Goal: Task Accomplishment & Management: Complete application form

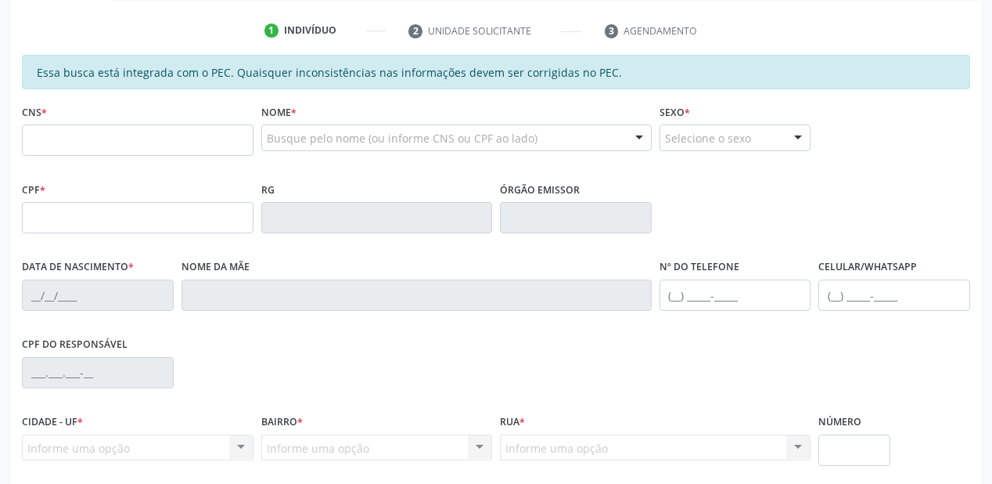
scroll to position [284, 0]
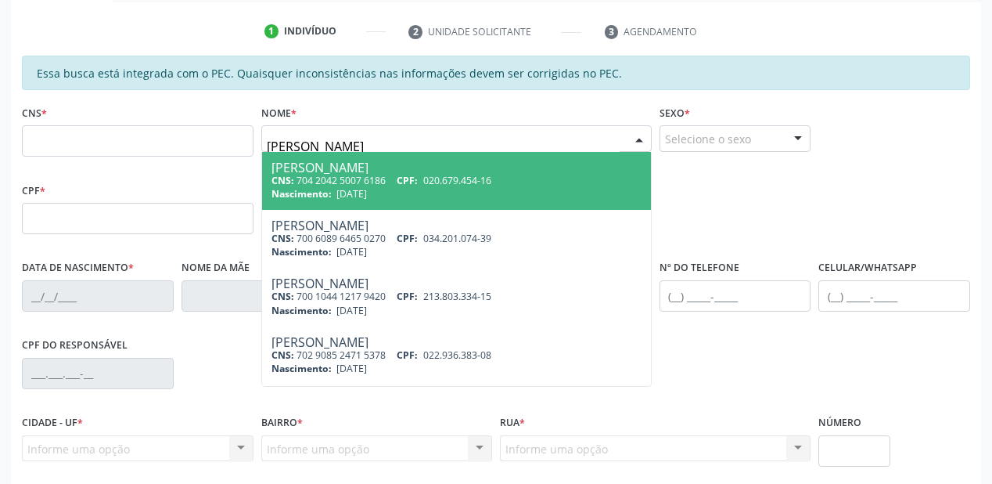
type input "amadeus rodrigues"
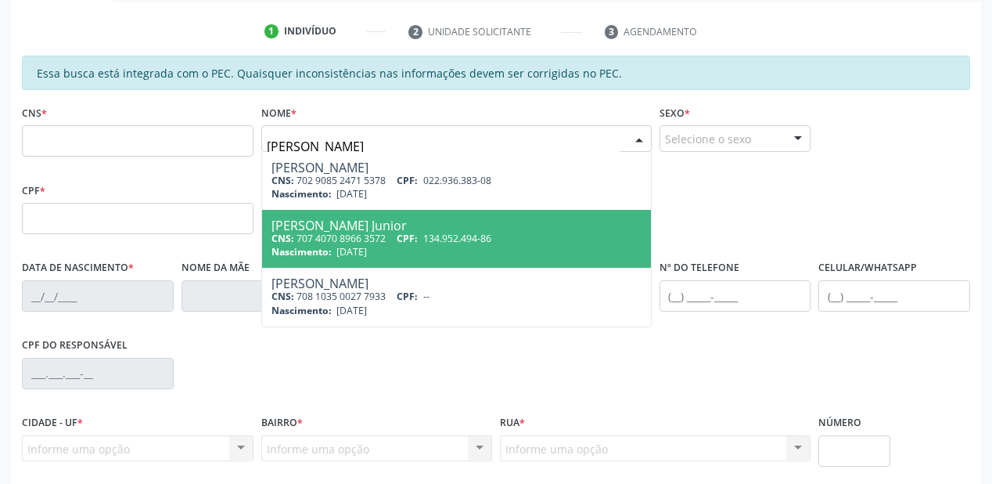
click at [392, 238] on div "CNS: 707 4070 8966 3572 CPF: 134.952.494-86" at bounding box center [457, 238] width 370 height 13
type input "707 4070 8966 3572"
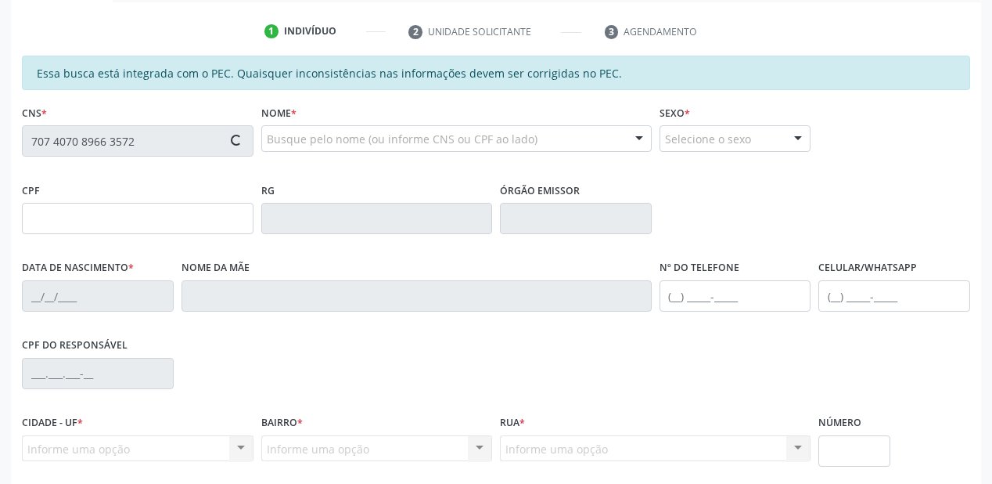
type input "134.952.494-86"
type input "[DATE]"
type input "Rosilene Carmelita Rodrigues"
type input "(87) 98844-6241"
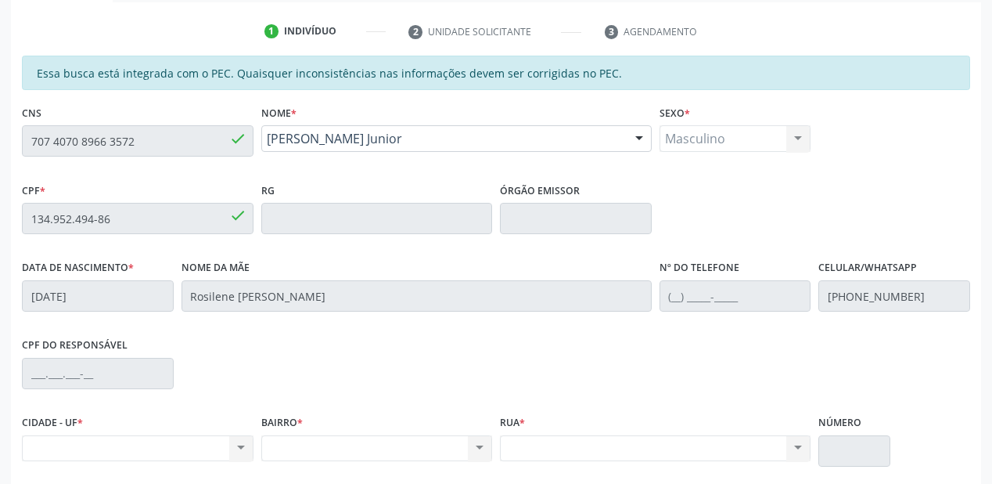
click at [0, 142] on div "Acompanhamento Acompanhe a situação das marcações correntes e finalizadas Relat…" at bounding box center [496, 206] width 992 height 808
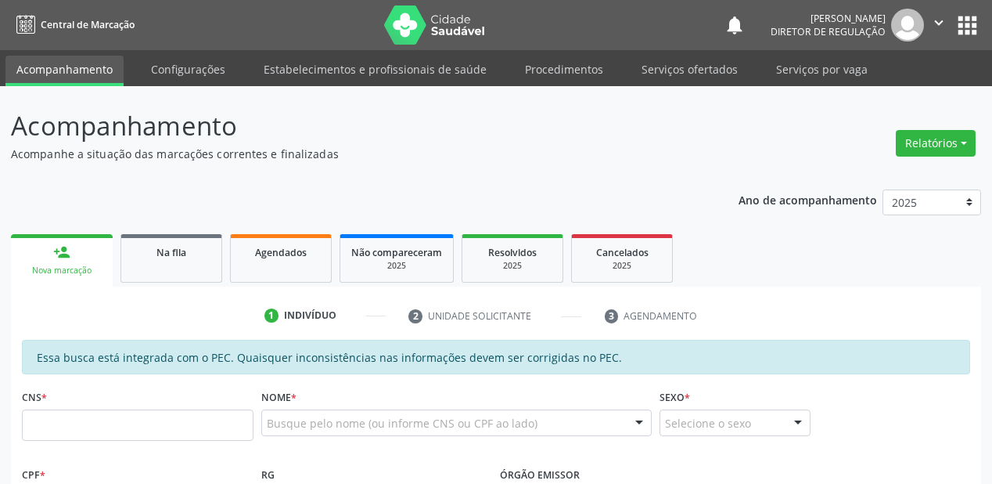
scroll to position [336, 0]
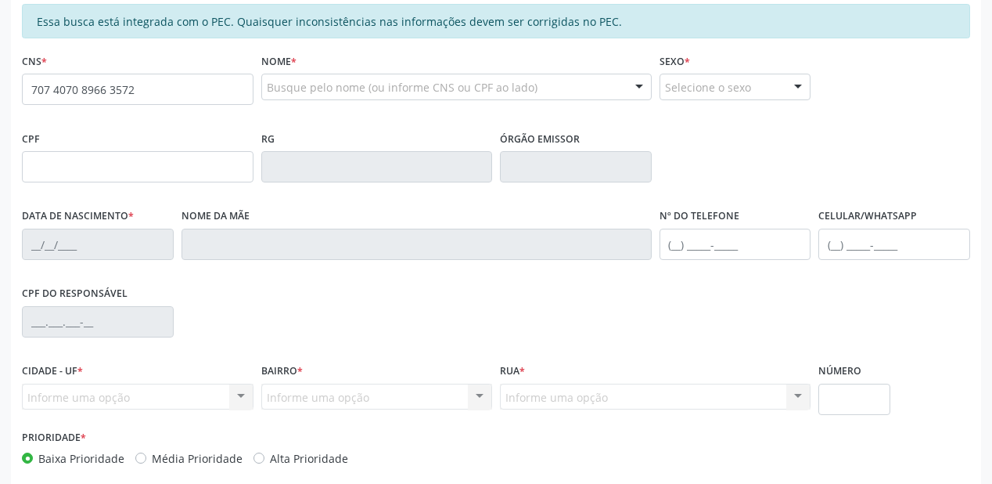
type input "707 4070 8966 3572"
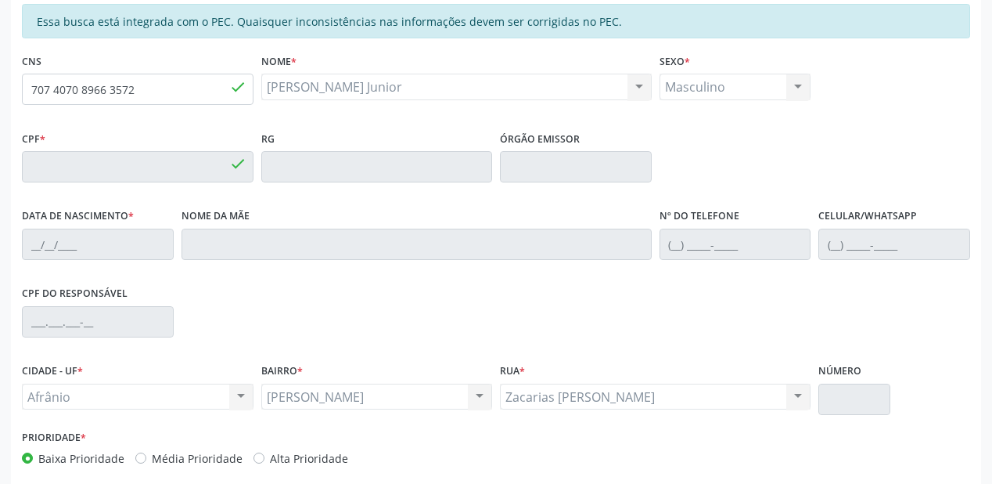
type input "134.952.494-86"
type input "[DATE]"
type input "Rosilene [PERSON_NAME]"
type input "[PHONE_NUMBER]"
type input "(87) 98844-6241"
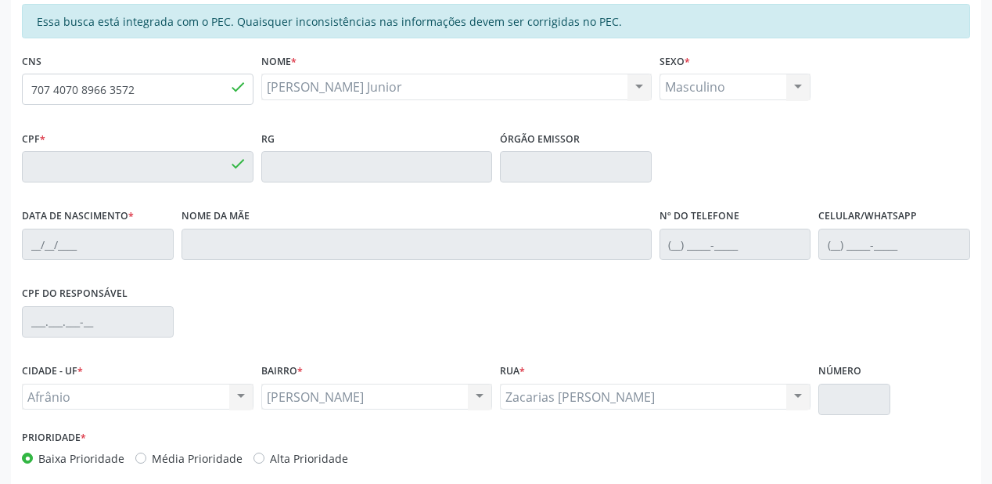
type input "70"
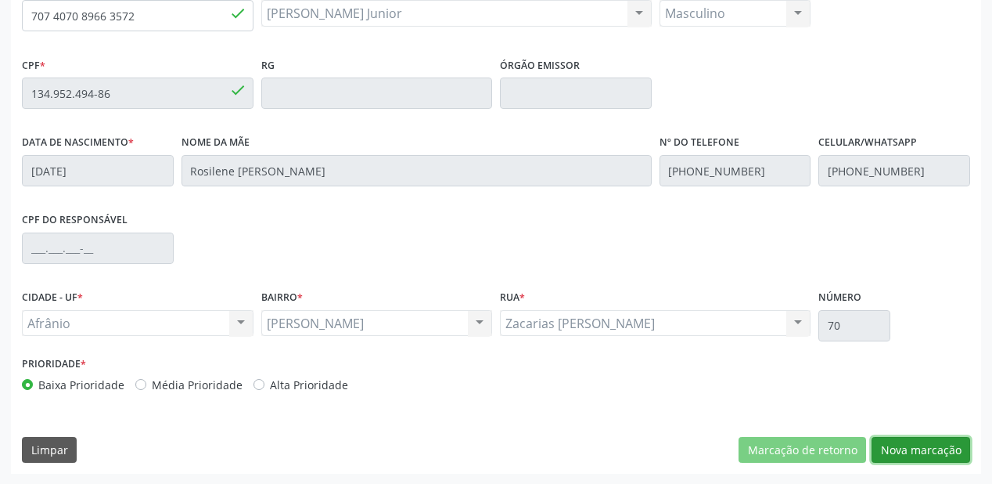
click at [894, 451] on button "Nova marcação" at bounding box center [921, 450] width 99 height 27
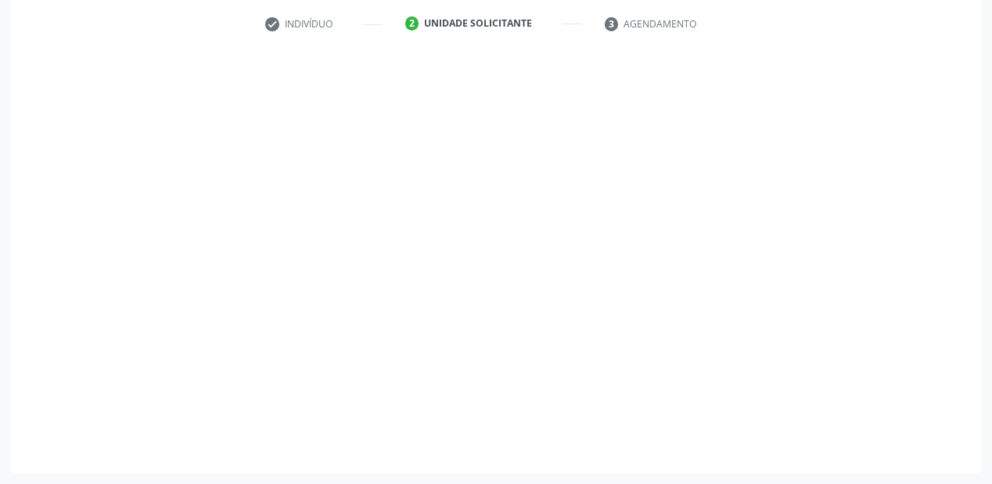
scroll to position [291, 0]
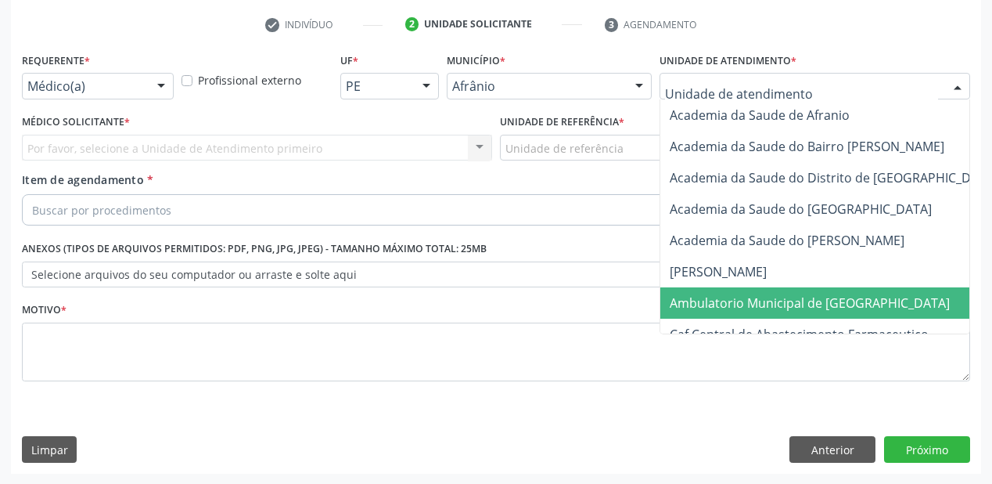
drag, startPoint x: 704, startPoint y: 299, endPoint x: 686, endPoint y: 269, distance: 34.8
click at [704, 299] on span "Ambulatorio Municipal de [GEOGRAPHIC_DATA]" at bounding box center [810, 302] width 280 height 17
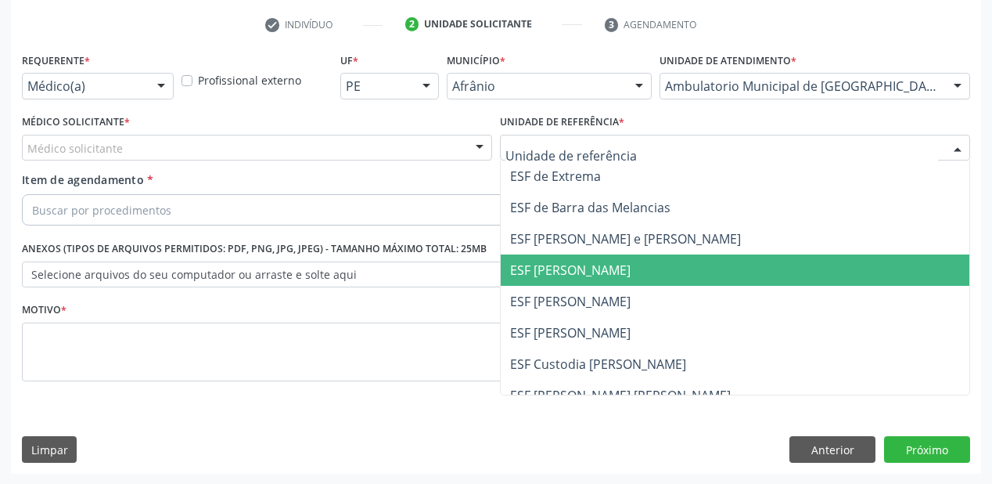
click at [554, 284] on span "ESF [PERSON_NAME]" at bounding box center [735, 269] width 469 height 31
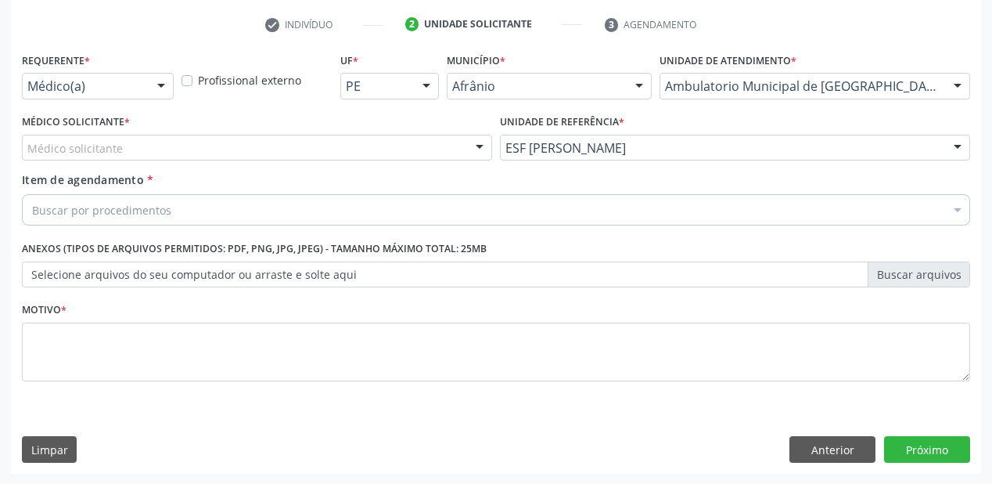
drag, startPoint x: 135, startPoint y: 158, endPoint x: 123, endPoint y: 173, distance: 18.9
click at [127, 161] on div "Médico solicitante Alysson Rodrigo Ferreira Cavalcanti Bruno Saraiva Bezerra Me…" at bounding box center [257, 148] width 470 height 27
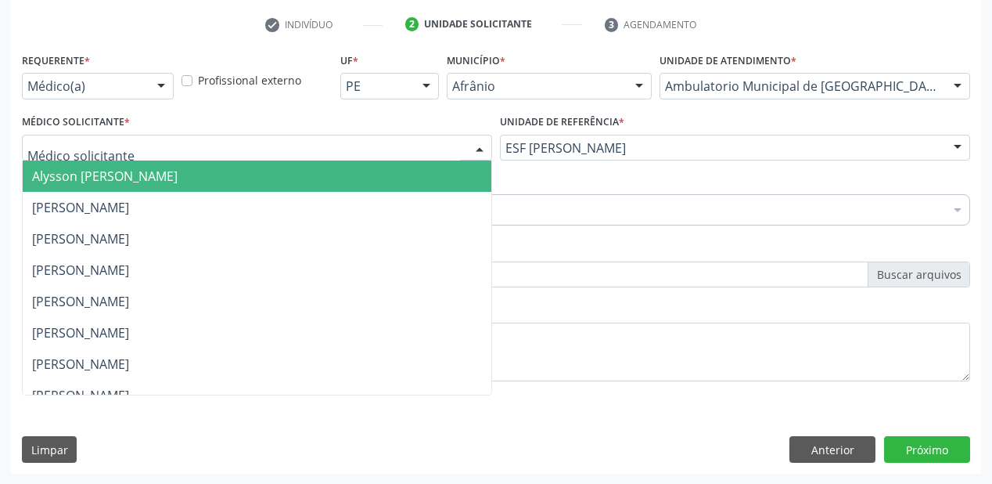
click at [122, 175] on span "Alysson Rodrigo Ferreira Cavalcanti" at bounding box center [105, 175] width 146 height 17
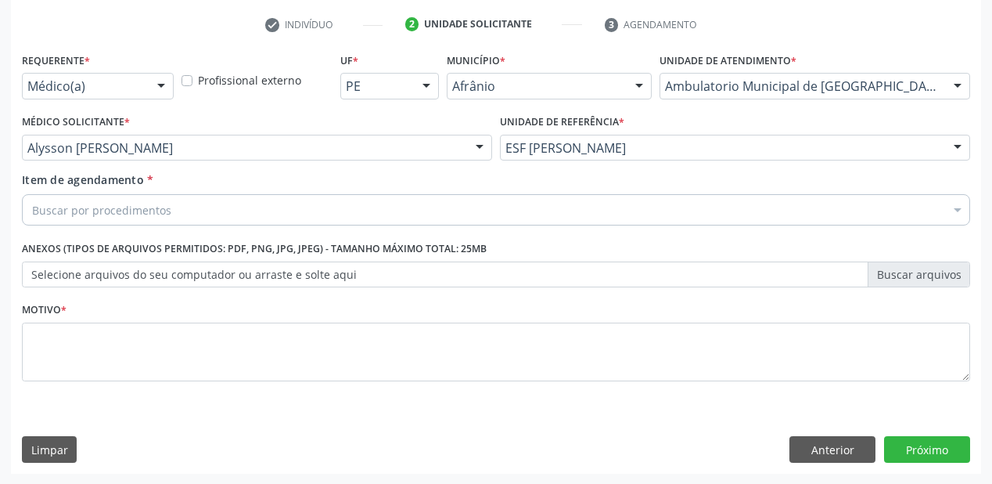
click at [99, 188] on div "Item de agendamento * Buscar por procedimentos Selecionar todos 0604320140 - Ab…" at bounding box center [496, 195] width 948 height 49
click at [98, 197] on div "Buscar por procedimentos" at bounding box center [496, 209] width 948 height 31
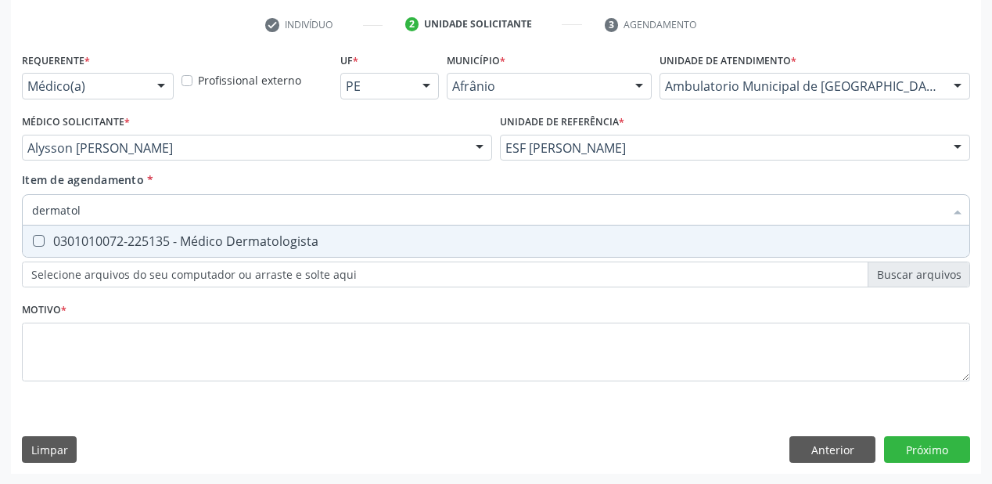
type input "dermatolo"
click at [155, 243] on div "0301010072-225135 - Médico Dermatologista" at bounding box center [496, 241] width 928 height 13
checkbox Dermatologista "true"
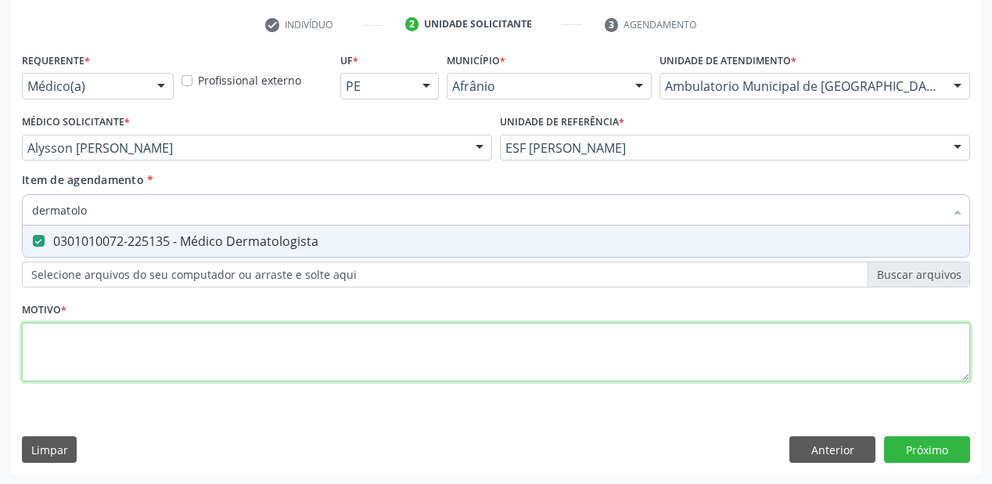
click at [110, 343] on div "Requerente * Médico(a) Médico(a) Enfermeiro(a) Paciente Nenhum resultado encont…" at bounding box center [496, 226] width 948 height 355
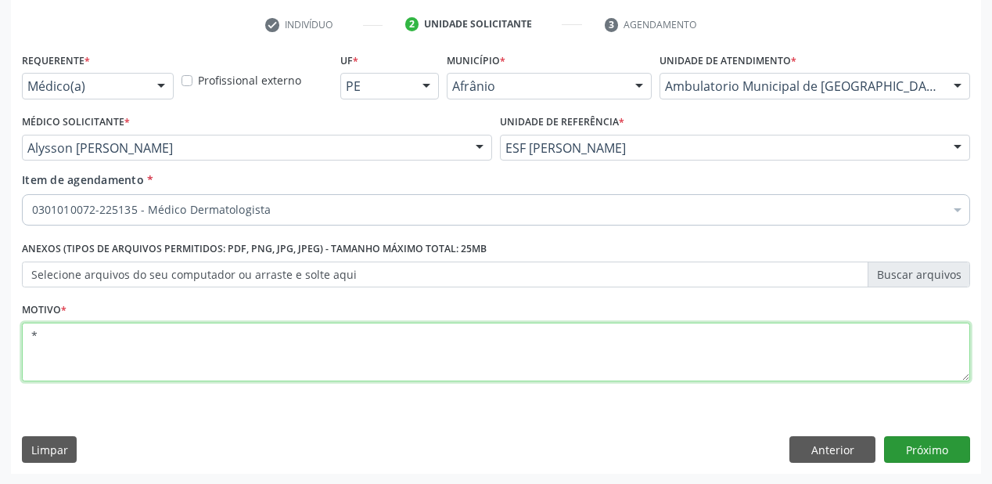
type textarea "*"
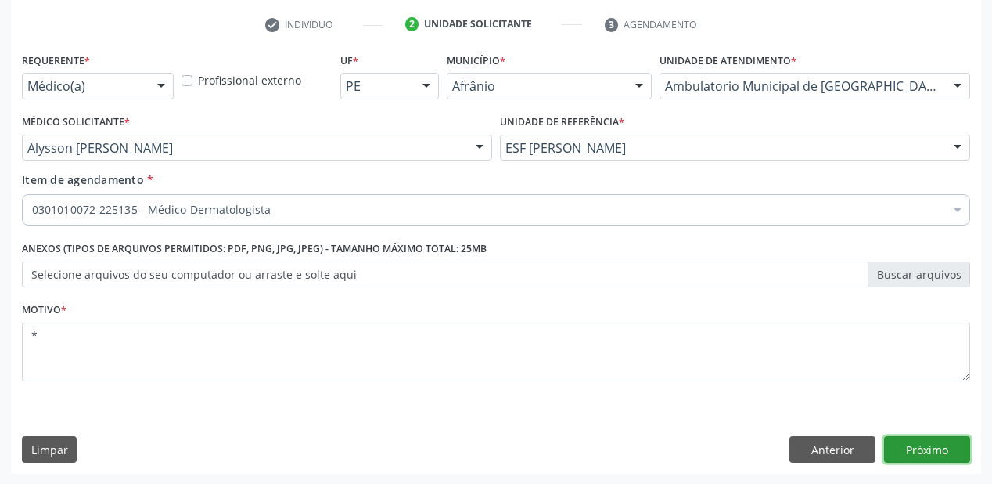
click at [907, 441] on button "Próximo" at bounding box center [927, 449] width 86 height 27
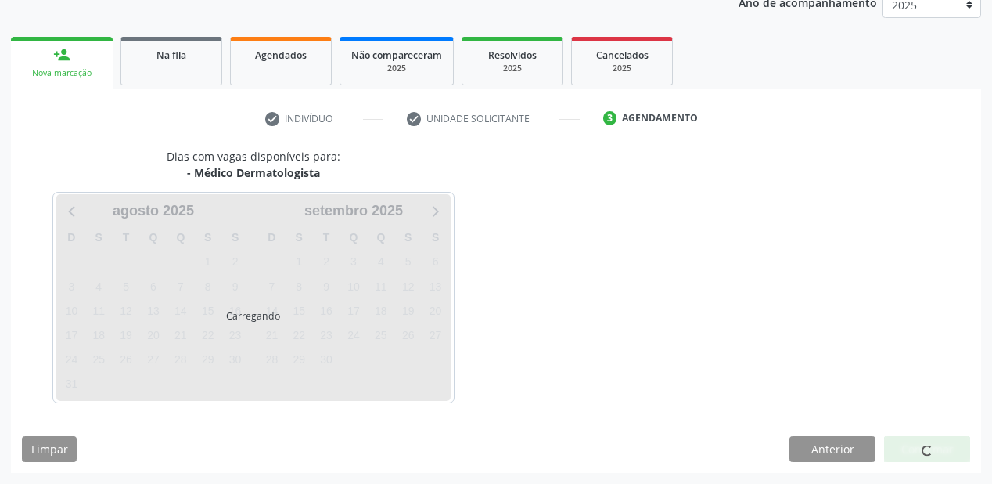
scroll to position [196, 0]
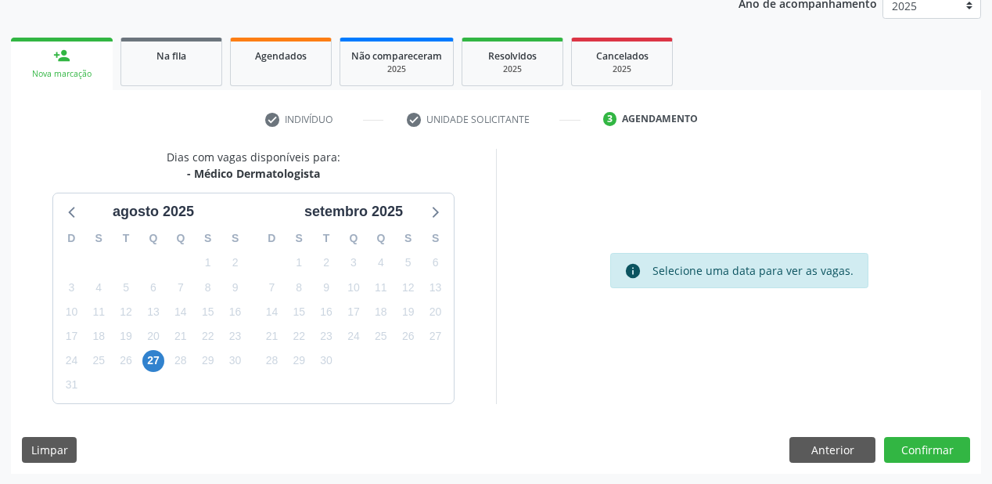
click at [138, 354] on div "26" at bounding box center [126, 360] width 27 height 24
click at [145, 357] on span "27" at bounding box center [153, 361] width 22 height 22
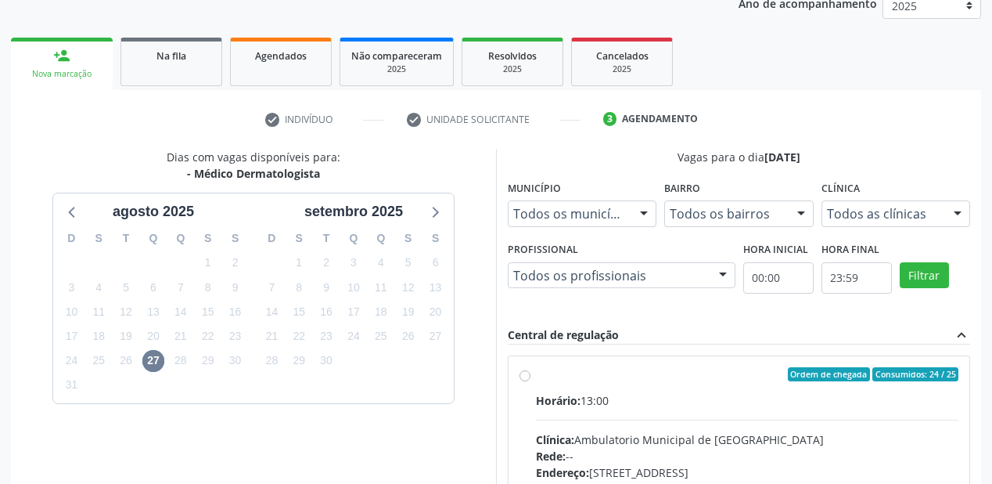
click at [759, 464] on div "Endereço: A, nº 78, Centro, Afrânio - PE" at bounding box center [747, 472] width 423 height 16
click at [531, 381] on input "Ordem de chegada Consumidos: 24 / 25 Horário: 13:00 Clínica: Ambulatorio Munici…" at bounding box center [525, 374] width 11 height 14
radio input "true"
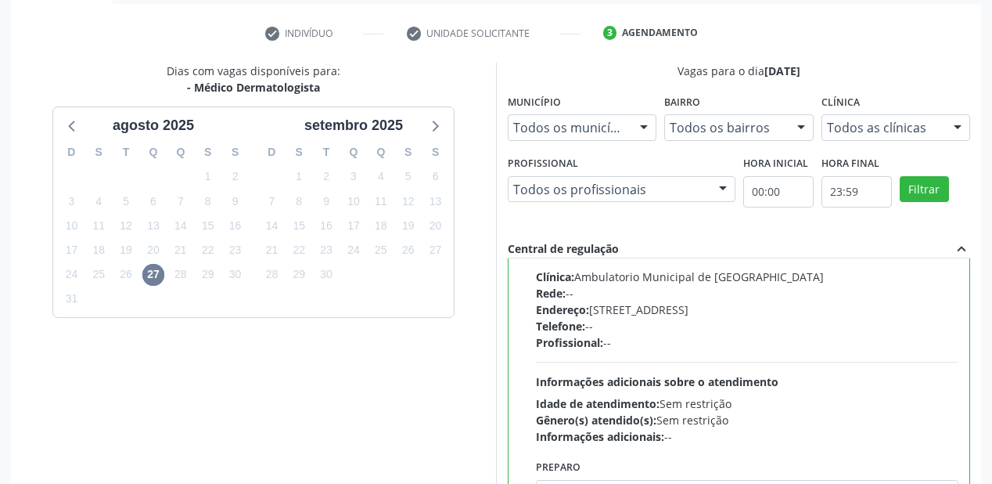
scroll to position [451, 0]
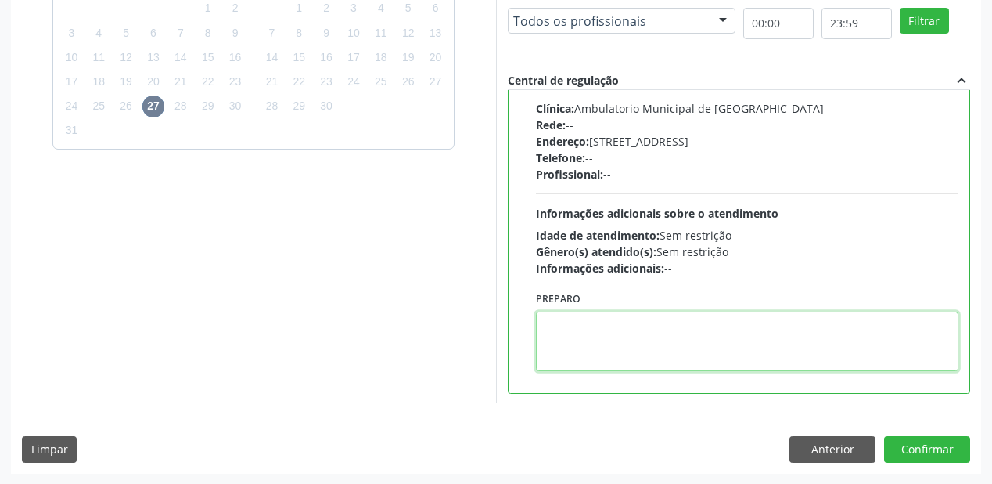
click at [607, 351] on textarea at bounding box center [747, 340] width 423 height 59
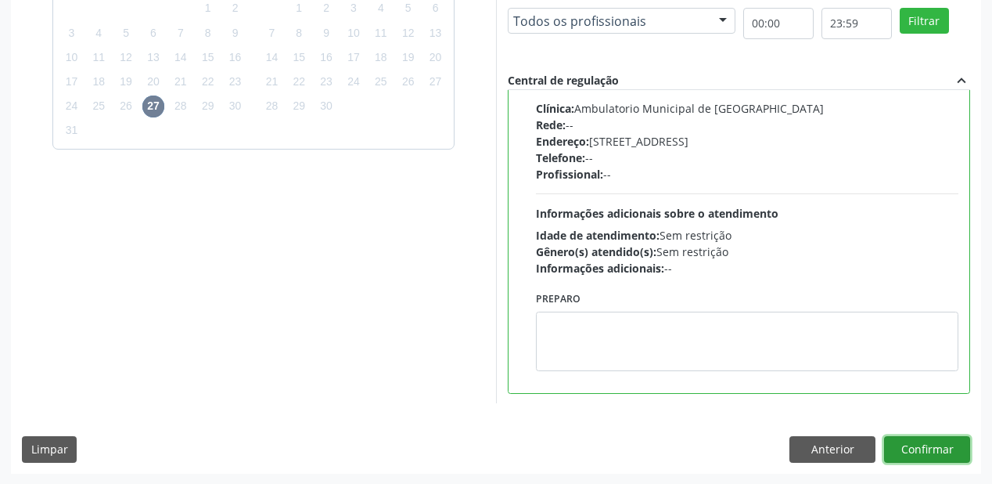
click at [908, 451] on button "Confirmar" at bounding box center [927, 449] width 86 height 27
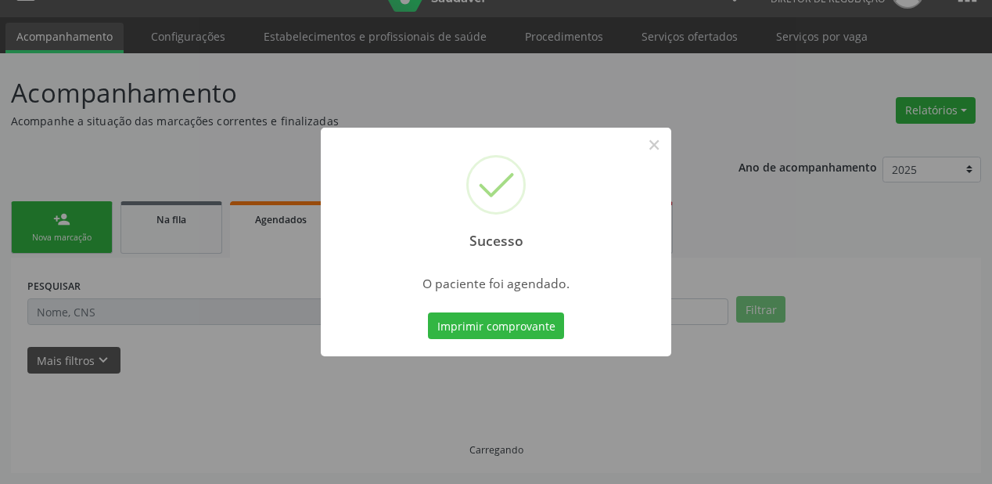
scroll to position [31, 0]
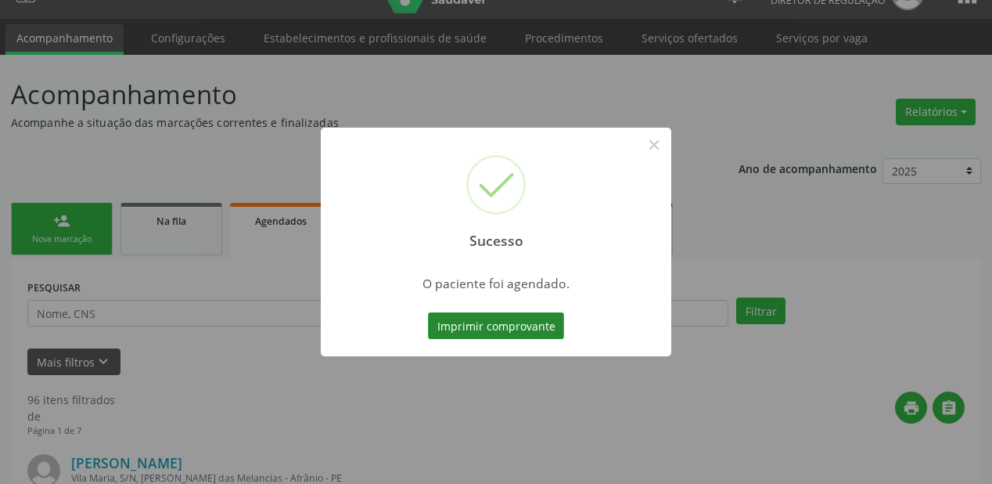
click at [517, 325] on button "Imprimir comprovante" at bounding box center [496, 325] width 136 height 27
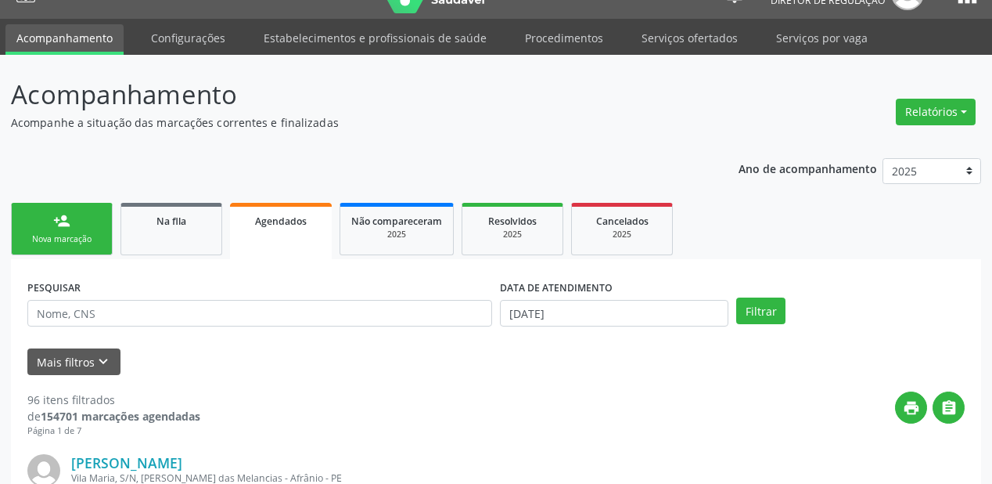
click at [88, 223] on link "person_add Nova marcação" at bounding box center [62, 229] width 102 height 52
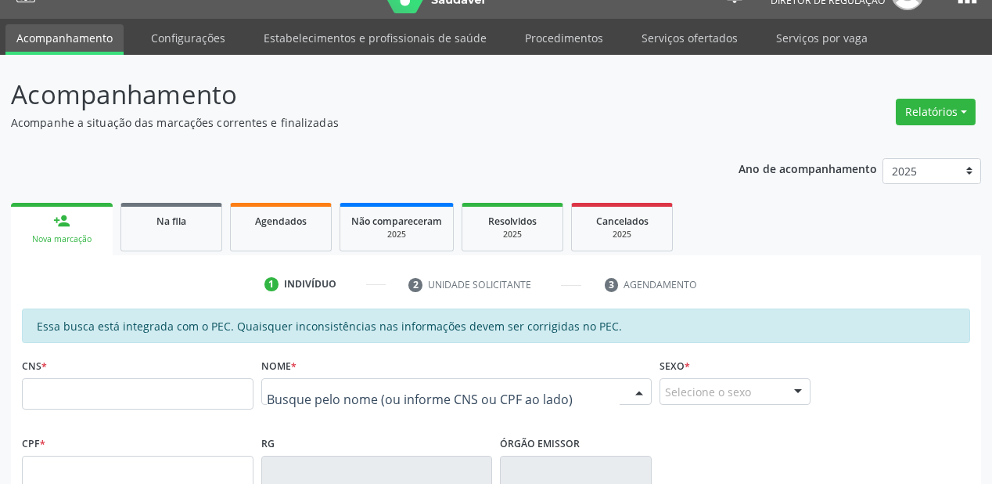
click at [297, 378] on div at bounding box center [456, 391] width 391 height 27
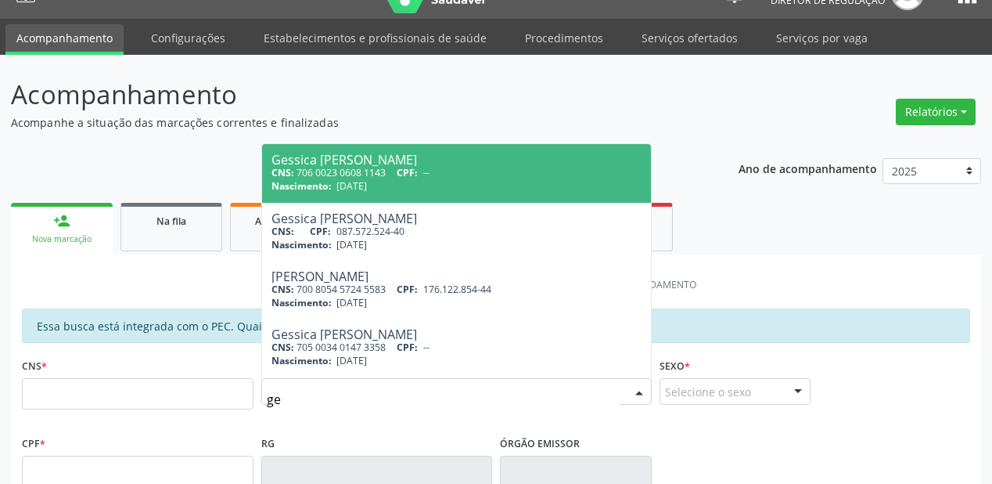
type input "g"
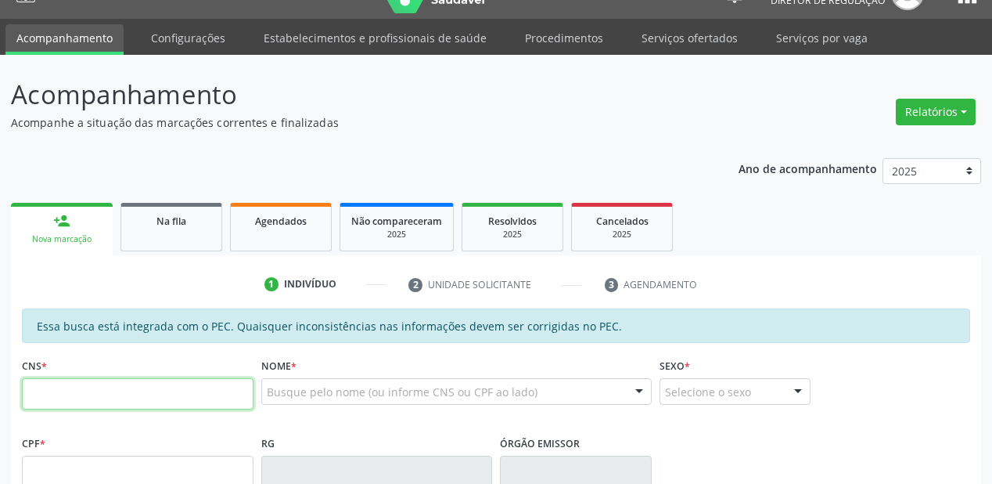
click at [153, 402] on input "text" at bounding box center [138, 393] width 232 height 31
type input "706 0023 0608 1143"
type input "16/12/1992"
type input "Gracilda Marques"
type input "(87) 98828-2086"
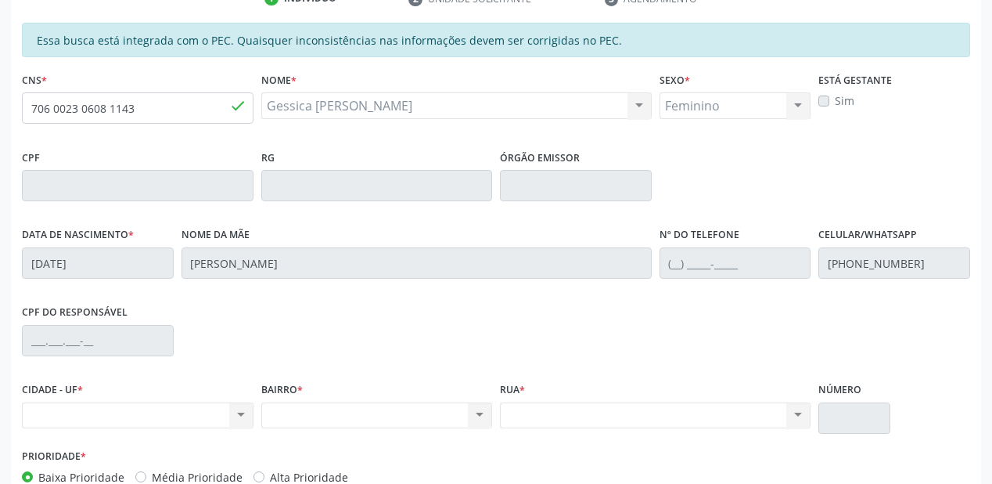
scroll to position [284, 0]
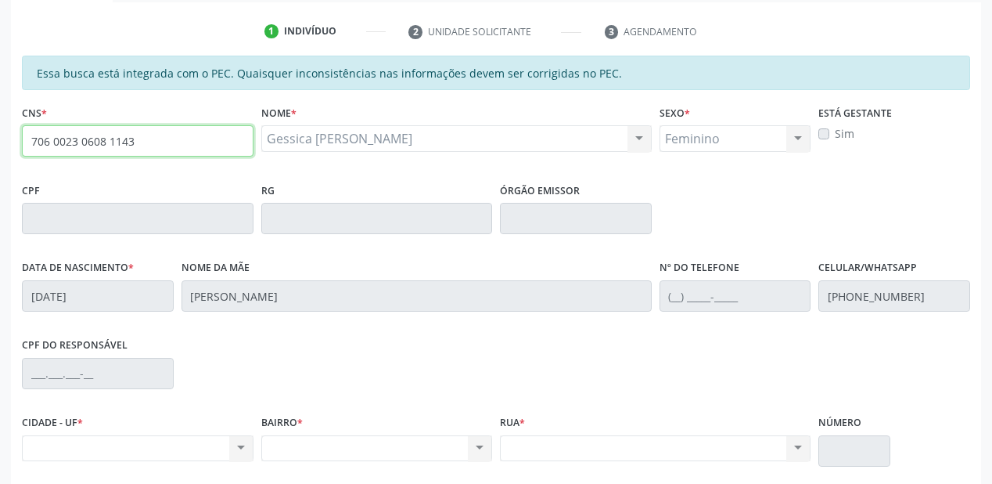
drag, startPoint x: 157, startPoint y: 139, endPoint x: 0, endPoint y: 145, distance: 157.4
click at [0, 145] on div "Acompanhamento Acompanhe a situação das marcações correntes e finalizadas Relat…" at bounding box center [496, 206] width 992 height 808
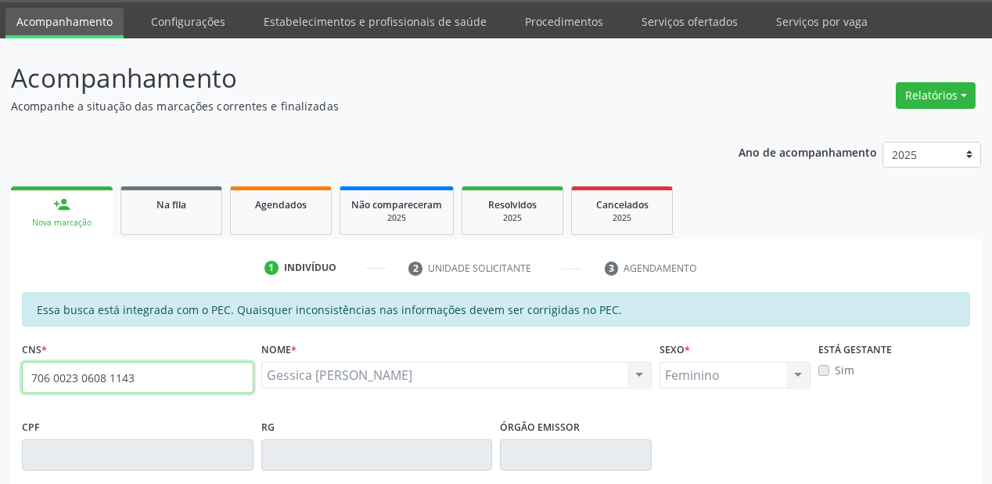
scroll to position [34, 0]
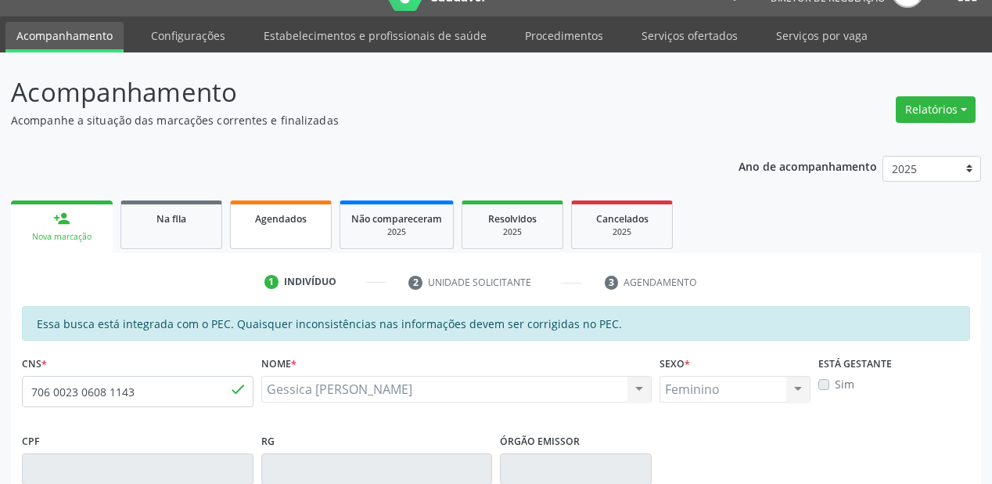
click at [280, 226] on link "Agendados" at bounding box center [281, 224] width 102 height 49
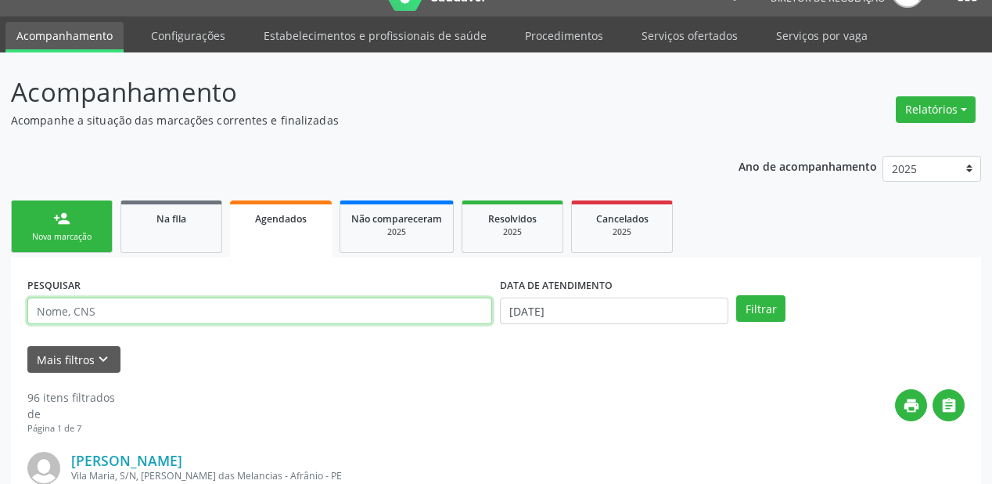
click at [83, 316] on input "text" at bounding box center [259, 310] width 465 height 27
type input "marilucia da silva rodrigues"
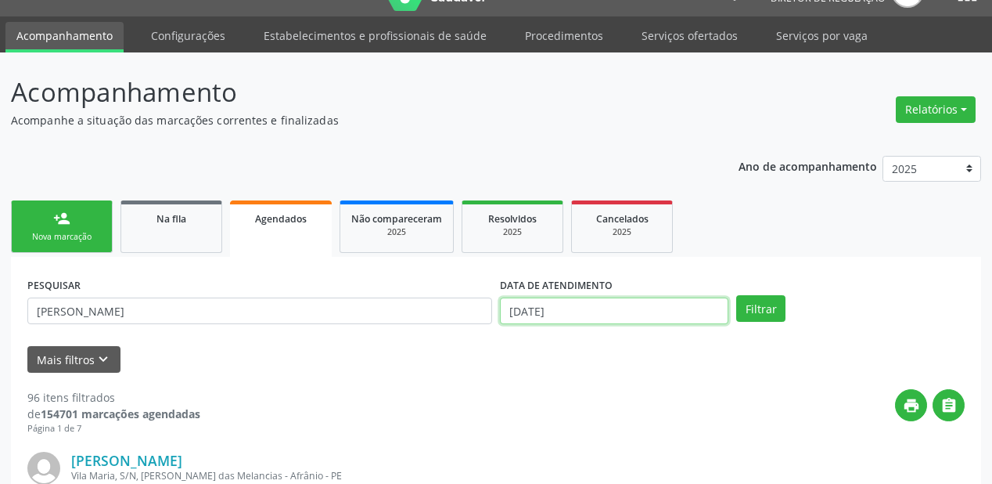
click at [576, 308] on input "[DATE]" at bounding box center [614, 310] width 229 height 27
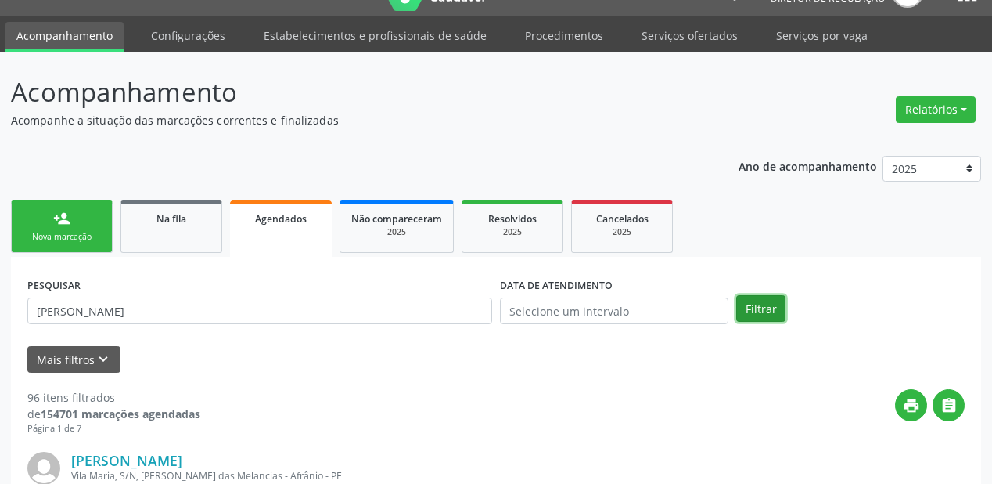
click at [753, 306] on button "Filtrar" at bounding box center [760, 308] width 49 height 27
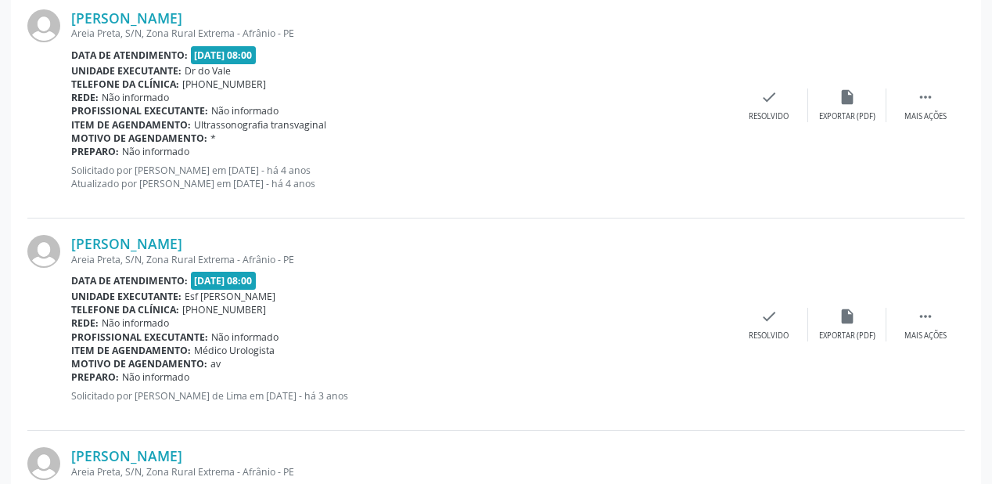
scroll to position [3409, 0]
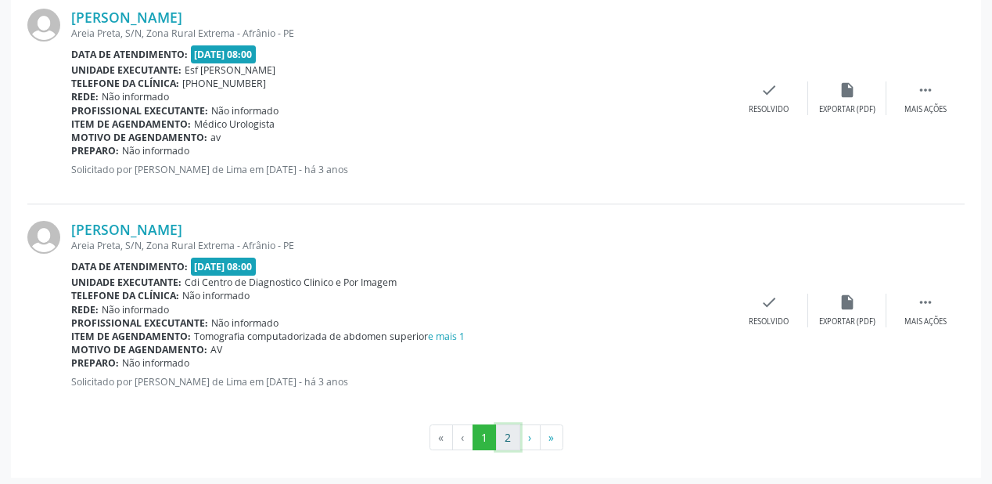
click at [504, 435] on button "2" at bounding box center [508, 437] width 24 height 27
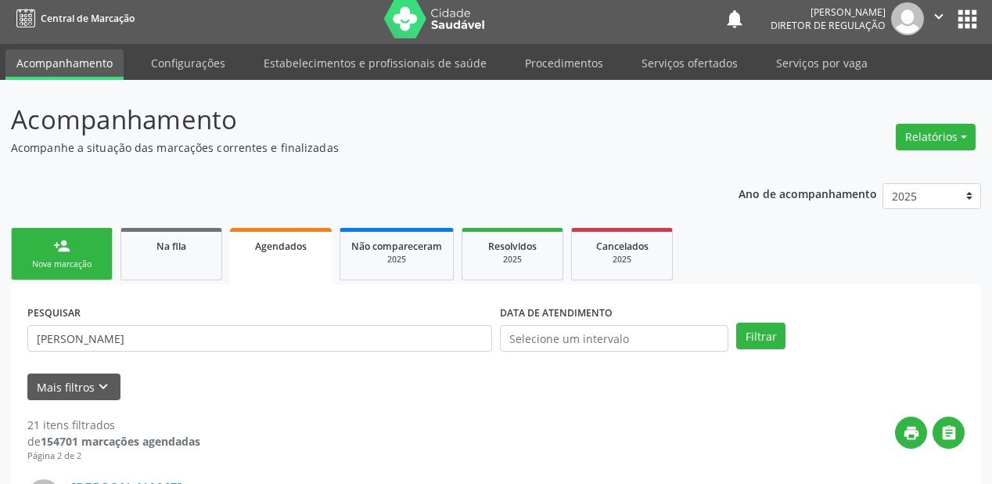
scroll to position [0, 0]
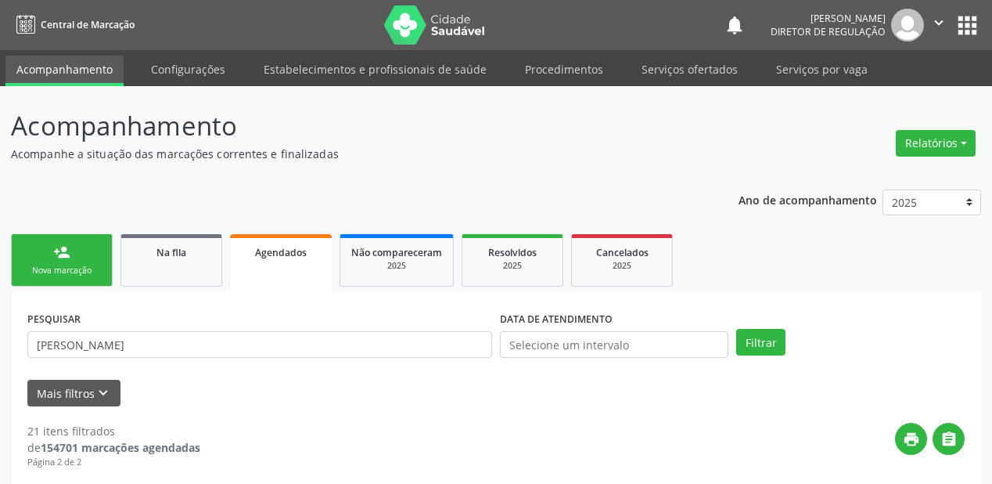
click at [88, 276] on link "person_add Nova marcação" at bounding box center [62, 260] width 102 height 52
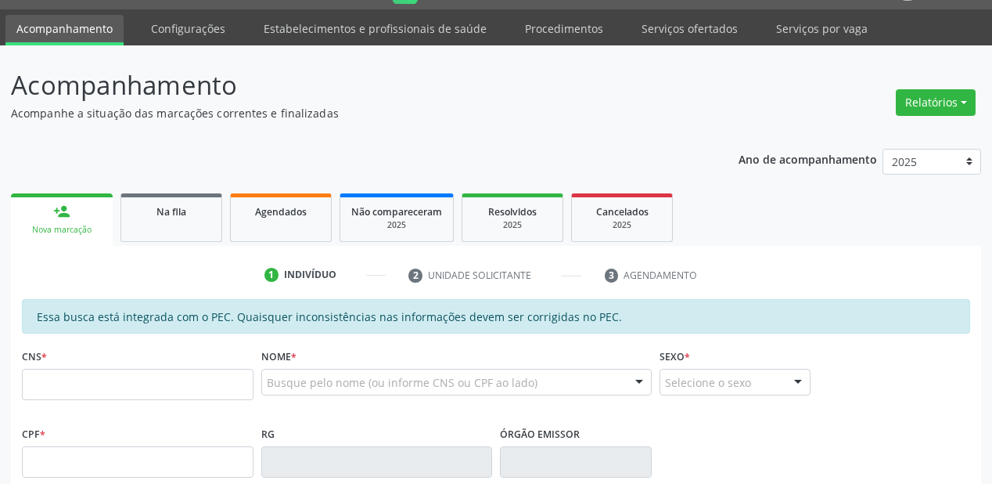
scroll to position [125, 0]
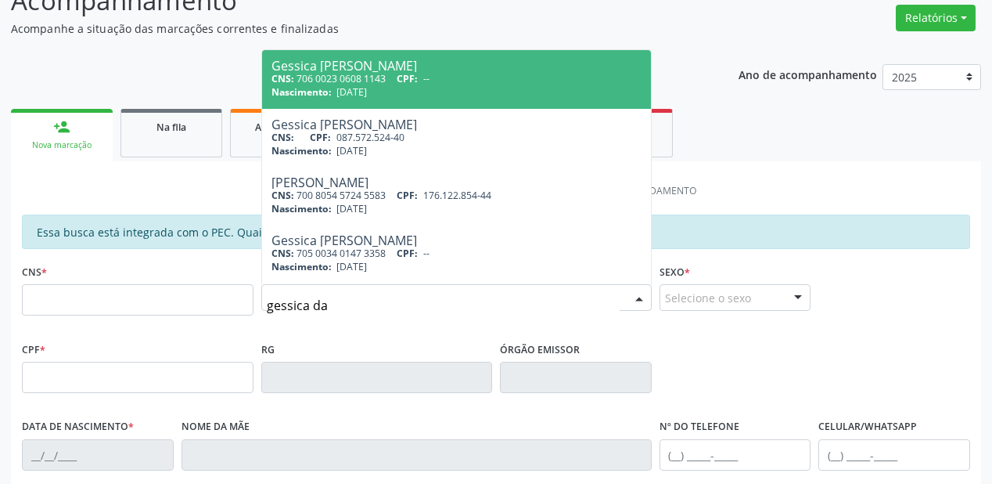
type input "gessica dai"
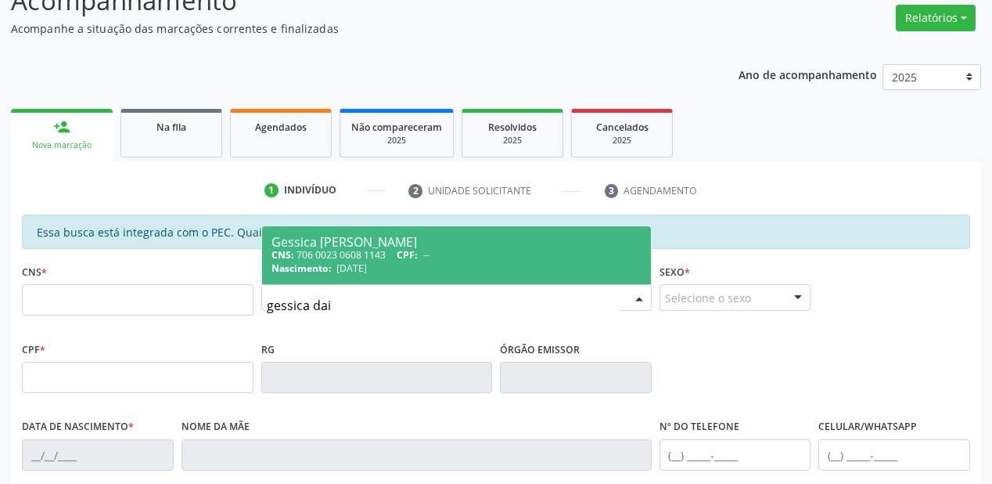
click at [430, 261] on div "Nascimento: 16/12/1992" at bounding box center [457, 267] width 370 height 13
type input "706 0023 0608 1143"
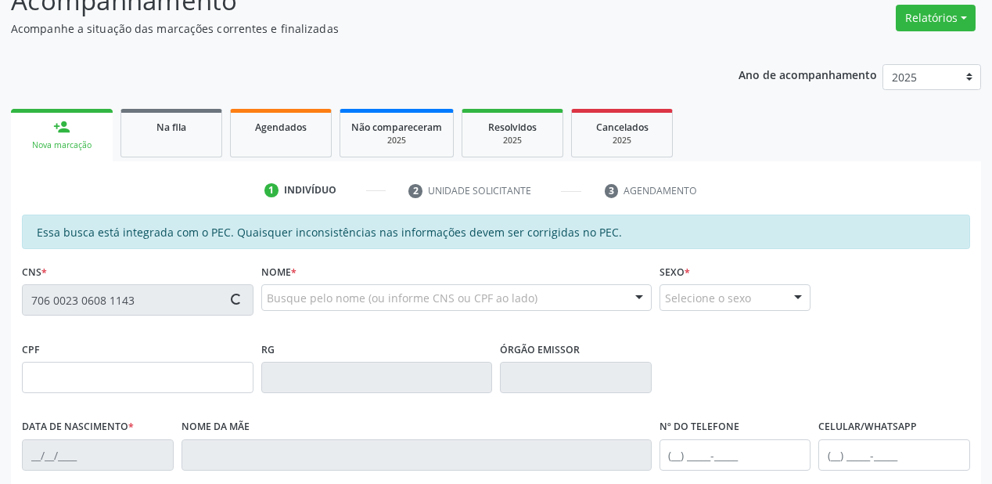
type input "16/12/1992"
type input "Gracilda Marques"
type input "(87) 98828-2086"
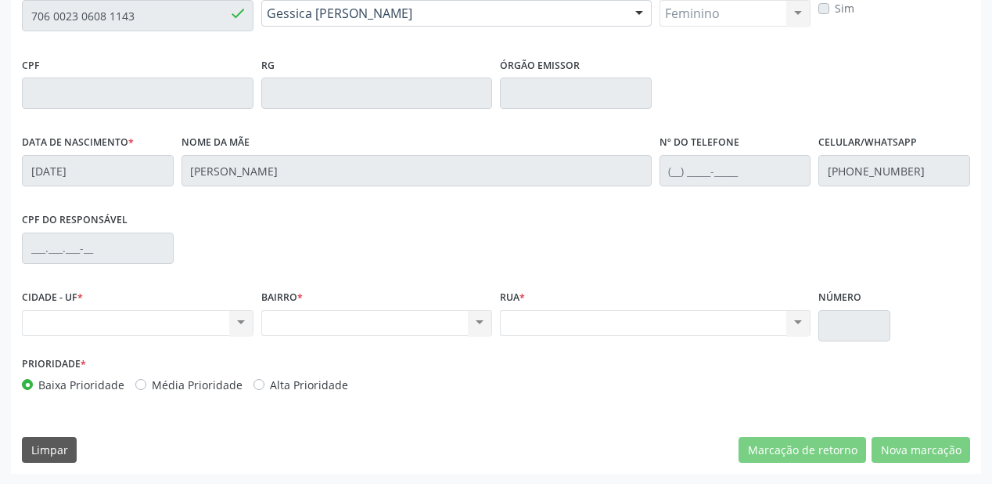
scroll to position [347, 0]
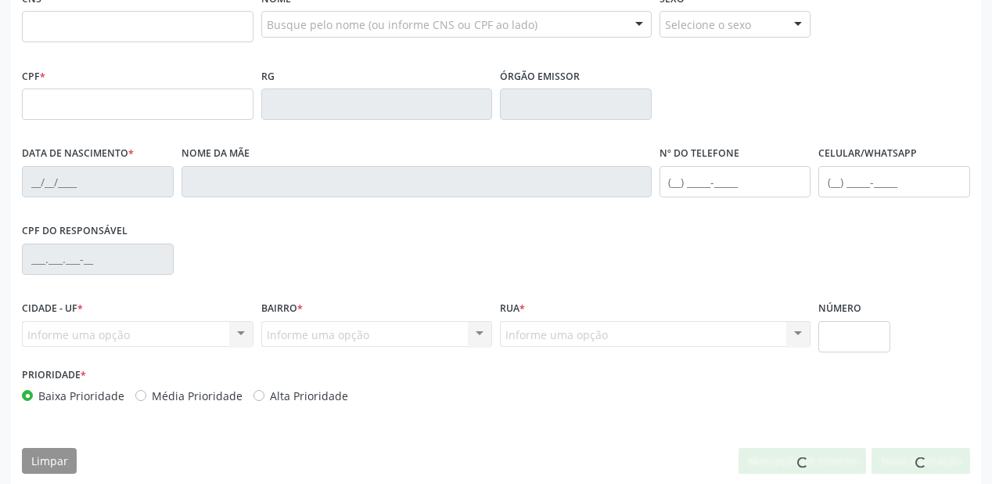
scroll to position [398, 0]
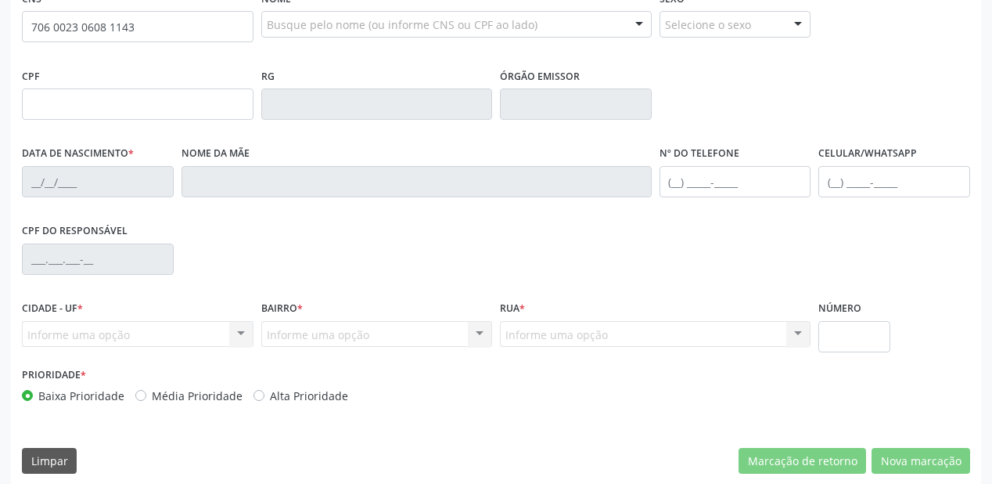
type input "706 0023 0608 1143"
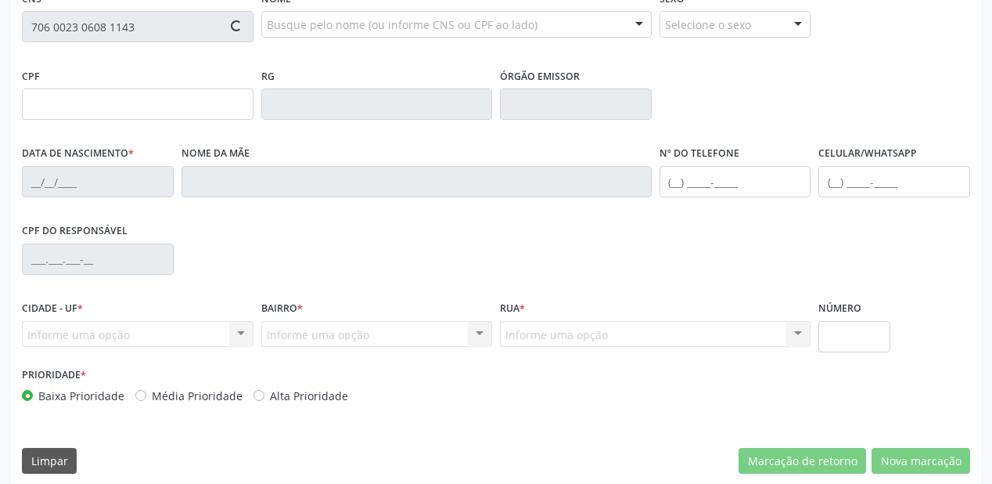
type input "[DATE]"
type input "[PERSON_NAME]"
type input "[PHONE_NUMBER]"
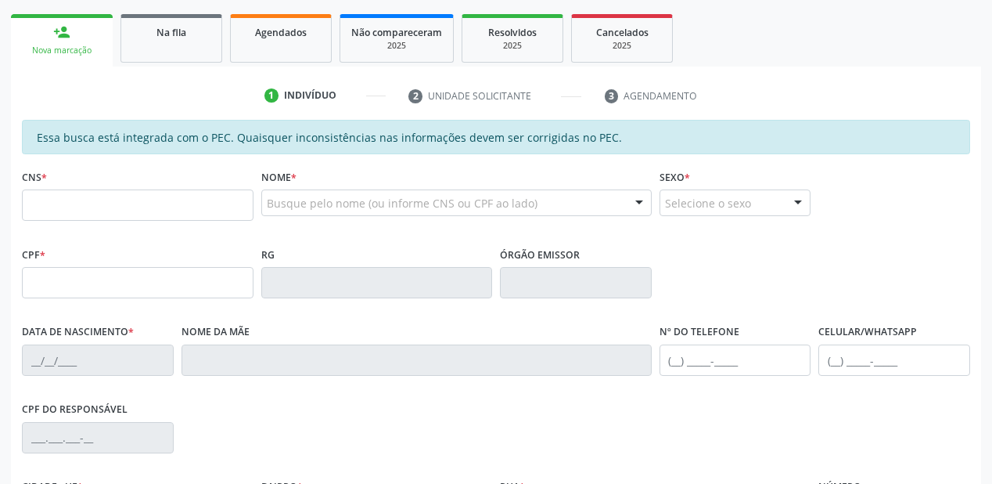
scroll to position [250, 0]
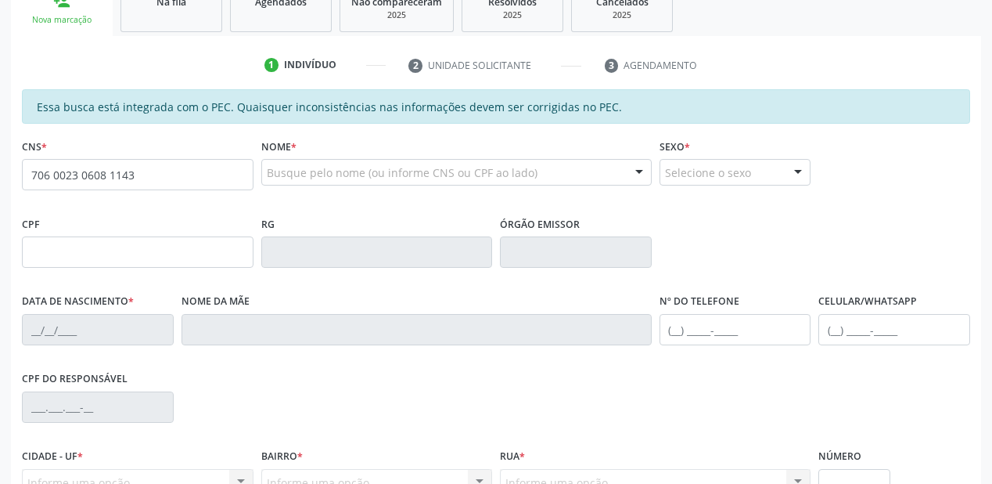
type input "706 0023 0608 1143"
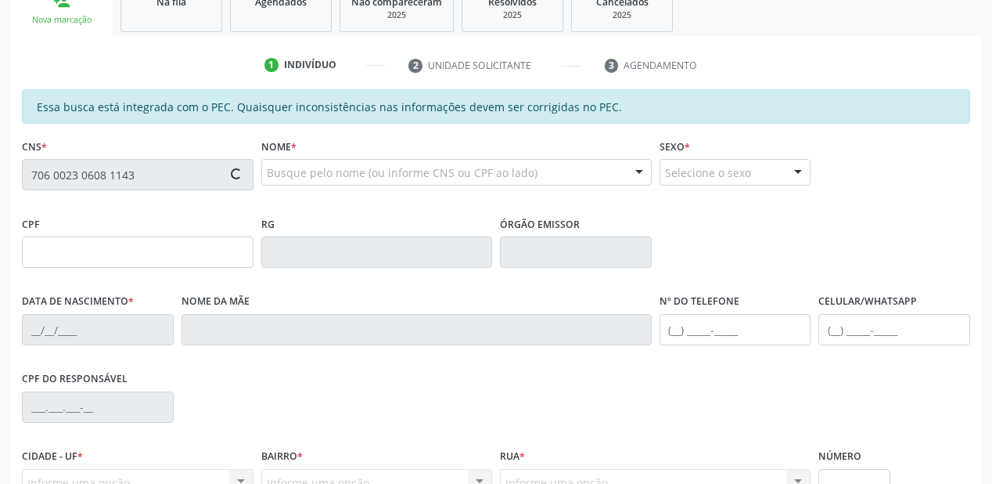
type input "[DATE]"
type input "[PERSON_NAME]"
type input "[PHONE_NUMBER]"
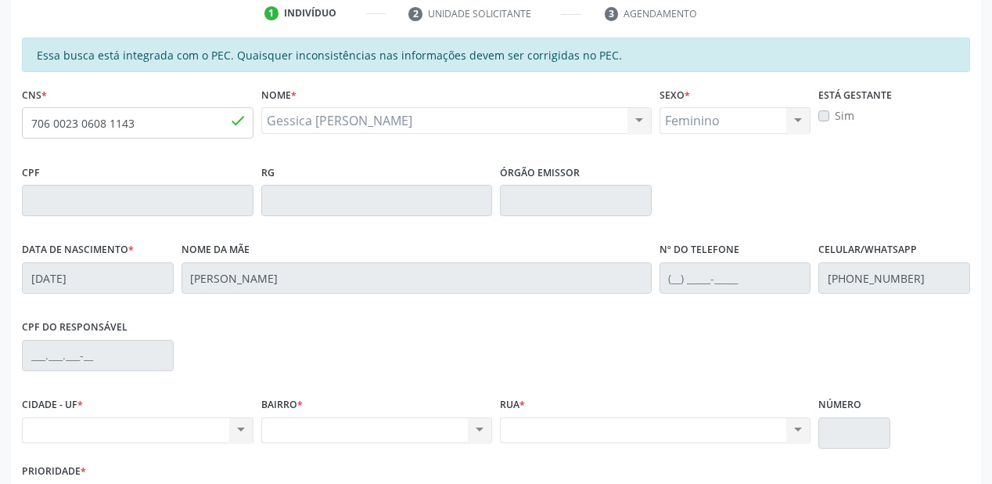
scroll to position [409, 0]
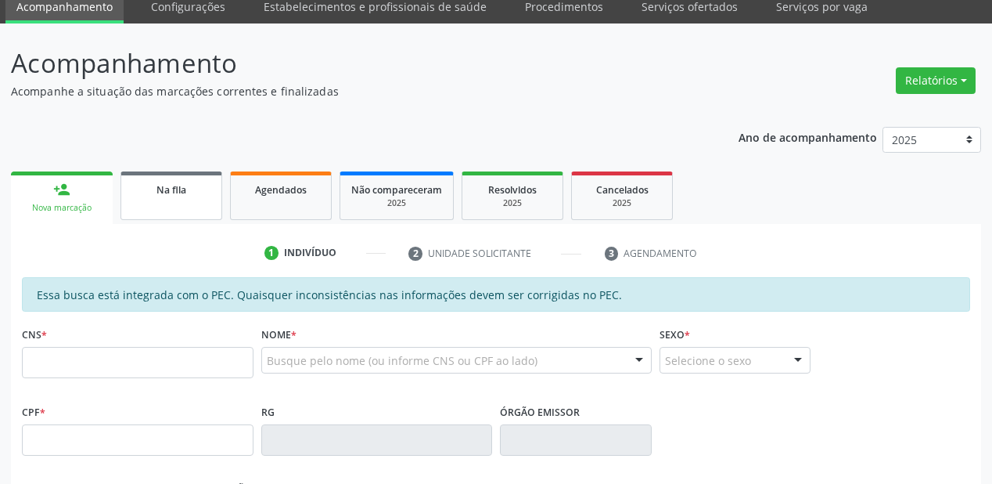
scroll to position [63, 0]
type input "706 0023 0608 1143"
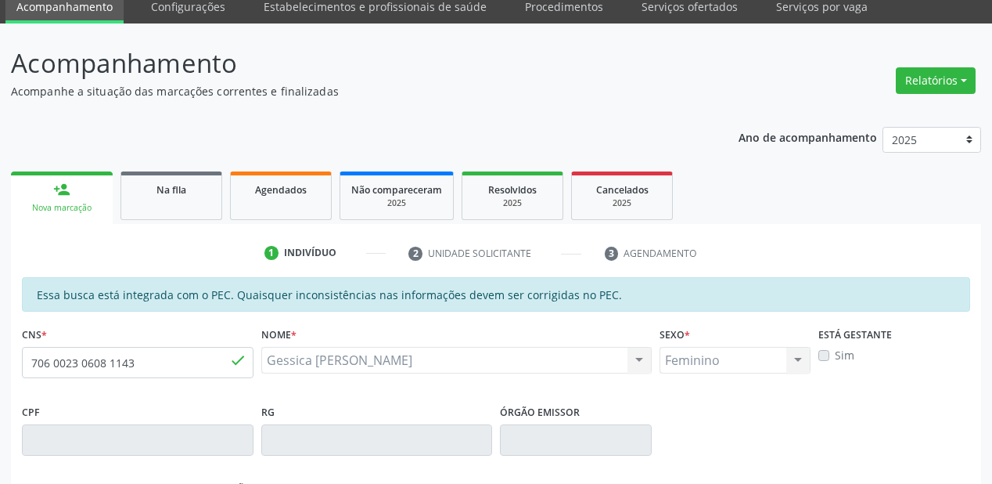
type input "[DATE]"
type input "[PERSON_NAME]"
type input "[PHONE_NUMBER]"
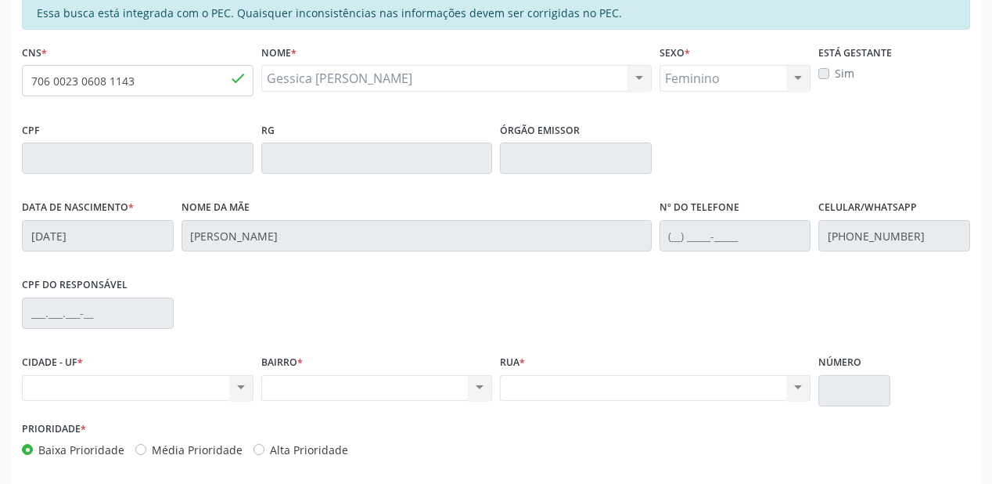
scroll to position [284, 0]
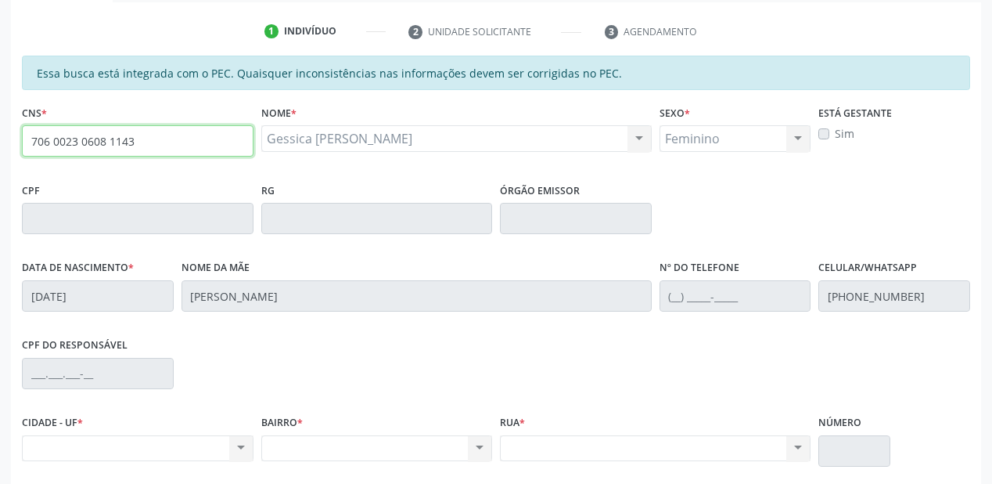
drag, startPoint x: 137, startPoint y: 136, endPoint x: 25, endPoint y: 129, distance: 112.1
click at [25, 129] on input "706 0023 0608 1143" at bounding box center [138, 140] width 232 height 31
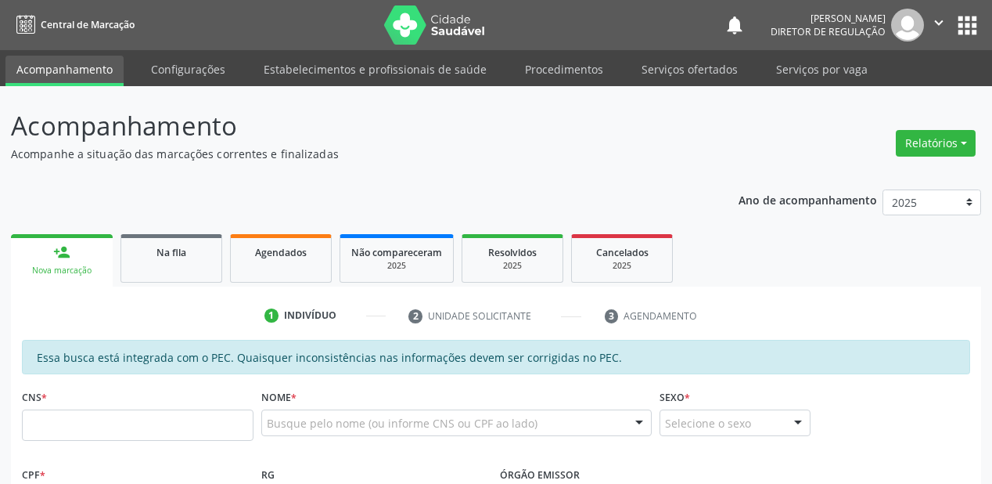
scroll to position [284, 0]
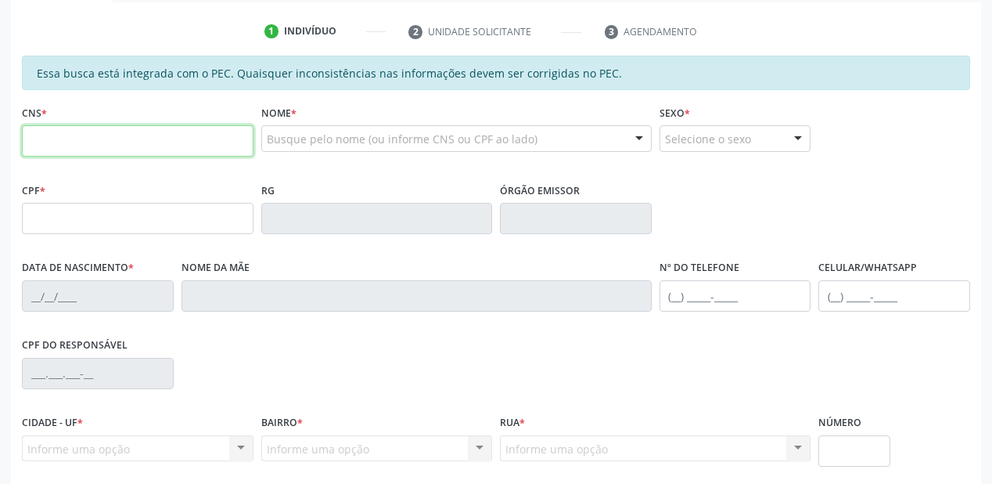
paste input "706 0023 0608 1143"
type input "706 0023 0608 1143"
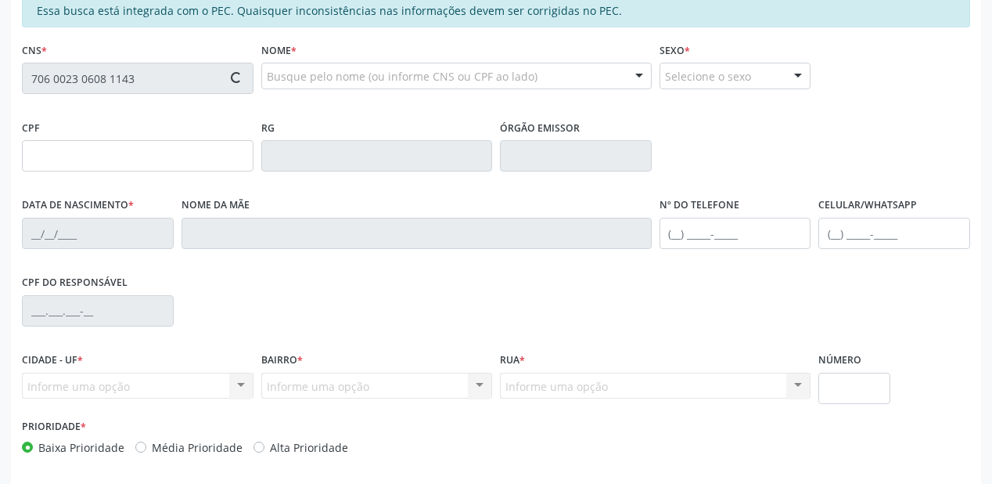
scroll to position [409, 0]
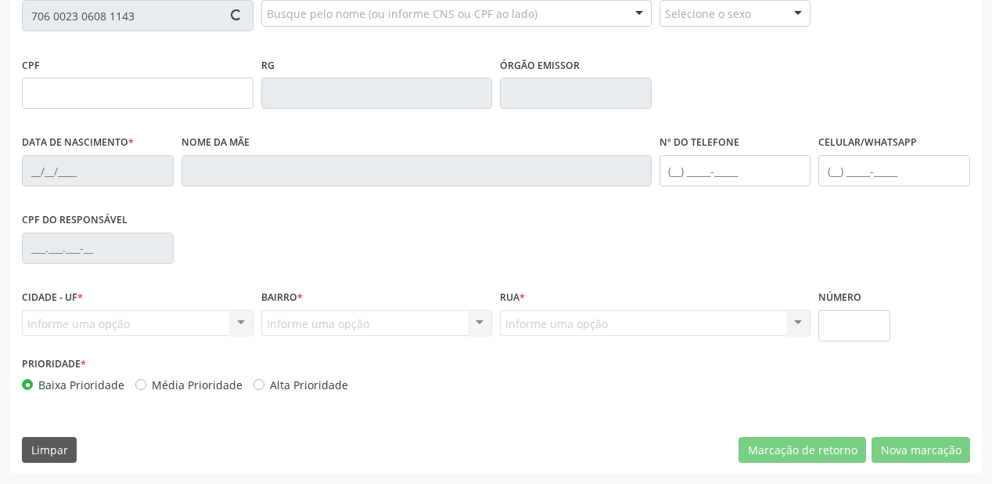
type input "16/12/1992"
type input "Gracilda Marques"
type input "(87) 98828-2086"
type input "S/N"
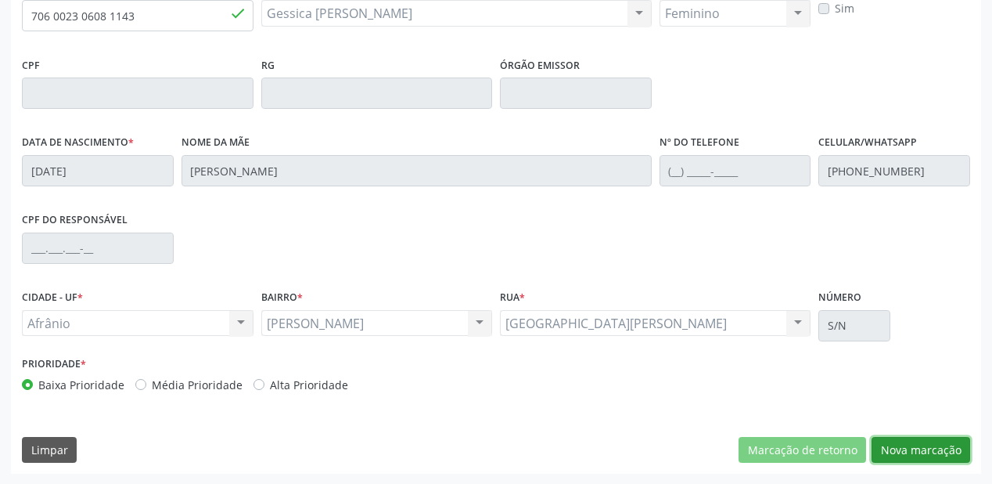
click at [894, 456] on button "Nova marcação" at bounding box center [921, 450] width 99 height 27
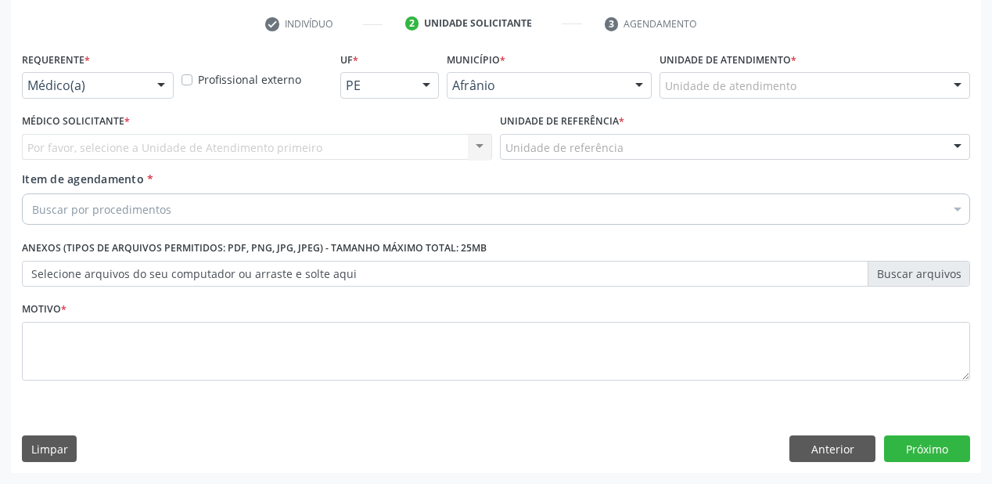
scroll to position [291, 0]
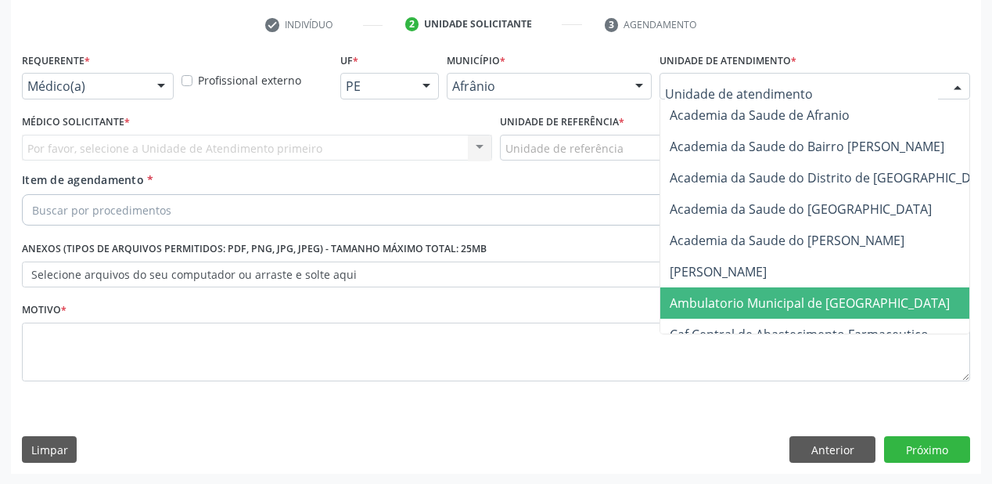
click at [705, 295] on span "Ambulatorio Municipal de [GEOGRAPHIC_DATA]" at bounding box center [810, 302] width 280 height 17
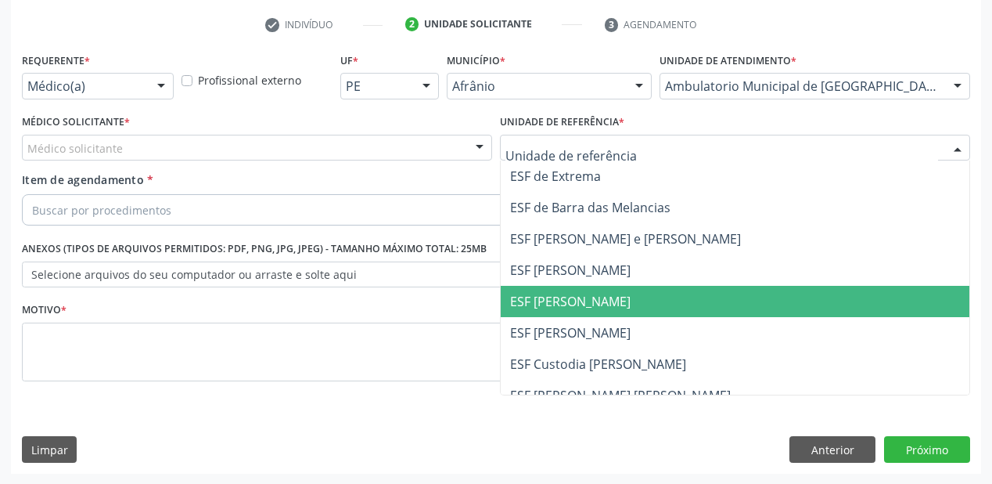
click at [570, 304] on span "ESF [PERSON_NAME]" at bounding box center [570, 301] width 121 height 17
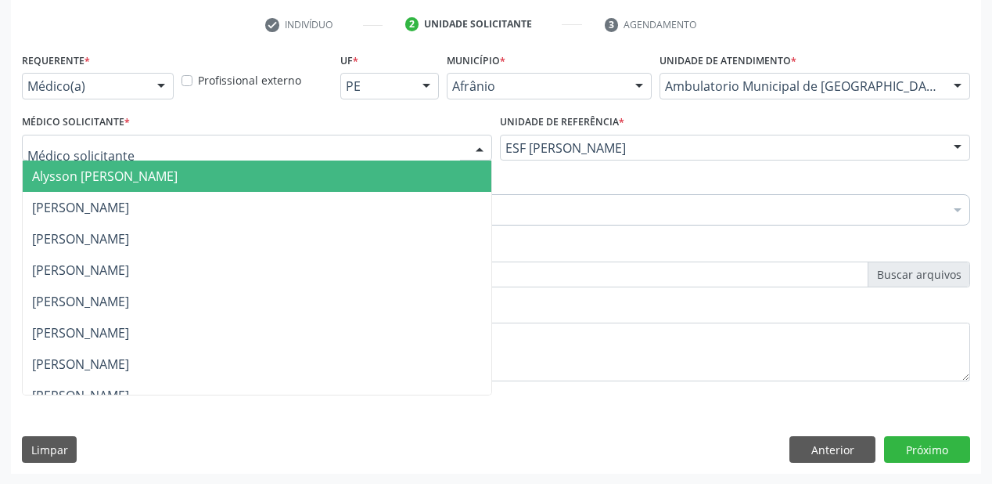
click at [144, 157] on div at bounding box center [257, 148] width 470 height 27
click at [143, 175] on span "Alysson Rodrigo Ferreira Cavalcanti" at bounding box center [105, 175] width 146 height 17
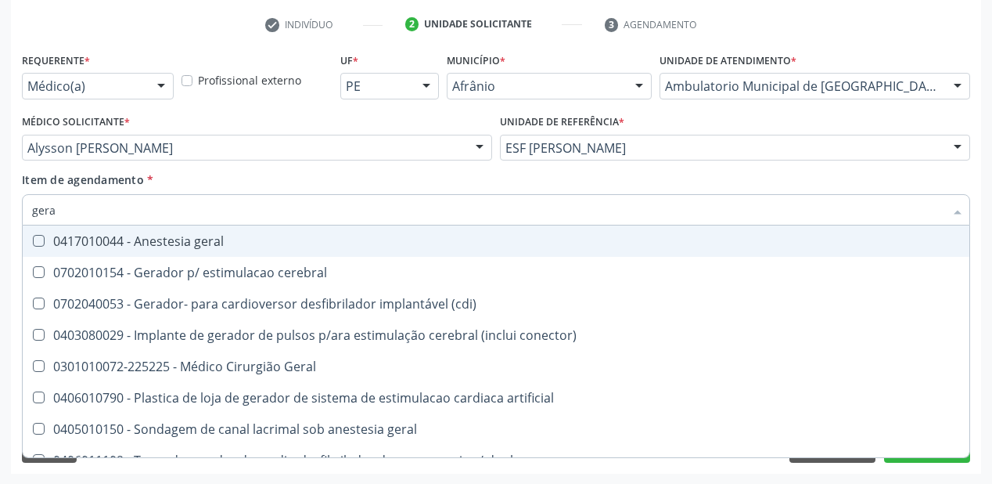
type input "geral"
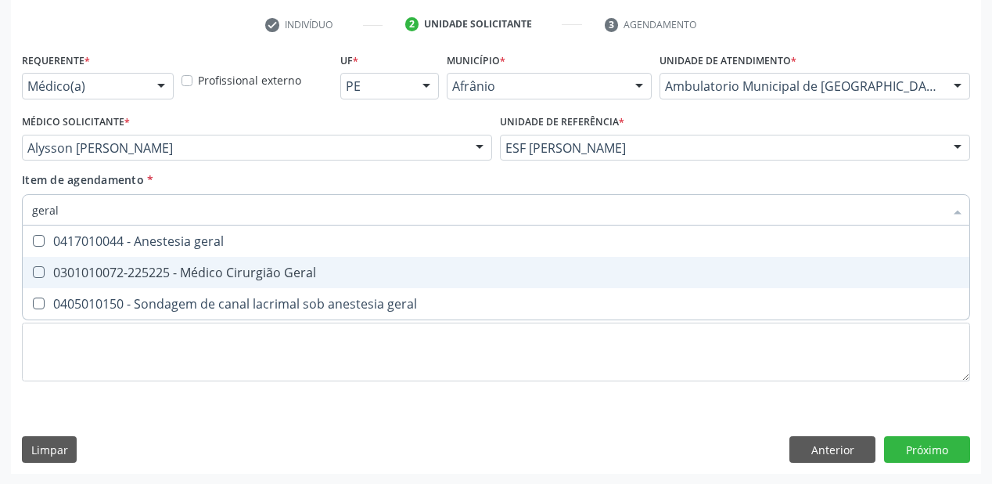
click at [166, 276] on div "0301010072-225225 - Médico Cirurgião Geral" at bounding box center [496, 272] width 928 height 13
checkbox Geral "true"
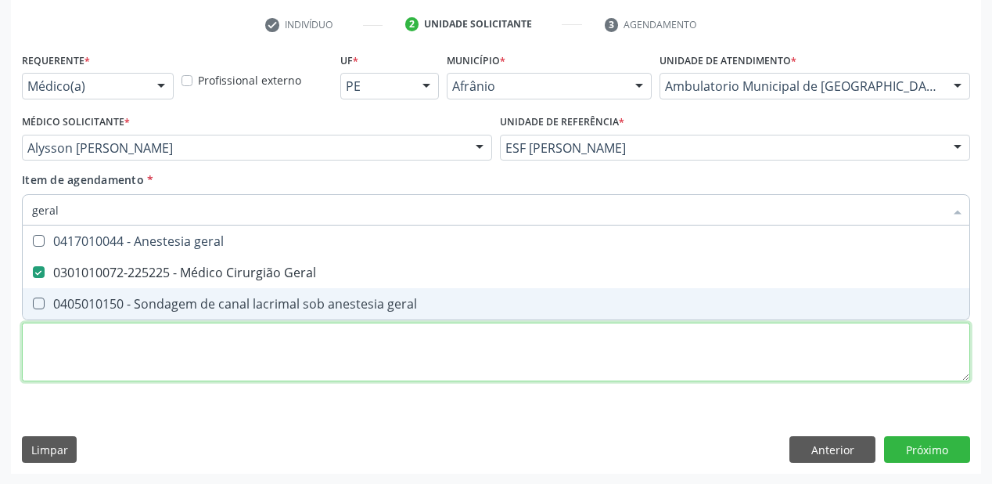
click at [82, 348] on div "Requerente * Médico(a) Médico(a) Enfermeiro(a) Paciente Nenhum resultado encont…" at bounding box center [496, 226] width 948 height 355
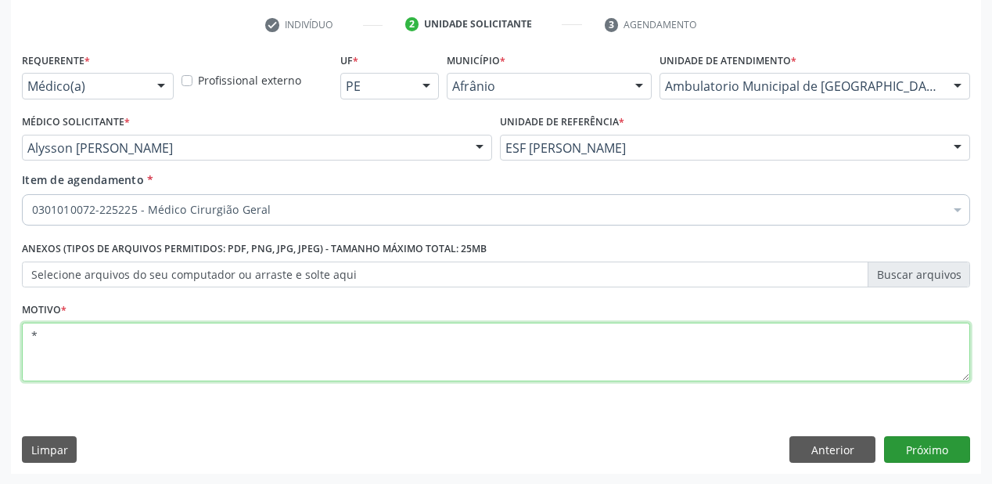
type textarea "*"
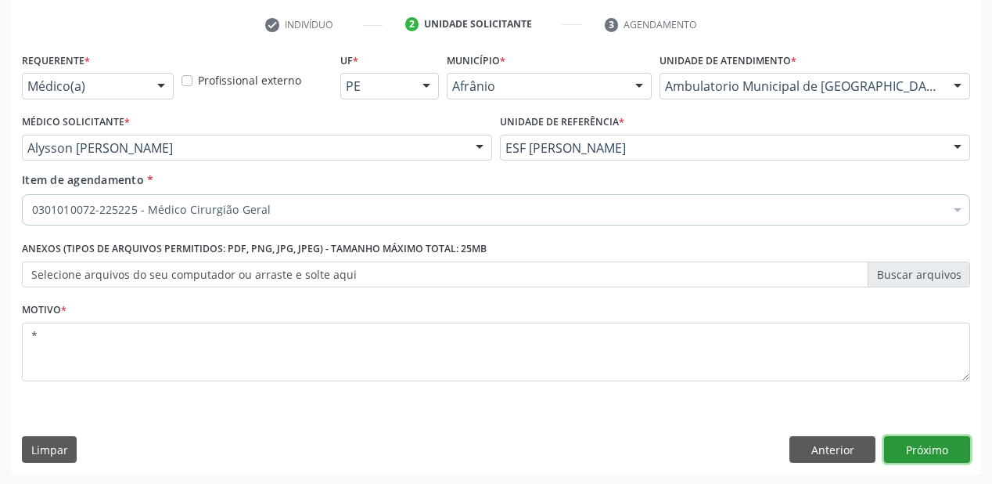
click at [938, 453] on button "Próximo" at bounding box center [927, 449] width 86 height 27
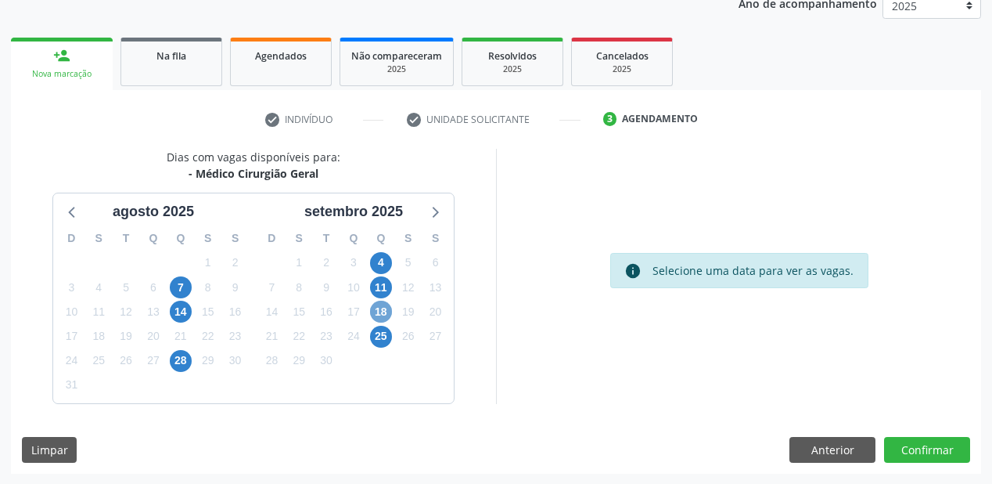
click at [385, 305] on span "18" at bounding box center [381, 312] width 22 height 22
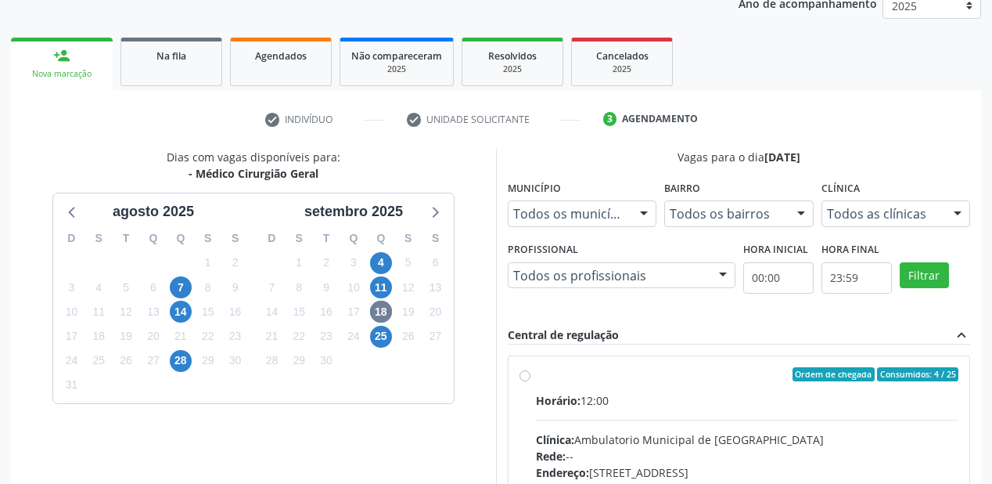
click at [531, 381] on input "Ordem de chegada Consumidos: 4 / 25 Horário: 12:00 Clínica: Ambulatorio Municip…" at bounding box center [525, 374] width 11 height 14
radio input "true"
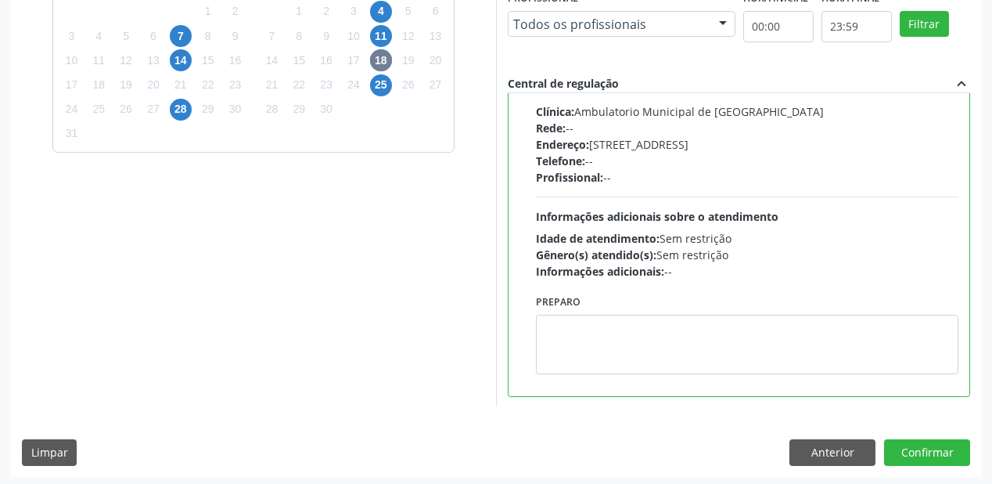
scroll to position [451, 0]
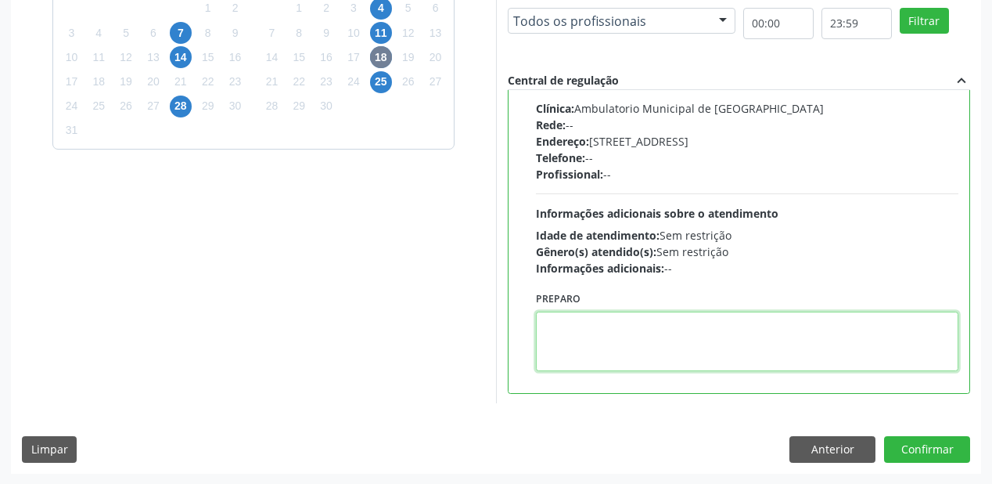
click at [645, 357] on textarea at bounding box center [747, 340] width 423 height 59
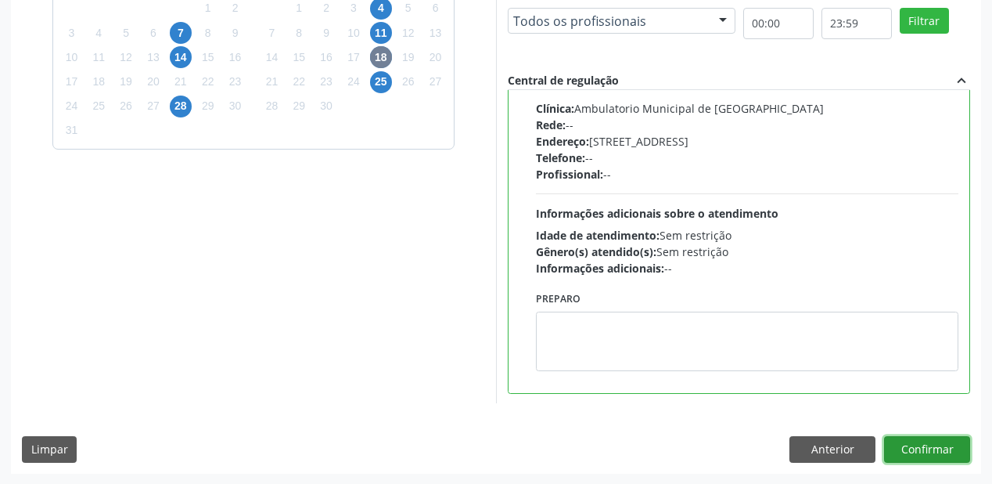
click at [920, 454] on button "Confirmar" at bounding box center [927, 449] width 86 height 27
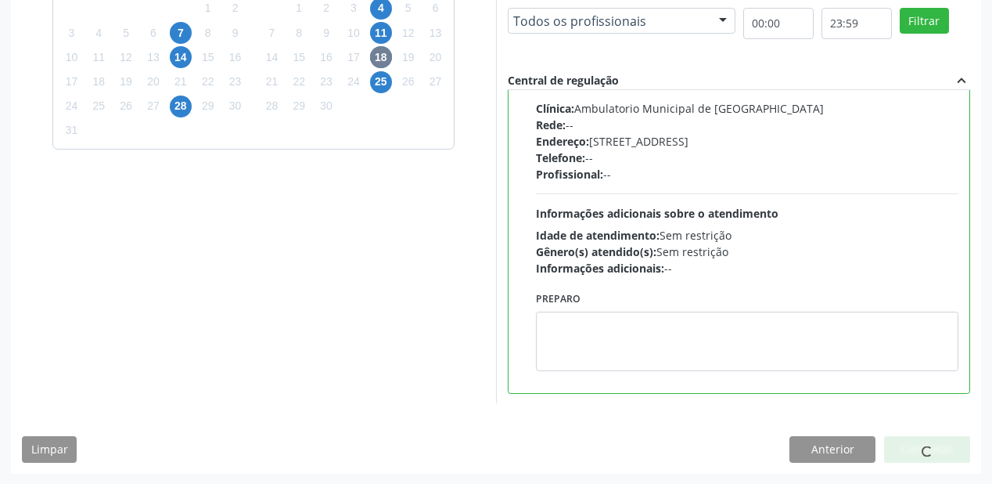
scroll to position [31, 0]
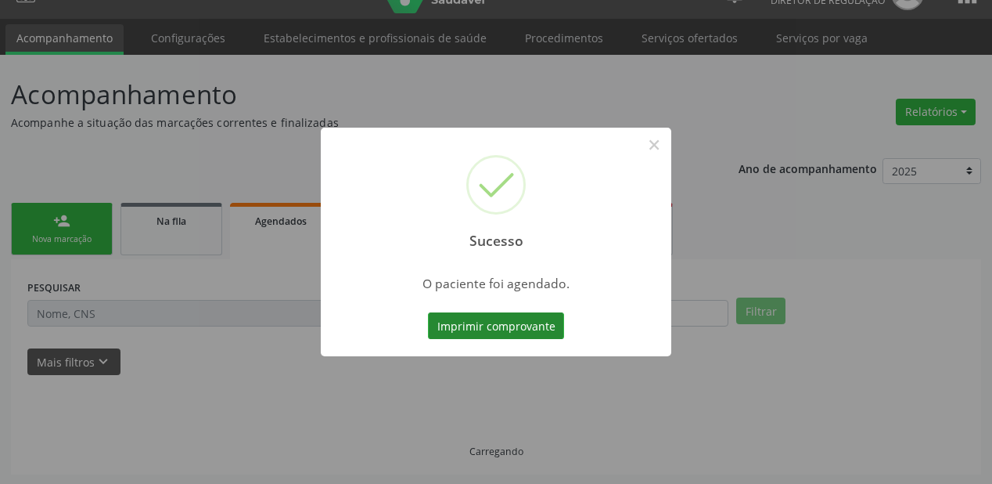
click at [519, 332] on button "Imprimir comprovante" at bounding box center [496, 325] width 136 height 27
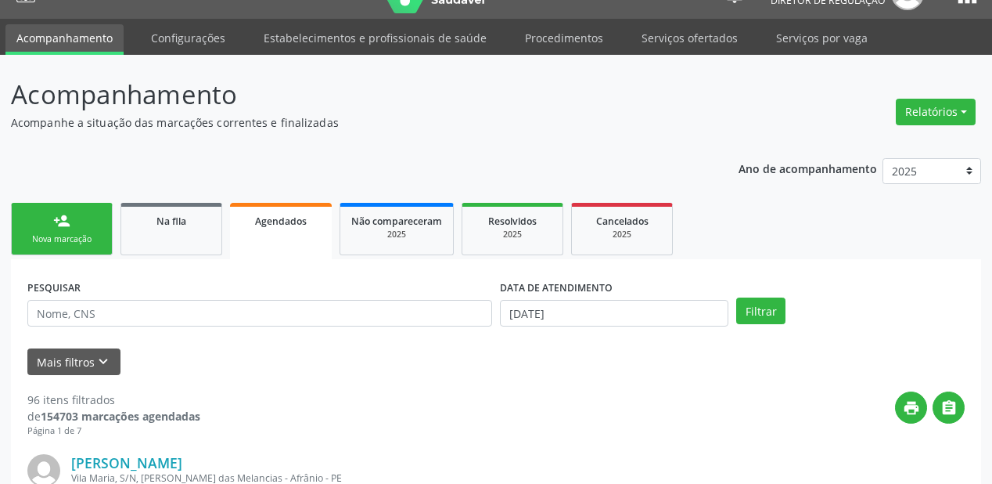
click at [95, 239] on div "Nova marcação" at bounding box center [62, 239] width 78 height 12
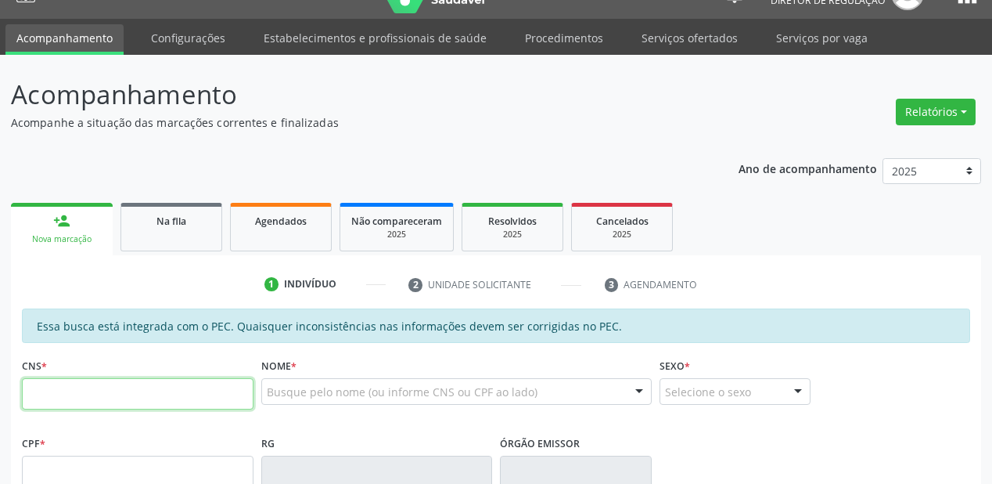
click at [82, 391] on input "text" at bounding box center [138, 393] width 232 height 31
type input "706 9051 0598 1230"
type input "07/11/1998"
type input "S/N"
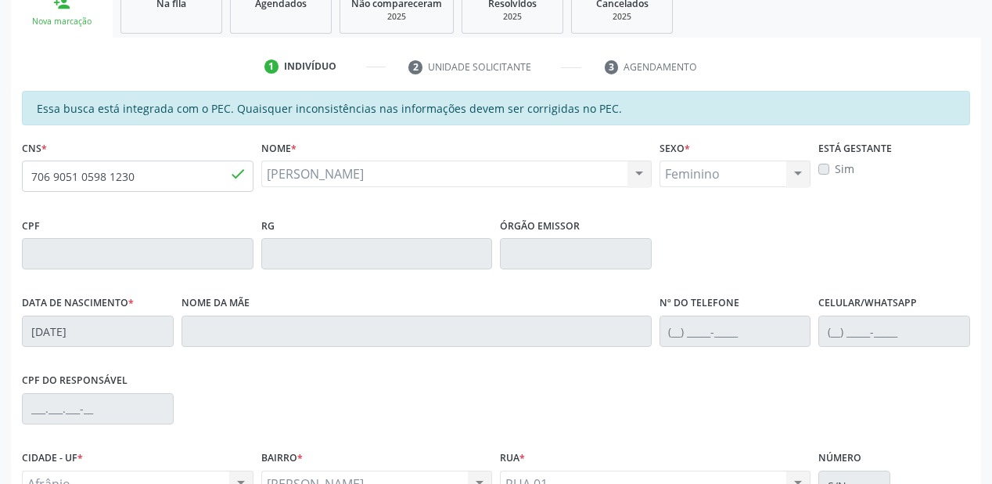
scroll to position [409, 0]
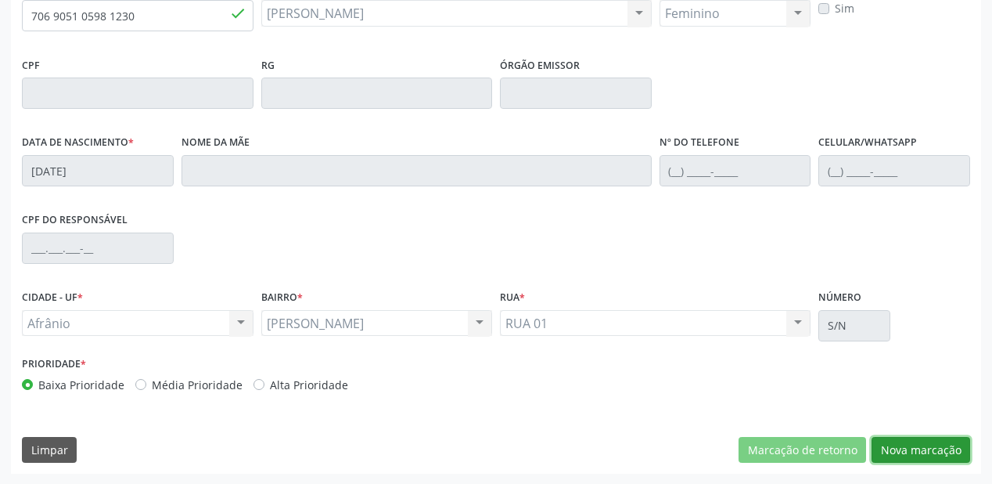
click at [906, 448] on button "Nova marcação" at bounding box center [921, 450] width 99 height 27
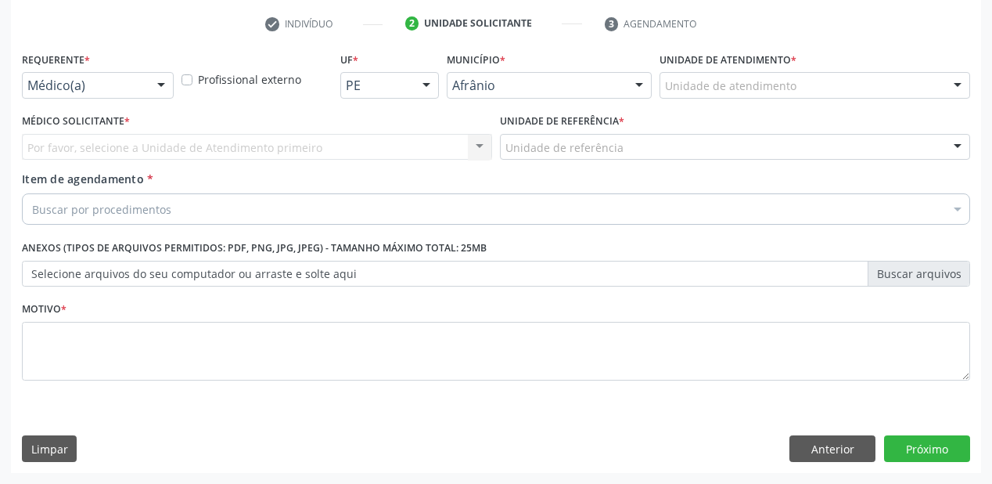
scroll to position [291, 0]
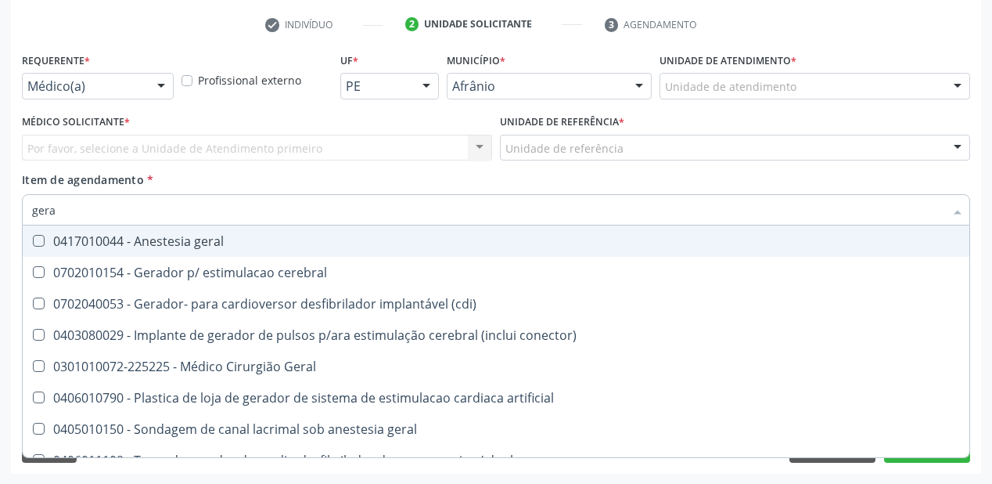
type input "geral"
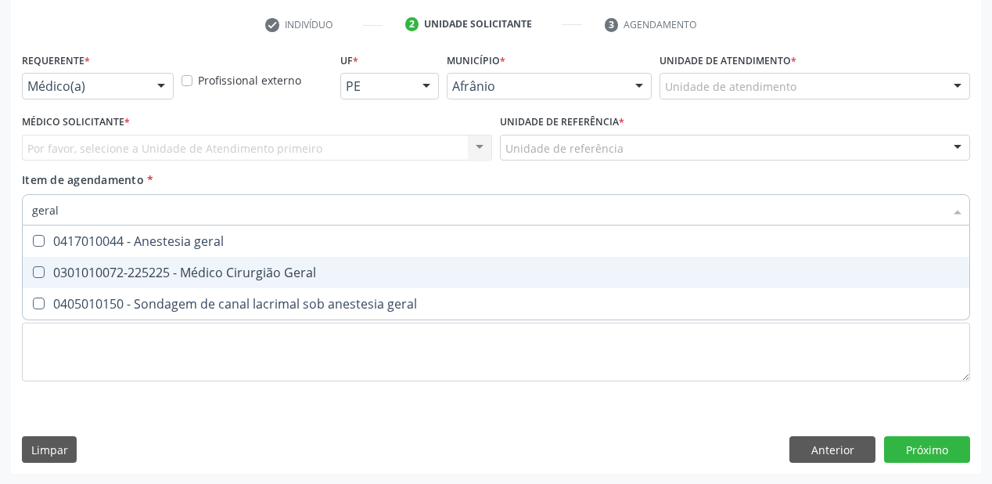
click at [106, 274] on div "0301010072-225225 - Médico Cirurgião Geral" at bounding box center [496, 272] width 928 height 13
checkbox Geral "true"
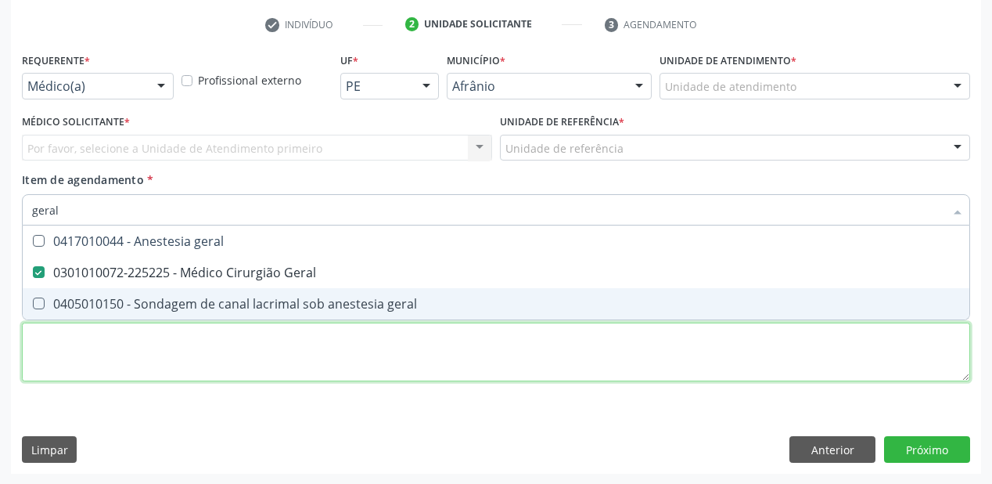
click at [100, 337] on div "Requerente * Médico(a) Médico(a) Enfermeiro(a) Paciente Nenhum resultado encont…" at bounding box center [496, 226] width 948 height 355
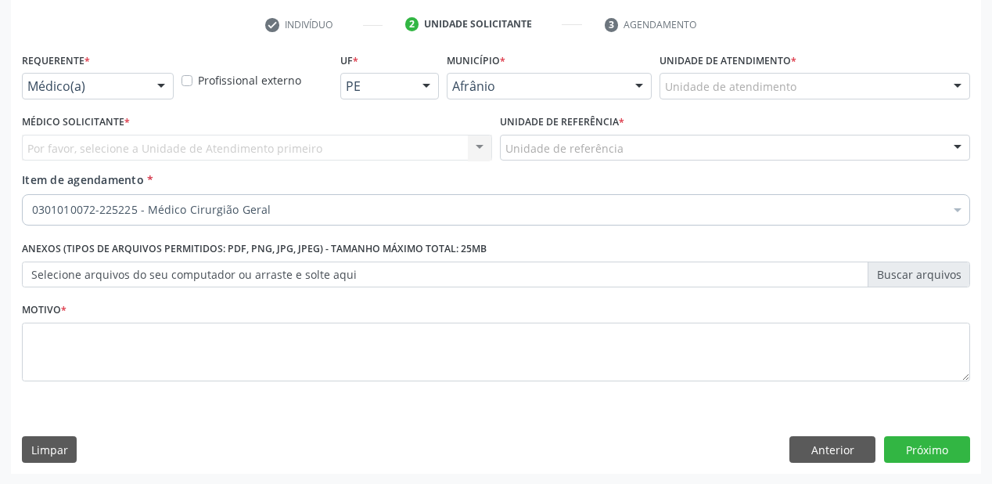
click at [64, 143] on div "Por favor, selecione a Unidade de Atendimento primeiro Nenhum resultado encontr…" at bounding box center [257, 148] width 470 height 27
click at [65, 146] on div "Por favor, selecione a Unidade de Atendimento primeiro Nenhum resultado encontr…" at bounding box center [257, 148] width 470 height 27
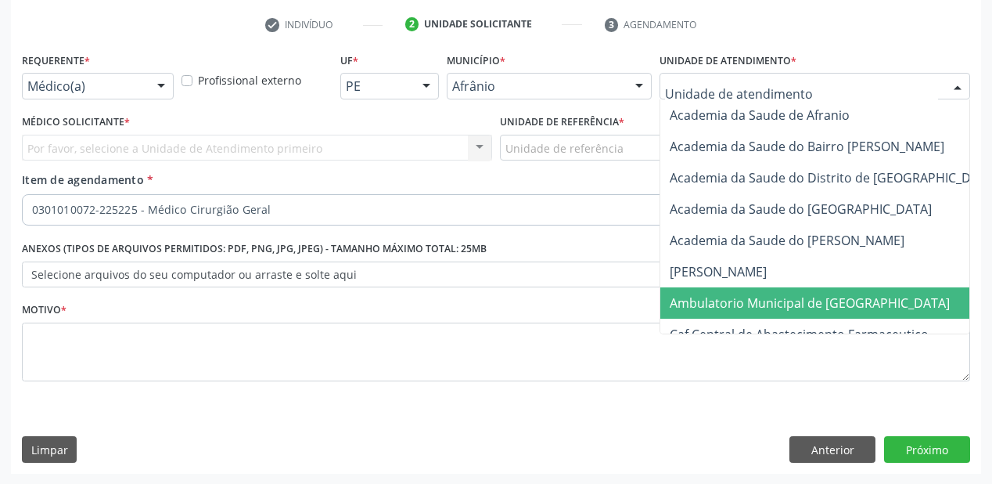
drag, startPoint x: 745, startPoint y: 289, endPoint x: 595, endPoint y: 194, distance: 177.6
click at [745, 289] on span "Ambulatorio Municipal de [GEOGRAPHIC_DATA]" at bounding box center [852, 302] width 382 height 31
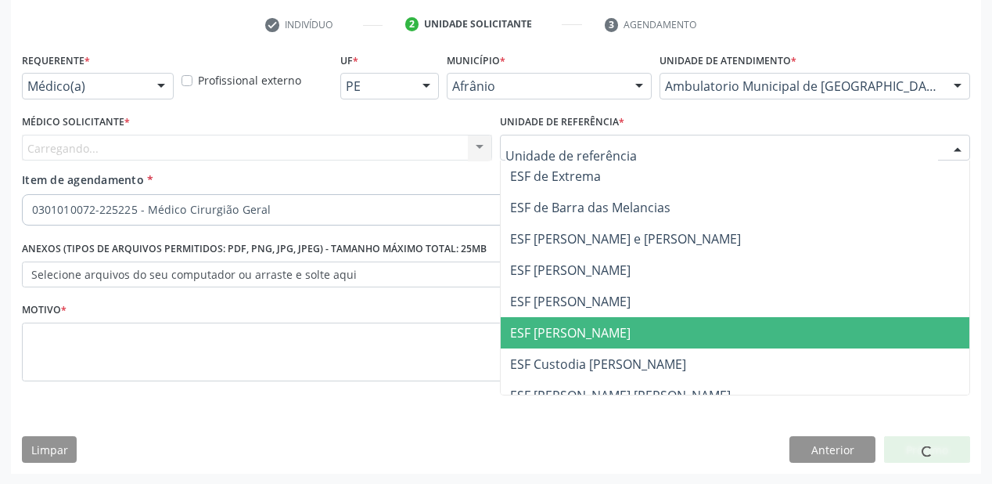
click at [556, 329] on span "ESF [PERSON_NAME]" at bounding box center [570, 332] width 121 height 17
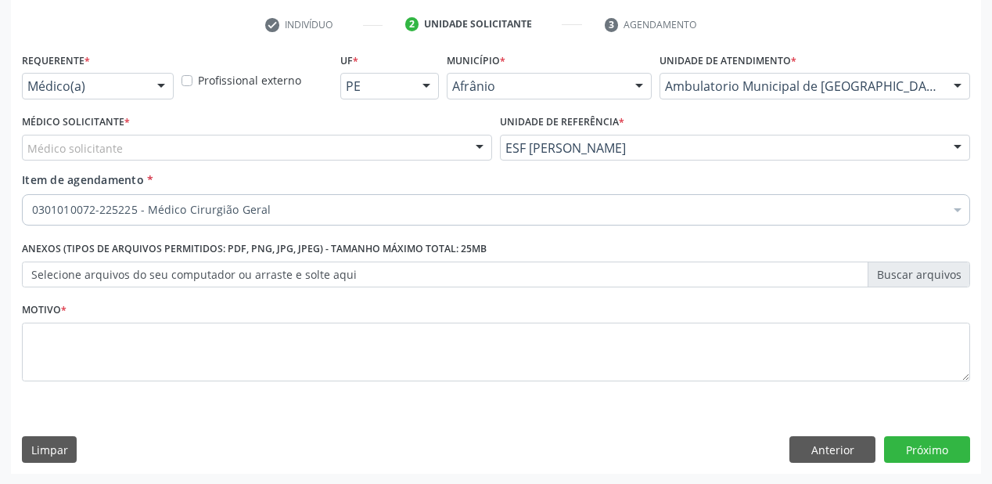
drag, startPoint x: 50, startPoint y: 151, endPoint x: 56, endPoint y: 164, distance: 14.0
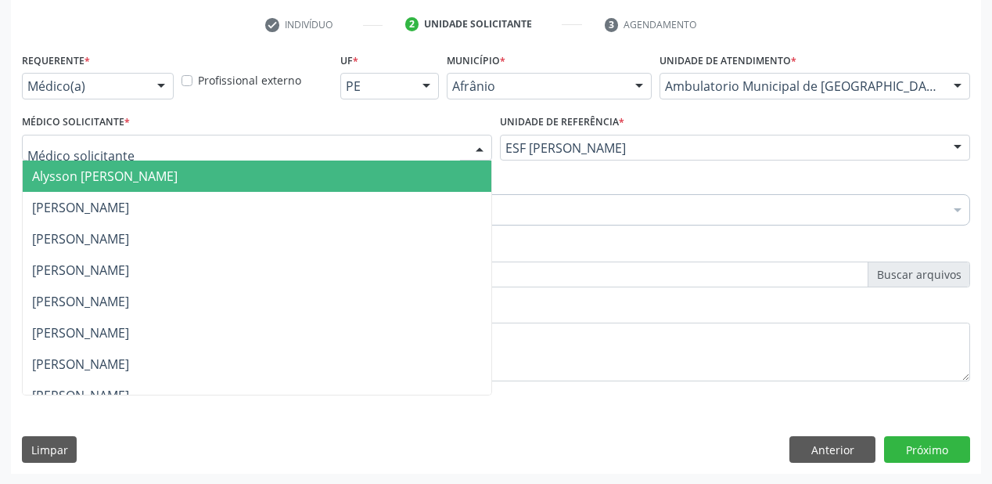
click at [58, 177] on span "Alysson Rodrigo Ferreira Cavalcanti" at bounding box center [105, 175] width 146 height 17
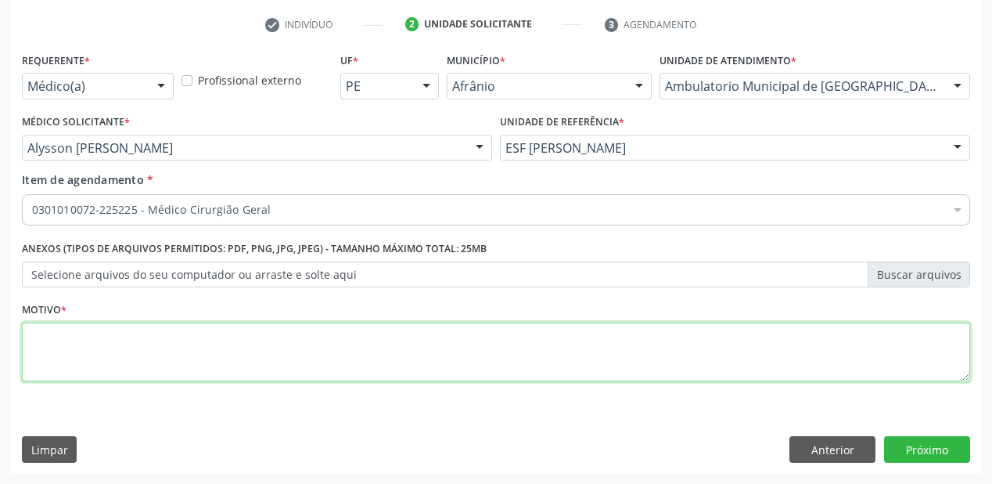
click at [75, 335] on textarea at bounding box center [496, 351] width 948 height 59
type textarea "*"
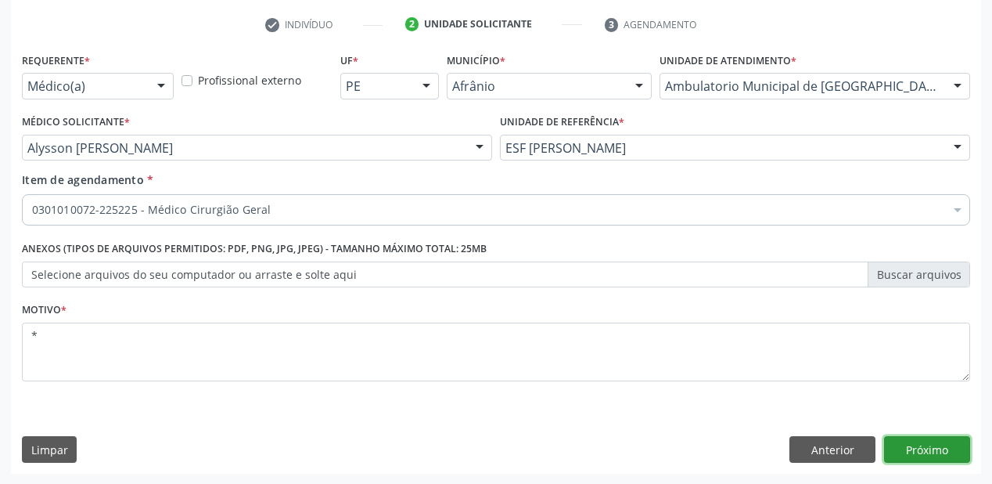
click at [933, 456] on button "Próximo" at bounding box center [927, 449] width 86 height 27
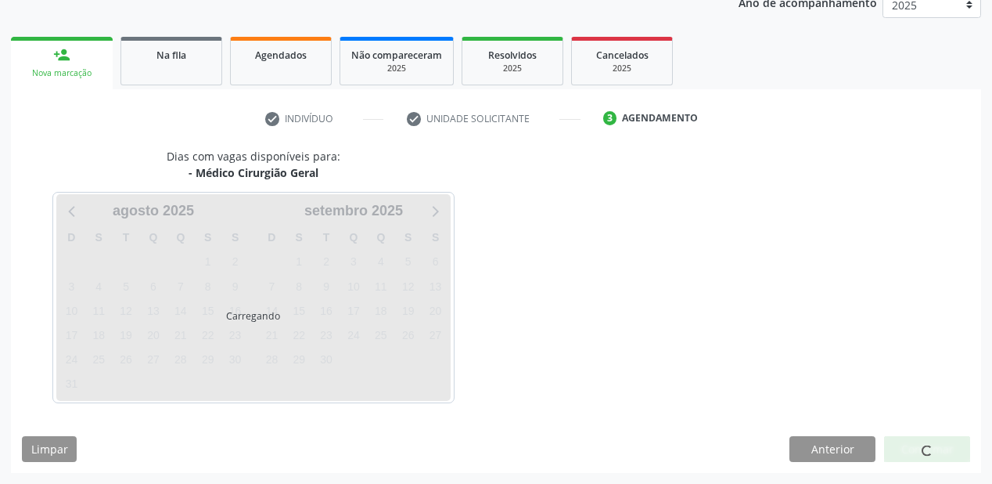
scroll to position [196, 0]
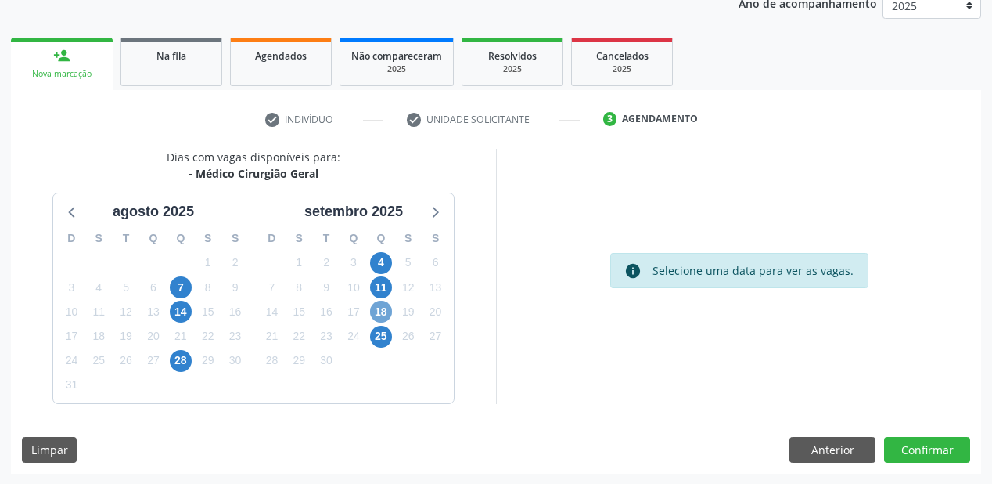
click at [383, 312] on span "18" at bounding box center [381, 312] width 22 height 22
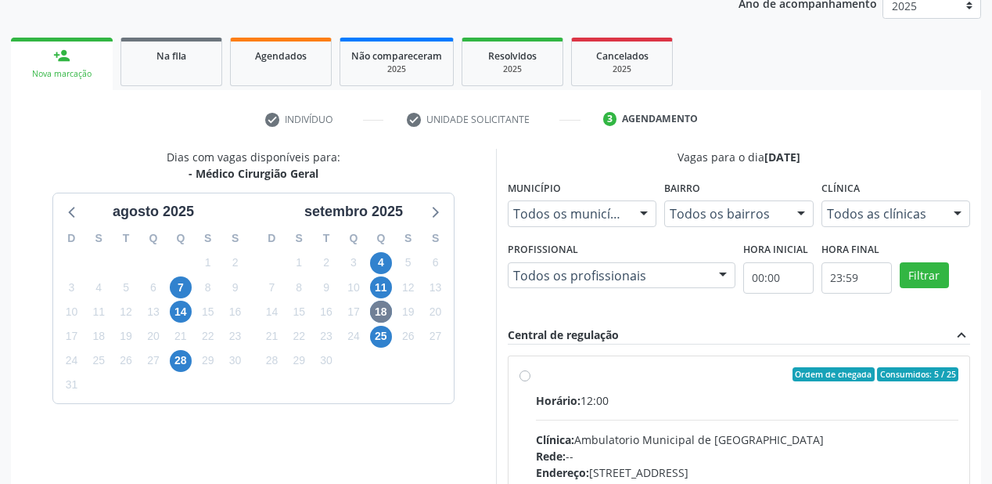
click at [531, 381] on input "Ordem de chegada Consumidos: 5 / 25 Horário: 12:00 Clínica: Ambulatorio Municip…" at bounding box center [525, 374] width 11 height 14
radio input "true"
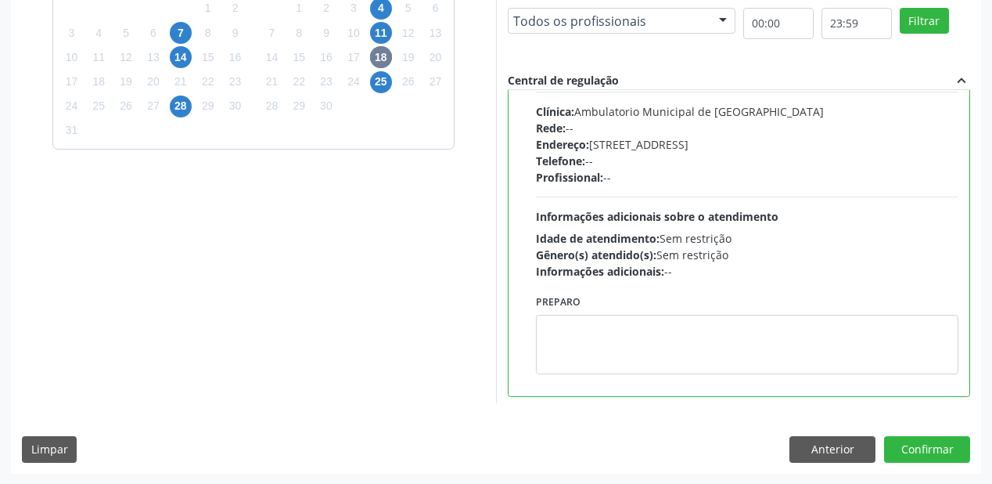
scroll to position [77, 0]
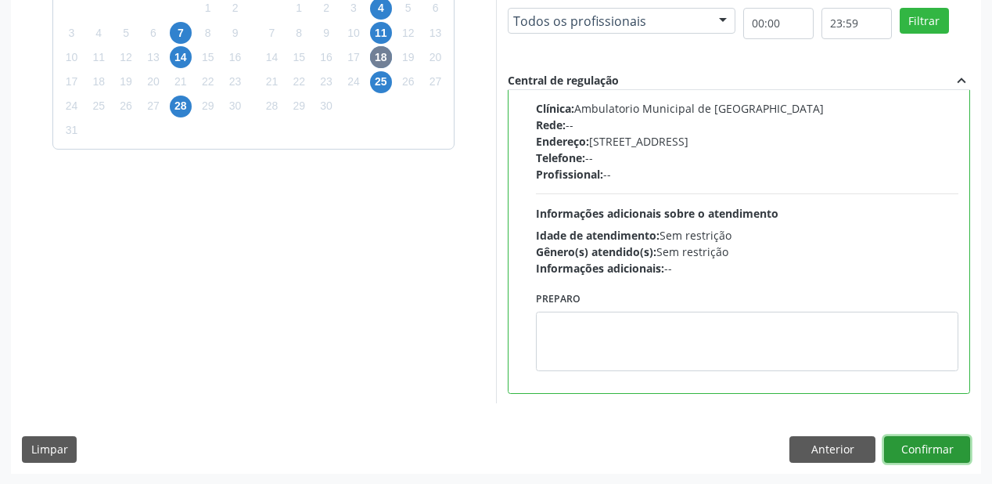
click at [923, 452] on button "Confirmar" at bounding box center [927, 449] width 86 height 27
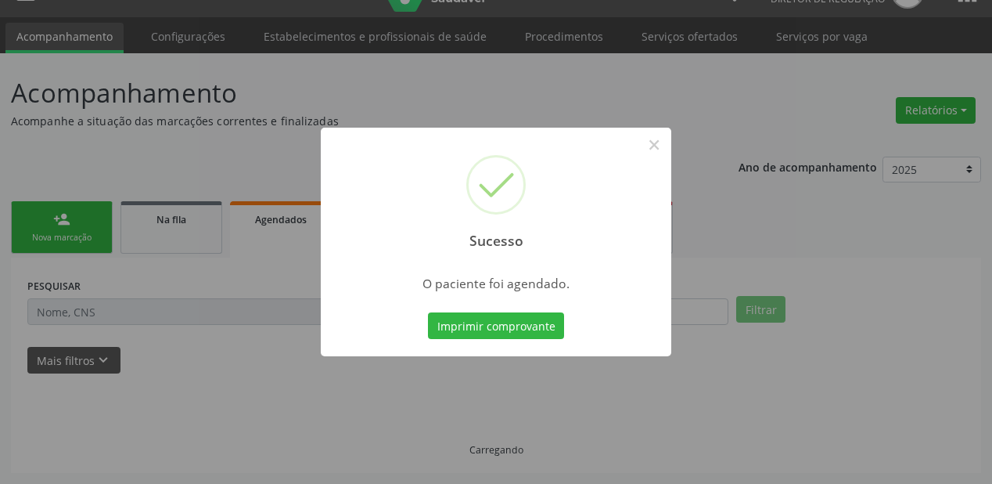
scroll to position [31, 0]
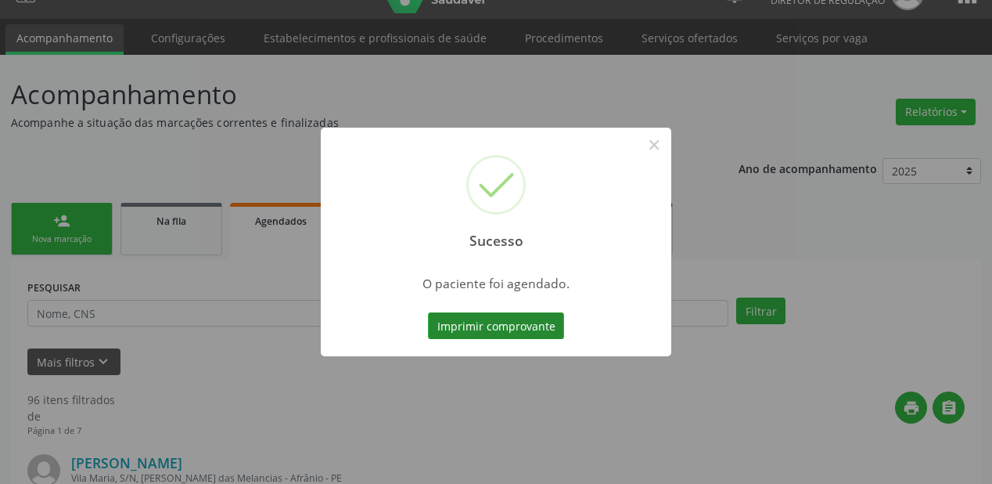
click at [501, 321] on button "Imprimir comprovante" at bounding box center [496, 325] width 136 height 27
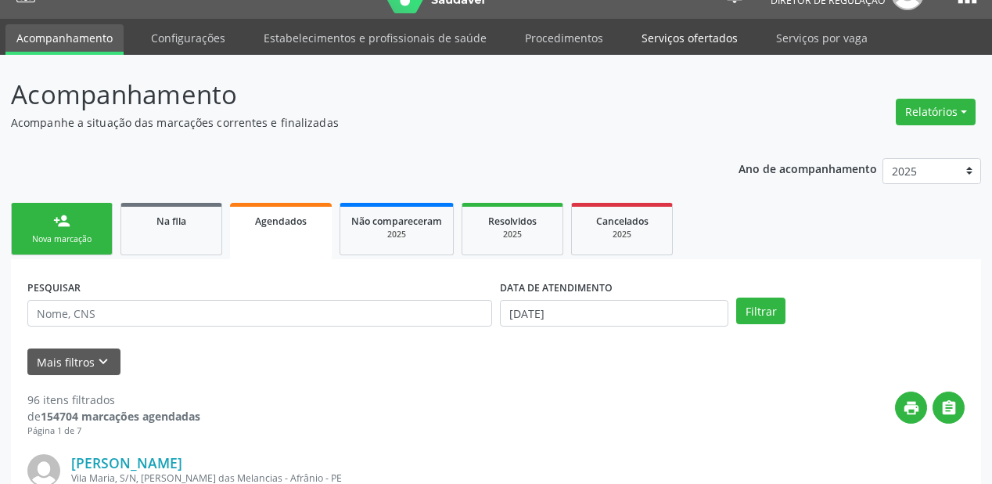
click at [661, 40] on link "Serviços ofertados" at bounding box center [690, 37] width 118 height 27
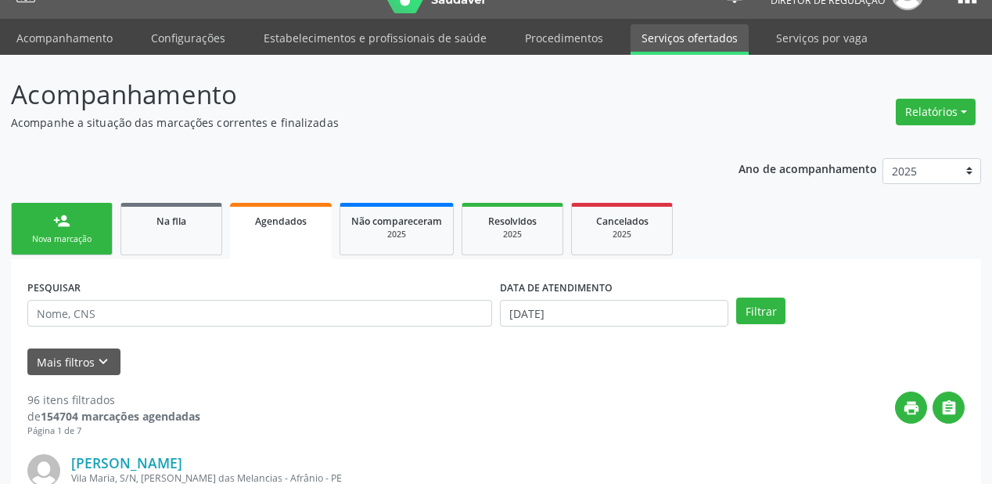
click at [661, 40] on link "Serviços ofertados" at bounding box center [690, 39] width 118 height 31
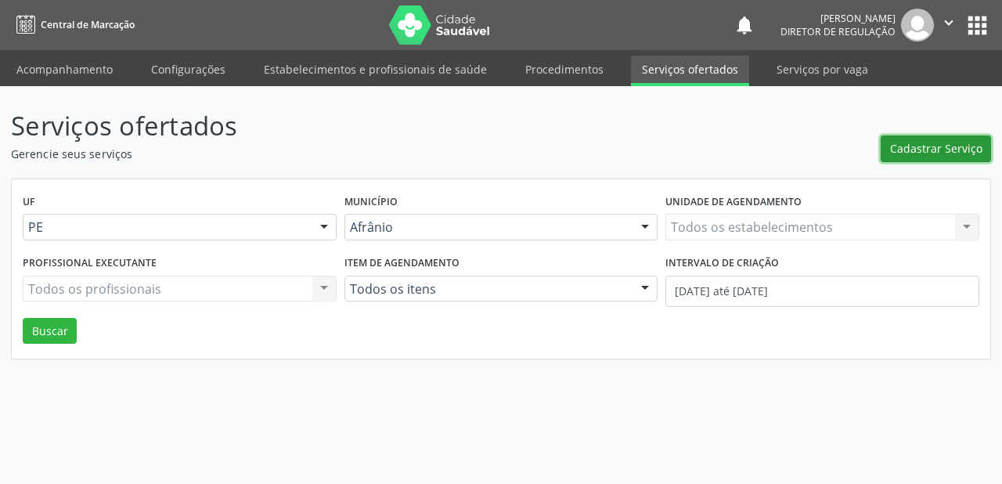
click at [944, 154] on span "Cadastrar Serviço" at bounding box center [936, 148] width 92 height 16
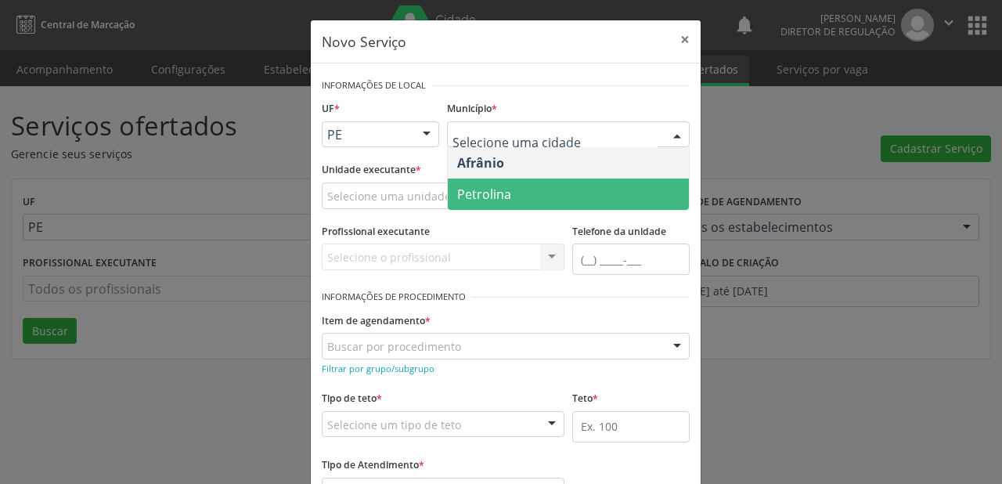
drag, startPoint x: 485, startPoint y: 190, endPoint x: 419, endPoint y: 193, distance: 66.6
click at [485, 191] on span "Petrolina" at bounding box center [484, 193] width 54 height 17
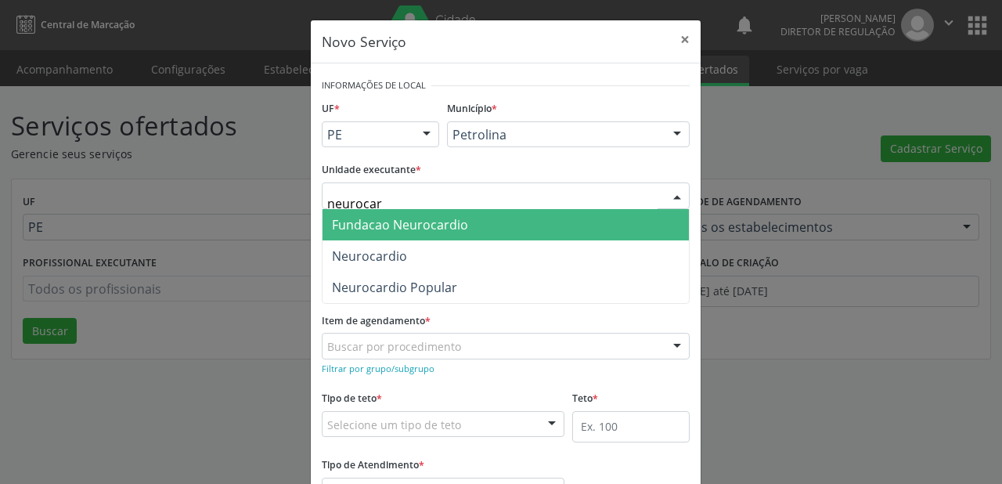
type input "neurocard"
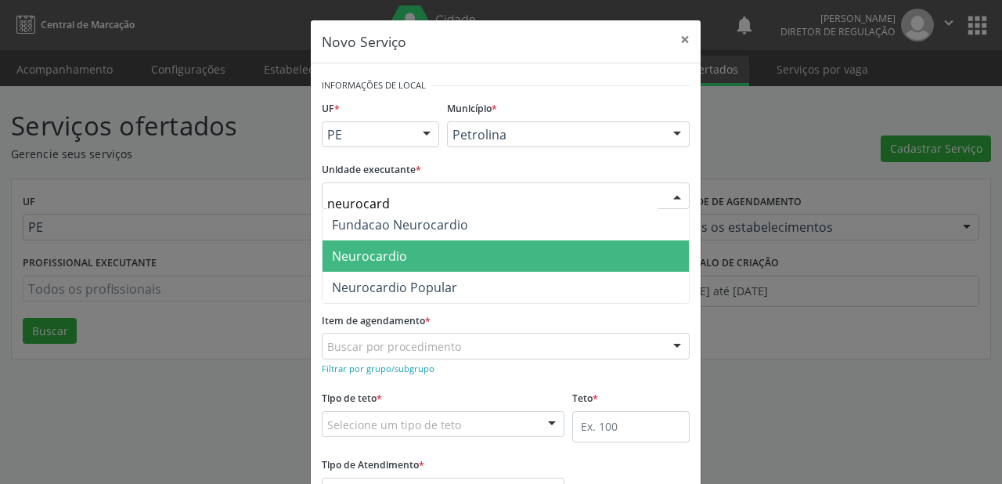
click at [380, 256] on span "Neurocardio" at bounding box center [369, 255] width 75 height 17
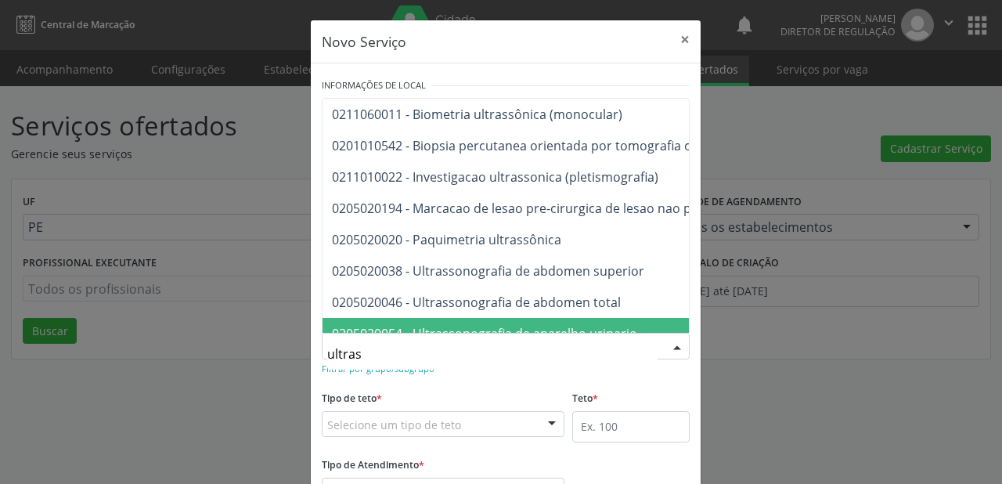
type input "ultrass"
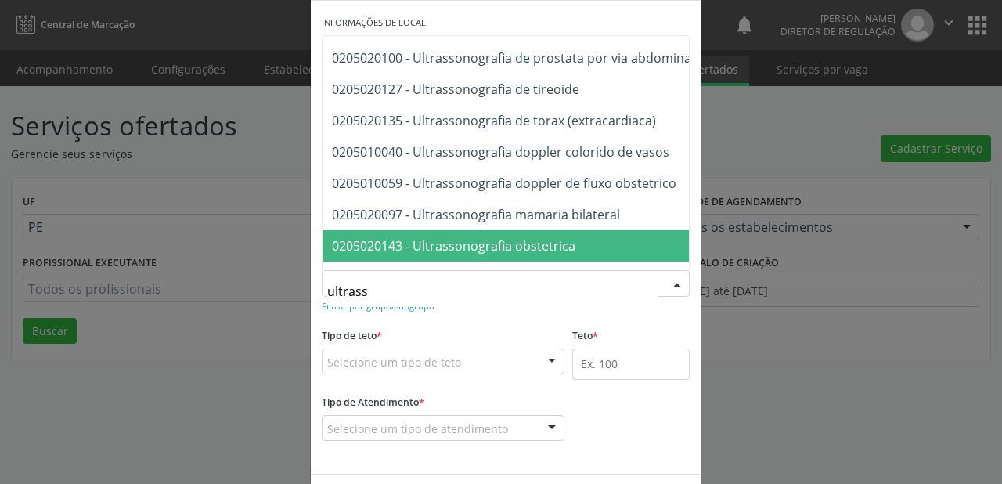
scroll to position [307, 0]
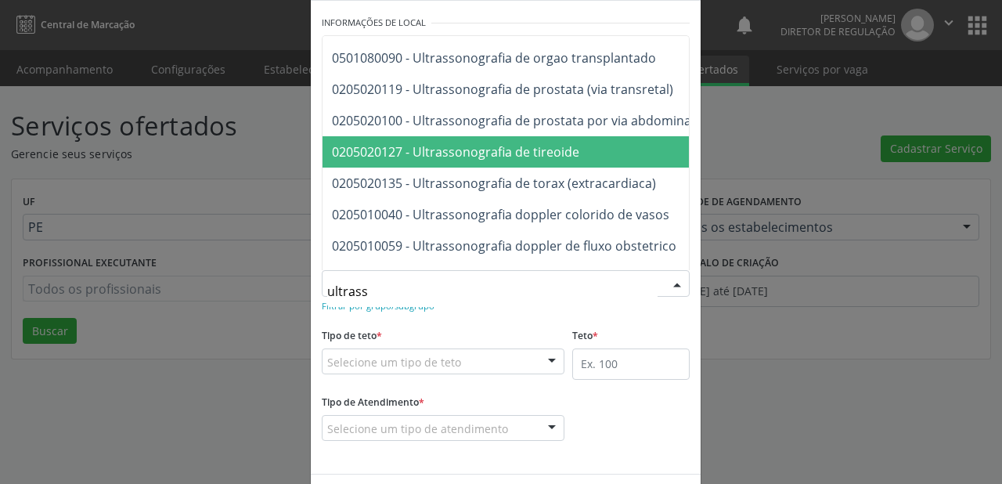
drag, startPoint x: 497, startPoint y: 151, endPoint x: 454, endPoint y: 266, distance: 122.8
click at [497, 151] on span "0205020127 - Ultrassonografia de tireoide" at bounding box center [455, 151] width 247 height 17
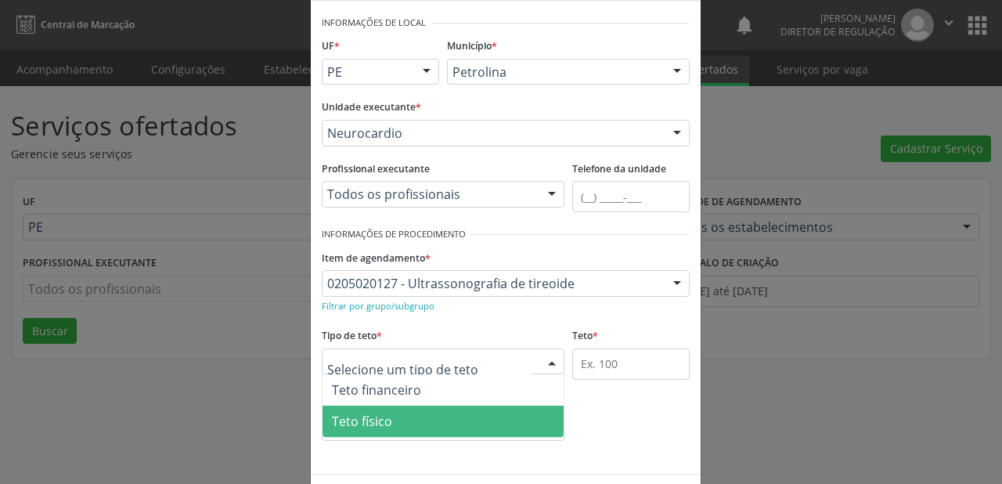
click at [363, 423] on span "Teto físico" at bounding box center [362, 420] width 60 height 17
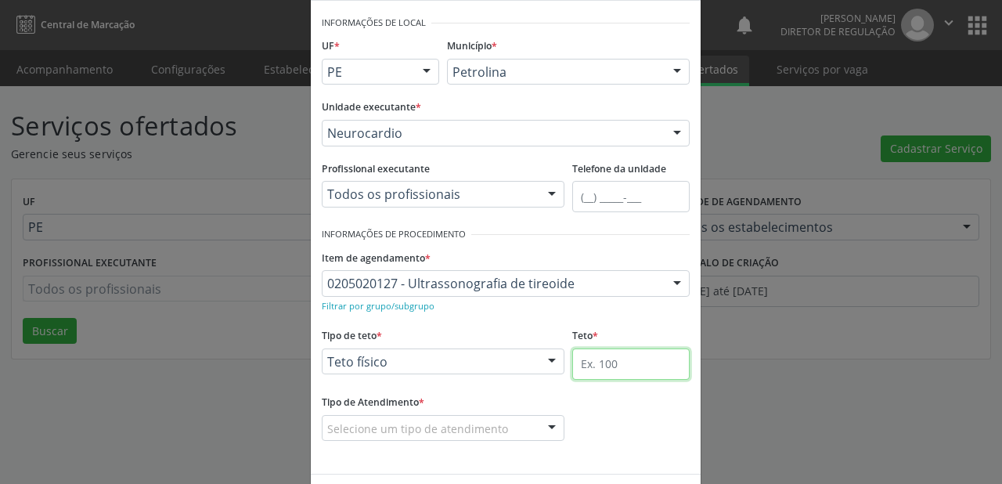
click at [596, 363] on input "text" at bounding box center [630, 363] width 117 height 31
type input "1"
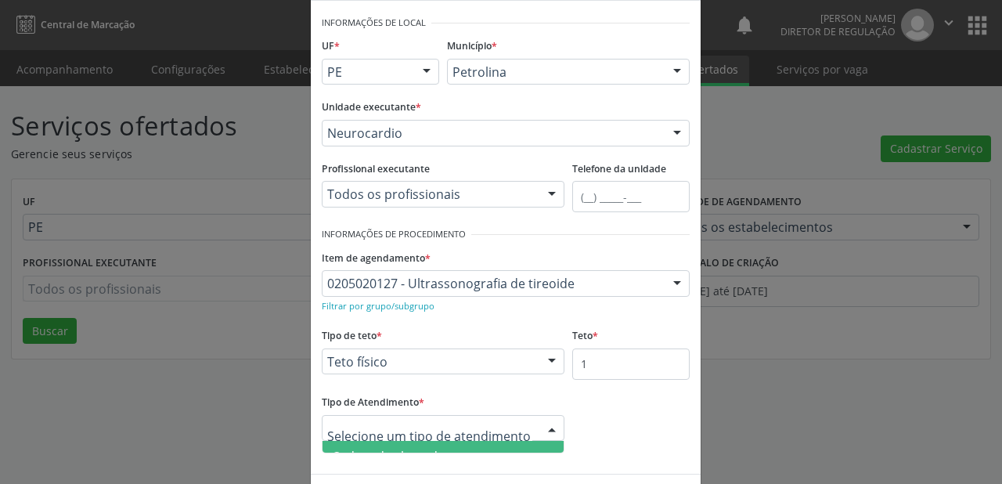
click at [424, 448] on span "Ordem de chegada" at bounding box center [388, 456] width 113 height 17
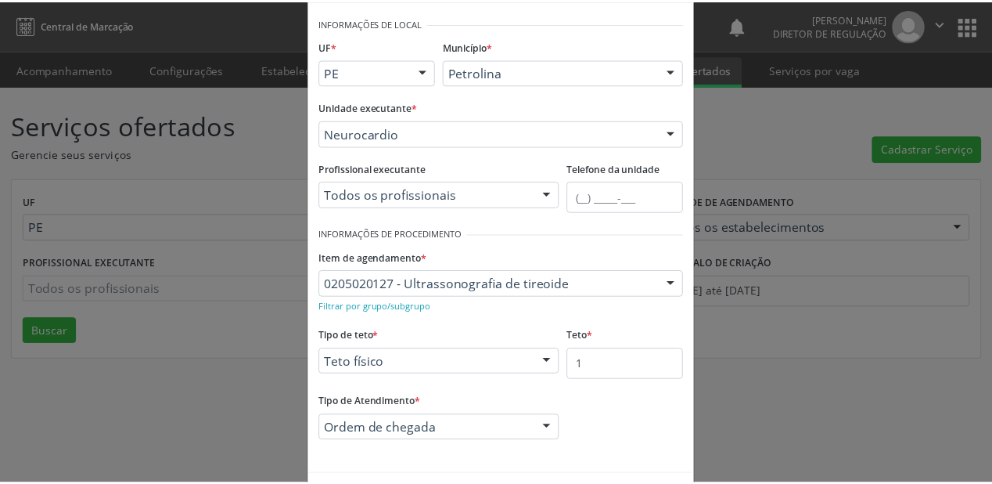
scroll to position [119, 0]
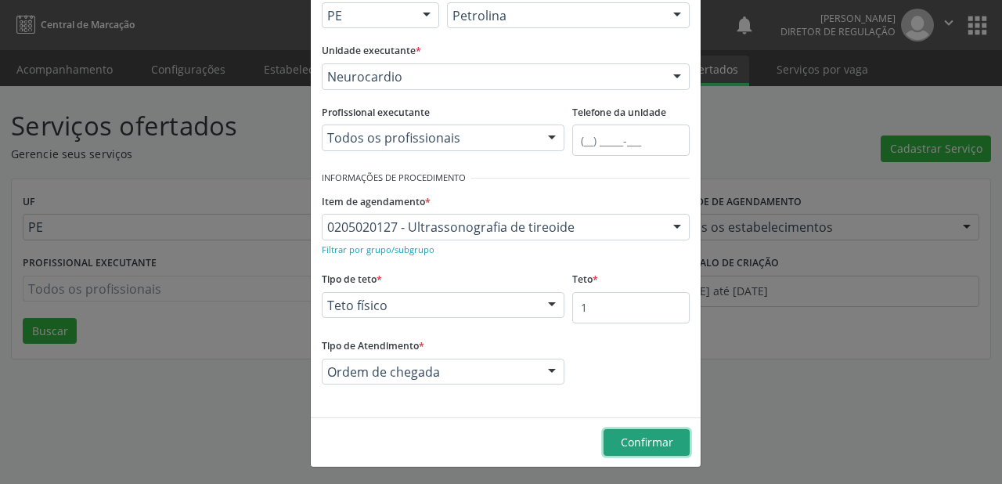
click at [631, 441] on span "Confirmar" at bounding box center [647, 441] width 52 height 15
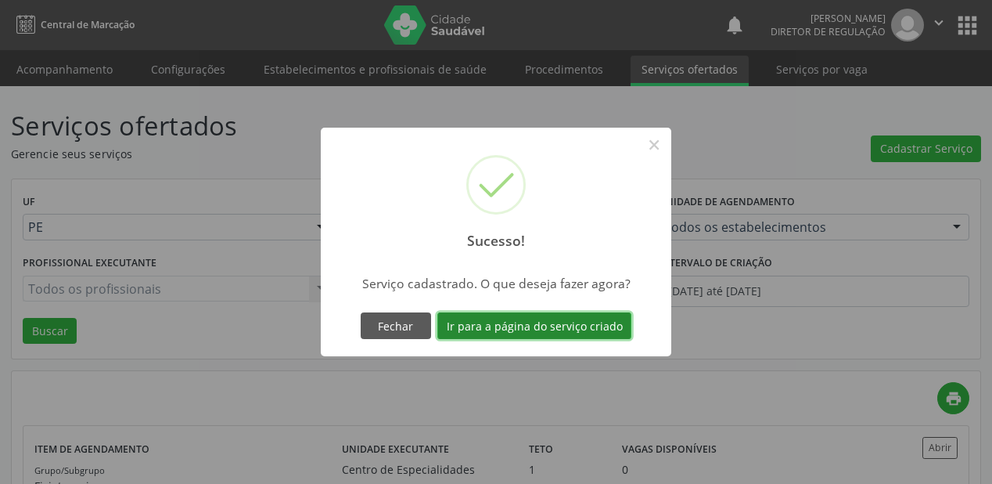
click at [503, 320] on button "Ir para a página do serviço criado" at bounding box center [534, 325] width 194 height 27
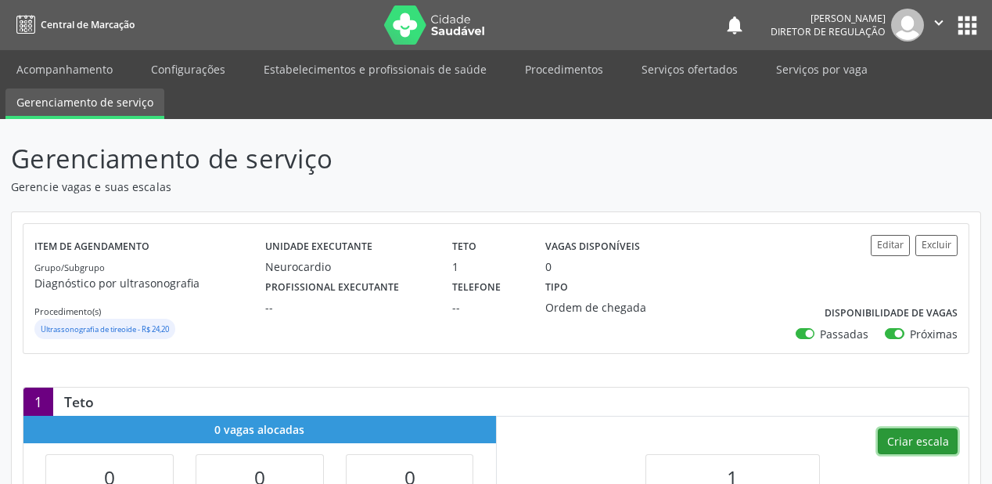
click at [911, 445] on button "Criar escala" at bounding box center [918, 441] width 80 height 27
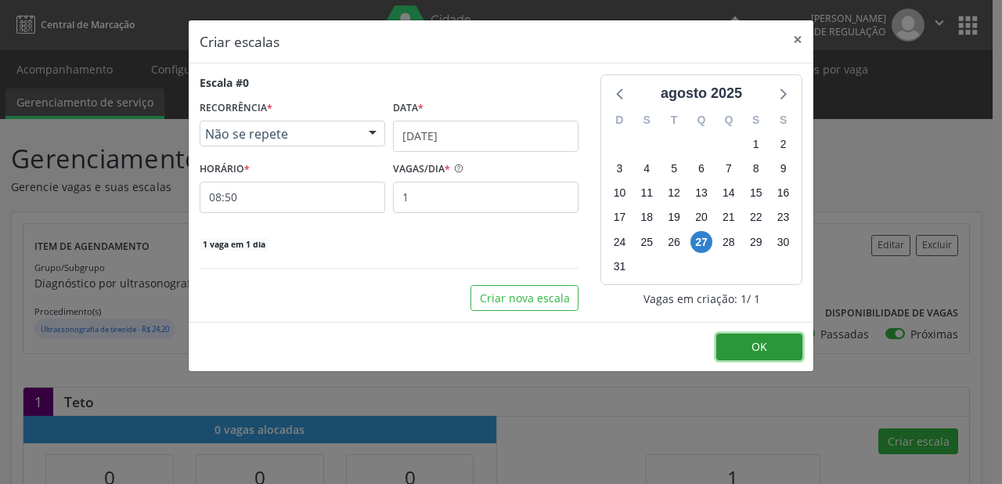
click at [761, 353] on button "OK" at bounding box center [759, 346] width 86 height 27
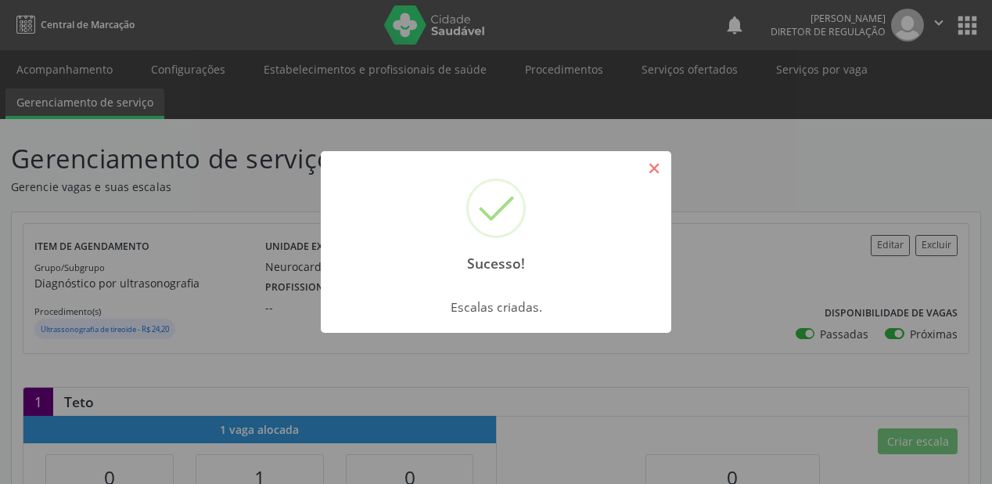
click at [657, 172] on button "×" at bounding box center [654, 168] width 27 height 27
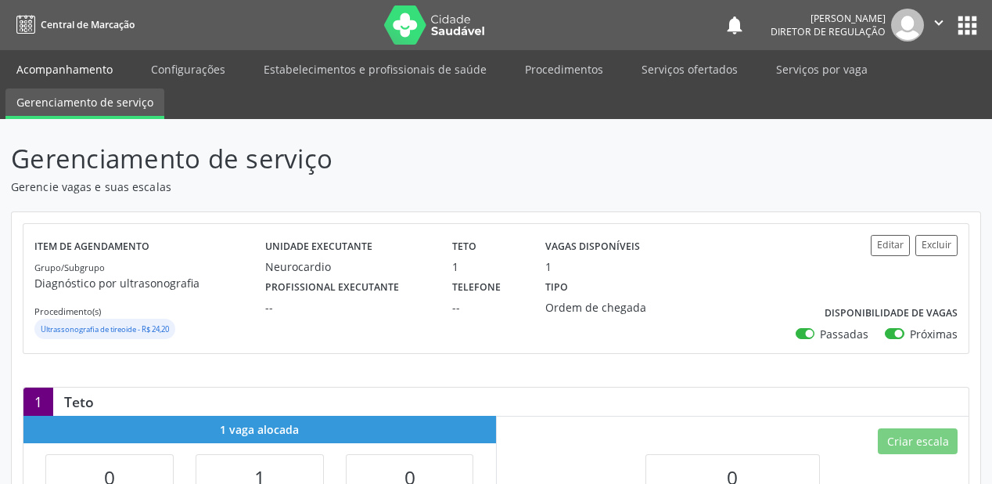
click at [56, 67] on link "Acompanhamento" at bounding box center [64, 69] width 118 height 27
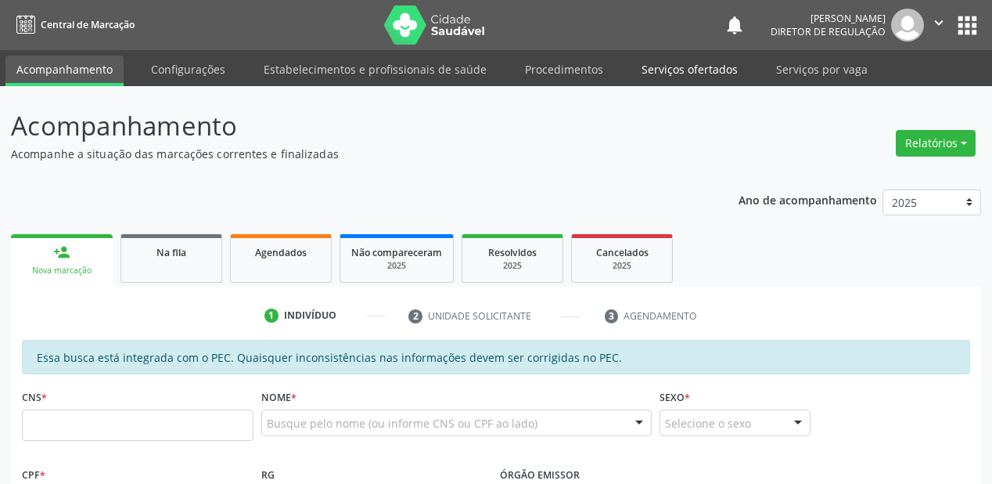
click at [654, 69] on link "Serviços ofertados" at bounding box center [690, 69] width 118 height 27
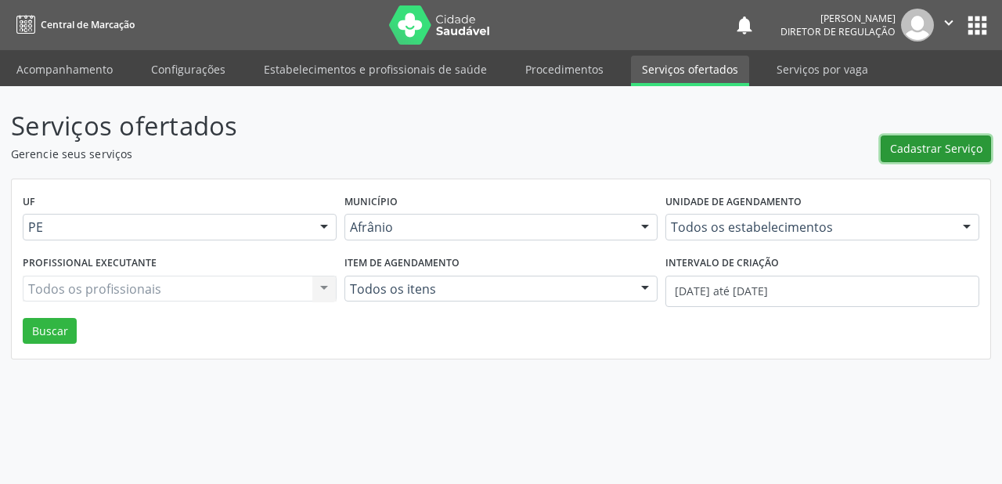
click at [927, 147] on span "Cadastrar Serviço" at bounding box center [936, 148] width 92 height 16
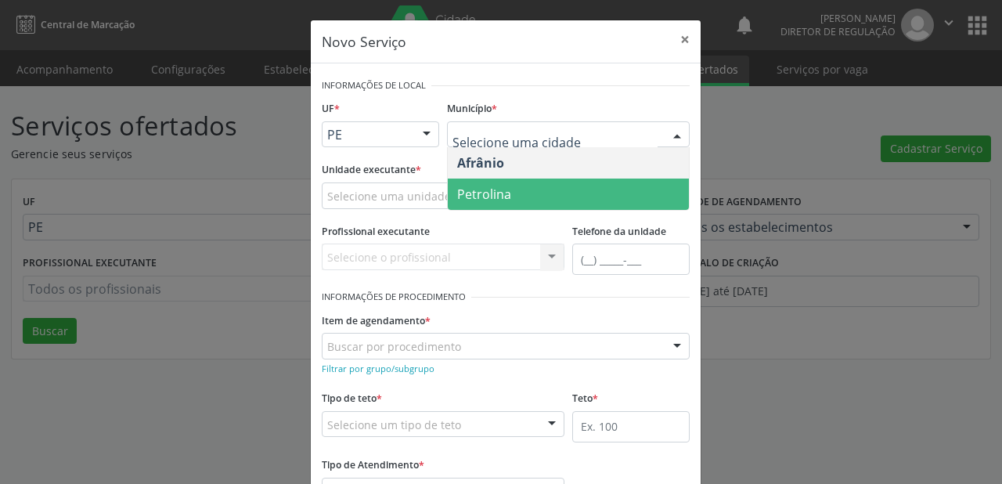
click at [476, 188] on span "Petrolina" at bounding box center [484, 193] width 54 height 17
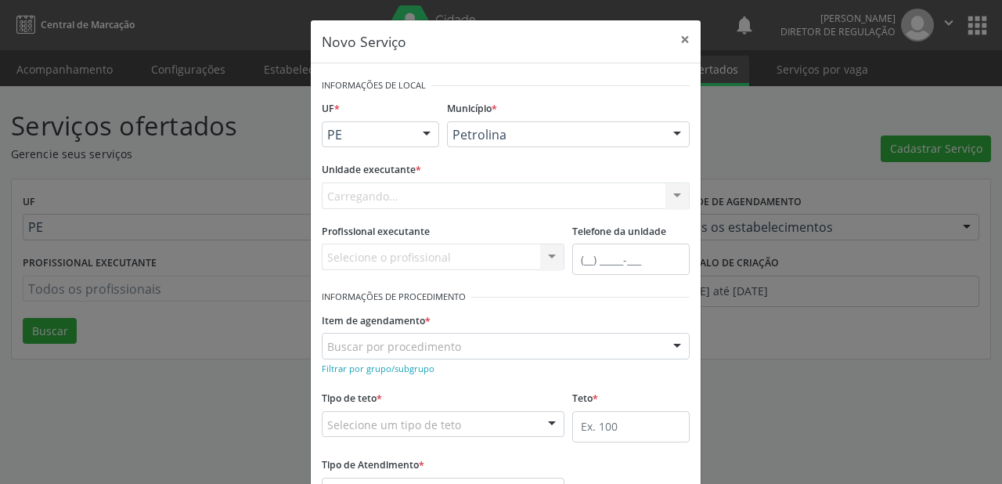
click at [362, 194] on div "Carregando... Academia da Saude de Afranio Academia da Saude do Bairro Roberto …" at bounding box center [506, 195] width 368 height 27
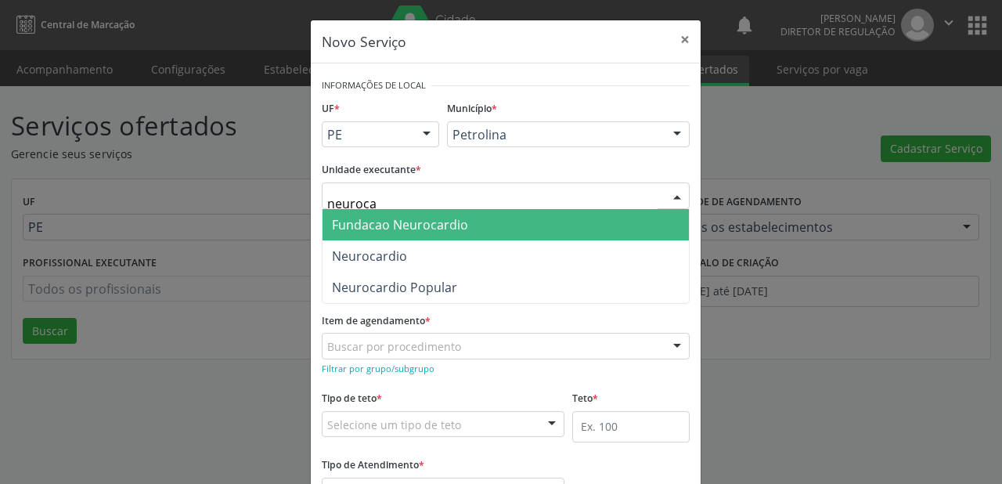
type input "neurocar"
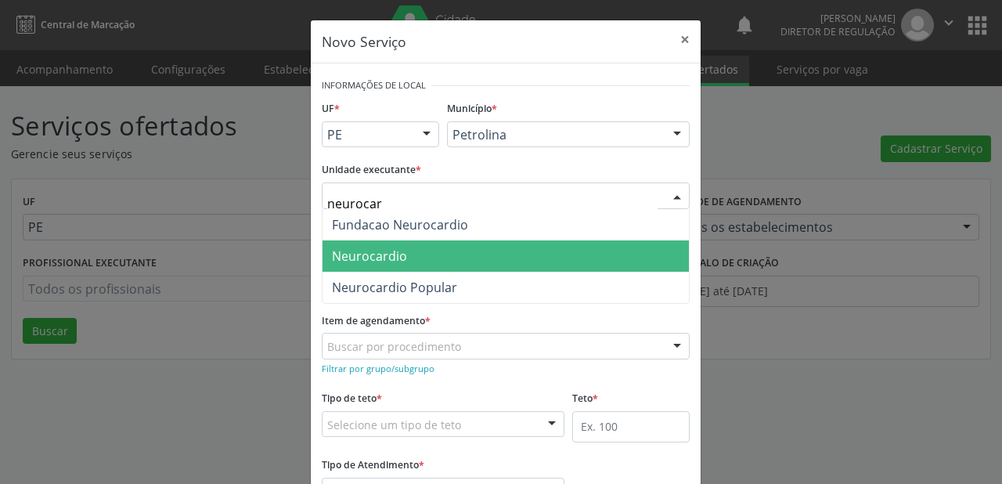
click at [391, 254] on span "Neurocardio" at bounding box center [369, 255] width 75 height 17
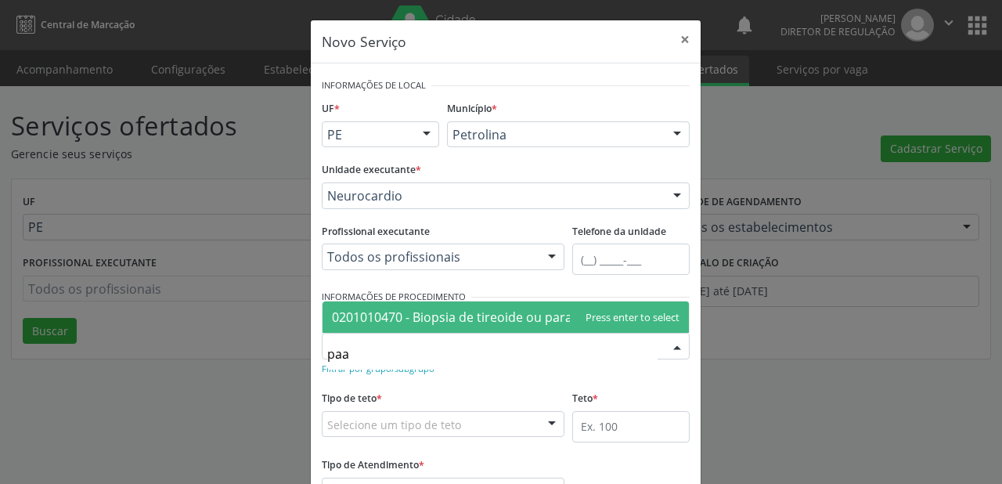
type input "paaf"
click at [374, 313] on span "0201010470 - Biopsia de tireoide ou paratireoide - paaf" at bounding box center [493, 316] width 322 height 17
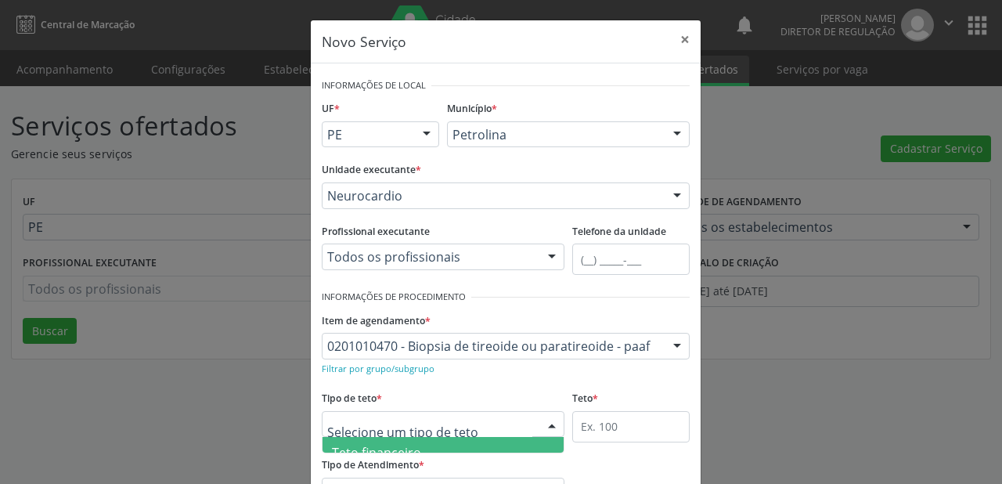
click at [372, 445] on span "Teto financeiro" at bounding box center [376, 452] width 89 height 17
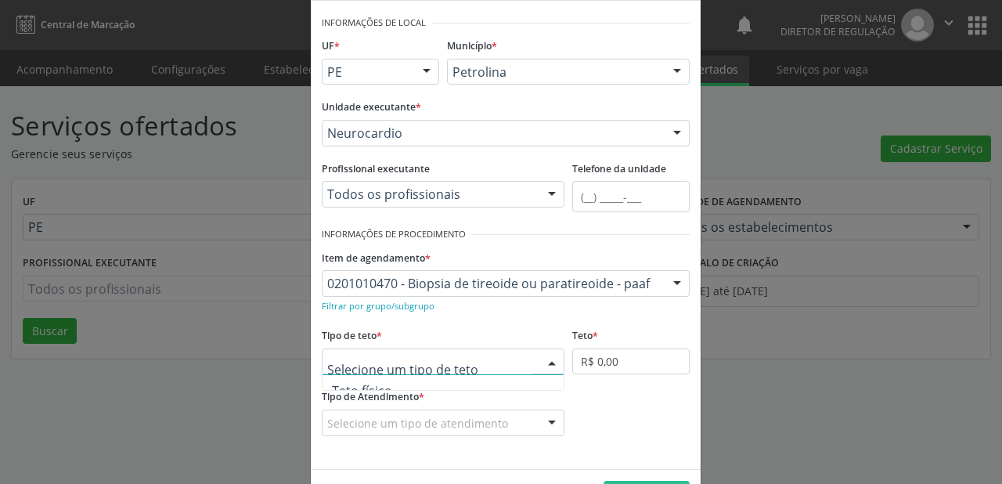
scroll to position [47, 0]
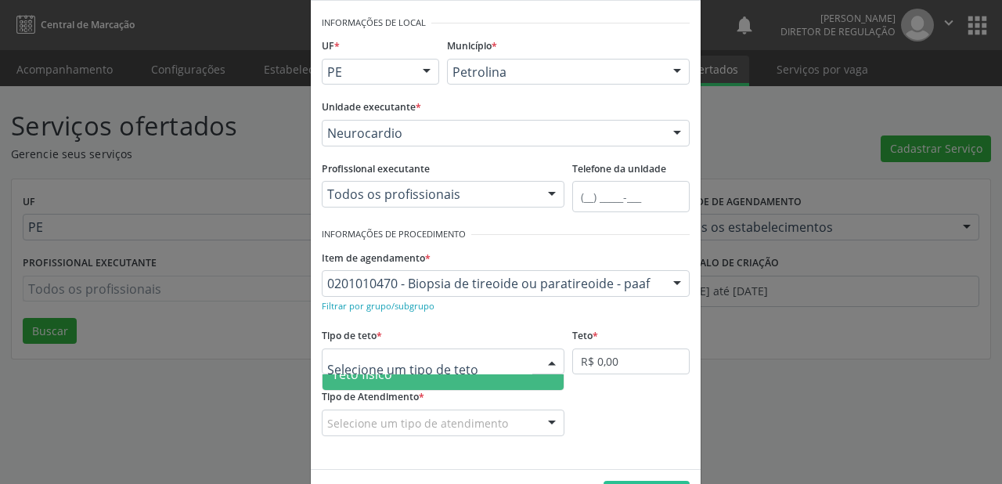
click at [391, 376] on span "Teto físico" at bounding box center [442, 373] width 241 height 31
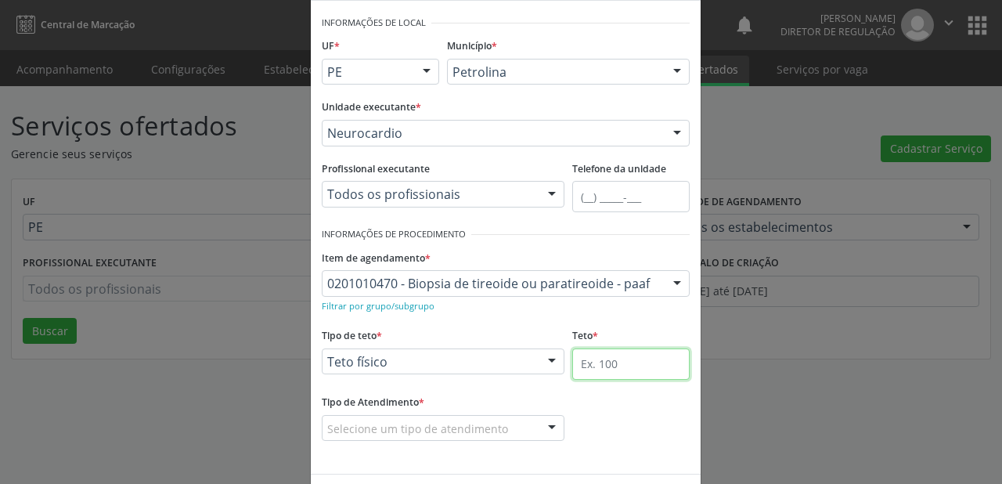
click at [595, 363] on input "text" at bounding box center [630, 363] width 117 height 31
type input "1"
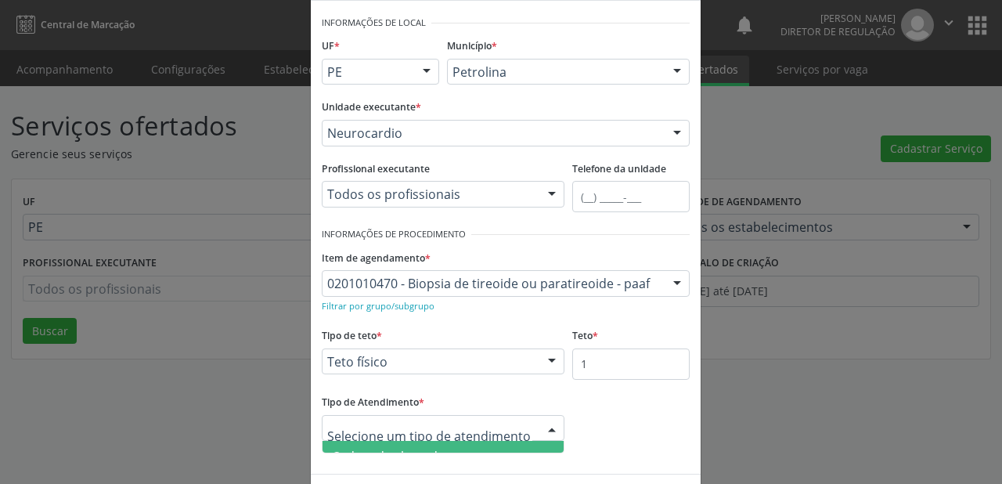
click at [388, 445] on span "Ordem de chegada" at bounding box center [442, 456] width 241 height 31
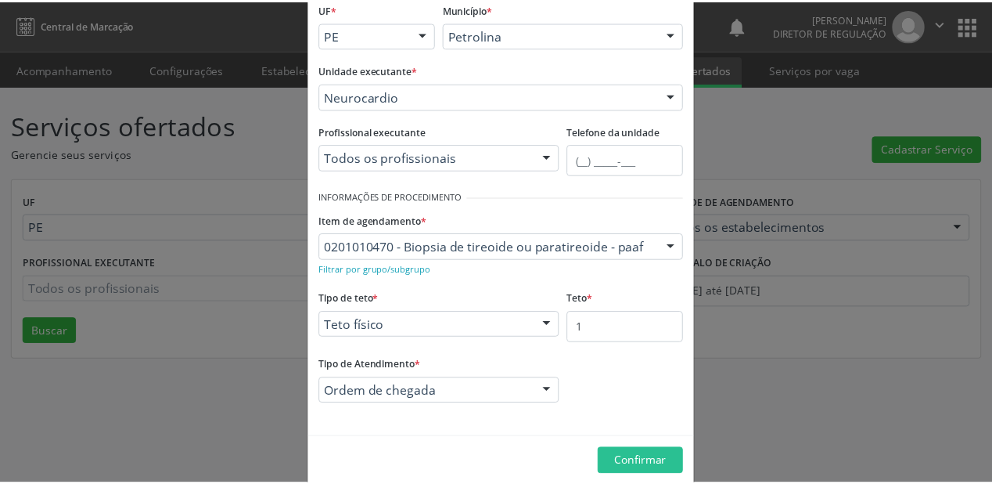
scroll to position [119, 0]
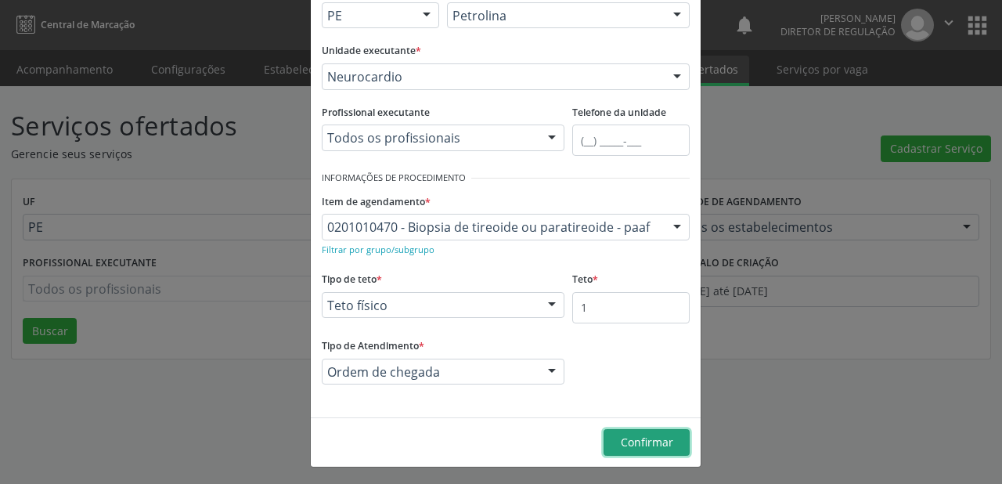
click at [623, 431] on button "Confirmar" at bounding box center [646, 442] width 86 height 27
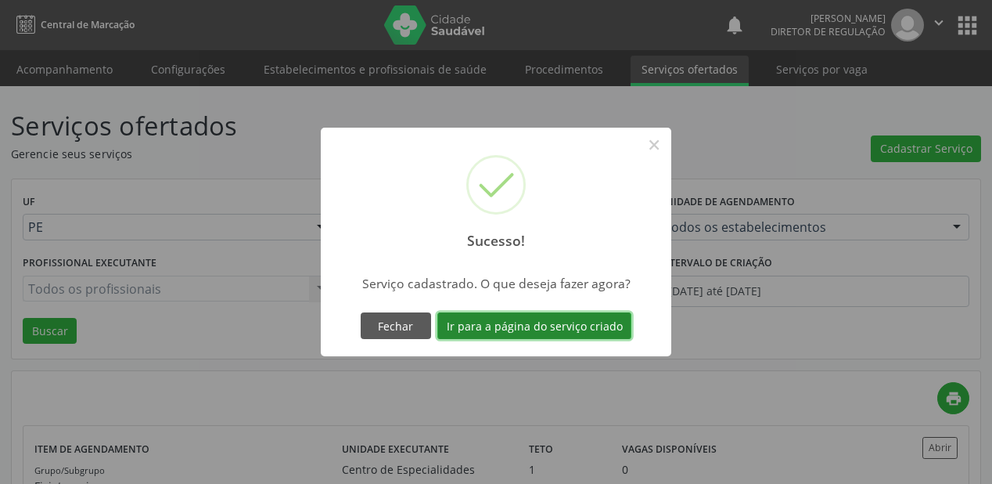
click at [516, 322] on button "Ir para a página do serviço criado" at bounding box center [534, 325] width 194 height 27
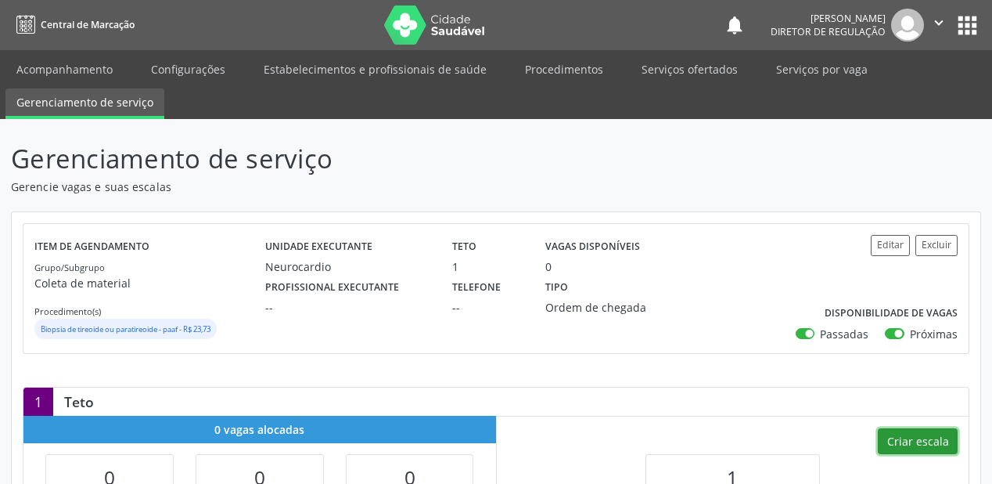
click at [905, 435] on button "Criar escala" at bounding box center [918, 441] width 80 height 27
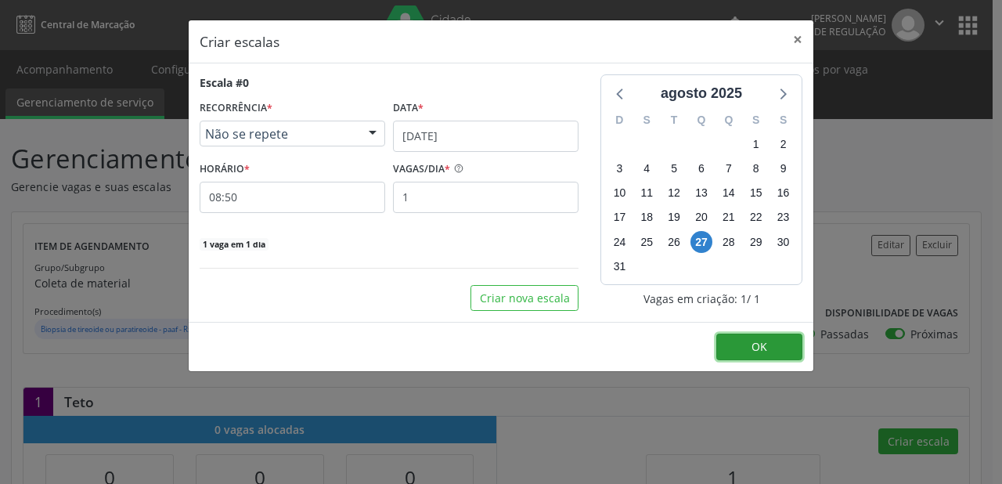
click at [743, 340] on button "OK" at bounding box center [759, 346] width 86 height 27
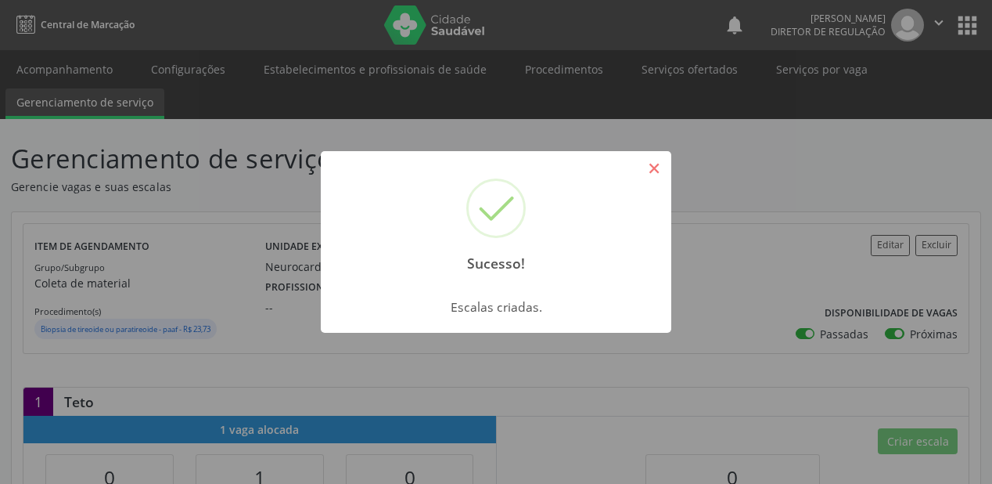
click at [653, 171] on button "×" at bounding box center [654, 168] width 27 height 27
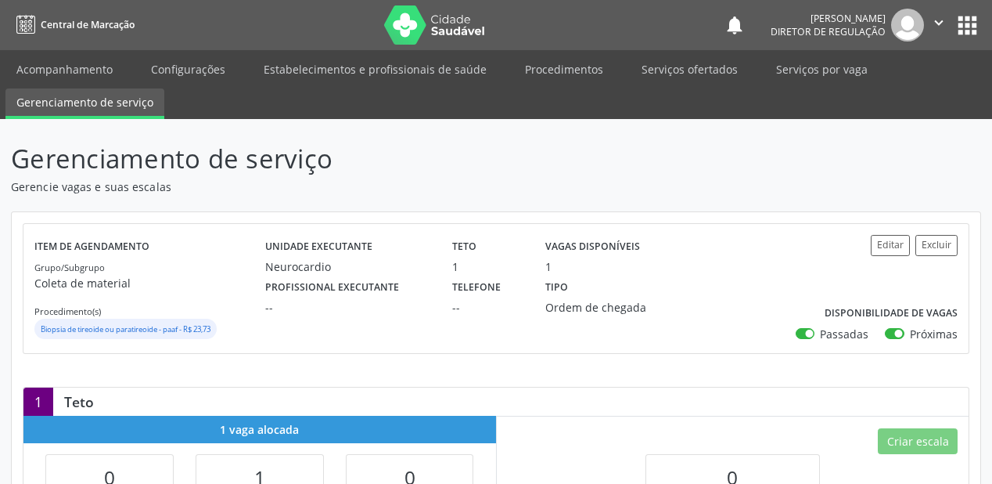
click at [70, 52] on ul "Acompanhamento Configurações Estabelecimentos e profissionais de saúde Procedim…" at bounding box center [496, 84] width 992 height 69
click at [69, 59] on link "Acompanhamento" at bounding box center [64, 69] width 118 height 27
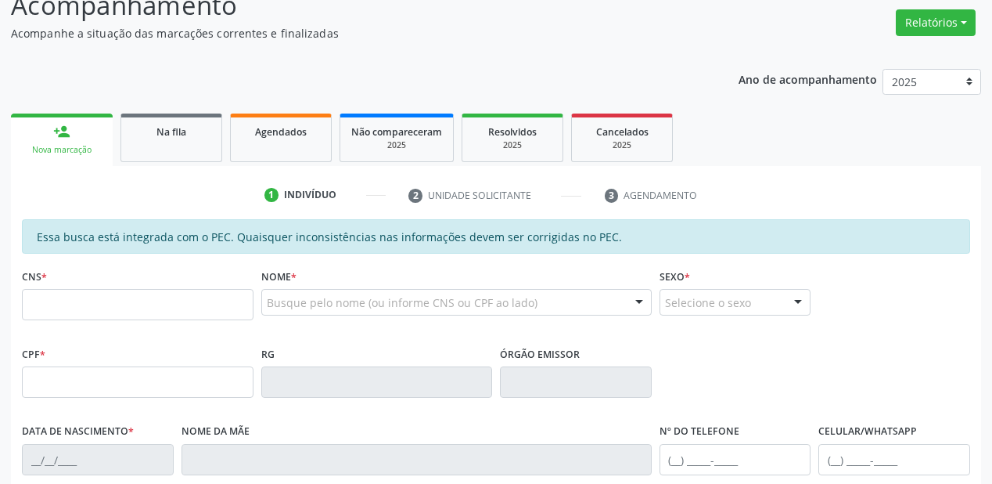
scroll to position [125, 0]
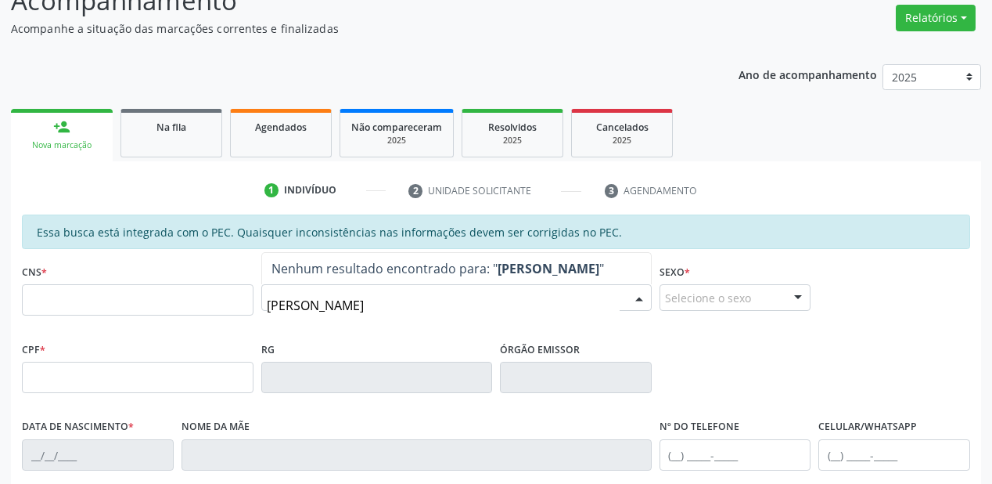
type input "vitalina beli"
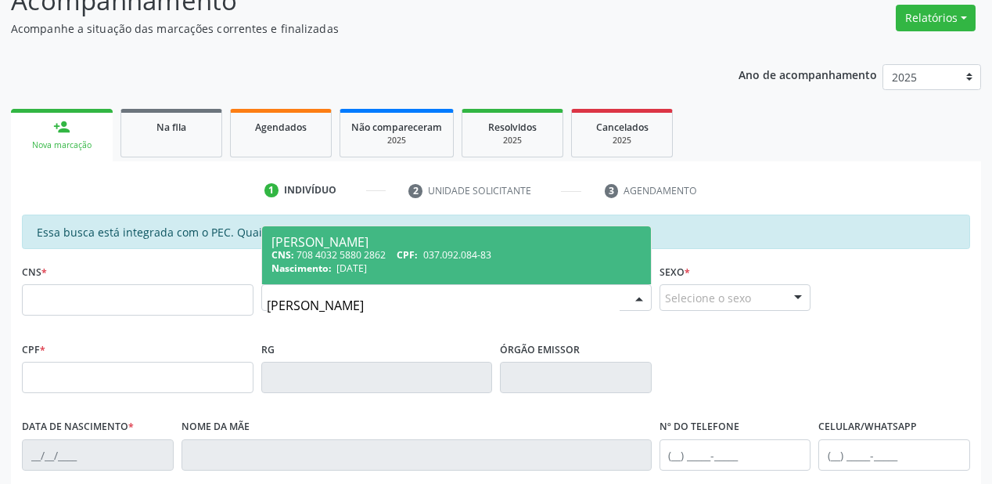
click at [343, 263] on span "14/09/1968" at bounding box center [352, 267] width 31 height 13
type input "708 4032 5880 2862"
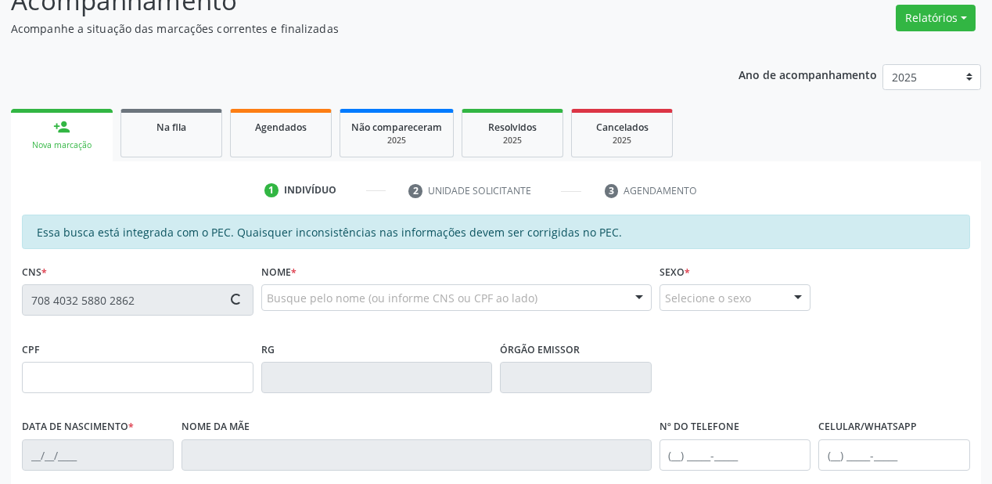
type input "037.092.084-83"
type input "14/09/1968"
type input "Beliza Eliza Rodrigues"
type input "(87) 98135-1668"
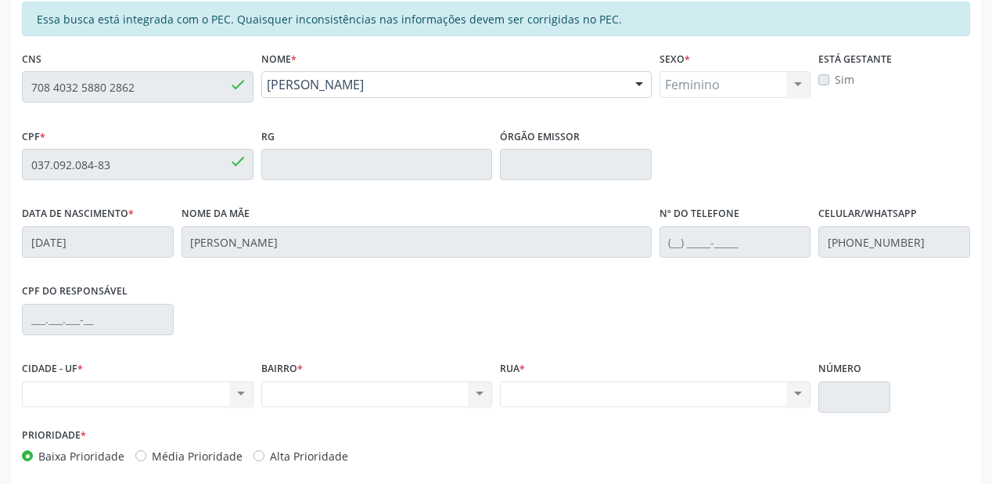
scroll to position [284, 0]
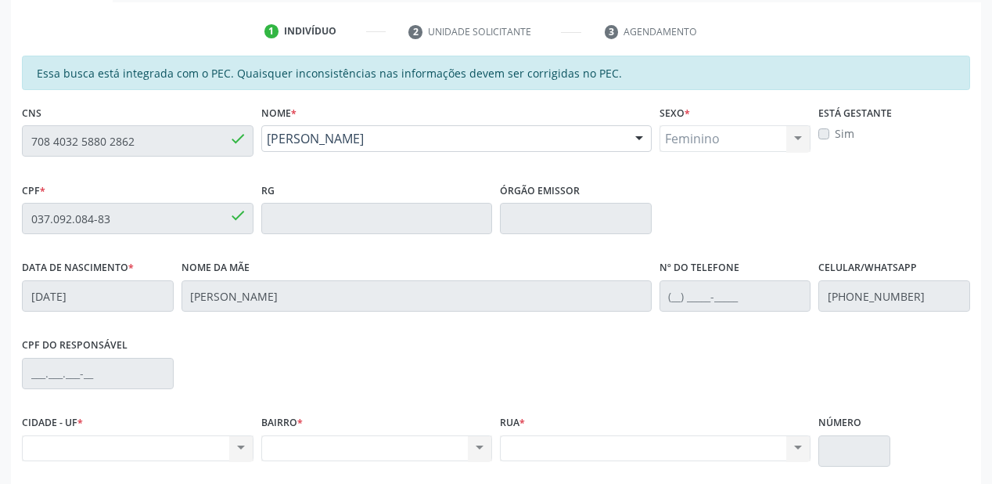
click at [13, 140] on div "Essa busca está integrada com o PEC. Quaisquer inconsistências nas informações …" at bounding box center [496, 327] width 970 height 543
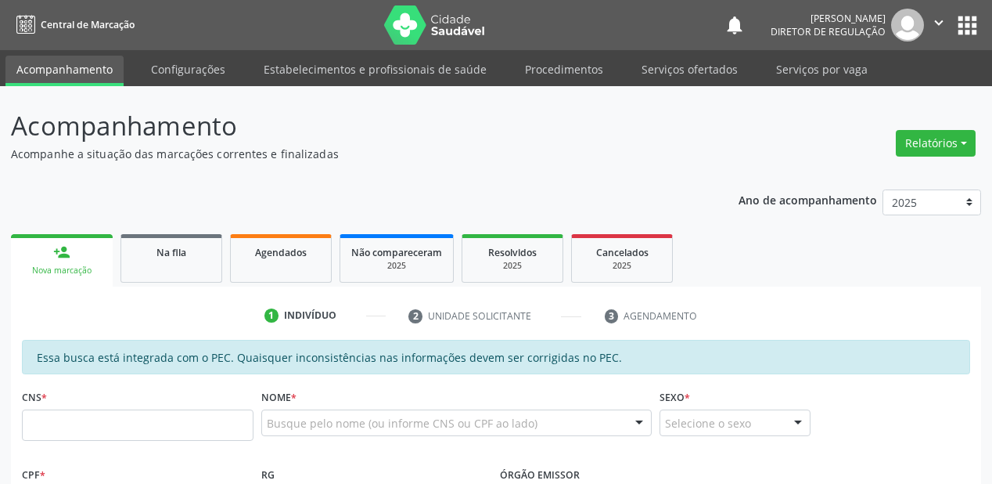
scroll to position [336, 0]
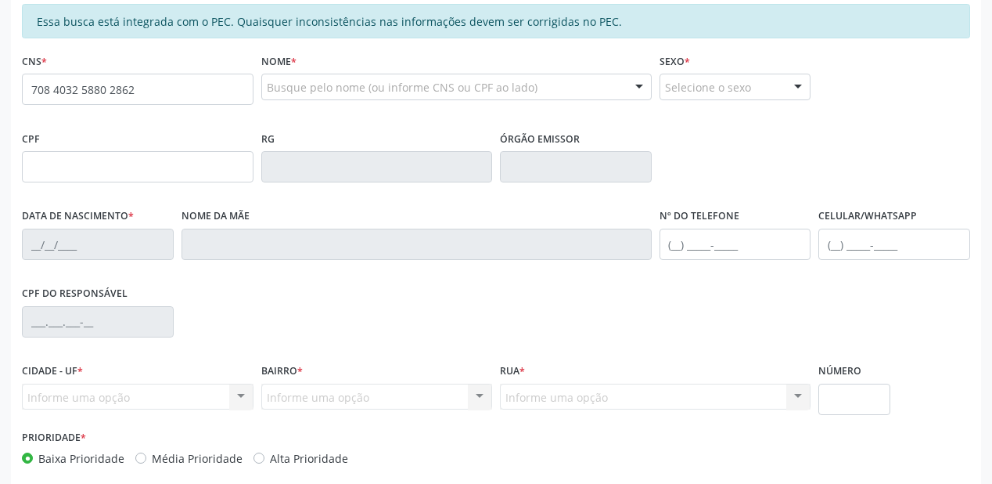
type input "708 4032 5880 2862"
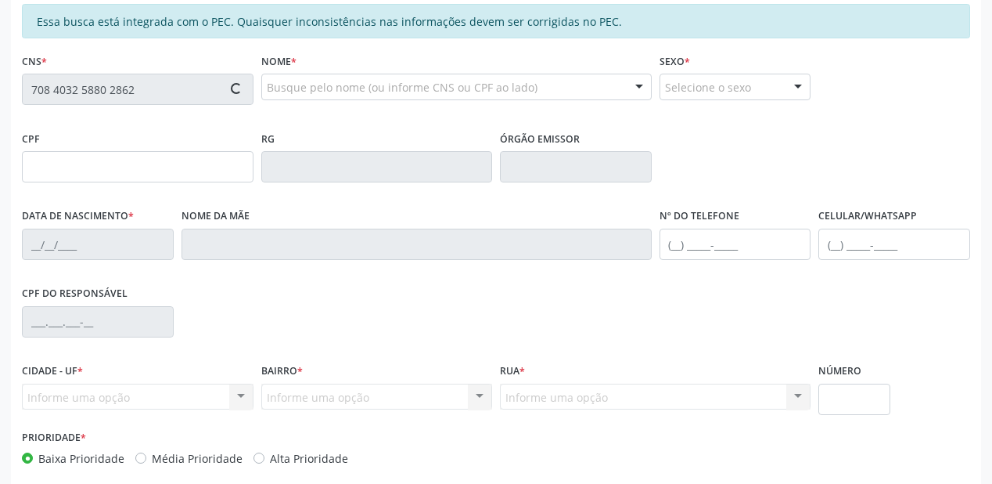
type input "037.092.084-83"
type input "[DATE]"
type input "[PERSON_NAME]"
type input "[PHONE_NUMBER]"
type input "S/N"
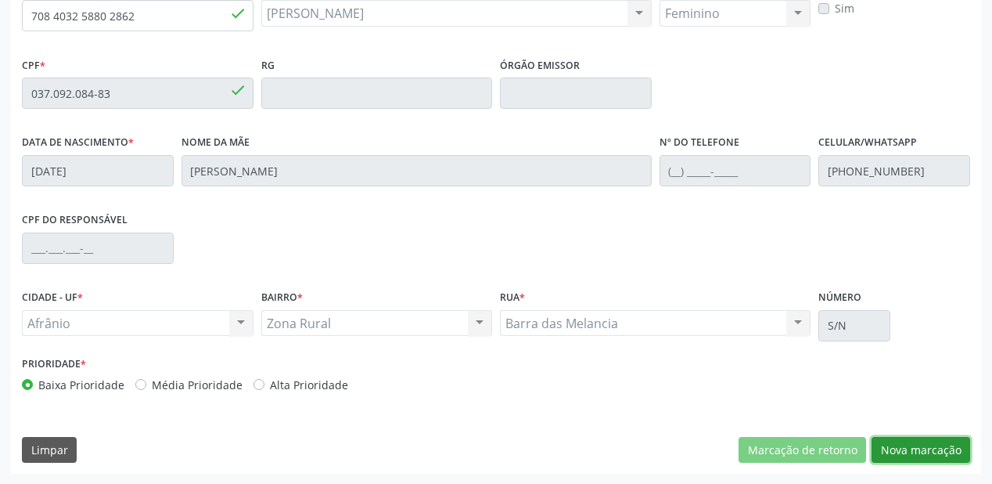
click at [898, 454] on button "Nova marcação" at bounding box center [921, 450] width 99 height 27
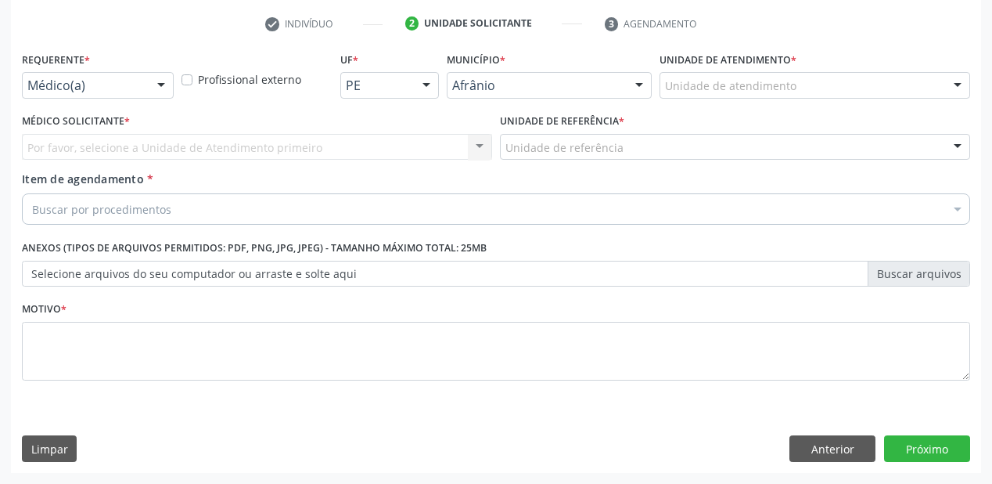
scroll to position [291, 0]
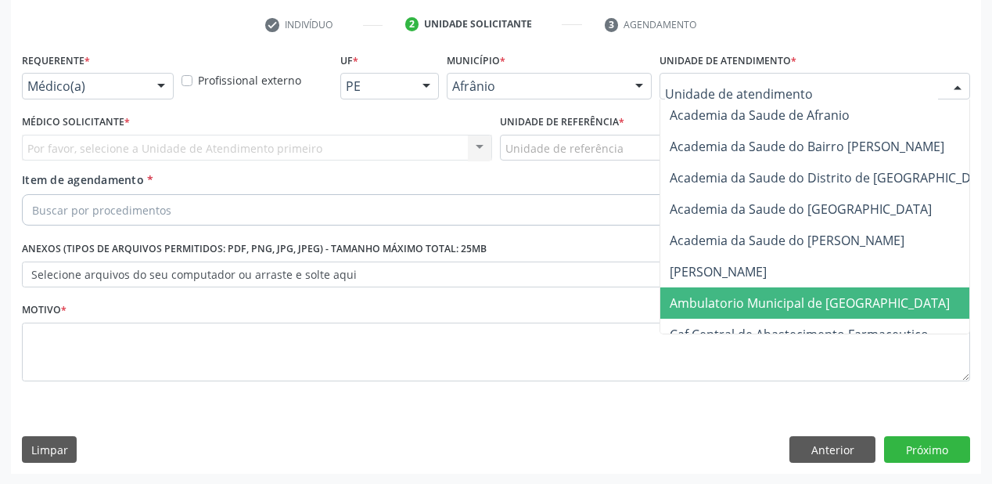
click at [710, 304] on span "Ambulatorio Municipal de [GEOGRAPHIC_DATA]" at bounding box center [810, 302] width 280 height 17
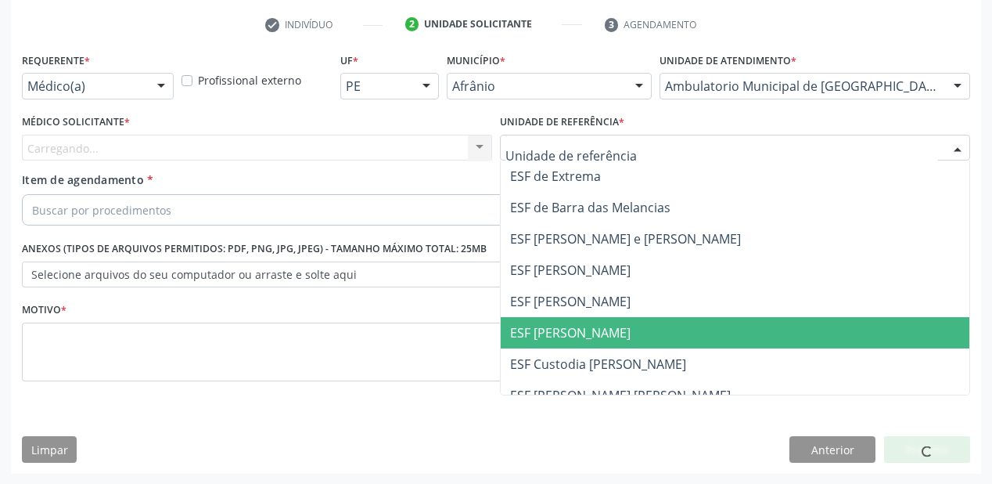
click at [569, 324] on span "ESF [PERSON_NAME]" at bounding box center [570, 332] width 121 height 17
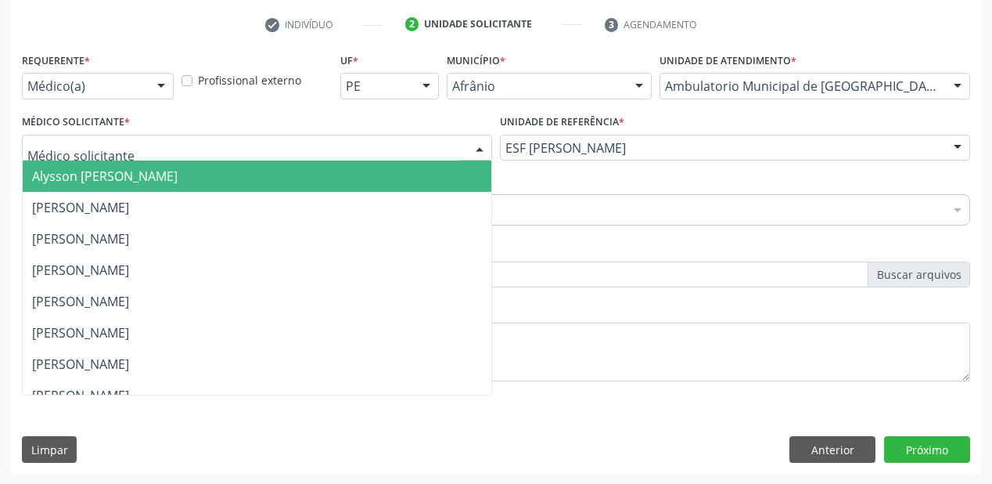
click at [63, 180] on span "Alysson Rodrigo Ferreira Cavalcanti" at bounding box center [105, 175] width 146 height 17
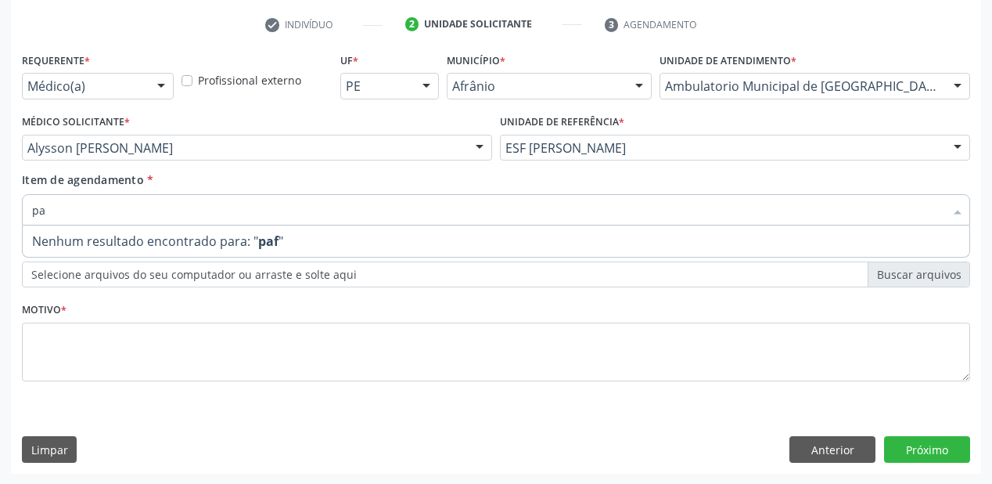
type input "p"
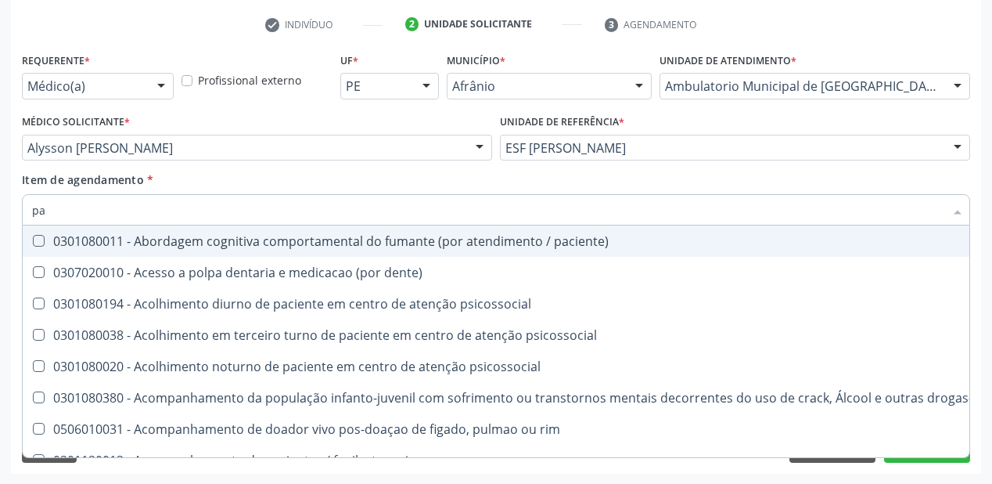
type input "p"
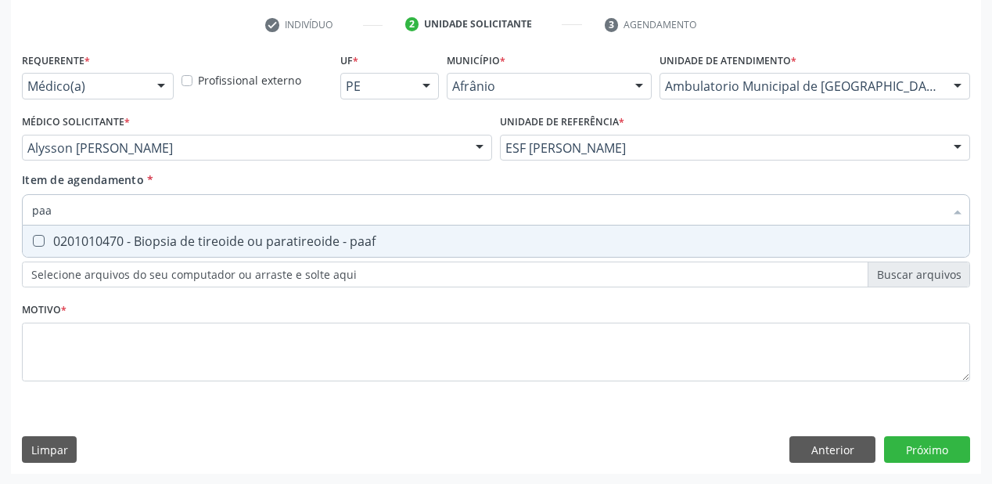
type input "paaf"
click at [116, 235] on div "0201010470 - Biopsia de tireoide ou paratireoide - paaf" at bounding box center [496, 241] width 928 height 13
checkbox paaf "true"
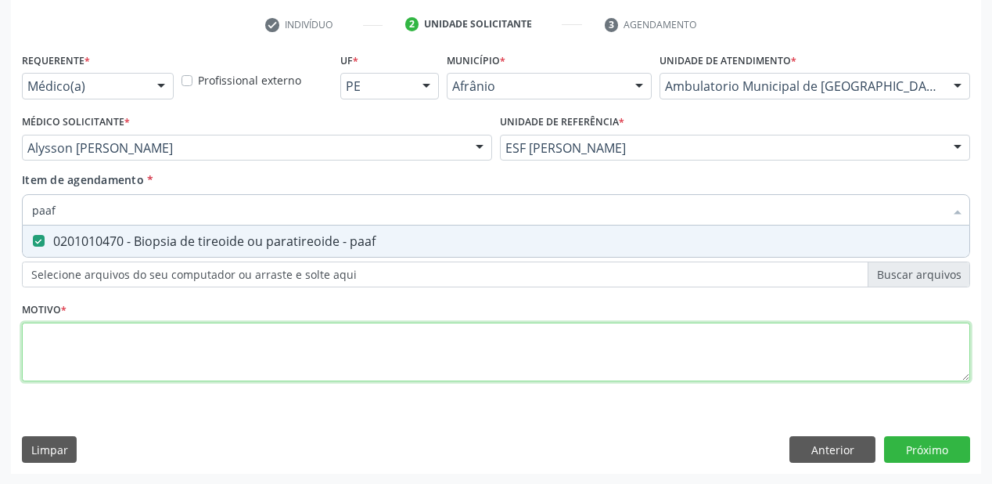
click at [95, 346] on div "Requerente * Médico(a) Médico(a) Enfermeiro(a) Paciente Nenhum resultado encont…" at bounding box center [496, 226] width 948 height 355
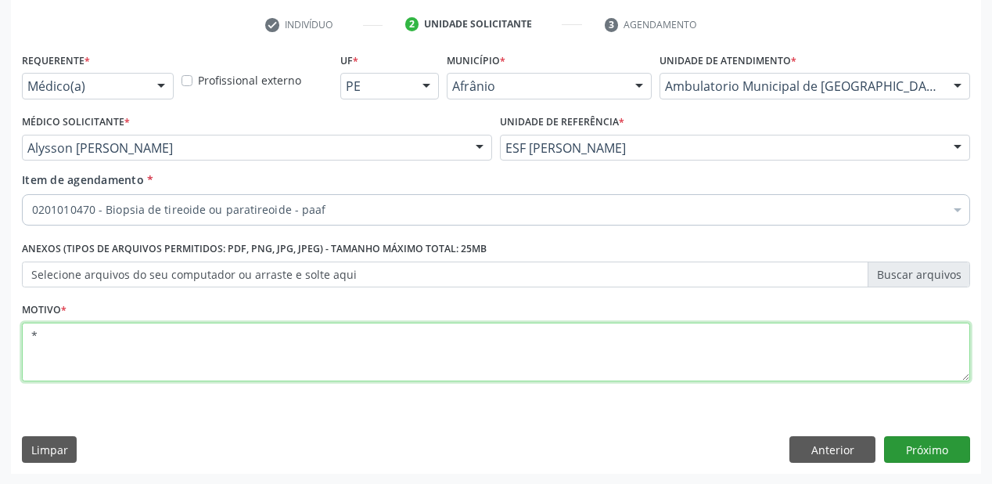
type textarea "*"
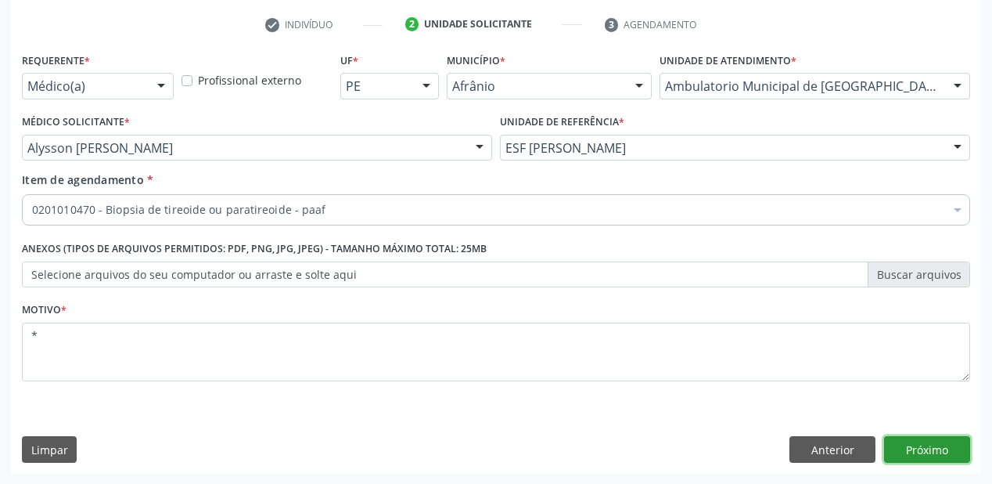
click at [930, 451] on button "Próximo" at bounding box center [927, 449] width 86 height 27
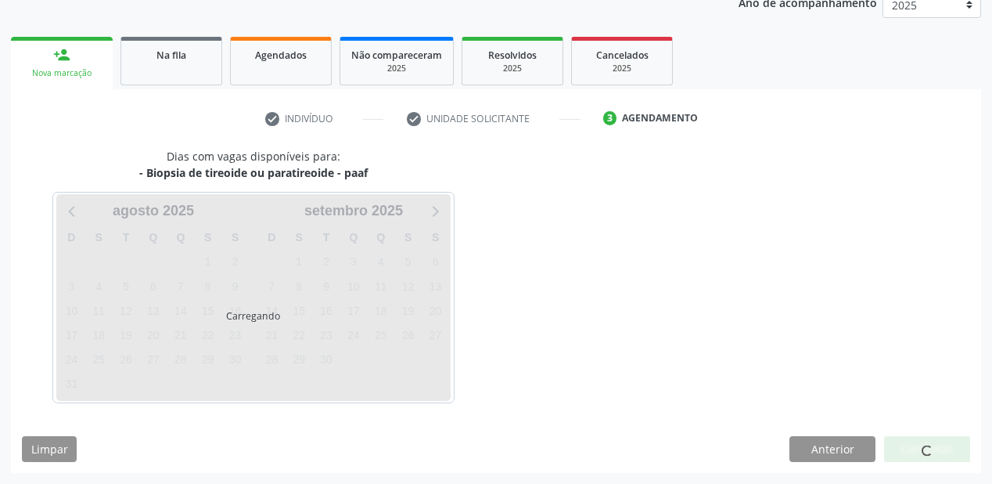
scroll to position [196, 0]
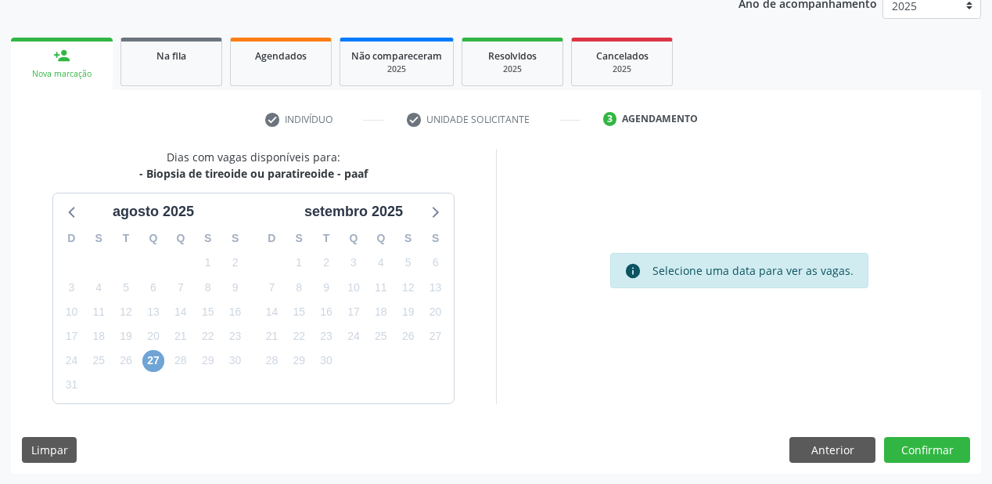
click at [153, 362] on span "27" at bounding box center [153, 361] width 22 height 22
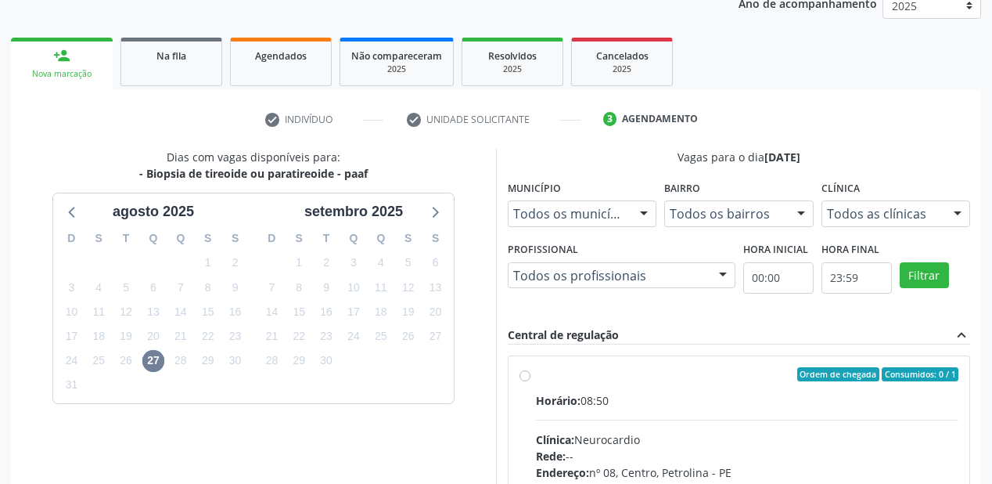
drag, startPoint x: 755, startPoint y: 423, endPoint x: 800, endPoint y: 420, distance: 44.7
click at [531, 381] on input "Ordem de chegada Consumidos: 0 / 1 Horário: 08:50 Clínica: Neurocardio Rede: --…" at bounding box center [525, 374] width 11 height 14
radio input "true"
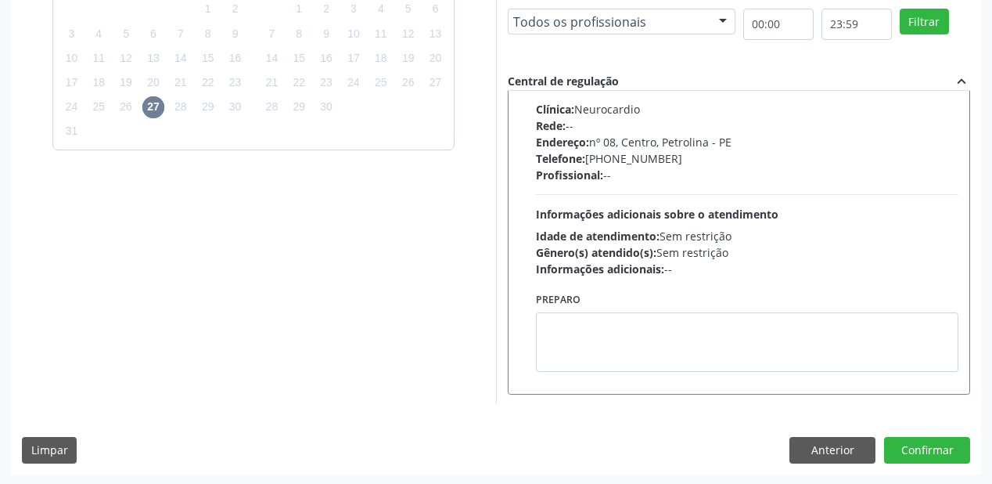
scroll to position [451, 0]
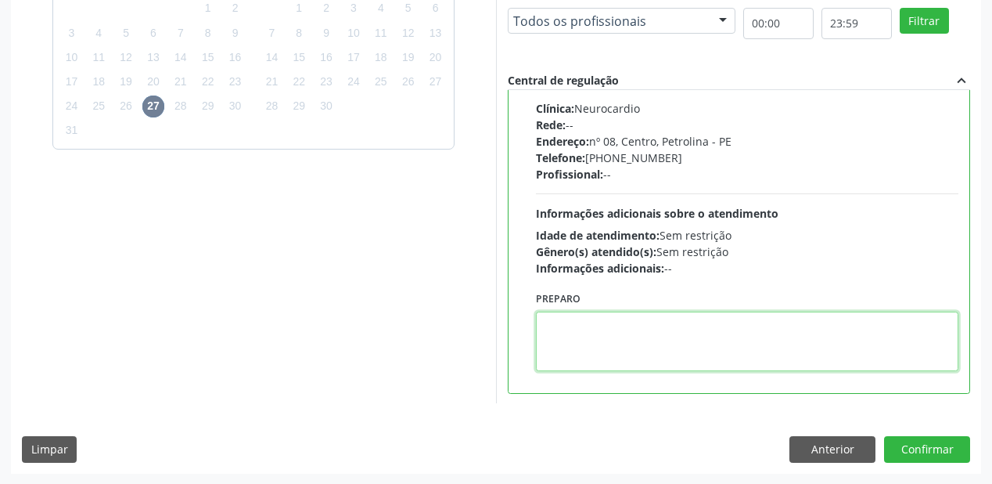
click at [707, 343] on textarea at bounding box center [747, 340] width 423 height 59
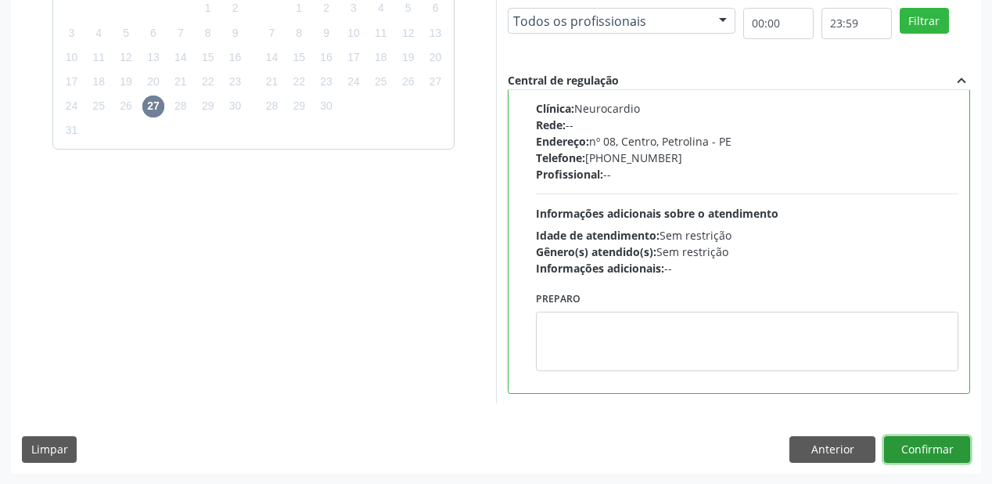
click at [910, 448] on button "Confirmar" at bounding box center [927, 449] width 86 height 27
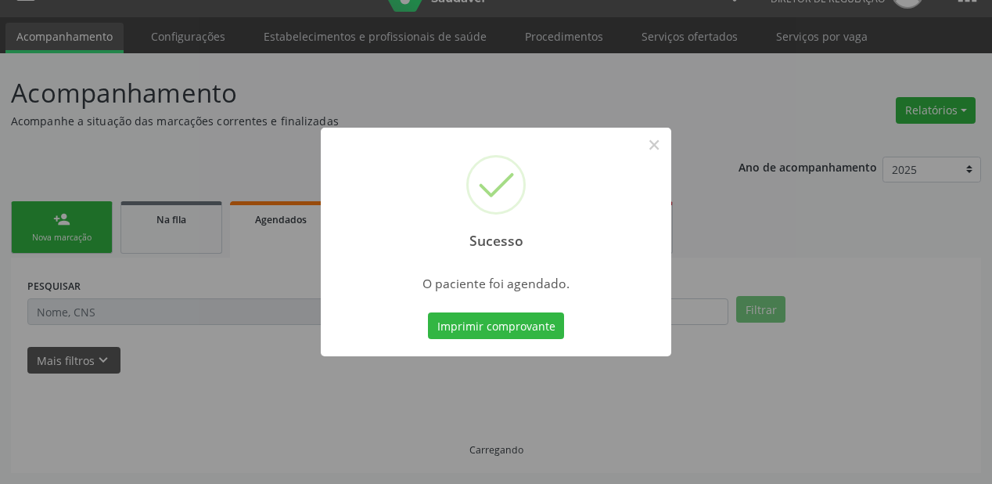
scroll to position [31, 0]
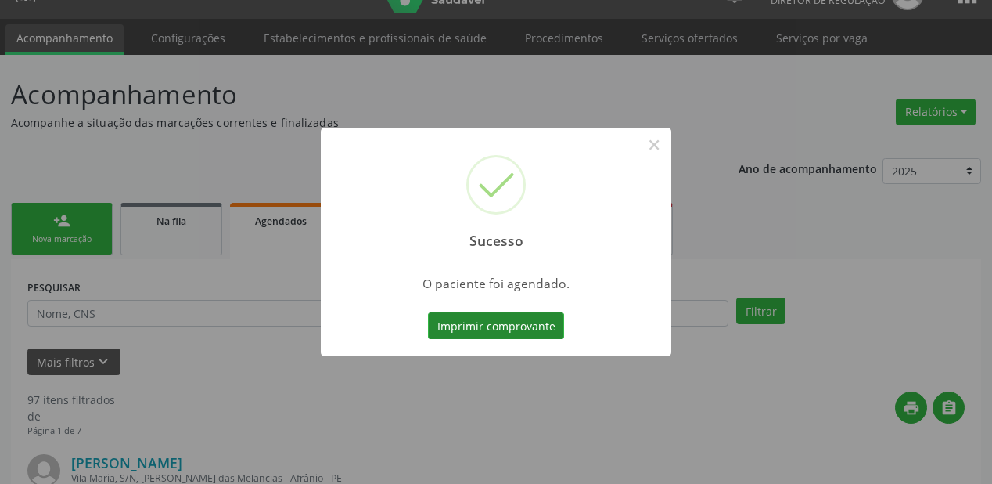
click at [515, 323] on button "Imprimir comprovante" at bounding box center [496, 325] width 136 height 27
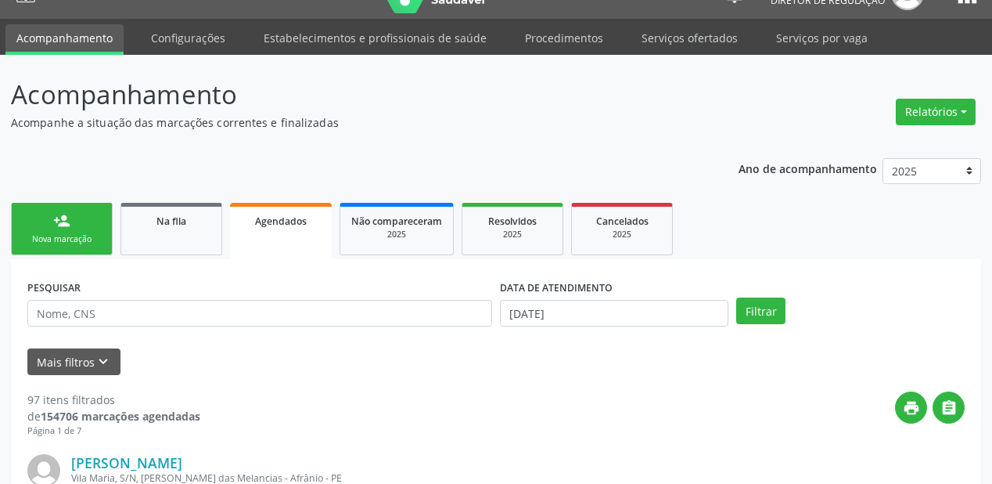
click at [85, 221] on link "person_add Nova marcação" at bounding box center [62, 229] width 102 height 52
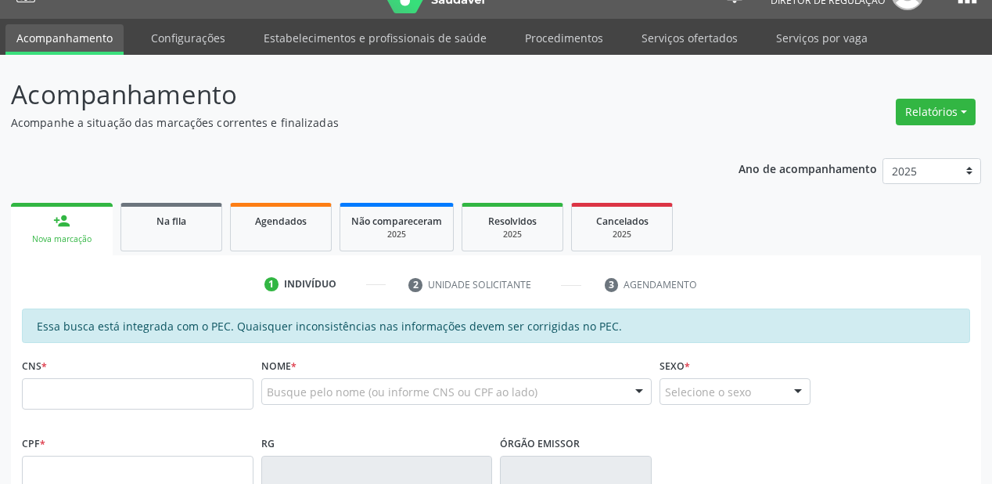
click at [81, 393] on input "text" at bounding box center [138, 393] width 232 height 31
click at [80, 392] on input "text" at bounding box center [138, 393] width 232 height 31
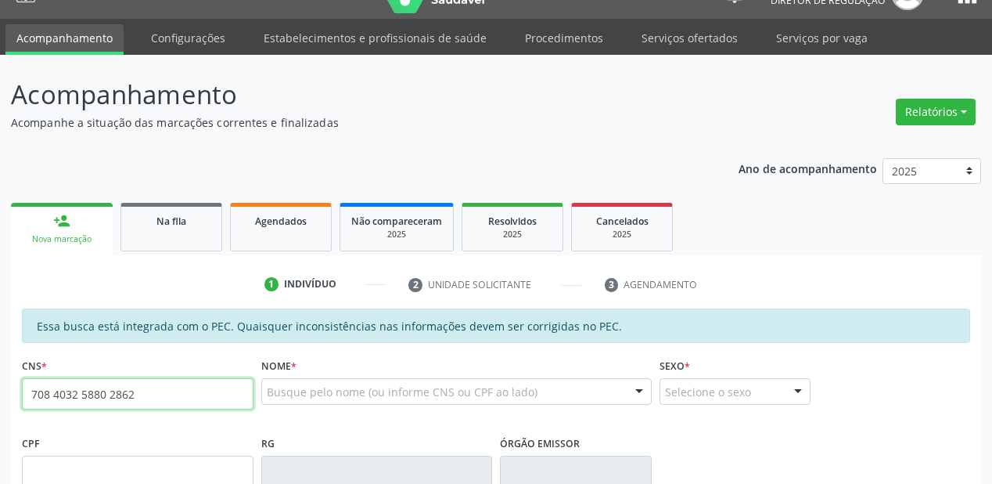
type input "708 4032 5880 2862"
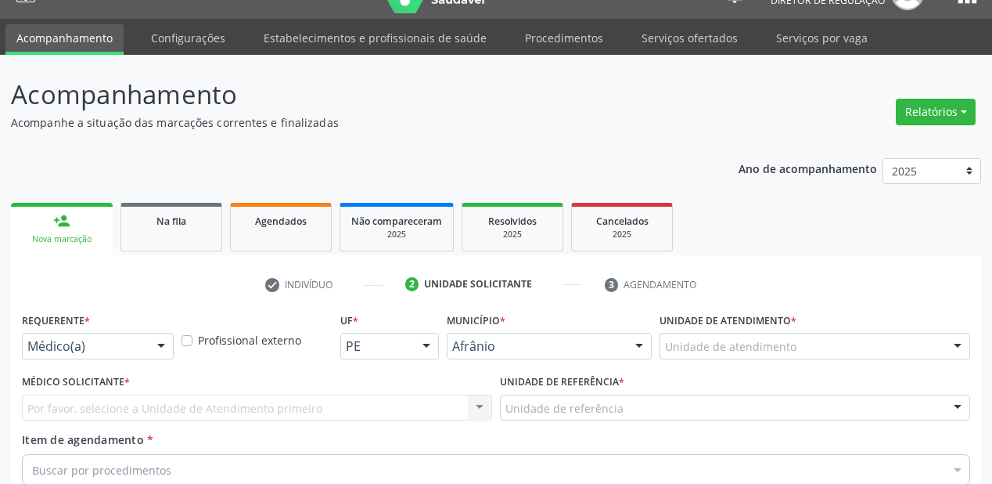
click at [692, 333] on div "Unidade de atendimento" at bounding box center [815, 346] width 311 height 27
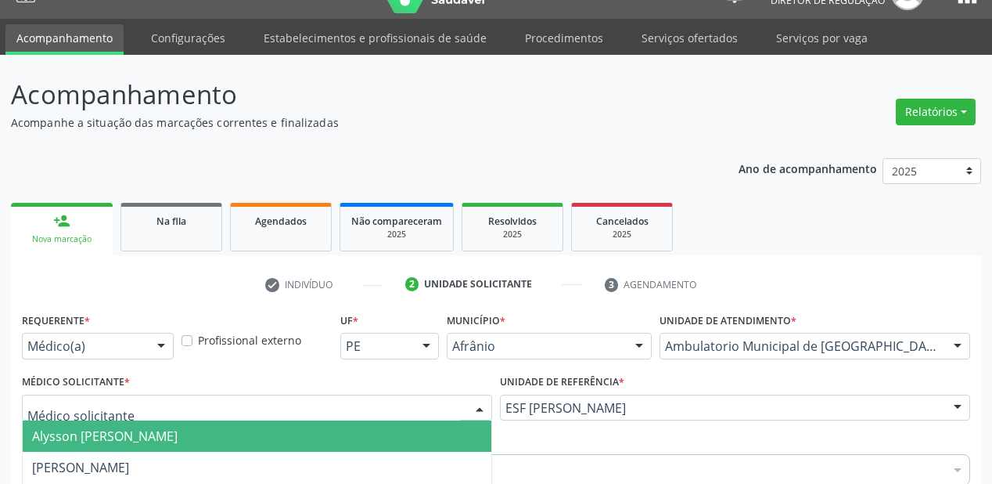
click at [110, 427] on span "Alysson Rodrigo Ferreira Cavalcanti" at bounding box center [105, 435] width 146 height 17
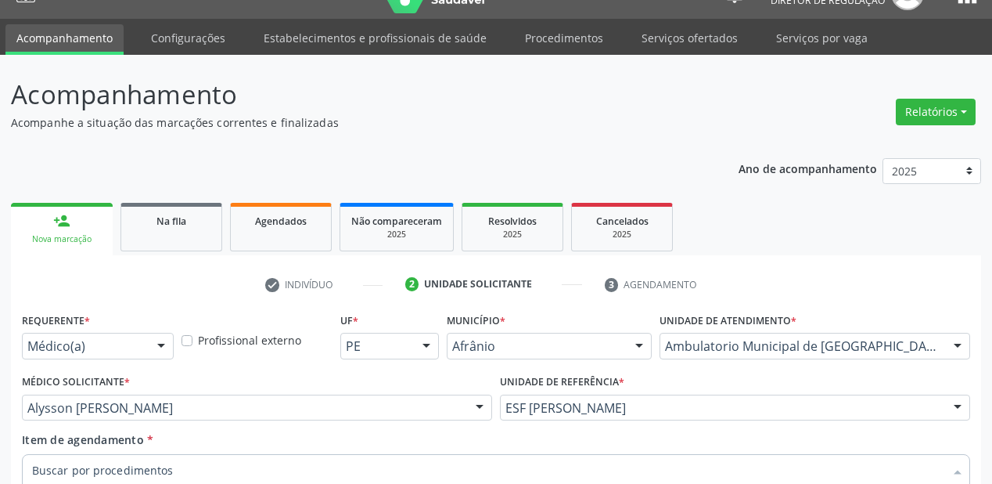
type input "u"
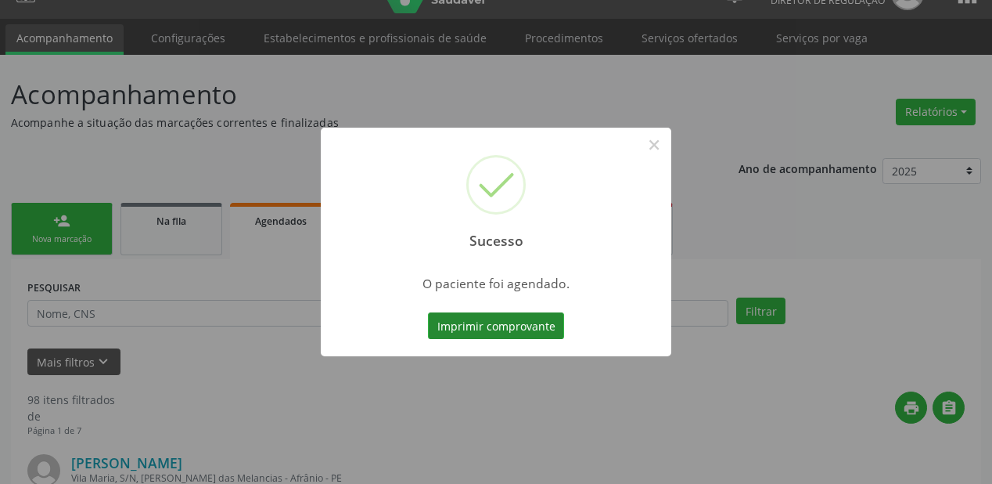
click at [512, 319] on button "Imprimir comprovante" at bounding box center [496, 325] width 136 height 27
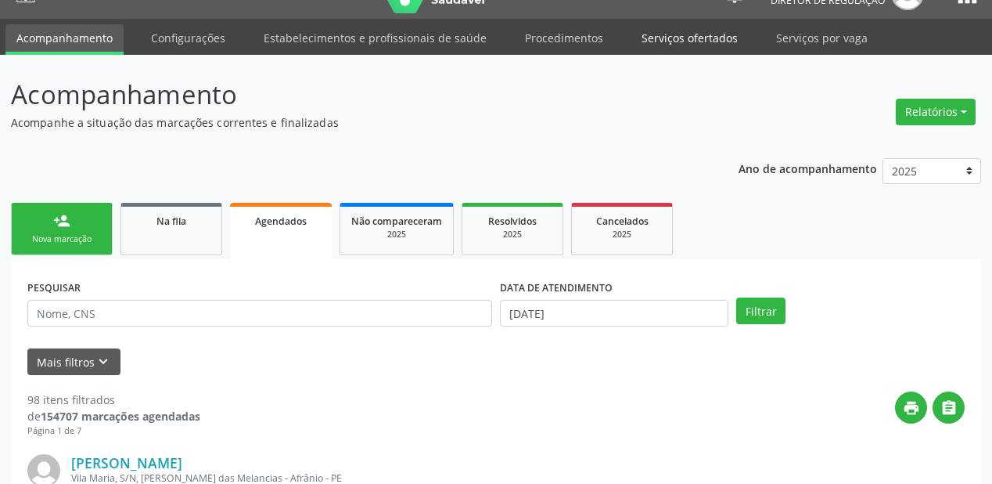
click at [676, 39] on link "Serviços ofertados" at bounding box center [690, 37] width 118 height 27
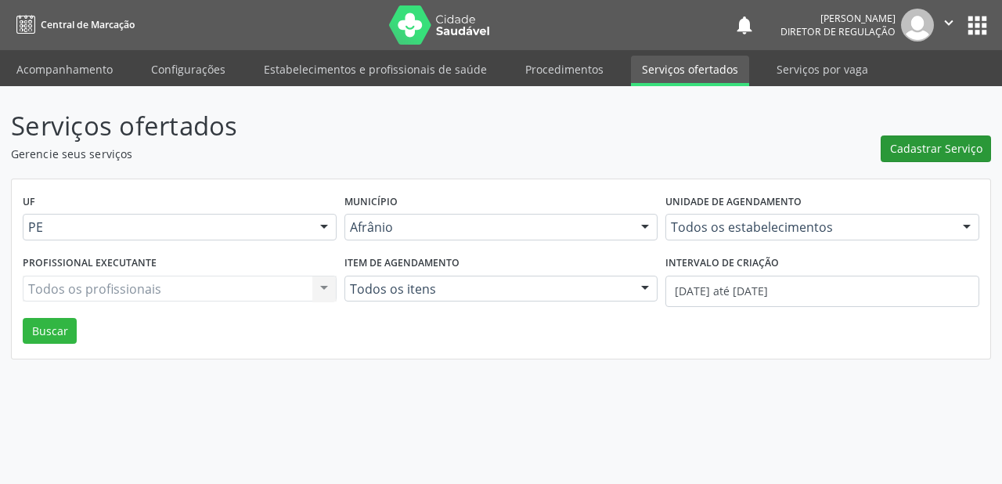
click at [908, 151] on span "Cadastrar Serviço" at bounding box center [936, 148] width 92 height 16
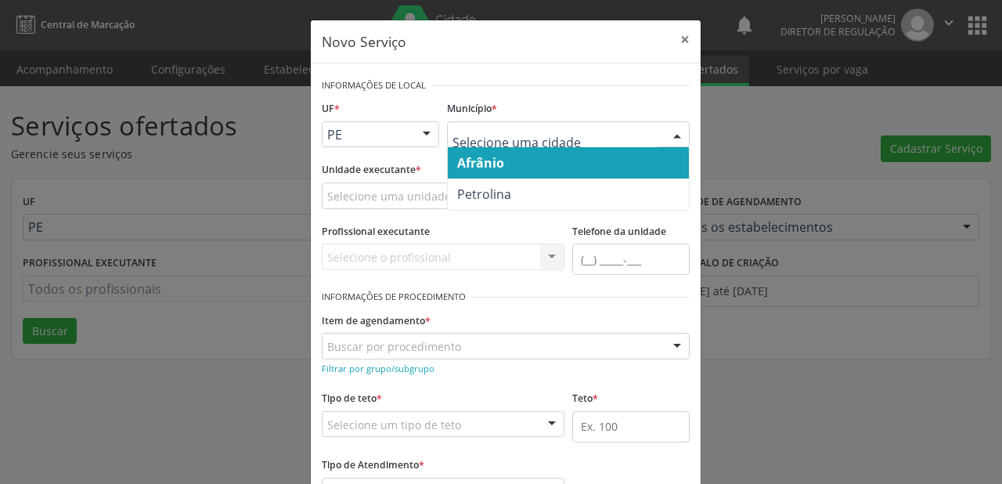
click at [480, 166] on span "Afrânio" at bounding box center [480, 162] width 47 height 17
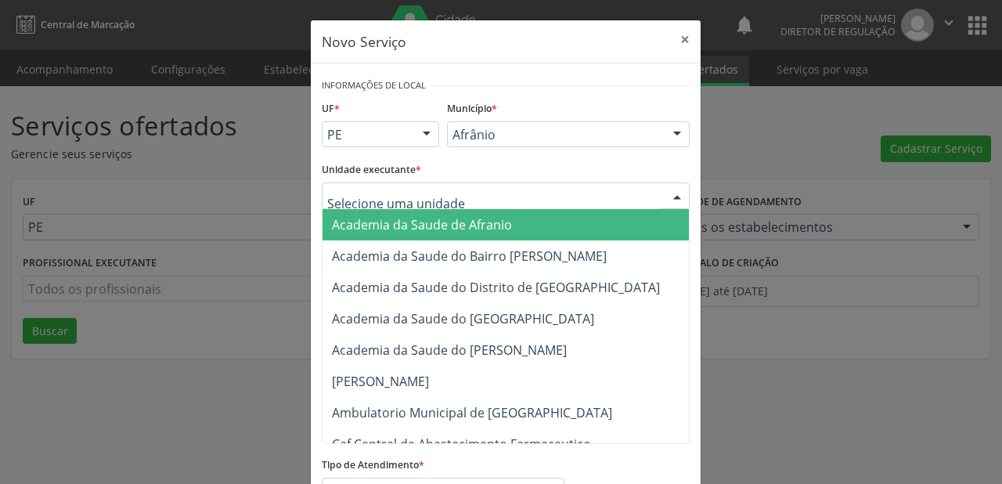
click at [368, 201] on input "text" at bounding box center [492, 203] width 330 height 31
click at [404, 195] on input "text" at bounding box center [492, 203] width 330 height 31
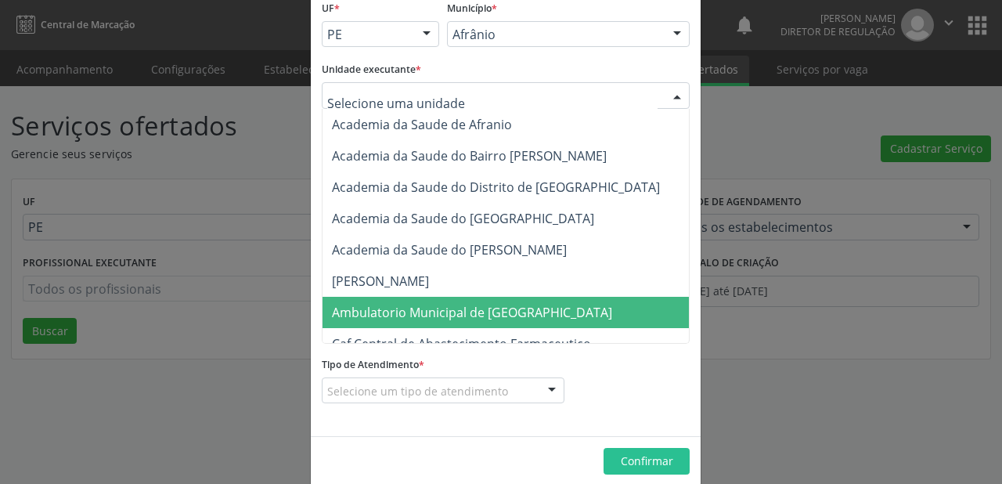
scroll to position [119, 0]
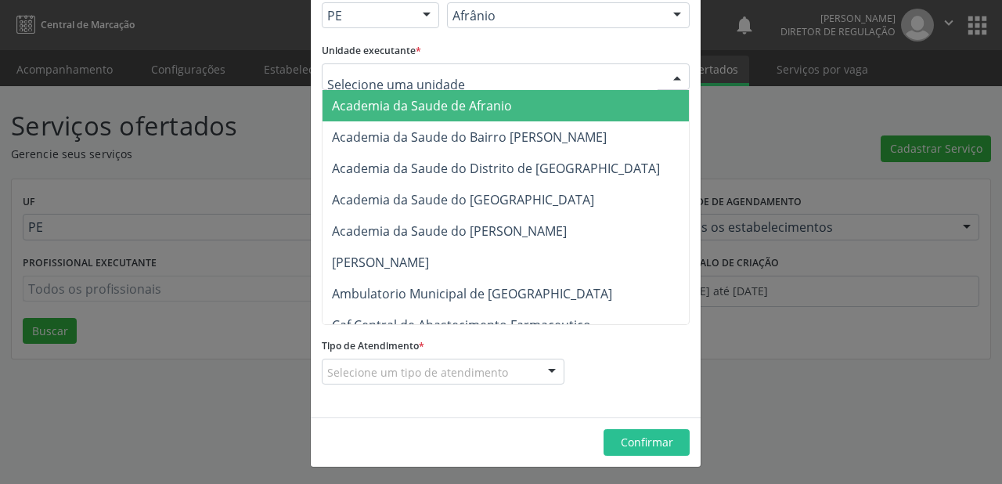
click at [332, 79] on input "text" at bounding box center [492, 84] width 330 height 31
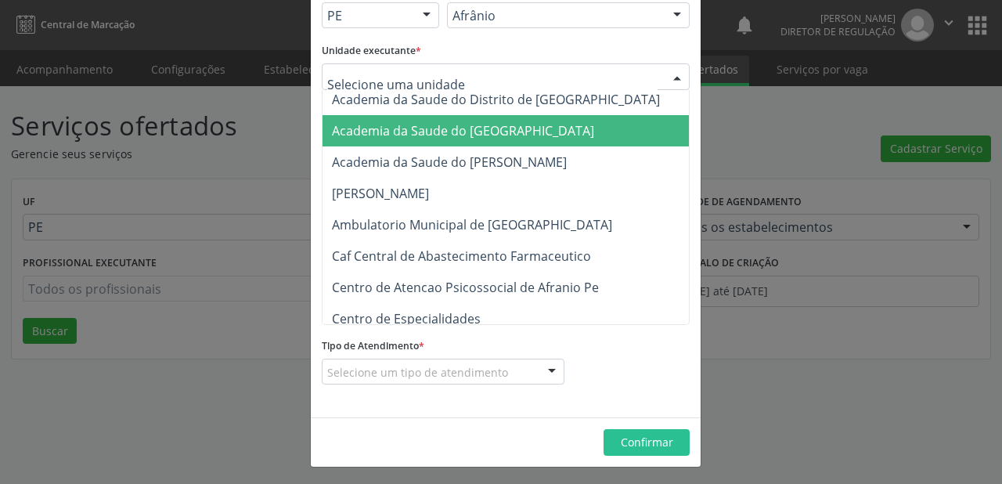
scroll to position [188, 0]
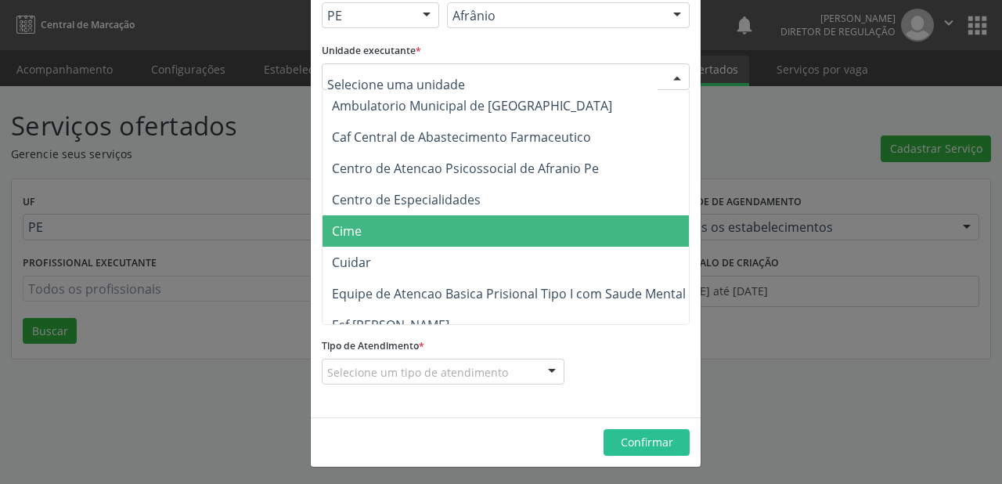
click at [370, 232] on span "Cime" at bounding box center [513, 230] width 382 height 31
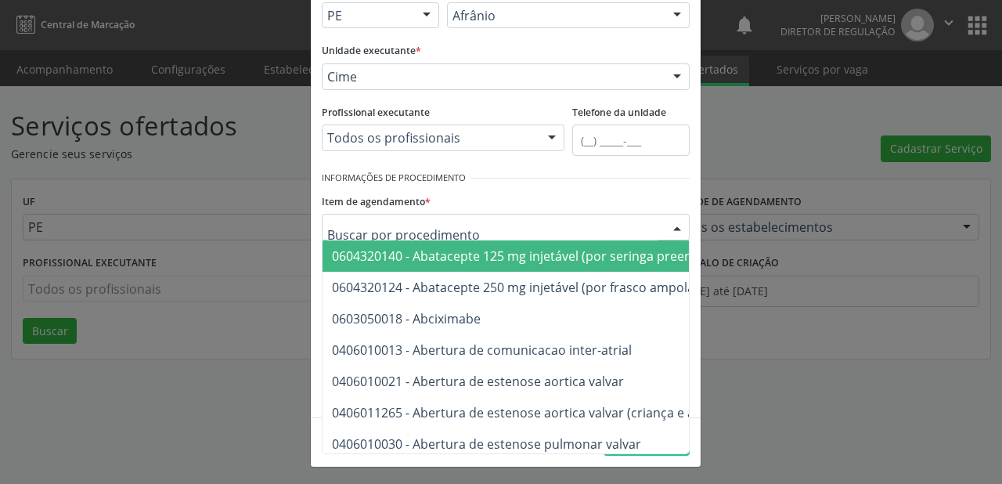
click at [344, 232] on input "text" at bounding box center [492, 234] width 330 height 31
click at [330, 228] on input "text" at bounding box center [492, 234] width 330 height 31
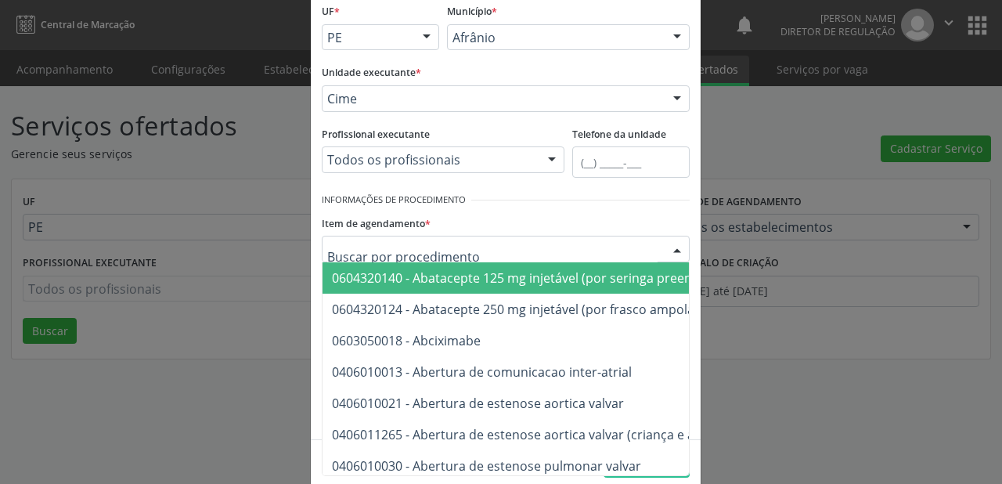
scroll to position [119, 0]
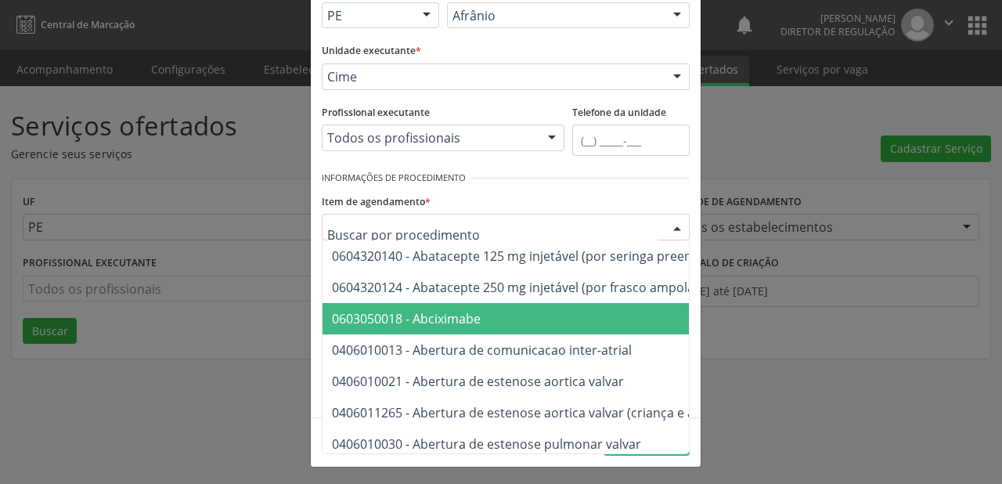
click at [255, 336] on div "Novo Serviço × Informações de Local UF * PE BA PE Nenhum resultado encontrado p…" at bounding box center [501, 242] width 1002 height 484
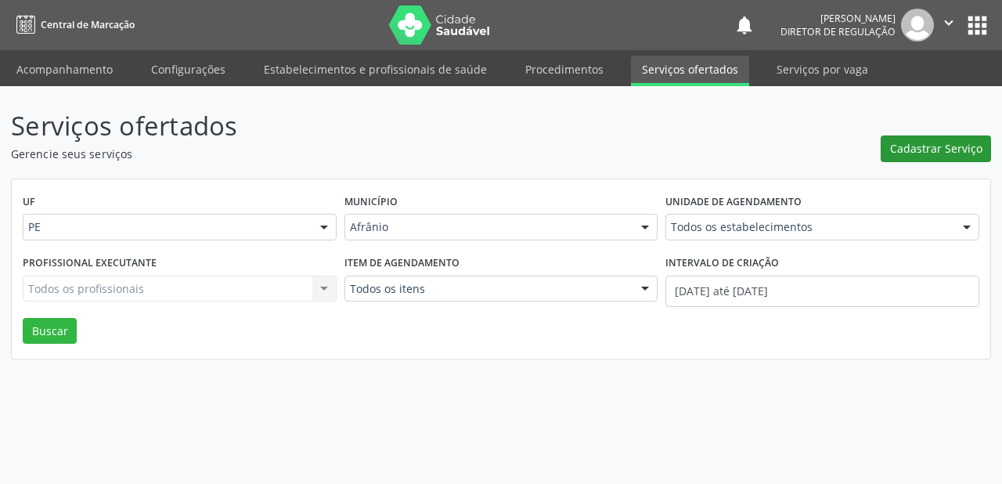
click at [922, 146] on span "Cadastrar Serviço" at bounding box center [936, 148] width 92 height 16
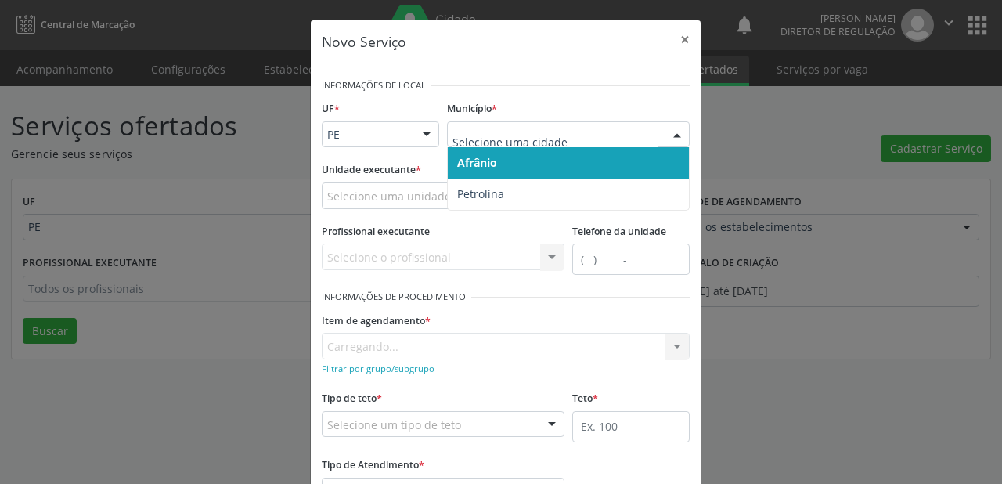
click at [479, 166] on span "Afrânio" at bounding box center [477, 162] width 40 height 15
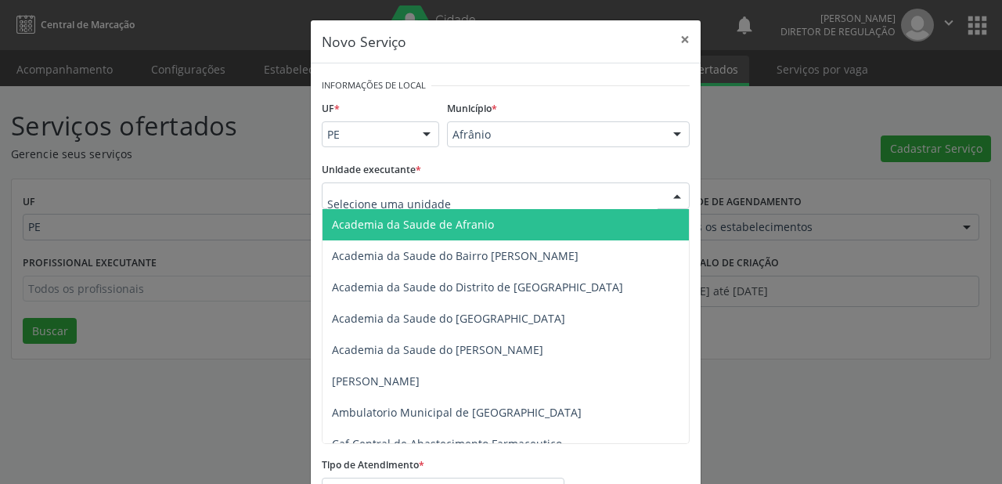
click at [398, 201] on input "text" at bounding box center [492, 203] width 330 height 31
click at [369, 203] on input "text" at bounding box center [492, 203] width 330 height 31
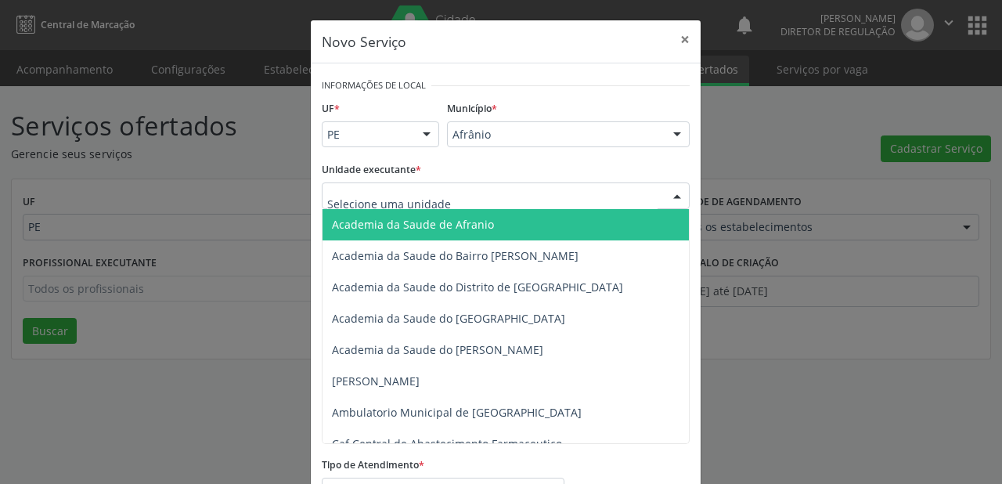
click at [369, 203] on input "text" at bounding box center [492, 203] width 330 height 31
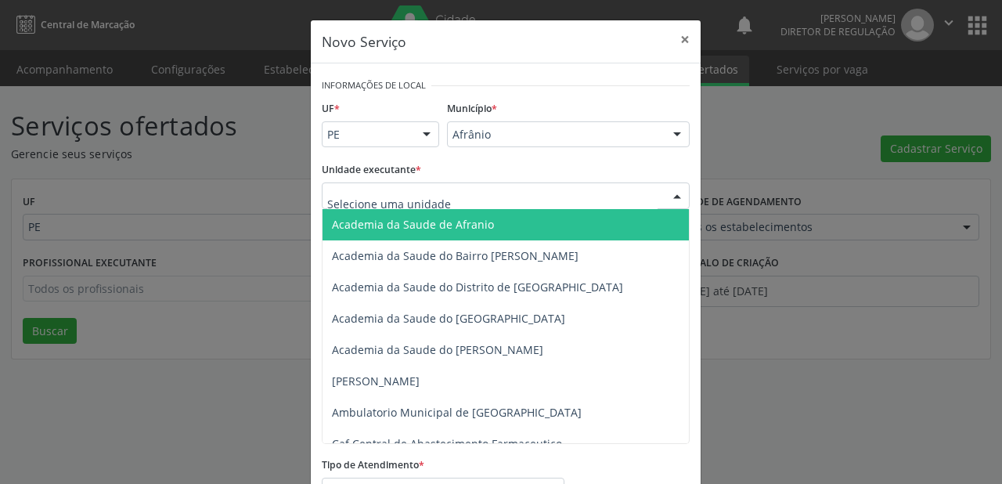
click at [369, 203] on input "text" at bounding box center [492, 203] width 330 height 31
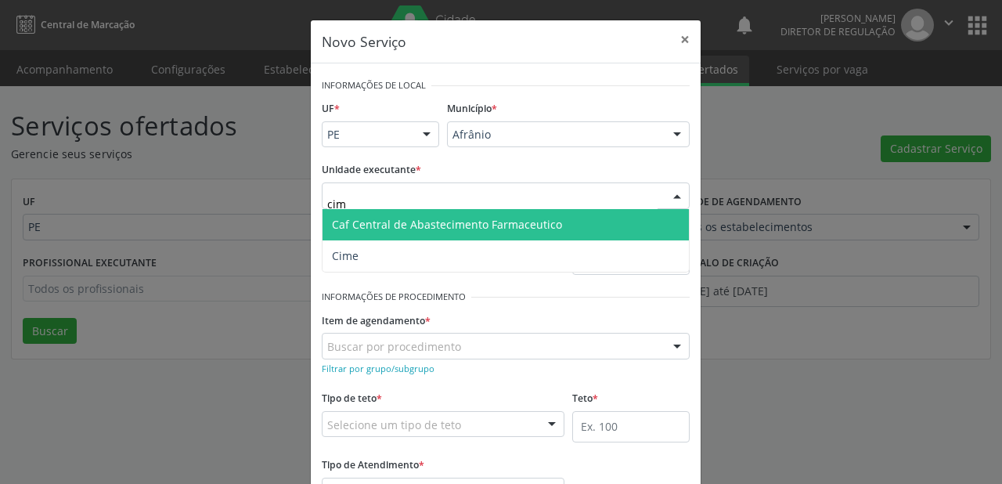
type input "cime"
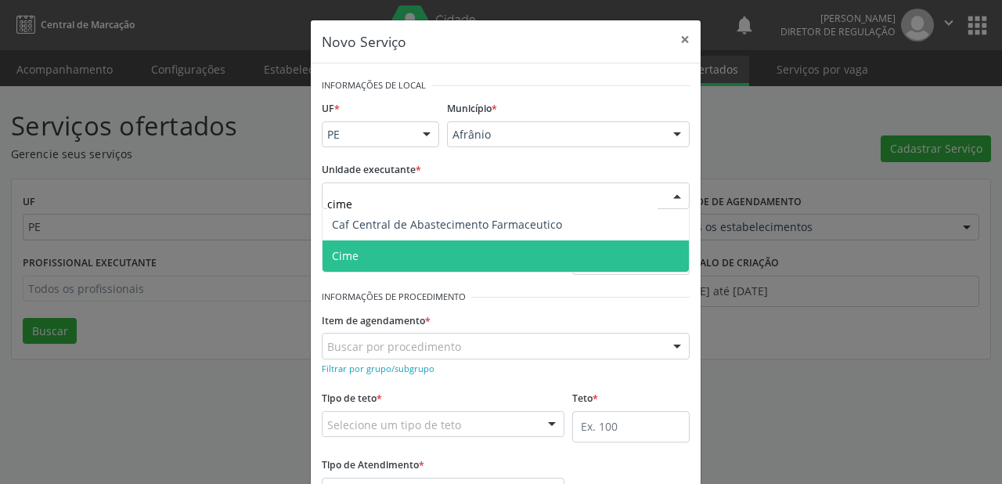
click at [348, 258] on span "Cime" at bounding box center [345, 255] width 27 height 15
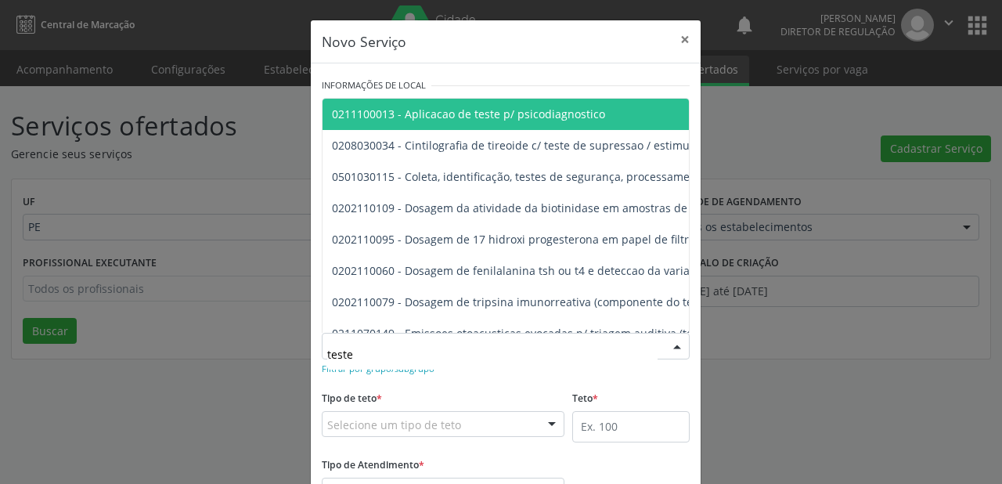
type input "teste"
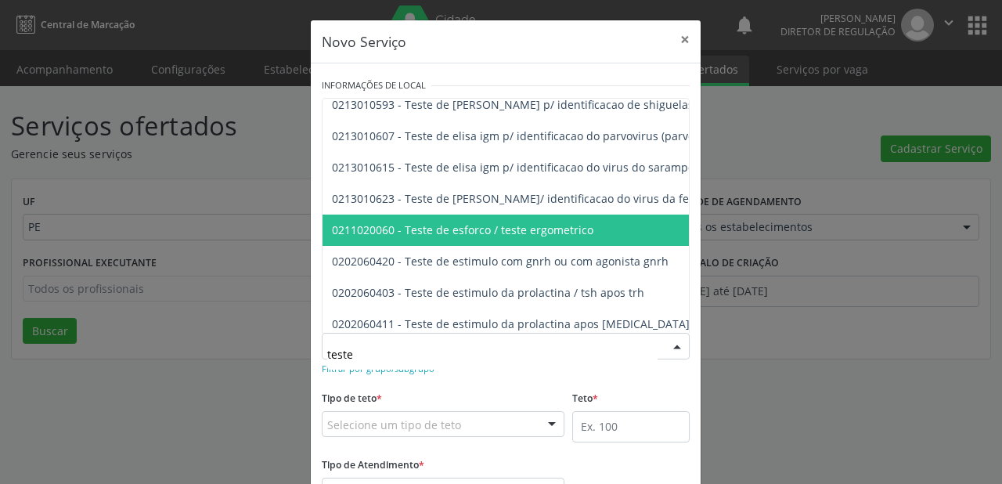
scroll to position [563, 0]
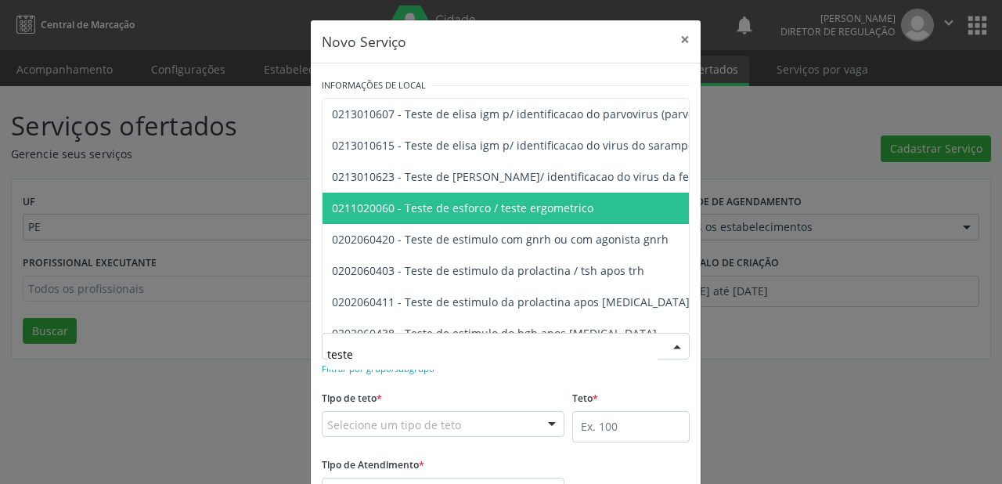
click at [509, 213] on span "0211020060 - Teste de esforco / teste ergometrico" at bounding box center [462, 207] width 261 height 15
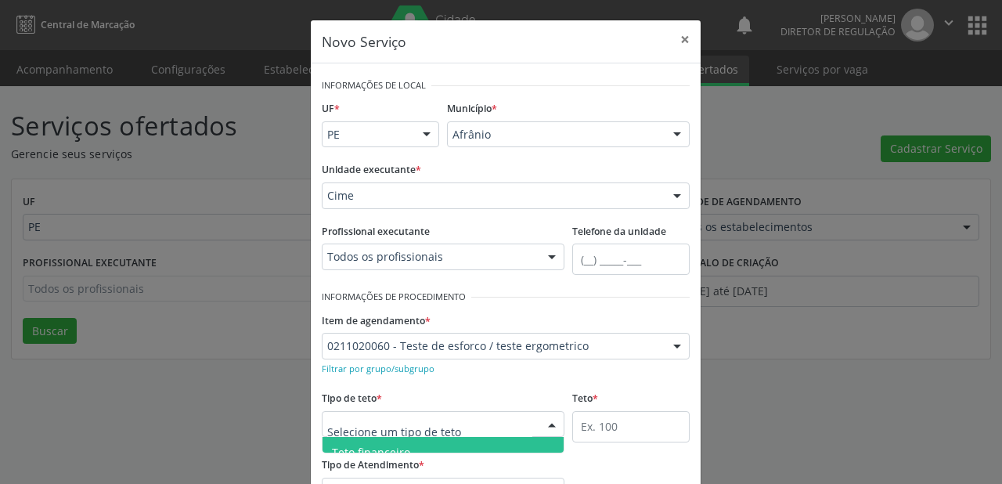
click at [358, 437] on span "Teto financeiro" at bounding box center [442, 452] width 241 height 31
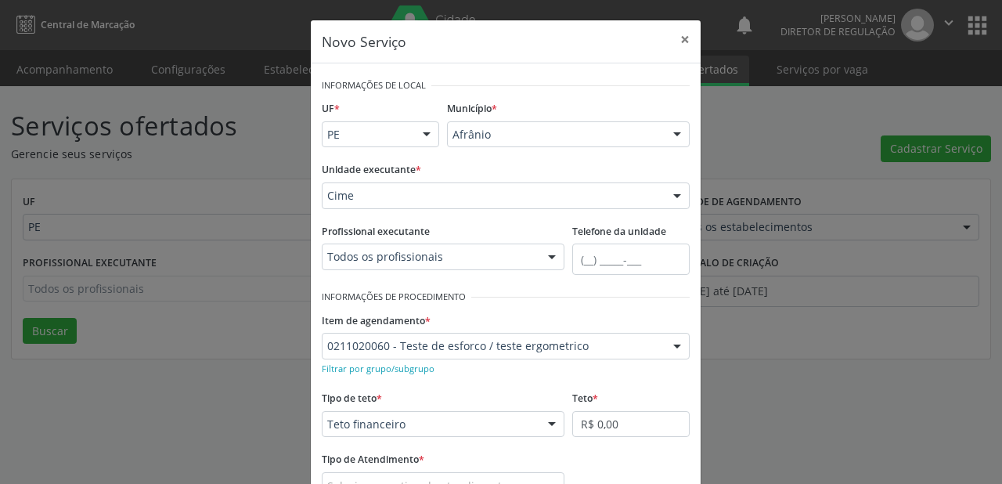
click at [394, 405] on div "Tipo de teto * Teto financeiro Teto financeiro Teto físico Nenhum resultado enc…" at bounding box center [443, 412] width 243 height 50
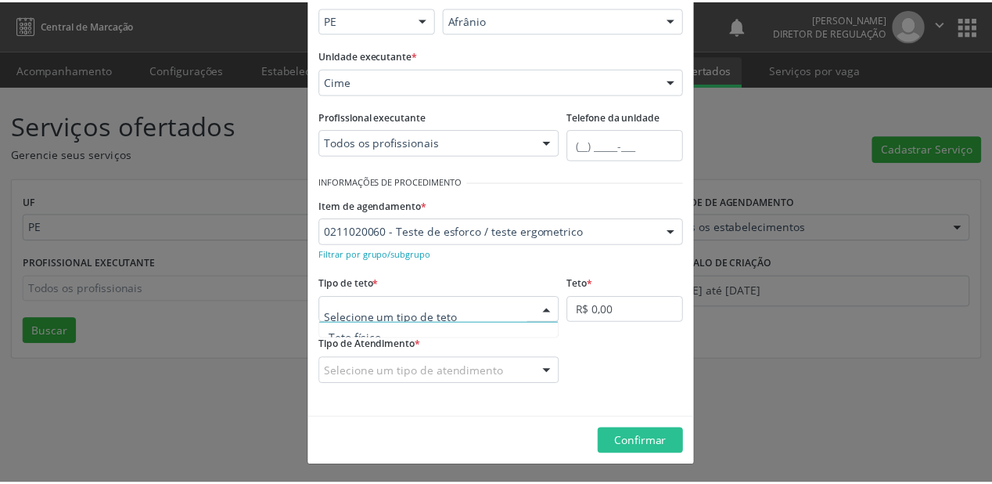
scroll to position [47, 0]
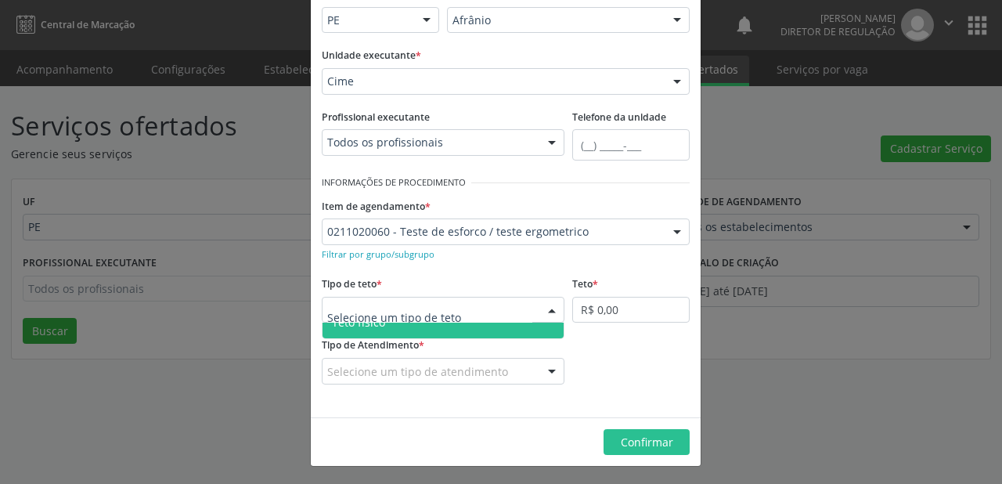
click at [373, 329] on span "Teto físico" at bounding box center [358, 322] width 53 height 15
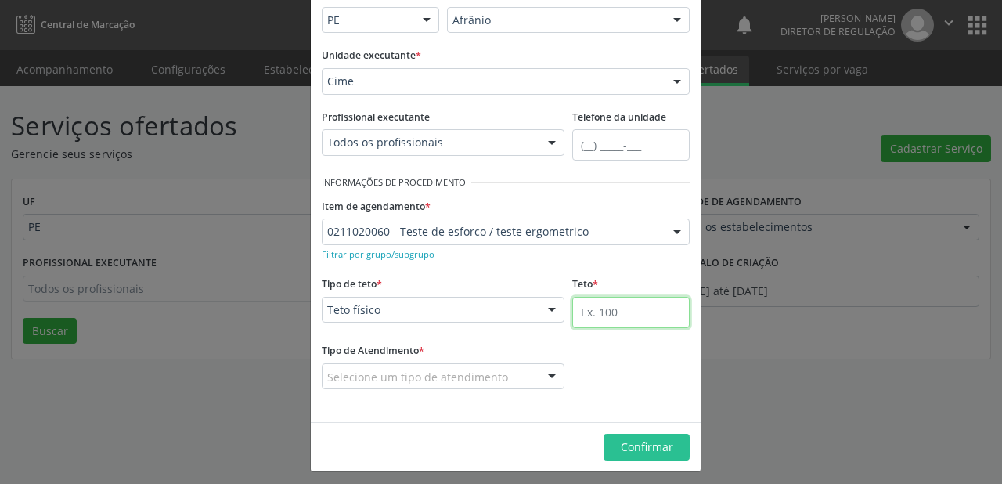
click at [609, 309] on input "text" at bounding box center [630, 312] width 117 height 31
type input "1"
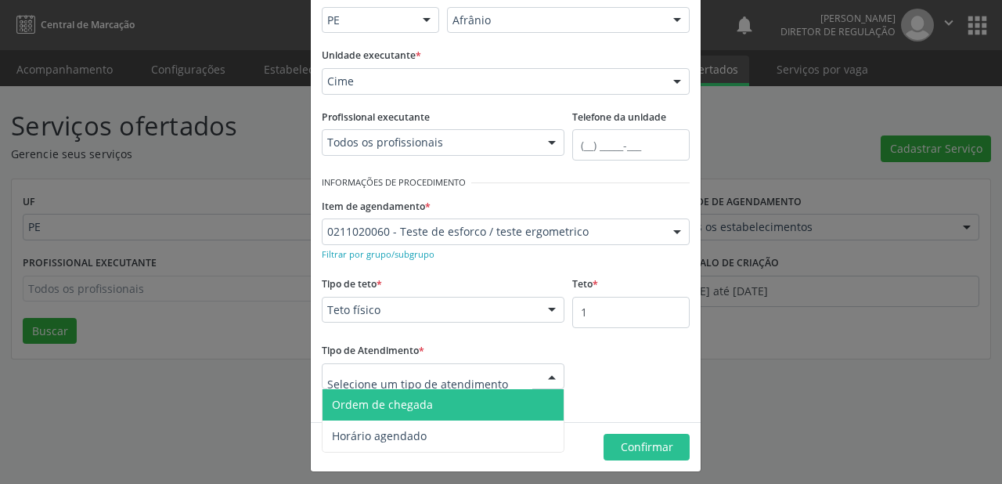
click at [404, 411] on span "Ordem de chegada" at bounding box center [442, 404] width 241 height 31
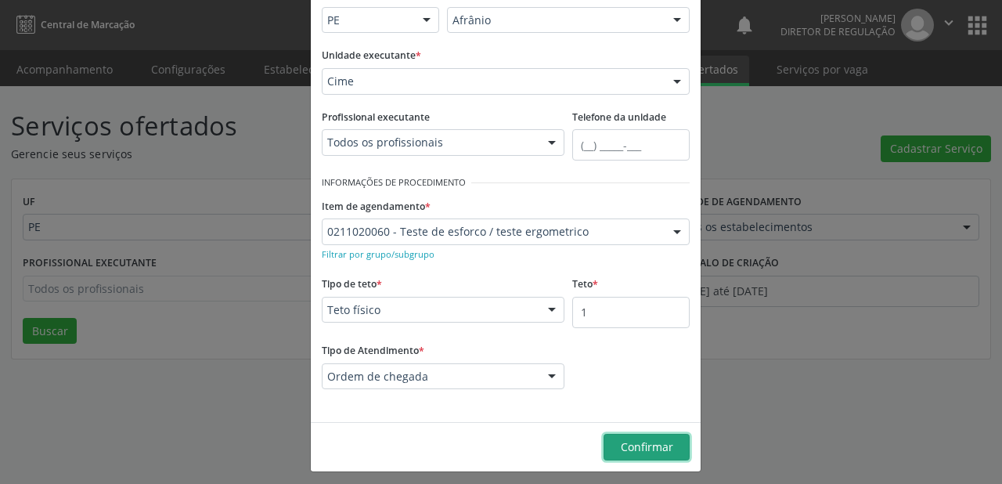
click at [621, 445] on span "Confirmar" at bounding box center [647, 446] width 52 height 15
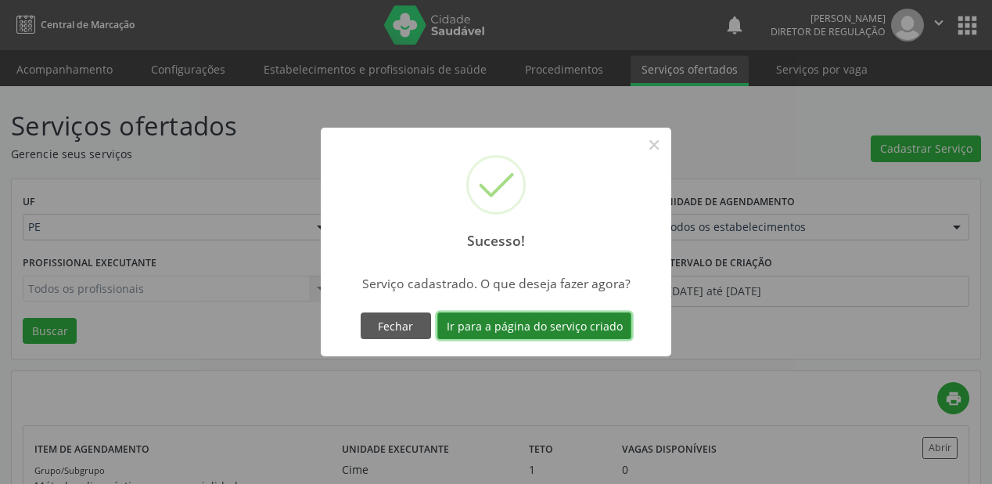
click at [536, 329] on button "Ir para a página do serviço criado" at bounding box center [534, 325] width 194 height 27
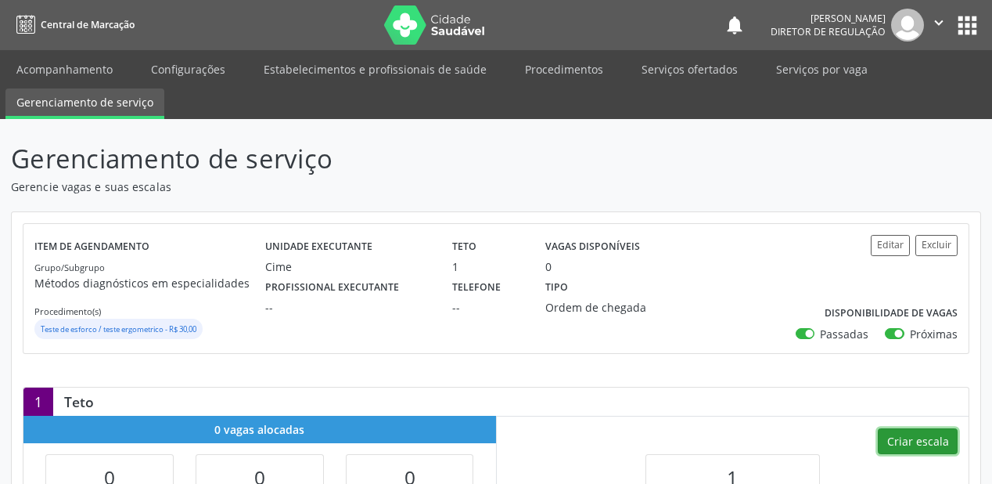
click at [908, 434] on button "Criar escala" at bounding box center [918, 441] width 80 height 27
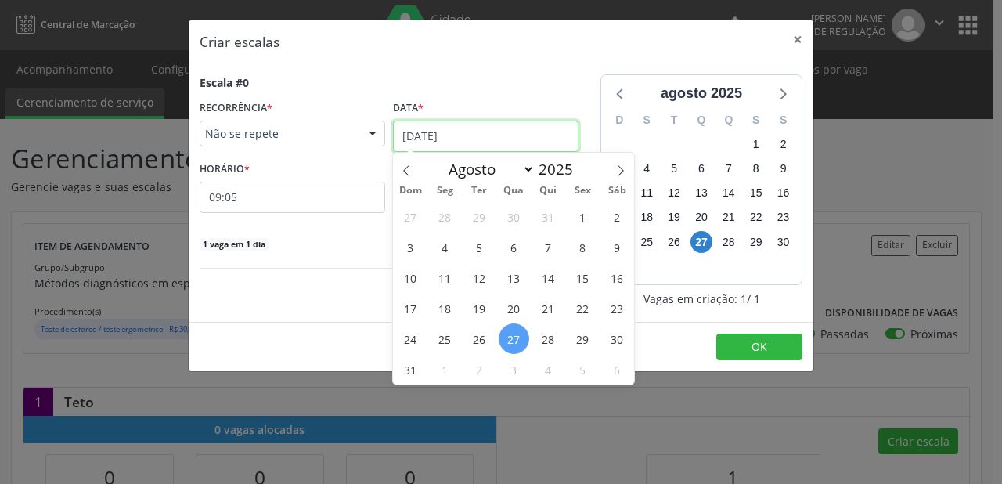
click at [421, 124] on input "[DATE]" at bounding box center [485, 136] width 185 height 31
click at [614, 337] on span "30" at bounding box center [616, 338] width 31 height 31
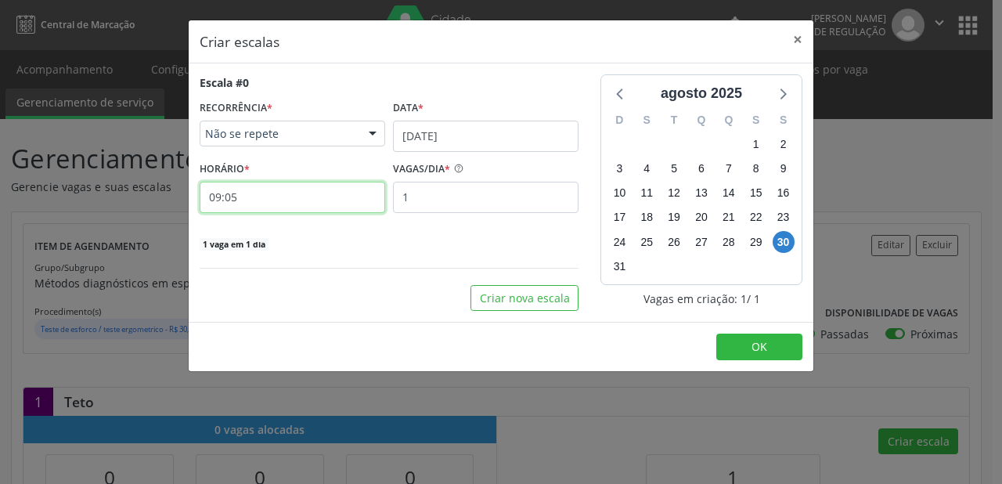
click at [244, 205] on input "09:05" at bounding box center [292, 197] width 185 height 31
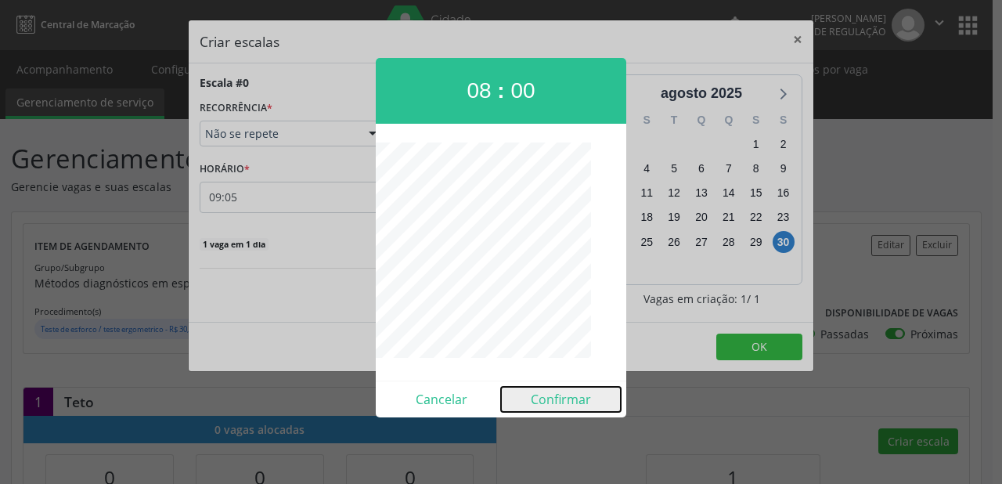
click at [544, 394] on button "Confirmar" at bounding box center [561, 399] width 120 height 25
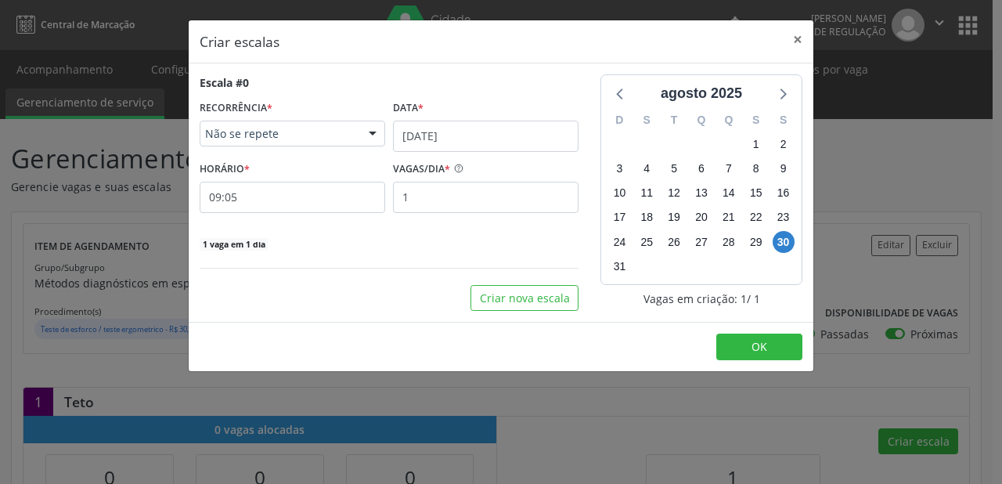
type input "08:00"
click at [795, 343] on button "OK" at bounding box center [759, 346] width 86 height 27
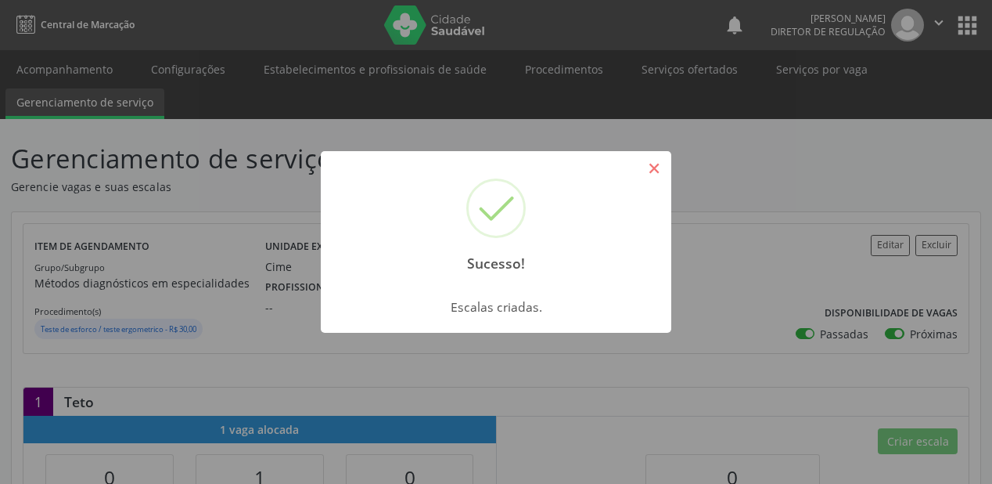
click at [659, 168] on button "×" at bounding box center [654, 168] width 27 height 27
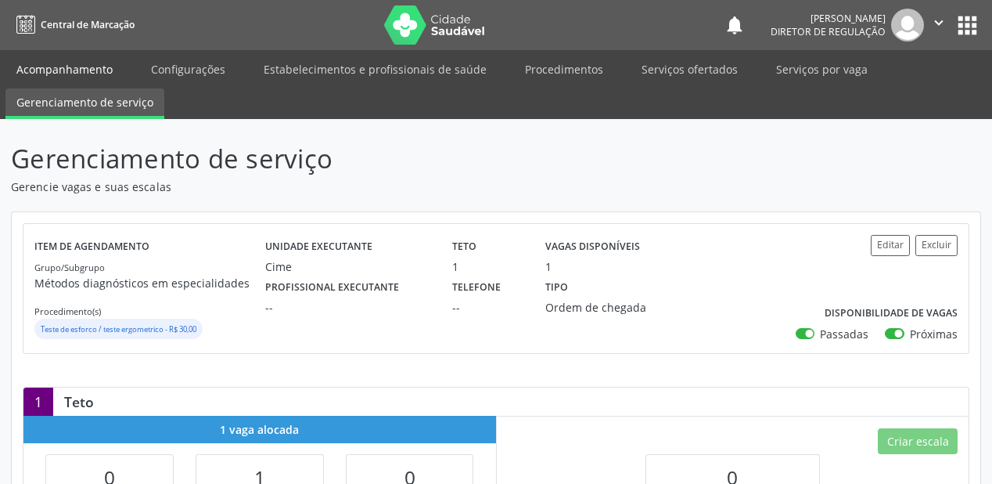
click at [47, 63] on link "Acompanhamento" at bounding box center [64, 69] width 118 height 27
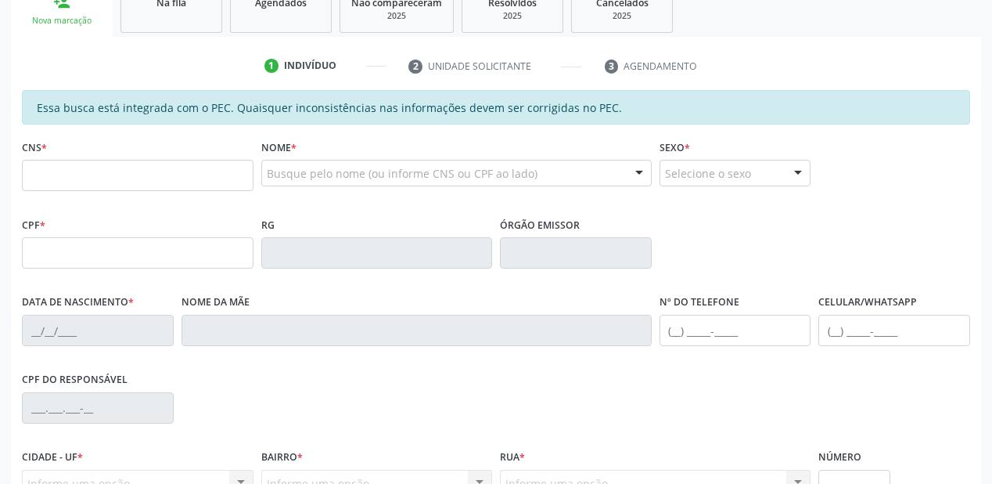
scroll to position [250, 0]
click at [78, 175] on input "text" at bounding box center [138, 174] width 232 height 31
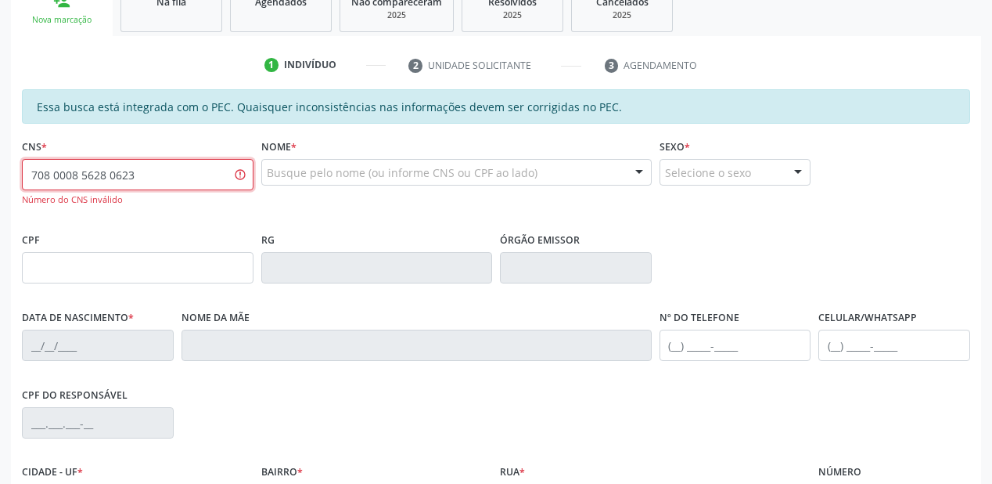
type input "708 0008 5628 0623"
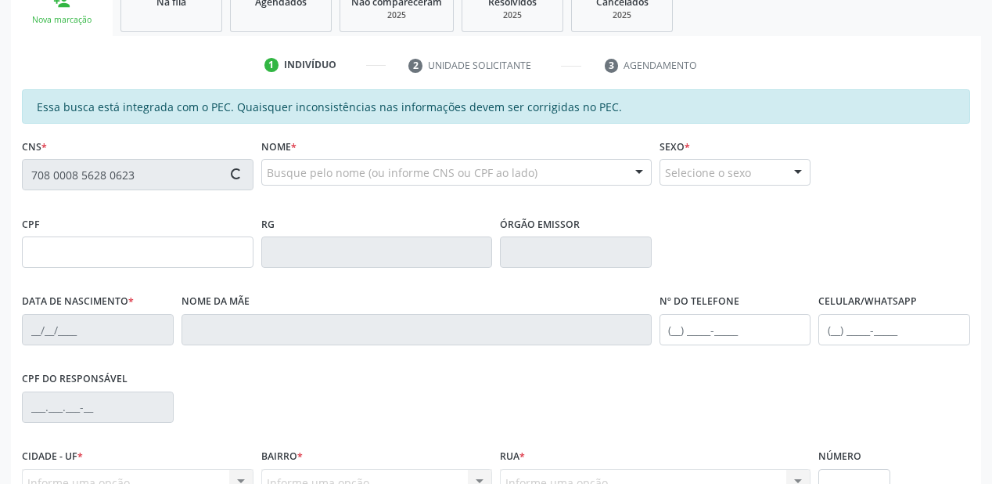
type input "[DATE]"
type input "[PERSON_NAME]"
type input "[PHONE_NUMBER]"
type input "825.332.964-49"
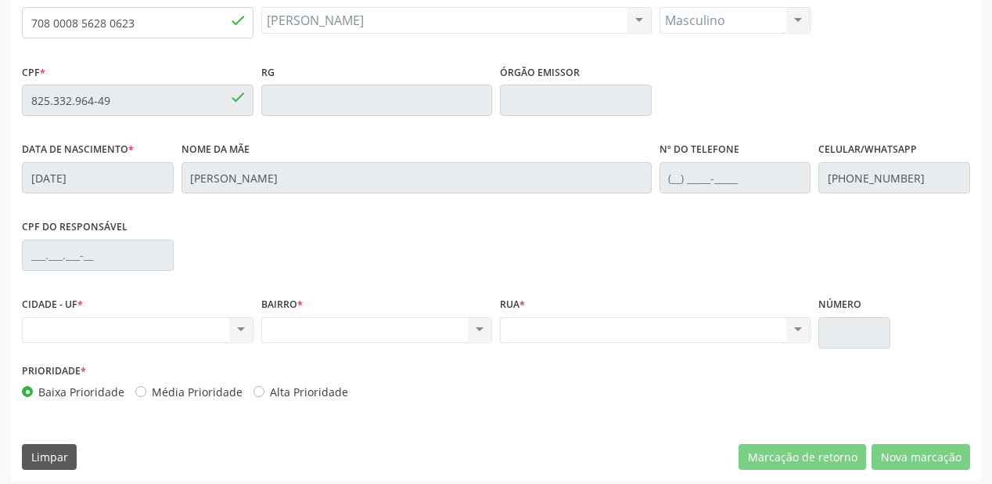
scroll to position [409, 0]
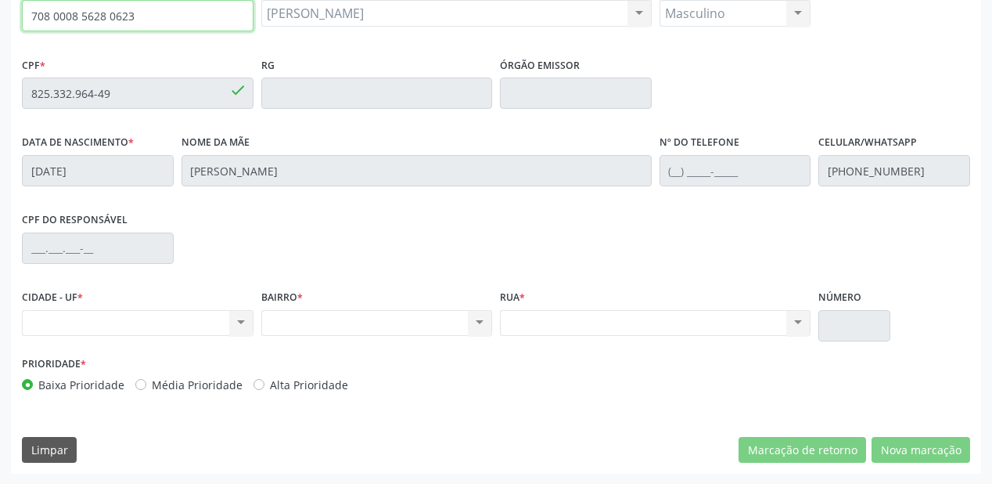
drag, startPoint x: 128, startPoint y: 19, endPoint x: 19, endPoint y: 20, distance: 109.6
click at [19, 20] on div "CNS 708 0008 5628 0623 done" at bounding box center [137, 14] width 239 height 77
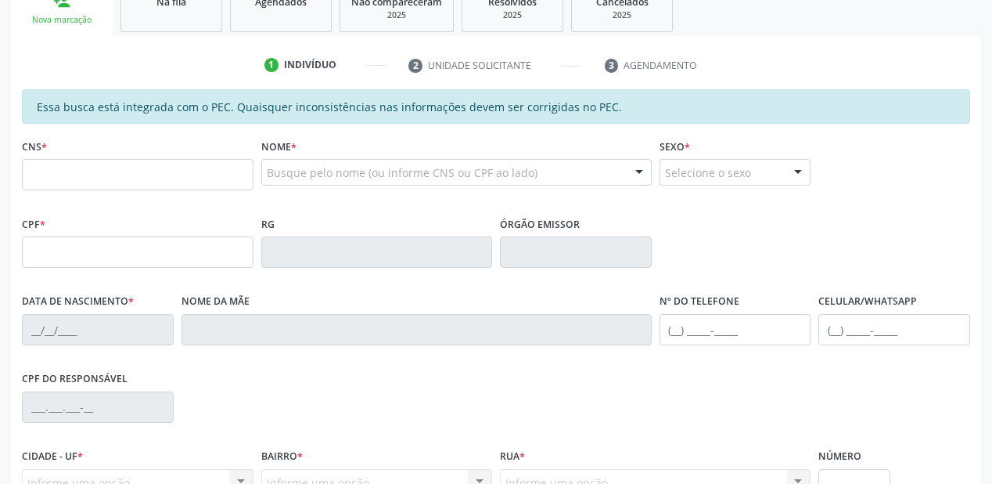
scroll to position [250, 0]
type input "708 0008 5628 0623"
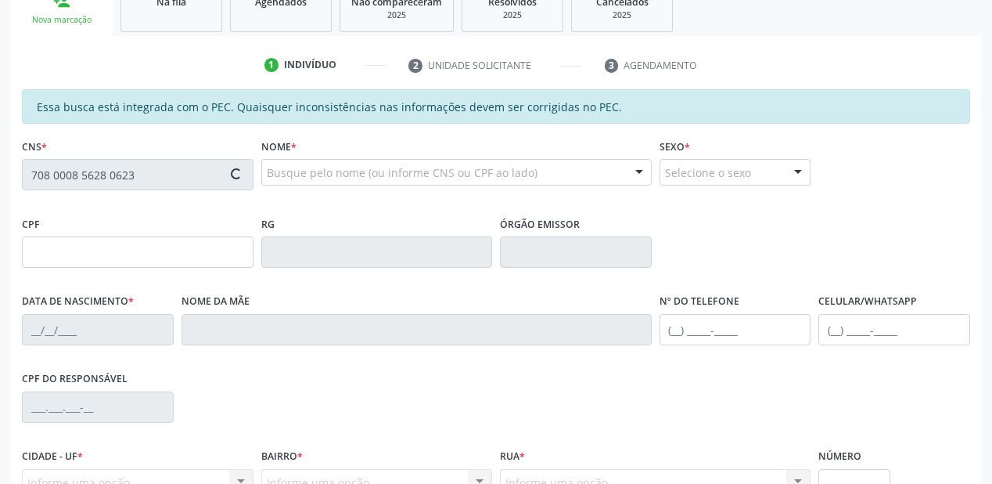
scroll to position [258, 0]
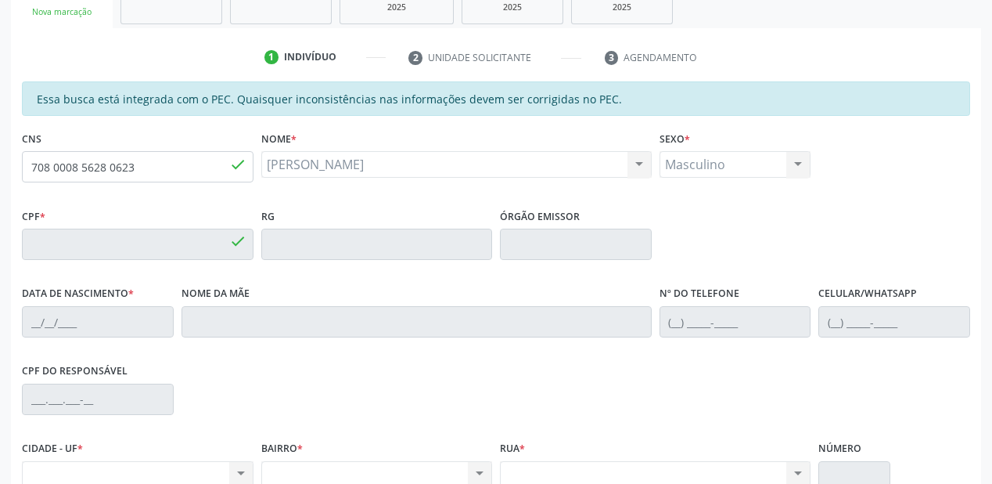
type input "825.332.964-49"
type input "[DATE]"
type input "[PERSON_NAME]"
type input "[PHONE_NUMBER]"
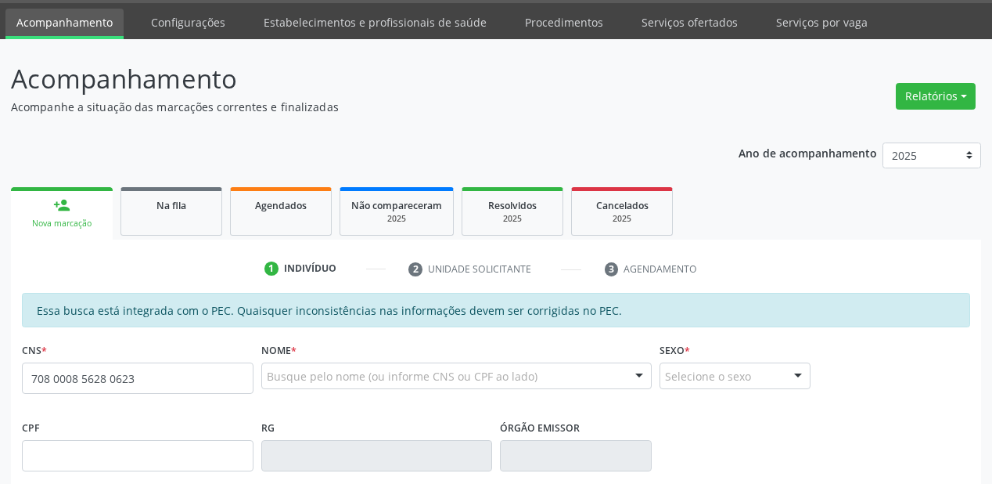
type input "708 0008 5628 0623"
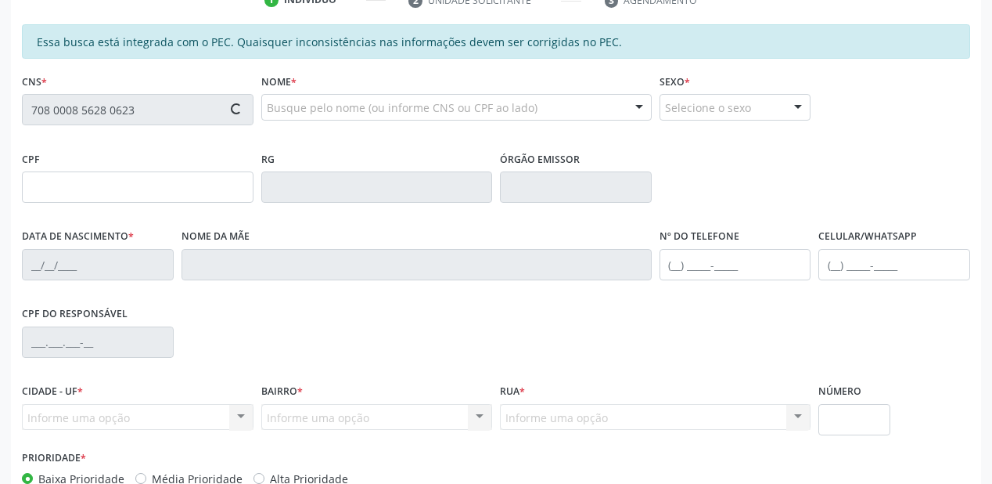
scroll to position [409, 0]
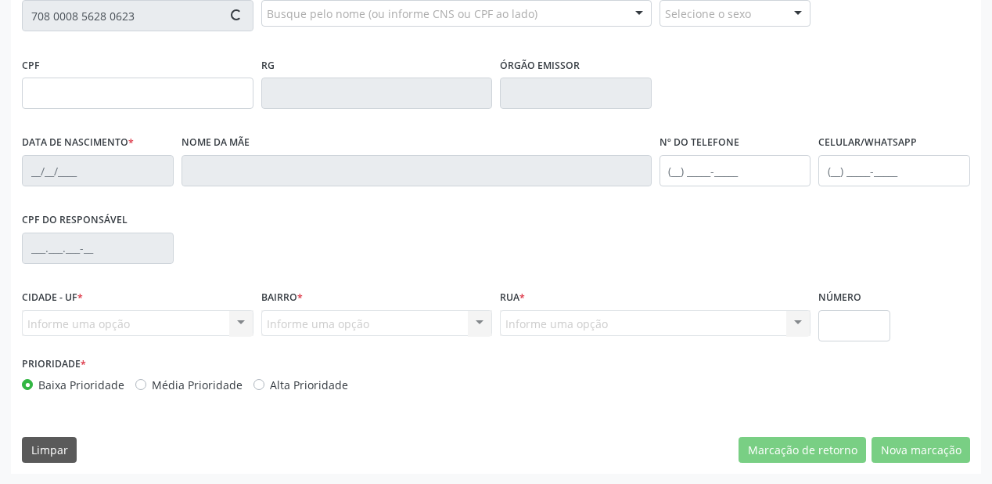
type input "825.332.964-49"
type input "[DATE]"
type input "[PERSON_NAME]"
type input "[PHONE_NUMBER]"
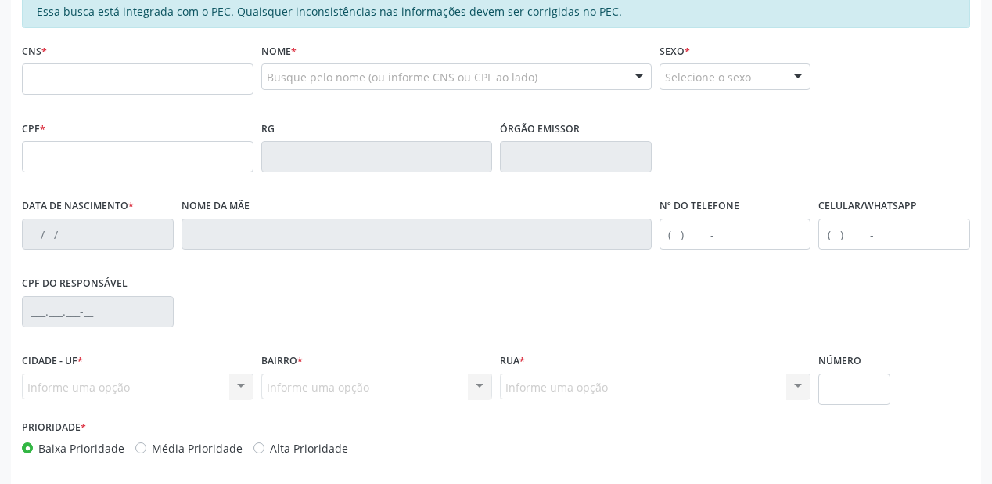
scroll to position [376, 0]
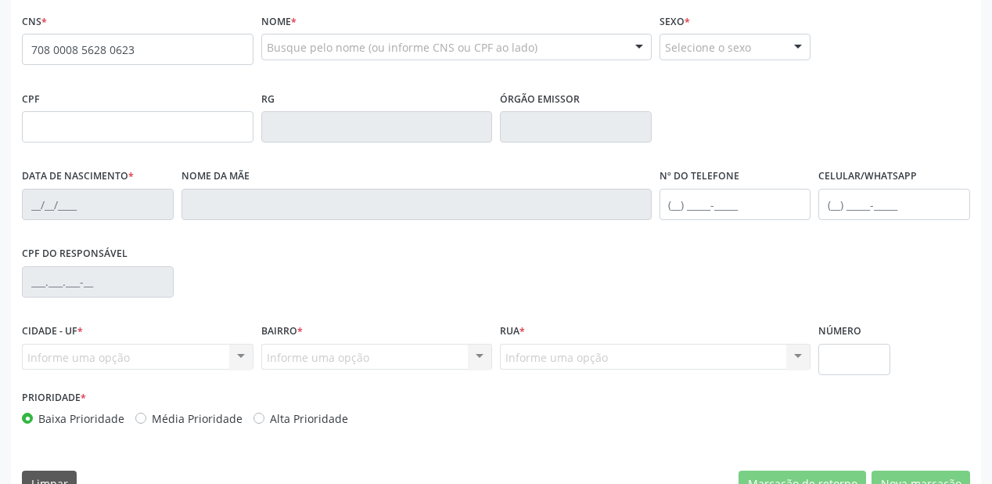
type input "708 0008 5628 0623"
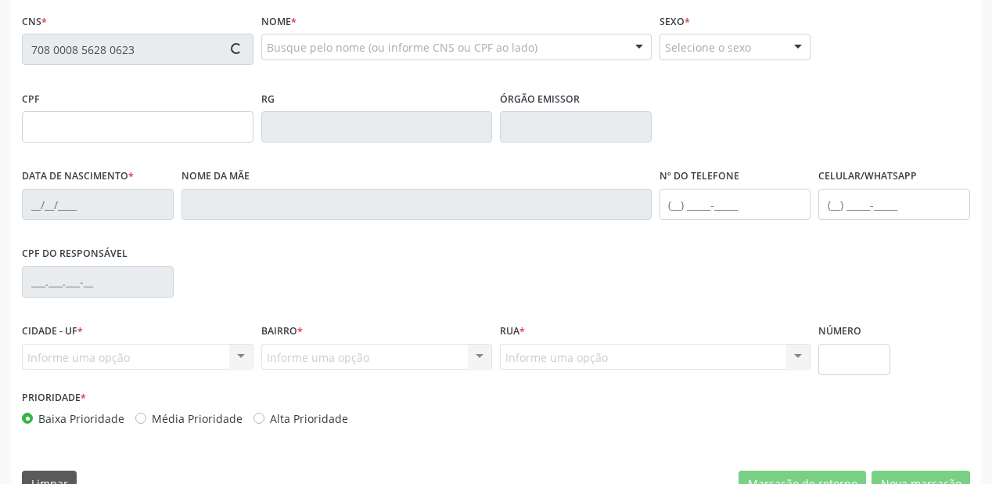
type input "825.332.964-49"
type input "[DATE]"
type input "[PERSON_NAME]"
type input "[PHONE_NUMBER]"
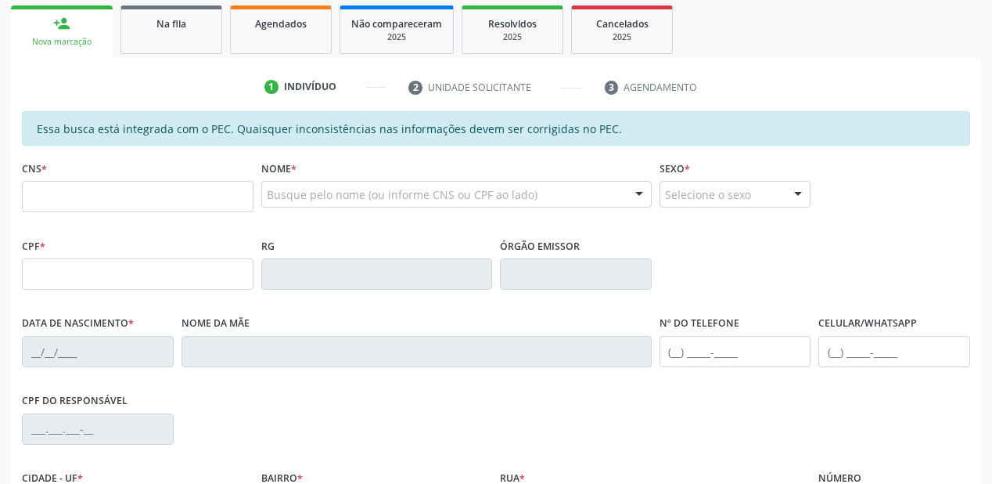
scroll to position [250, 0]
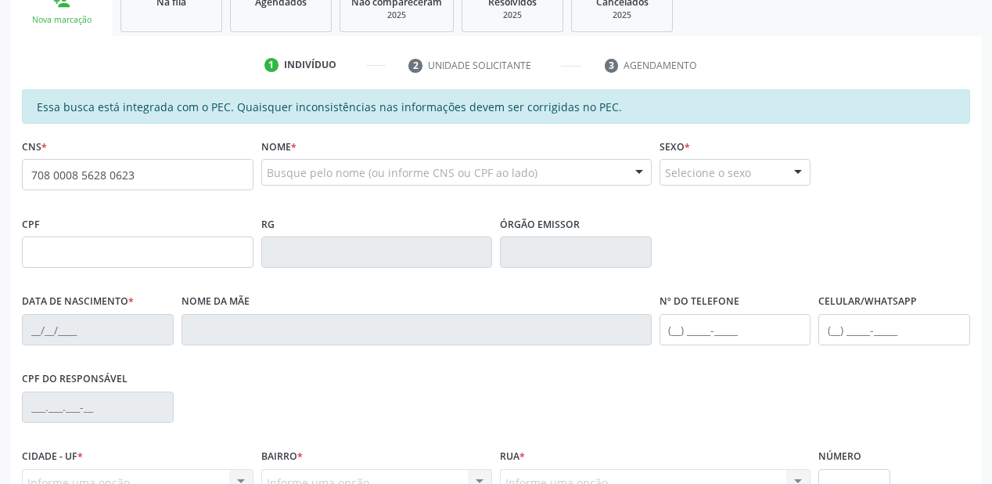
type input "708 0008 5628 0623"
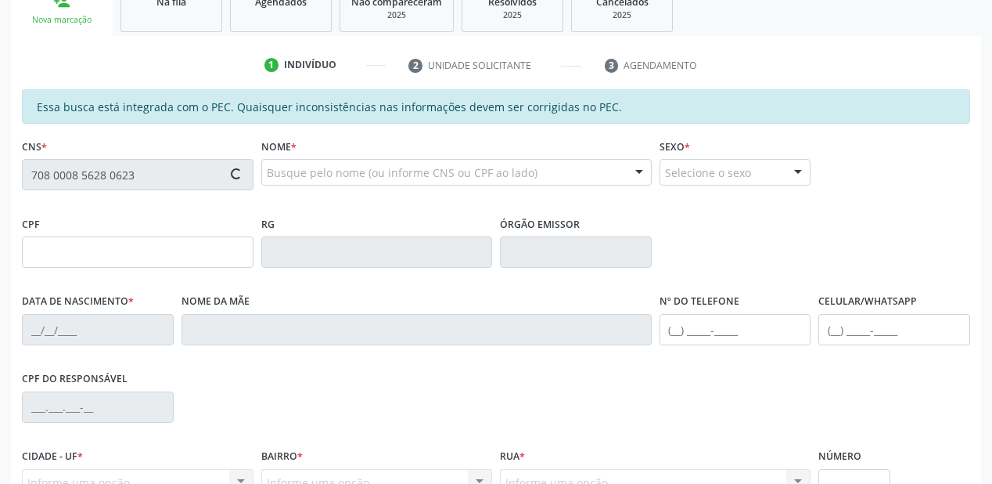
type input "825.332.964-49"
type input "[DATE]"
type input "[PERSON_NAME]"
type input "[PHONE_NUMBER]"
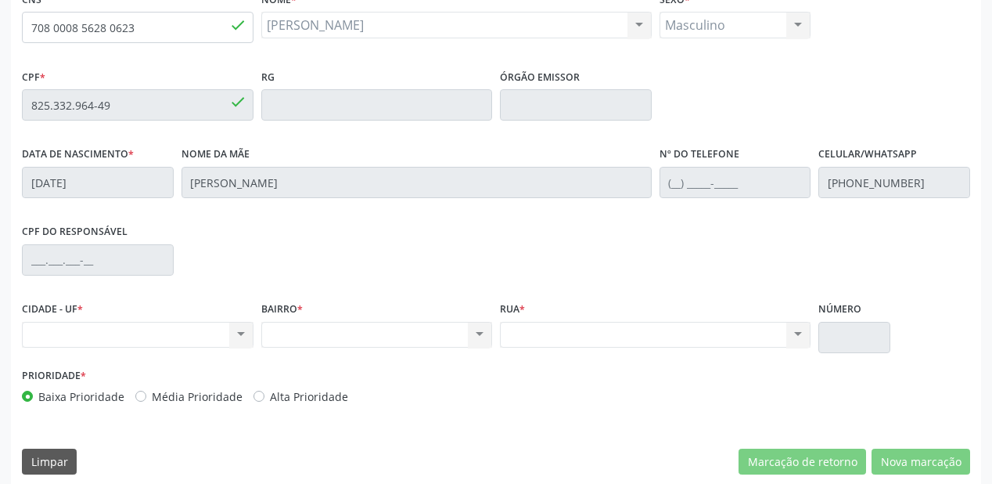
scroll to position [409, 0]
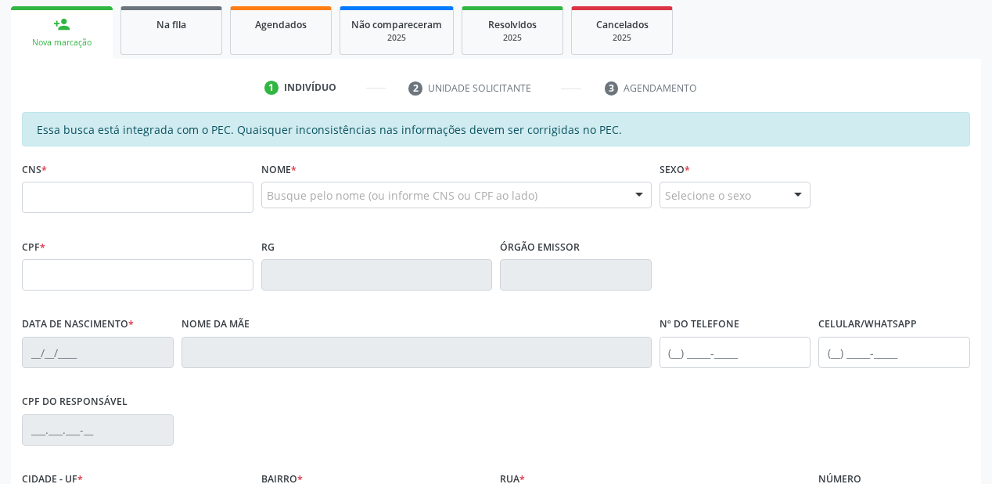
scroll to position [250, 0]
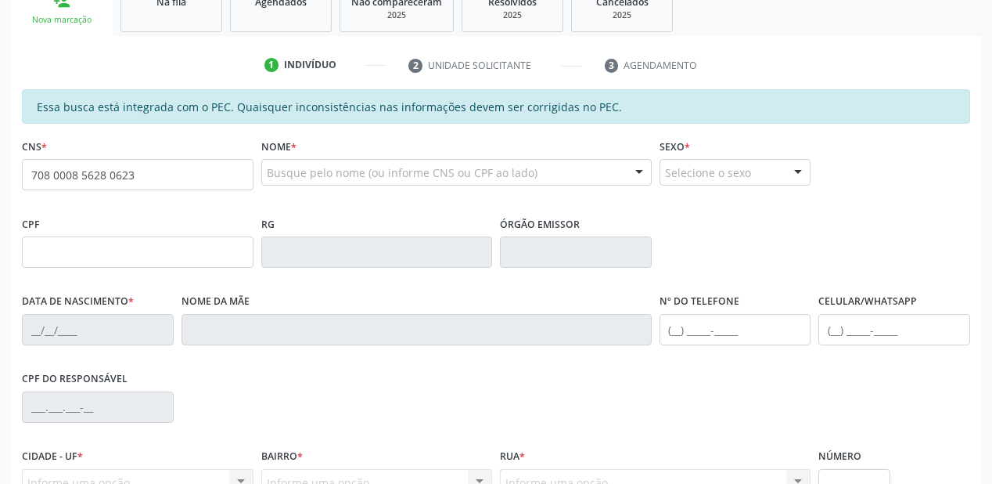
type input "708 0008 5628 0623"
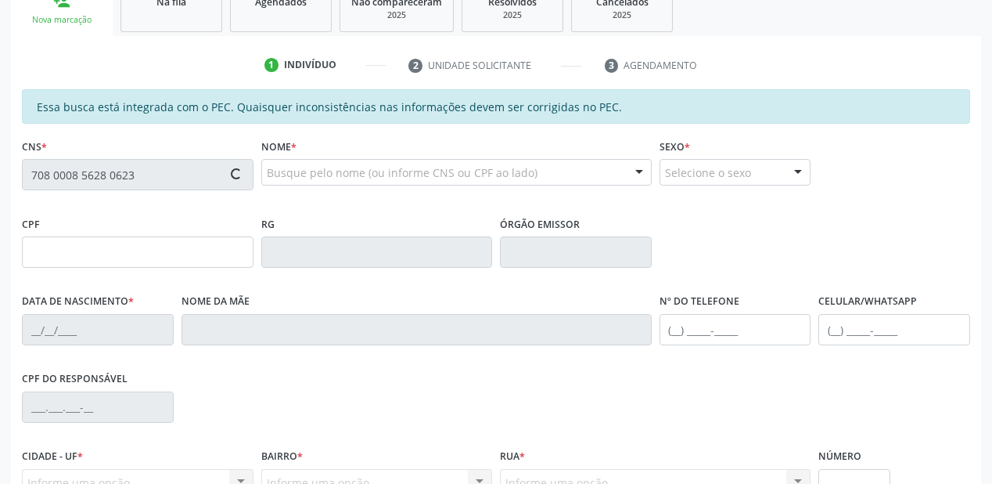
type input "825.332.964-49"
type input "[DATE]"
type input "[PERSON_NAME]"
type input "[PHONE_NUMBER]"
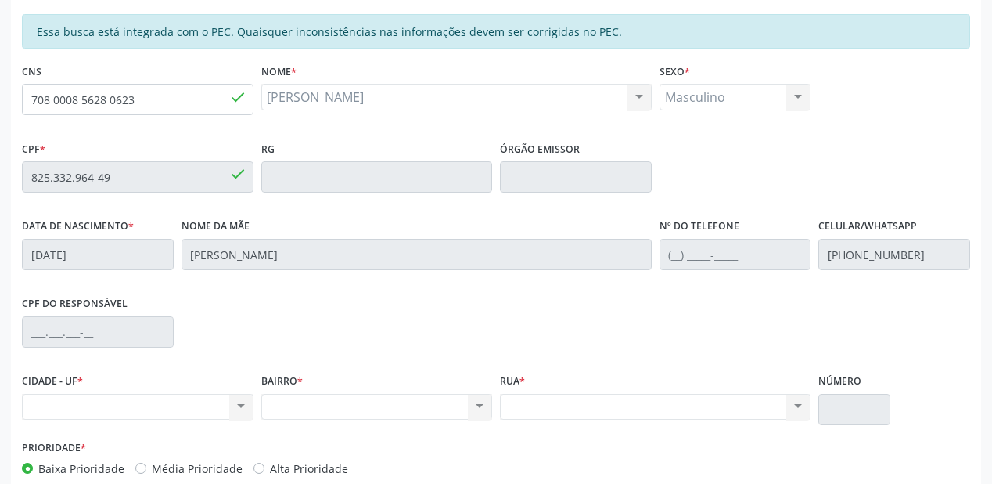
scroll to position [376, 0]
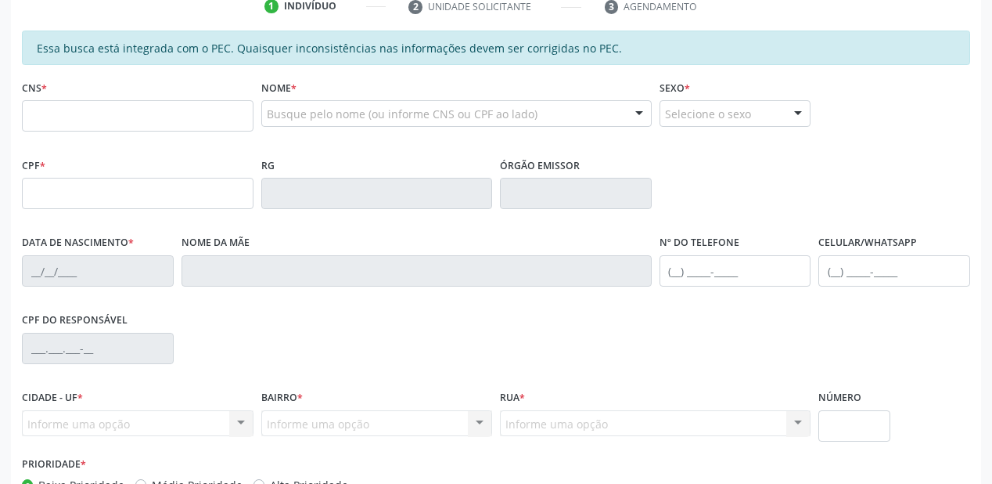
scroll to position [313, 0]
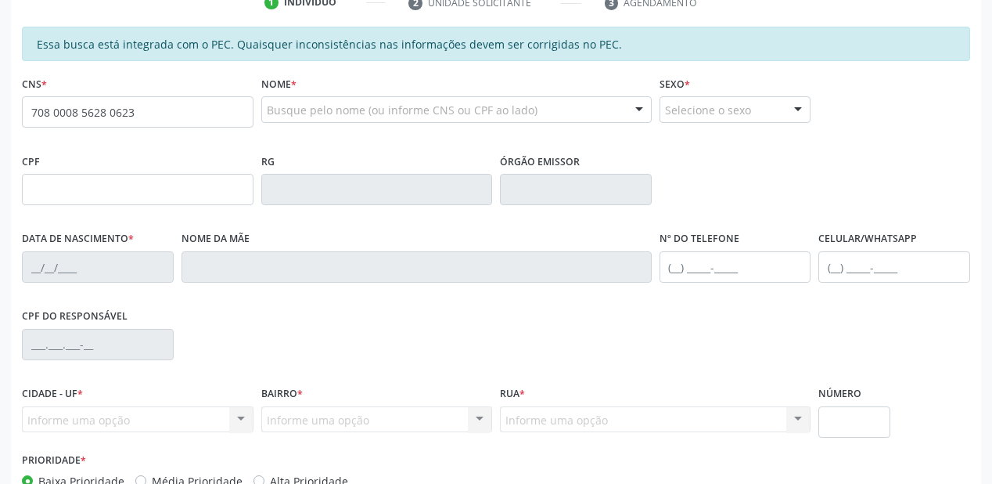
type input "708 0008 5628 0623"
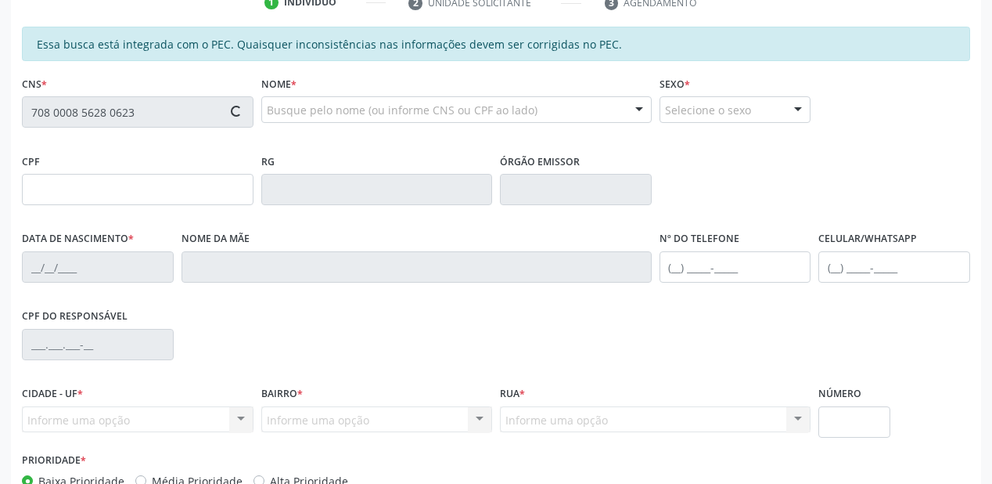
type input "825.332.964-49"
type input "[DATE]"
type input "[PERSON_NAME]"
type input "[PHONE_NUMBER]"
type input "S/N"
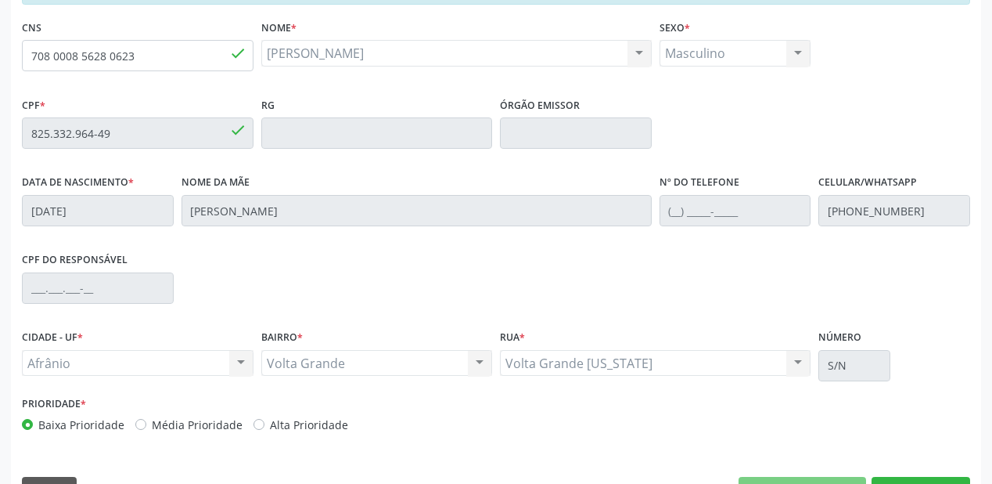
scroll to position [409, 0]
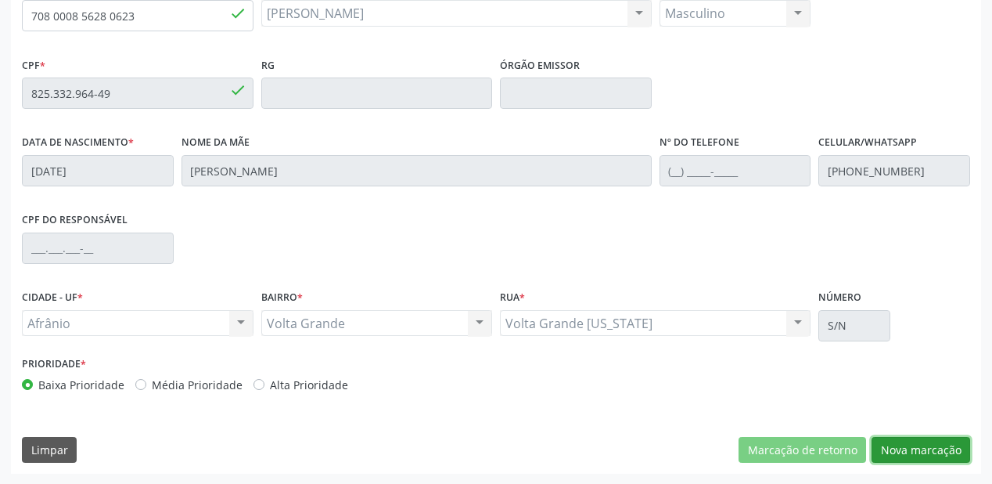
click at [895, 444] on button "Nova marcação" at bounding box center [921, 450] width 99 height 27
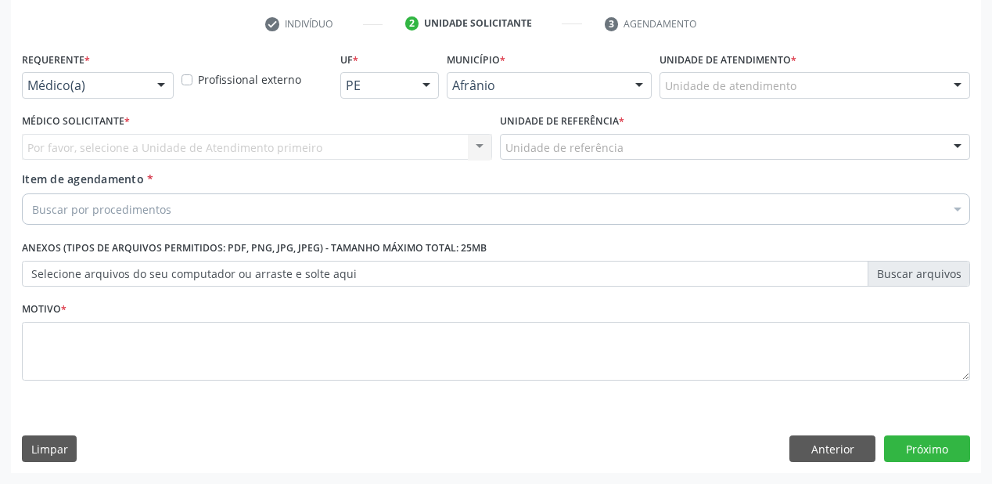
scroll to position [291, 0]
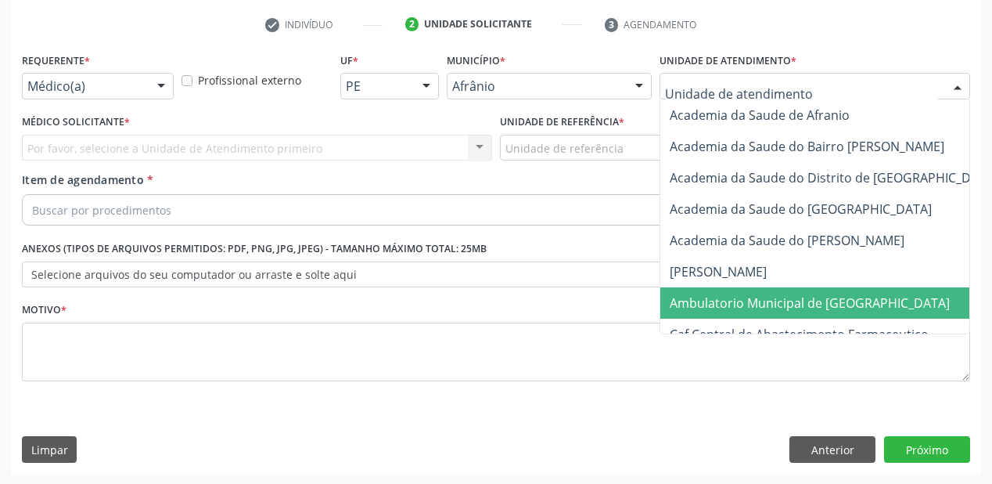
click at [712, 315] on span "Ambulatorio Municipal de [GEOGRAPHIC_DATA]" at bounding box center [852, 302] width 382 height 31
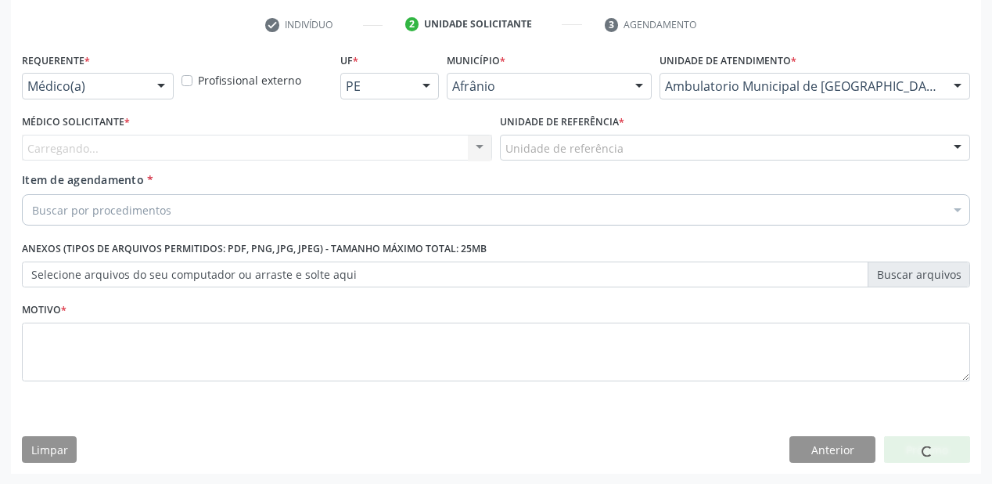
click at [538, 157] on div "Unidade de referência" at bounding box center [735, 148] width 470 height 27
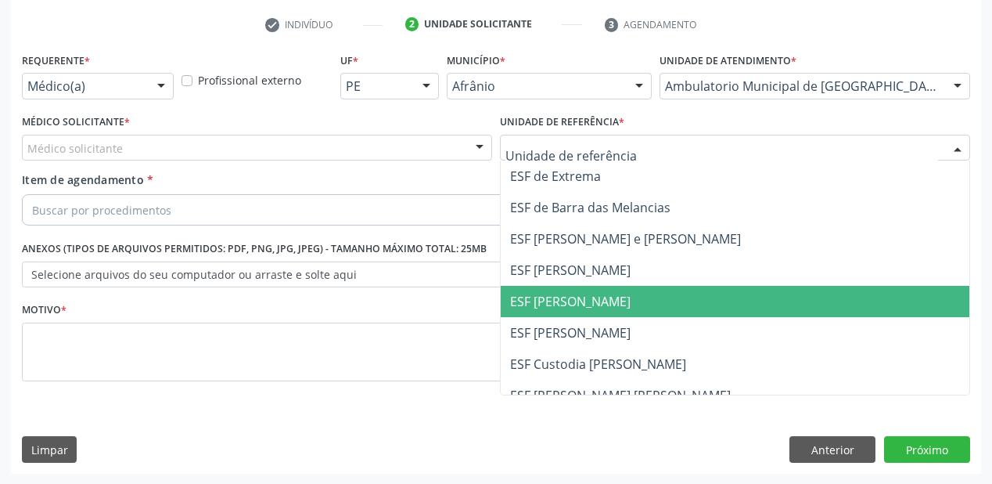
click at [542, 302] on span "ESF [PERSON_NAME]" at bounding box center [570, 301] width 121 height 17
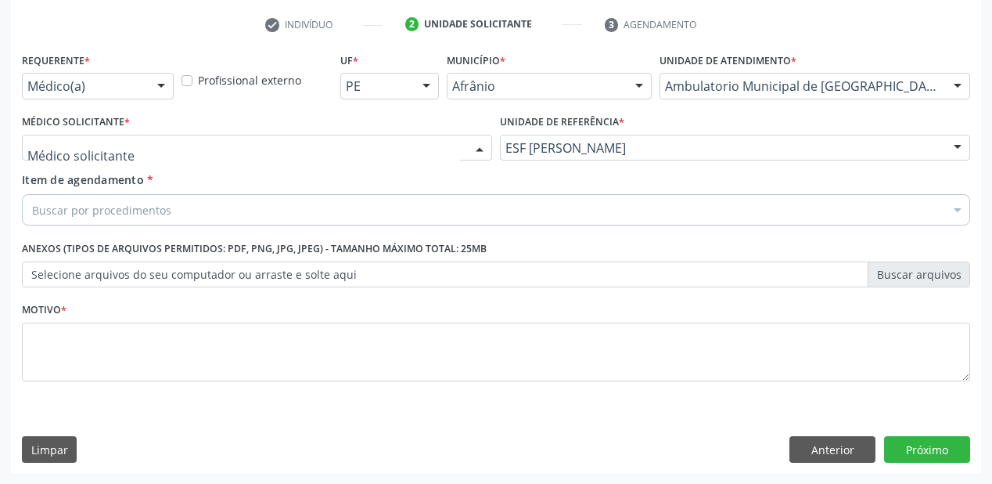
drag, startPoint x: 109, startPoint y: 144, endPoint x: 100, endPoint y: 178, distance: 35.5
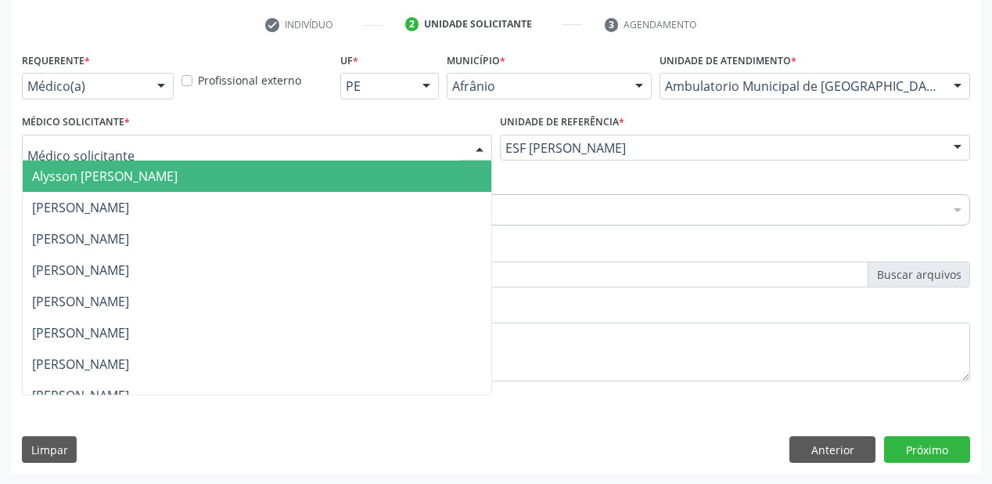
click at [100, 178] on span "Alysson Rodrigo Ferreira Cavalcanti" at bounding box center [105, 175] width 146 height 17
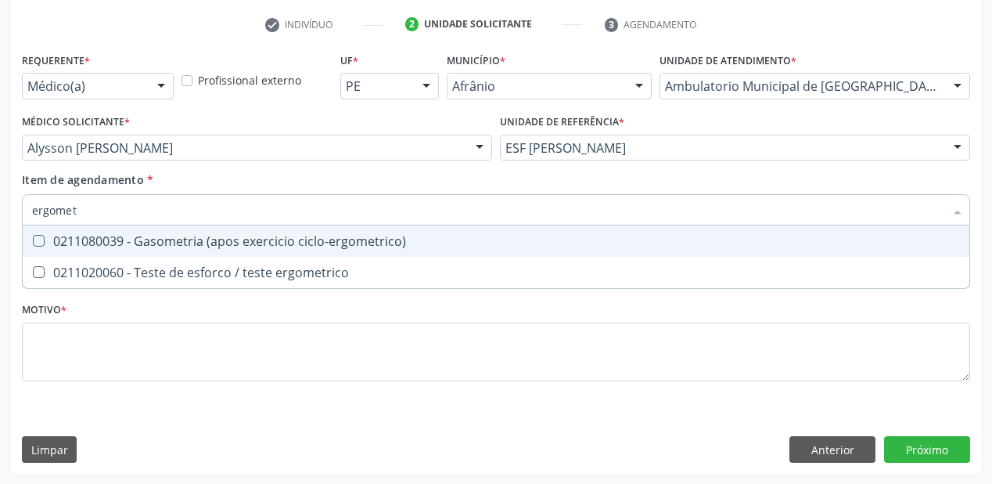
type input "ergometr"
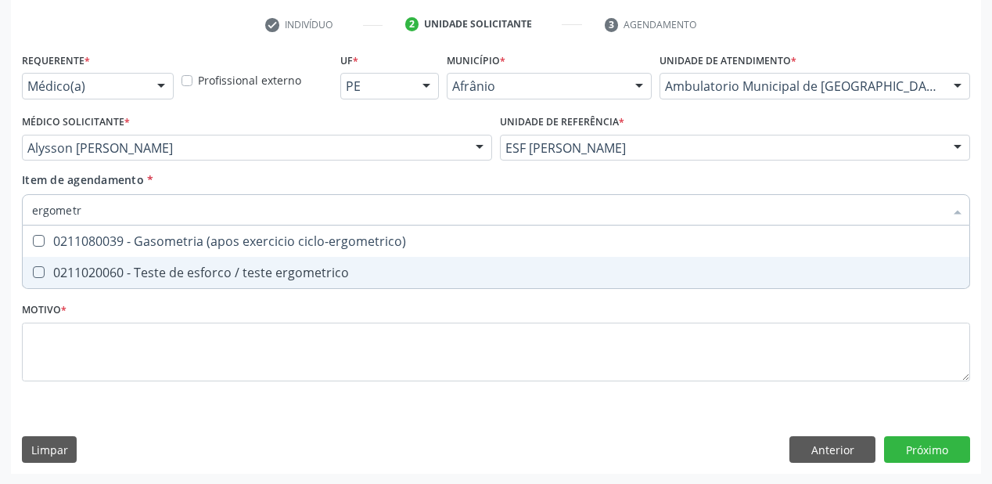
click at [144, 277] on div "0211020060 - Teste de esforco / teste ergometrico" at bounding box center [496, 272] width 928 height 13
checkbox ergometrico "true"
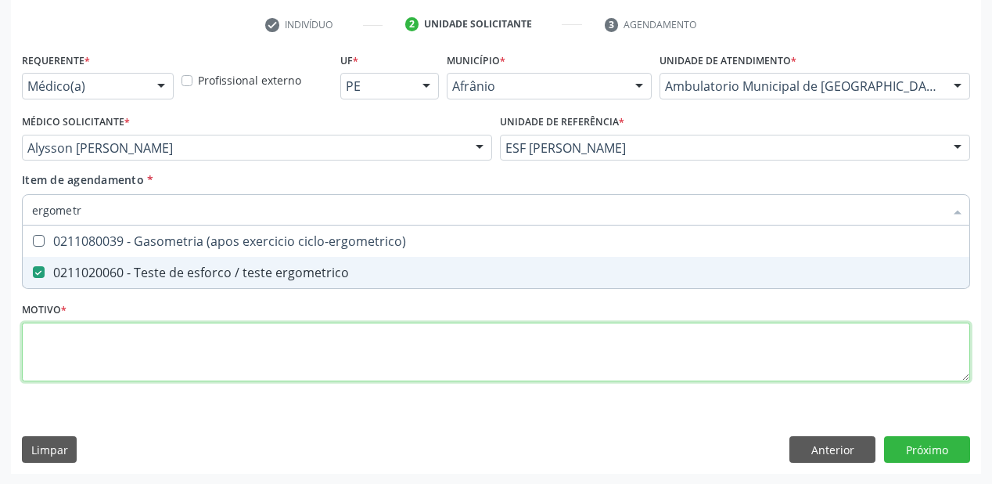
click at [128, 354] on div "Requerente * Médico(a) Médico(a) Enfermeiro(a) Paciente Nenhum resultado encont…" at bounding box center [496, 226] width 948 height 355
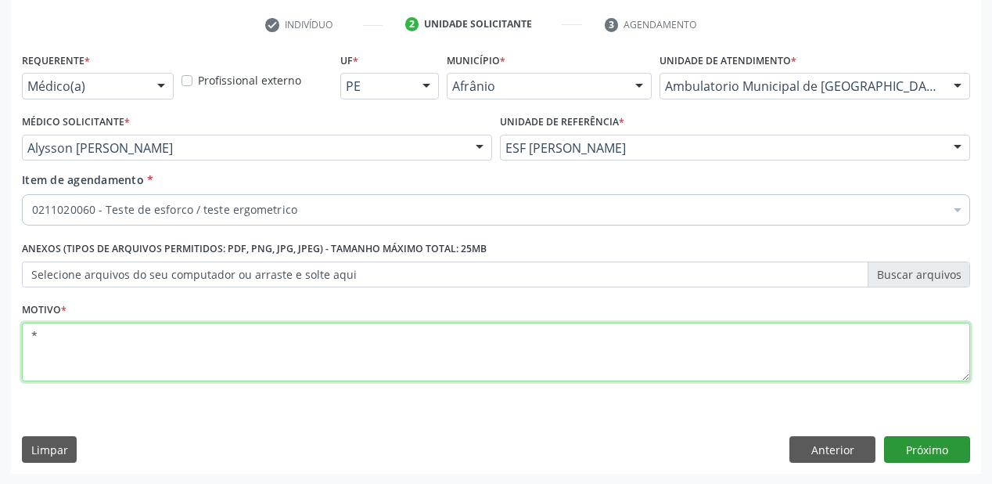
type textarea "*"
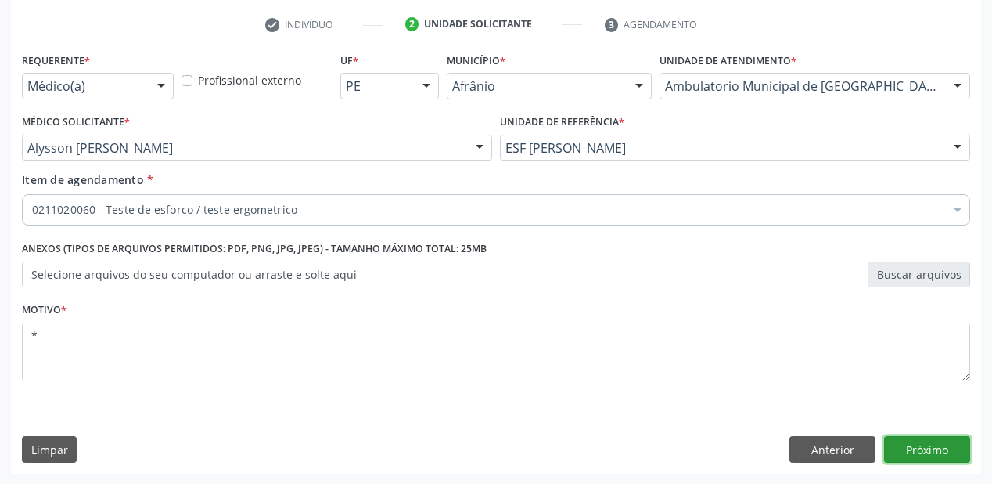
click at [901, 445] on button "Próximo" at bounding box center [927, 449] width 86 height 27
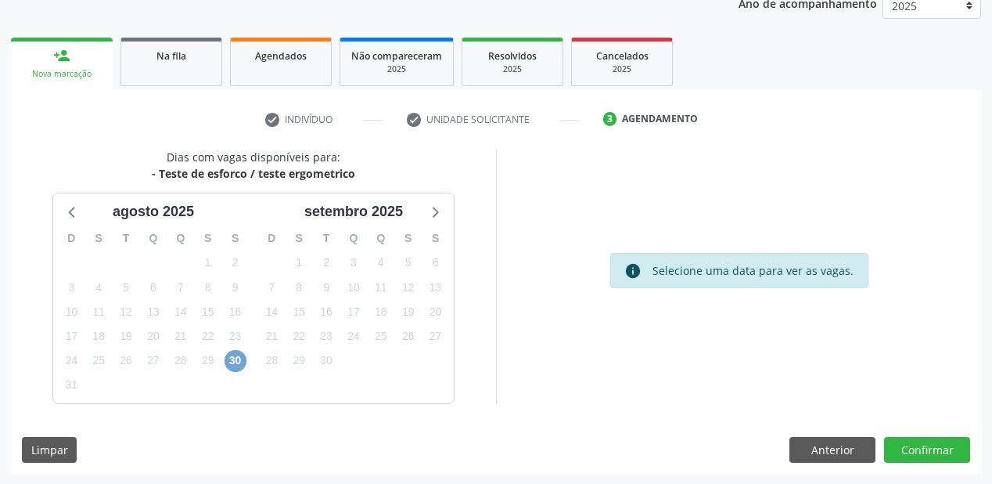
click at [236, 354] on span "30" at bounding box center [236, 361] width 22 height 22
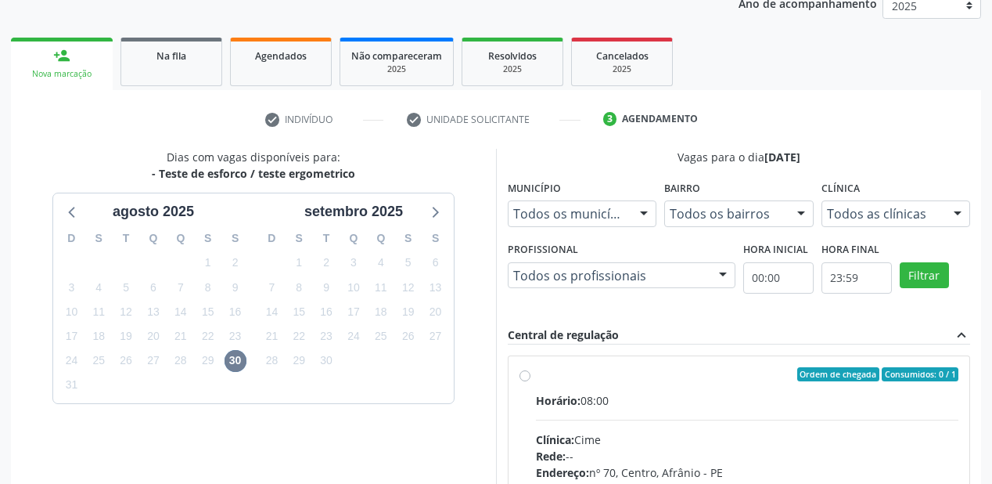
click at [658, 386] on label "Ordem de chegada Consumidos: 0 / 1 Horário: 08:00 Clínica: Cime Rede: -- Endere…" at bounding box center [747, 487] width 423 height 240
click at [531, 381] on input "Ordem de chegada Consumidos: 0 / 1 Horário: 08:00 Clínica: Cime Rede: -- Endere…" at bounding box center [525, 374] width 11 height 14
radio input "true"
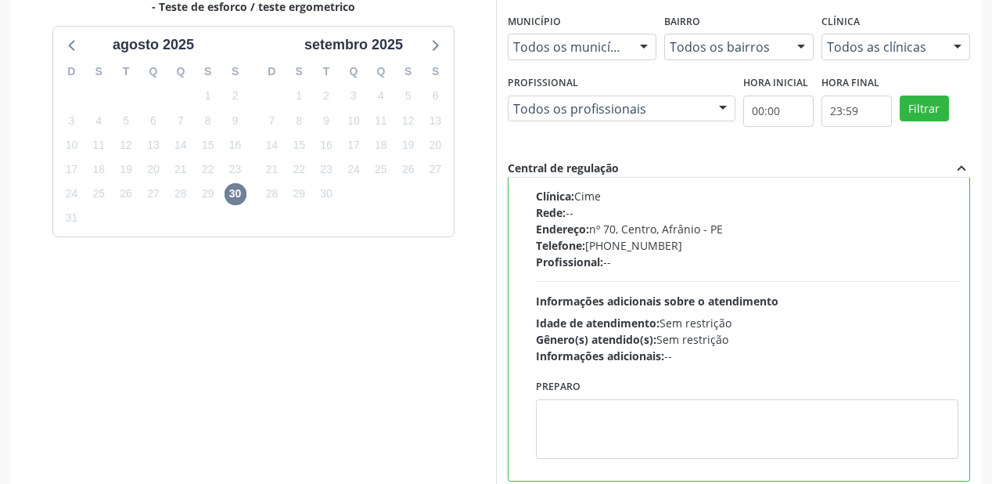
scroll to position [451, 0]
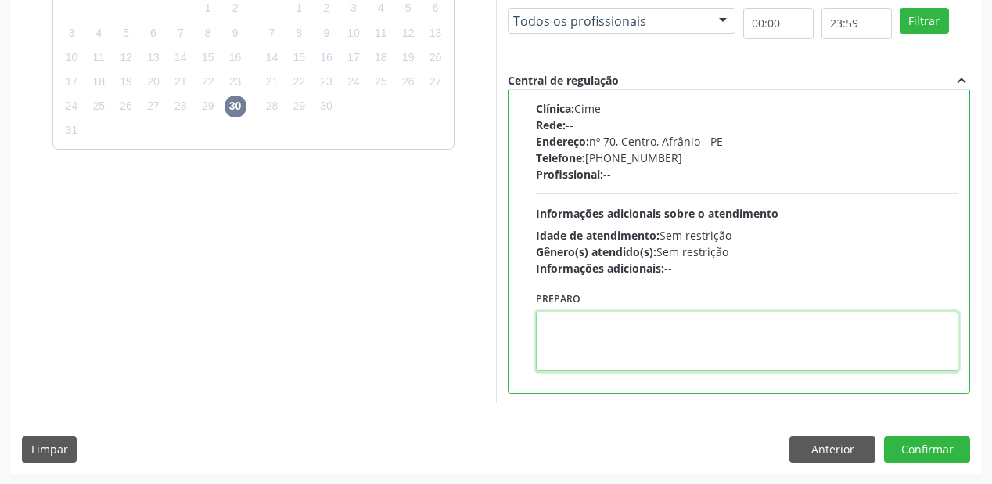
click at [699, 368] on textarea at bounding box center [747, 340] width 423 height 59
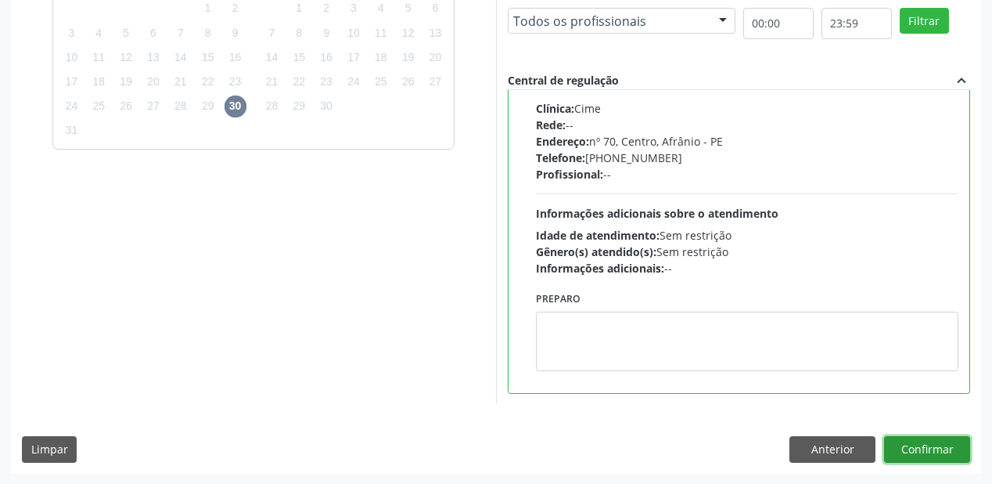
click at [939, 459] on button "Confirmar" at bounding box center [927, 449] width 86 height 27
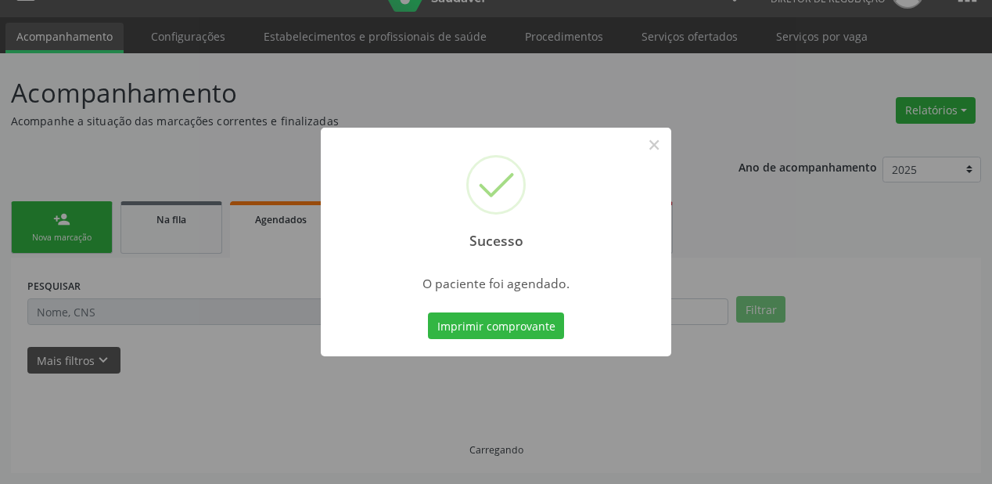
scroll to position [31, 0]
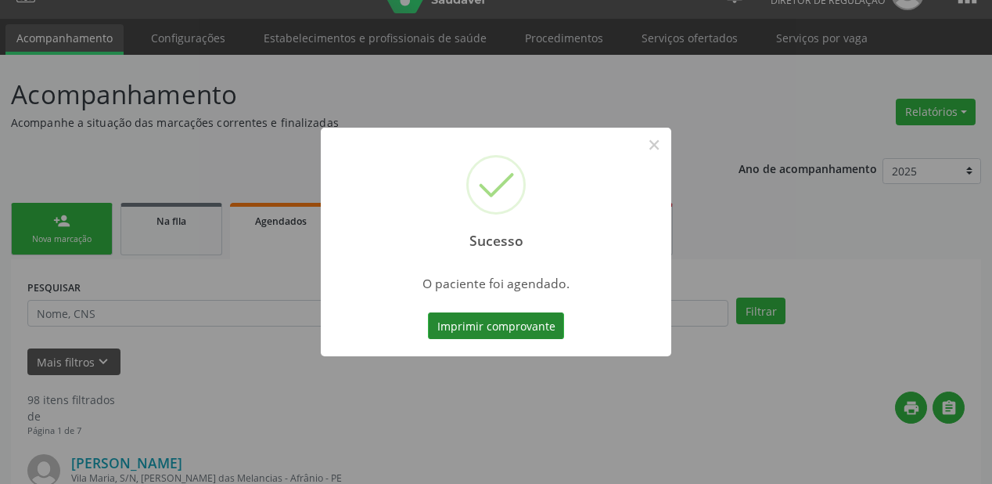
click at [503, 325] on button "Imprimir comprovante" at bounding box center [496, 325] width 136 height 27
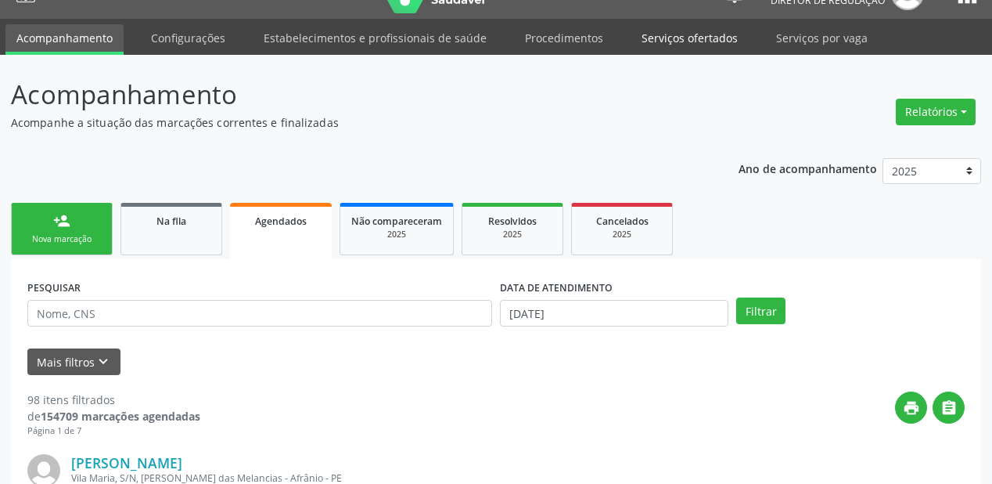
click at [704, 38] on link "Serviços ofertados" at bounding box center [690, 37] width 118 height 27
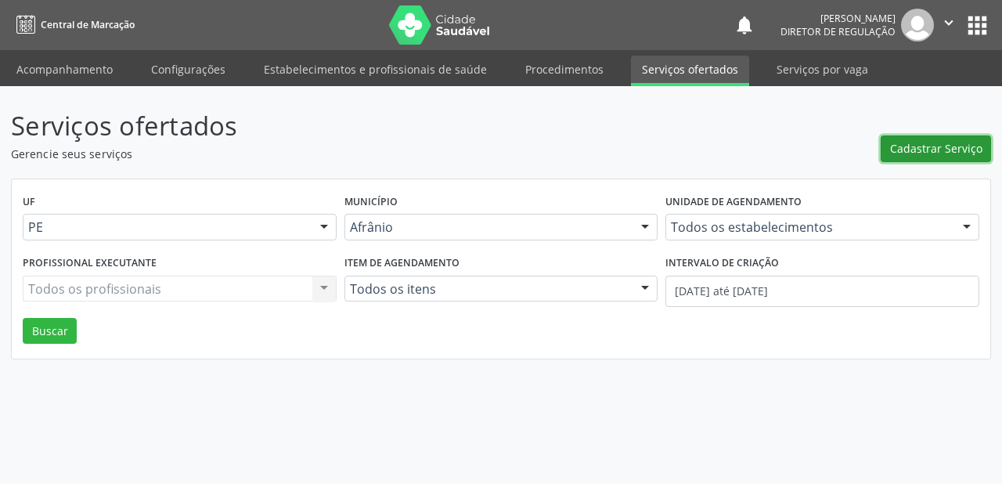
click at [923, 146] on span "Cadastrar Serviço" at bounding box center [936, 148] width 92 height 16
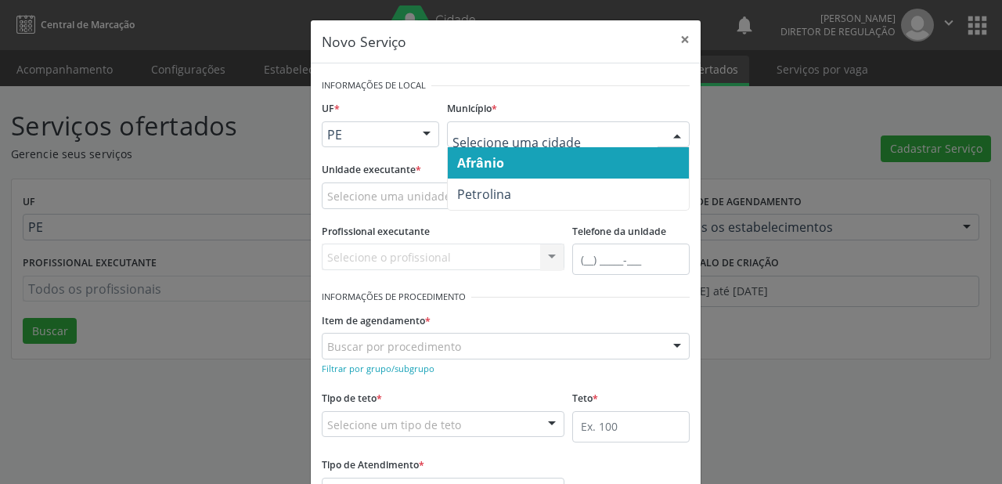
click at [473, 157] on span "Afrânio" at bounding box center [480, 162] width 47 height 17
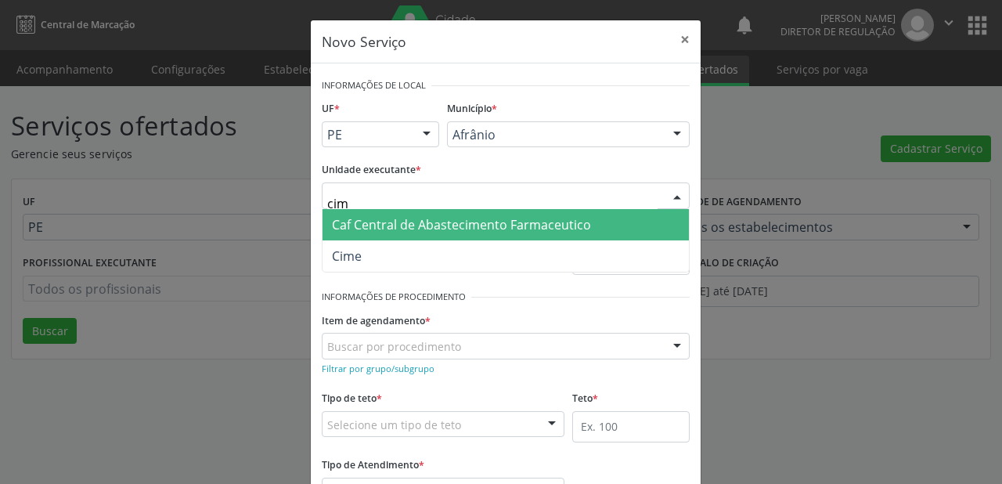
type input "cime"
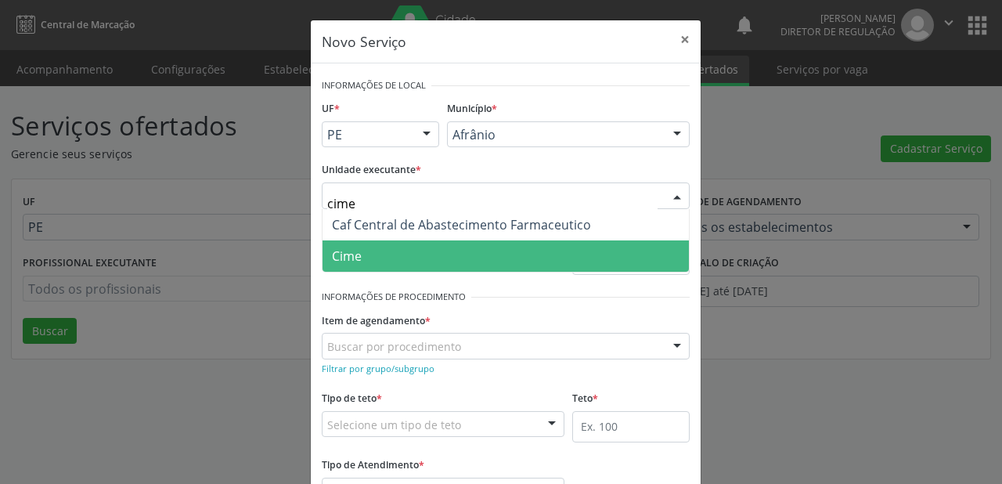
click at [379, 250] on span "Cime" at bounding box center [505, 255] width 366 height 31
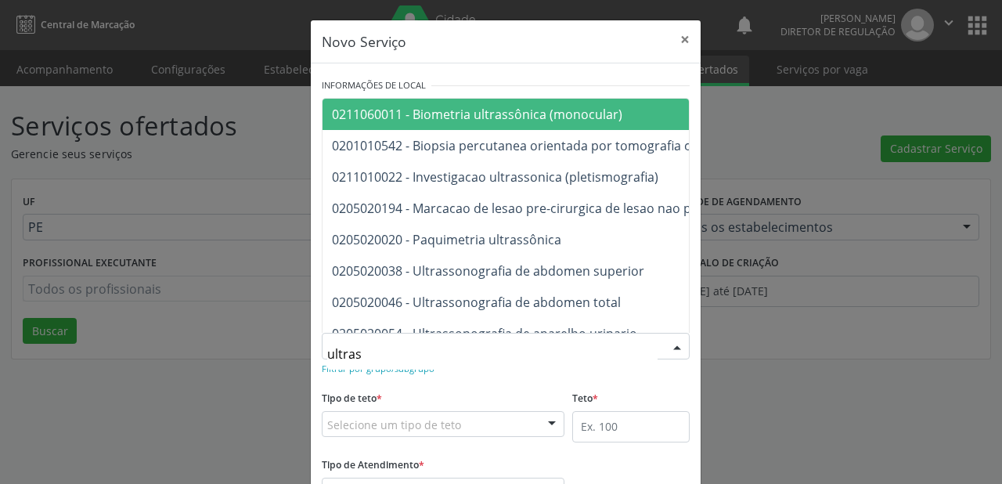
type input "ultrass"
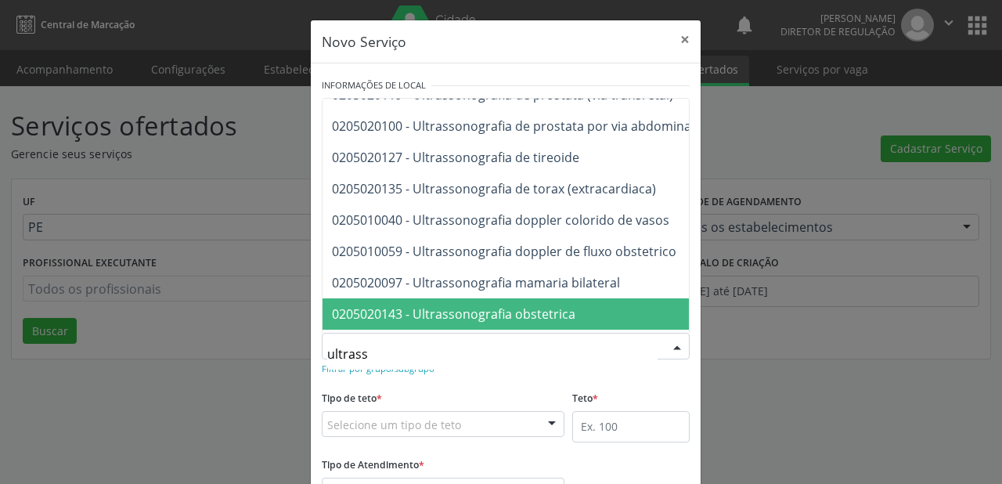
scroll to position [376, 0]
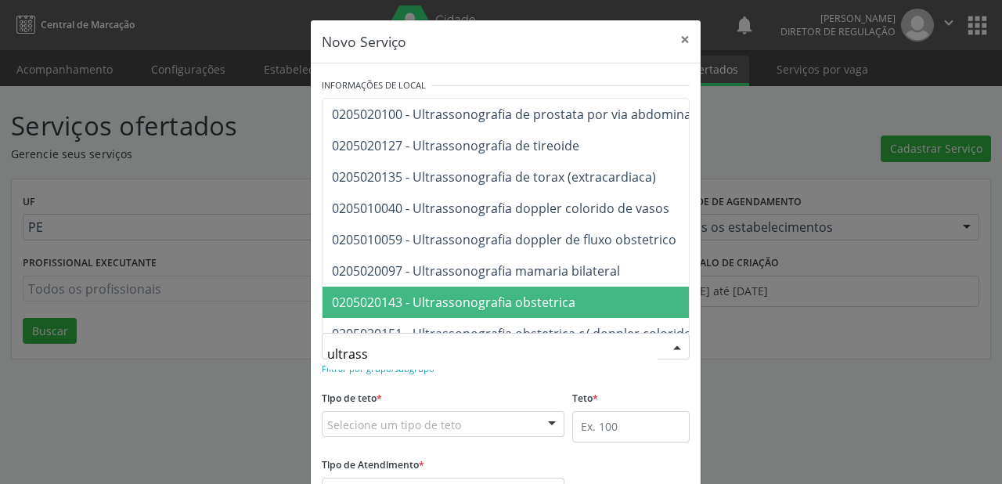
drag, startPoint x: 445, startPoint y: 301, endPoint x: 439, endPoint y: 307, distance: 8.3
click at [445, 301] on span "0205020143 - Ultrassonografia obstetrica" at bounding box center [453, 301] width 243 height 17
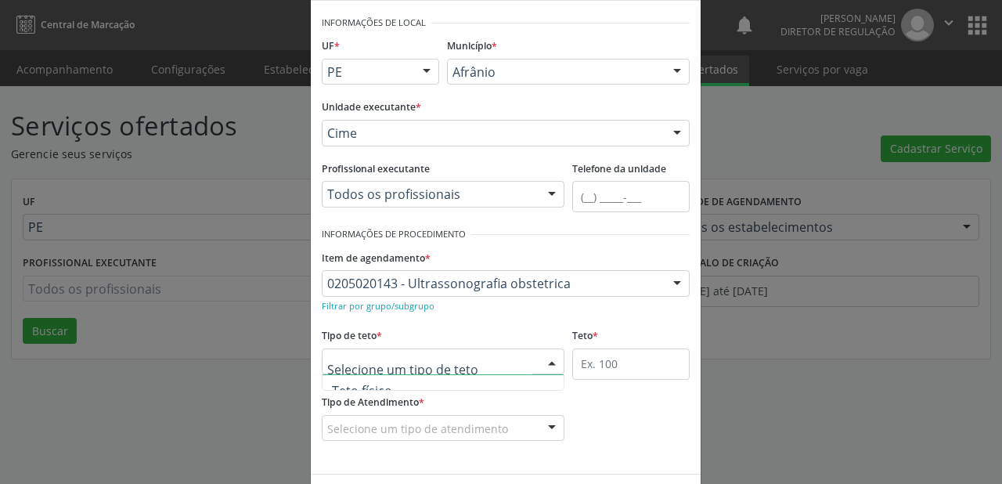
scroll to position [47, 0]
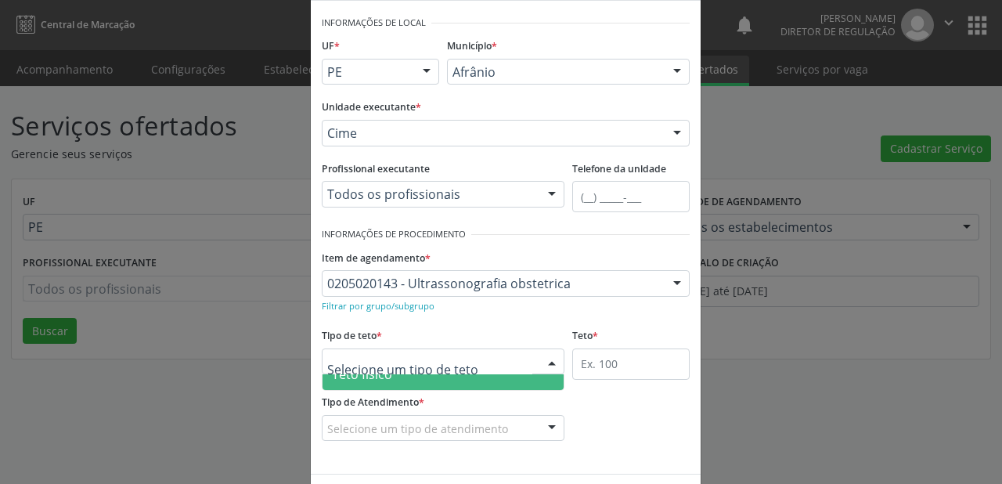
click at [398, 382] on span "Teto físico" at bounding box center [442, 373] width 241 height 31
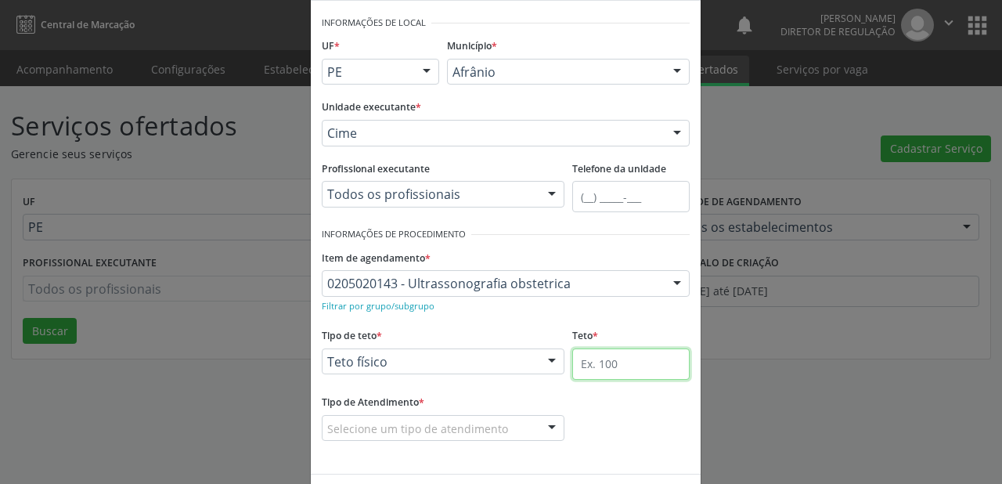
click at [578, 367] on input "text" at bounding box center [630, 363] width 117 height 31
type input "1"
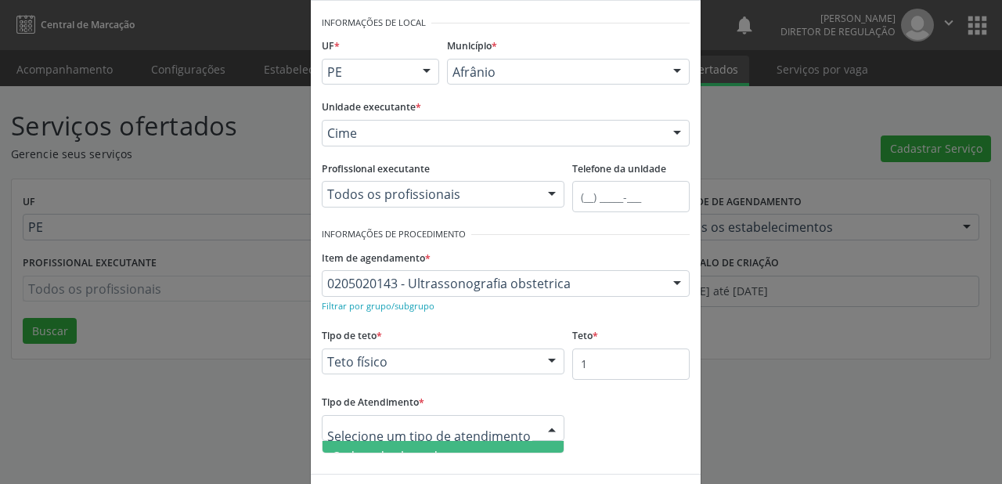
click at [416, 445] on span "Ordem de chegada" at bounding box center [442, 456] width 241 height 31
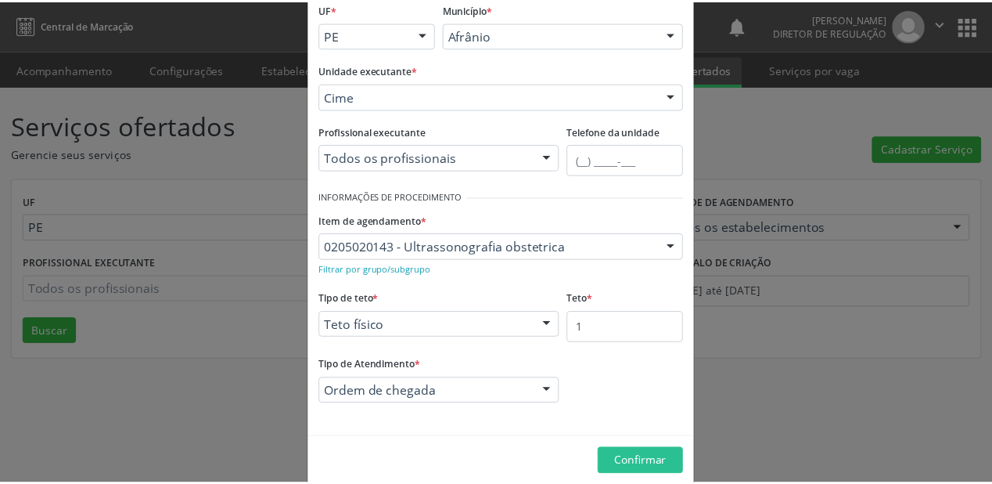
scroll to position [119, 0]
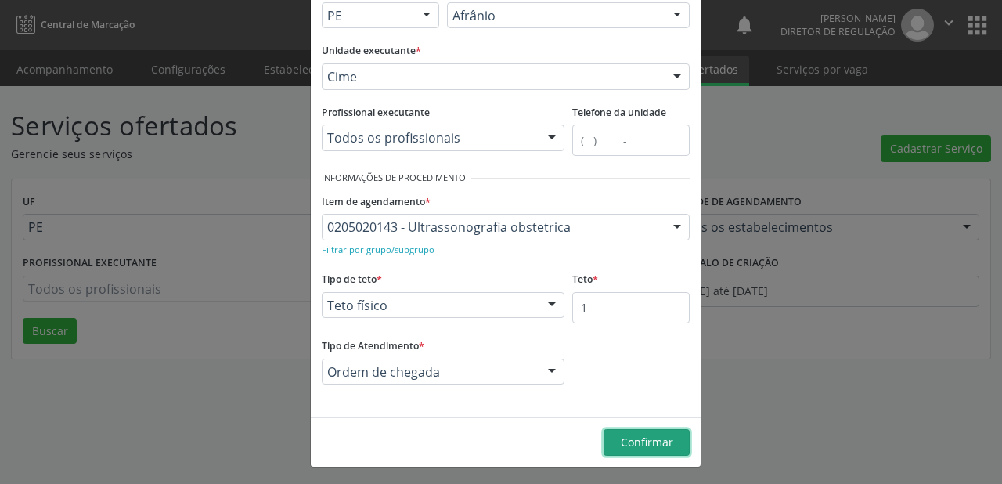
click at [631, 444] on span "Confirmar" at bounding box center [647, 441] width 52 height 15
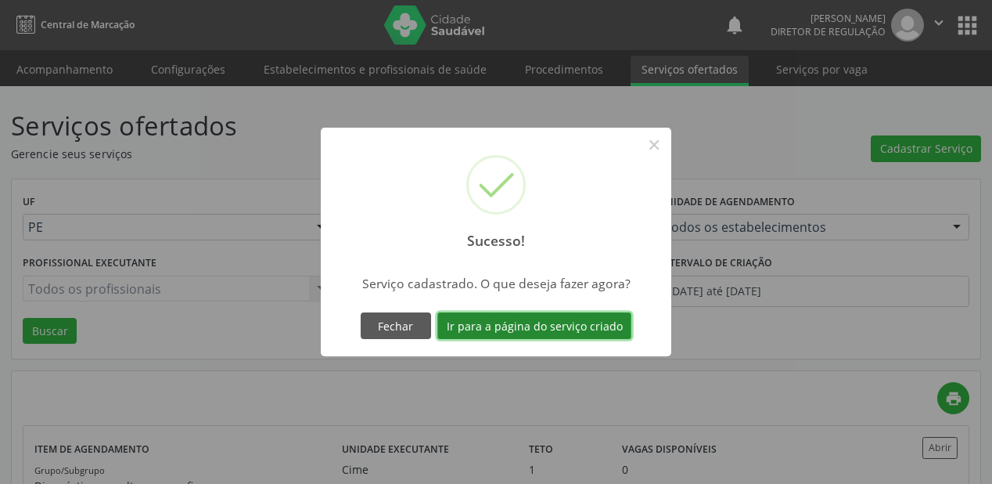
click at [513, 333] on button "Ir para a página do serviço criado" at bounding box center [534, 325] width 194 height 27
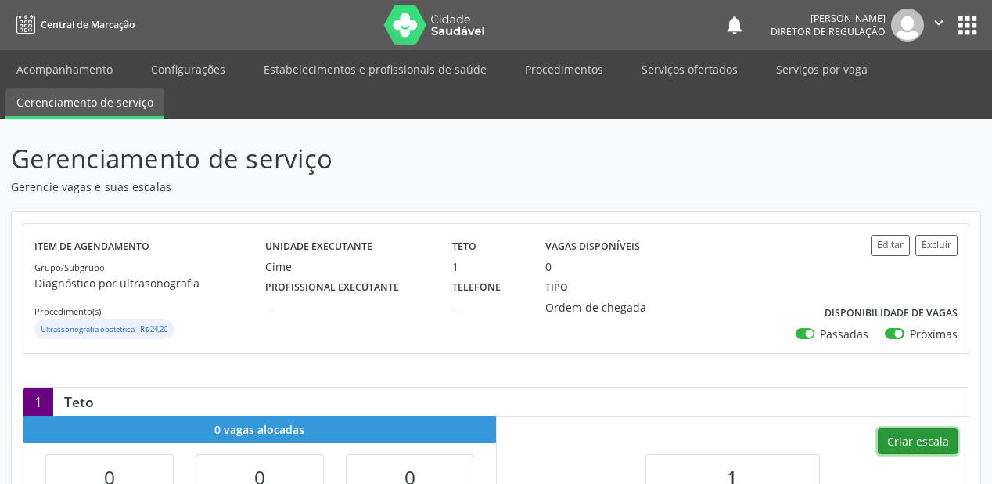
click at [898, 441] on button "Criar escala" at bounding box center [918, 441] width 80 height 27
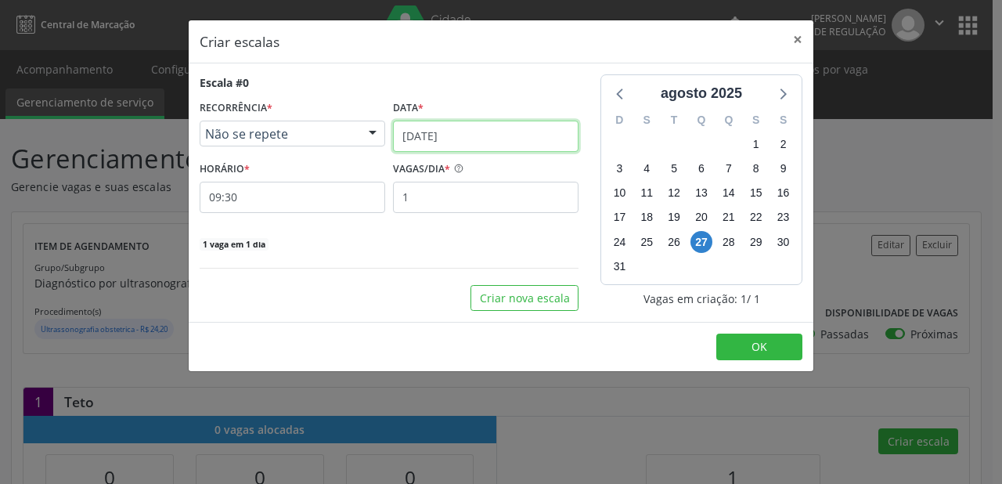
click at [448, 138] on input "27/08/2025" at bounding box center [485, 136] width 185 height 31
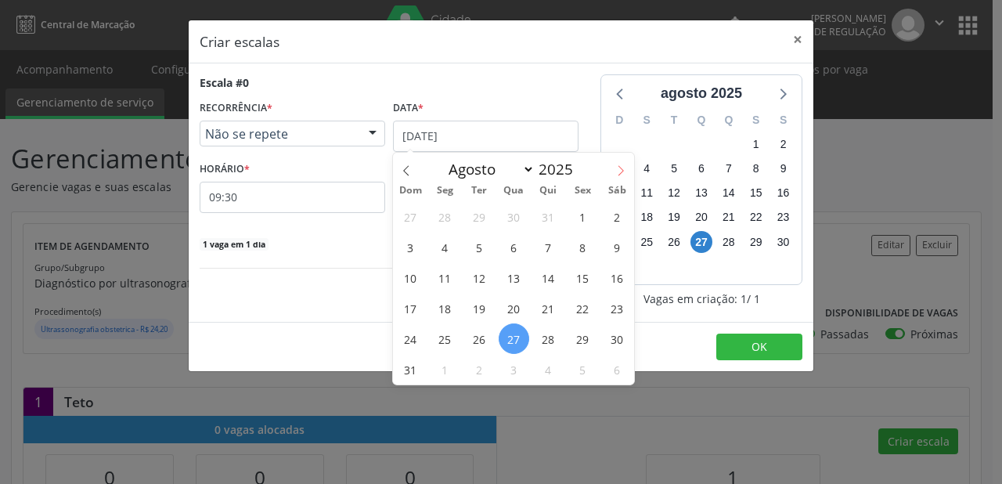
click at [622, 171] on icon at bounding box center [620, 170] width 11 height 11
select select "8"
click at [476, 224] on span "2" at bounding box center [479, 216] width 31 height 31
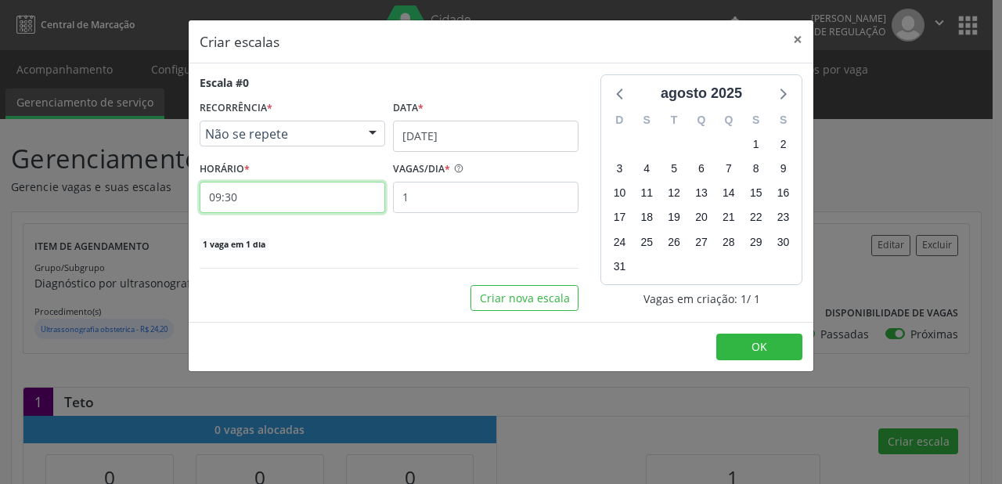
click at [269, 198] on input "09:30" at bounding box center [292, 197] width 185 height 31
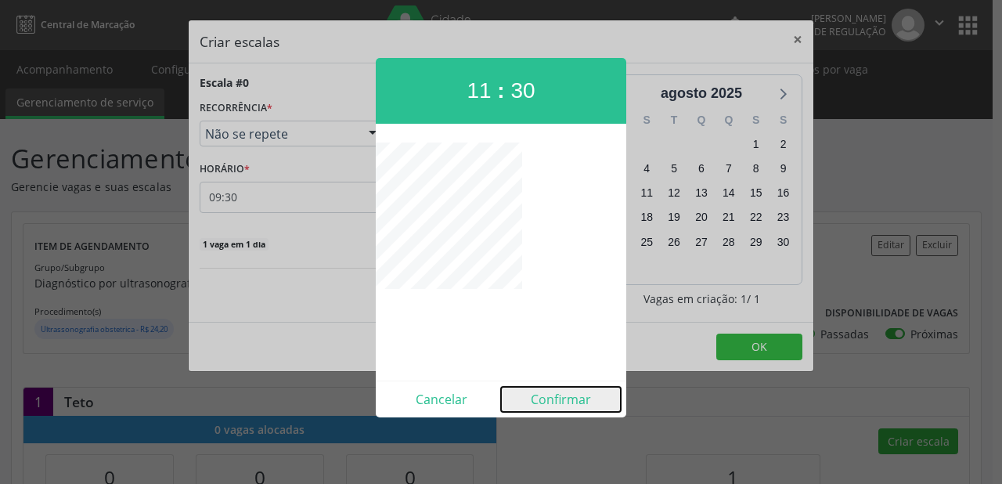
click at [545, 398] on button "Confirmar" at bounding box center [561, 399] width 120 height 25
type input "11:30"
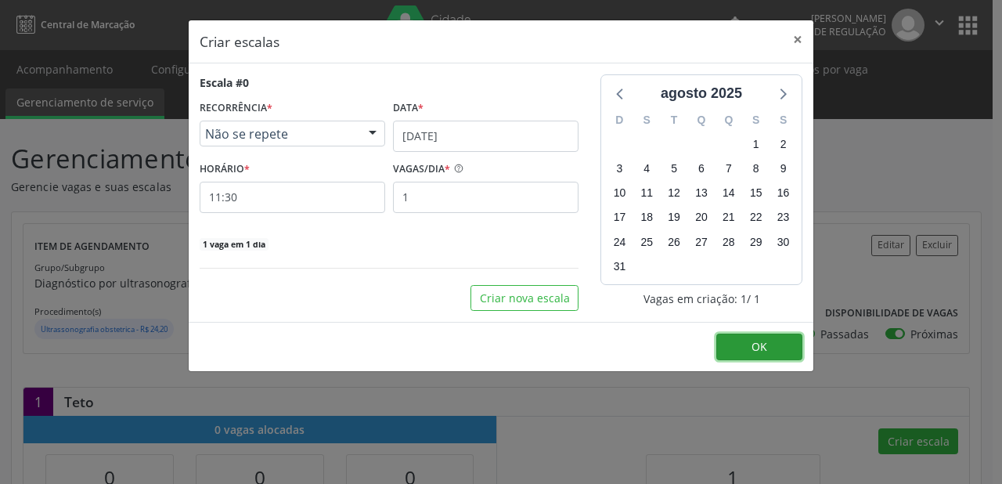
click at [778, 341] on button "OK" at bounding box center [759, 346] width 86 height 27
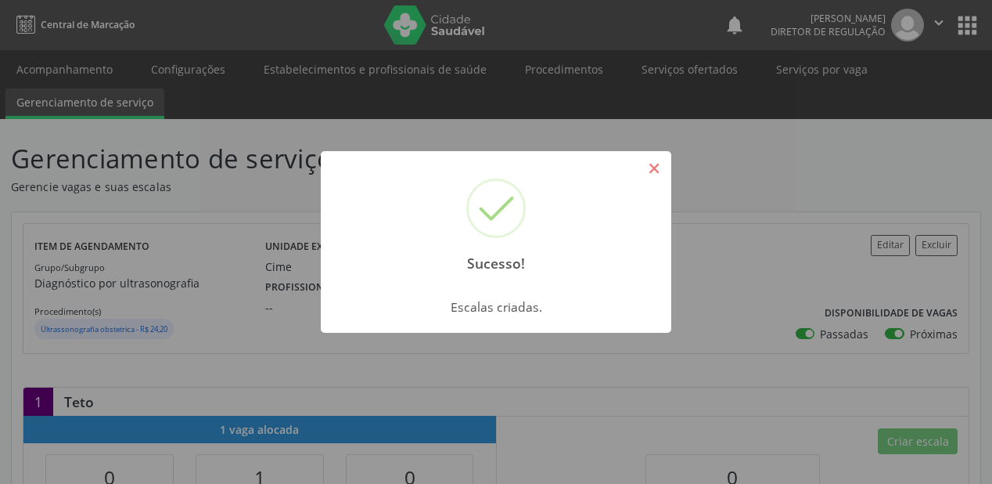
click at [647, 159] on button "×" at bounding box center [654, 168] width 27 height 27
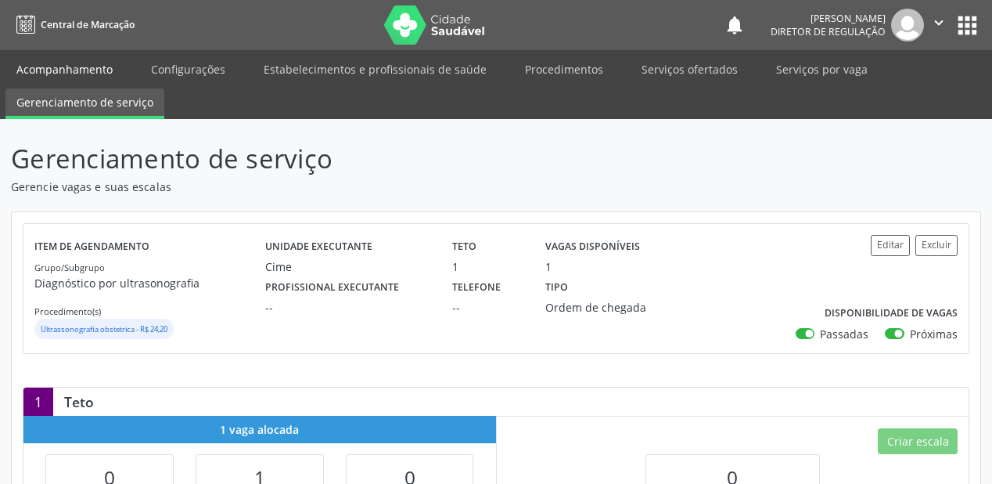
click at [31, 64] on link "Acompanhamento" at bounding box center [64, 69] width 118 height 27
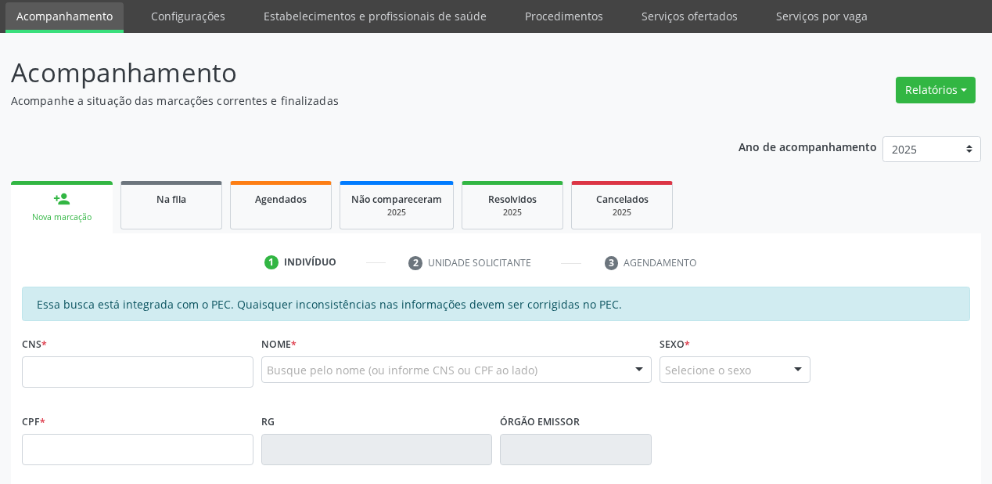
scroll to position [125, 0]
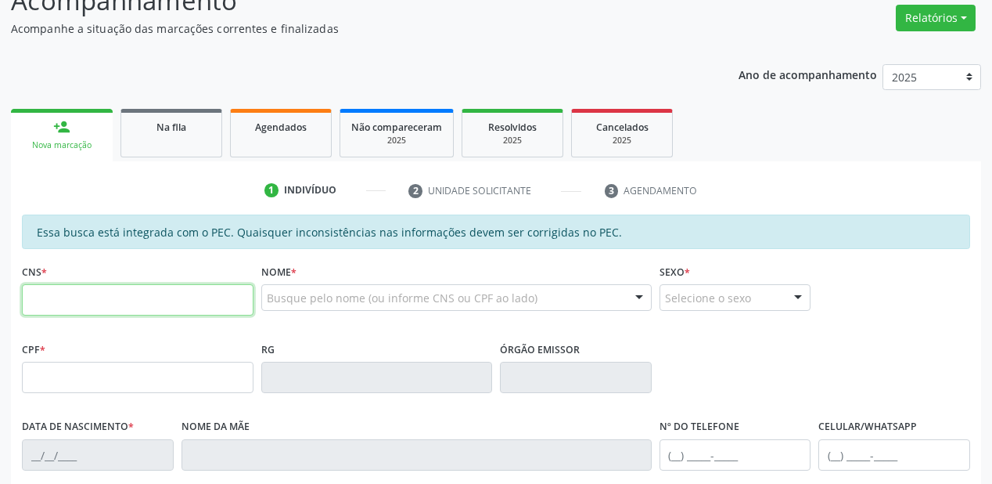
click at [60, 301] on input "text" at bounding box center [138, 299] width 232 height 31
type input "704 8060 4733 5349"
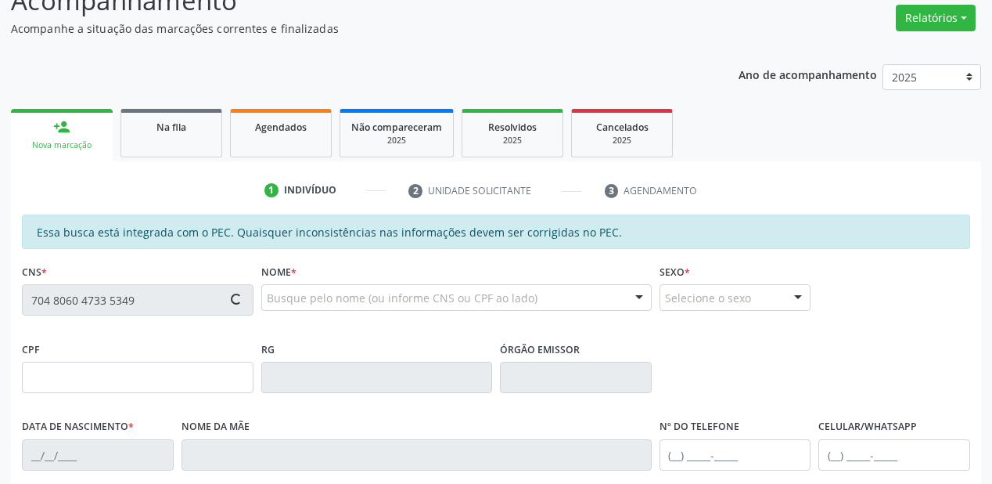
type input "125.241.554-04"
type input "13/11/1997"
type input "Sandra Maria de Souza Santos"
type input "(87) 98834-9949"
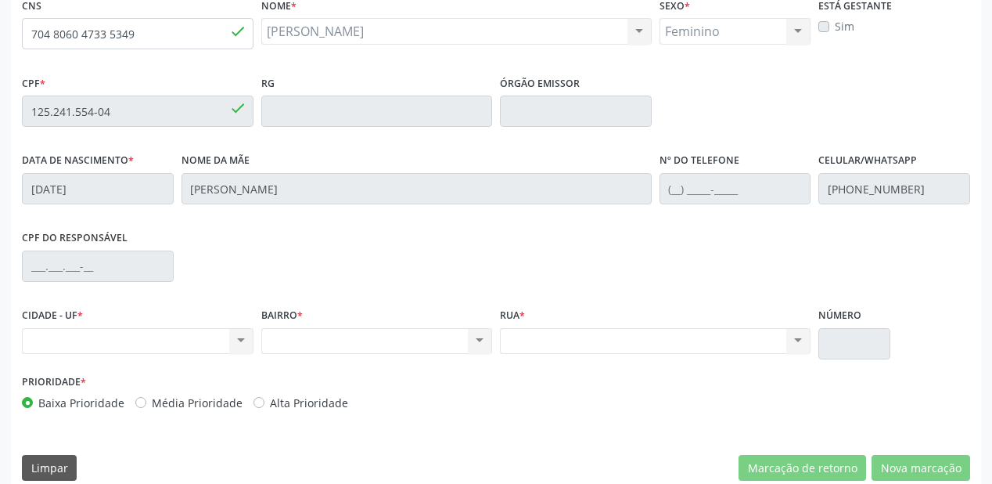
scroll to position [409, 0]
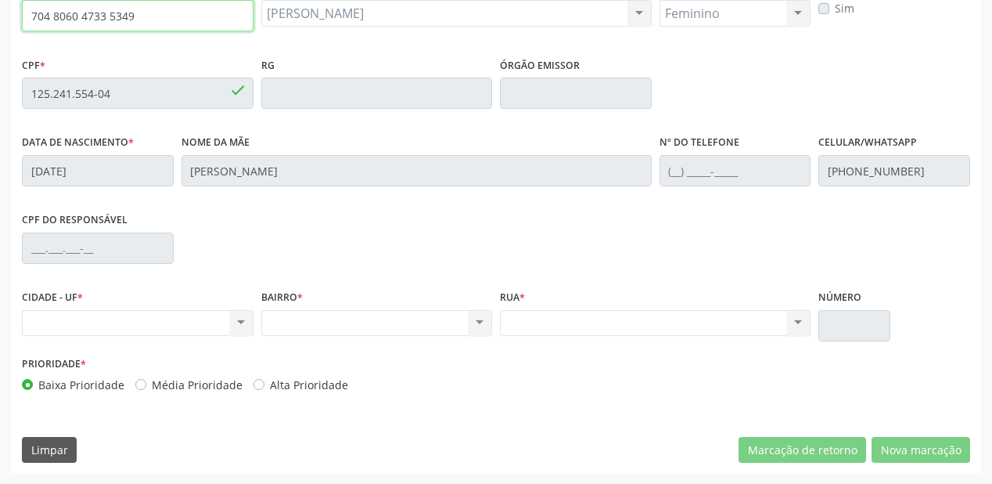
drag, startPoint x: 143, startPoint y: 13, endPoint x: 19, endPoint y: 17, distance: 124.5
click at [19, 17] on div "CNS 704 8060 4733 5349 done" at bounding box center [137, 14] width 239 height 77
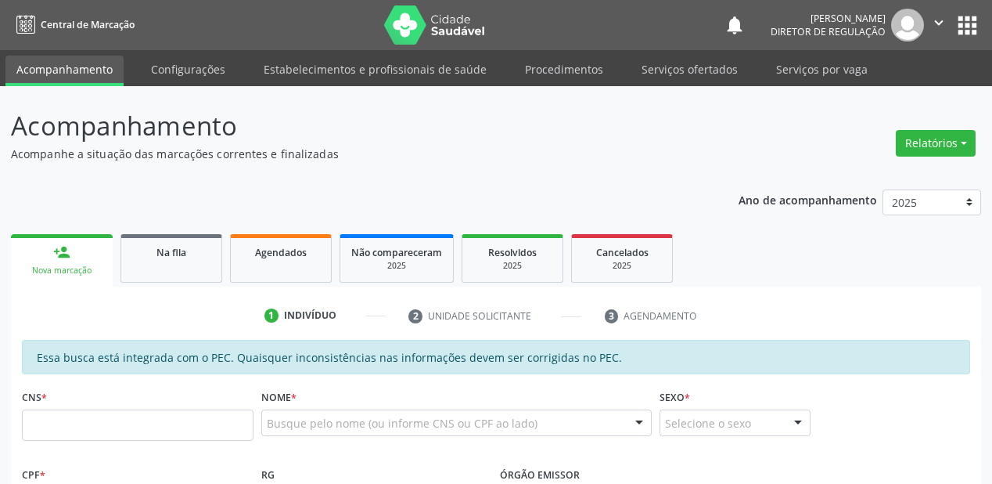
scroll to position [250, 0]
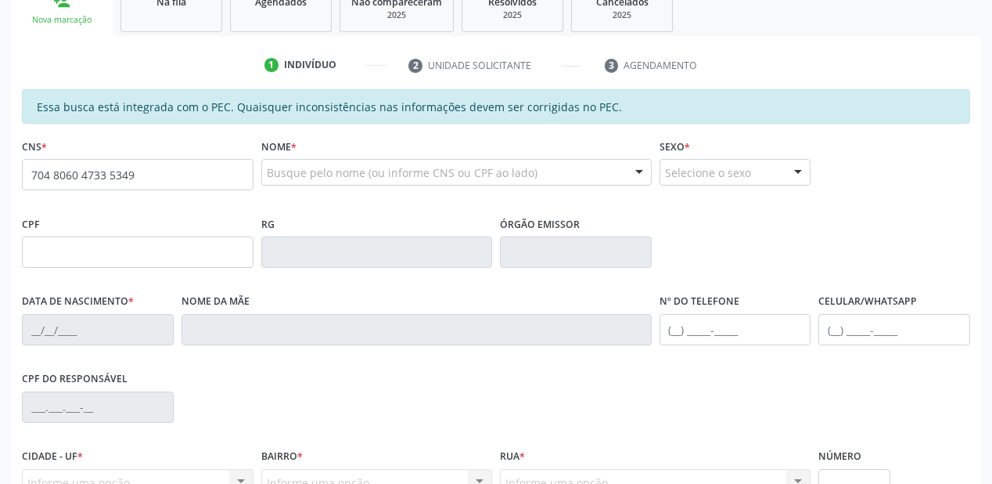
type input "704 8060 4733 5349"
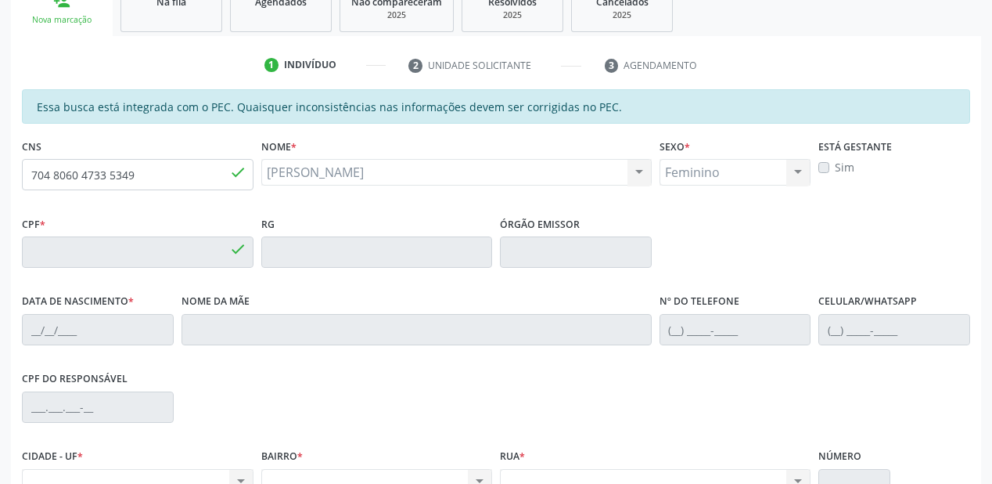
type input "125.241.554-04"
type input "[DATE]"
type input "[PERSON_NAME]"
type input "[PHONE_NUMBER]"
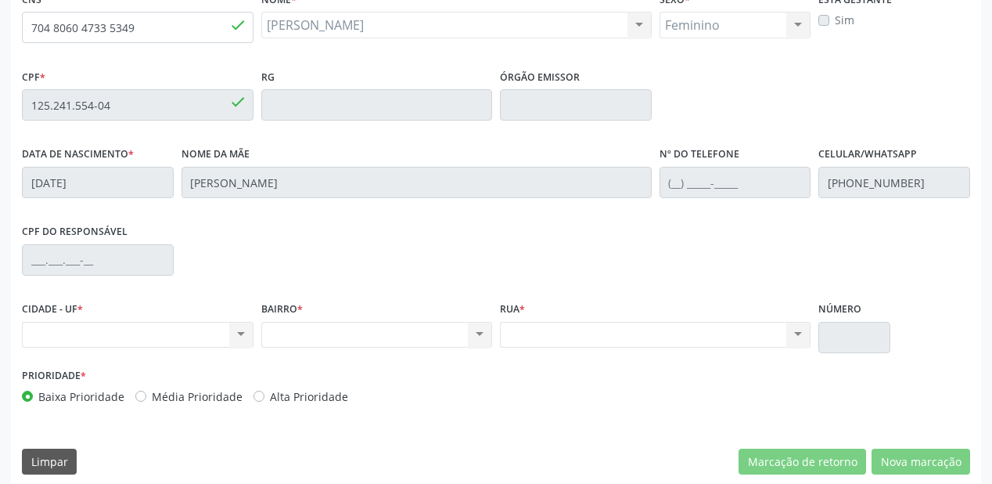
scroll to position [409, 0]
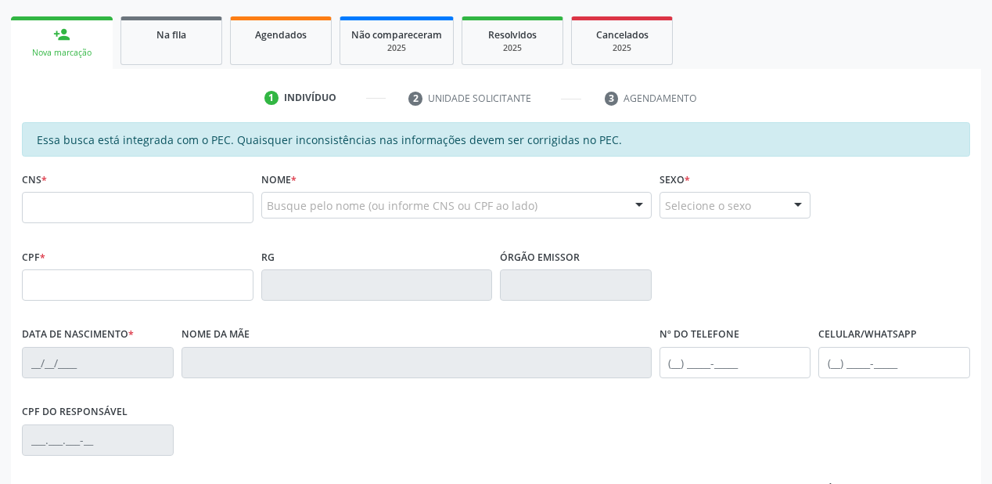
scroll to position [250, 0]
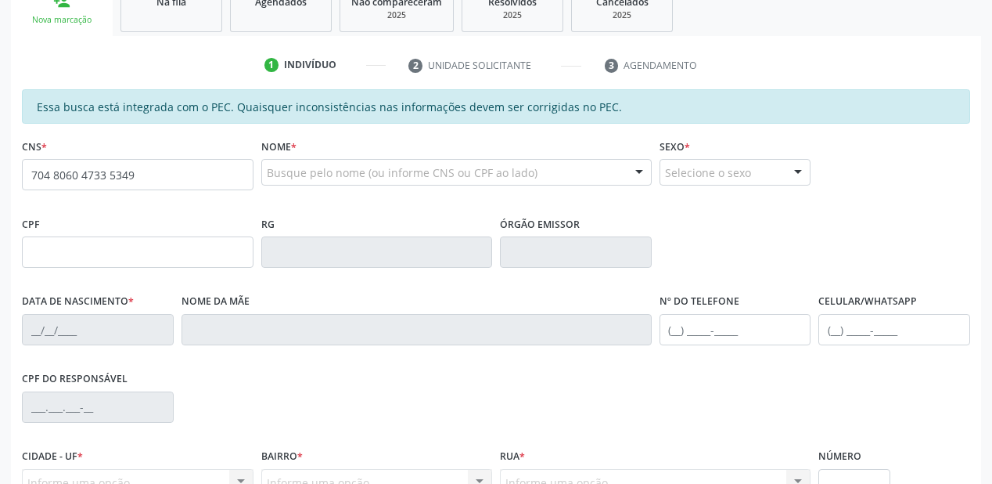
type input "704 8060 4733 5349"
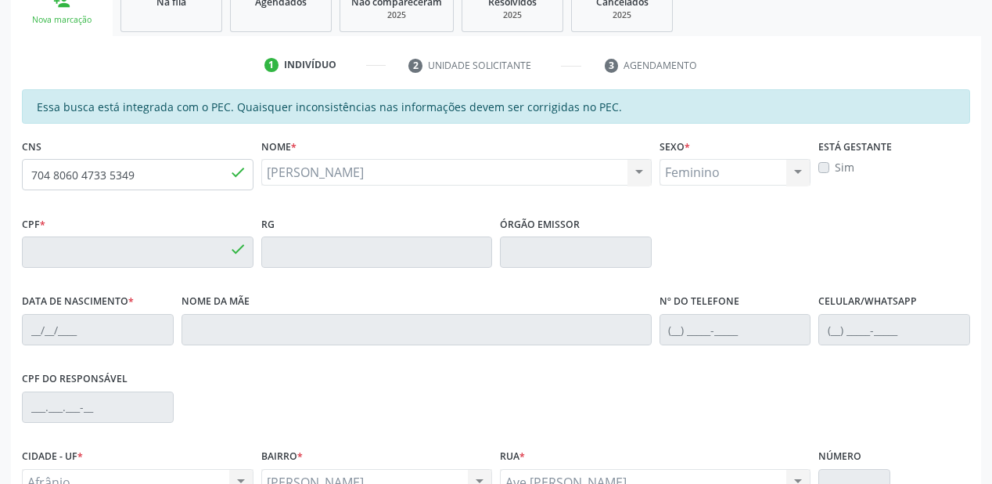
type input "125.241.554-04"
type input "[DATE]"
type input "[PERSON_NAME]"
type input "[PHONE_NUMBER]"
type input "41"
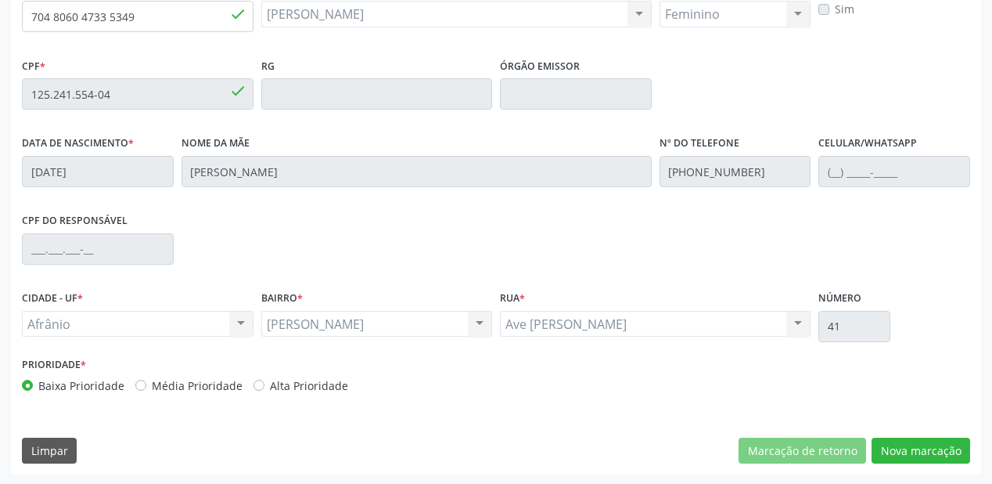
scroll to position [409, 0]
click at [923, 451] on button "Nova marcação" at bounding box center [921, 450] width 99 height 27
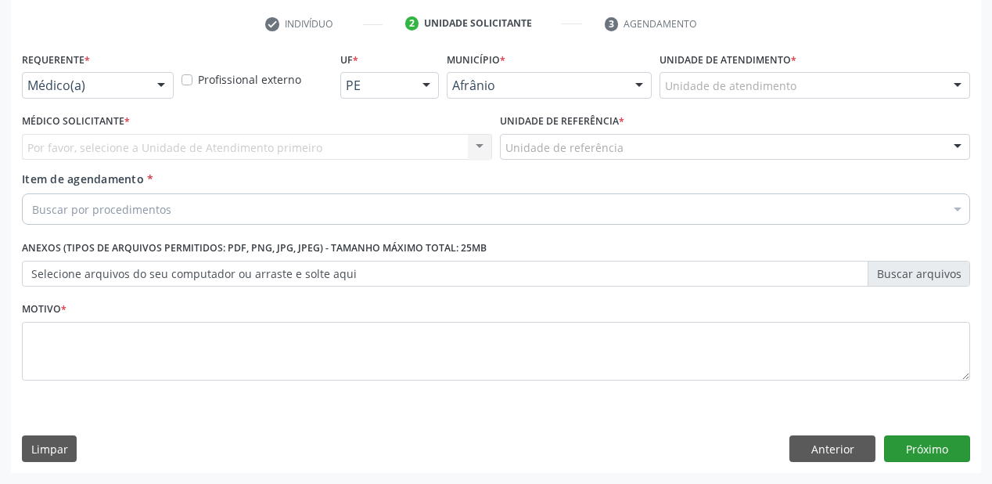
scroll to position [291, 0]
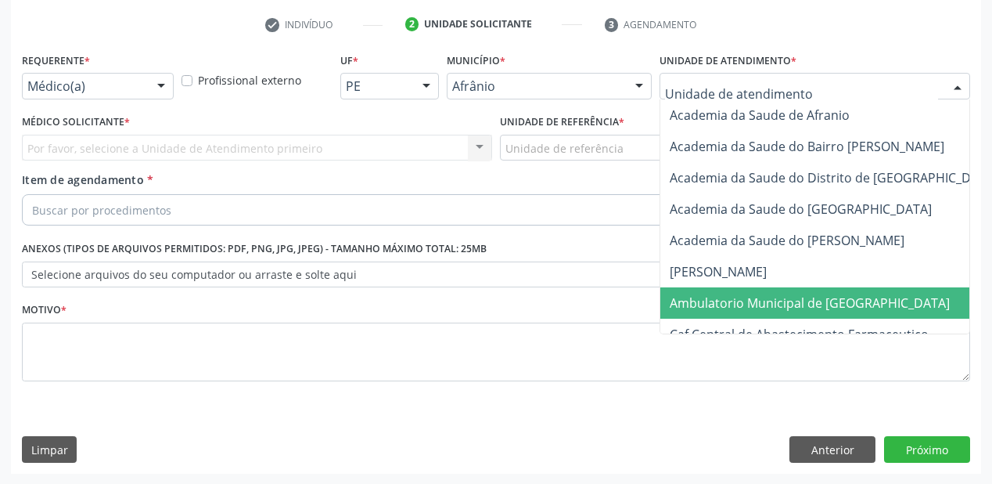
drag, startPoint x: 707, startPoint y: 293, endPoint x: 586, endPoint y: 236, distance: 134.1
click at [707, 291] on span "Ambulatorio Municipal de [GEOGRAPHIC_DATA]" at bounding box center [852, 302] width 382 height 31
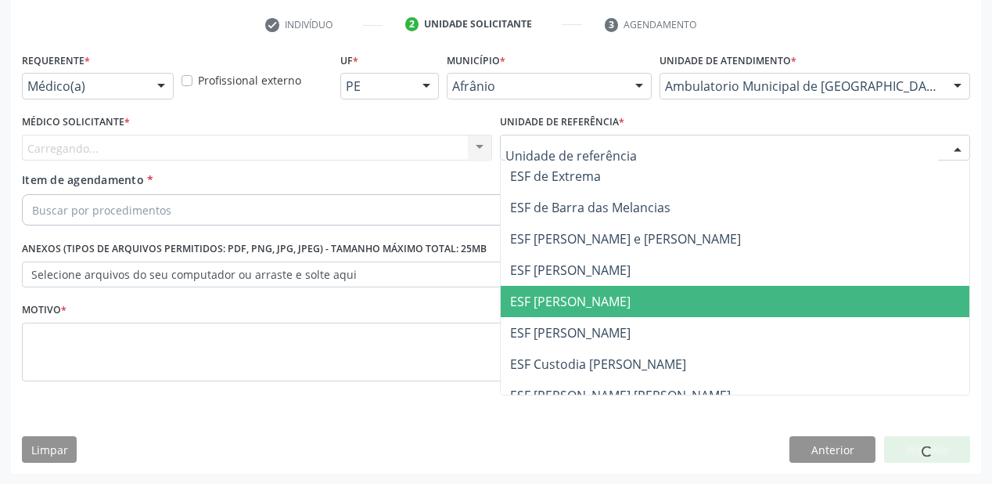
click at [560, 288] on span "ESF [PERSON_NAME]" at bounding box center [735, 301] width 469 height 31
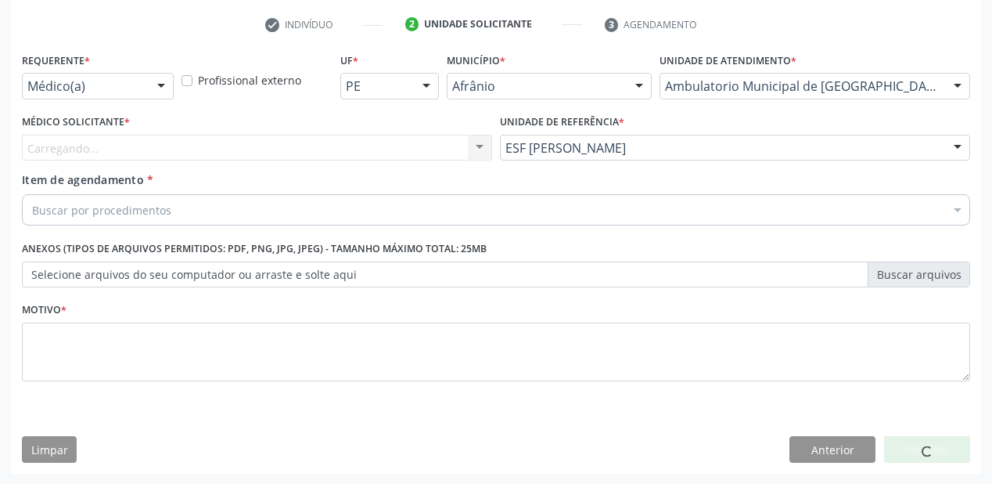
click at [172, 151] on div "Carregando... Nenhum resultado encontrado para: " " Não há nenhuma opção para s…" at bounding box center [257, 148] width 470 height 27
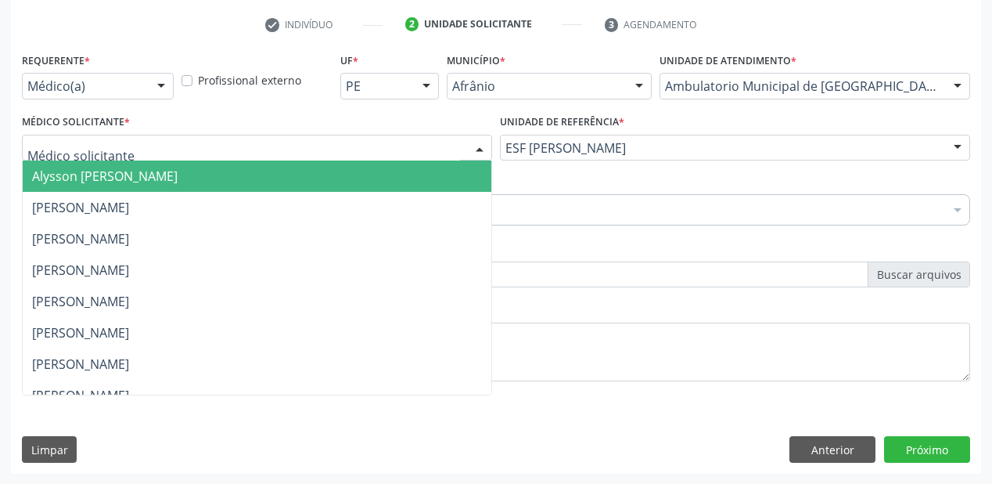
click at [103, 182] on span "Alysson Rodrigo Ferreira Cavalcanti" at bounding box center [105, 175] width 146 height 17
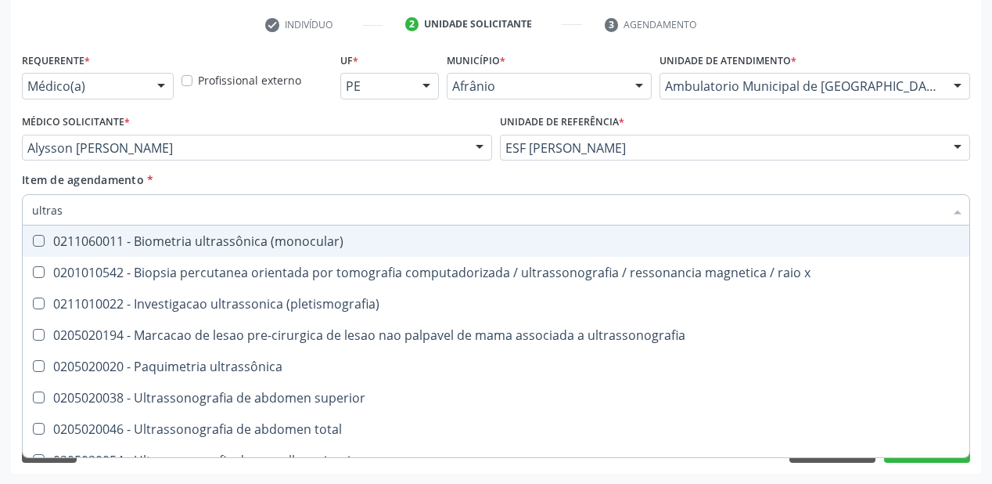
type input "ultrass"
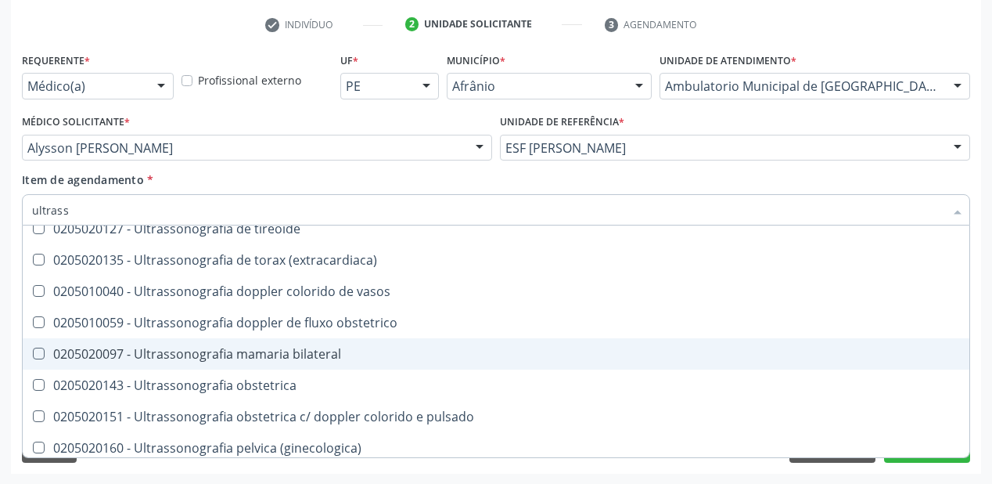
scroll to position [438, 0]
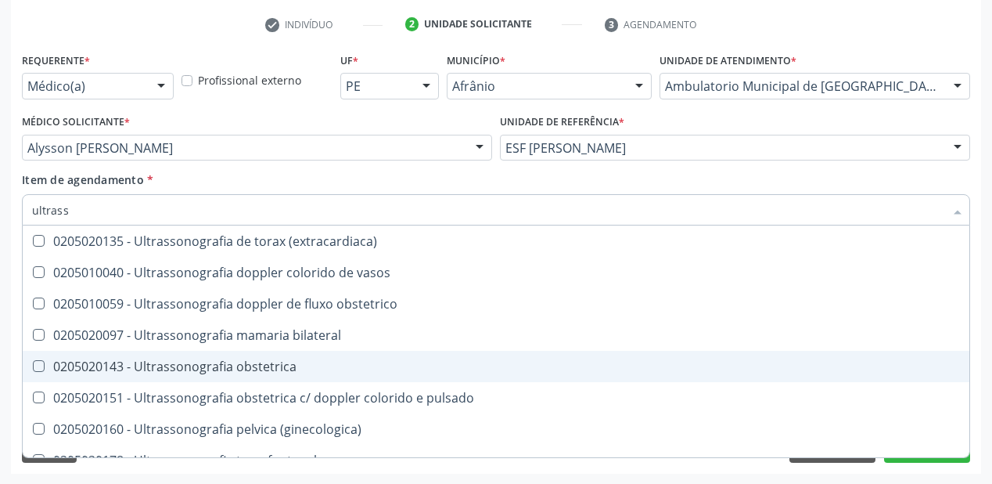
click at [269, 372] on div "0205020143 - Ultrassonografia obstetrica" at bounding box center [496, 366] width 928 height 13
checkbox obstetrica "true"
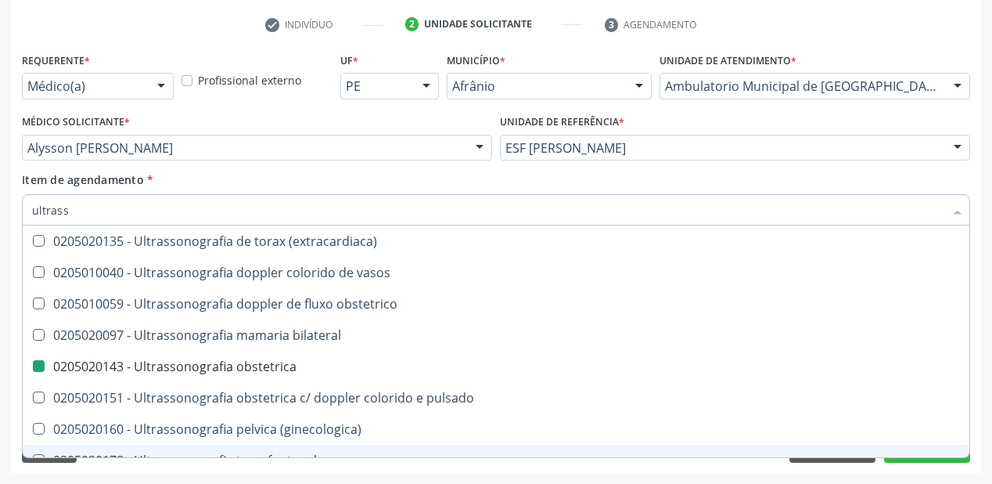
click at [142, 475] on div "Acompanhamento Acompanhe a situação das marcações correntes e finalizadas Relat…" at bounding box center [496, 139] width 992 height 689
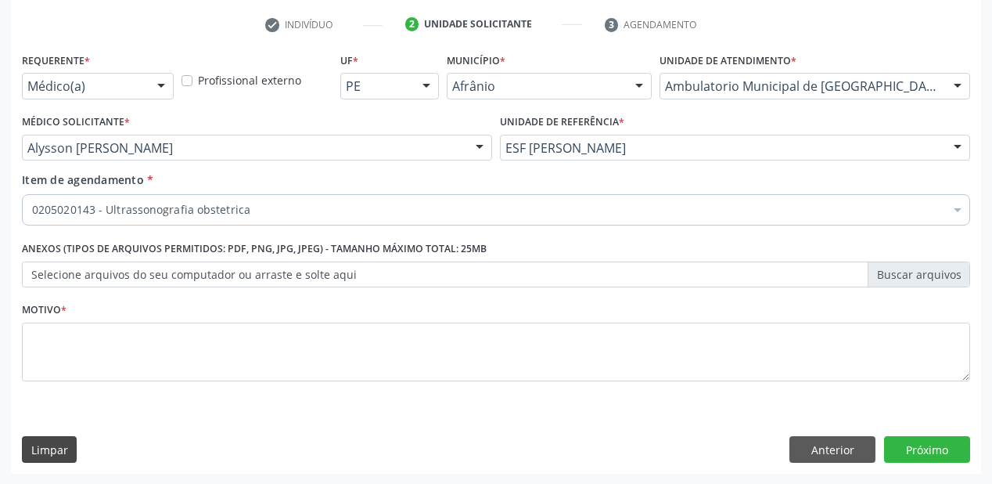
scroll to position [0, 0]
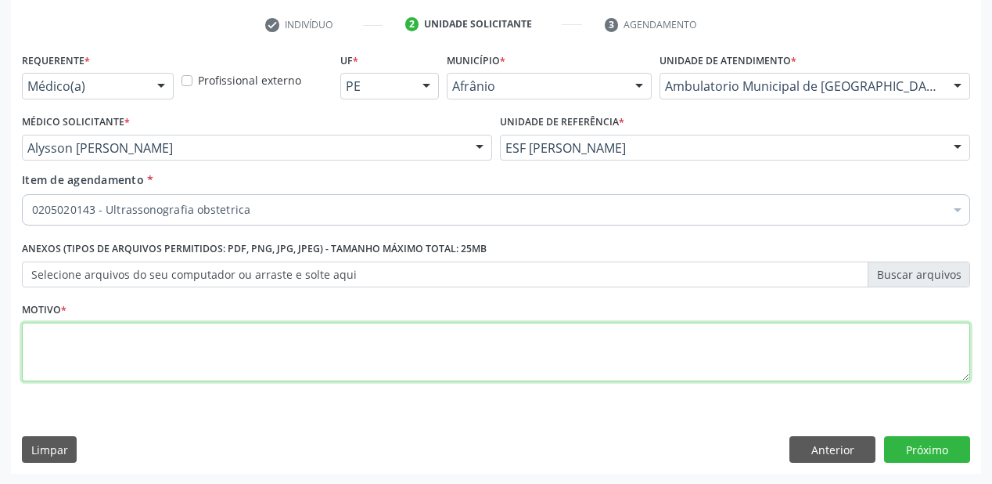
click at [75, 364] on textarea at bounding box center [496, 351] width 948 height 59
type textarea "*"
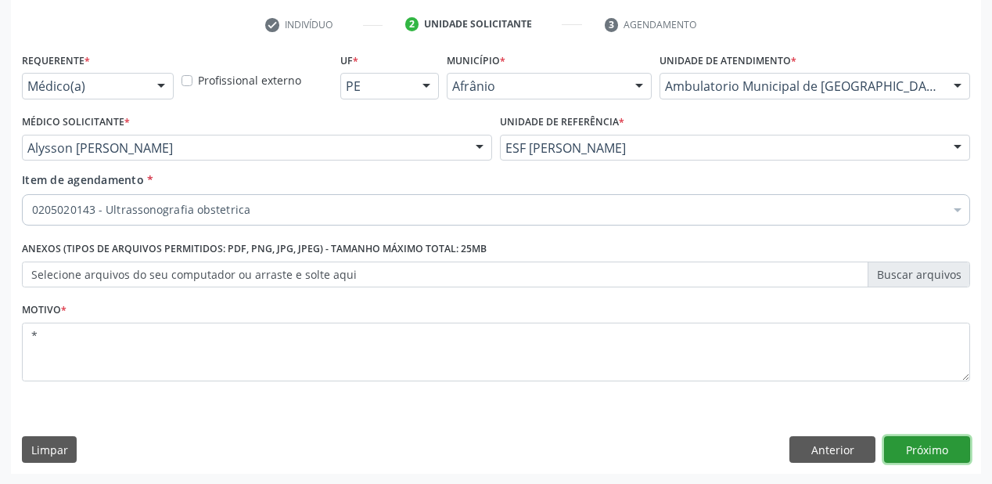
click at [905, 450] on button "Próximo" at bounding box center [927, 449] width 86 height 27
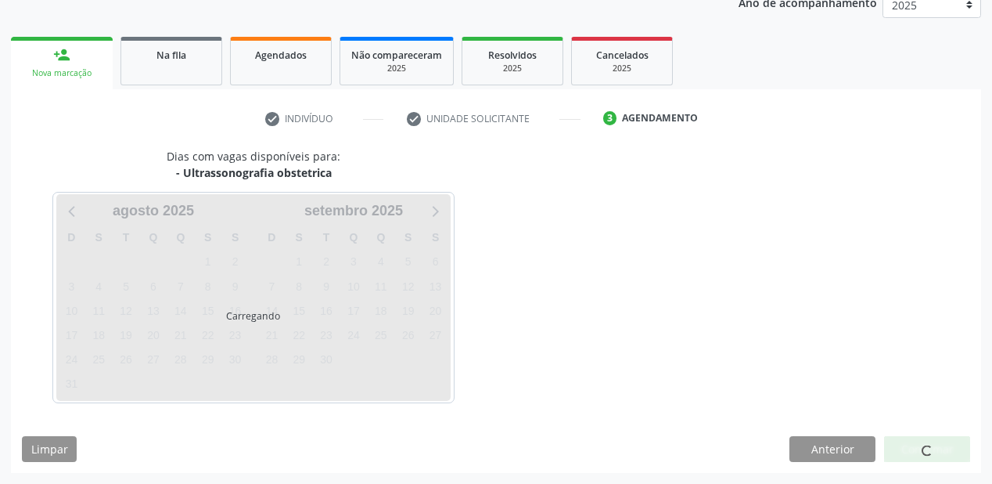
scroll to position [196, 0]
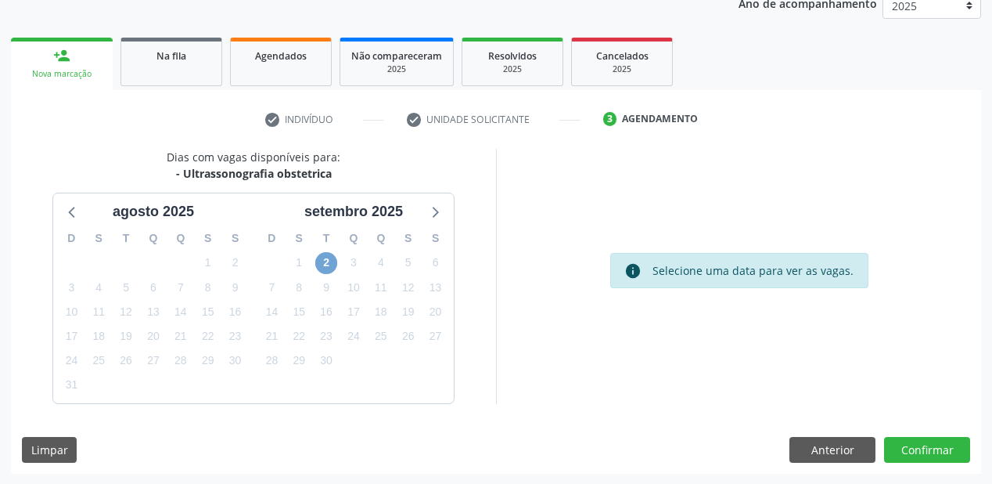
click at [328, 272] on span "2" at bounding box center [326, 263] width 22 height 22
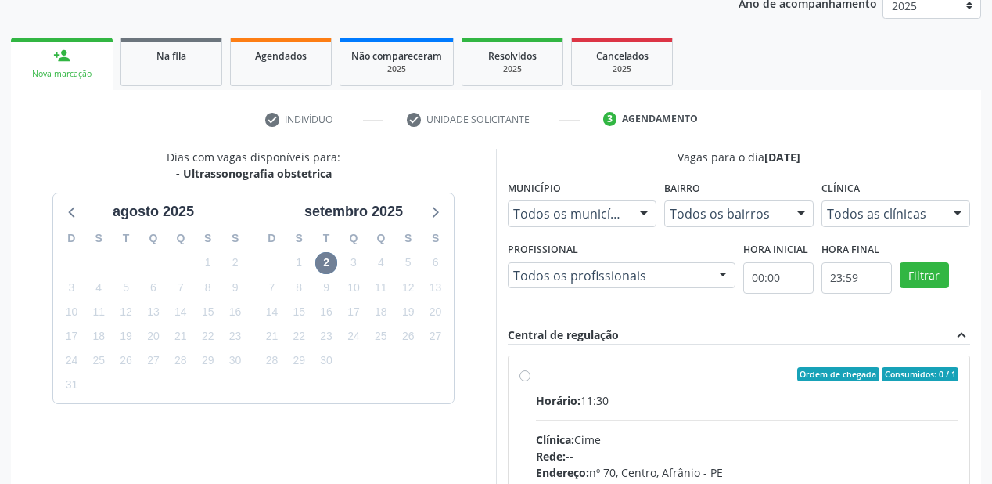
click at [769, 394] on div "Horário: 11:30" at bounding box center [747, 400] width 423 height 16
click at [531, 381] on input "Ordem de chegada Consumidos: 0 / 1 Horário: 11:30 Clínica: Cime Rede: -- Endere…" at bounding box center [525, 374] width 11 height 14
radio input "true"
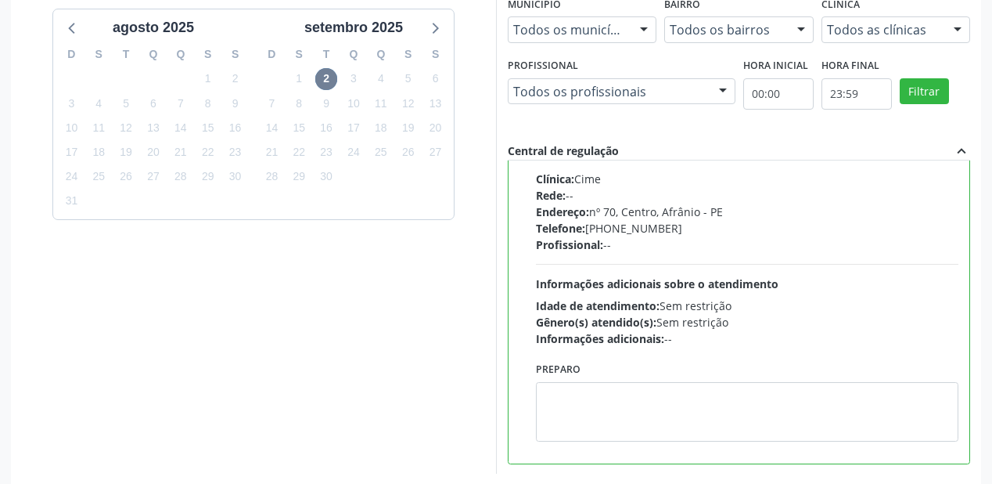
scroll to position [451, 0]
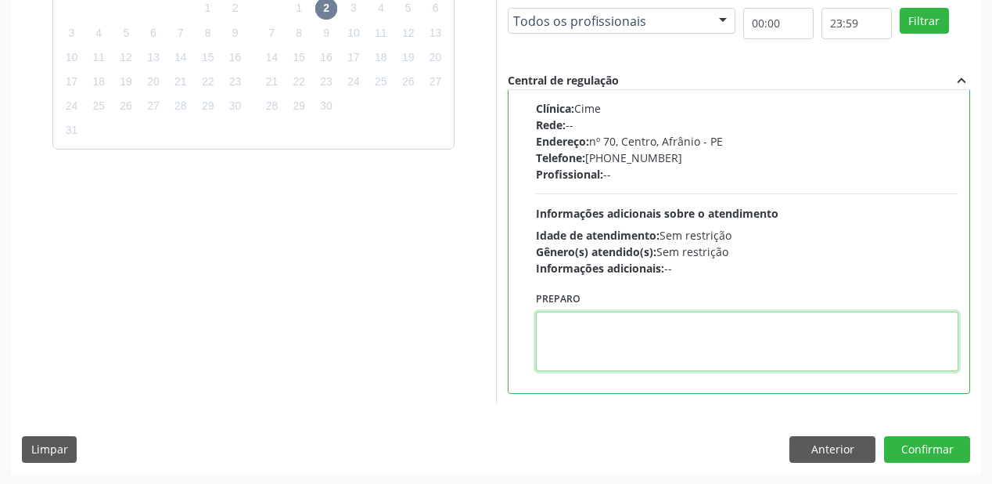
click at [695, 334] on textarea at bounding box center [747, 340] width 423 height 59
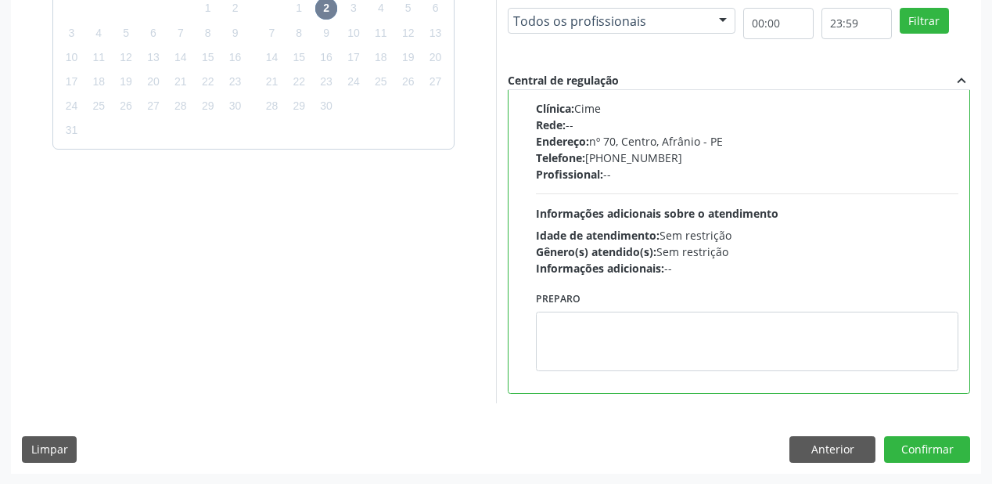
click at [914, 434] on div "Dias com vagas disponíveis para: - Ultrassonografia obstetrica agosto 2025 D S …" at bounding box center [496, 183] width 970 height 578
click at [920, 446] on button "Confirmar" at bounding box center [927, 449] width 86 height 27
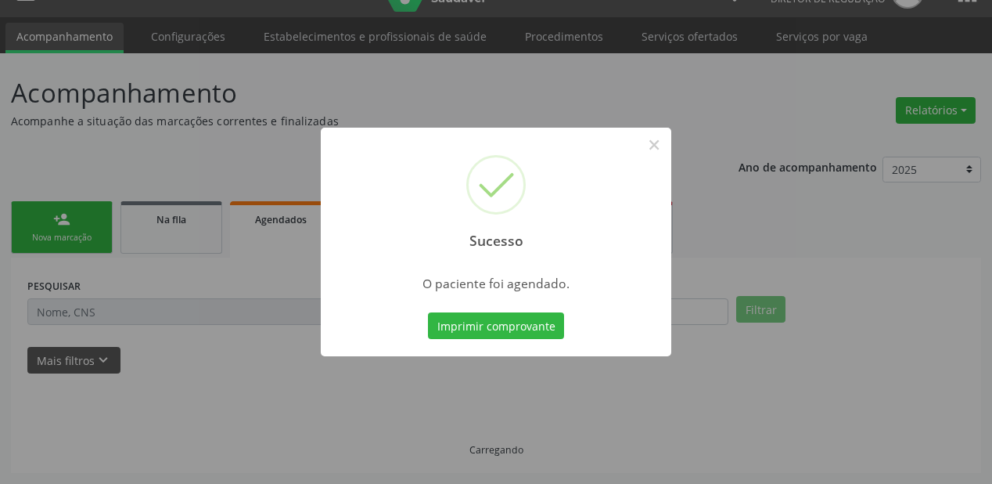
scroll to position [31, 0]
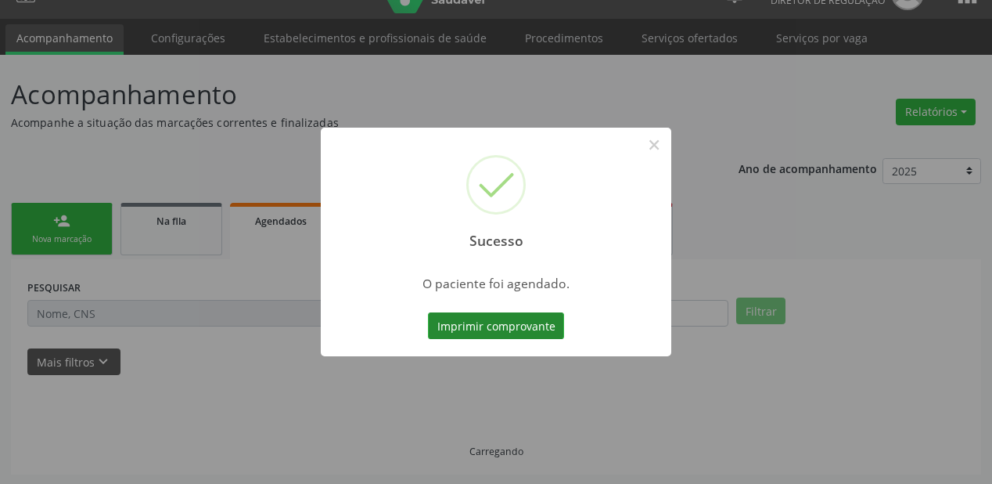
click at [533, 329] on button "Imprimir comprovante" at bounding box center [496, 325] width 136 height 27
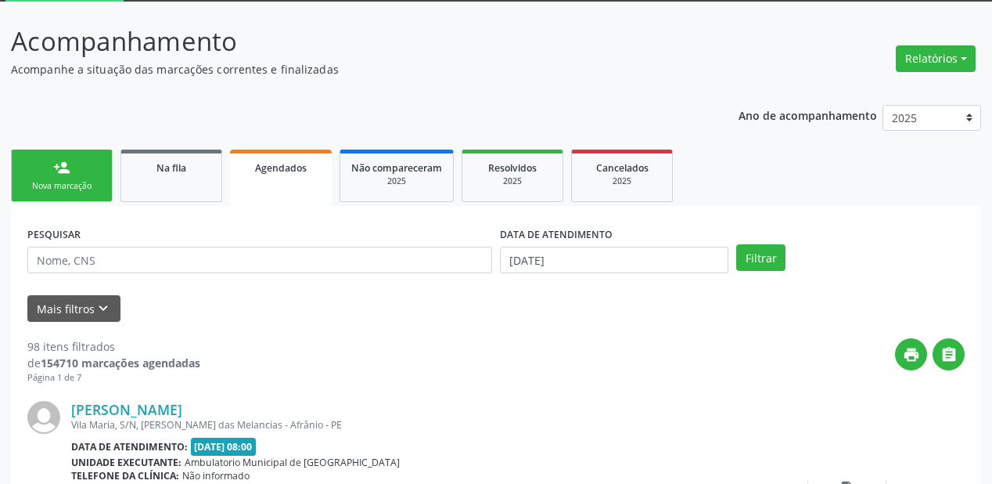
scroll to position [157, 0]
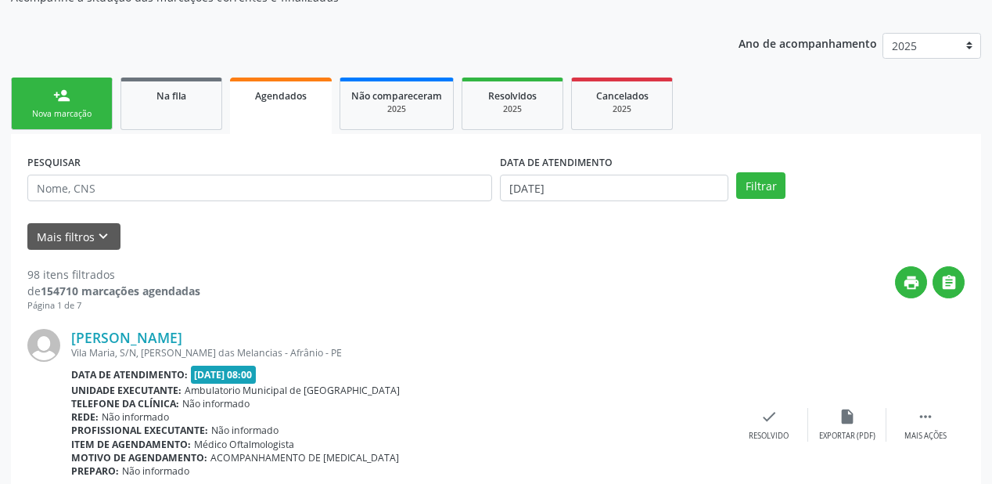
click at [63, 115] on div "Nova marcação" at bounding box center [62, 114] width 78 height 12
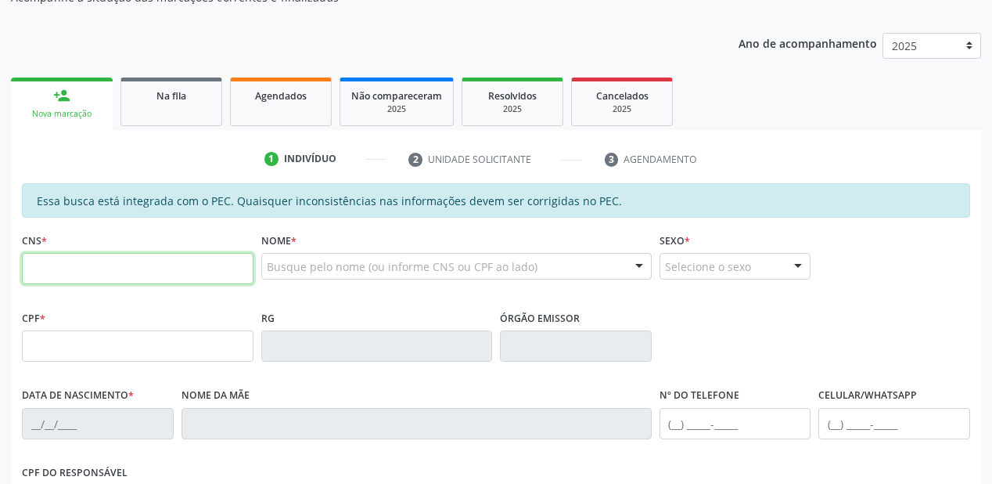
click at [57, 265] on input "text" at bounding box center [138, 268] width 232 height 31
type input "702 3031 1454 9215"
type input "052.078.914-80"
type input "27/10/1983"
type input "Lidia Josefa de Macedo Araujo"
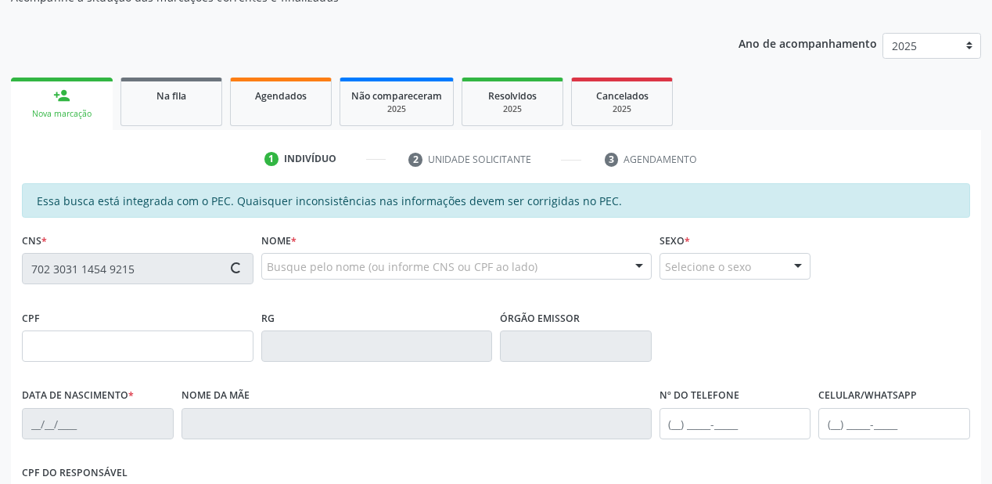
type input "(87) 98177-9083"
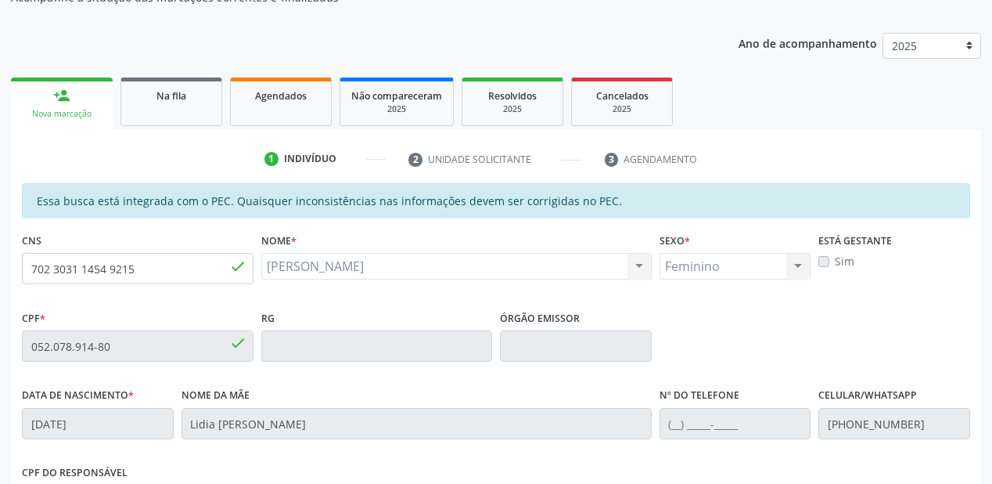
scroll to position [409, 0]
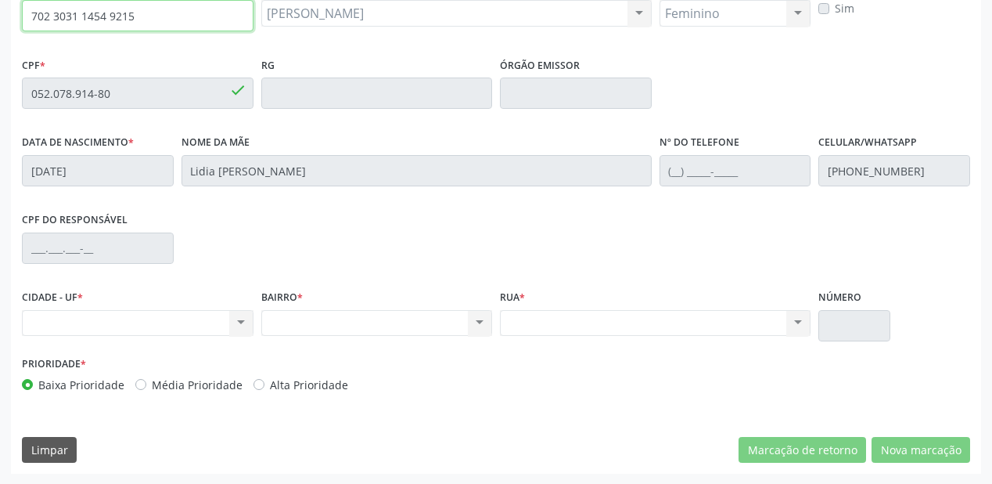
drag, startPoint x: 135, startPoint y: 16, endPoint x: 4, endPoint y: 16, distance: 130.7
click at [4, 16] on div "Acompanhamento Acompanhe a situação das marcações correntes e finalizadas Relat…" at bounding box center [496, 81] width 992 height 808
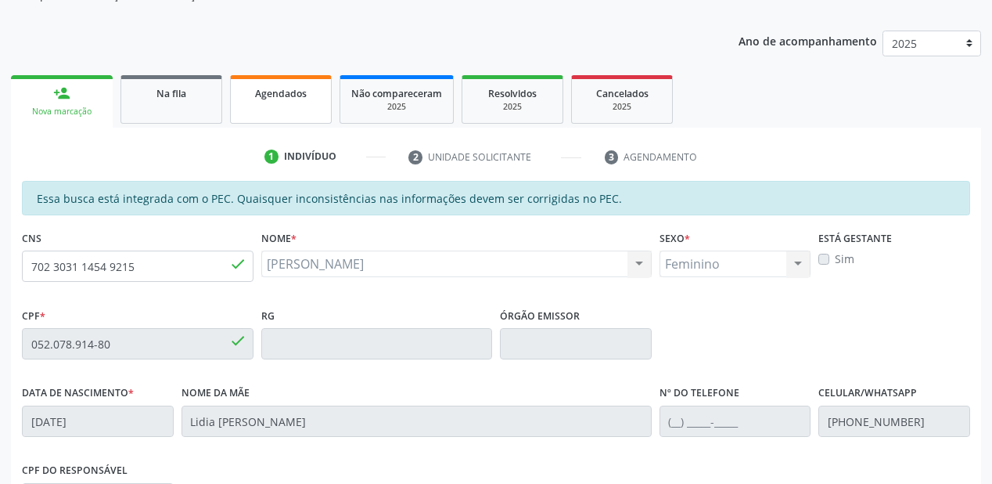
click at [279, 98] on span "Agendados" at bounding box center [281, 93] width 52 height 13
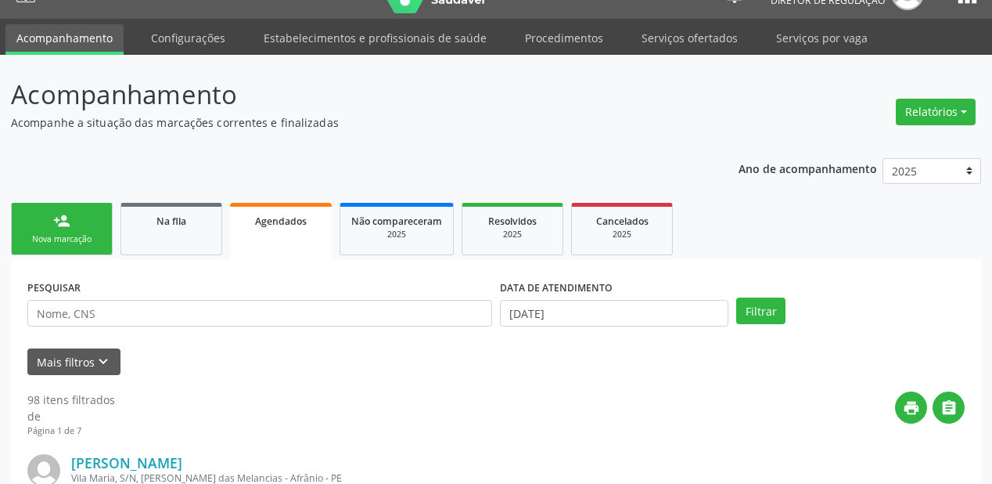
scroll to position [159, 0]
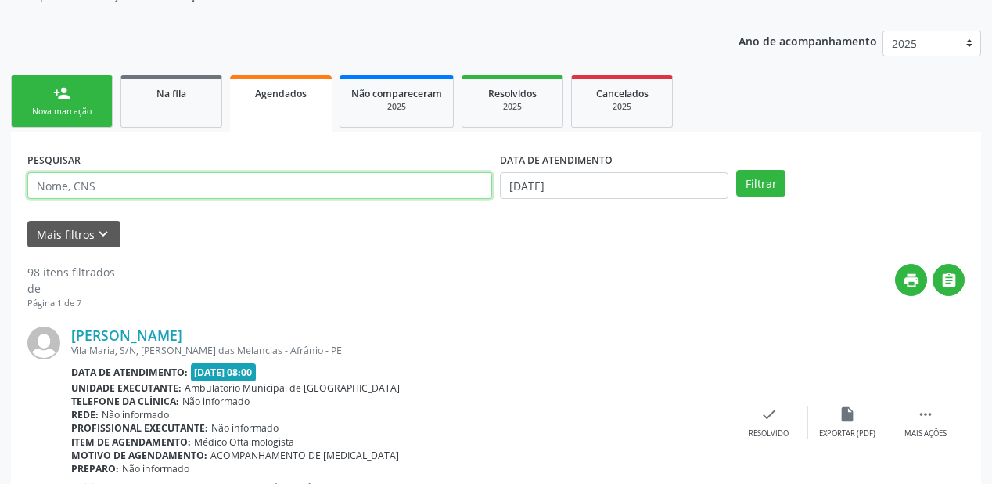
click at [66, 178] on input "text" at bounding box center [259, 185] width 465 height 27
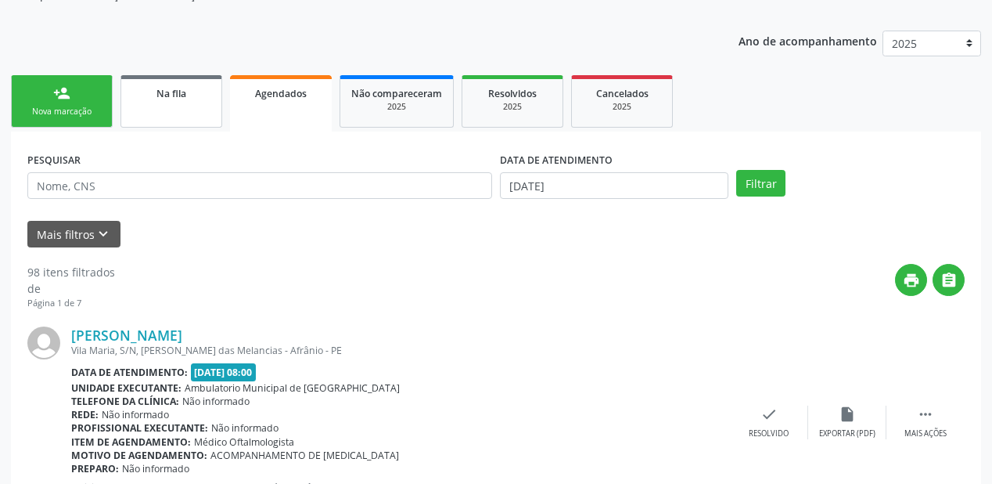
click at [182, 106] on link "Na fila" at bounding box center [172, 101] width 102 height 52
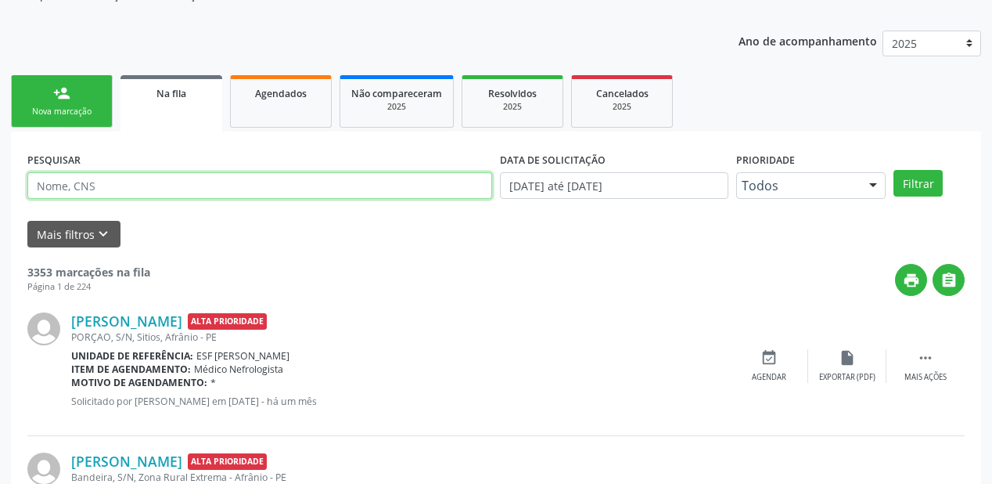
click at [88, 192] on input "text" at bounding box center [259, 185] width 465 height 27
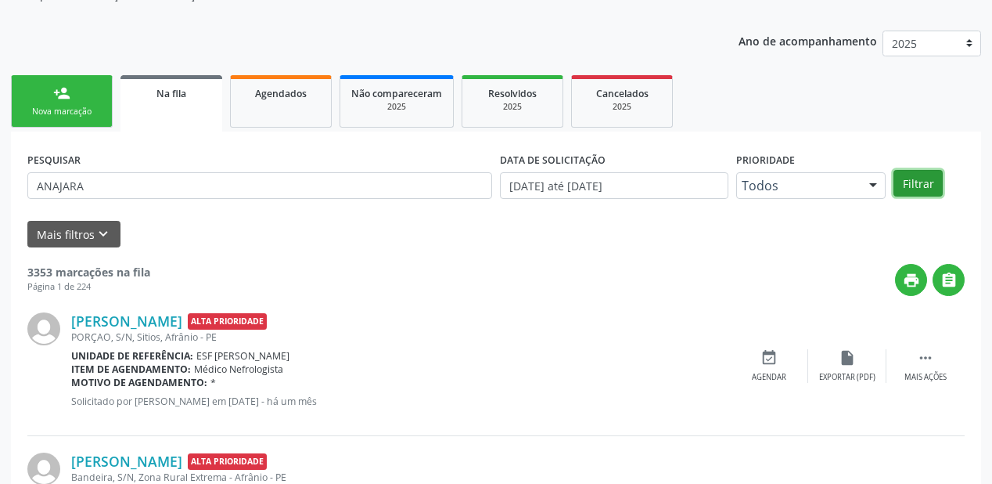
click at [909, 175] on button "Filtrar" at bounding box center [918, 183] width 49 height 27
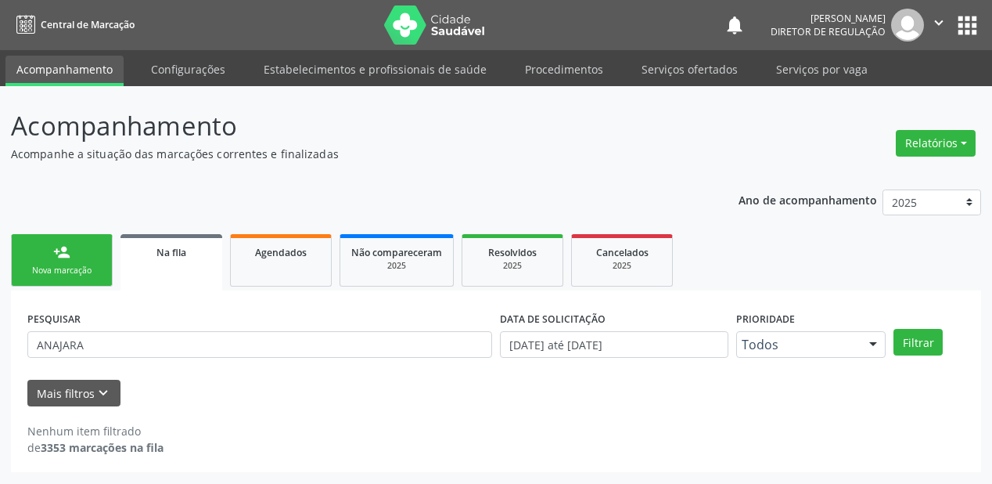
scroll to position [0, 0]
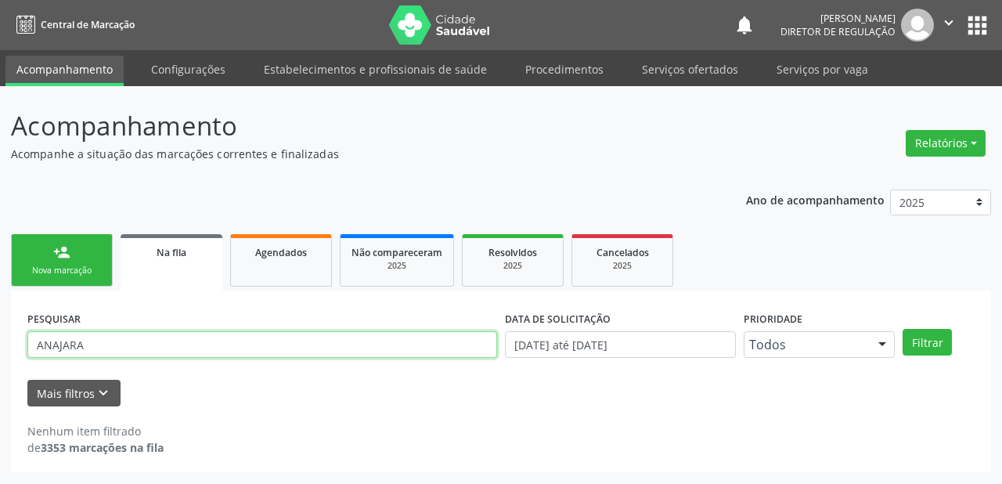
click at [56, 344] on input "ANAJARA" at bounding box center [262, 344] width 470 height 27
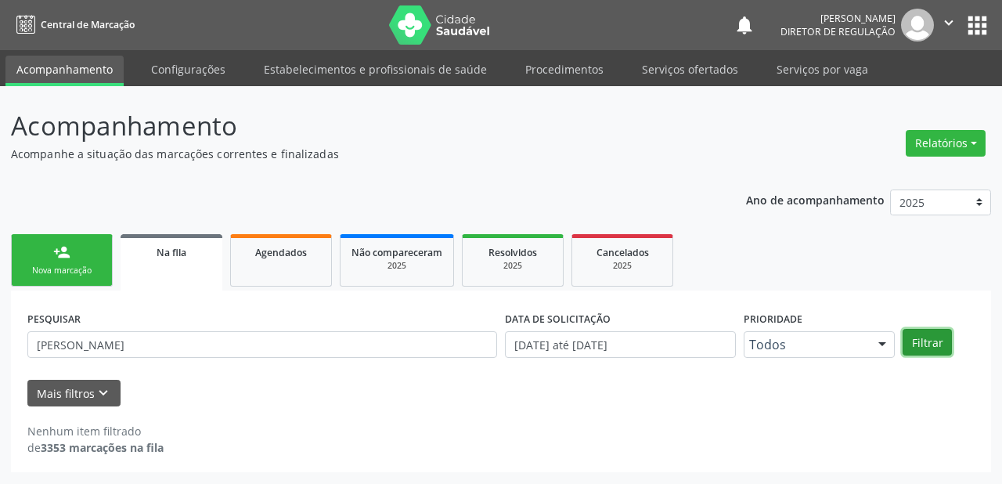
click at [926, 340] on button "Filtrar" at bounding box center [926, 342] width 49 height 27
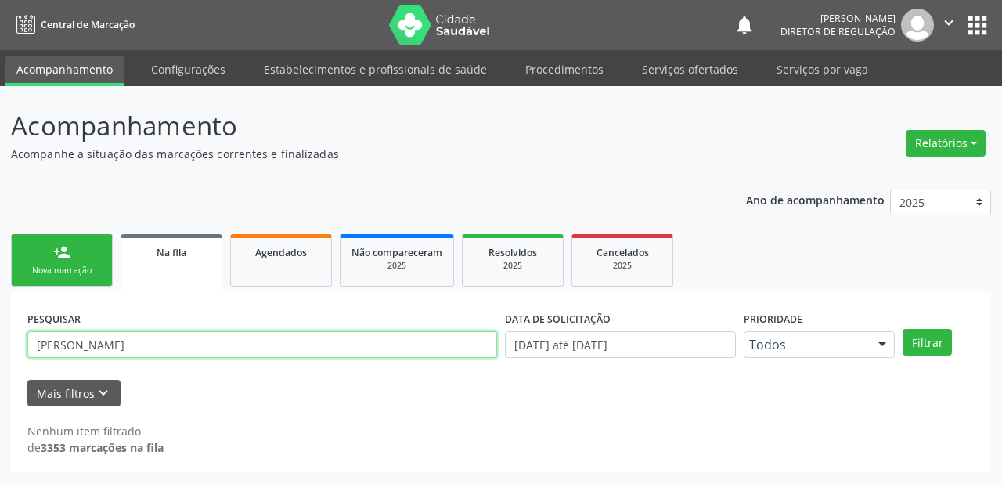
click at [107, 350] on input "ANA JARA" at bounding box center [262, 344] width 470 height 27
type input "A"
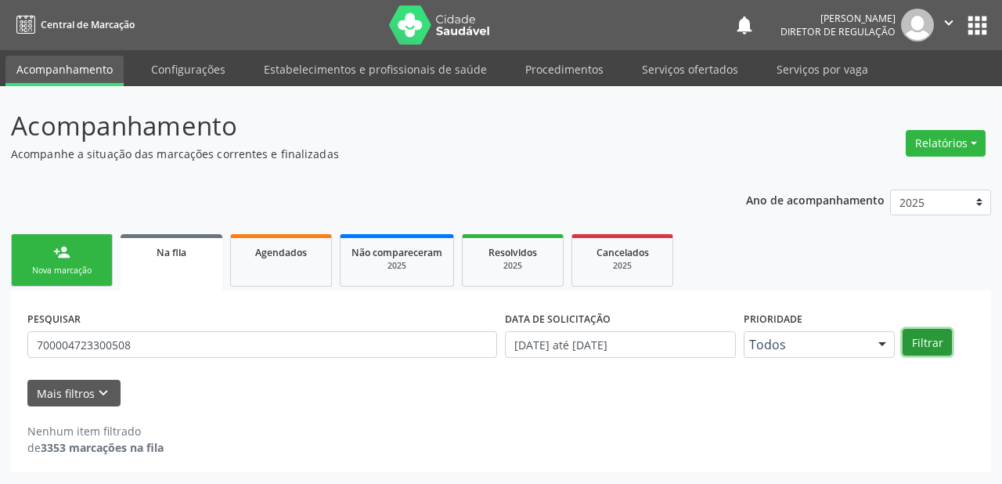
click at [921, 344] on button "Filtrar" at bounding box center [926, 342] width 49 height 27
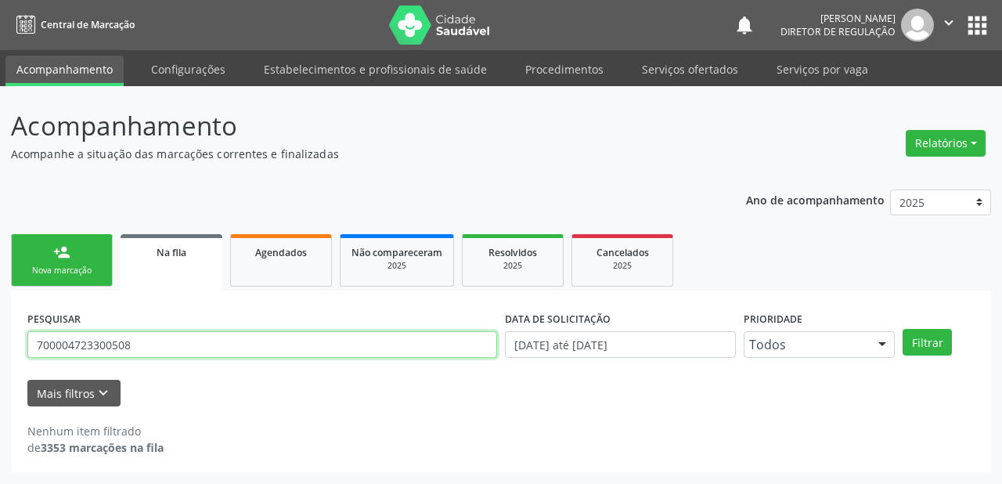
click at [171, 356] on input "700004723300508" at bounding box center [262, 344] width 470 height 27
type input "7"
type input "700004723300508"
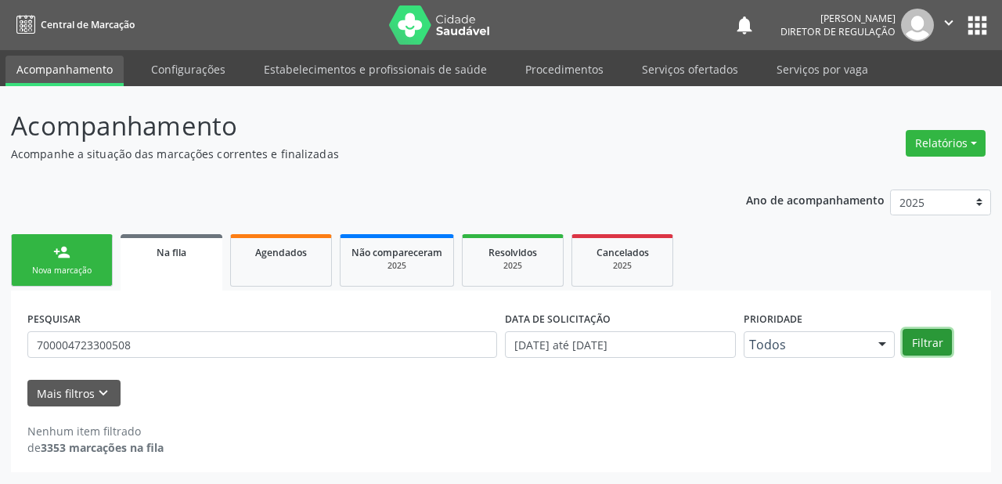
click at [917, 346] on button "Filtrar" at bounding box center [926, 342] width 49 height 27
click at [297, 266] on link "Agendados" at bounding box center [281, 260] width 102 height 52
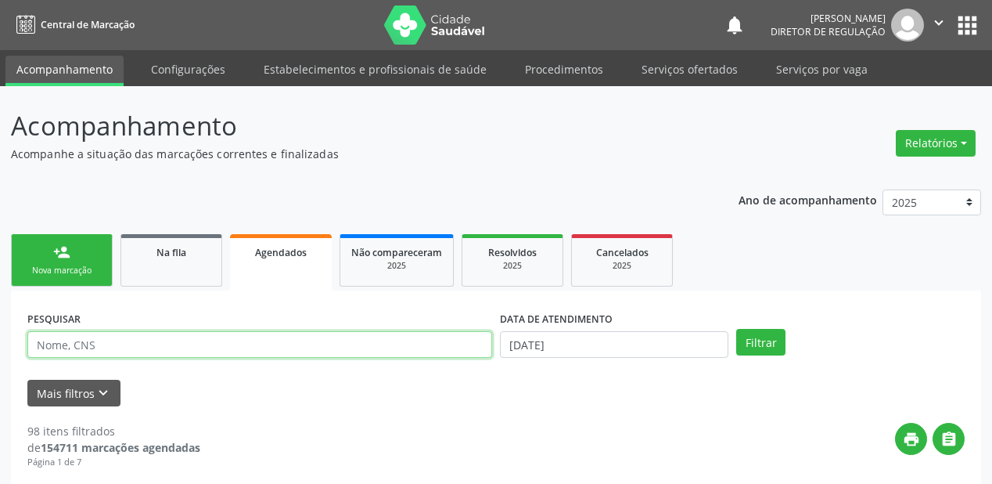
click at [107, 346] on input "text" at bounding box center [259, 344] width 465 height 27
type input "700004723300508"
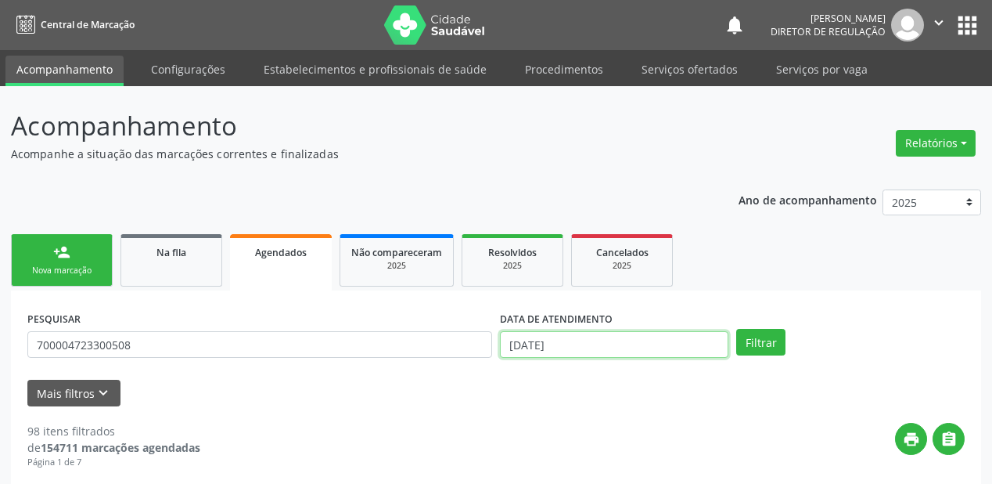
click at [633, 350] on input "[DATE]" at bounding box center [614, 344] width 229 height 27
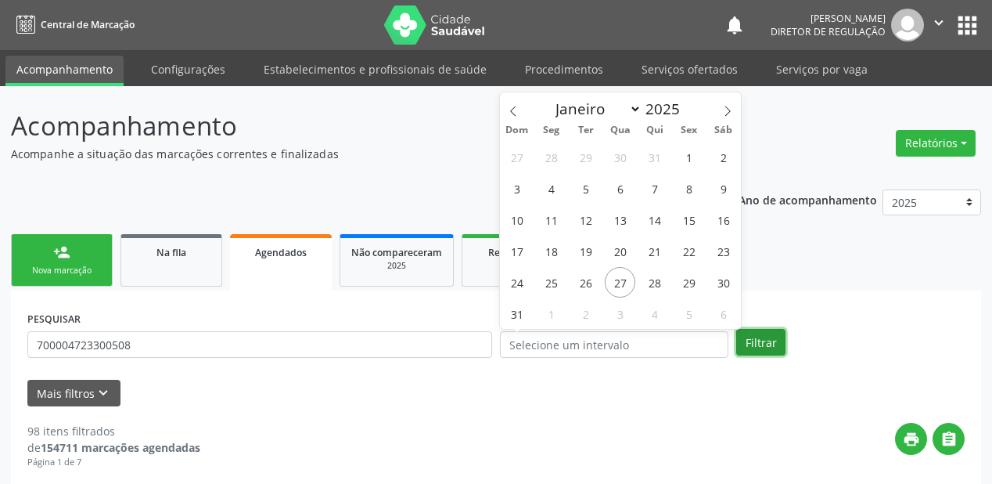
click at [764, 340] on button "Filtrar" at bounding box center [760, 342] width 49 height 27
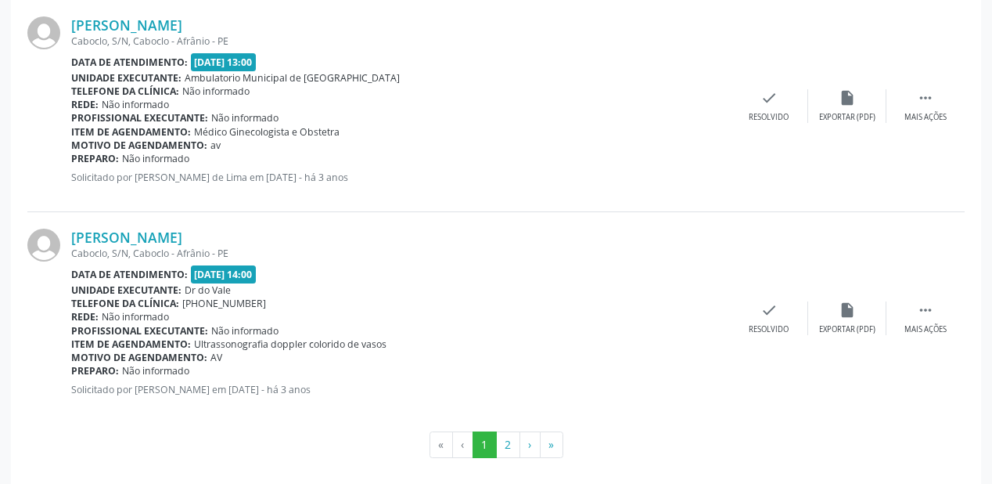
scroll to position [3396, 0]
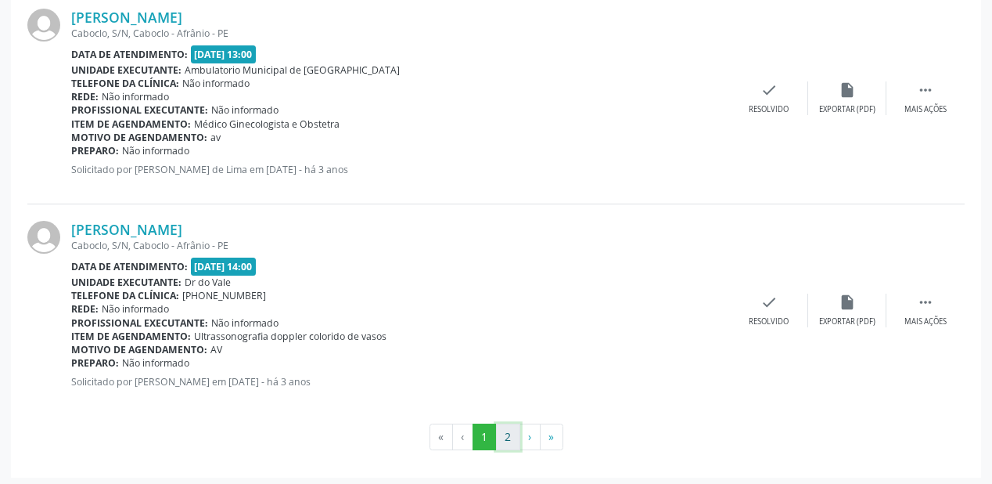
click at [512, 435] on button "2" at bounding box center [508, 436] width 24 height 27
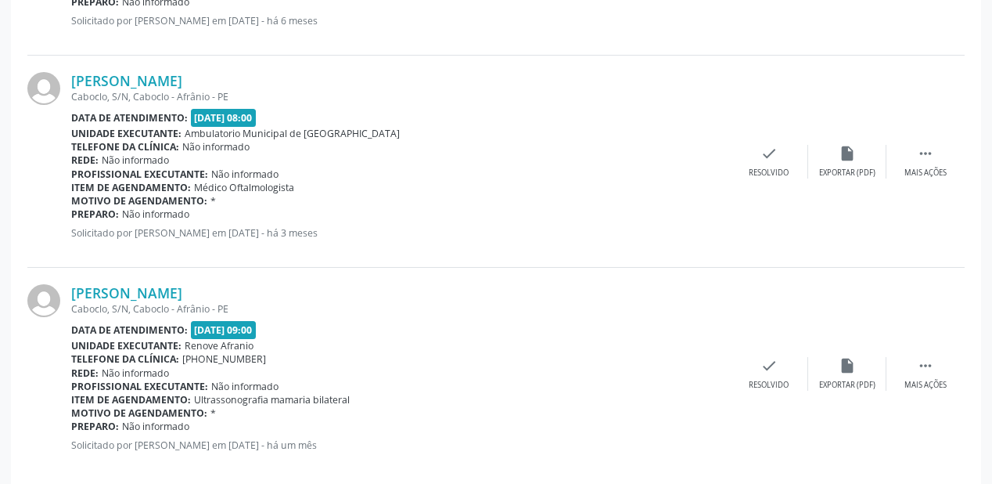
scroll to position [3234, 0]
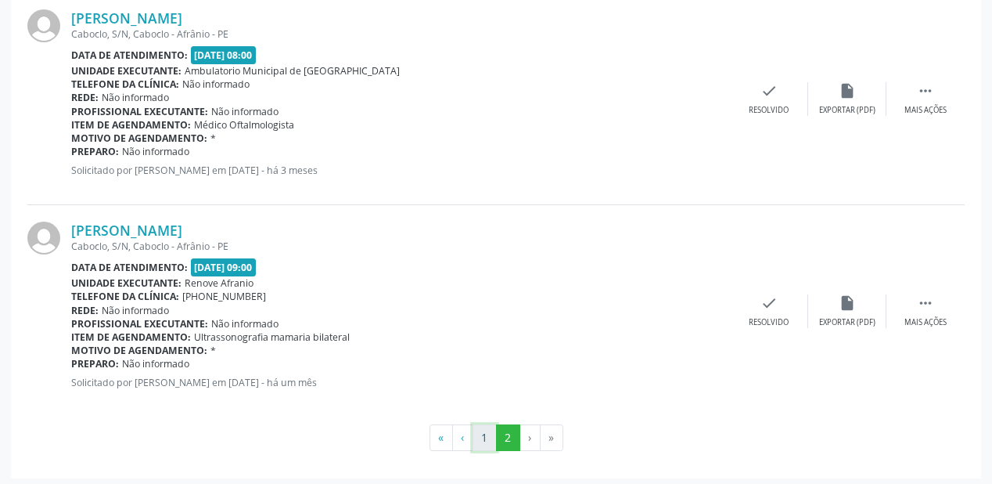
click at [486, 435] on button "1" at bounding box center [485, 437] width 24 height 27
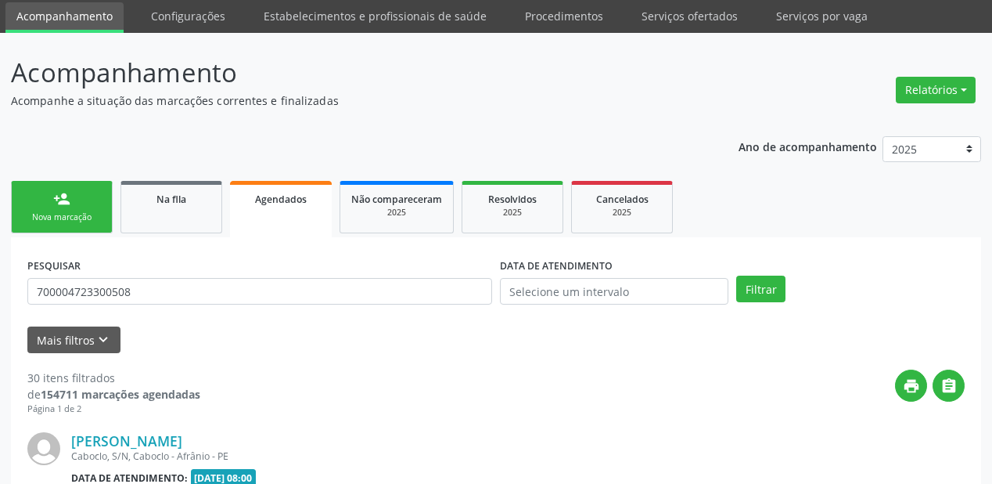
scroll to position [0, 0]
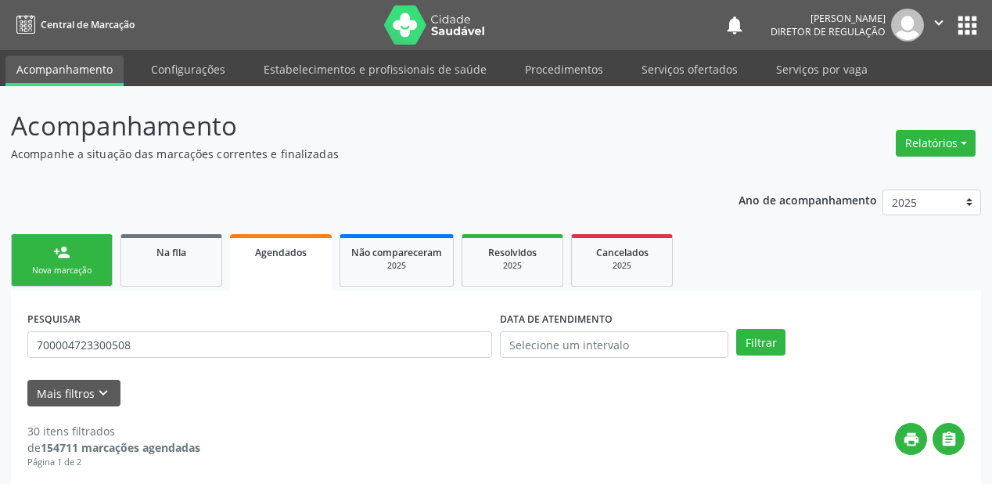
click at [68, 275] on div "Nova marcação" at bounding box center [62, 271] width 78 height 12
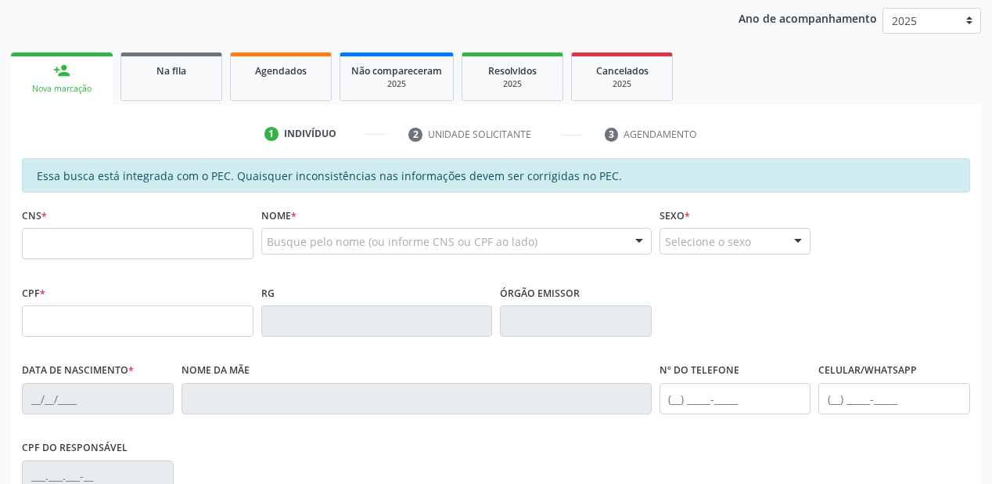
scroll to position [250, 0]
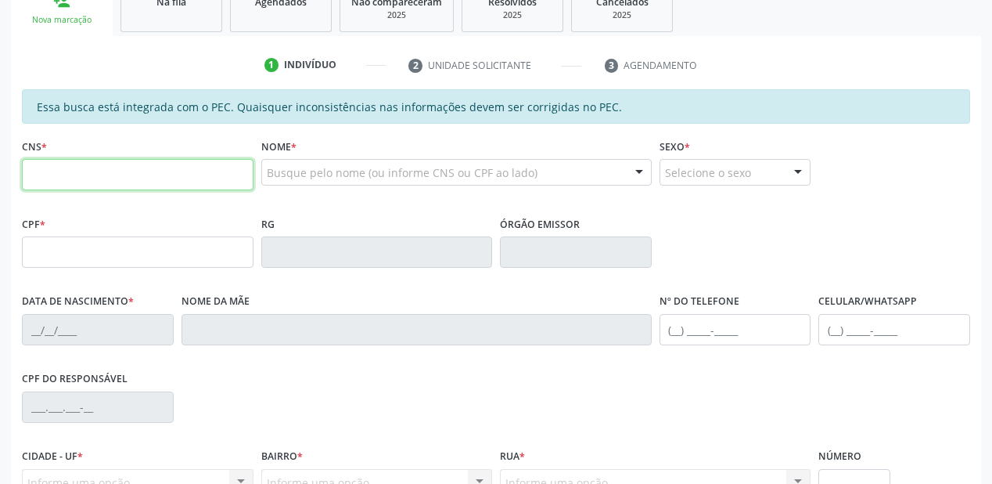
click at [107, 182] on input "text" at bounding box center [138, 174] width 232 height 31
paste input "702 3031 1454 9215"
type input "702 3031 1454 9215"
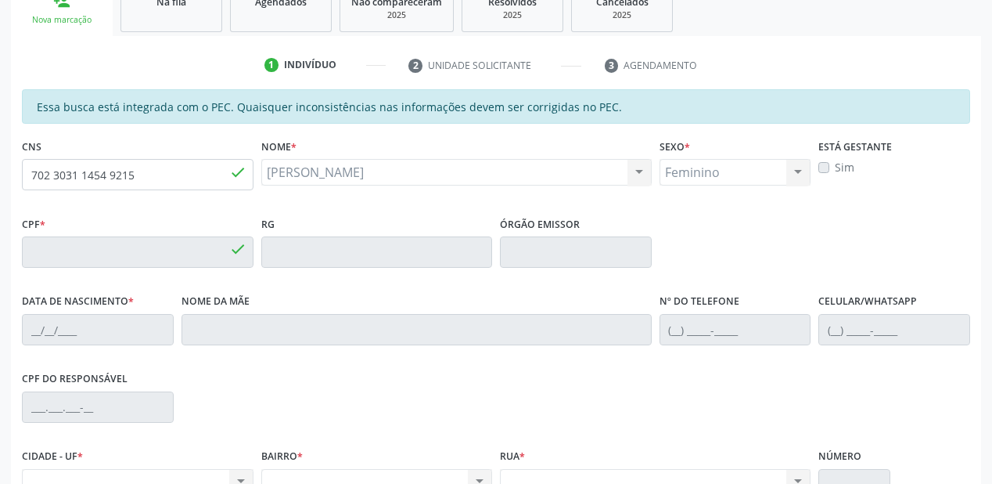
type input "052.078.914-80"
type input "27/10/1983"
type input "Lidia Josefa de Macedo Araujo"
type input "(87) 98177-9083"
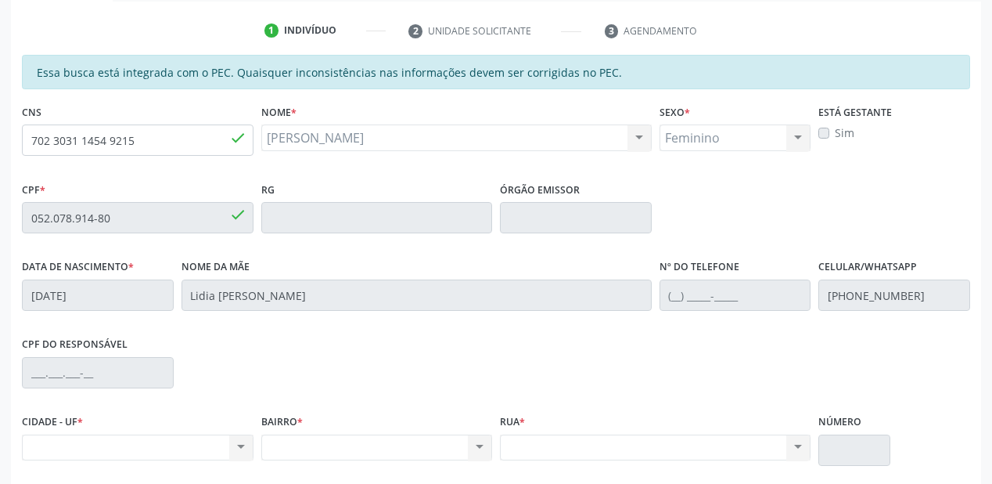
scroll to position [284, 0]
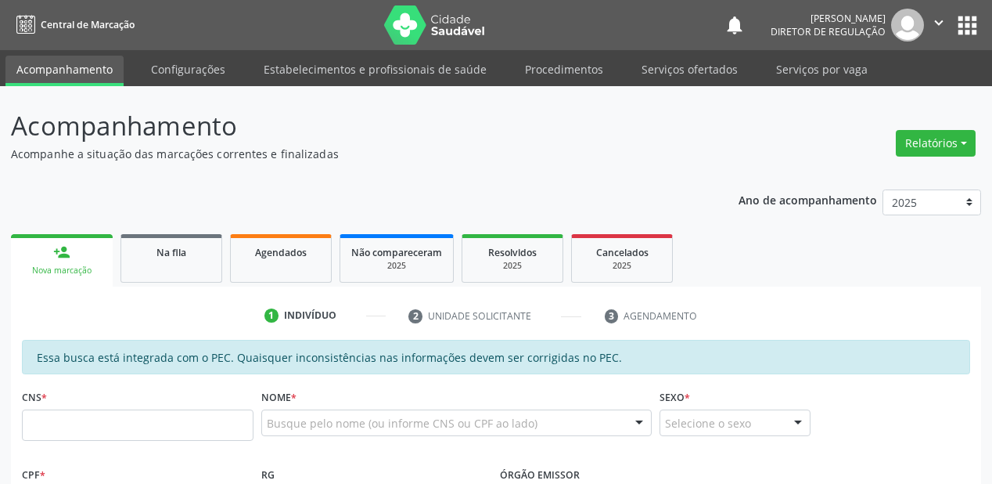
scroll to position [404, 0]
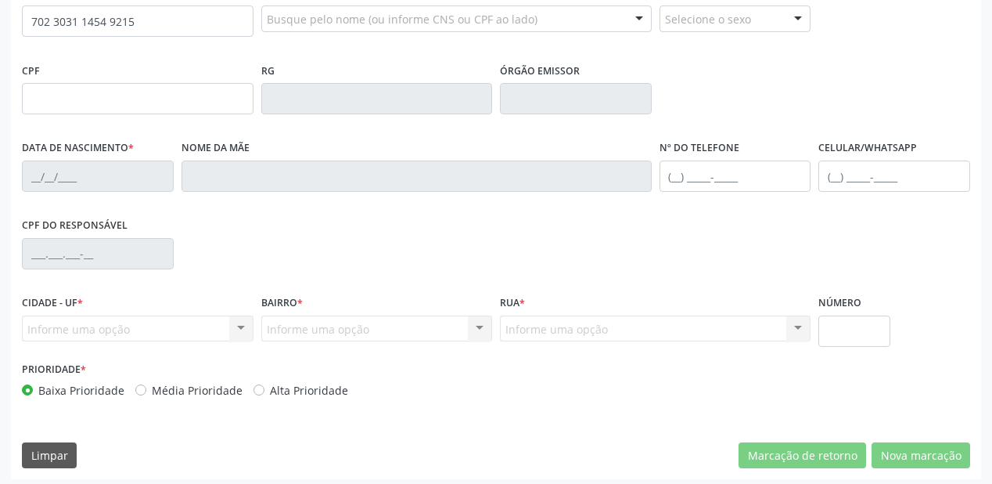
type input "702 3031 1454 9215"
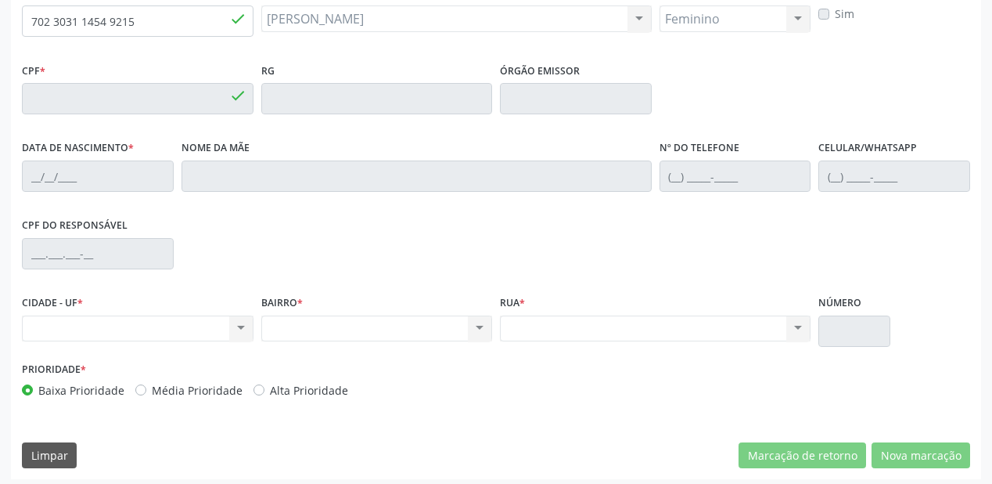
type input "052.078.914-80"
type input "[DATE]"
type input "Lidia [PERSON_NAME]"
type input "[PHONE_NUMBER]"
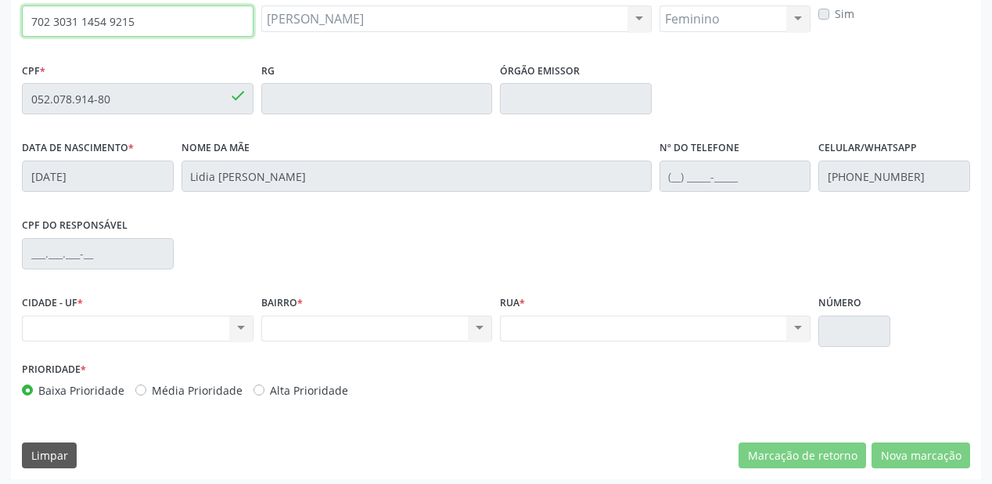
click at [150, 16] on input "702 3031 1454 9215" at bounding box center [138, 20] width 232 height 31
type input "7"
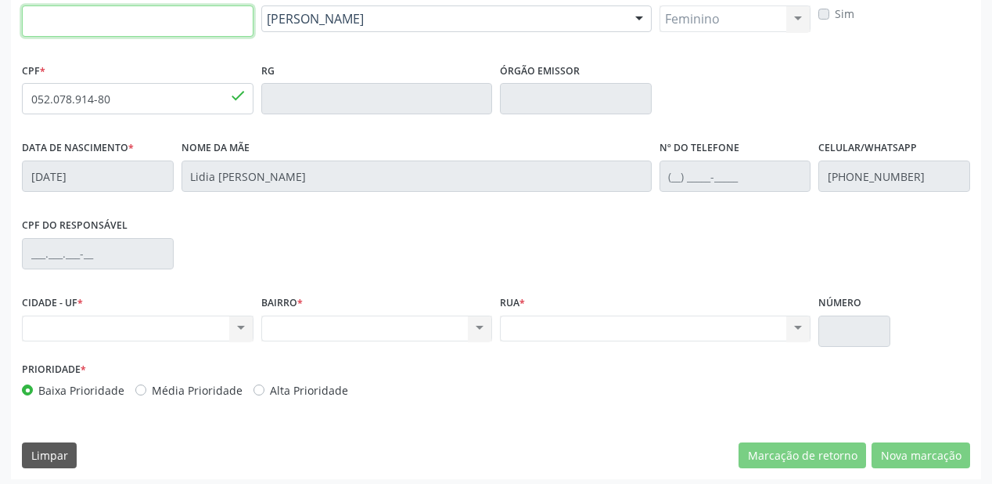
paste input "702 3031 1454 9215"
type input "702 3031 1454 9215"
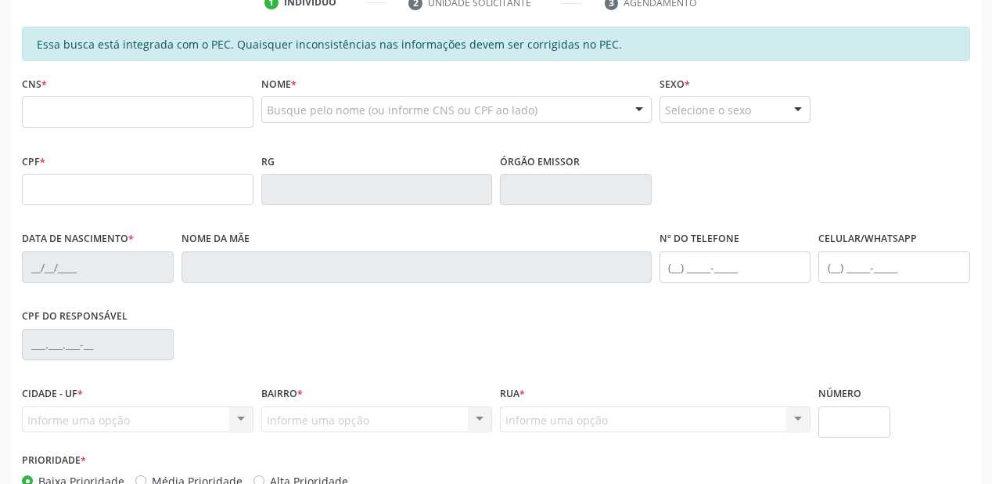
scroll to position [313, 0]
type input "702 3031 1454 9215"
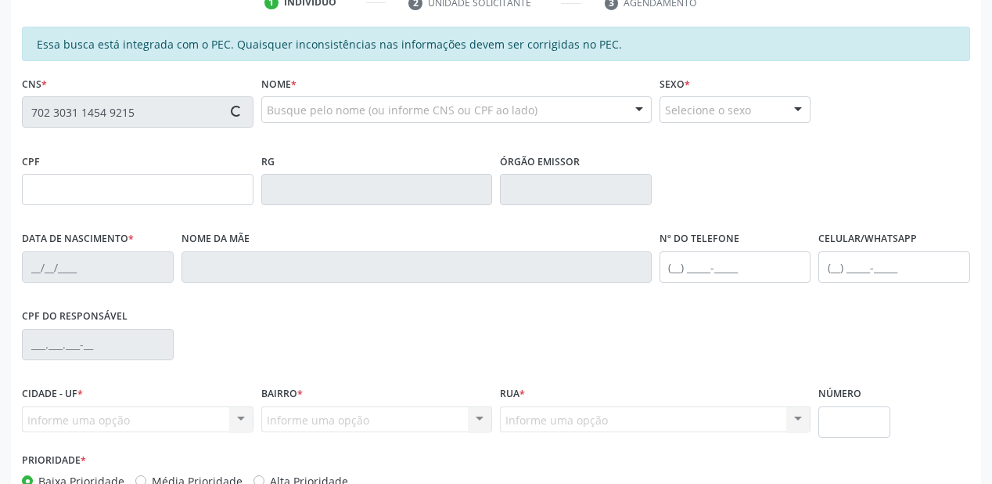
type input "052.078.914-80"
type input "[DATE]"
type input "Lidia [PERSON_NAME]"
type input "[PHONE_NUMBER]"
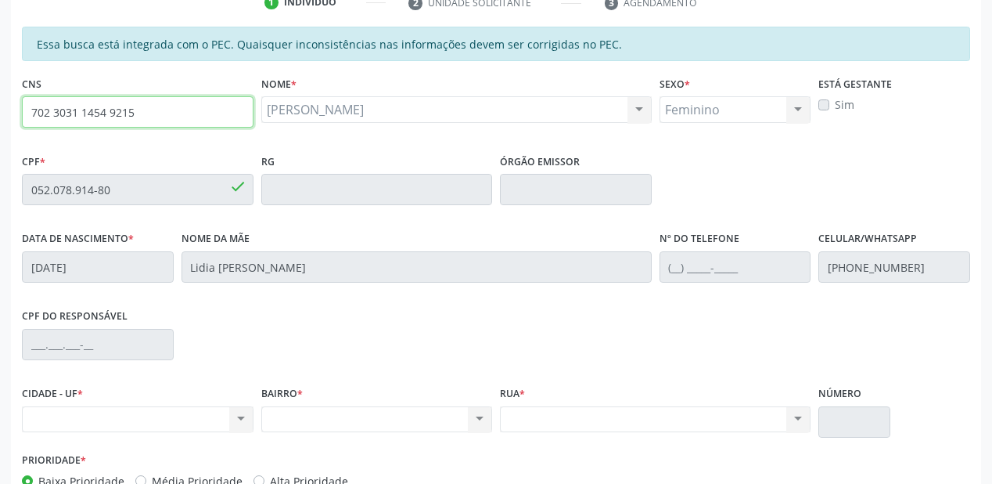
click at [148, 122] on input "702 3031 1454 9215" at bounding box center [138, 111] width 232 height 31
type input "7"
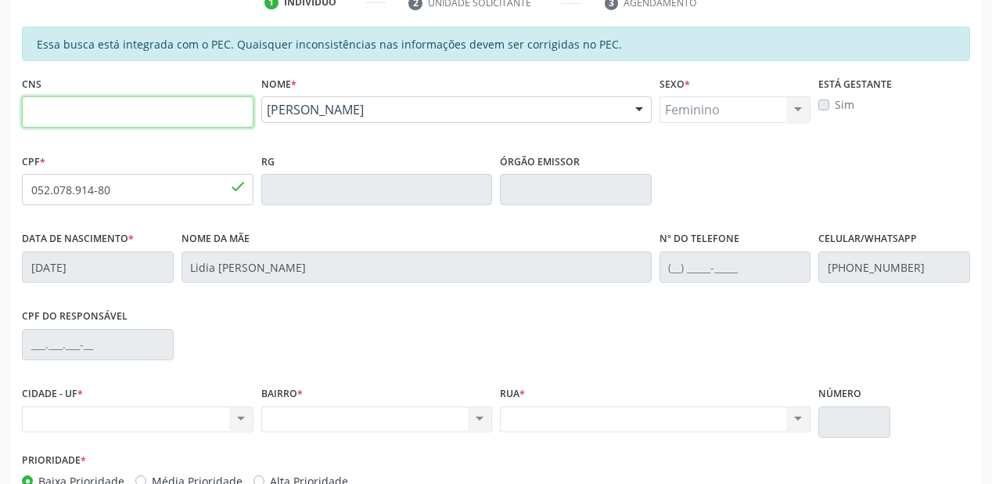
paste input "702 3031 1454 9215"
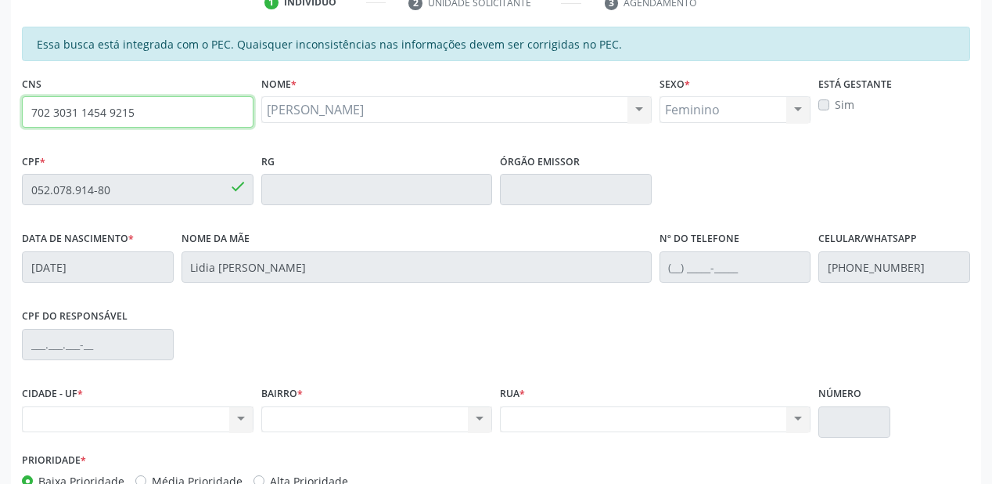
type input "702 3031 1454 921"
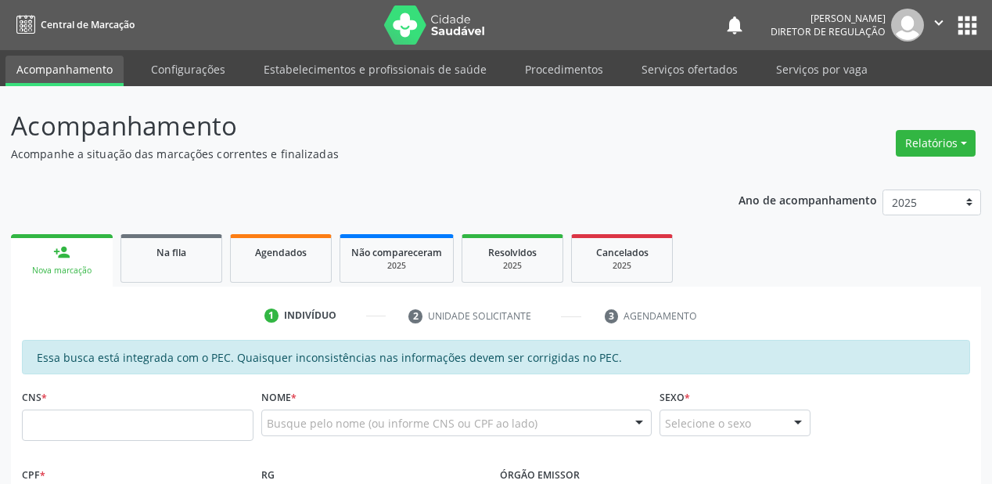
scroll to position [313, 0]
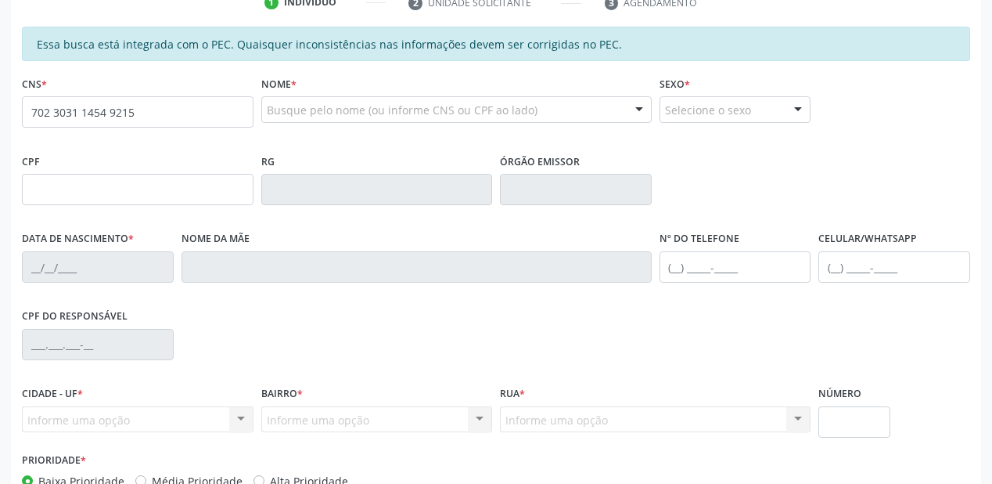
type input "702 3031 1454 9215"
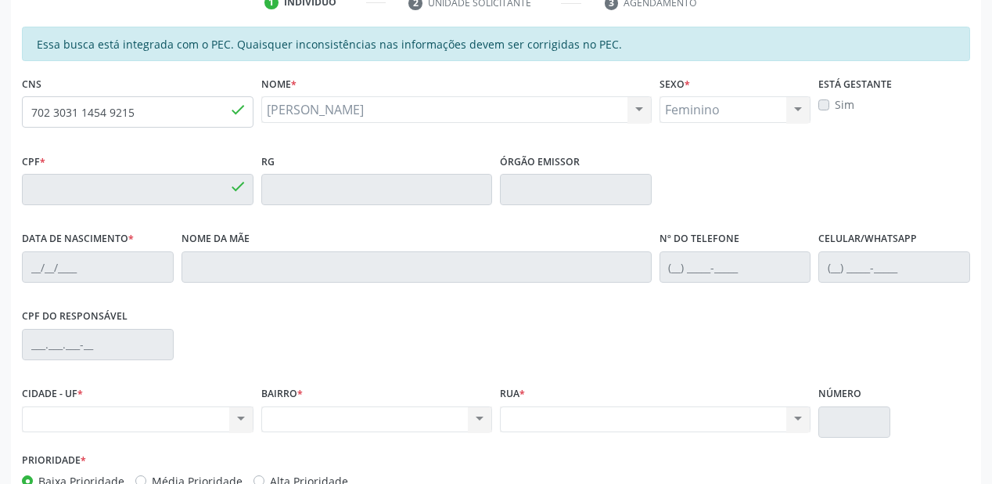
type input "052.078.914-80"
type input "[DATE]"
type input "Lidia [PERSON_NAME]"
type input "[PHONE_NUMBER]"
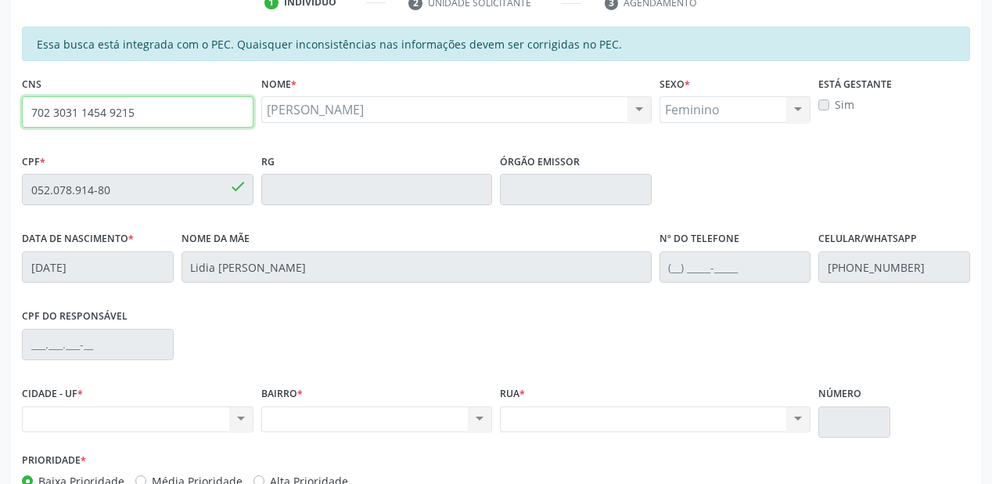
click at [154, 107] on input "702 3031 1454 9215" at bounding box center [138, 111] width 232 height 31
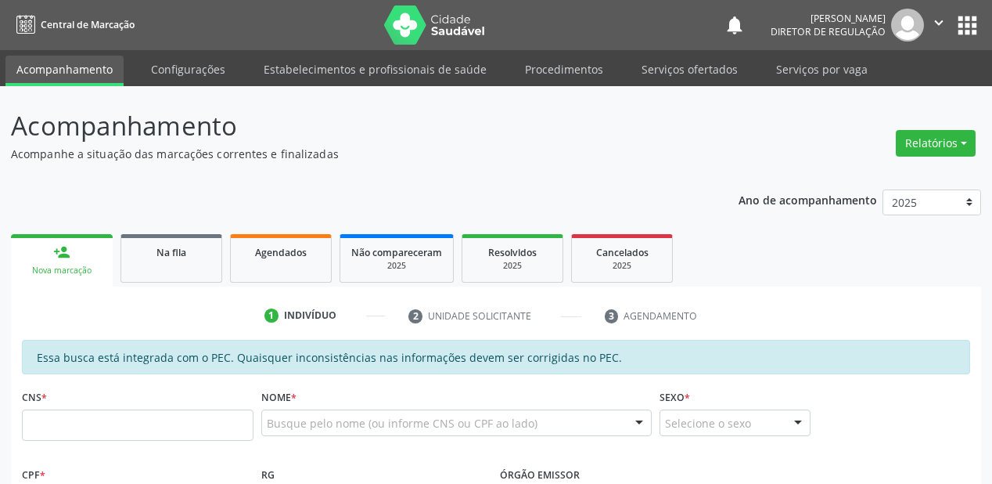
scroll to position [313, 0]
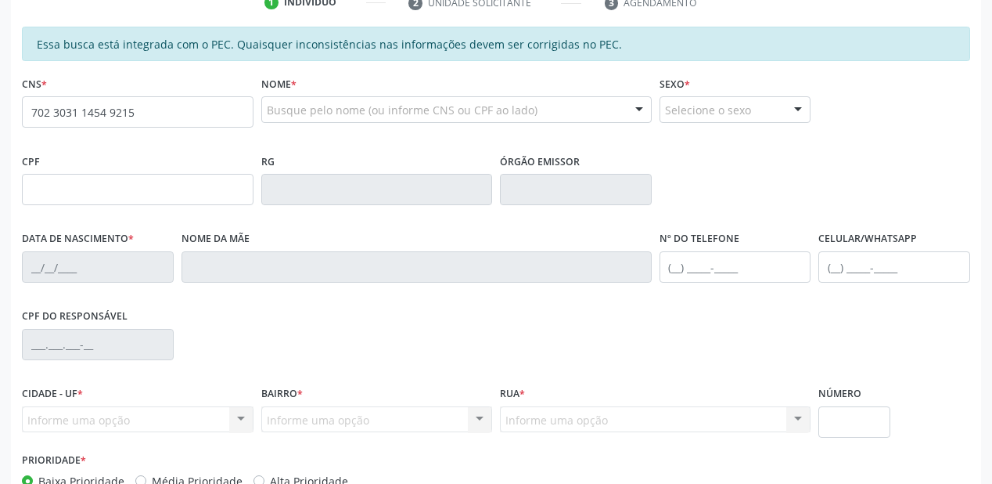
type input "702 3031 1454 9215"
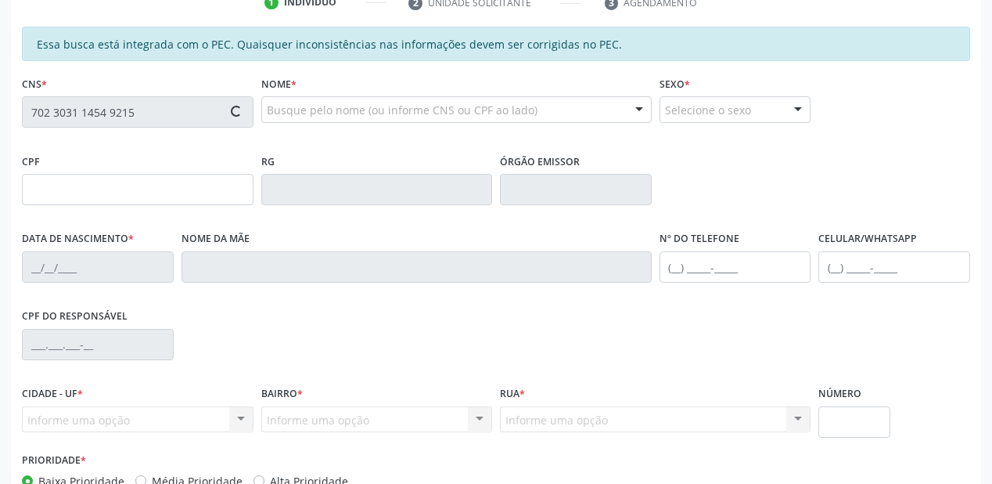
type input "052.078.914-80"
type input "2[DATE]"
type input "Lidia [PERSON_NAME]"
type input "[PHONE_NUMBER]"
type input "S/N"
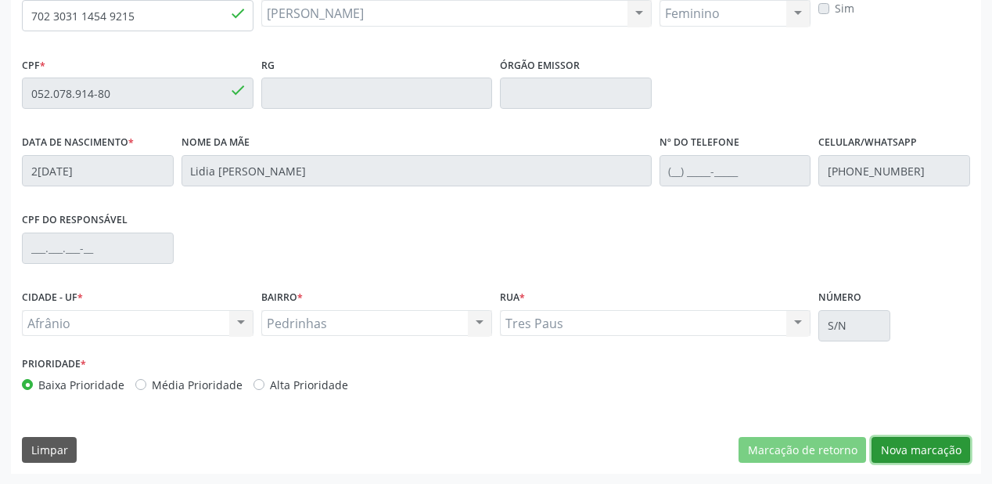
click at [917, 454] on button "Nova marcação" at bounding box center [921, 450] width 99 height 27
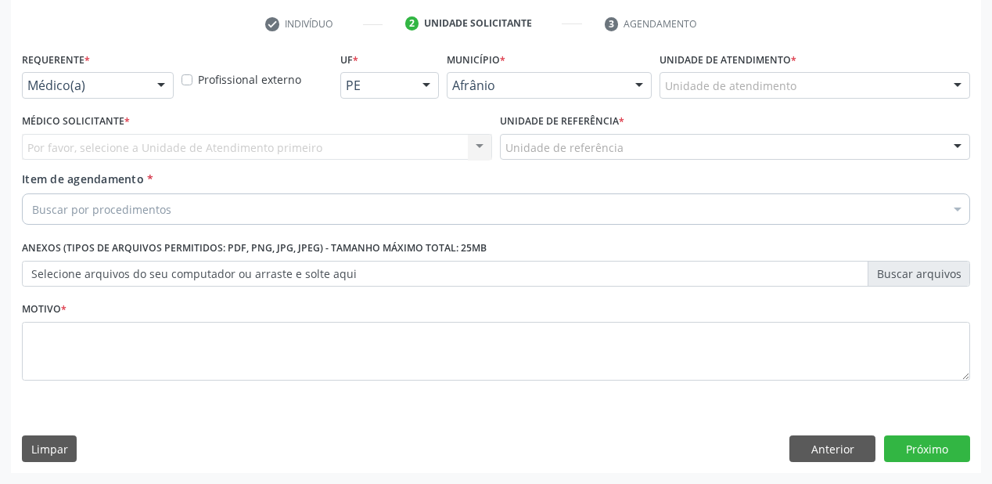
scroll to position [291, 0]
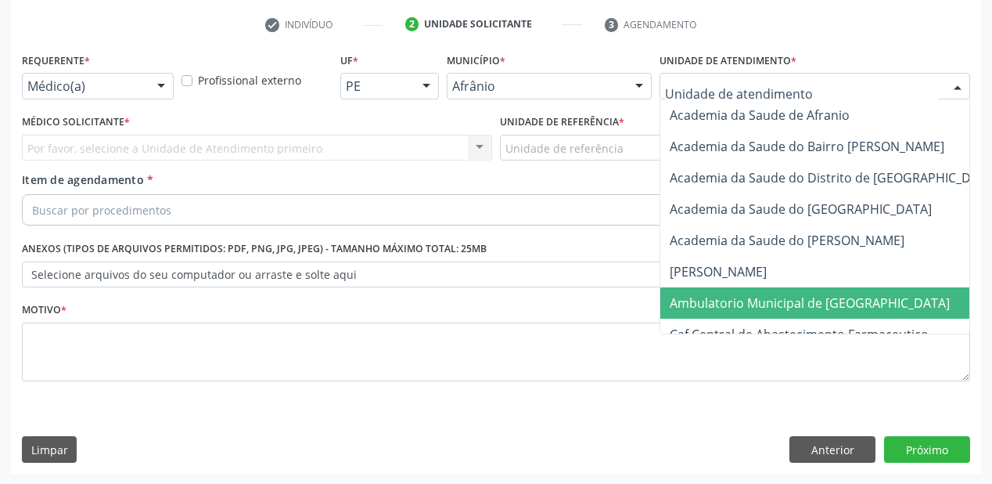
click at [735, 294] on span "Ambulatorio Municipal de [GEOGRAPHIC_DATA]" at bounding box center [810, 302] width 280 height 17
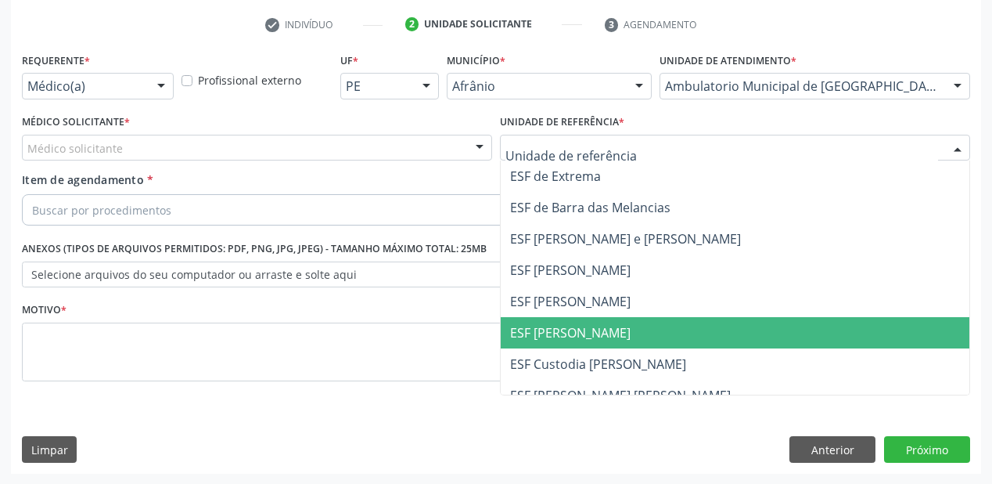
click at [563, 338] on span "ESF [PERSON_NAME]" at bounding box center [570, 332] width 121 height 17
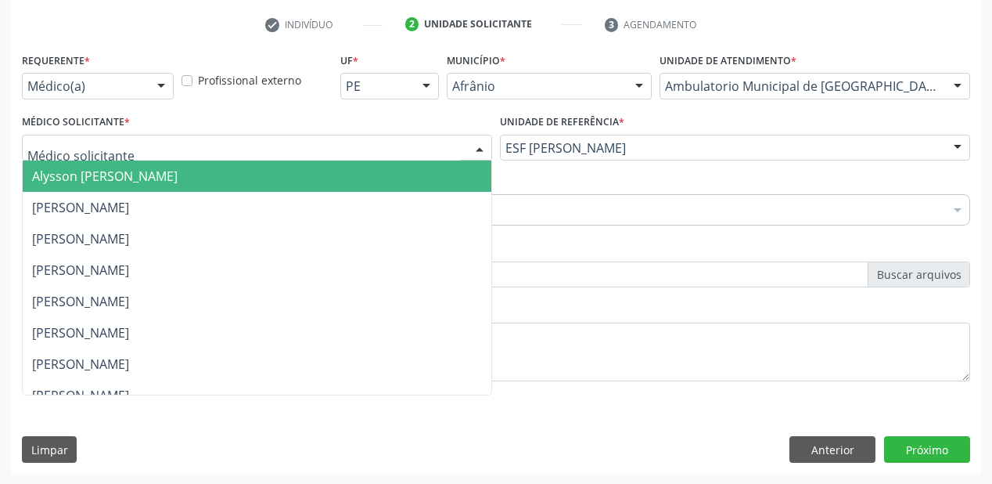
click at [103, 175] on span "Alysson Rodrigo Ferreira Cavalcanti" at bounding box center [105, 175] width 146 height 17
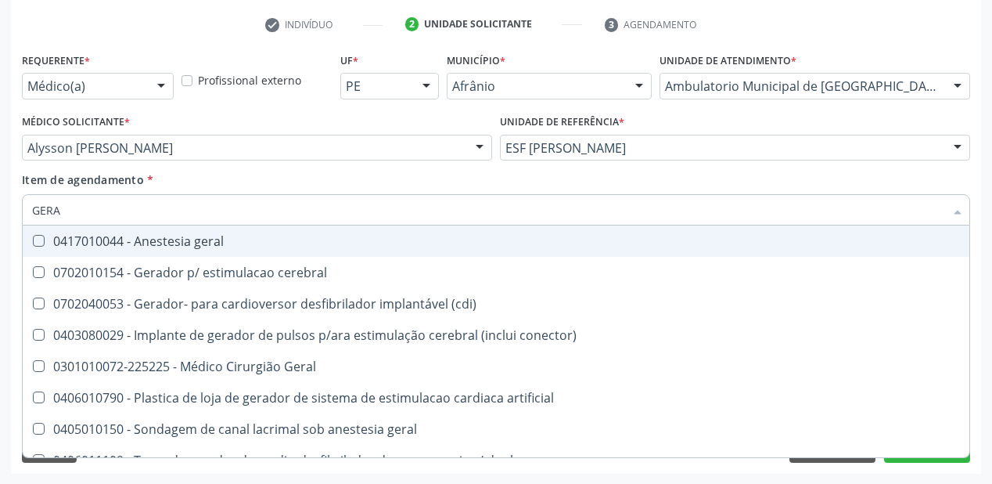
type input "GERAL"
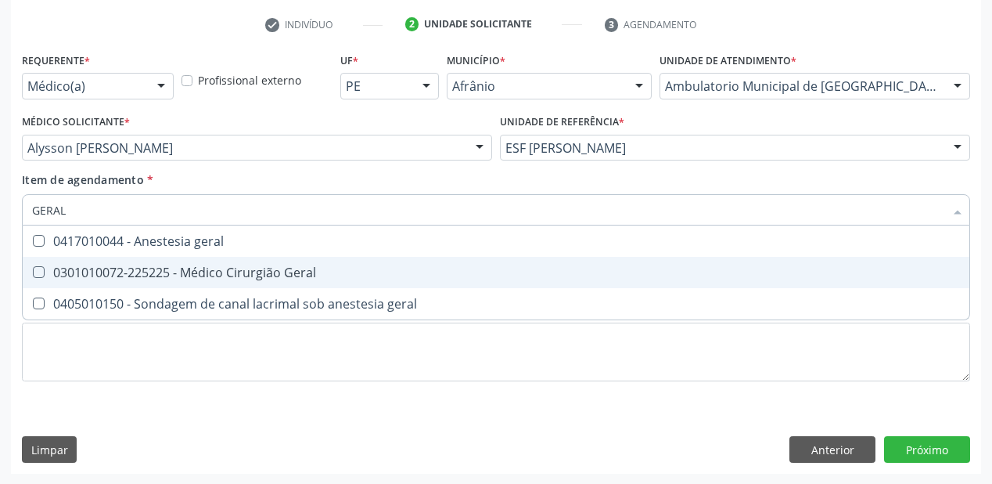
click at [78, 279] on div "0301010072-225225 - Médico Cirurgião Geral" at bounding box center [496, 272] width 928 height 13
checkbox Geral "true"
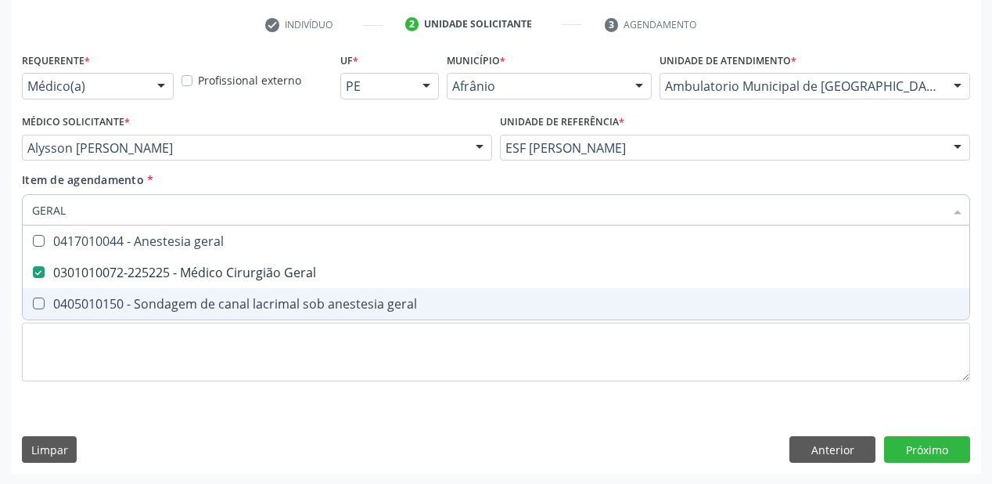
click at [66, 383] on div "Requerente * Médico(a) Médico(a) Enfermeiro(a) Paciente Nenhum resultado encont…" at bounding box center [496, 226] width 948 height 355
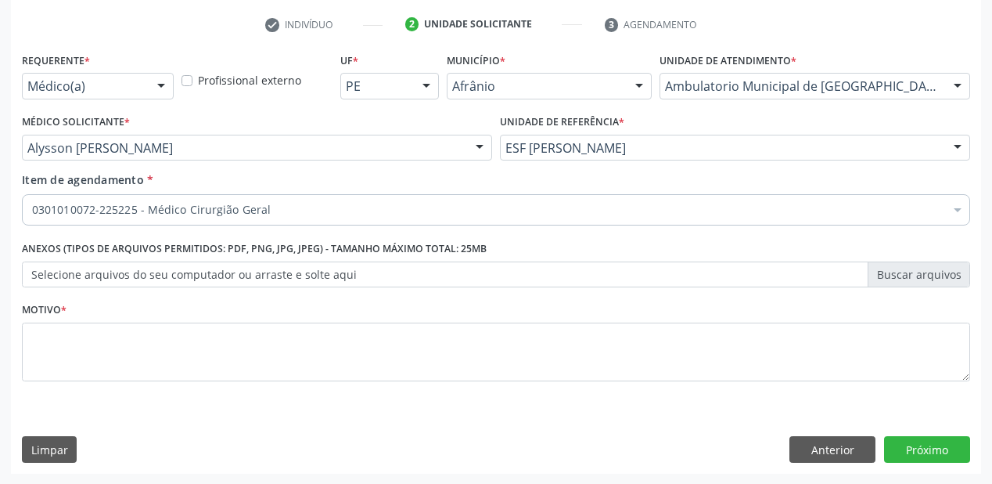
click at [70, 360] on div "Requerente * Médico(a) Médico(a) Enfermeiro(a) Paciente Nenhum resultado encont…" at bounding box center [496, 226] width 948 height 355
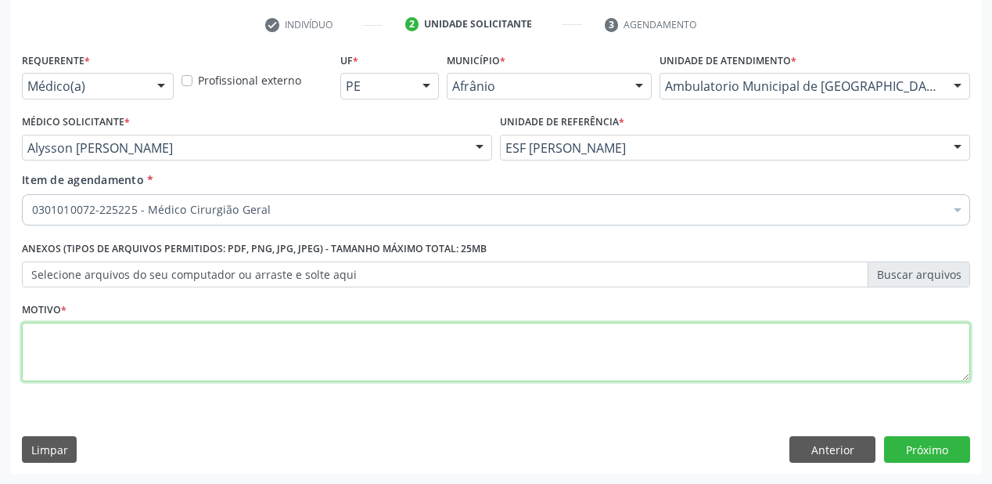
click at [241, 339] on textarea at bounding box center [496, 351] width 948 height 59
type textarea "*"
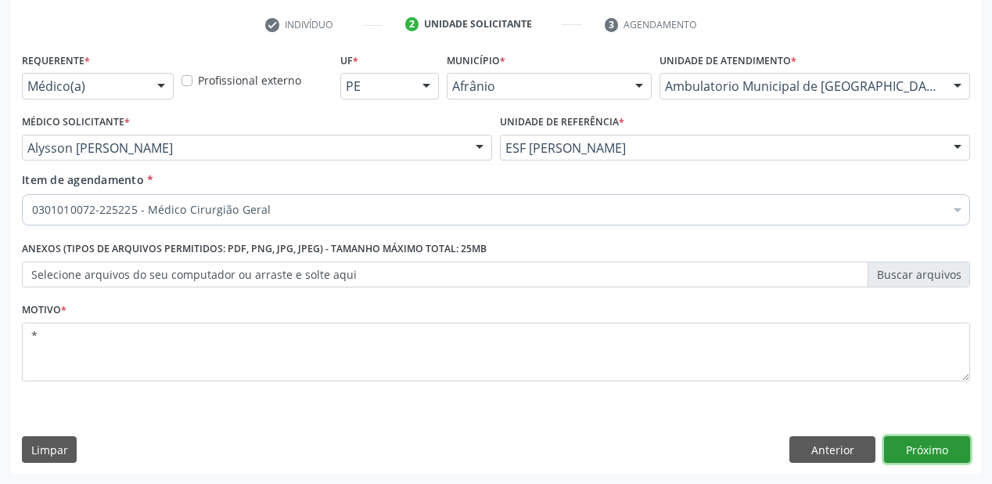
click at [919, 437] on button "Próximo" at bounding box center [927, 449] width 86 height 27
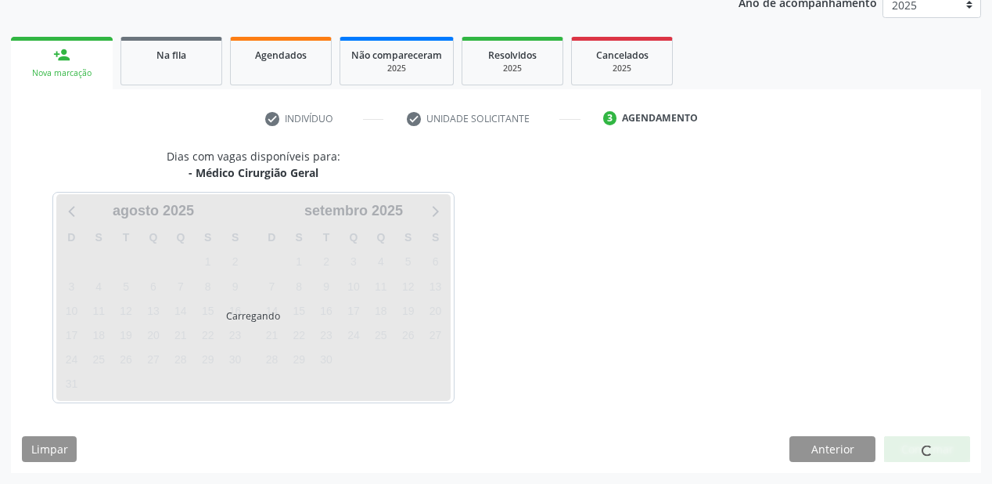
scroll to position [196, 0]
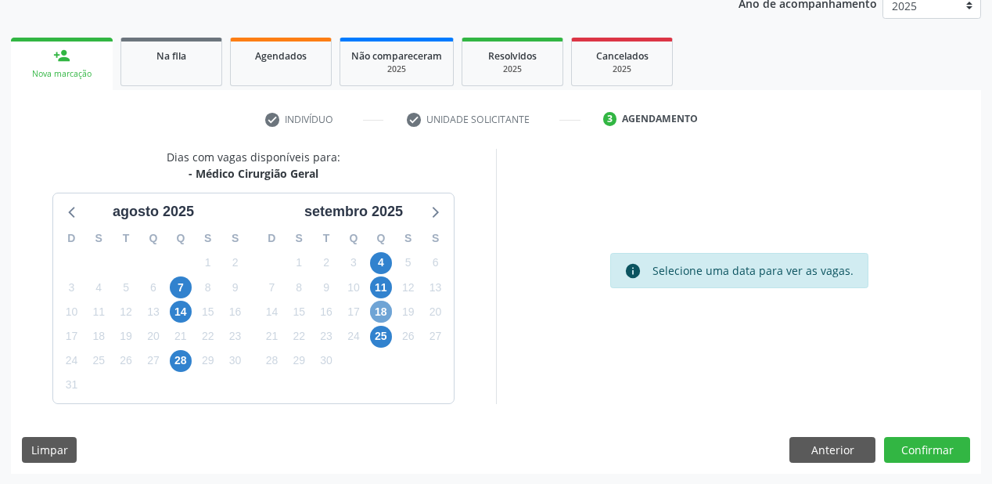
click at [382, 314] on span "18" at bounding box center [381, 312] width 22 height 22
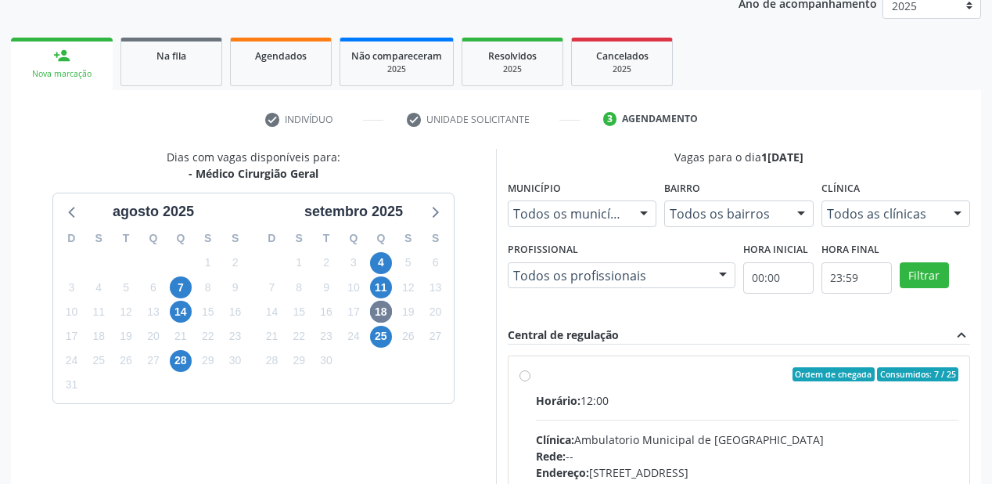
click at [531, 381] on input "Ordem de chegada Consumidos: 7 / 25 Horário: 12:00 Clínica: Ambulatorio Municip…" at bounding box center [525, 374] width 11 height 14
radio input "true"
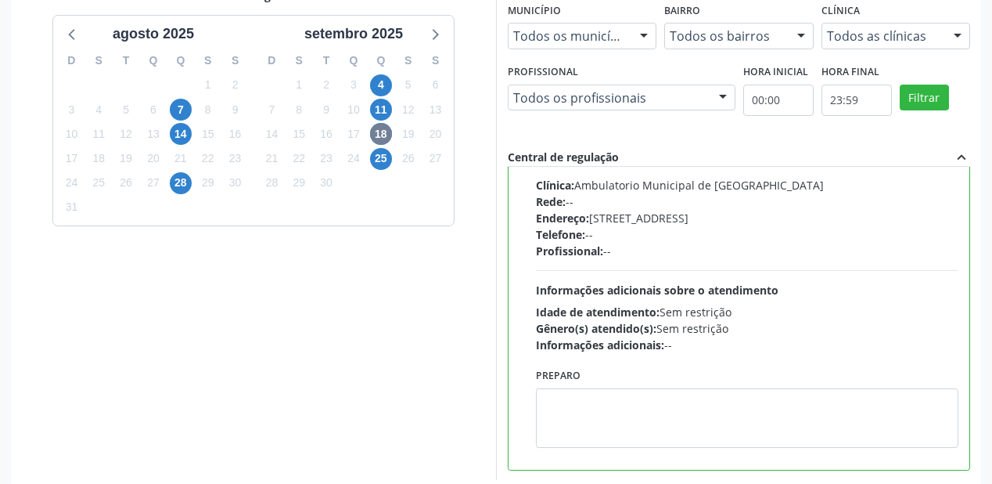
scroll to position [451, 0]
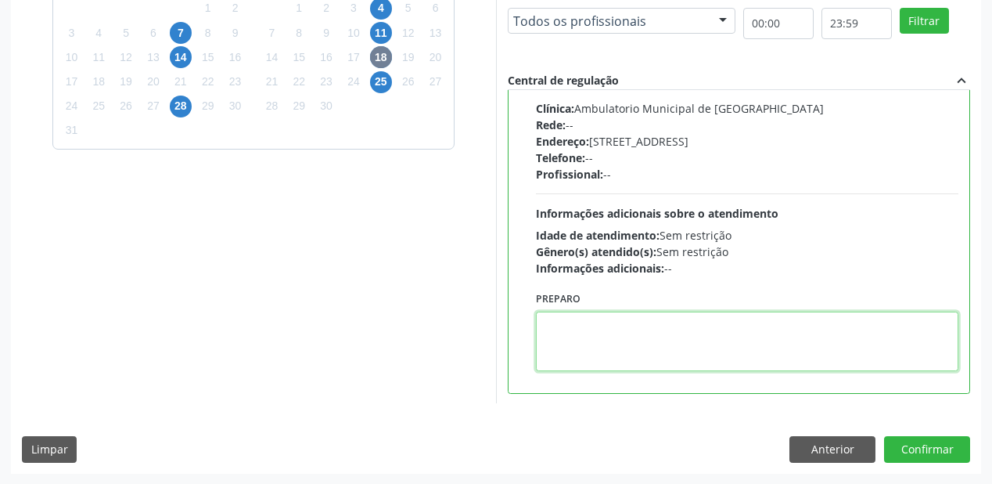
click at [625, 335] on textarea at bounding box center [747, 340] width 423 height 59
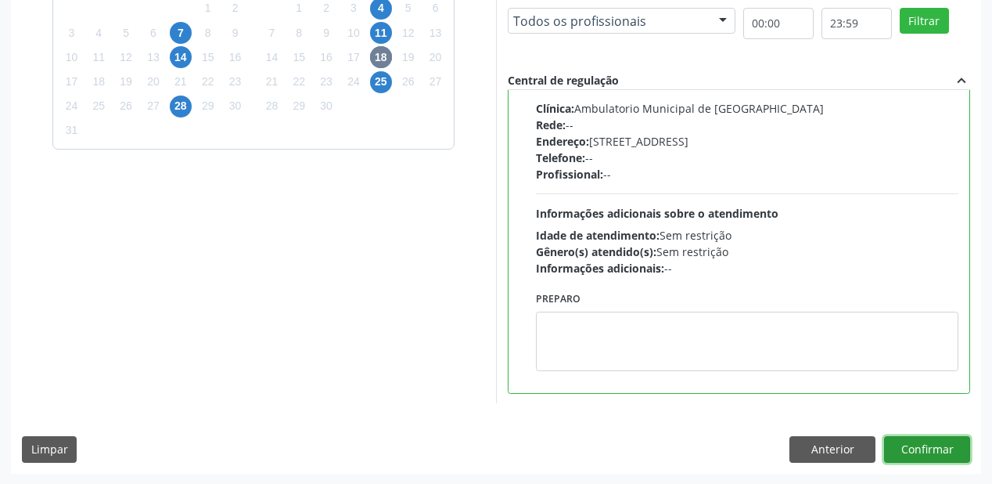
click at [916, 443] on button "Confirmar" at bounding box center [927, 449] width 86 height 27
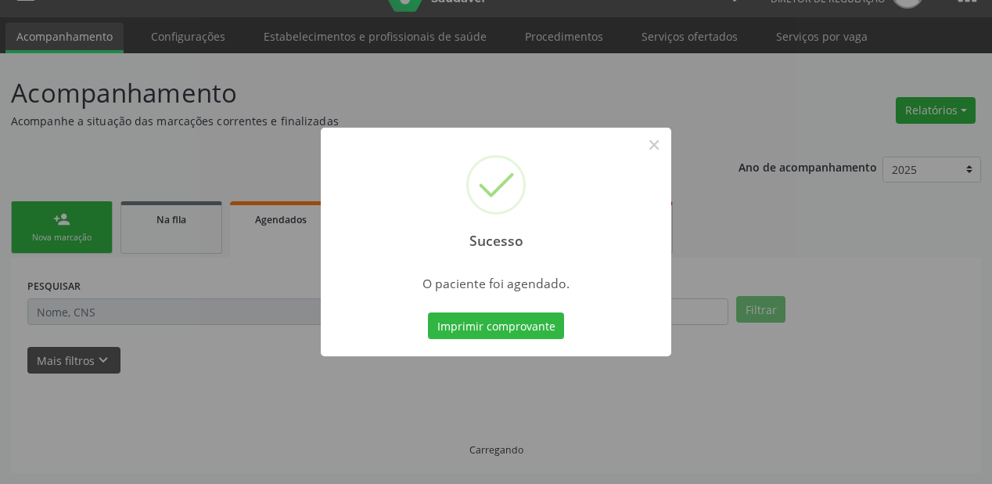
scroll to position [31, 0]
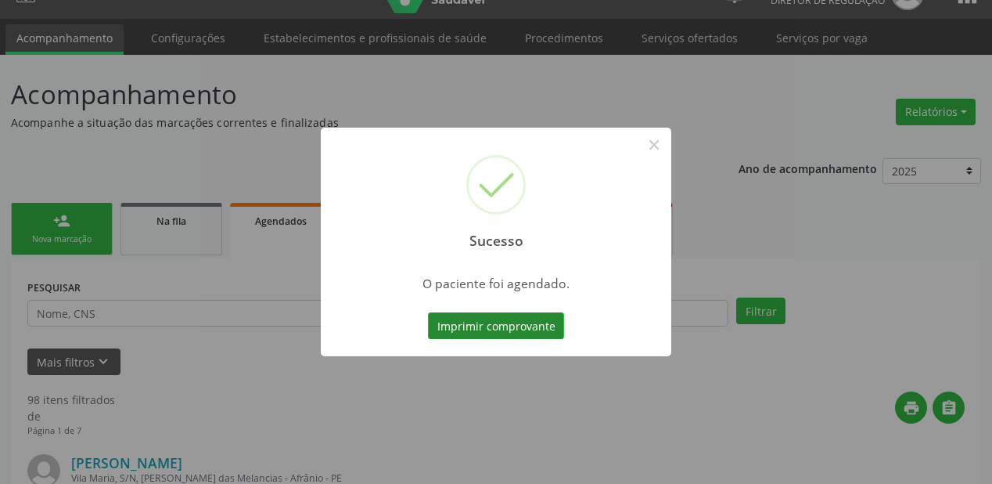
click at [491, 322] on button "Imprimir comprovante" at bounding box center [496, 325] width 136 height 27
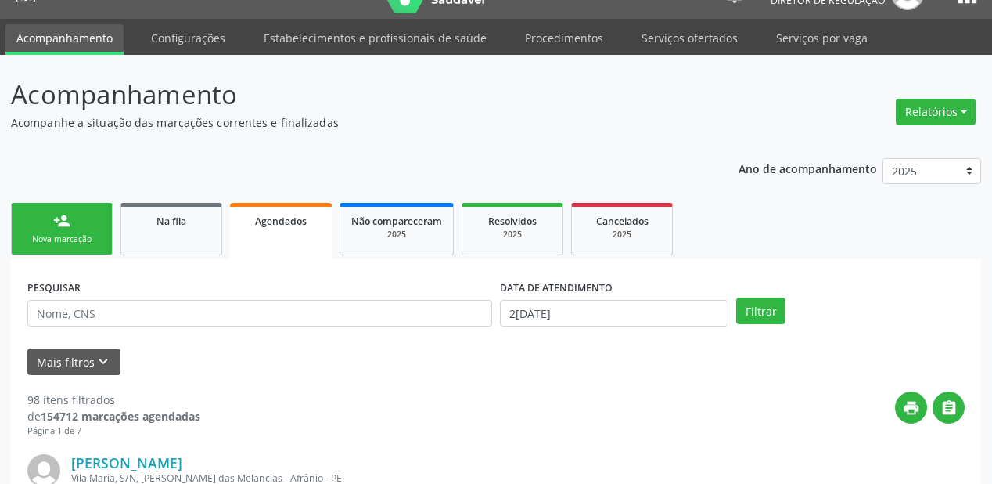
click at [62, 222] on div "person_add" at bounding box center [61, 220] width 17 height 17
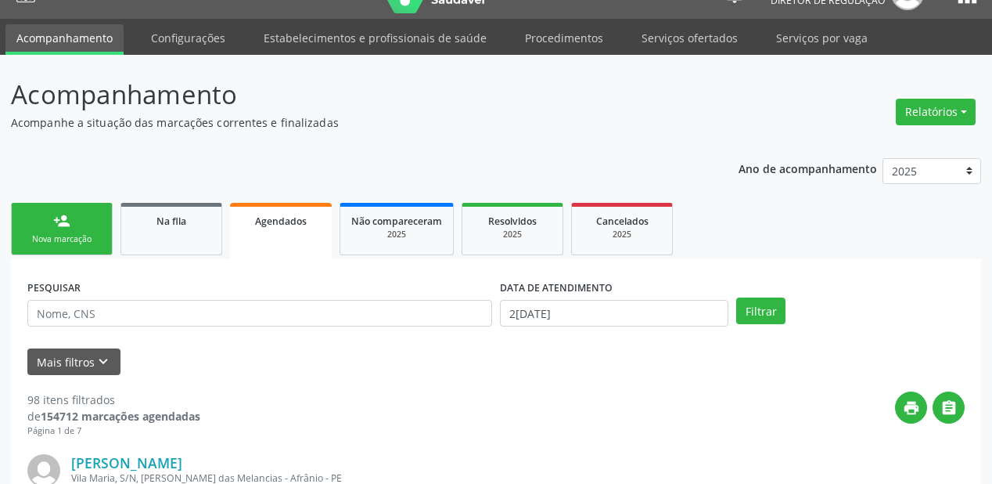
click at [62, 222] on div "person_add" at bounding box center [61, 220] width 17 height 17
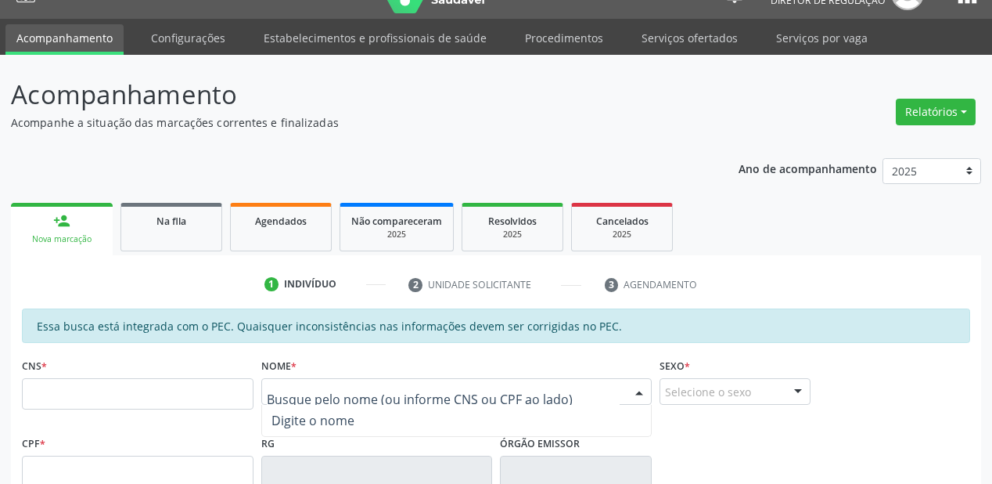
click at [297, 383] on input "text" at bounding box center [443, 398] width 353 height 31
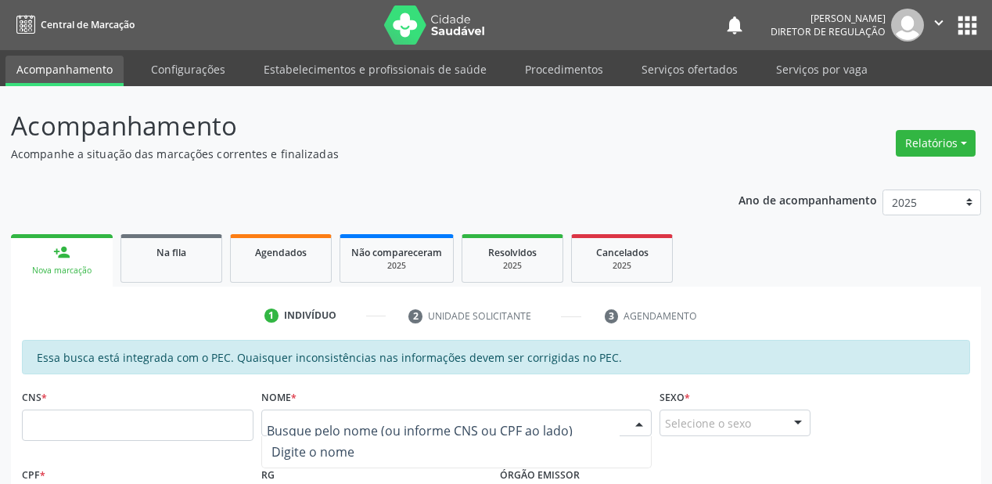
scroll to position [282, 0]
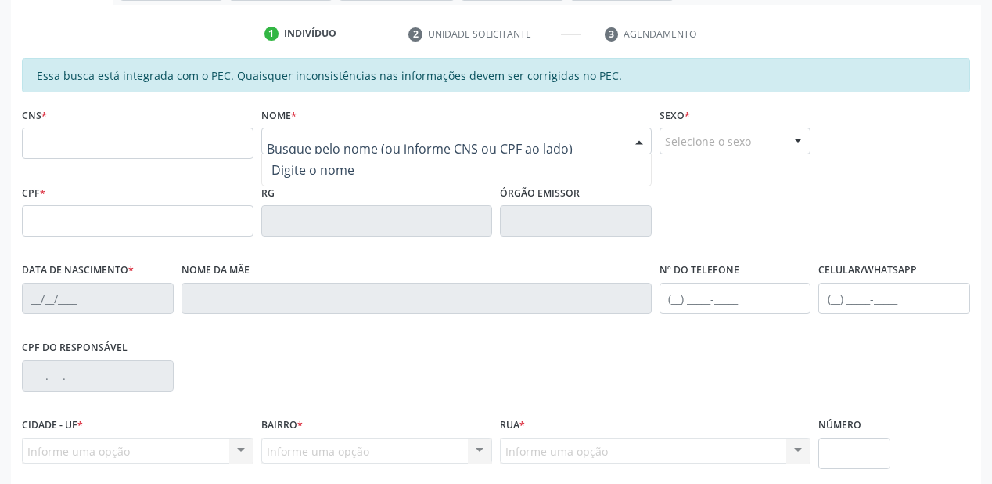
drag, startPoint x: 0, startPoint y: 0, endPoint x: 297, endPoint y: 142, distance: 329.7
click at [297, 142] on input "text" at bounding box center [443, 148] width 353 height 31
click at [210, 165] on fieldset "CNS *" at bounding box center [138, 136] width 232 height 67
click at [293, 141] on input "text" at bounding box center [443, 148] width 353 height 31
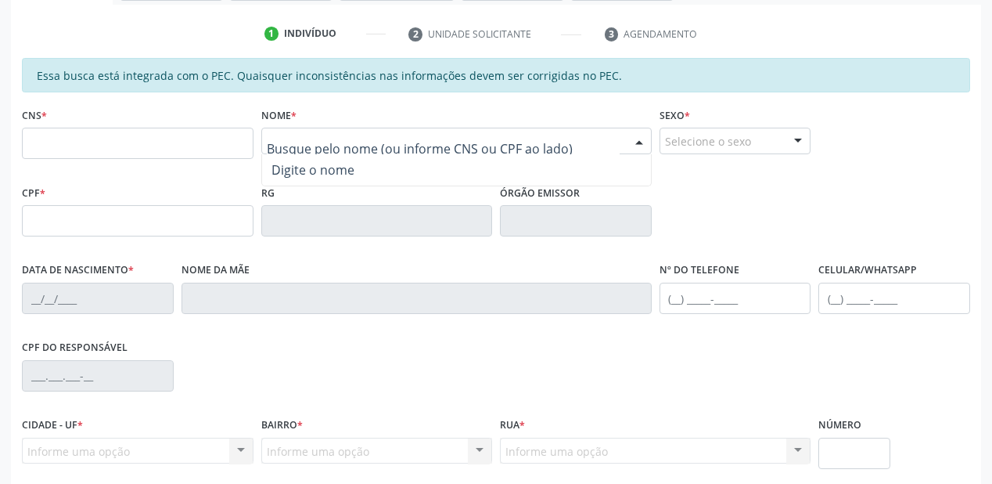
click at [293, 141] on input "text" at bounding box center [443, 148] width 353 height 31
click at [220, 173] on div "CNS *" at bounding box center [137, 141] width 239 height 77
click at [332, 272] on div "Nome da mãe" at bounding box center [417, 286] width 470 height 56
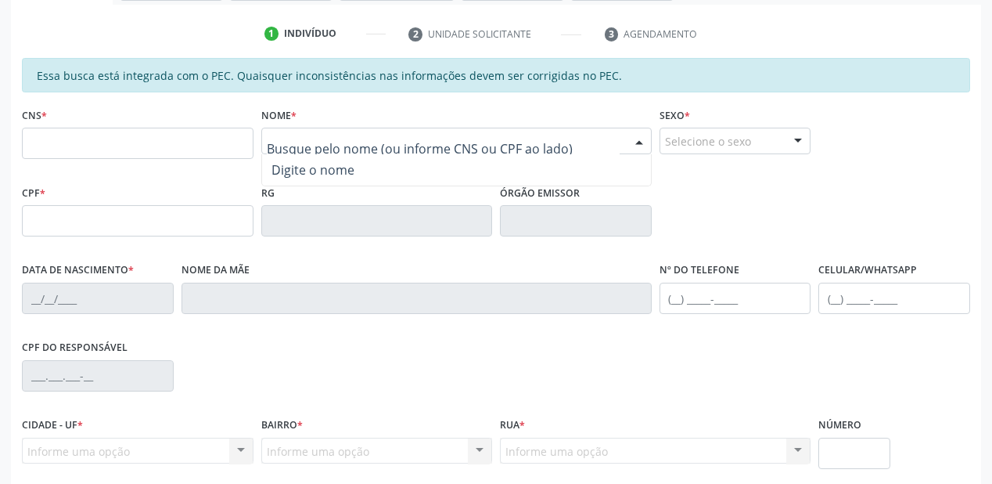
click at [329, 260] on div "Nome da mãe" at bounding box center [417, 286] width 470 height 56
click at [276, 138] on input "text" at bounding box center [443, 148] width 353 height 31
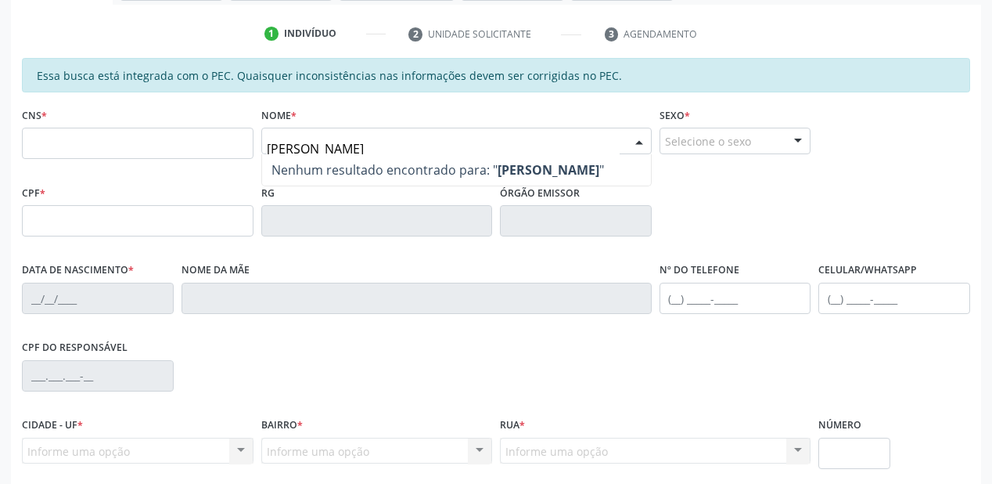
click at [344, 142] on input "ANA CARLA" at bounding box center [443, 148] width 353 height 31
type input "ANA"
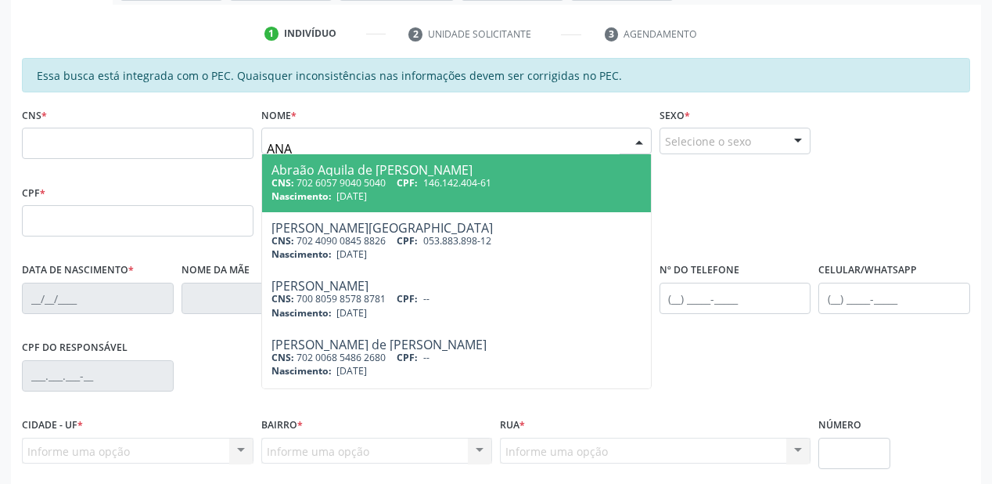
click at [303, 142] on input "ANA" at bounding box center [443, 148] width 353 height 31
click at [307, 147] on input "ANA" at bounding box center [443, 148] width 353 height 31
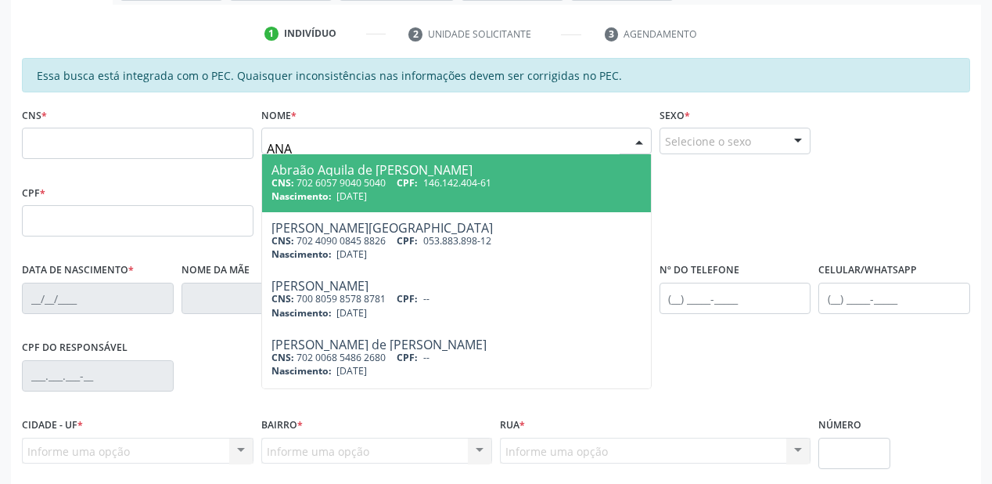
click at [307, 147] on input "ANA" at bounding box center [443, 148] width 353 height 31
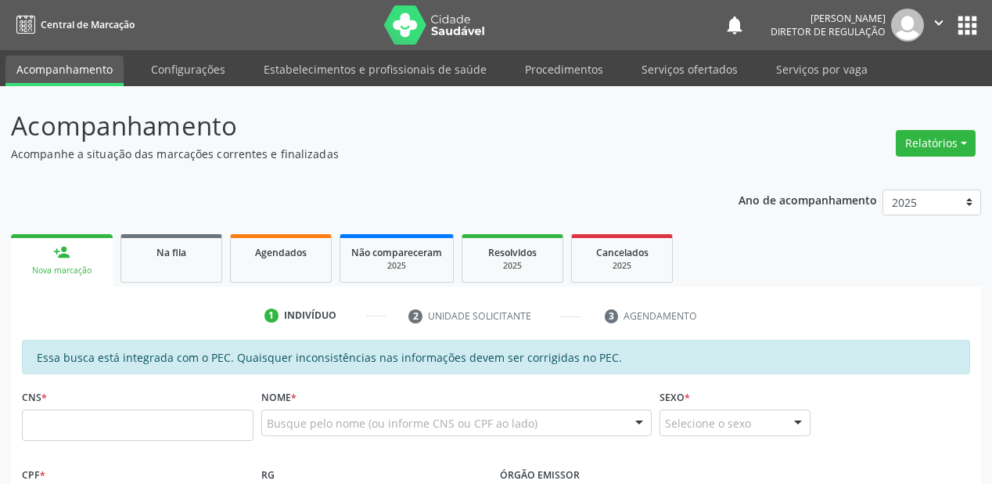
scroll to position [282, 0]
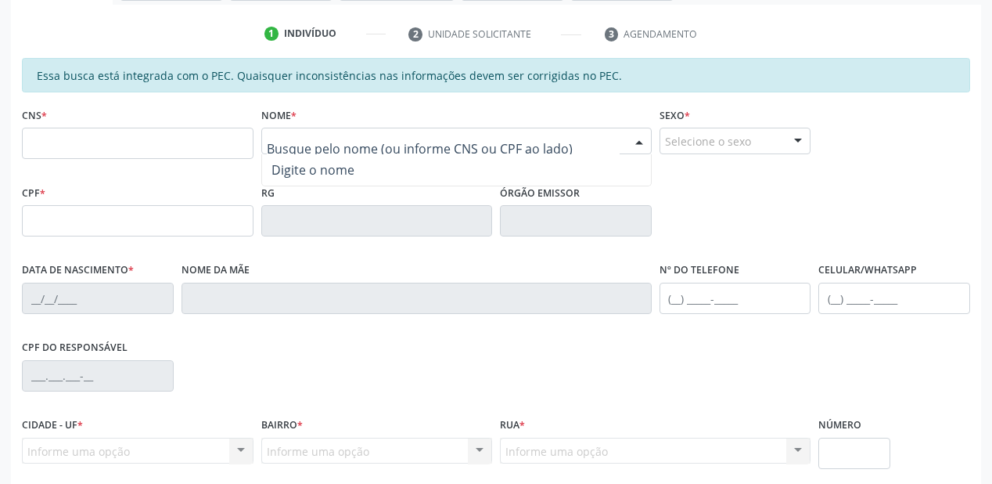
click at [291, 142] on input "text" at bounding box center [443, 148] width 353 height 31
click at [332, 262] on div "Nome da mãe" at bounding box center [417, 286] width 470 height 56
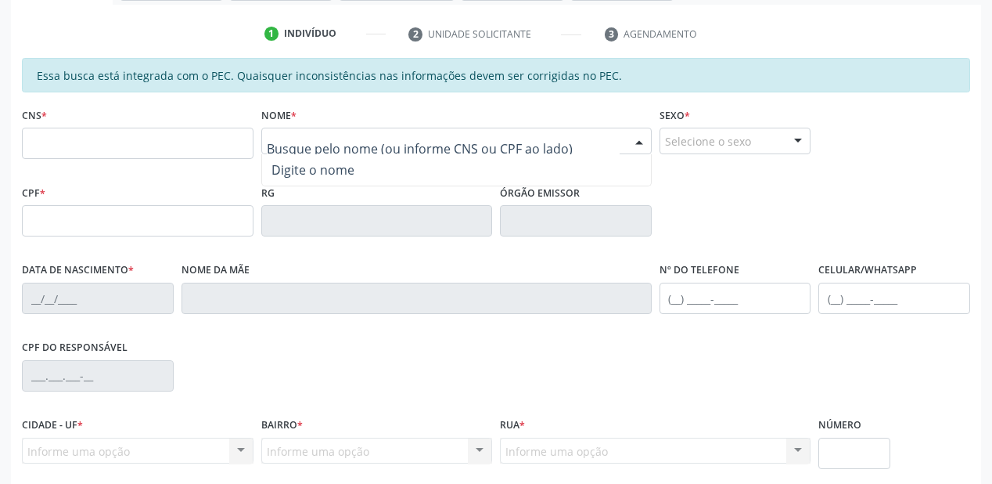
click at [292, 133] on input "text" at bounding box center [443, 148] width 353 height 31
click at [218, 175] on div "CNS *" at bounding box center [137, 141] width 239 height 77
click at [284, 139] on input "text" at bounding box center [443, 148] width 353 height 31
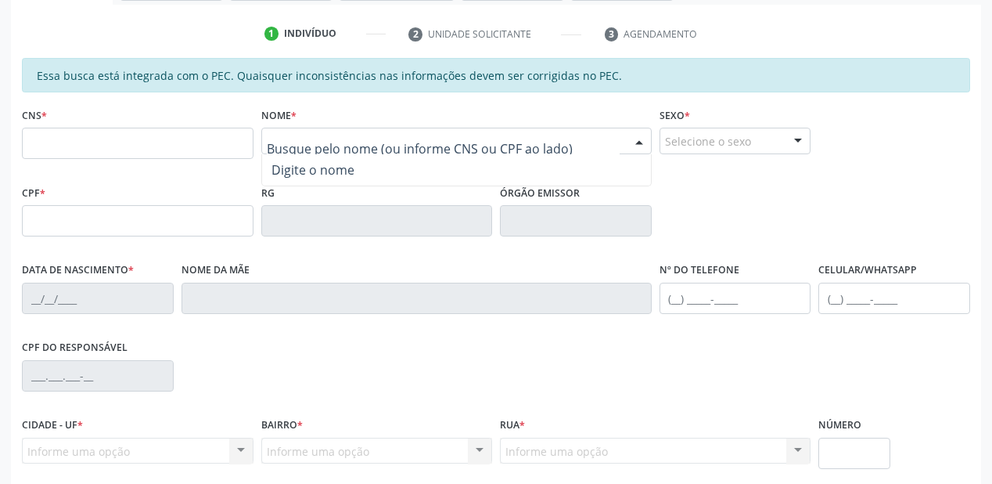
click at [284, 139] on input "text" at bounding box center [443, 148] width 353 height 31
click at [285, 140] on input "text" at bounding box center [443, 148] width 353 height 31
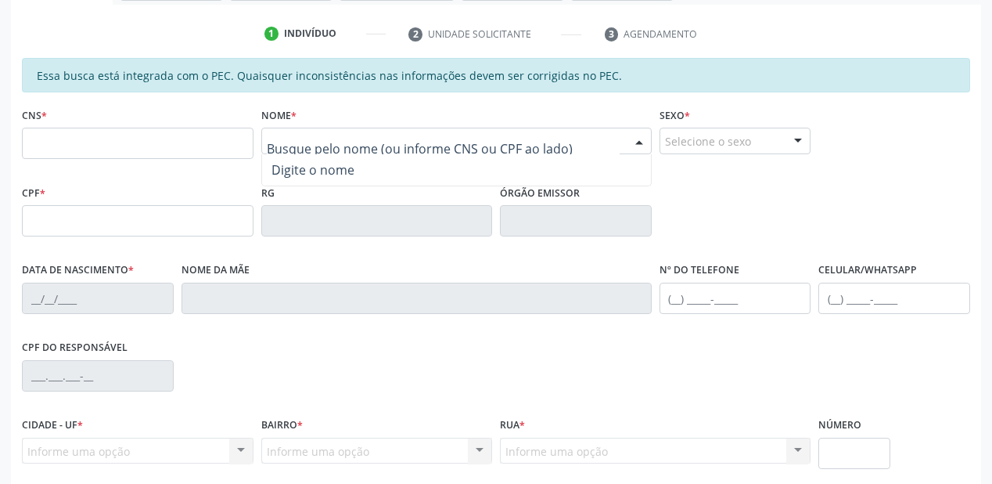
click at [285, 140] on input "text" at bounding box center [443, 148] width 353 height 31
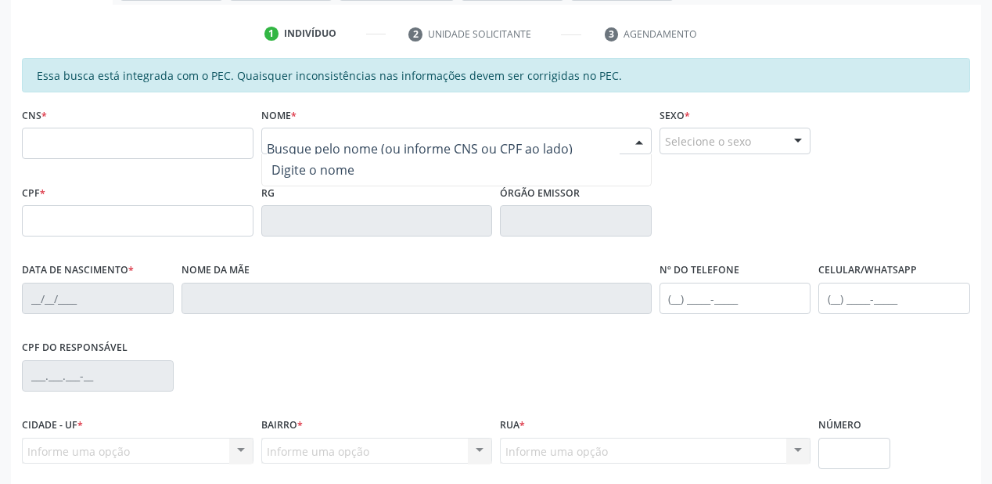
click at [175, 141] on input "text" at bounding box center [138, 143] width 232 height 31
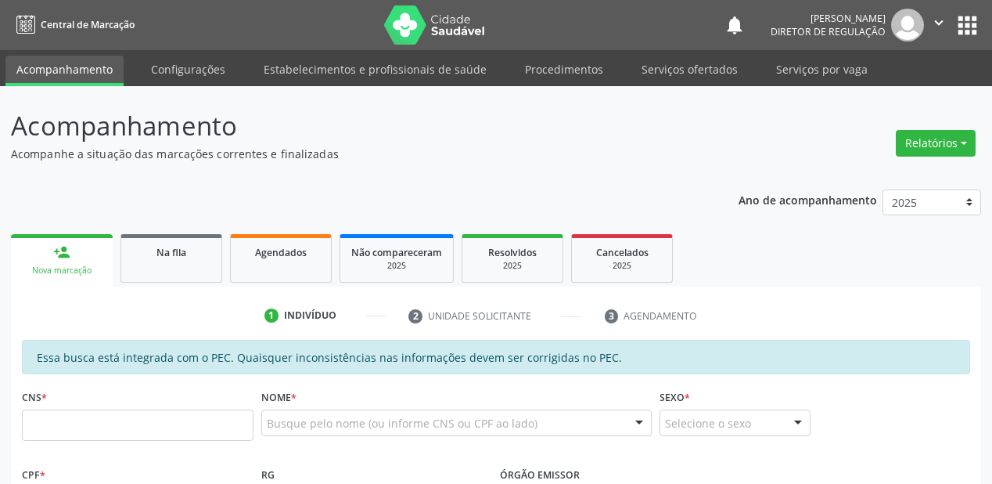
scroll to position [282, 0]
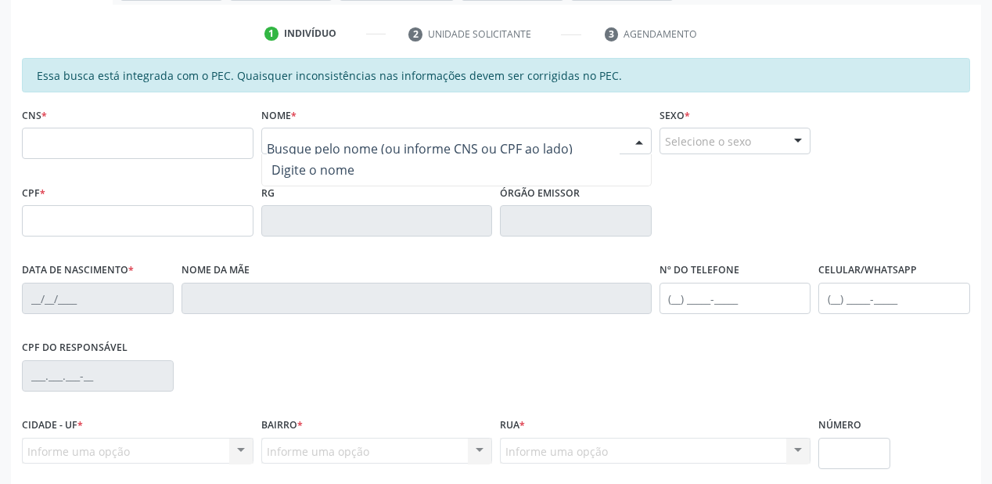
click at [285, 144] on input "text" at bounding box center [443, 148] width 353 height 31
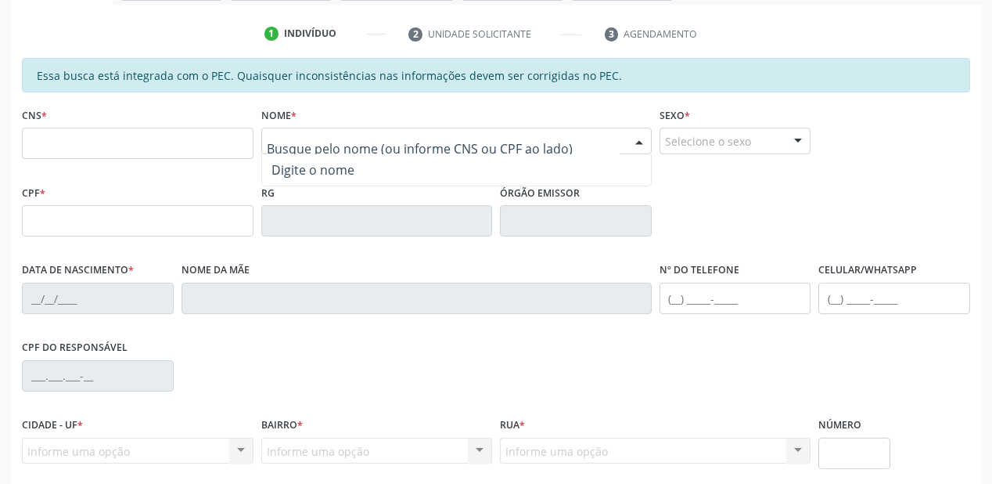
click at [285, 144] on input "text" at bounding box center [443, 148] width 353 height 31
click at [182, 141] on input "text" at bounding box center [138, 143] width 232 height 31
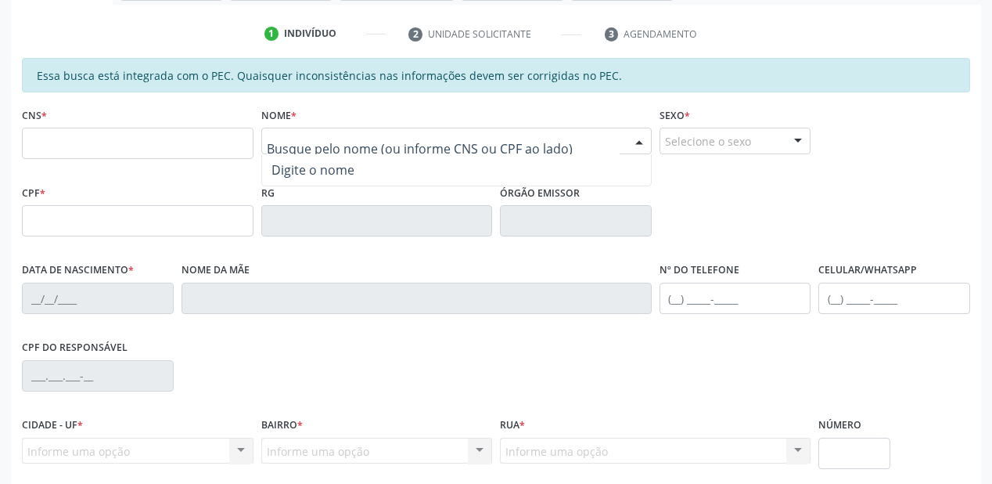
click at [182, 141] on input "text" at bounding box center [138, 143] width 232 height 31
click at [278, 133] on input "text" at bounding box center [443, 148] width 353 height 31
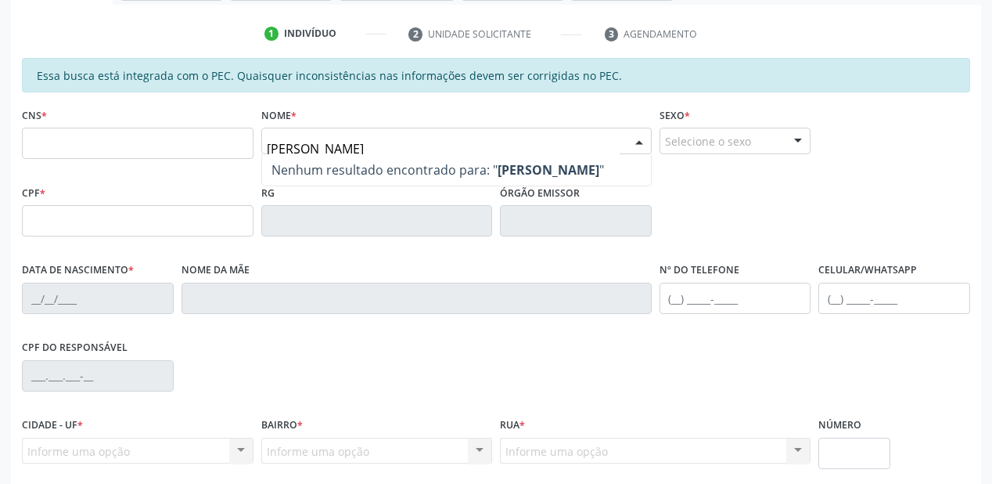
type input "[PERSON_NAME]"
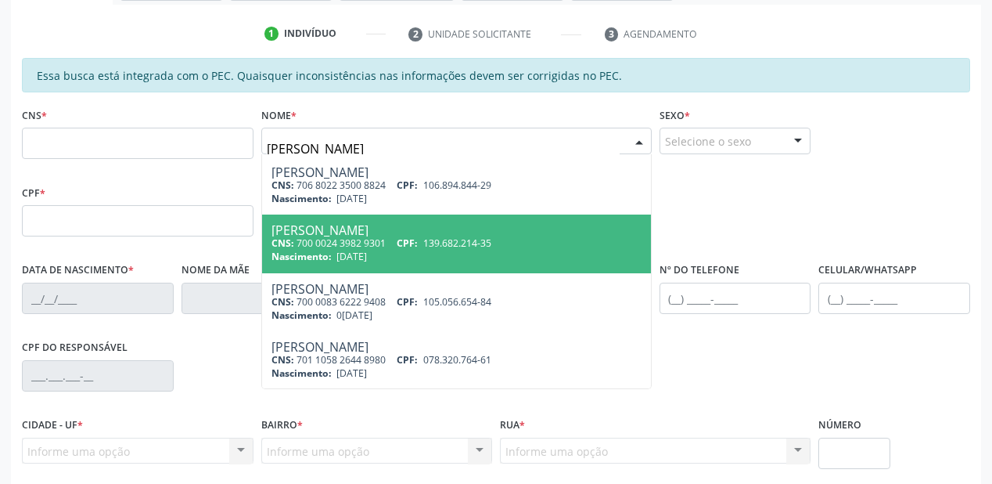
scroll to position [250, 0]
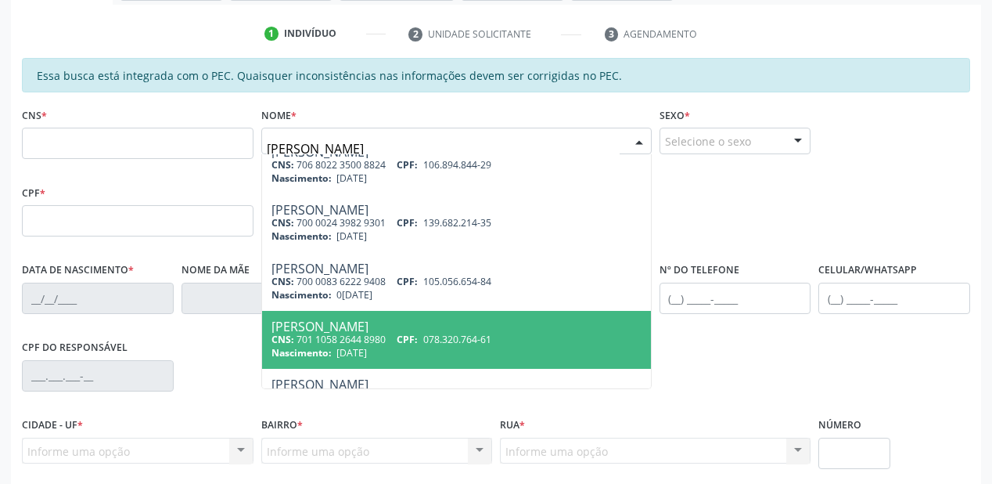
click at [423, 330] on div "[PERSON_NAME]" at bounding box center [457, 326] width 370 height 13
type input "701 1058 2644 8980"
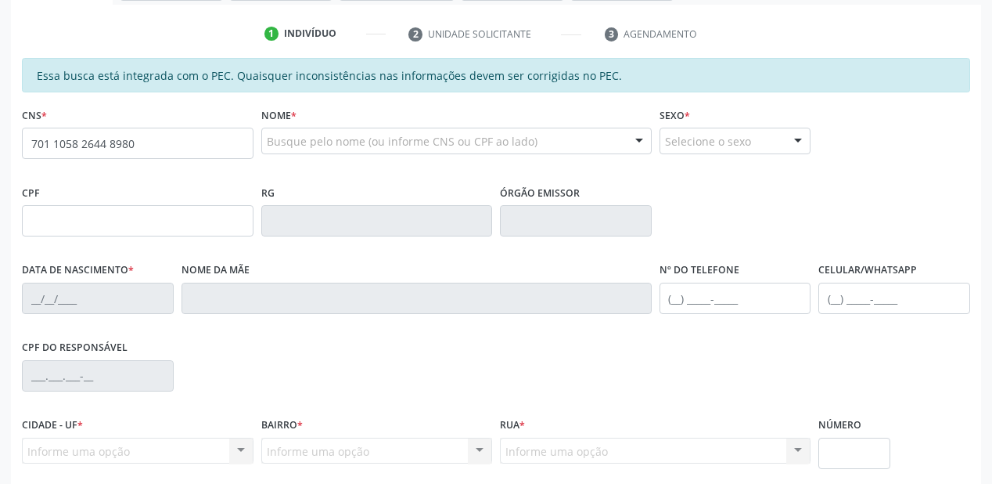
scroll to position [0, 0]
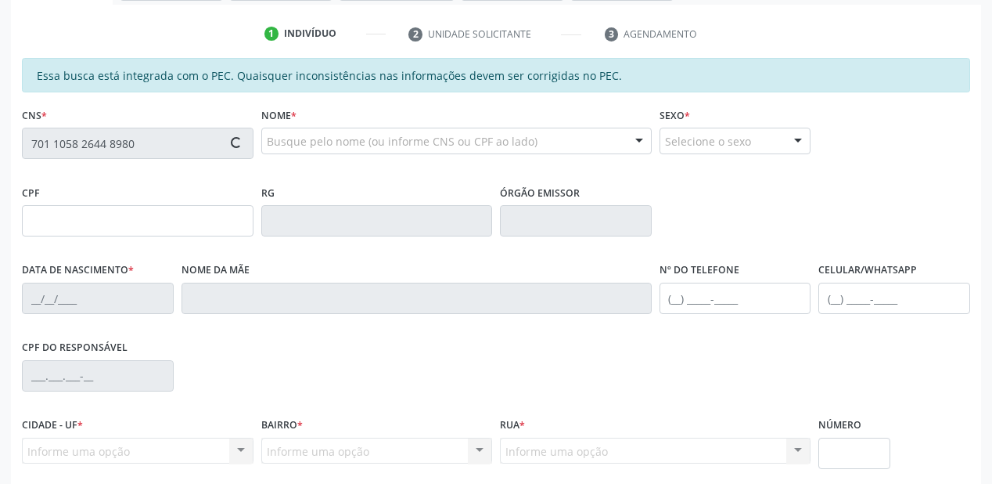
type input "078.320.764-61"
type input "[DATE]"
type input "[PERSON_NAME]"
type input "[PHONE_NUMBER]"
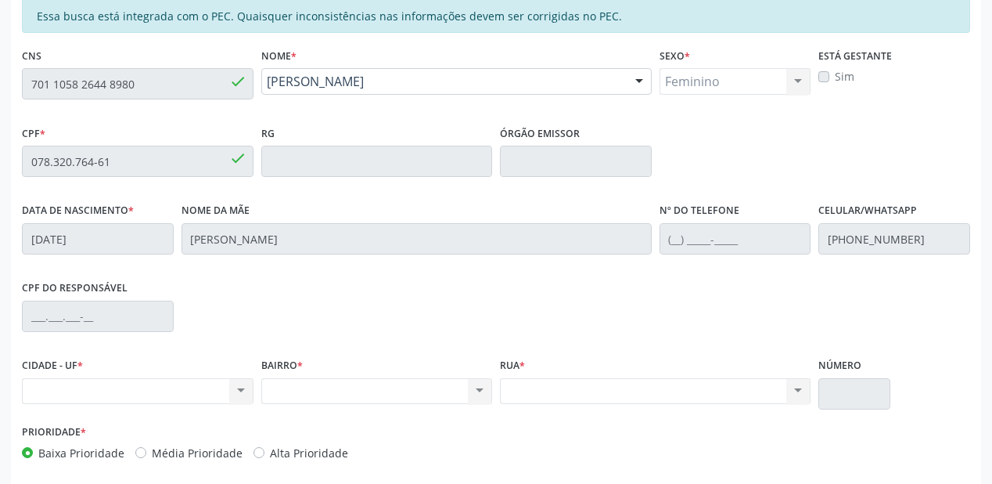
scroll to position [159, 0]
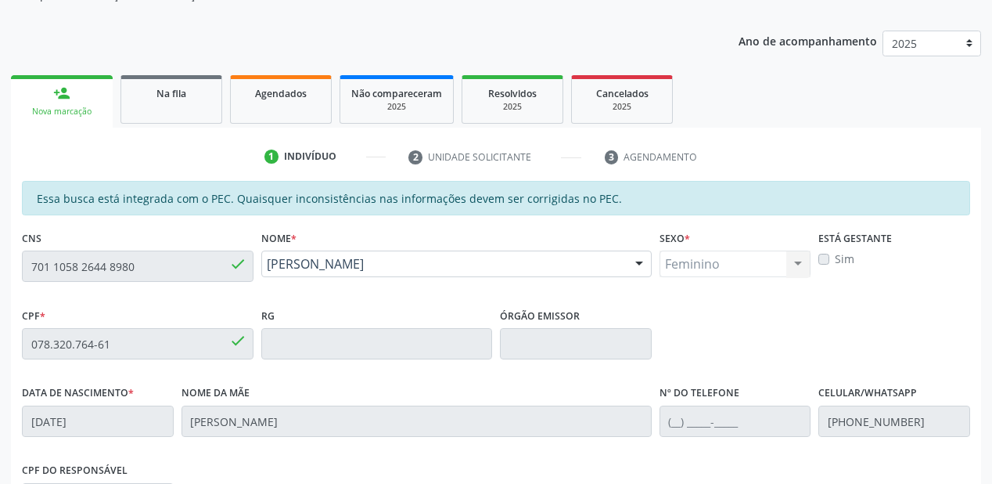
click at [177, 95] on span "Na fila" at bounding box center [172, 93] width 30 height 13
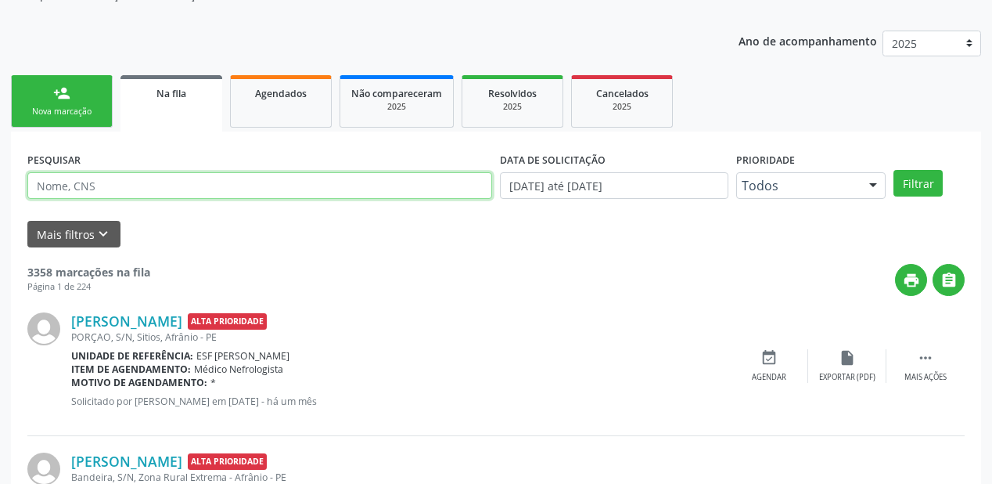
click at [78, 187] on input "text" at bounding box center [259, 185] width 465 height 27
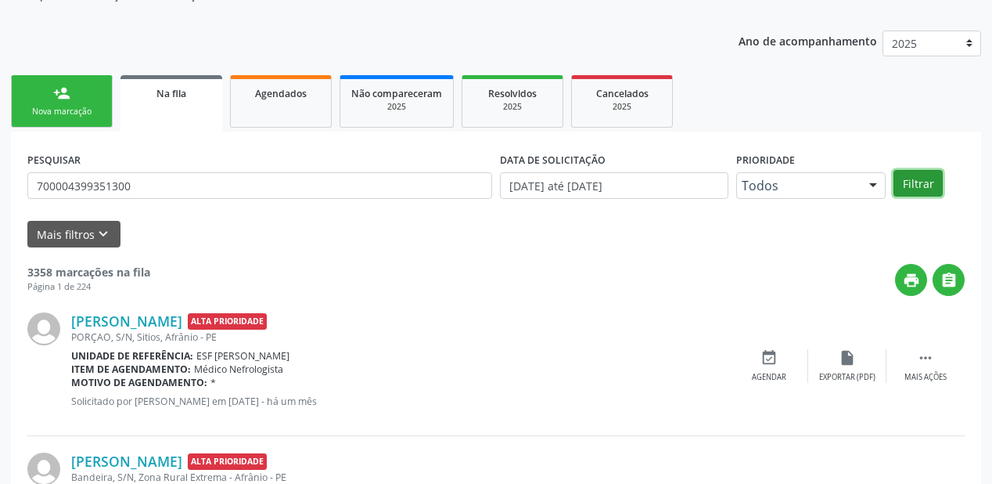
click at [927, 182] on button "Filtrar" at bounding box center [918, 183] width 49 height 27
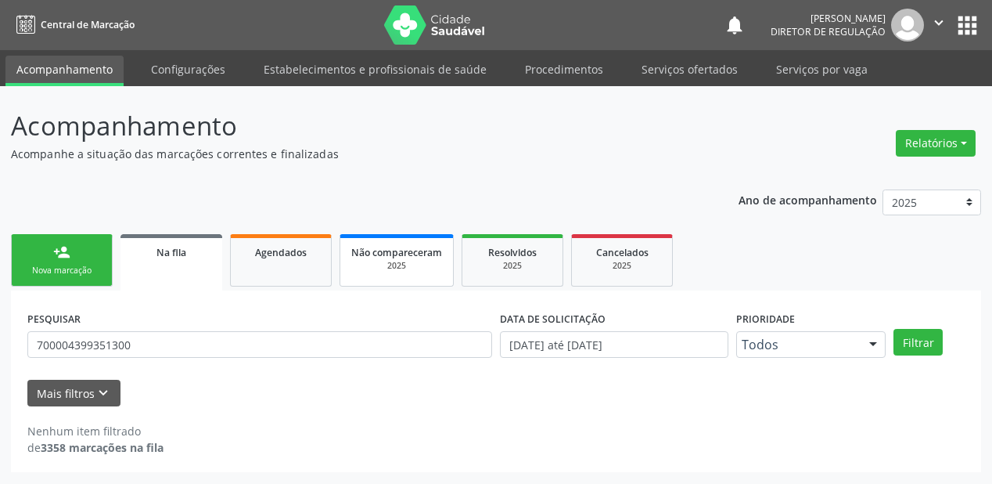
scroll to position [0, 0]
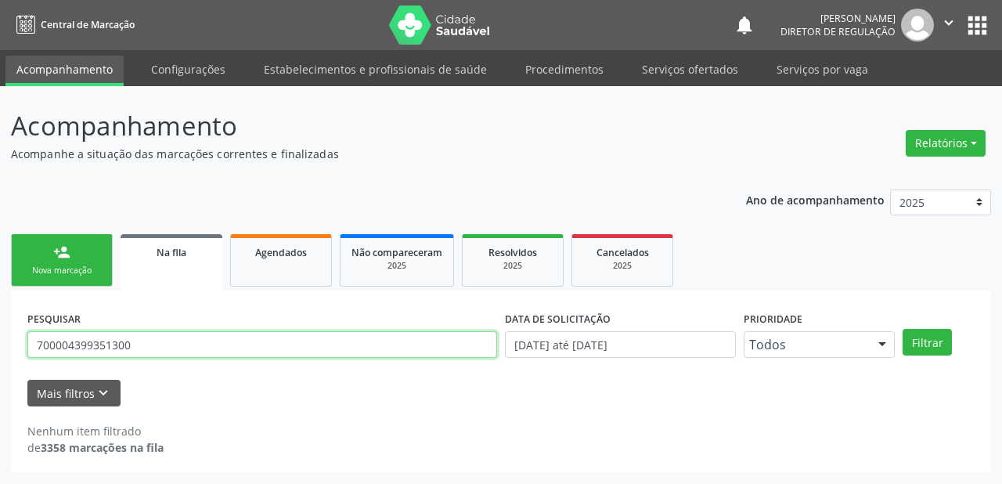
click at [148, 348] on input "700004399351300" at bounding box center [262, 344] width 470 height 27
type input "7"
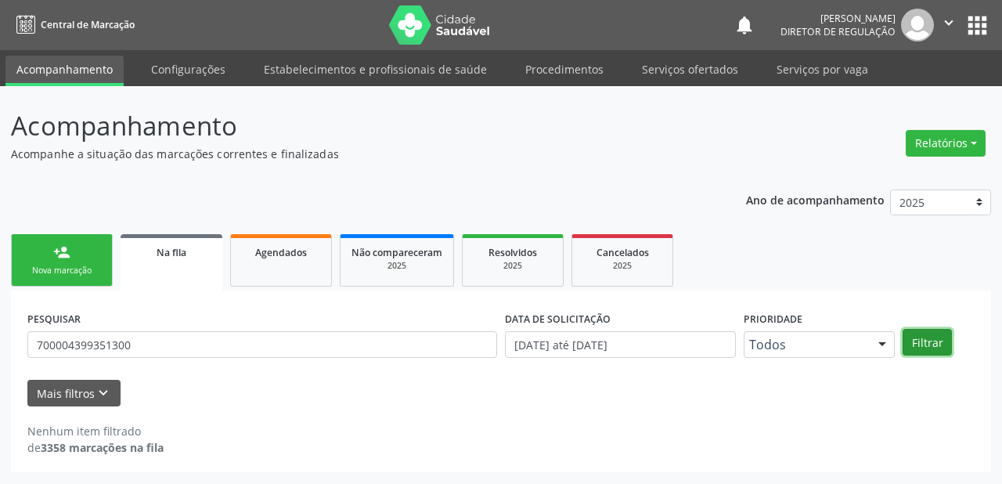
click at [908, 332] on button "Filtrar" at bounding box center [926, 342] width 49 height 27
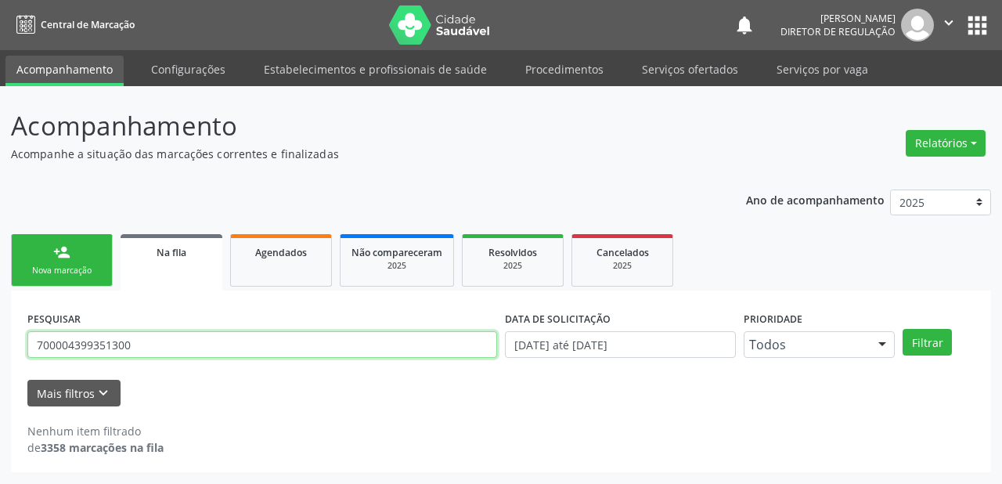
click at [139, 339] on input "700004399351300" at bounding box center [262, 344] width 470 height 27
type input "7"
type input "700504334239250"
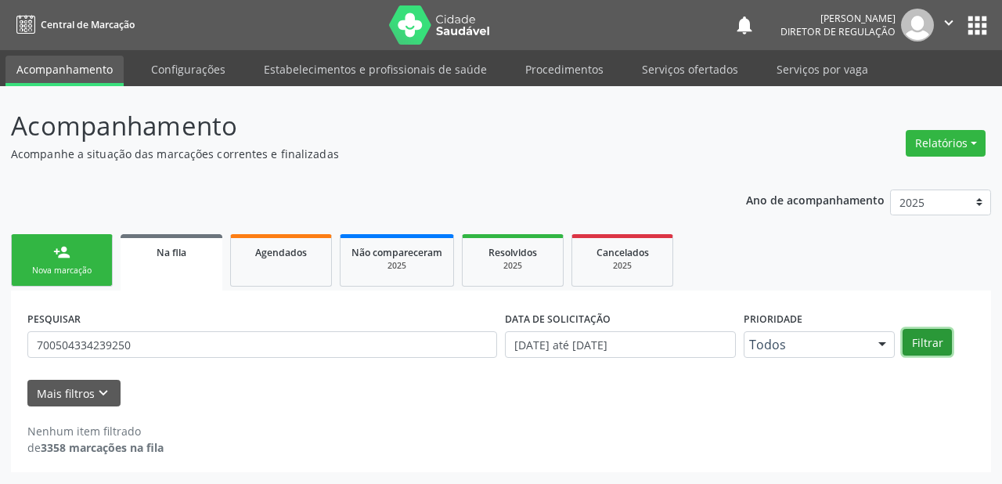
click at [923, 344] on button "Filtrar" at bounding box center [926, 342] width 49 height 27
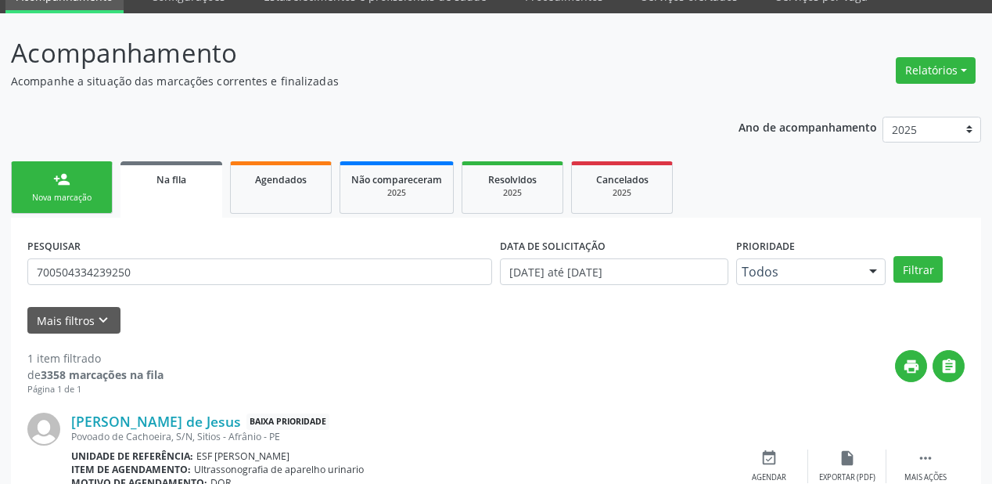
scroll to position [150, 0]
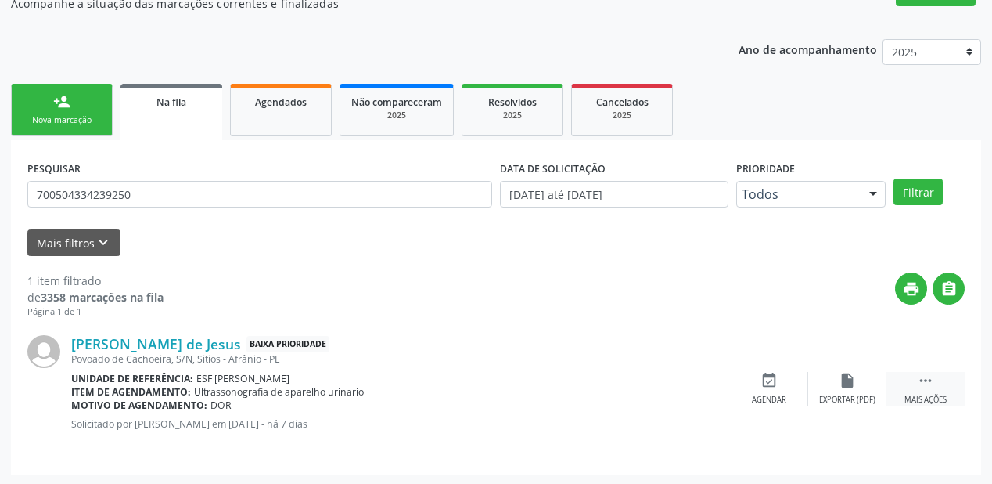
click at [918, 378] on icon "" at bounding box center [925, 380] width 17 height 17
click at [538, 380] on icon "event_available" at bounding box center [534, 380] width 17 height 17
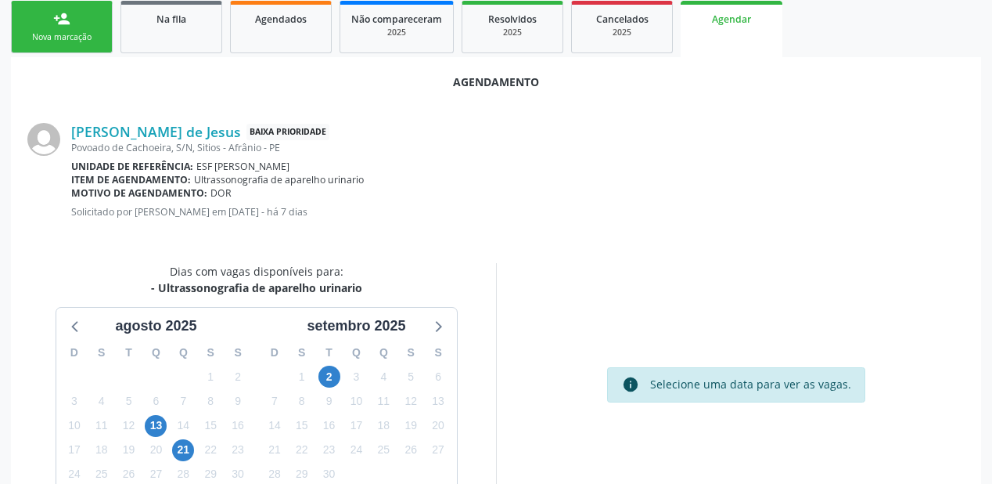
scroll to position [329, 0]
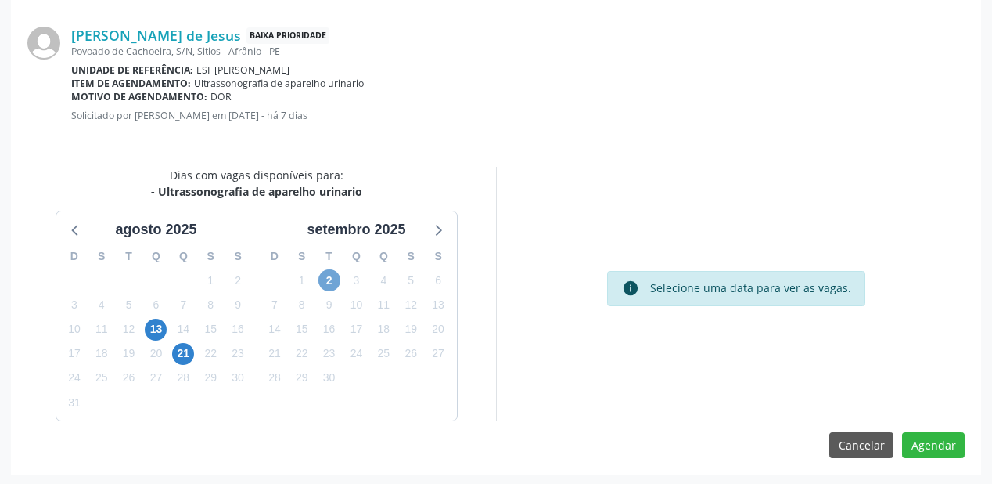
click at [329, 279] on span "2" at bounding box center [330, 280] width 22 height 22
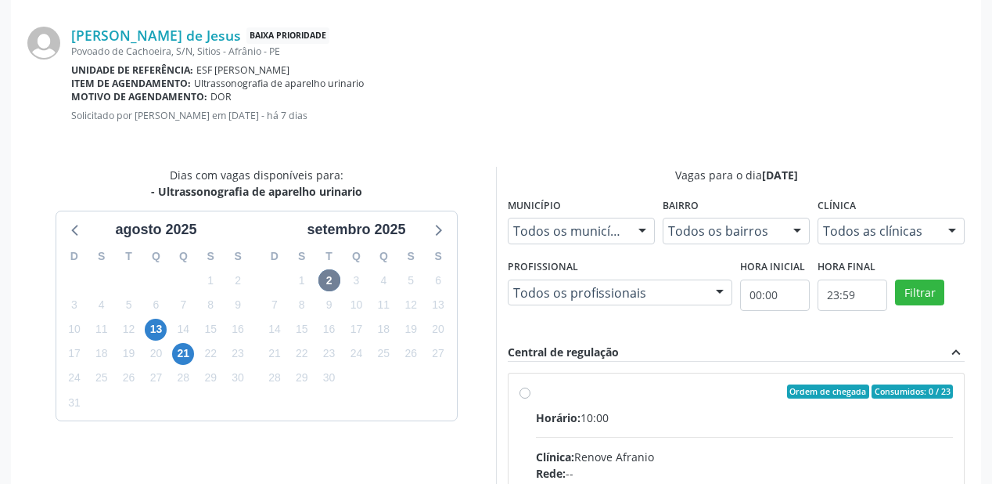
click at [531, 398] on input "Ordem de chegada Consumidos: 0 / 23 Horário: 10:00 Clínica: Renove Afranio Rede…" at bounding box center [525, 391] width 11 height 14
radio input "true"
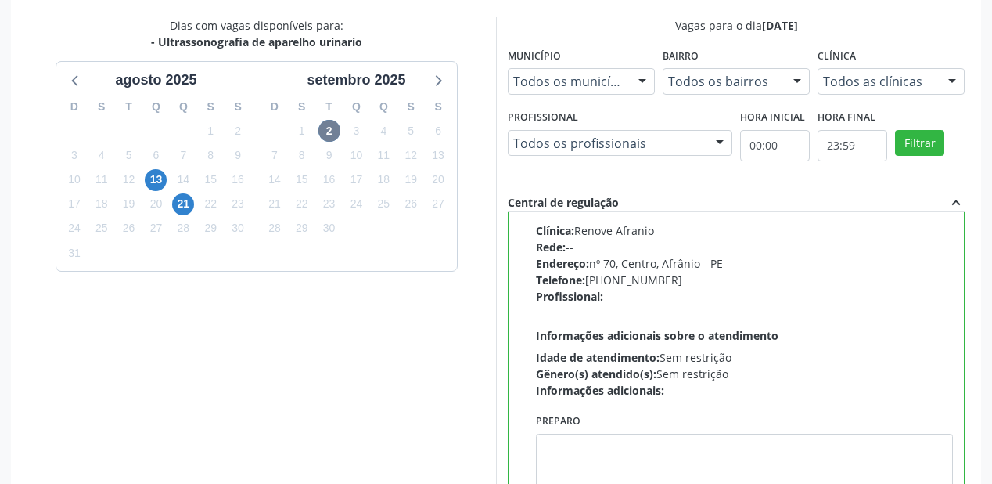
scroll to position [584, 0]
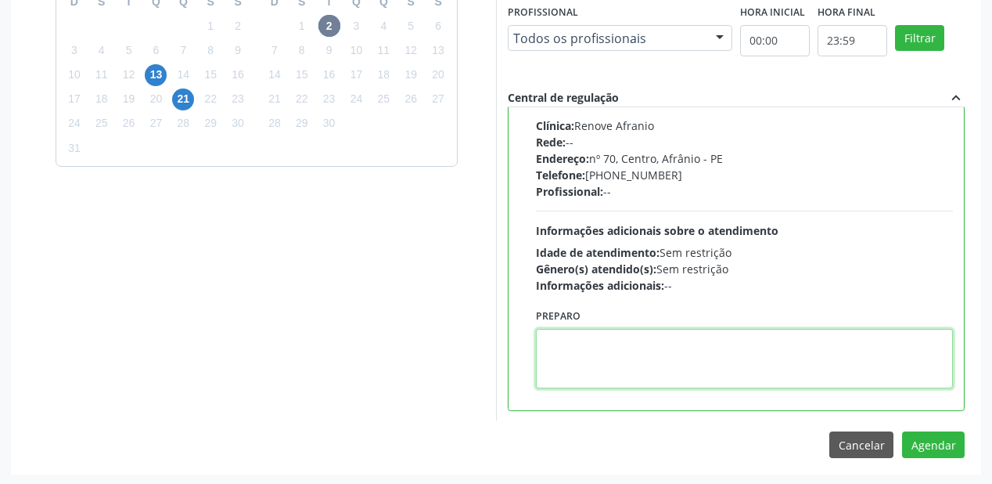
click at [733, 346] on textarea at bounding box center [744, 358] width 417 height 59
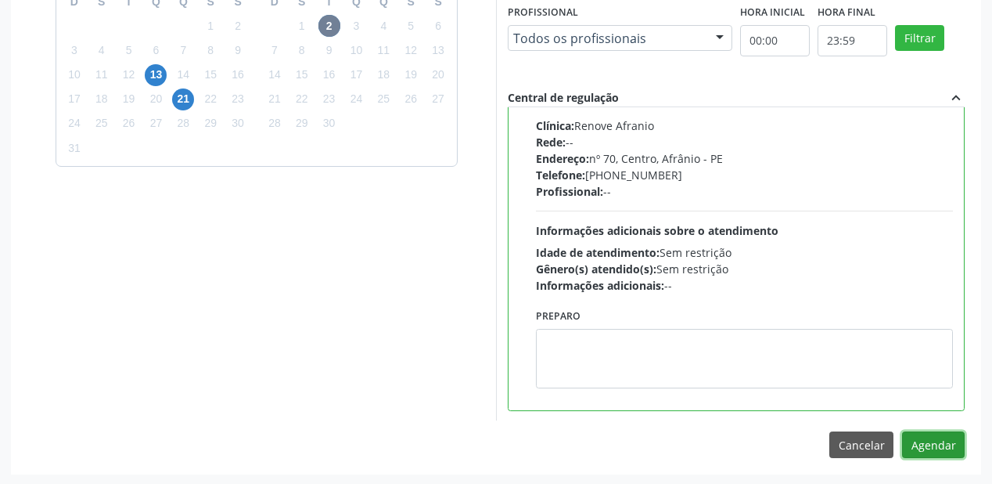
click at [926, 435] on button "Agendar" at bounding box center [933, 444] width 63 height 27
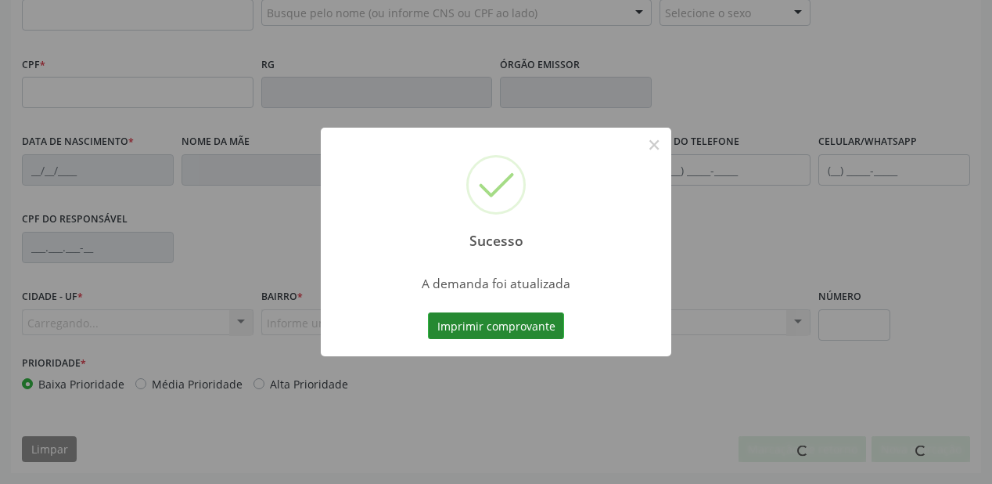
scroll to position [409, 0]
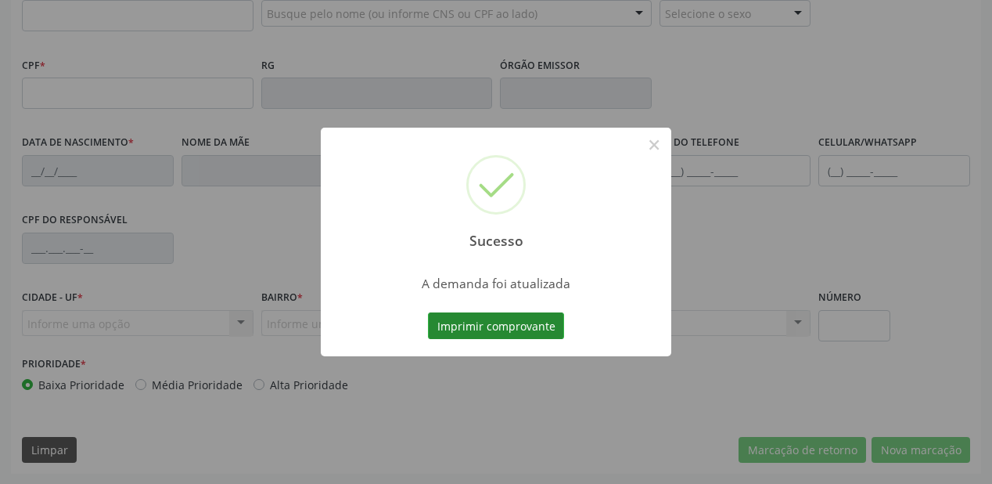
click at [466, 321] on button "Imprimir comprovante" at bounding box center [496, 325] width 136 height 27
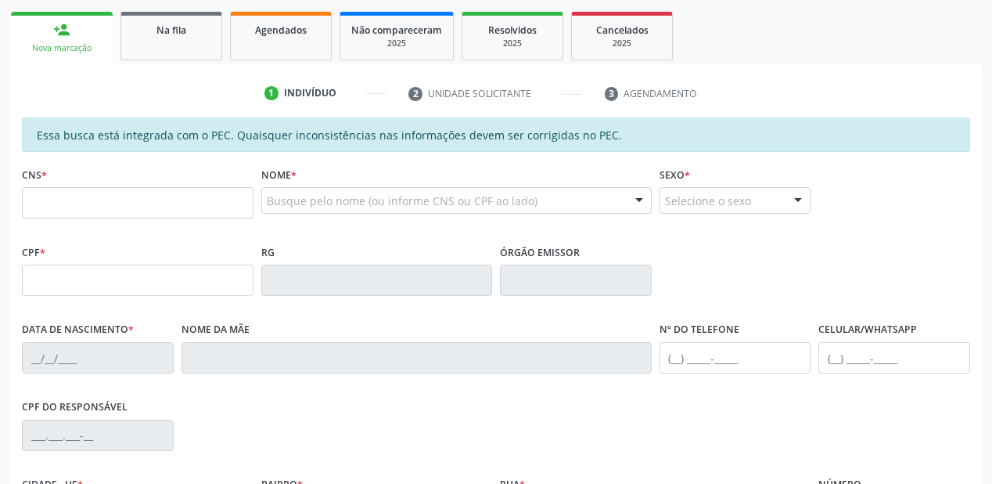
scroll to position [221, 0]
click at [191, 43] on link "Na fila" at bounding box center [172, 37] width 102 height 49
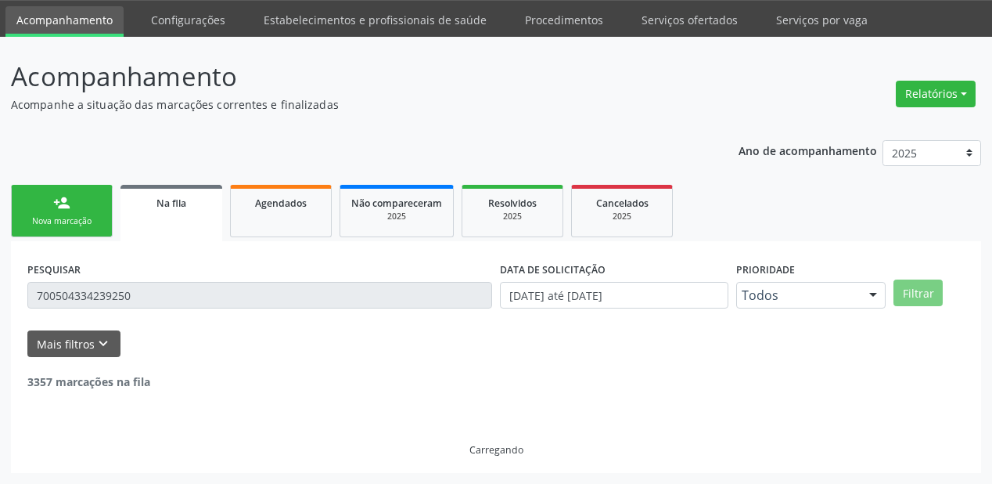
scroll to position [0, 0]
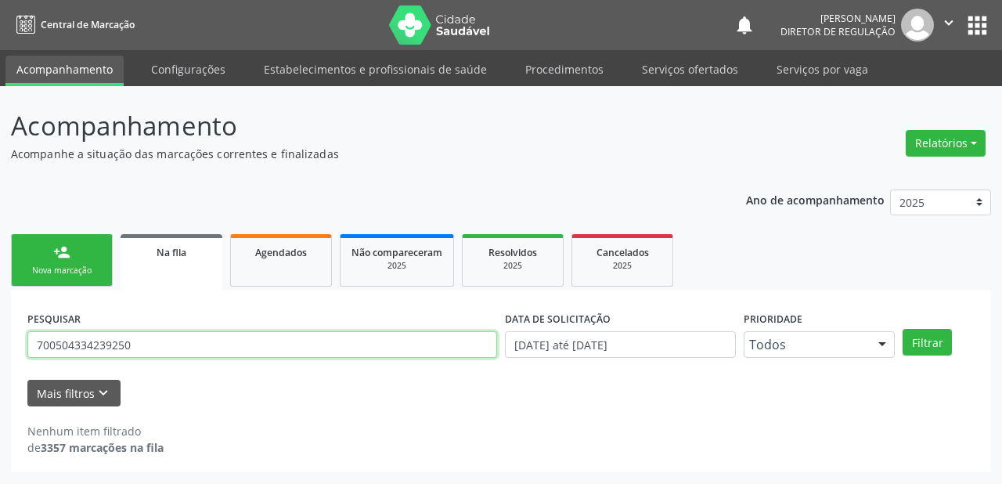
click at [135, 342] on input "700504334239250" at bounding box center [262, 344] width 470 height 27
type input "7"
type input "700906972071697"
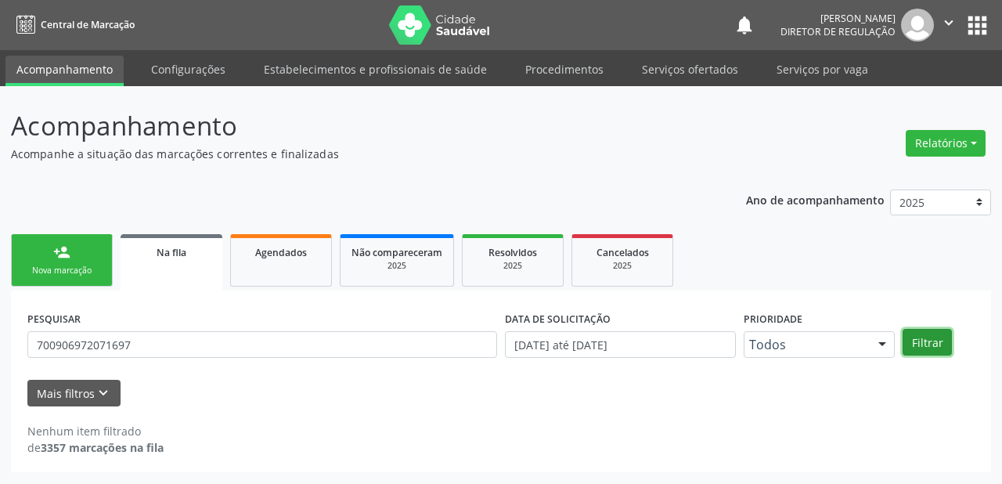
click at [933, 331] on button "Filtrar" at bounding box center [926, 342] width 49 height 27
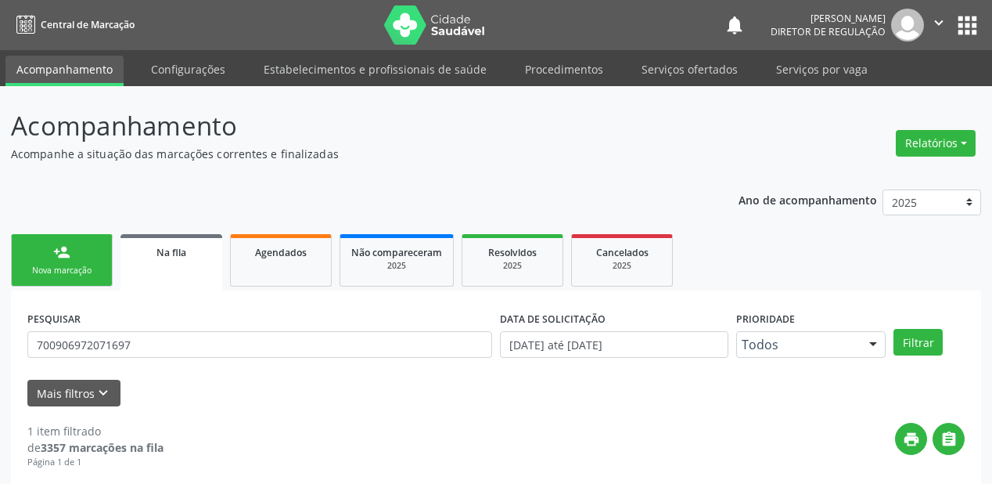
scroll to position [150, 0]
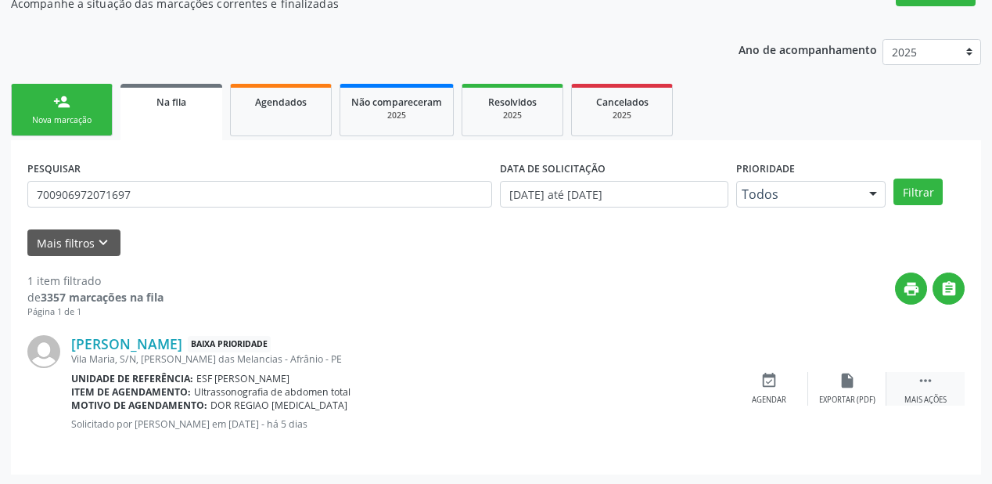
drag, startPoint x: 934, startPoint y: 379, endPoint x: 895, endPoint y: 379, distance: 38.3
click at [933, 379] on icon "" at bounding box center [925, 380] width 17 height 17
click at [531, 380] on icon "event_available" at bounding box center [534, 380] width 17 height 17
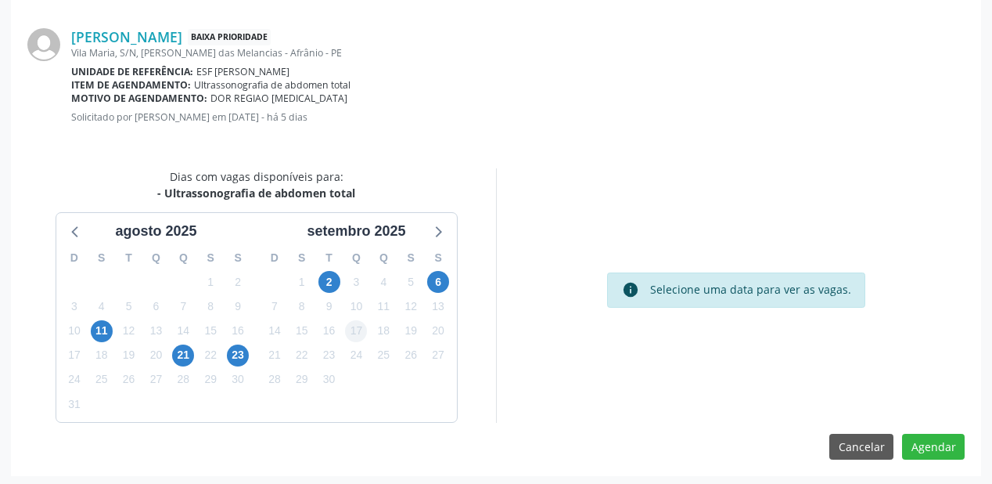
scroll to position [329, 0]
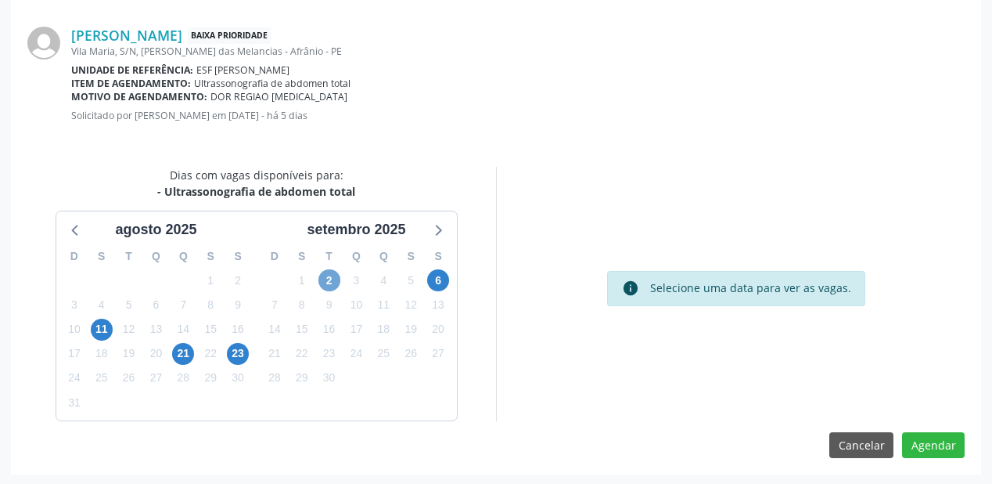
click at [329, 286] on span "2" at bounding box center [330, 280] width 22 height 22
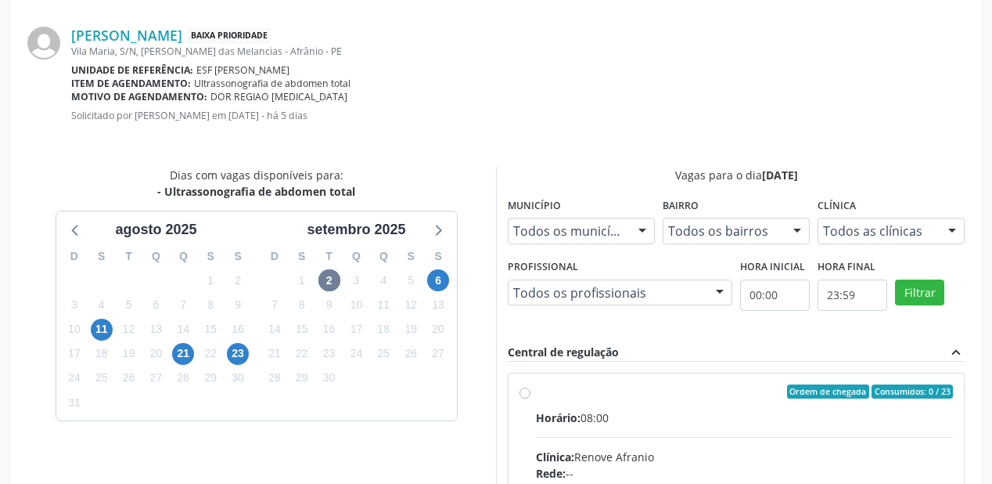
click at [778, 450] on div "Clínica: [PERSON_NAME]" at bounding box center [744, 456] width 417 height 16
click at [531, 398] on input "Ordem de chegada Consumidos: 0 / 23 Horário: 08:00 Clínica: Renove Afranio Rede…" at bounding box center [525, 391] width 11 height 14
radio input "true"
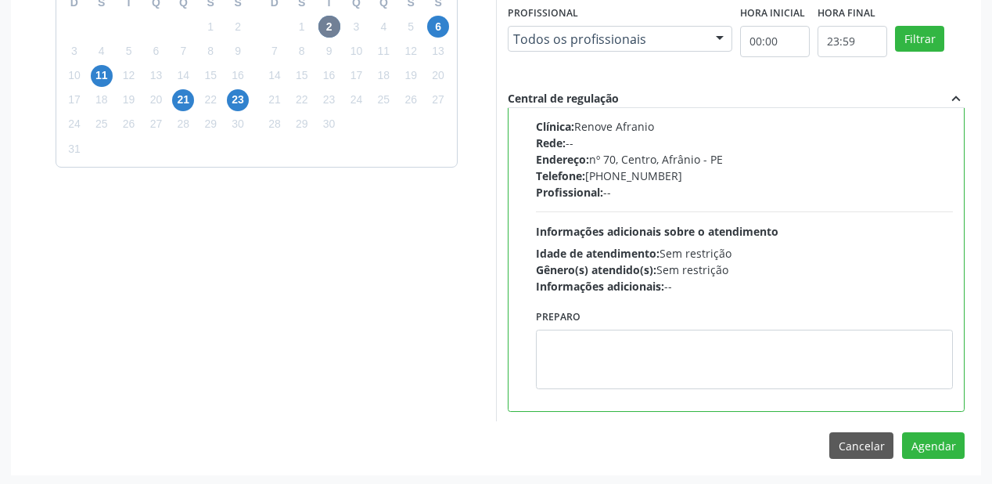
scroll to position [584, 0]
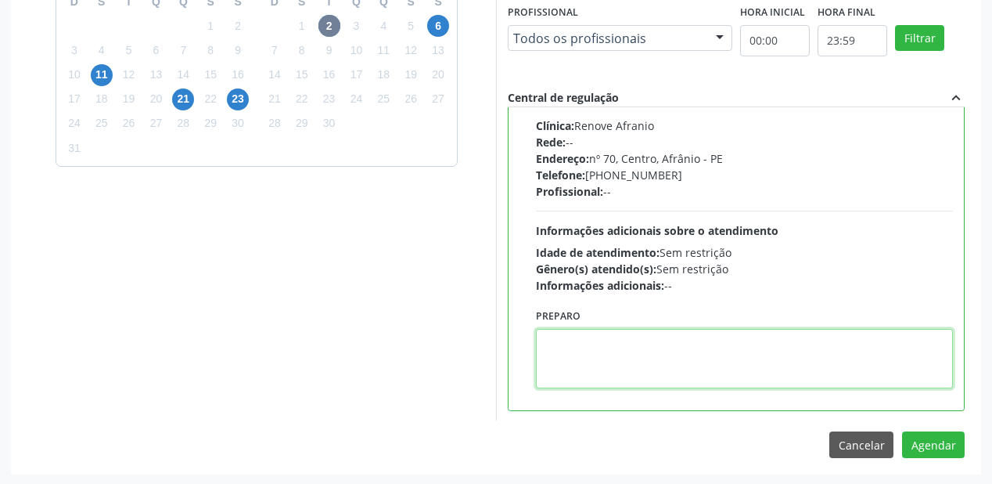
click at [657, 373] on textarea at bounding box center [744, 358] width 417 height 59
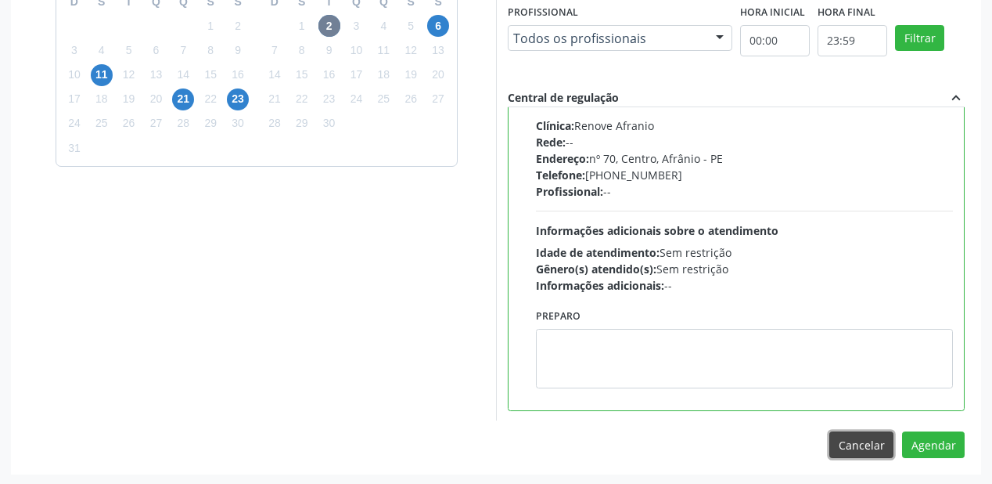
click at [892, 437] on button "Cancelar" at bounding box center [862, 444] width 64 height 27
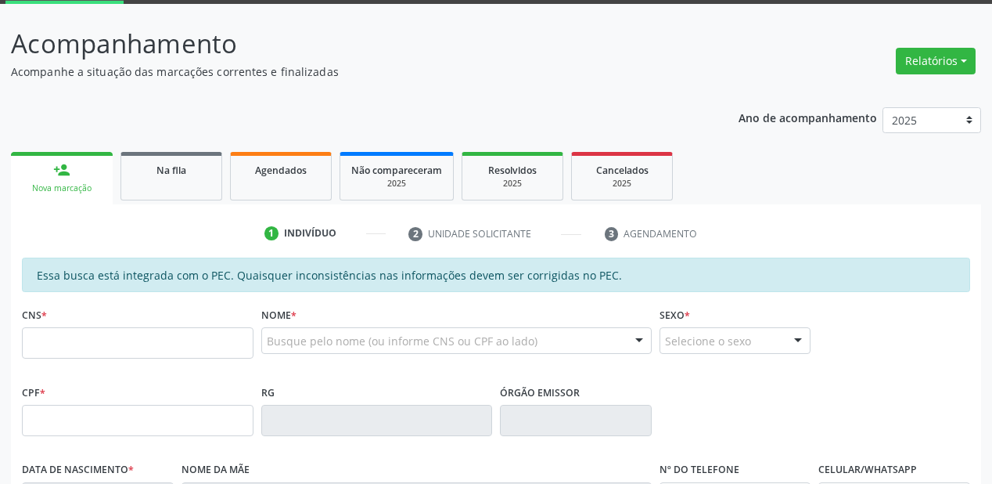
scroll to position [34, 0]
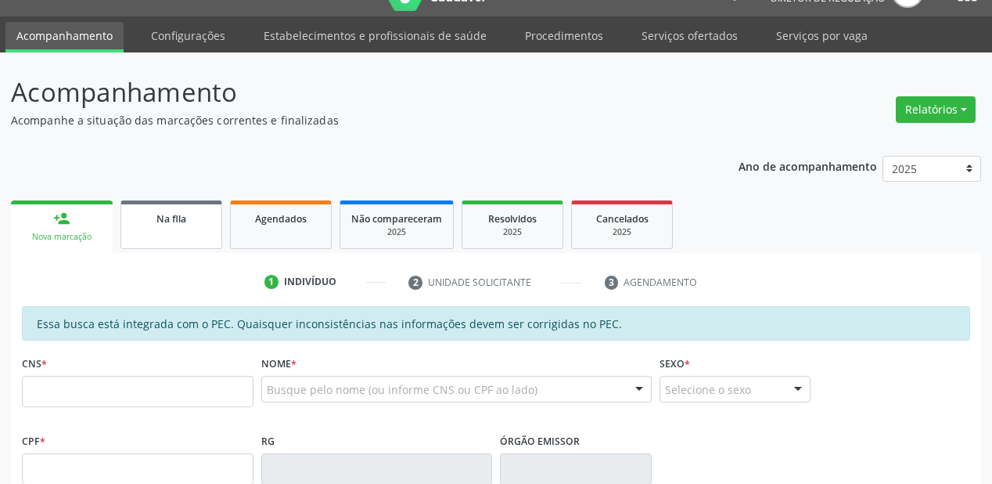
click at [164, 218] on span "Na fila" at bounding box center [172, 218] width 30 height 13
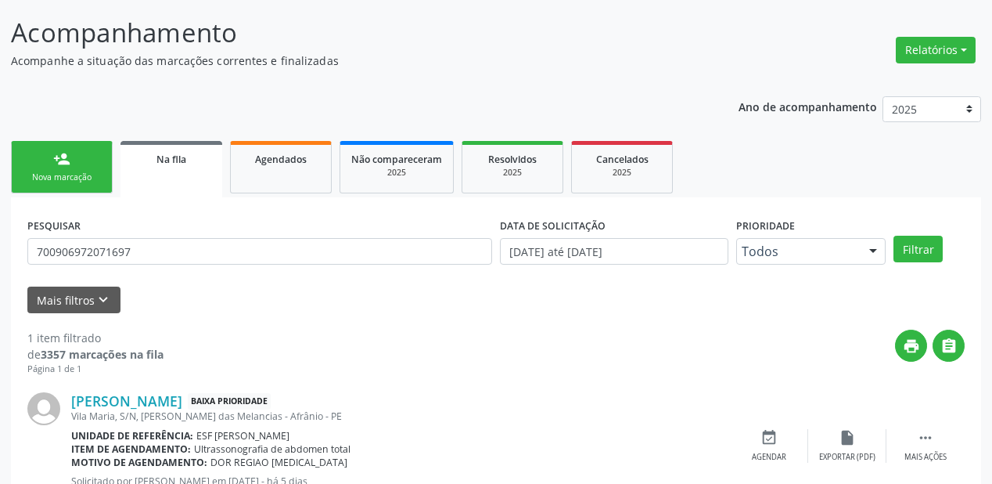
scroll to position [150, 0]
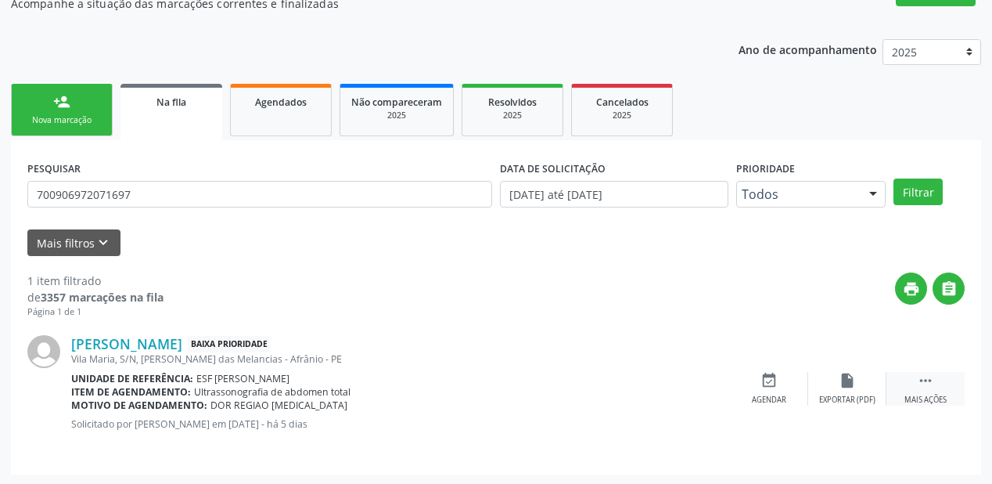
click at [926, 376] on icon "" at bounding box center [925, 380] width 17 height 17
click at [545, 380] on div "event_available Agendar" at bounding box center [534, 389] width 78 height 34
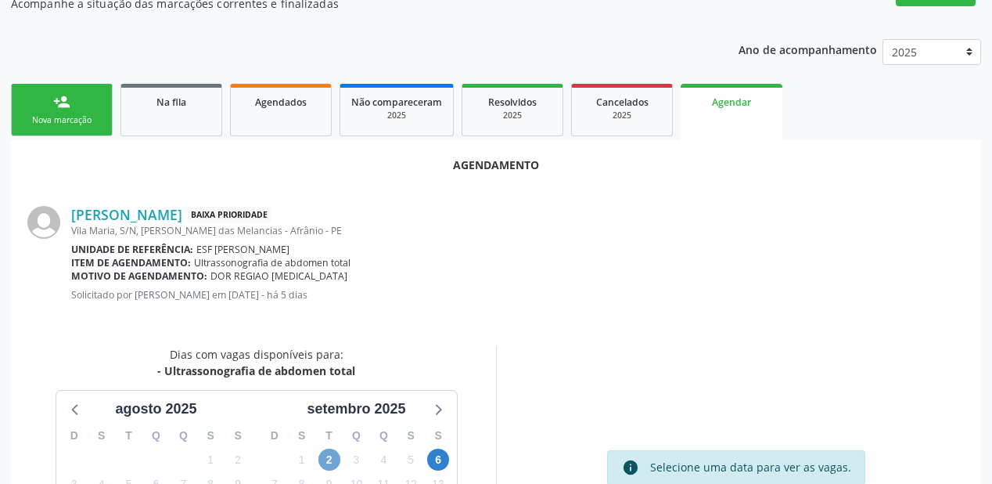
click at [333, 448] on span "2" at bounding box center [330, 459] width 22 height 22
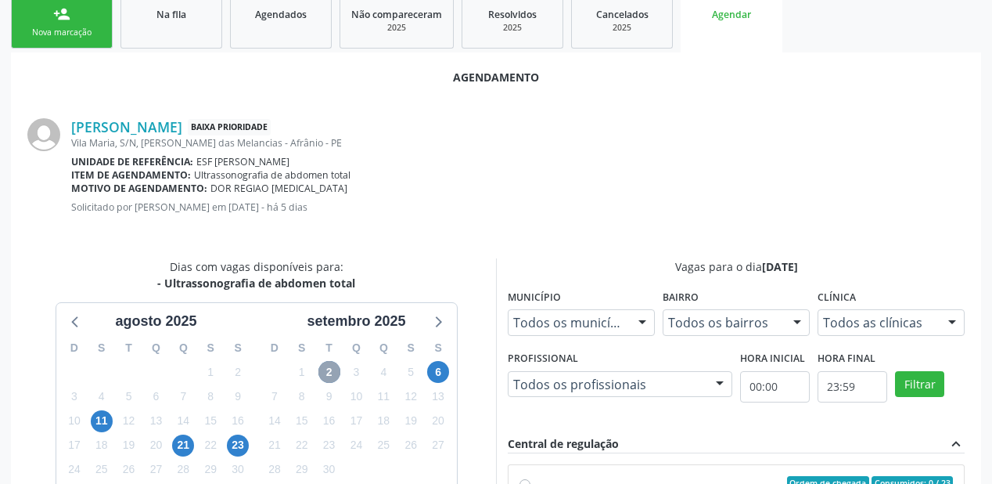
scroll to position [463, 0]
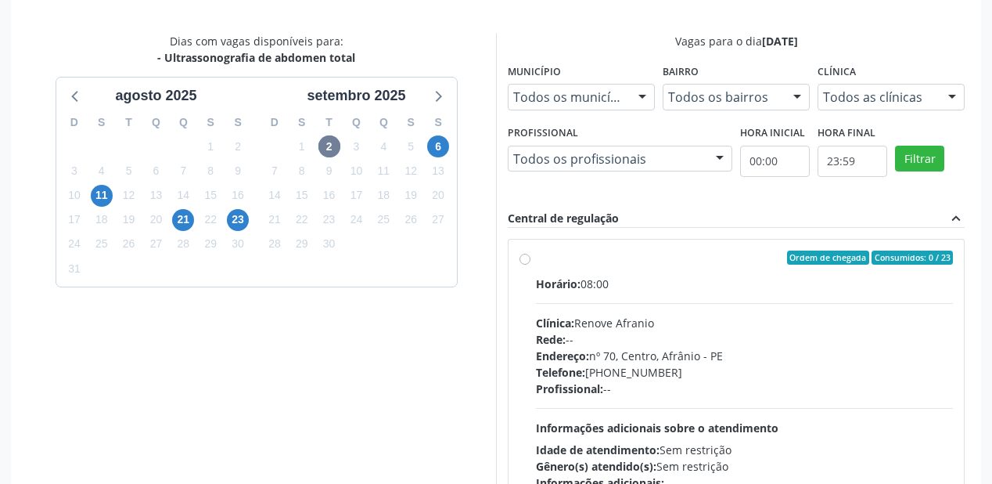
click at [671, 361] on div "Endereço: [STREET_ADDRESS]" at bounding box center [744, 355] width 417 height 16
click at [531, 265] on input "Ordem de chegada Consumidos: 0 / 23 Horário: 08:00 Clínica: Renove Afranio Rede…" at bounding box center [525, 257] width 11 height 14
radio input "true"
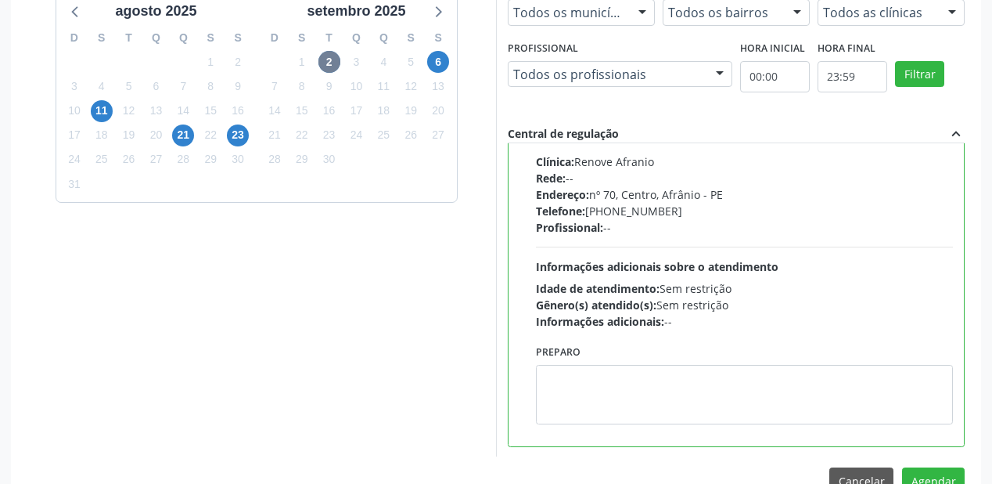
scroll to position [584, 0]
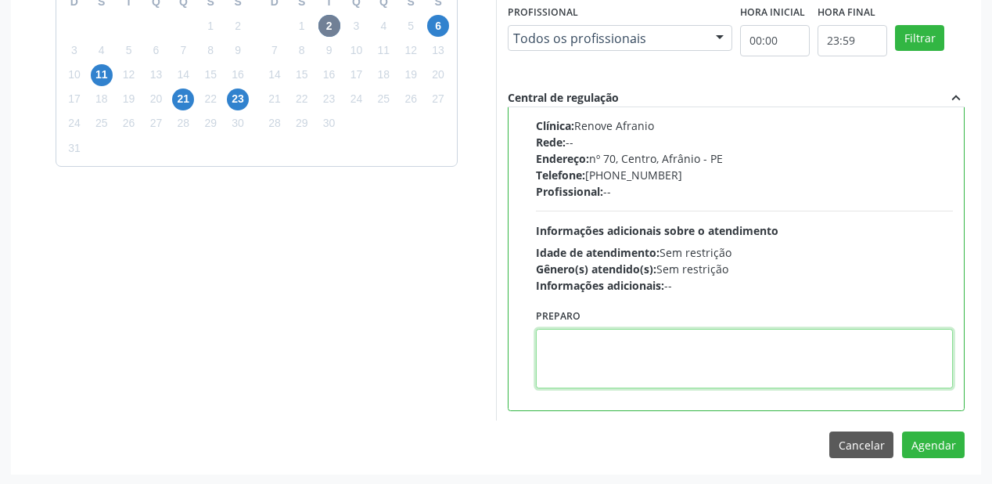
drag, startPoint x: 628, startPoint y: 371, endPoint x: 884, endPoint y: 421, distance: 260.8
click at [635, 369] on textarea at bounding box center [744, 358] width 417 height 59
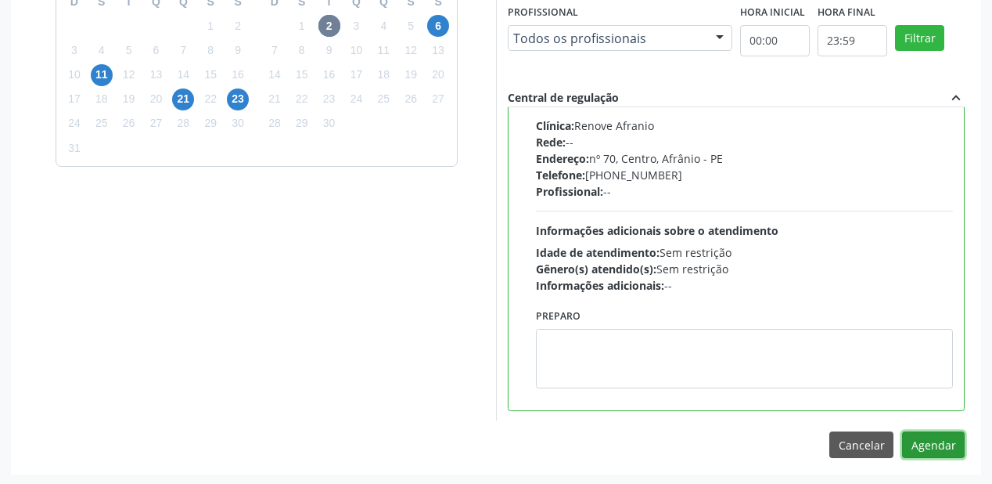
click at [931, 445] on button "Agendar" at bounding box center [933, 444] width 63 height 27
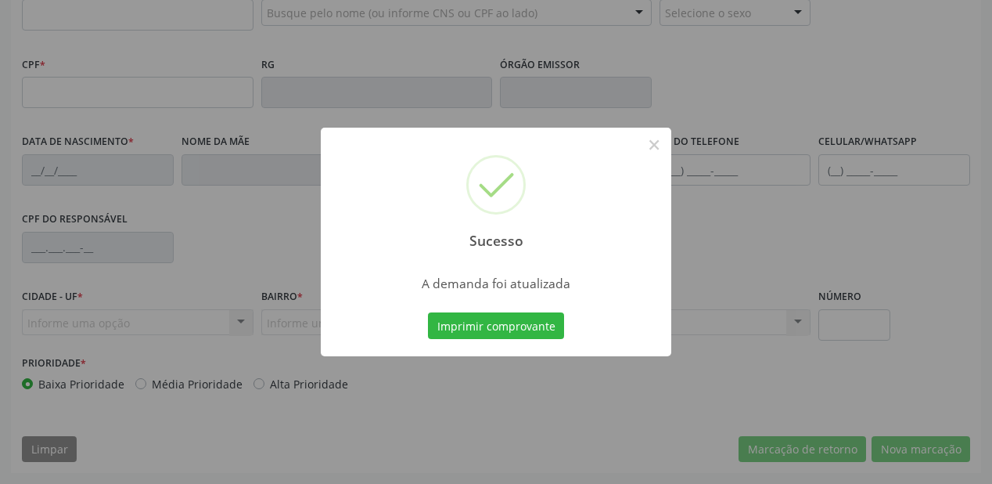
scroll to position [409, 0]
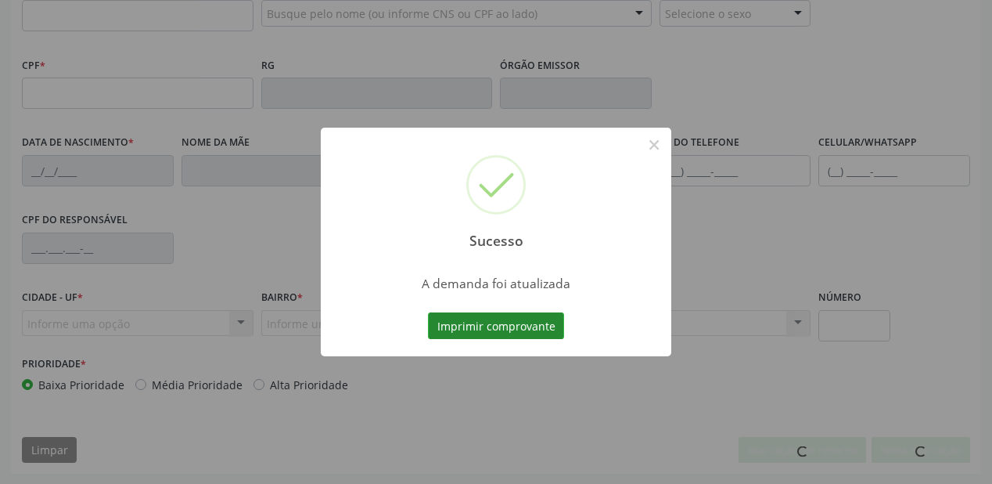
click at [504, 327] on button "Imprimir comprovante" at bounding box center [496, 325] width 136 height 27
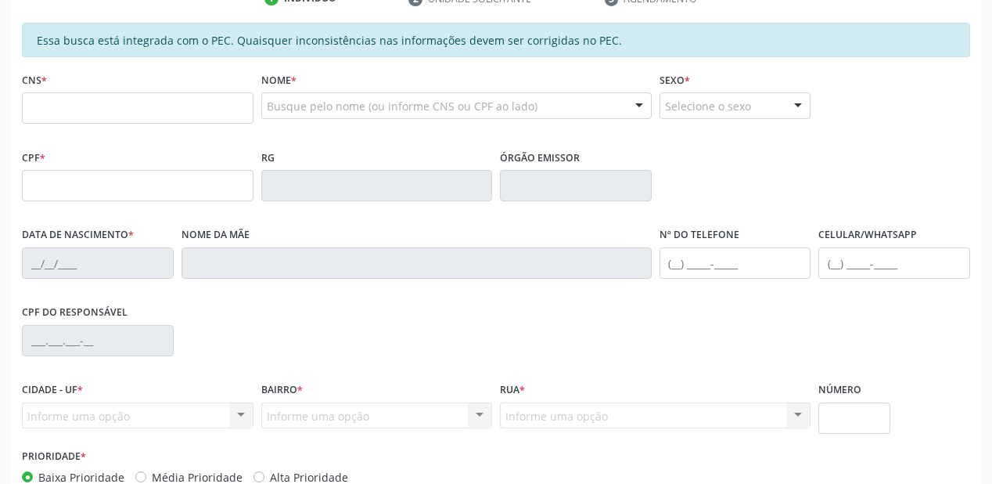
scroll to position [221, 0]
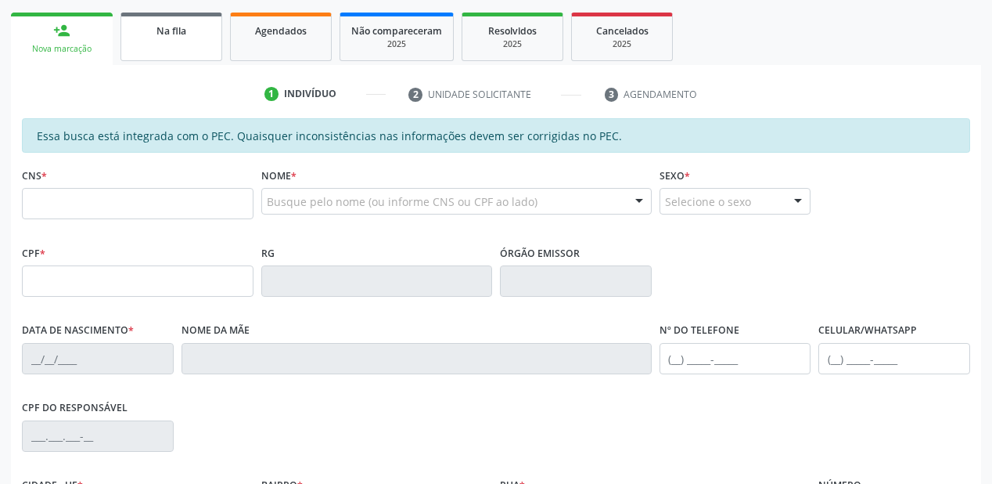
click at [184, 38] on link "Na fila" at bounding box center [172, 37] width 102 height 49
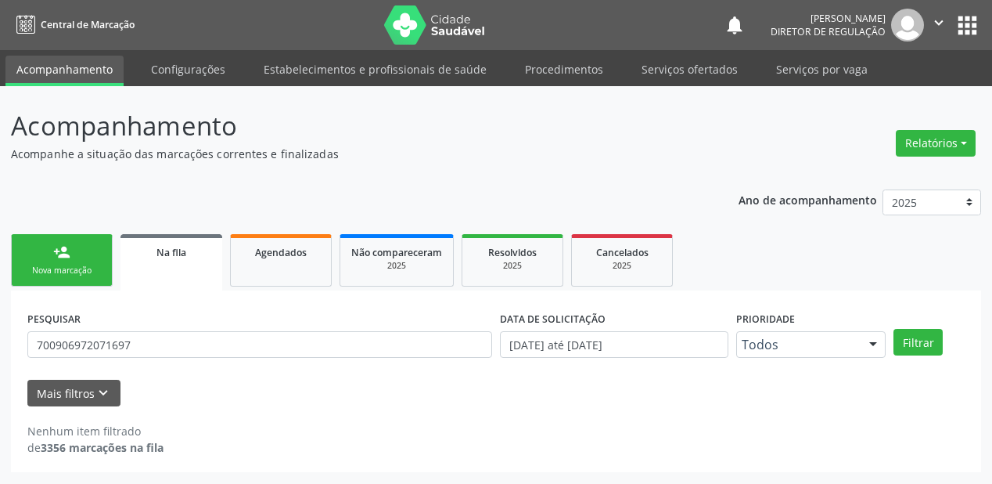
scroll to position [0, 0]
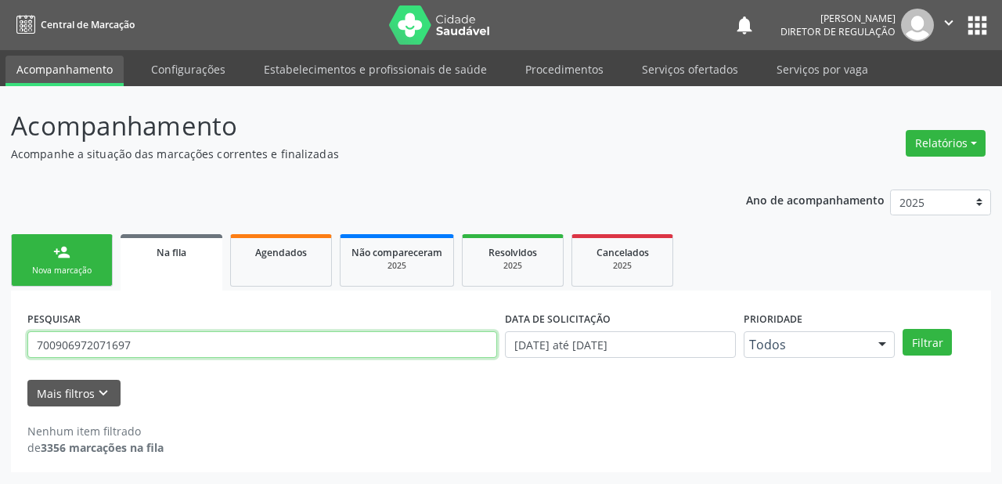
click at [139, 345] on input "700906972071697" at bounding box center [262, 344] width 470 height 27
type input "7"
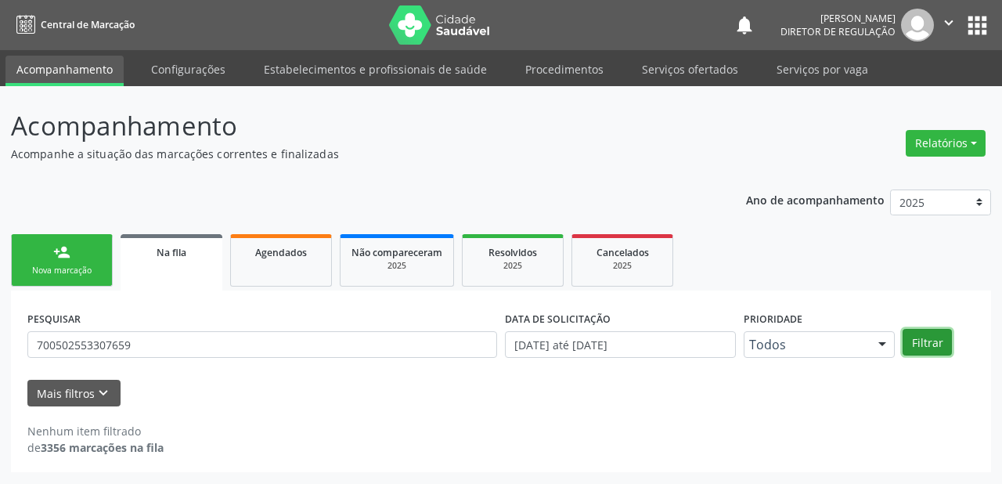
click at [927, 337] on button "Filtrar" at bounding box center [926, 342] width 49 height 27
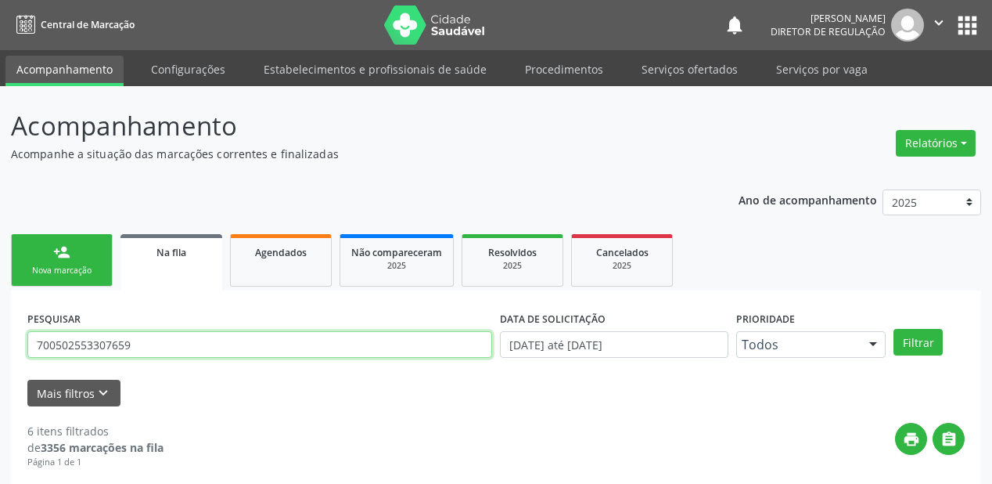
click at [140, 344] on input "700502553307659" at bounding box center [259, 344] width 465 height 27
type input "7"
type input "700502553307659"
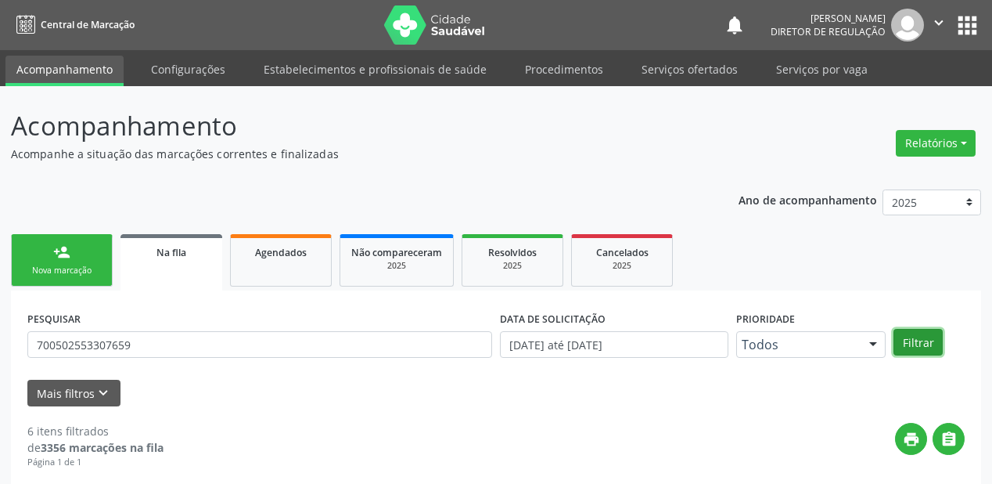
click at [927, 347] on button "Filtrar" at bounding box center [918, 342] width 49 height 27
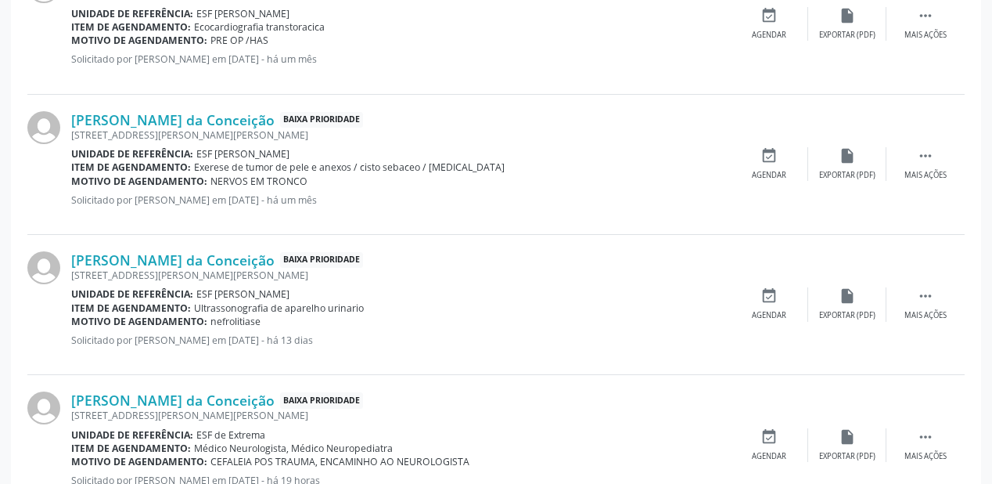
scroll to position [814, 0]
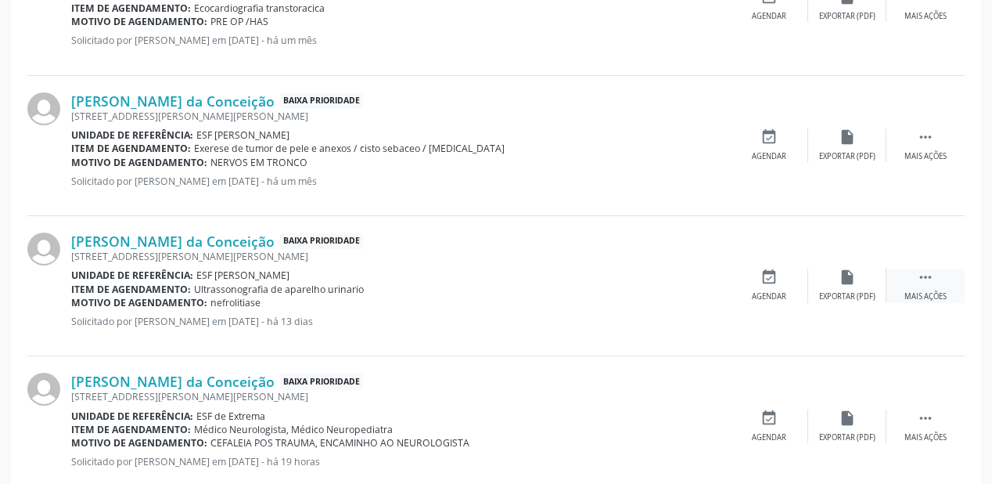
click at [918, 274] on icon "" at bounding box center [925, 276] width 17 height 17
click at [554, 283] on div "event_available Agendar" at bounding box center [534, 285] width 78 height 34
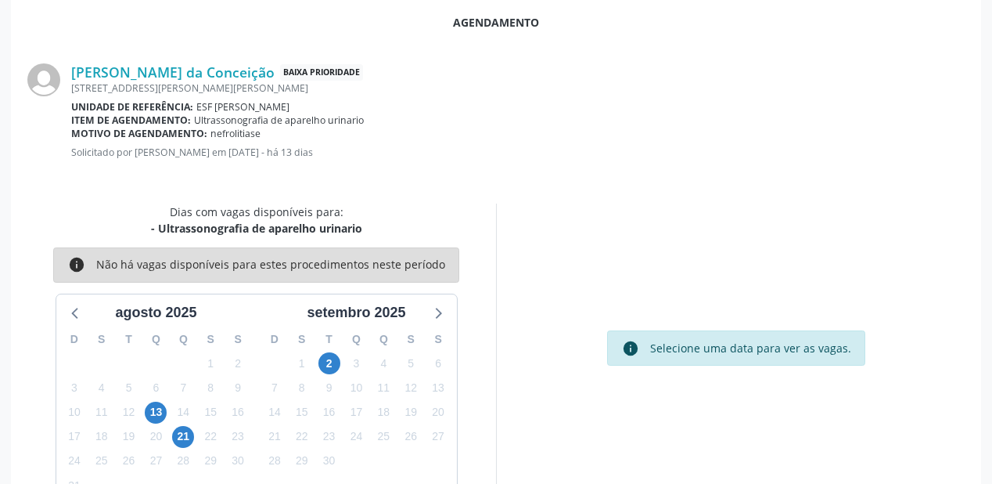
scroll to position [329, 0]
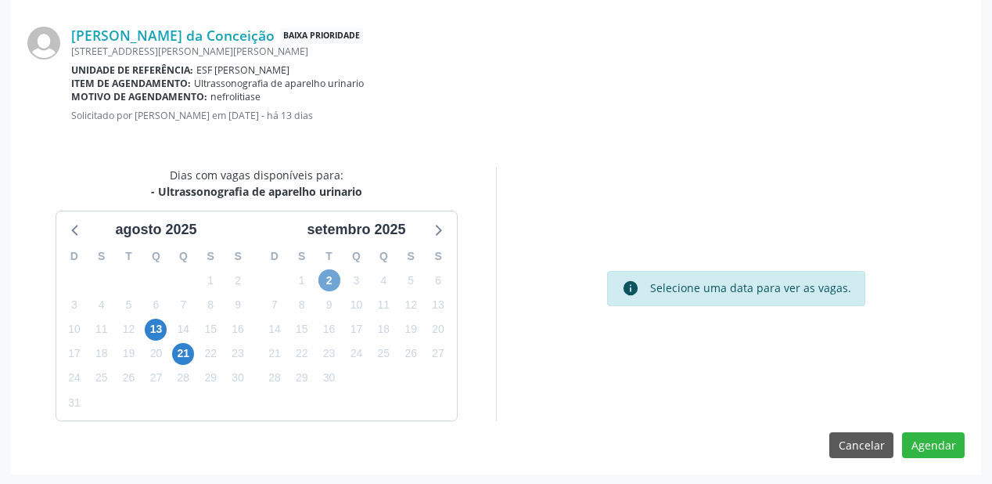
click at [326, 279] on span "2" at bounding box center [330, 280] width 22 height 22
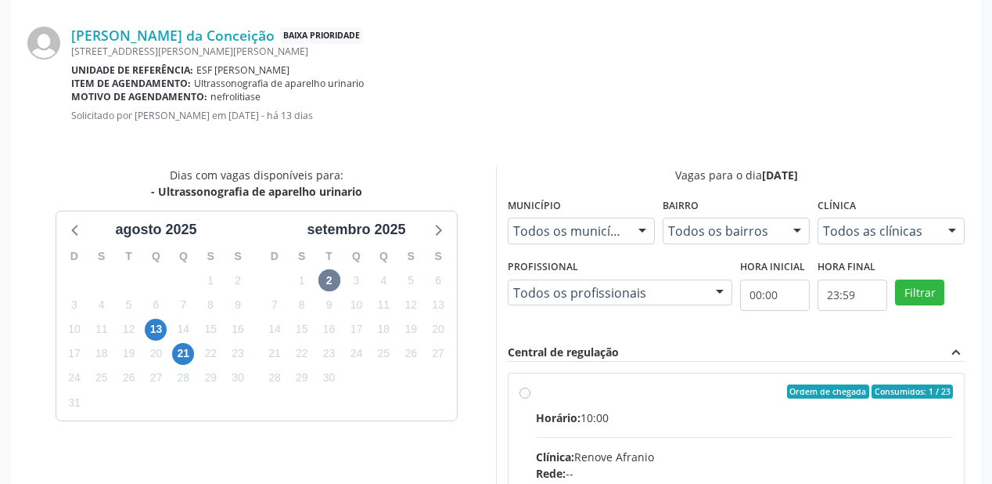
click at [729, 409] on div "Horário: 10:00" at bounding box center [744, 417] width 417 height 16
click at [531, 398] on input "Ordem de chegada Consumidos: 1 / 23 Horário: 10:00 Clínica: Renove Afranio Rede…" at bounding box center [525, 391] width 11 height 14
radio input "true"
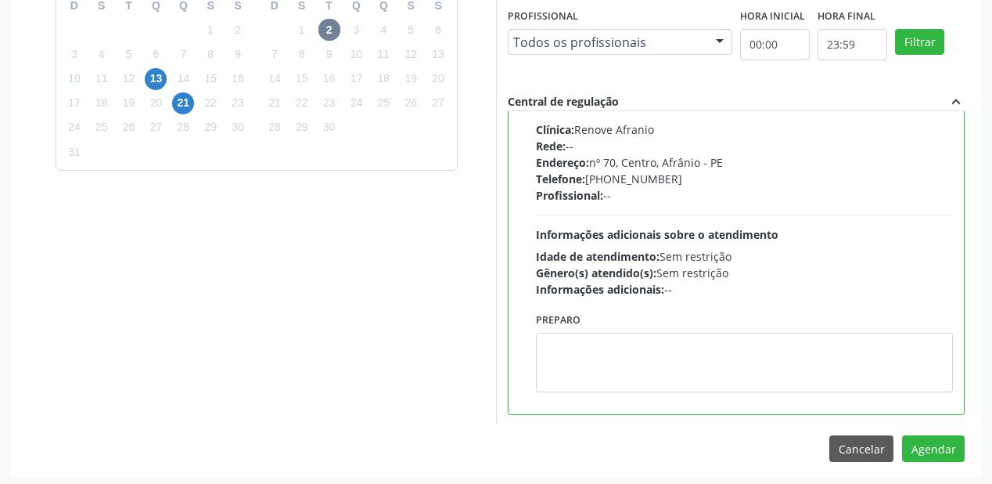
scroll to position [584, 0]
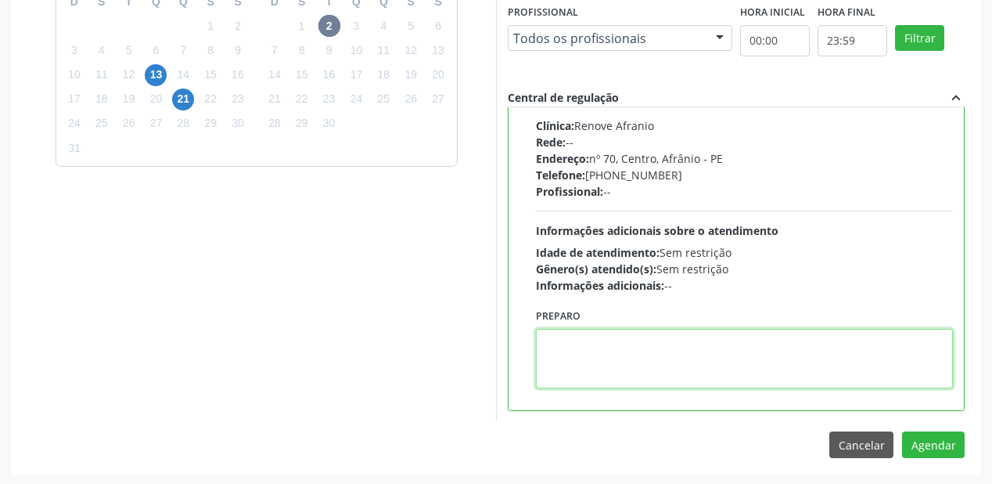
drag, startPoint x: 661, startPoint y: 326, endPoint x: 657, endPoint y: 338, distance: 13.4
click at [661, 329] on textarea at bounding box center [744, 358] width 417 height 59
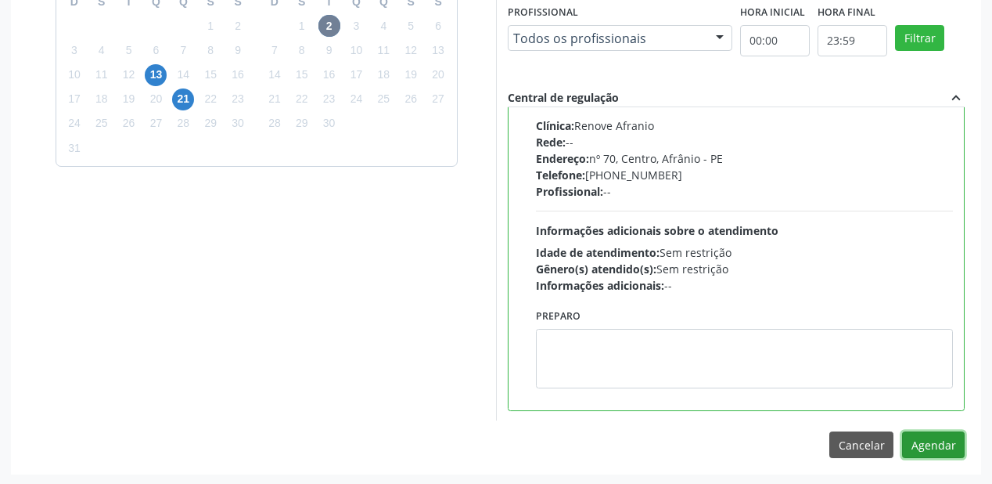
click at [923, 443] on button "Agendar" at bounding box center [933, 444] width 63 height 27
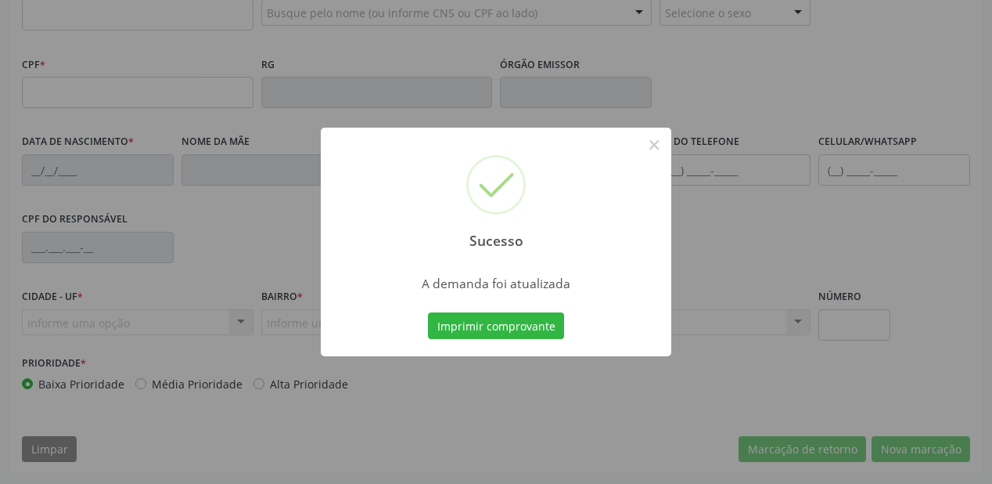
scroll to position [409, 0]
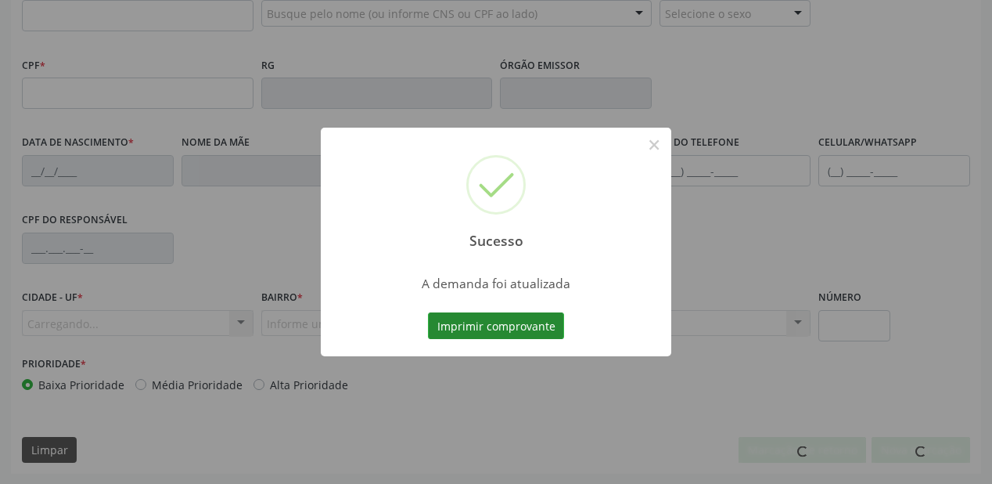
click at [520, 325] on button "Imprimir comprovante" at bounding box center [496, 325] width 136 height 27
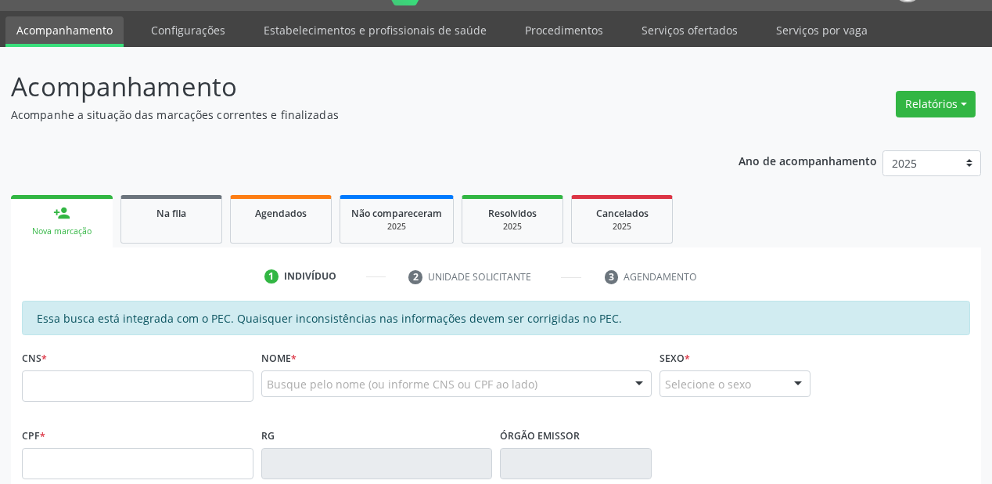
scroll to position [34, 0]
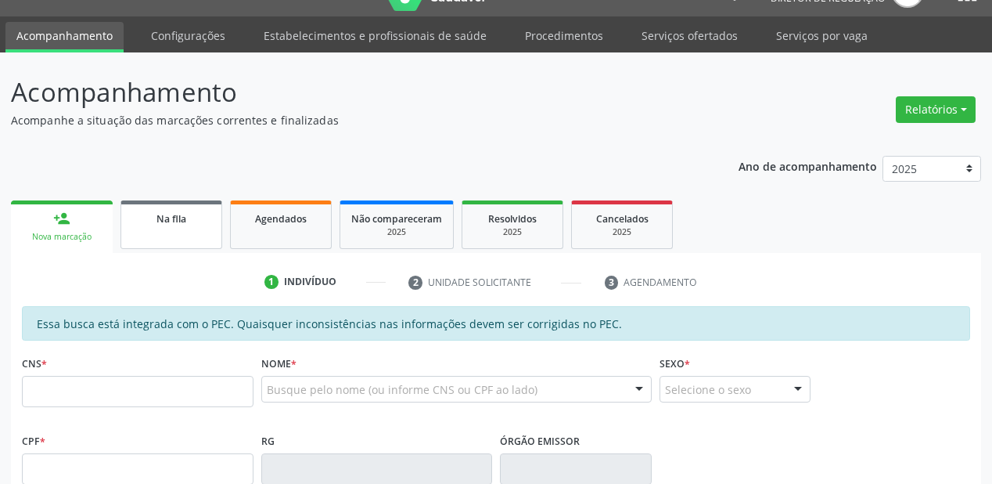
click at [200, 222] on div "Na fila" at bounding box center [171, 218] width 78 height 16
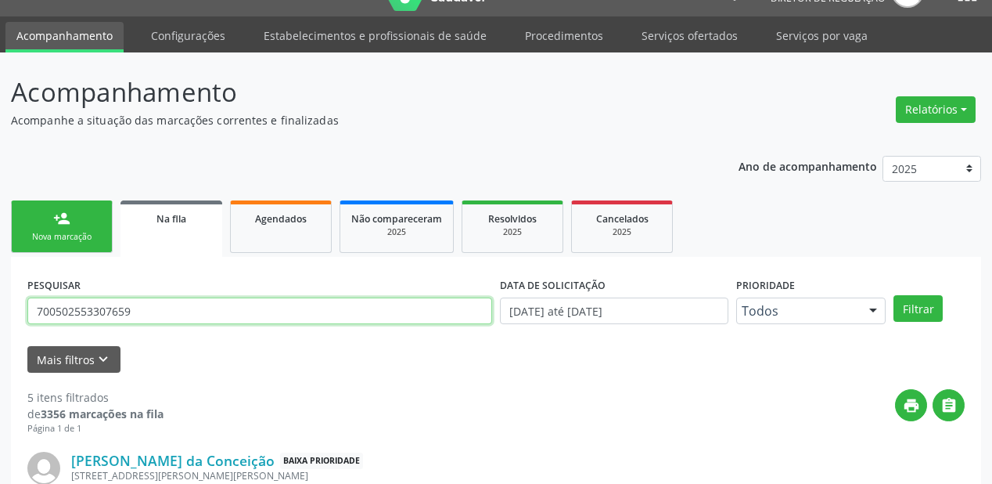
click at [138, 314] on input "700502553307659" at bounding box center [259, 310] width 465 height 27
type input "7"
type input "705403405254894"
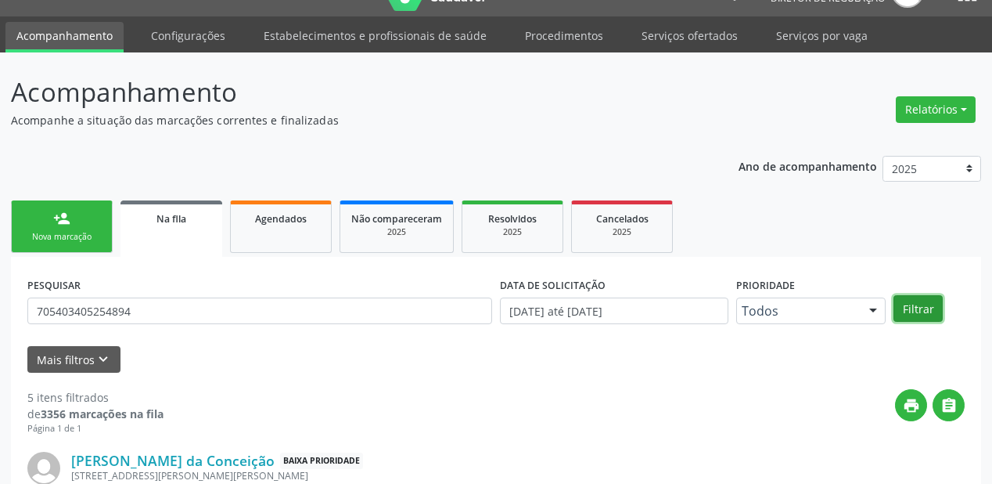
click at [922, 312] on button "Filtrar" at bounding box center [918, 308] width 49 height 27
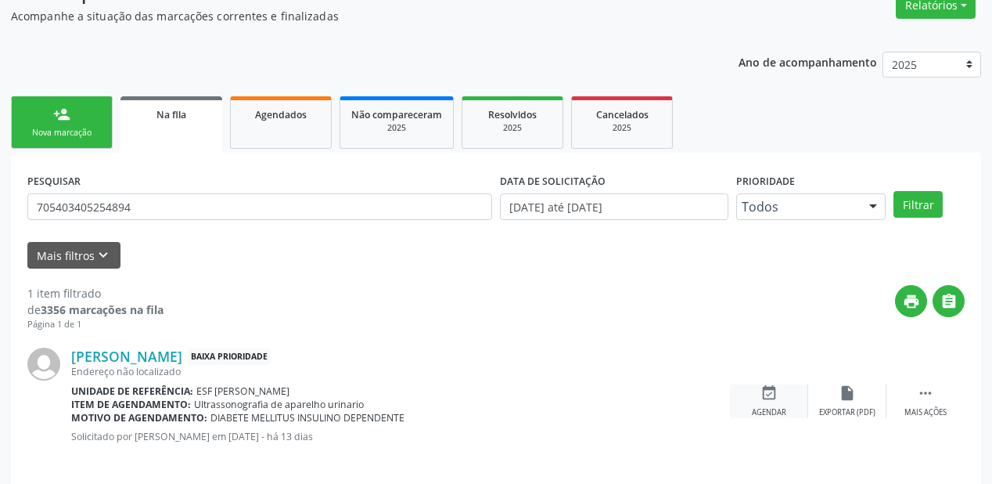
scroll to position [150, 0]
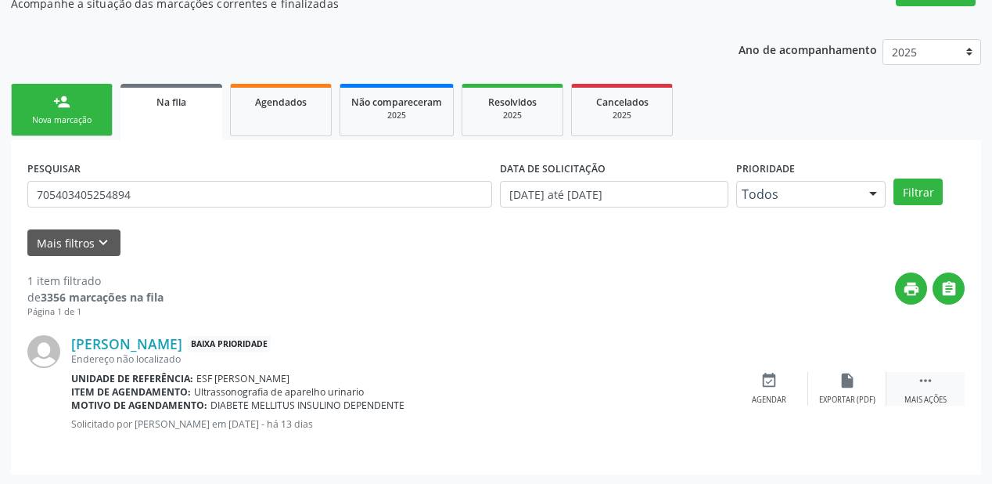
click at [936, 376] on div " Mais ações" at bounding box center [926, 389] width 78 height 34
click at [546, 388] on div "event_available Agendar" at bounding box center [534, 389] width 78 height 34
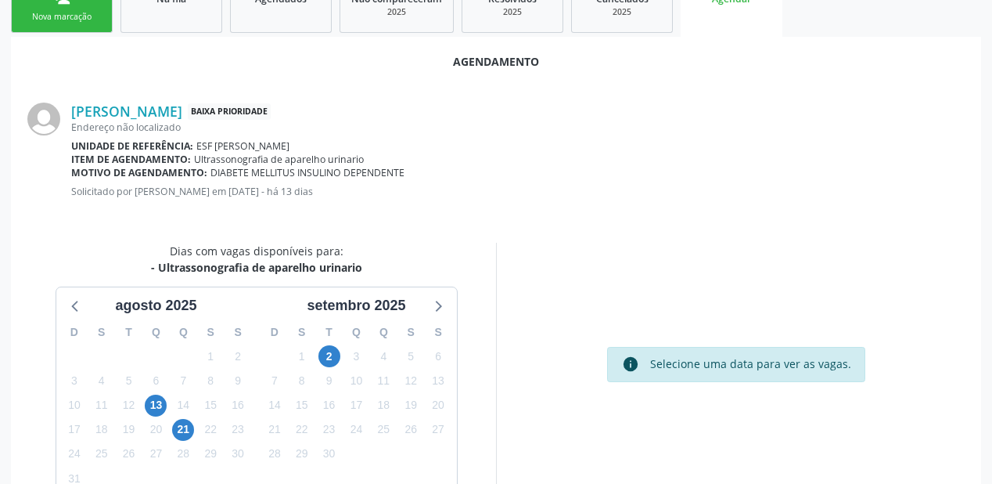
scroll to position [329, 0]
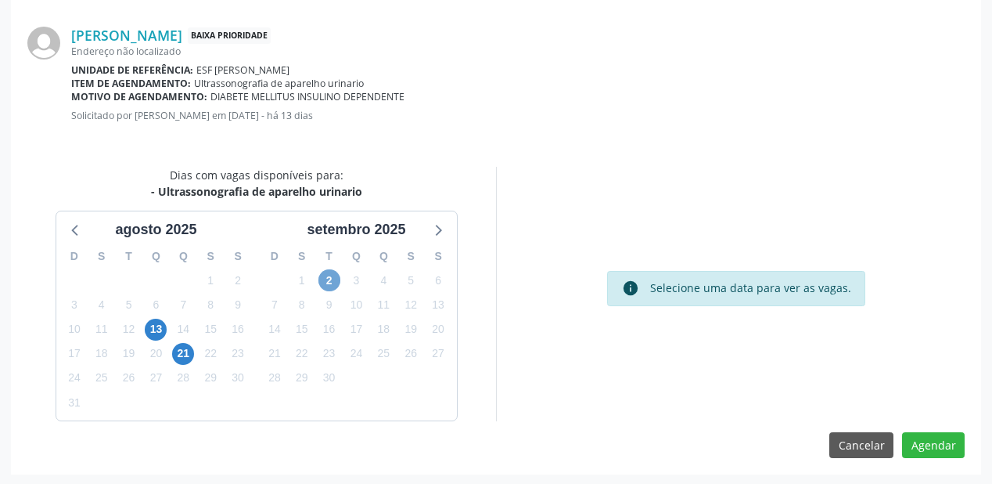
click at [335, 279] on span "2" at bounding box center [330, 280] width 22 height 22
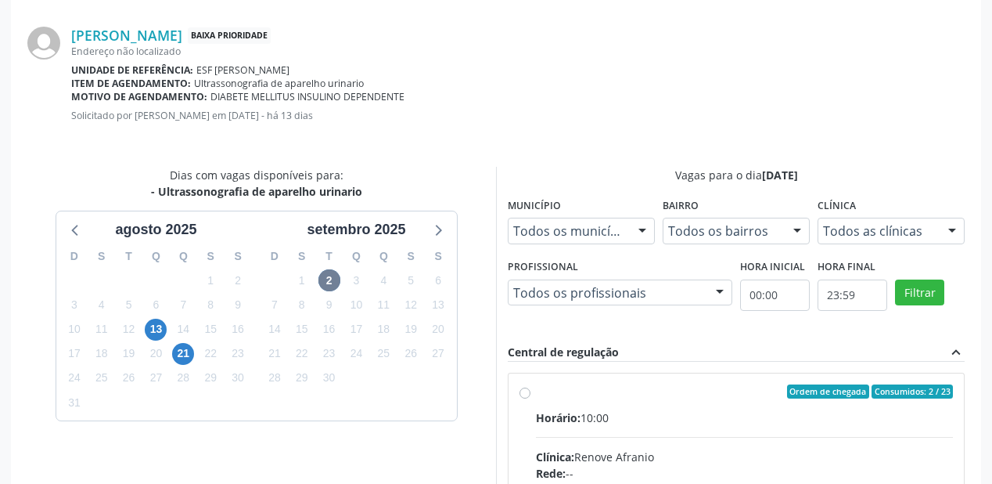
click at [667, 423] on div "Horário: 10:00" at bounding box center [744, 417] width 417 height 16
click at [531, 398] on input "Ordem de chegada Consumidos: 2 / 23 Horário: 10:00 Clínica: Renove Afranio Rede…" at bounding box center [525, 391] width 11 height 14
radio input "true"
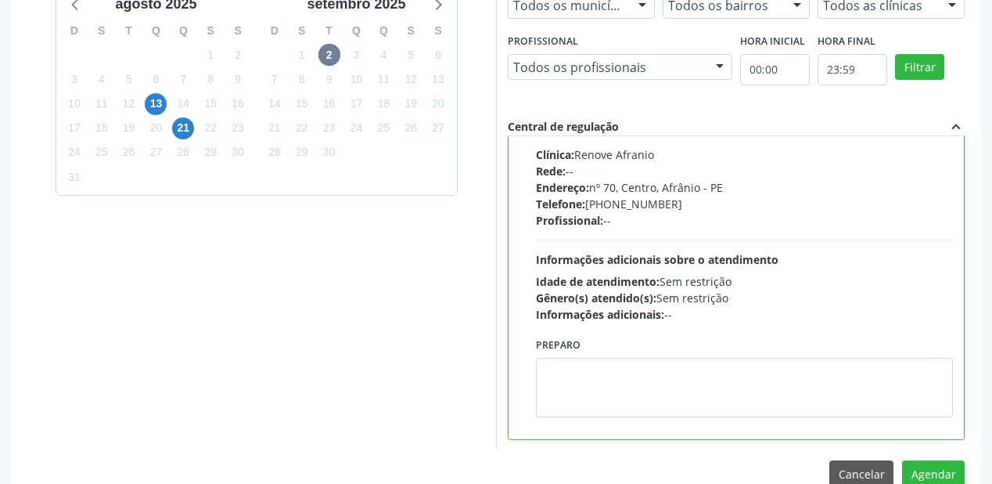
scroll to position [584, 0]
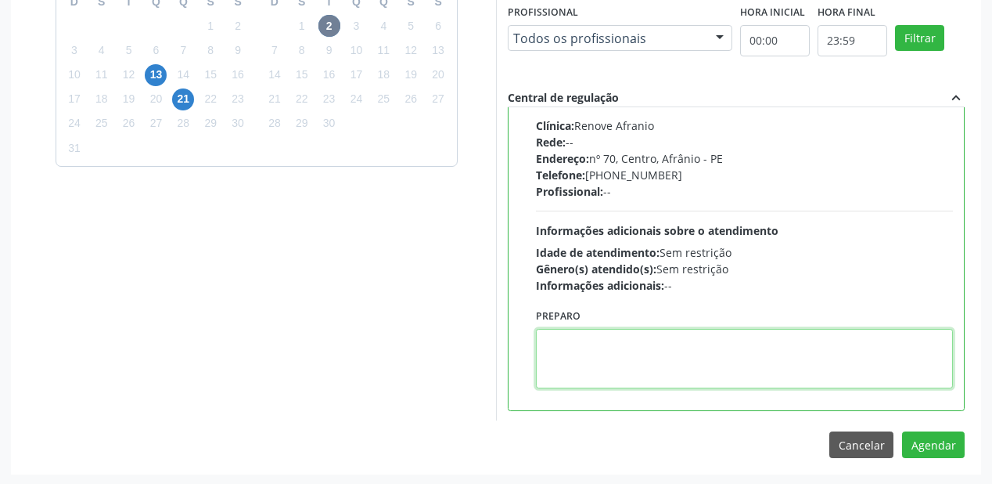
click at [607, 362] on textarea at bounding box center [744, 358] width 417 height 59
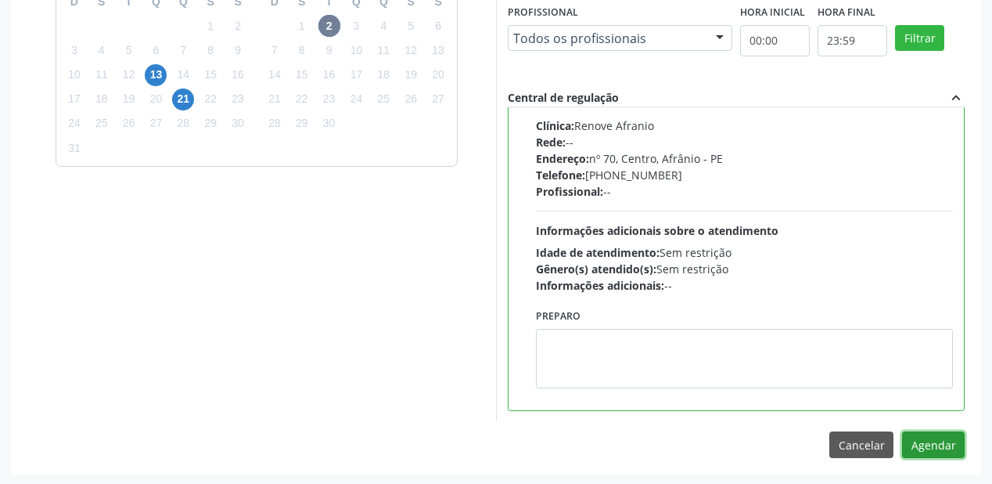
click at [916, 437] on button "Agendar" at bounding box center [933, 444] width 63 height 27
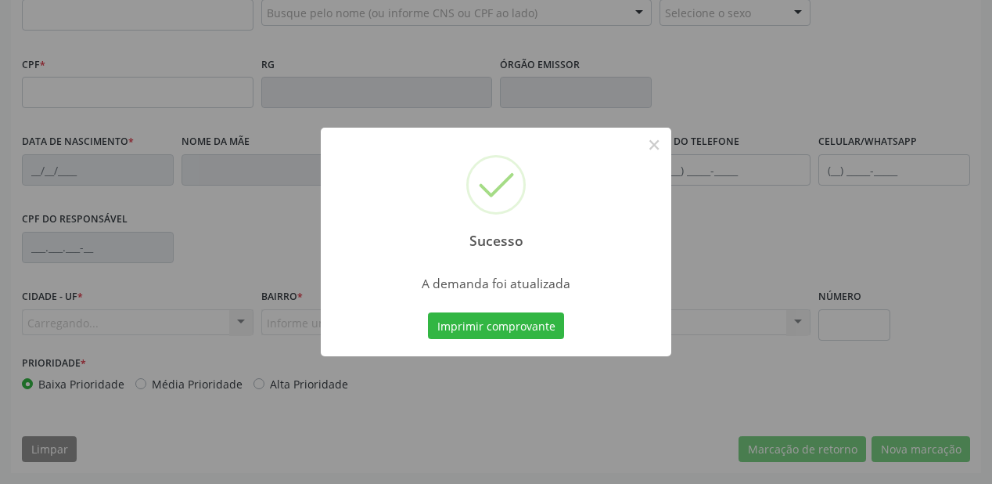
scroll to position [409, 0]
click at [480, 330] on button "Imprimir comprovante" at bounding box center [496, 325] width 136 height 27
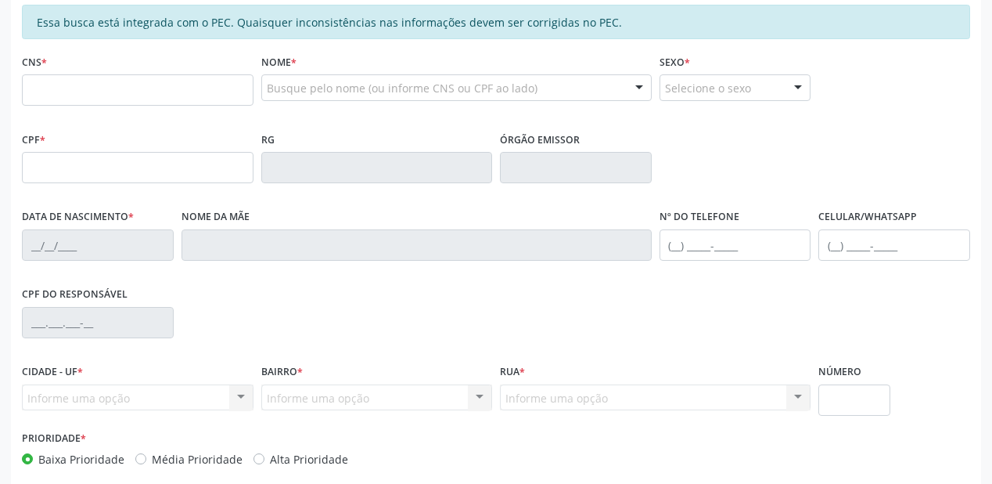
scroll to position [221, 0]
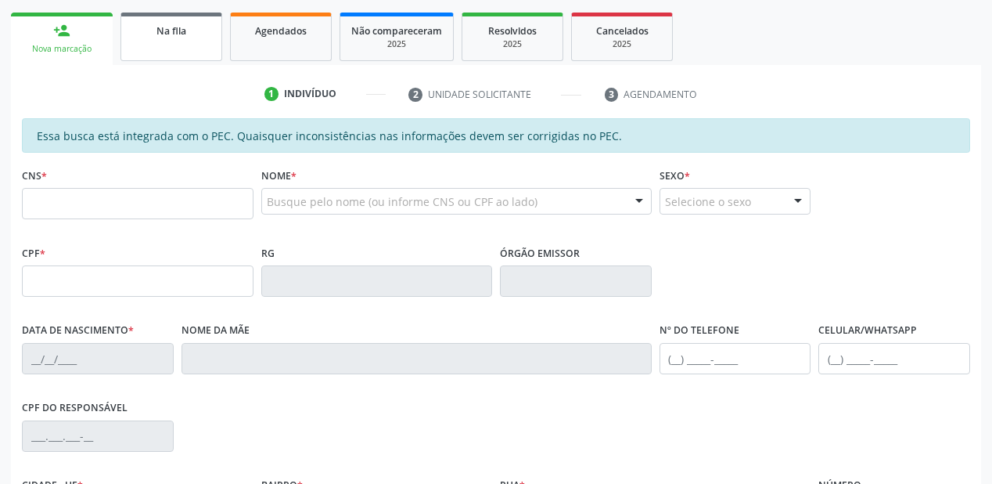
click at [182, 53] on link "Na fila" at bounding box center [172, 37] width 102 height 49
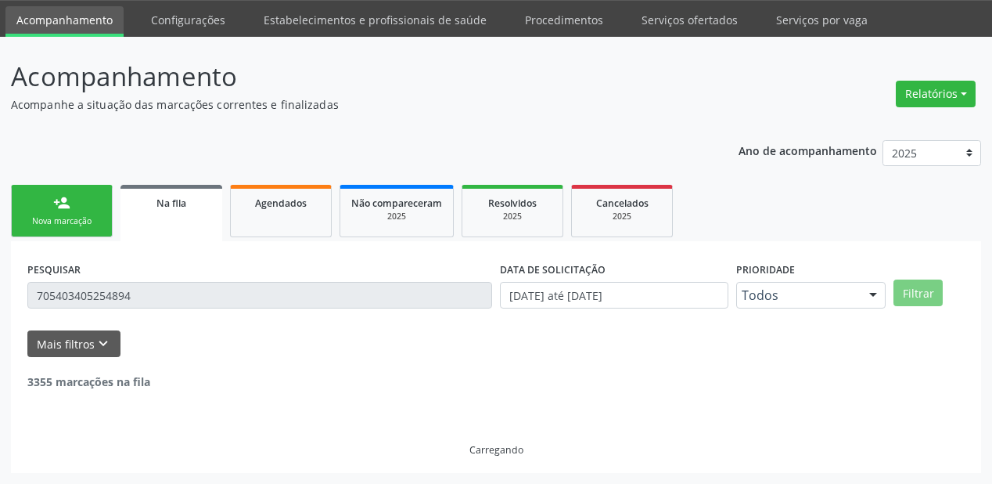
scroll to position [0, 0]
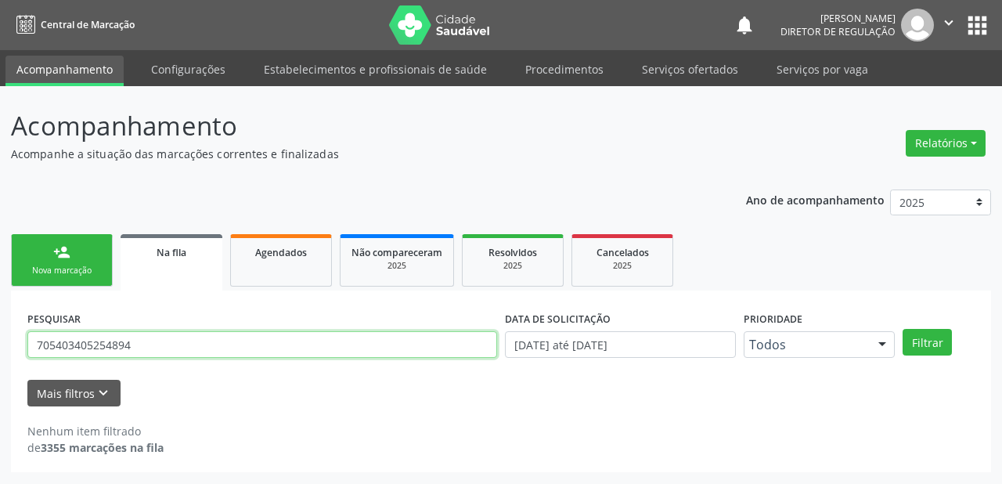
click at [134, 349] on input "705403405254894" at bounding box center [262, 344] width 470 height 27
type input "7"
type input "705004644274459"
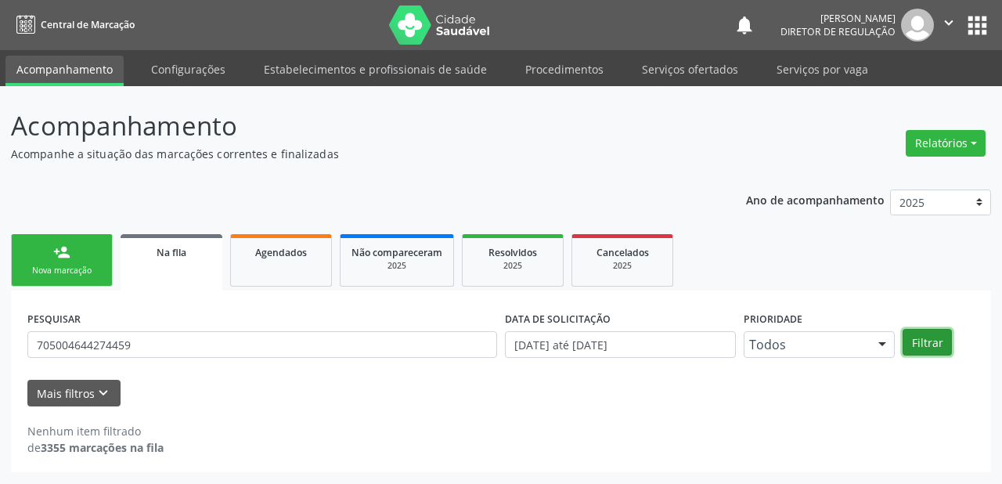
click at [917, 333] on button "Filtrar" at bounding box center [926, 342] width 49 height 27
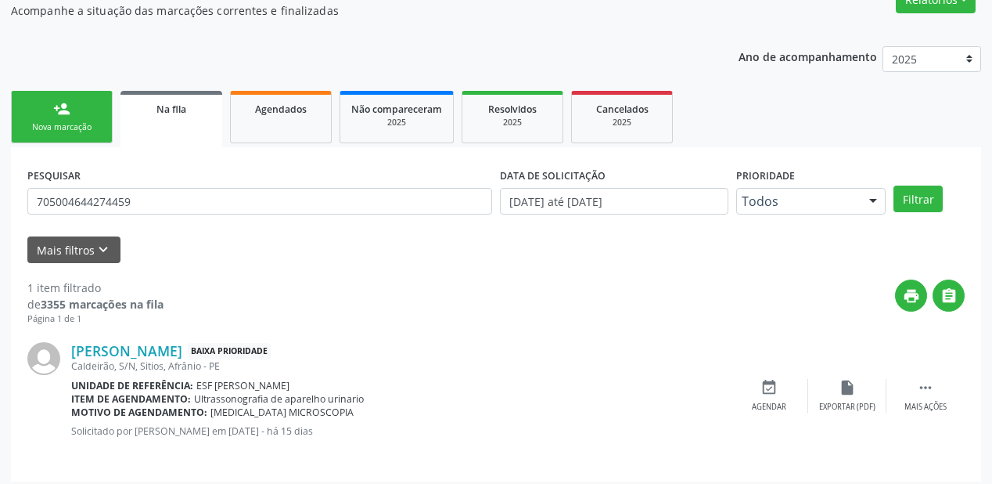
scroll to position [150, 0]
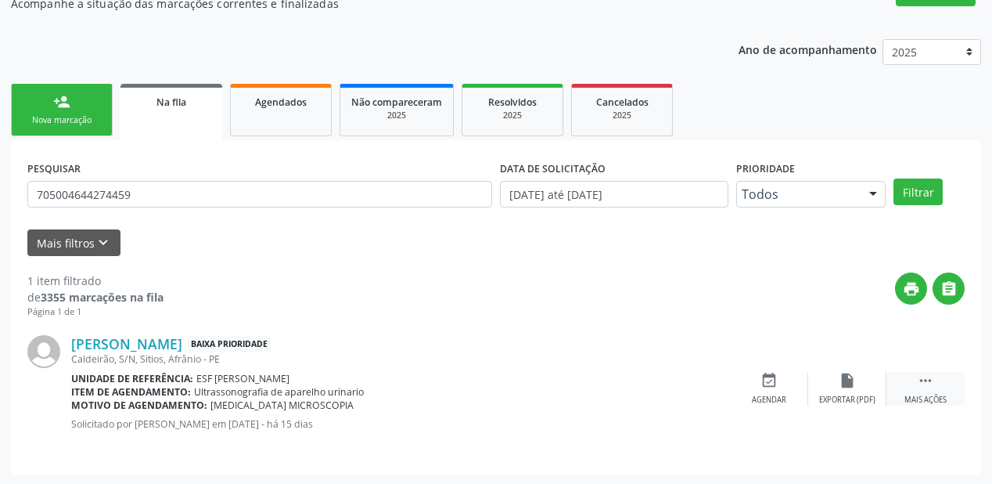
click at [935, 382] on div " Mais ações" at bounding box center [926, 389] width 78 height 34
click at [522, 385] on div "event_available Agendar" at bounding box center [534, 389] width 78 height 34
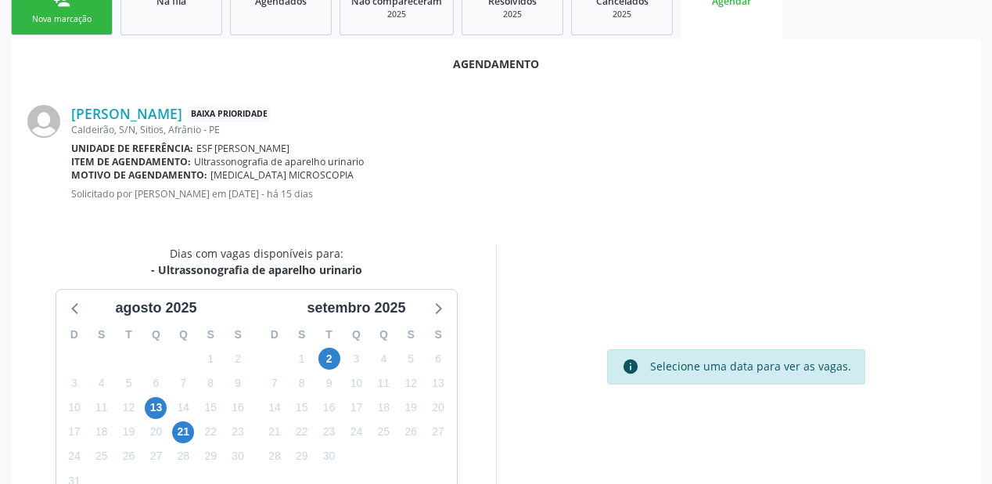
scroll to position [329, 0]
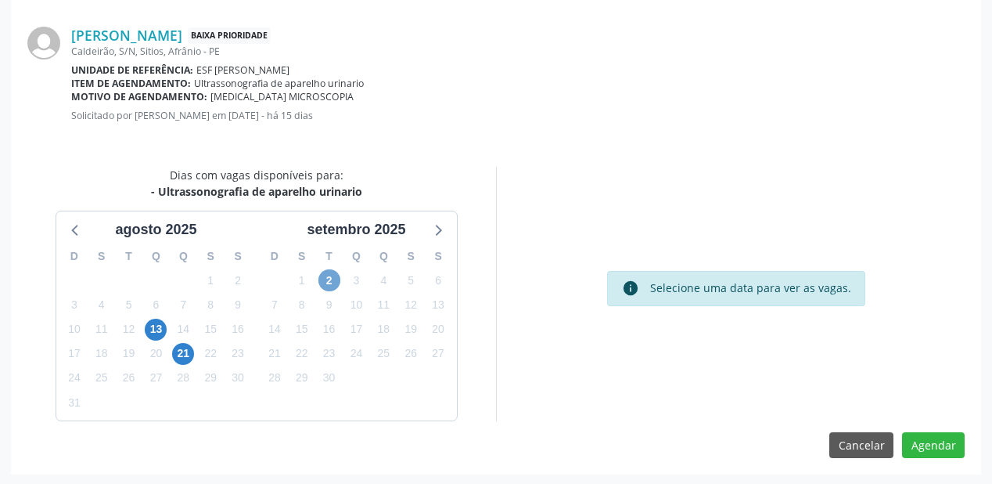
click at [329, 283] on span "2" at bounding box center [330, 280] width 22 height 22
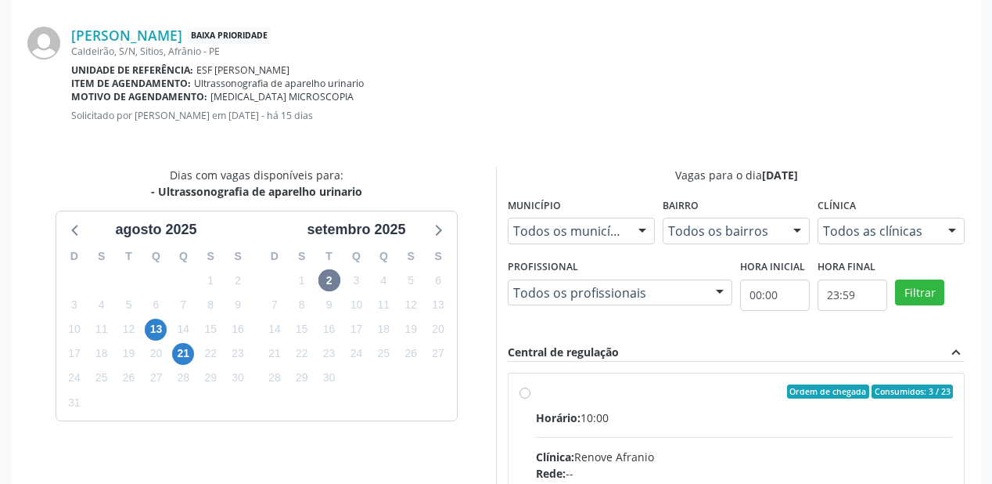
click at [623, 409] on div "Horário: 10:00" at bounding box center [744, 417] width 417 height 16
click at [531, 398] on input "Ordem de chegada Consumidos: 3 / 23 Horário: 10:00 Clínica: Renove Afranio Rede…" at bounding box center [525, 391] width 11 height 14
radio input "true"
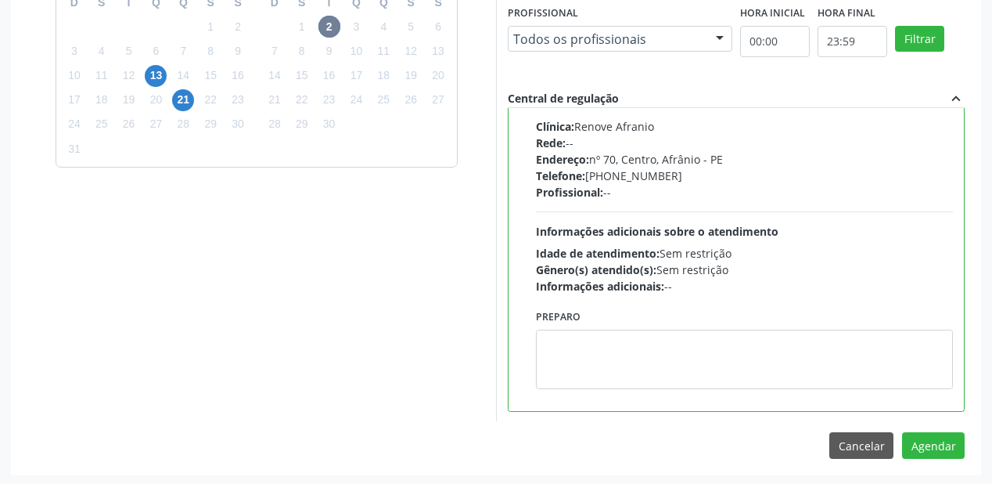
scroll to position [584, 0]
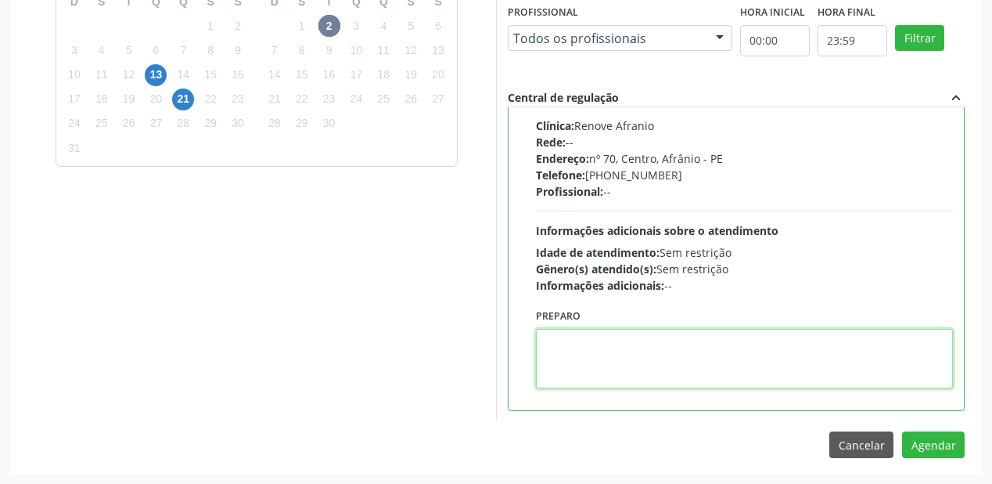
click at [626, 369] on textarea at bounding box center [744, 358] width 417 height 59
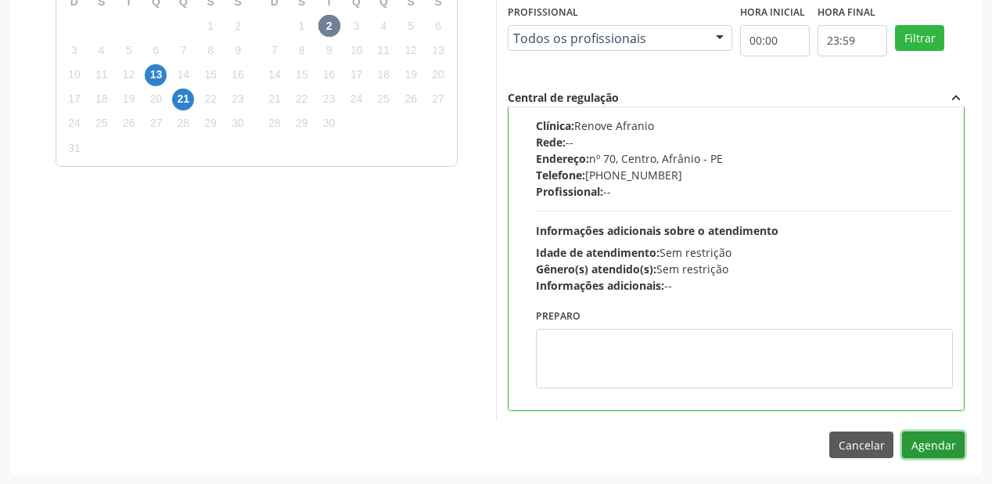
click at [923, 445] on button "Agendar" at bounding box center [933, 444] width 63 height 27
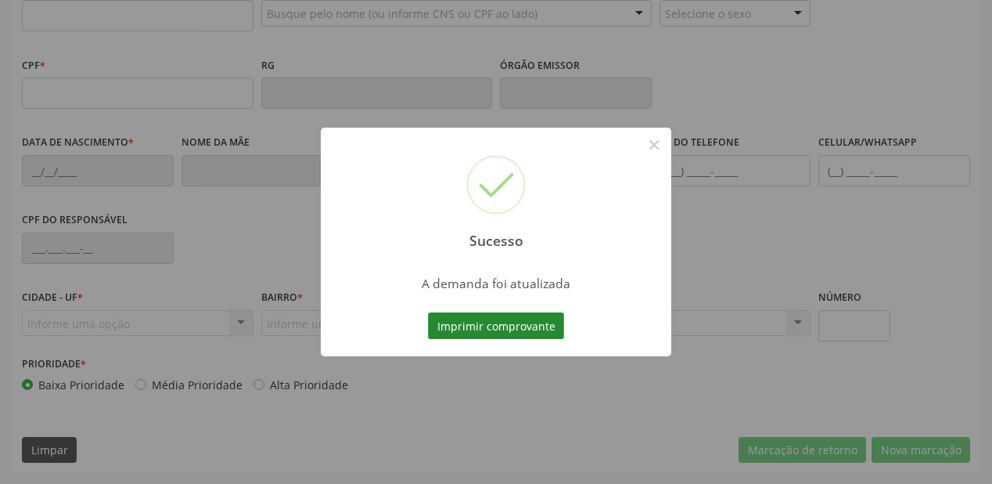
click at [513, 332] on button "Imprimir comprovante" at bounding box center [496, 325] width 136 height 27
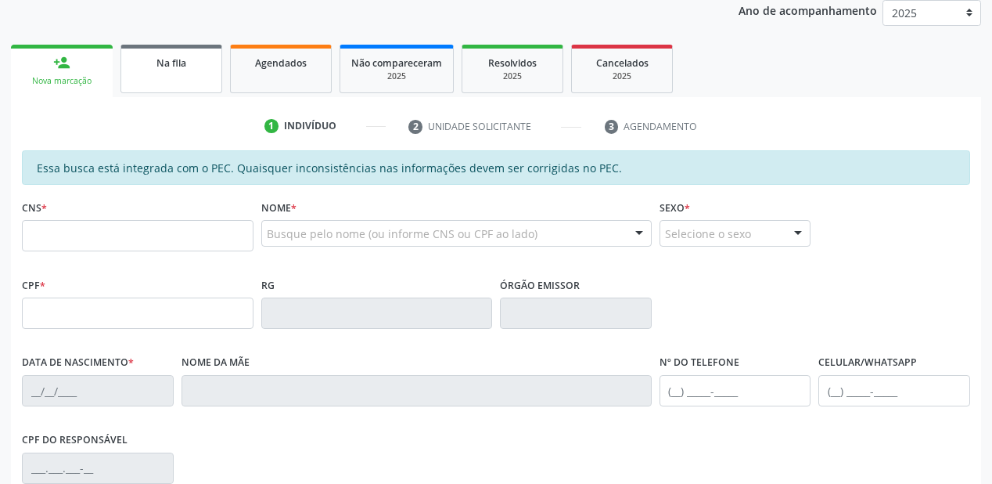
scroll to position [159, 0]
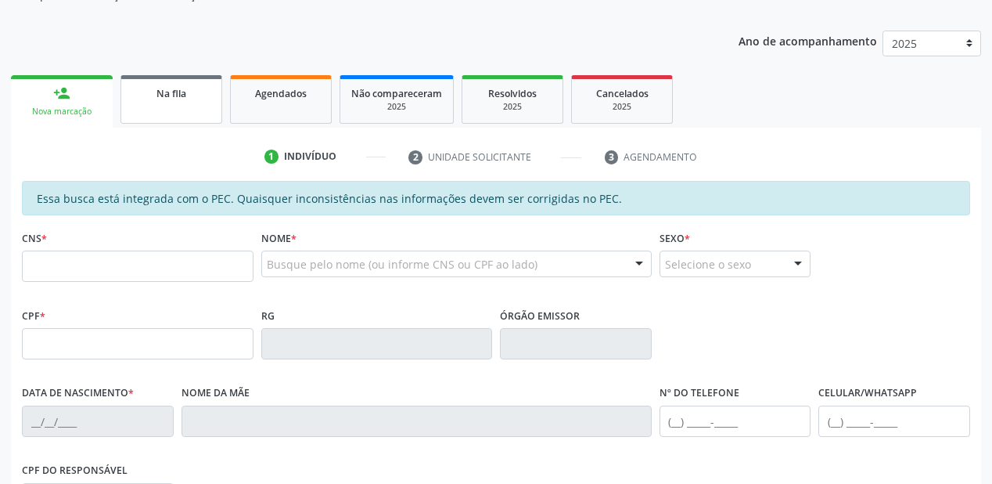
click at [147, 100] on link "Na fila" at bounding box center [172, 99] width 102 height 49
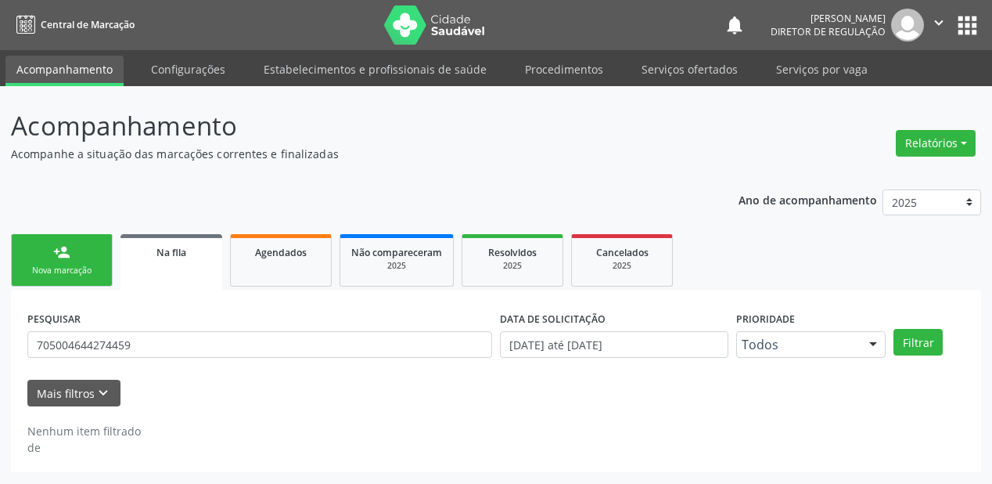
scroll to position [0, 0]
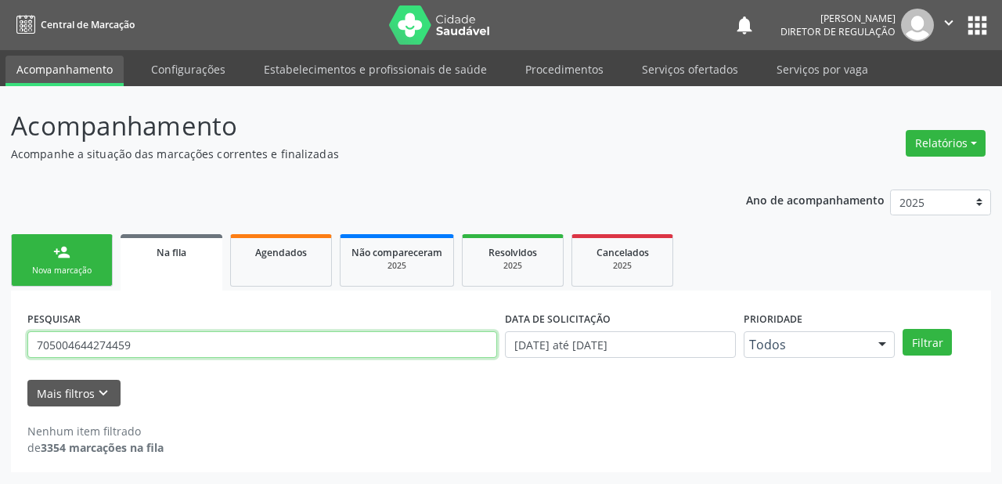
click at [149, 344] on input "705004644274459" at bounding box center [262, 344] width 470 height 27
type input "7"
type input "704804579841948"
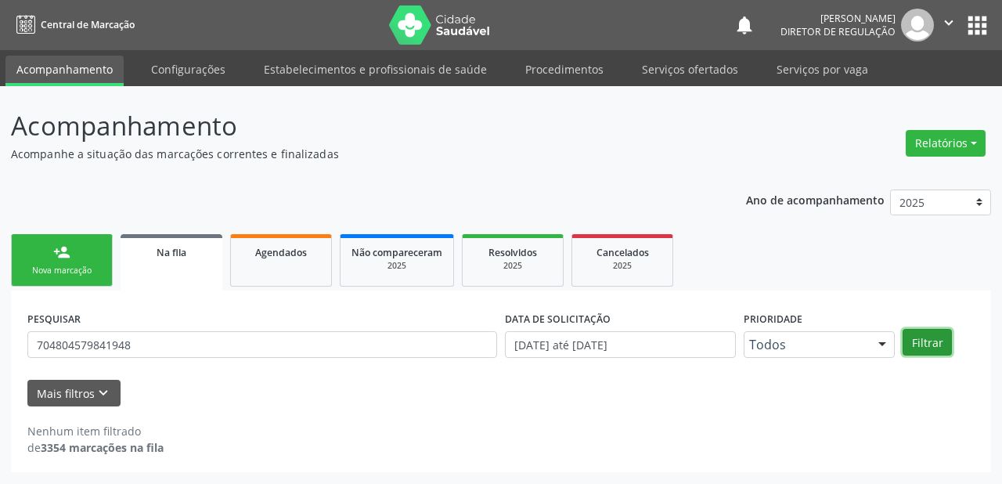
click at [923, 344] on button "Filtrar" at bounding box center [926, 342] width 49 height 27
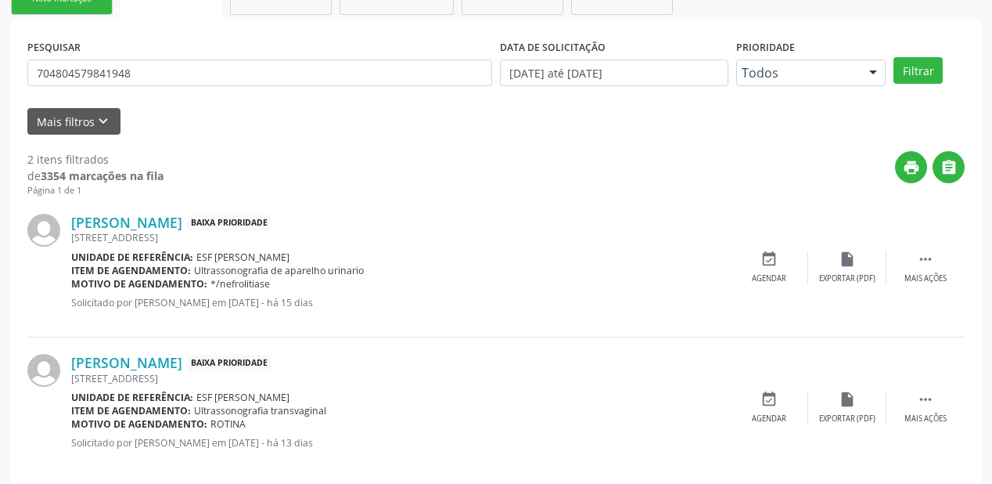
scroll to position [290, 0]
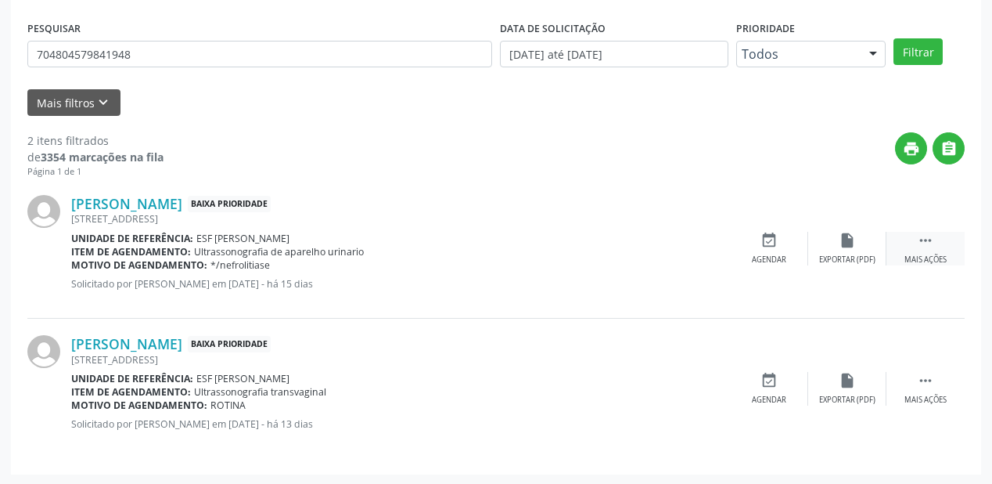
click at [930, 236] on icon "" at bounding box center [925, 240] width 17 height 17
click at [538, 247] on icon "event_available" at bounding box center [534, 240] width 17 height 17
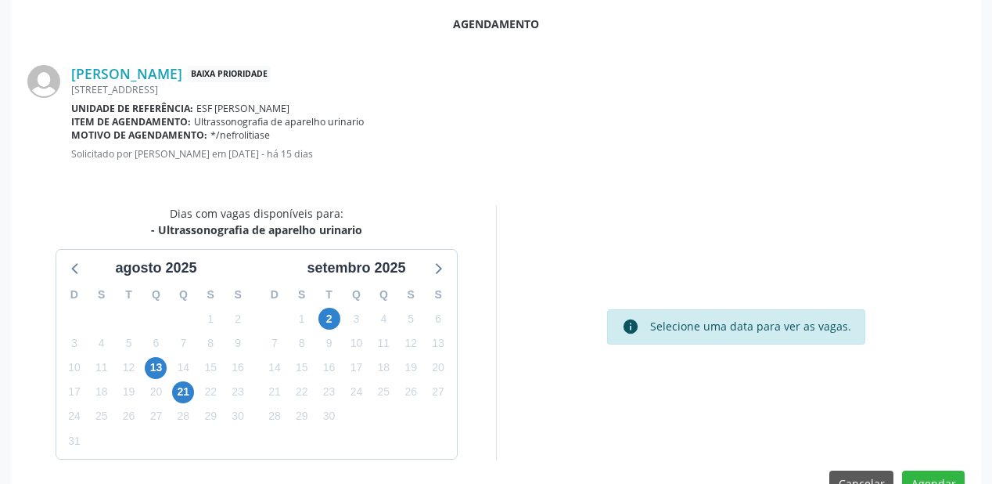
scroll to position [313, 0]
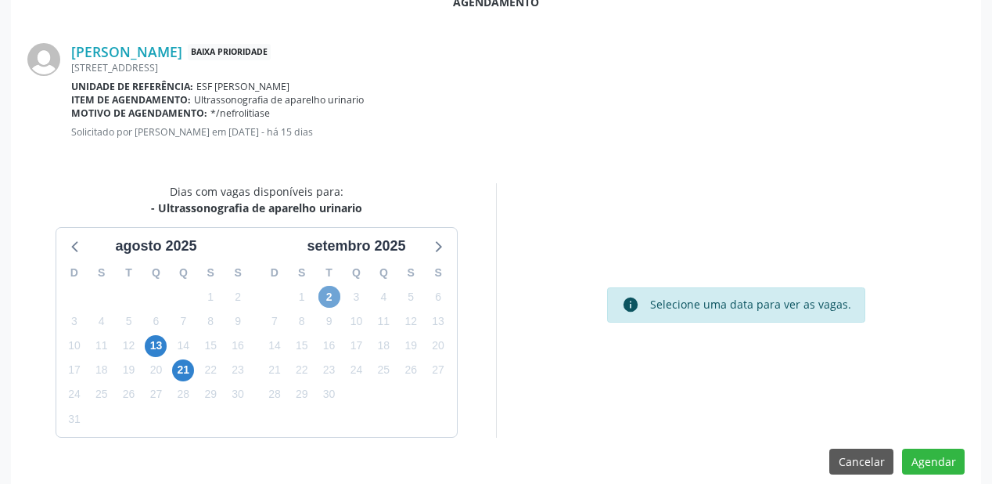
click at [334, 293] on span "2" at bounding box center [330, 297] width 22 height 22
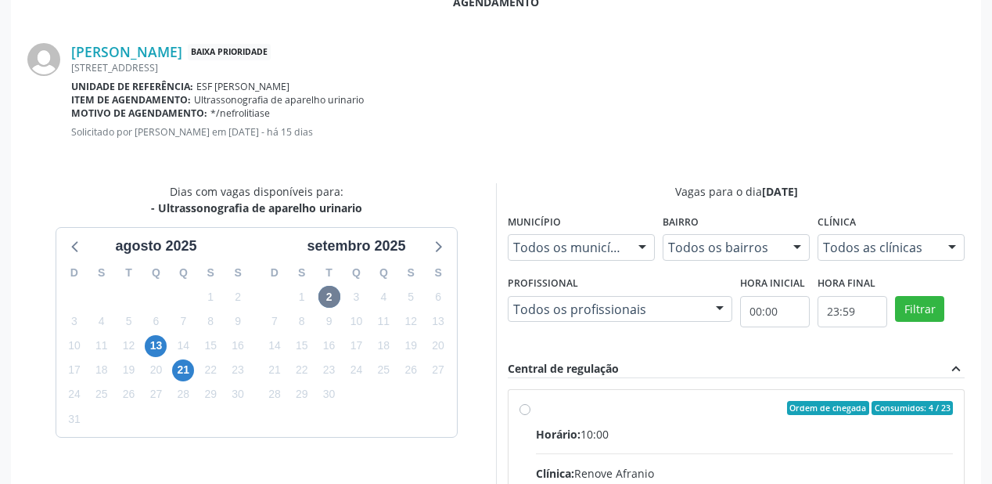
click at [615, 428] on div "Horário: 10:00" at bounding box center [744, 434] width 417 height 16
click at [531, 415] on input "Ordem de chegada Consumidos: 4 / 23 Horário: 10:00 Clínica: Renove Afranio Rede…" at bounding box center [525, 408] width 11 height 14
radio input "true"
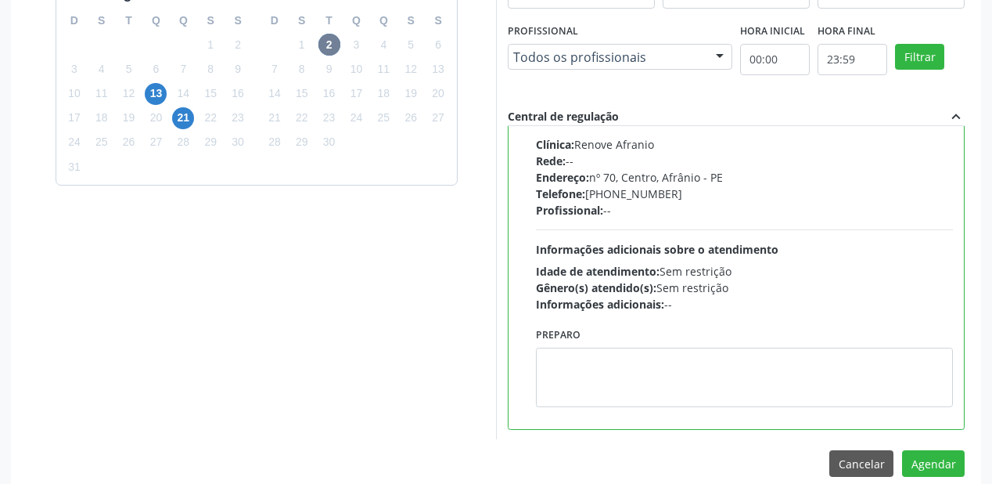
scroll to position [584, 0]
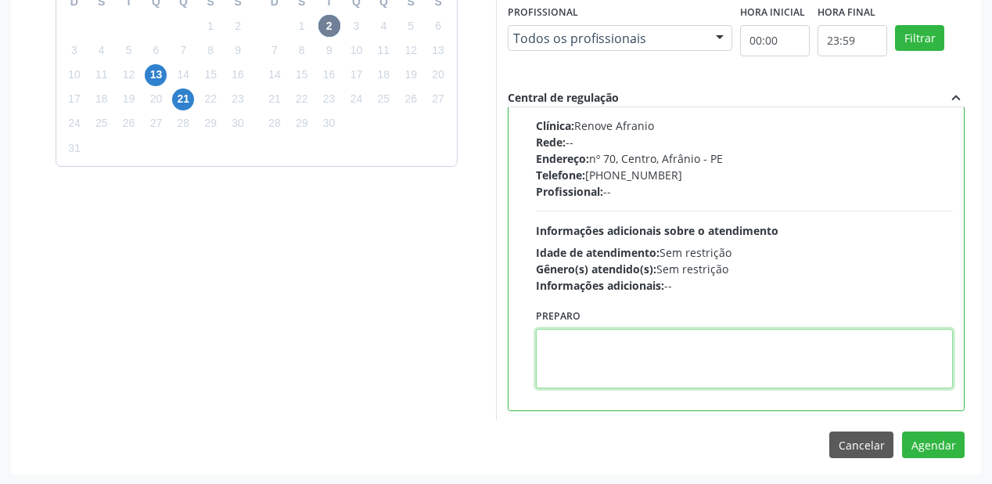
click at [610, 369] on textarea at bounding box center [744, 358] width 417 height 59
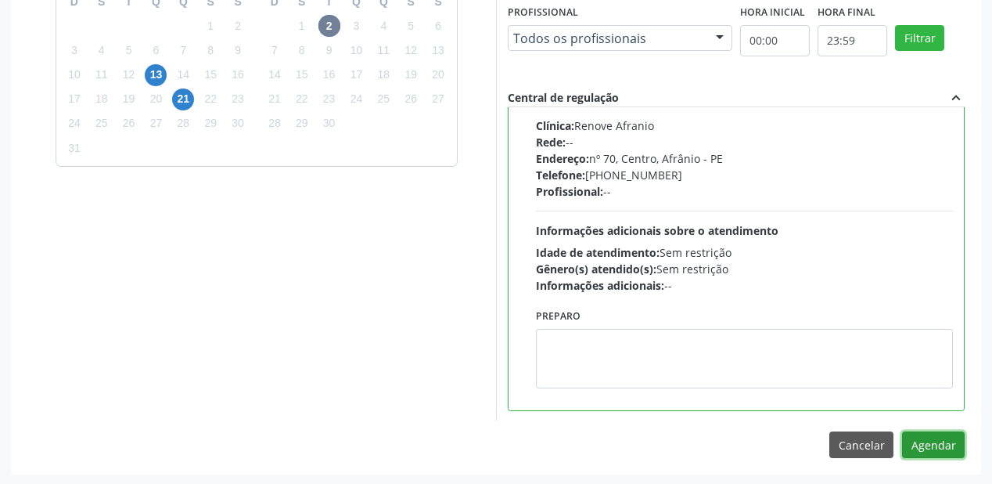
click at [931, 441] on button "Agendar" at bounding box center [933, 444] width 63 height 27
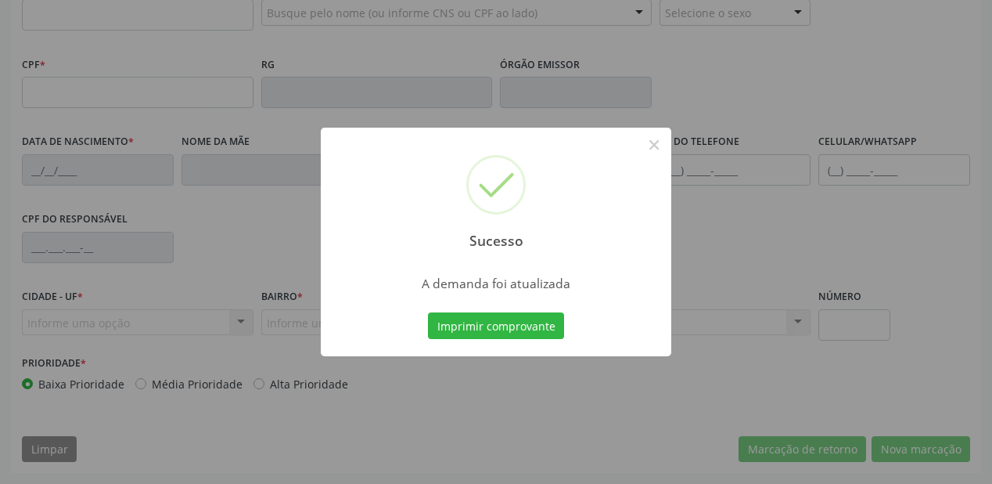
scroll to position [409, 0]
click at [497, 314] on button "Imprimir comprovante" at bounding box center [496, 325] width 136 height 27
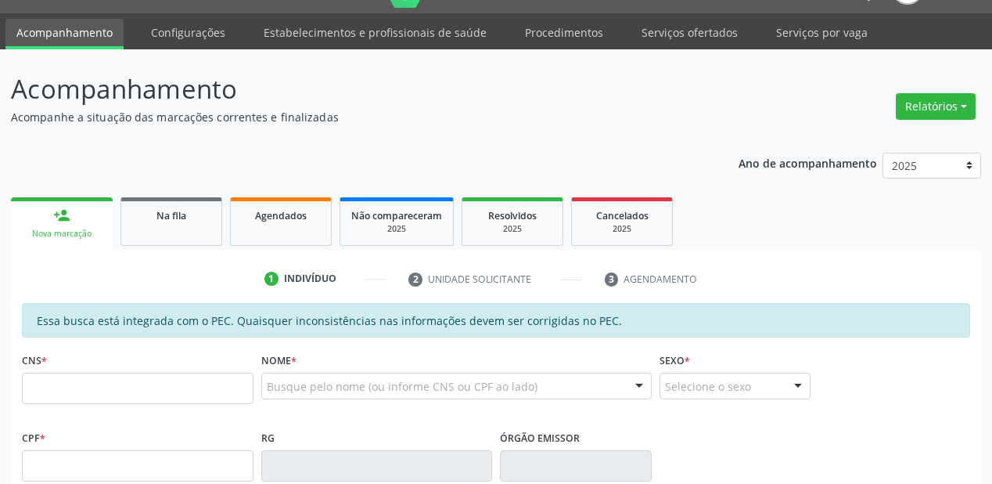
scroll to position [34, 0]
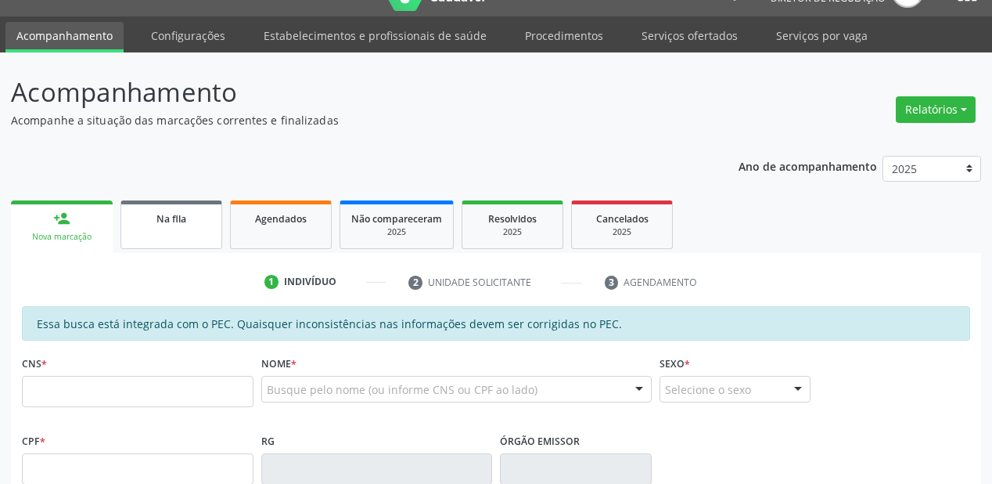
click at [165, 232] on link "Na fila" at bounding box center [172, 224] width 102 height 49
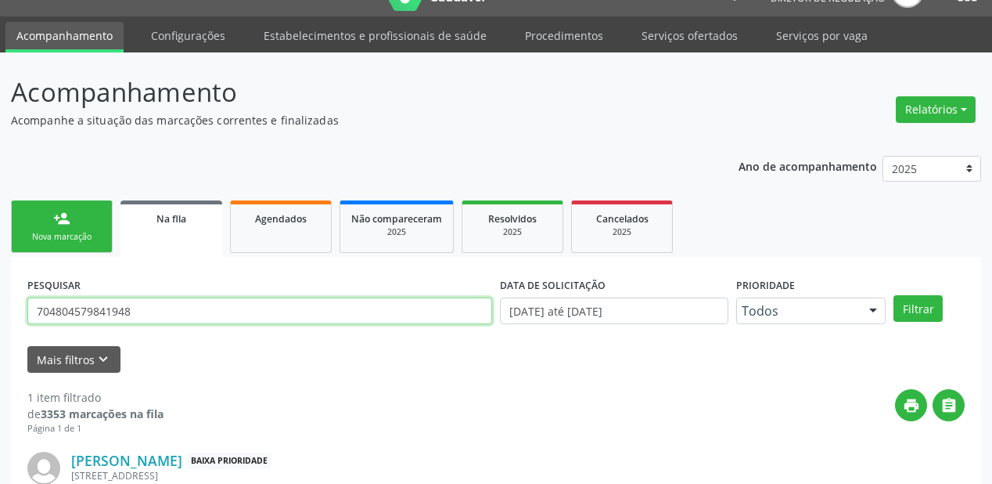
click at [144, 313] on input "704804579841948" at bounding box center [259, 310] width 465 height 27
type input "7"
click at [99, 308] on input "text" at bounding box center [259, 310] width 465 height 27
type input "706907174899736"
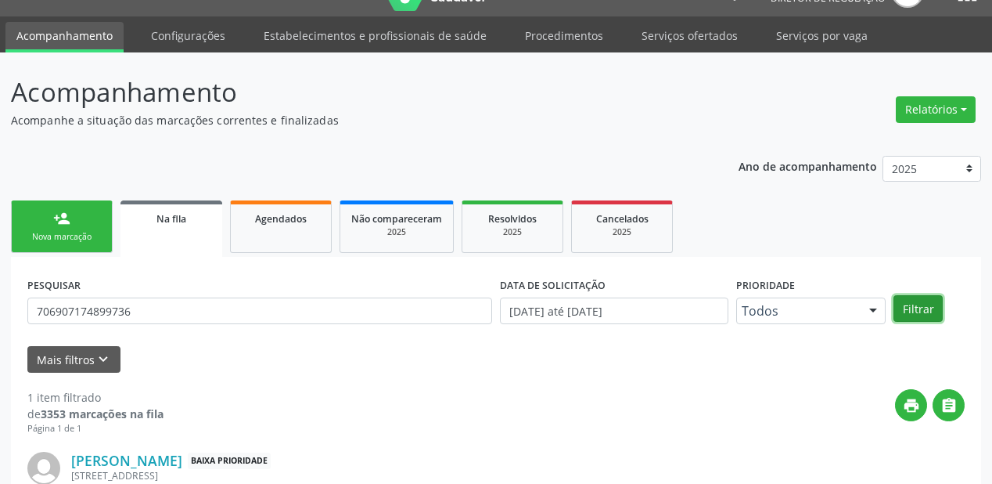
click at [916, 308] on button "Filtrar" at bounding box center [918, 308] width 49 height 27
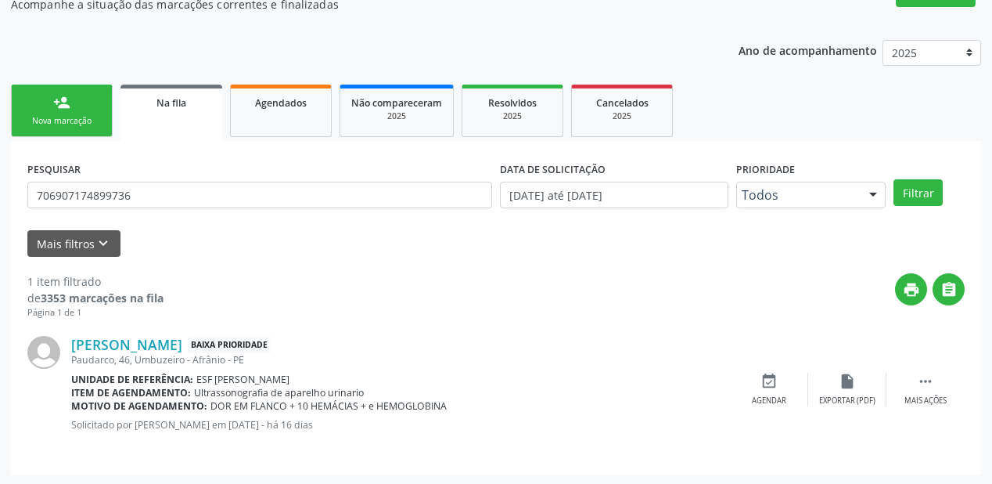
scroll to position [150, 0]
click at [930, 376] on icon "" at bounding box center [925, 380] width 17 height 17
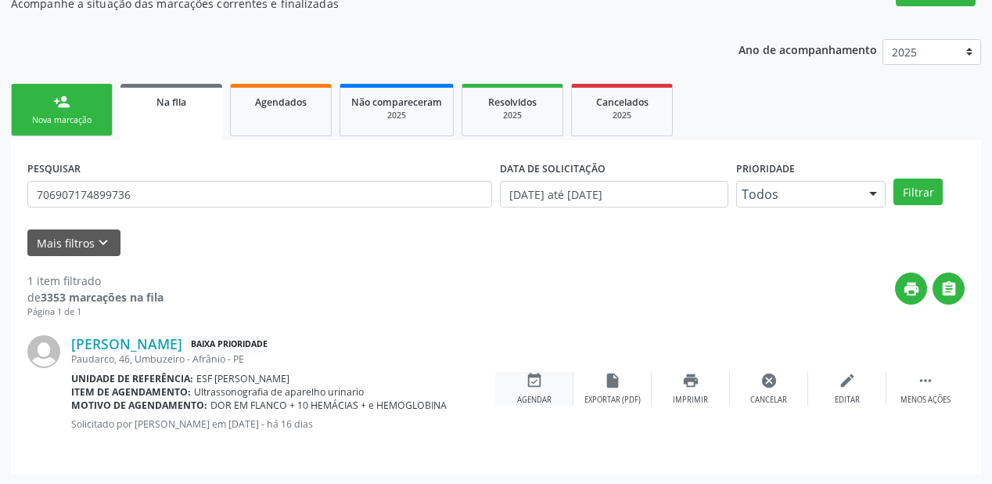
click at [535, 382] on icon "event_available" at bounding box center [534, 380] width 17 height 17
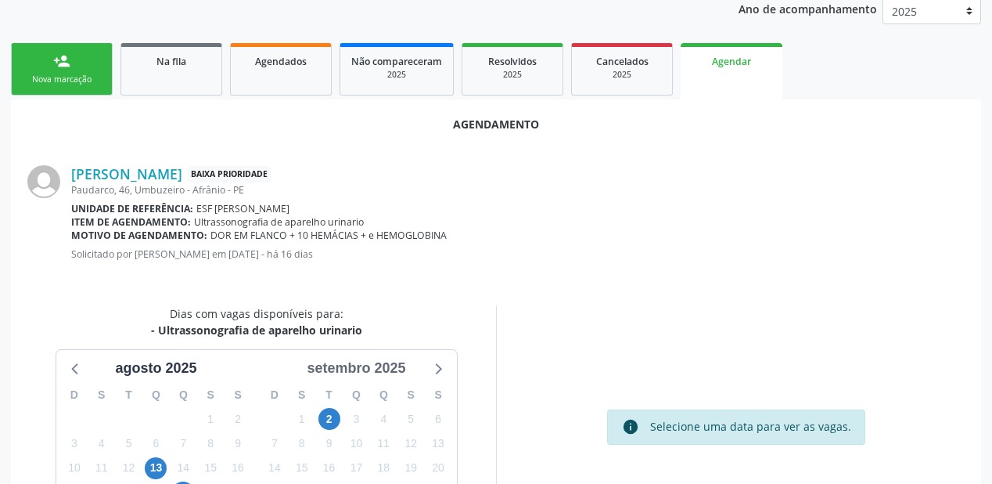
scroll to position [213, 0]
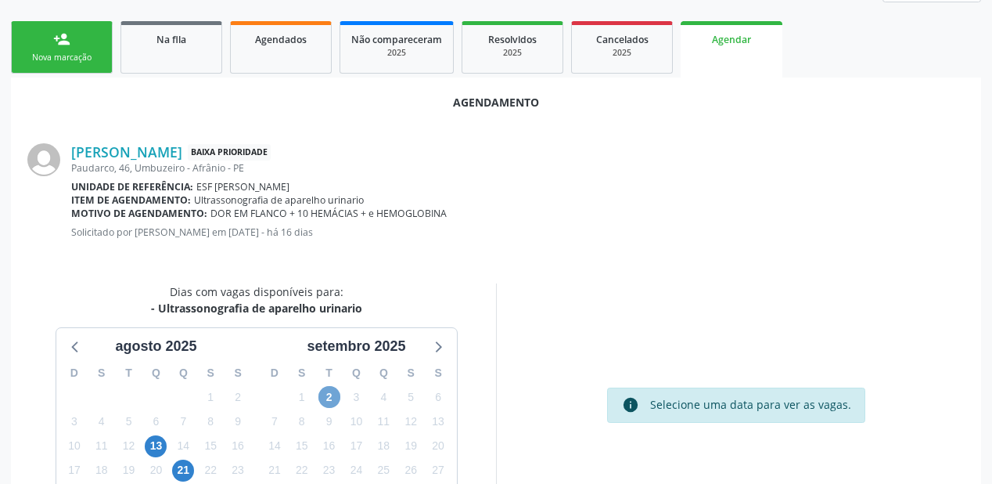
click at [332, 393] on span "2" at bounding box center [330, 397] width 22 height 22
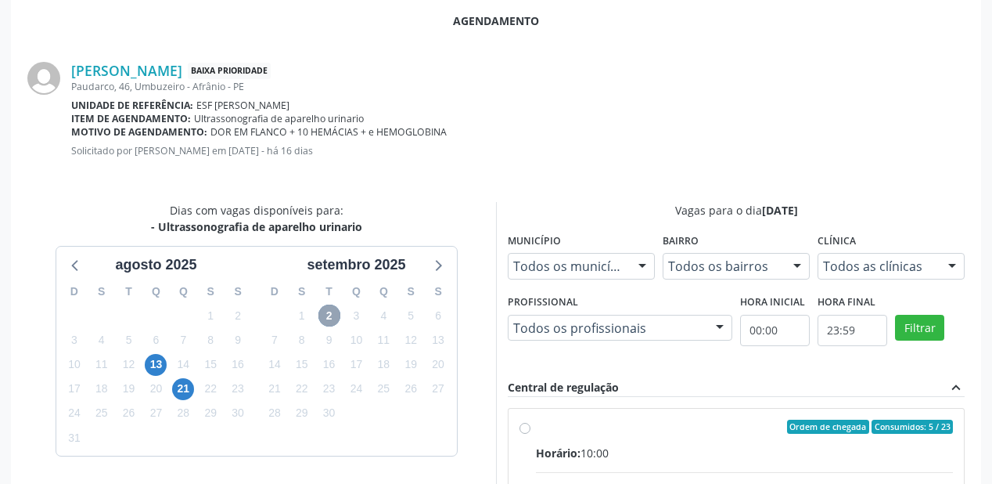
scroll to position [401, 0]
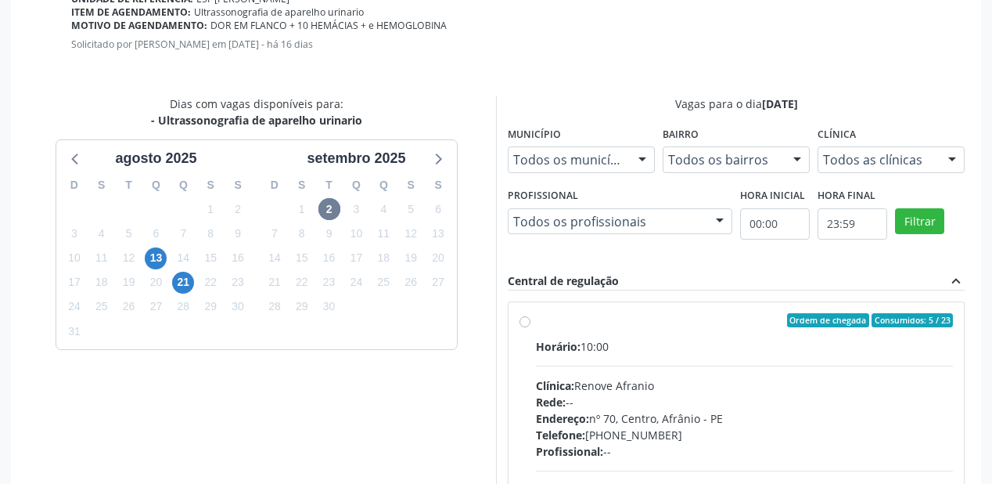
click at [629, 310] on div "Ordem de chegada Consumidos: 5 / 23 Horário: 10:00 Clínica: Renove Afranio Rede…" at bounding box center [736, 433] width 455 height 262
radio input "true"
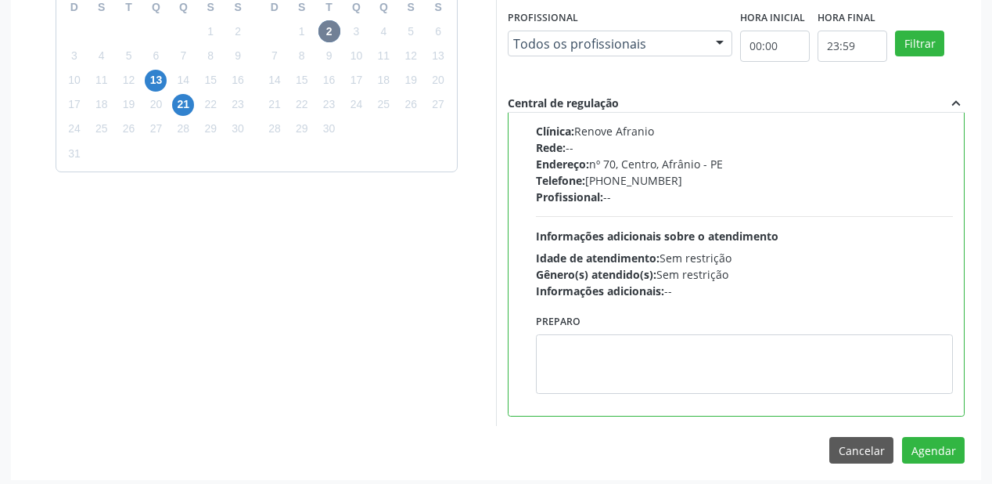
scroll to position [584, 0]
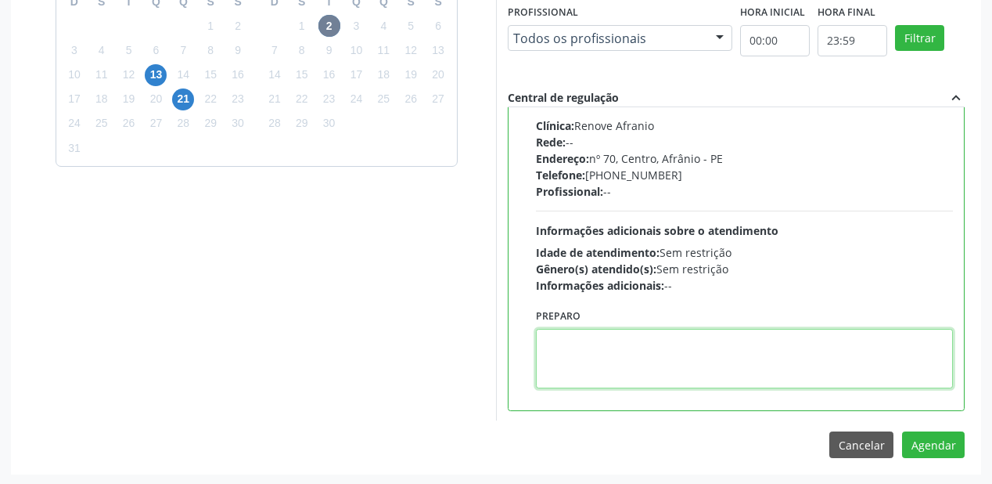
drag, startPoint x: 661, startPoint y: 358, endPoint x: 710, endPoint y: 363, distance: 49.6
click at [668, 356] on textarea at bounding box center [744, 358] width 417 height 59
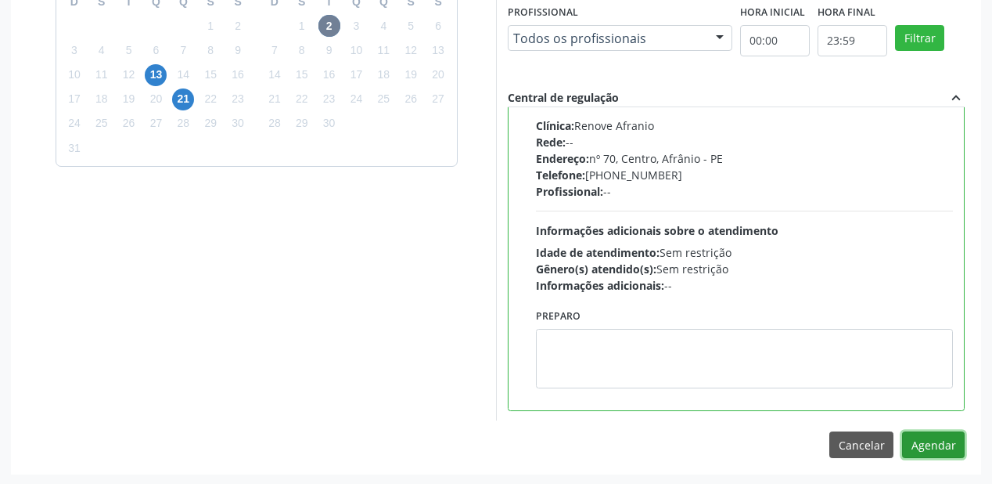
click at [939, 444] on button "Agendar" at bounding box center [933, 444] width 63 height 27
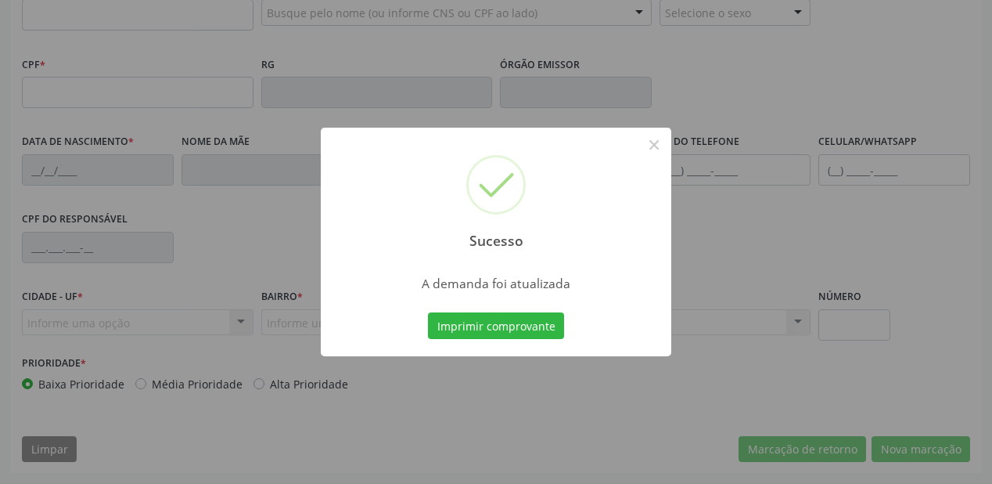
scroll to position [409, 0]
click at [505, 326] on button "Imprimir comprovante" at bounding box center [496, 325] width 136 height 27
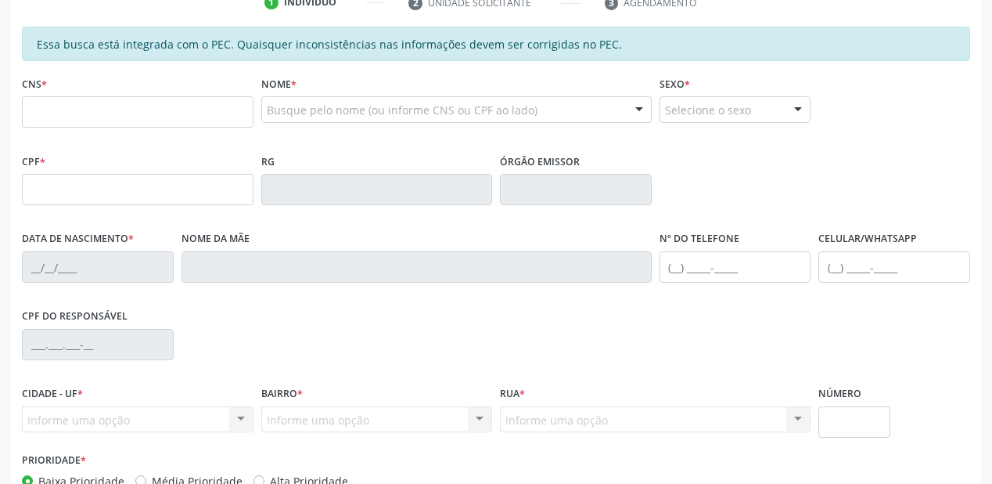
scroll to position [159, 0]
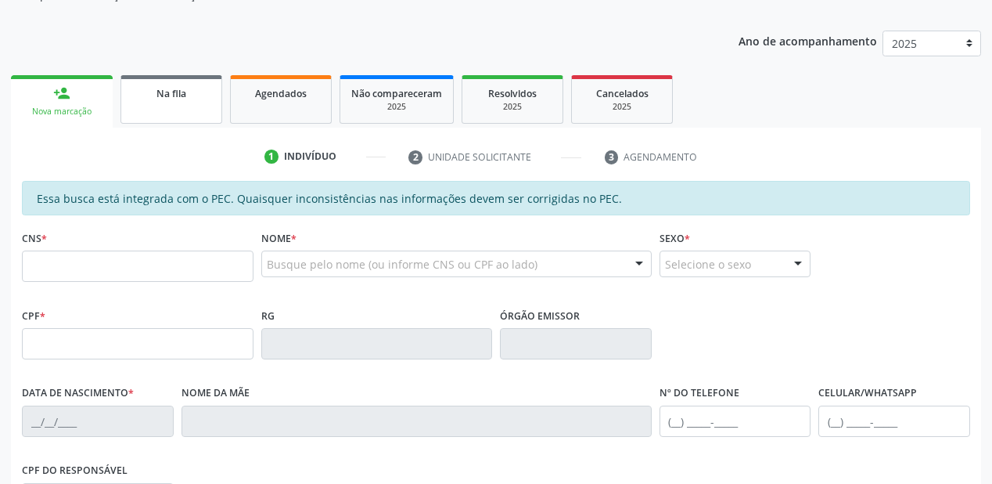
click at [171, 93] on span "Na fila" at bounding box center [172, 93] width 30 height 13
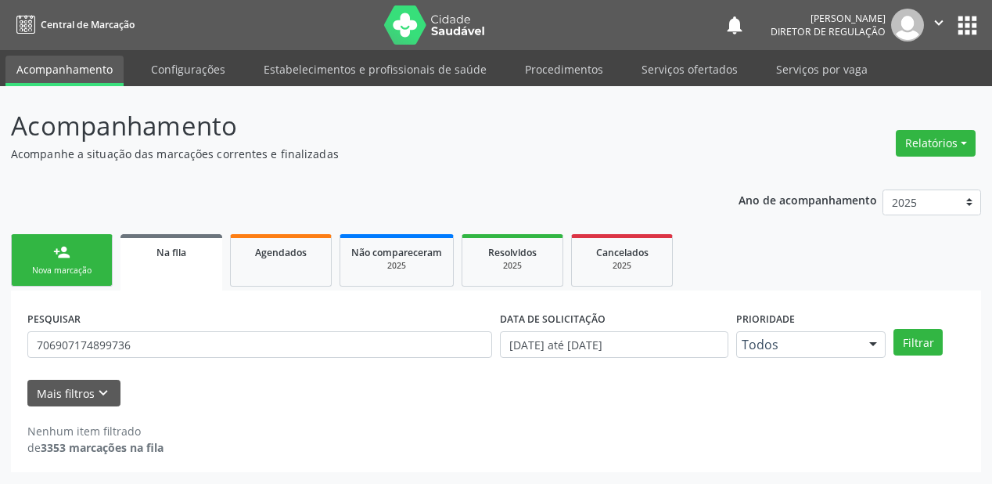
scroll to position [0, 0]
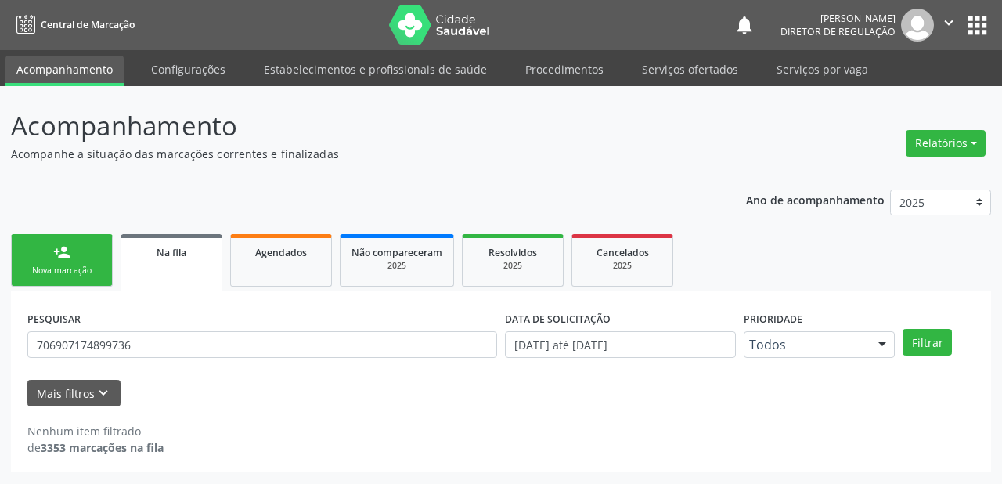
click at [146, 297] on div "PESQUISAR 706907174899736 DATA DE SOLICITAÇÃO [DATE] até [DATE] Prioridade Todo…" at bounding box center [501, 381] width 980 height 182
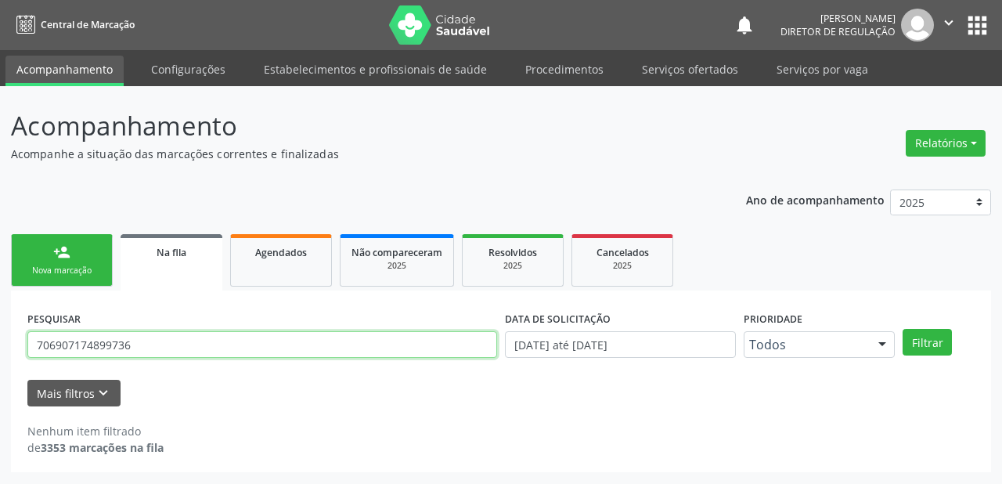
click at [162, 353] on input "706907174899736" at bounding box center [262, 344] width 470 height 27
type input "7"
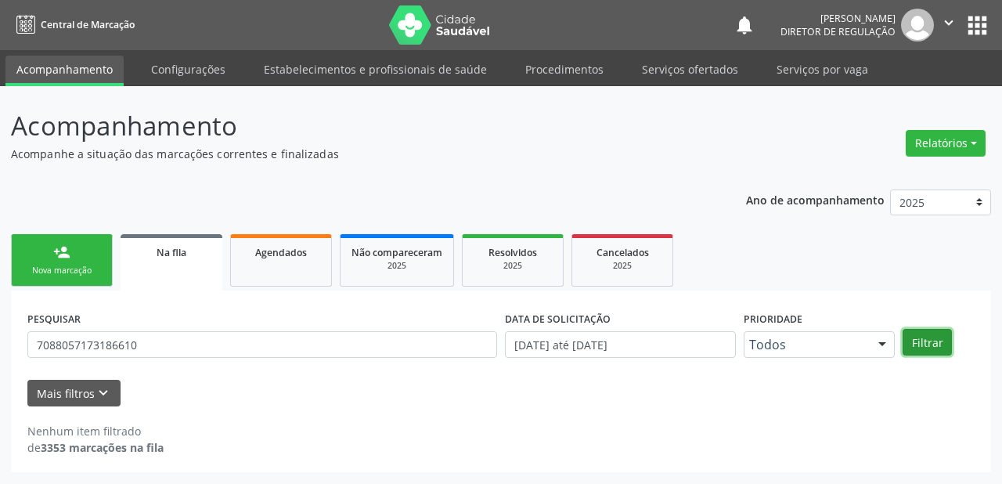
click at [924, 346] on button "Filtrar" at bounding box center [926, 342] width 49 height 27
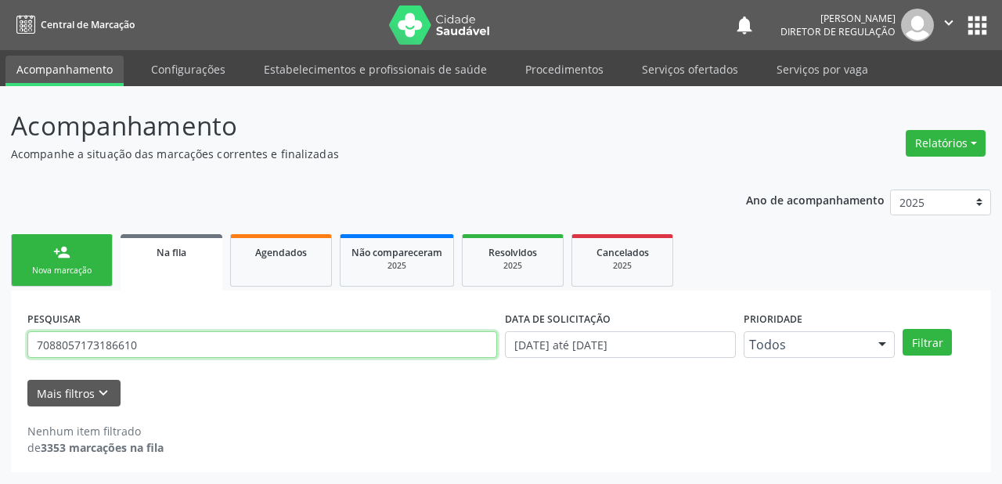
click at [157, 345] on input "7088057173186610" at bounding box center [262, 344] width 470 height 27
type input "7"
type input "708805717318610"
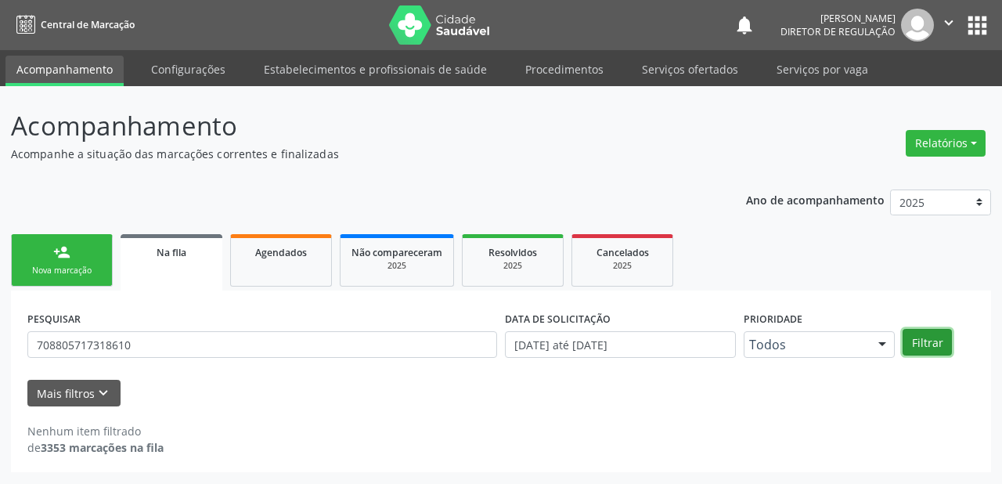
click at [919, 341] on button "Filtrar" at bounding box center [926, 342] width 49 height 27
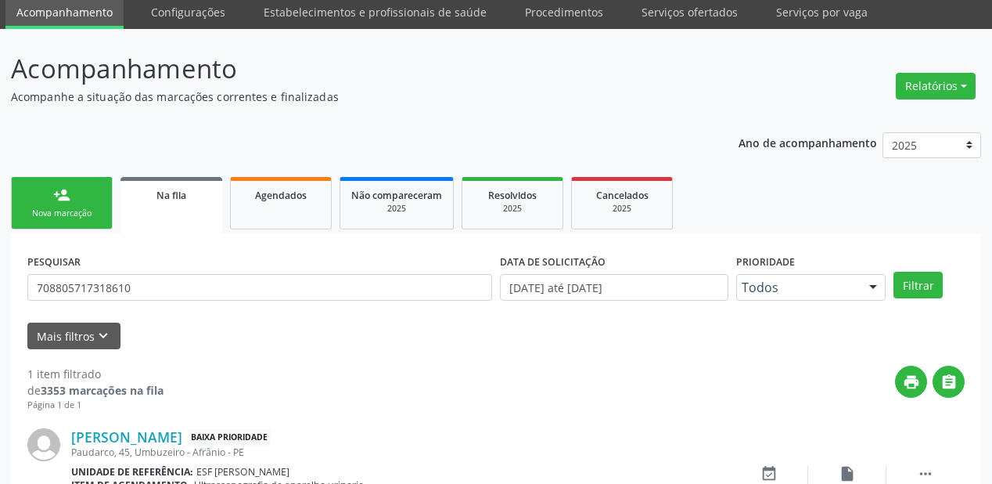
scroll to position [150, 0]
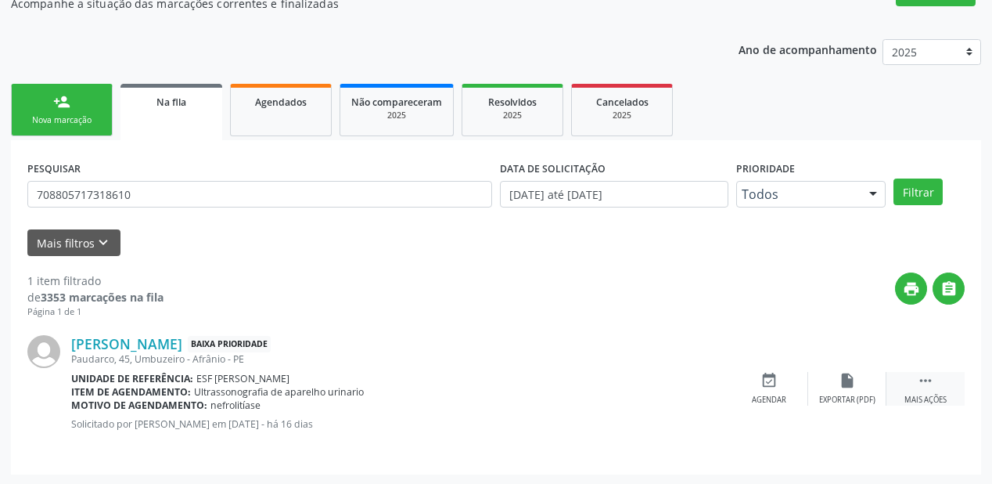
click at [925, 381] on icon "" at bounding box center [925, 380] width 17 height 17
click at [538, 389] on div "event_available Agendar" at bounding box center [534, 389] width 78 height 34
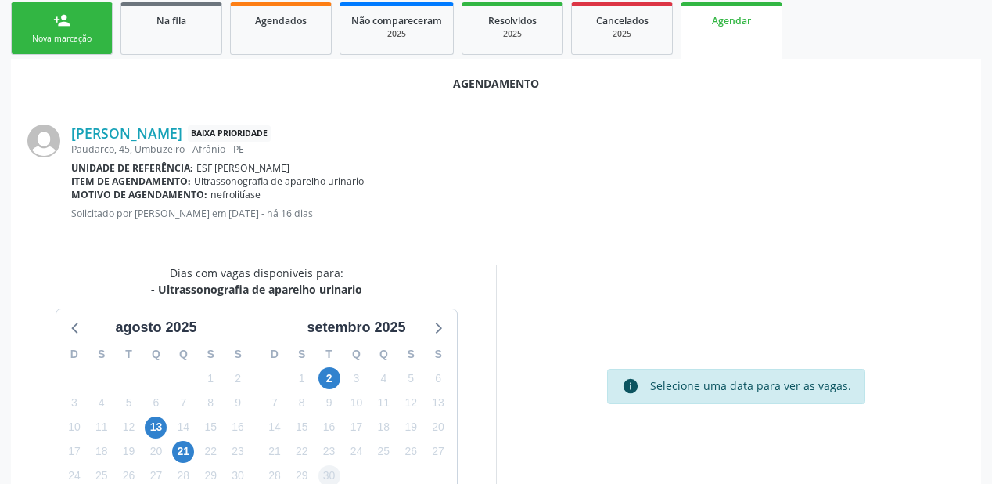
scroll to position [329, 0]
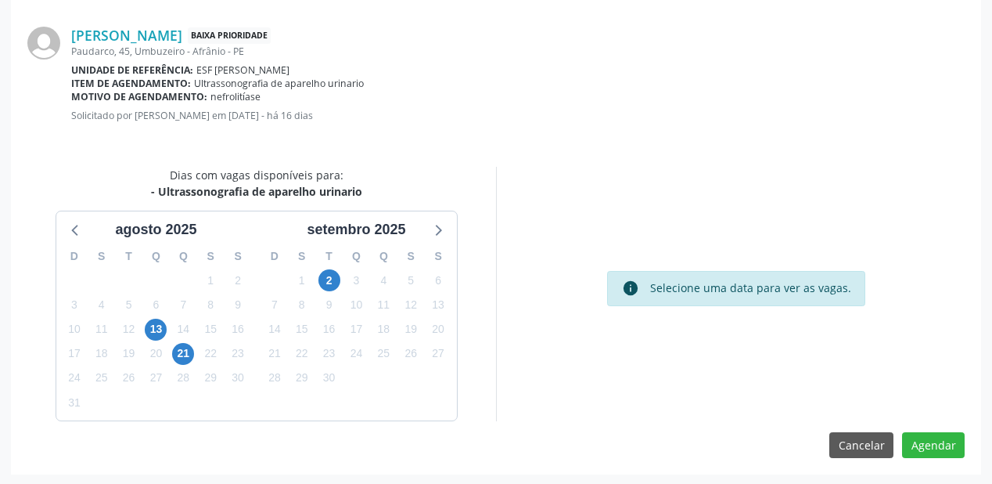
click at [332, 290] on div "2" at bounding box center [330, 280] width 22 height 24
click at [326, 277] on span "2" at bounding box center [330, 280] width 22 height 22
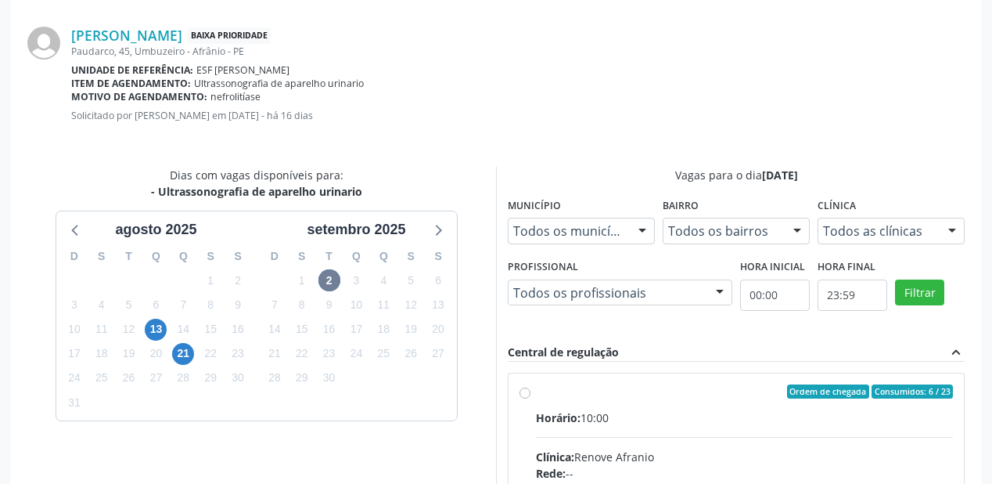
click at [644, 418] on div "Horário: 10:00" at bounding box center [744, 417] width 417 height 16
click at [531, 398] on input "Ordem de chegada Consumidos: 6 / 23 Horário: 10:00 Clínica: Renove Afranio Rede…" at bounding box center [525, 391] width 11 height 14
radio input "true"
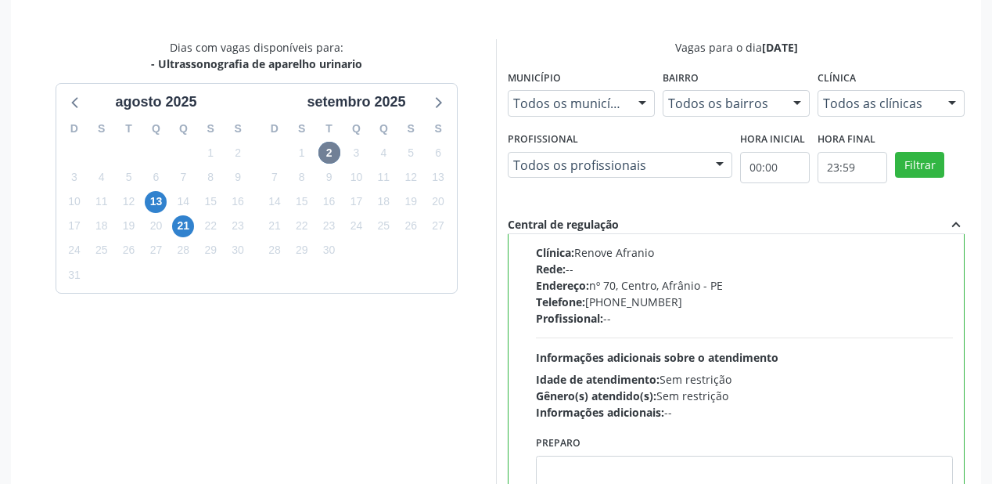
scroll to position [517, 0]
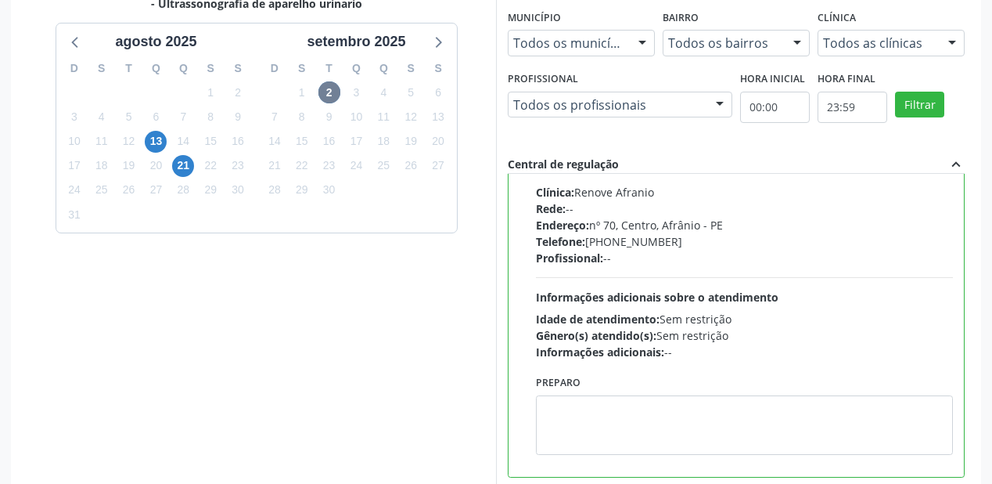
click at [646, 387] on div "Preparo" at bounding box center [744, 413] width 417 height 84
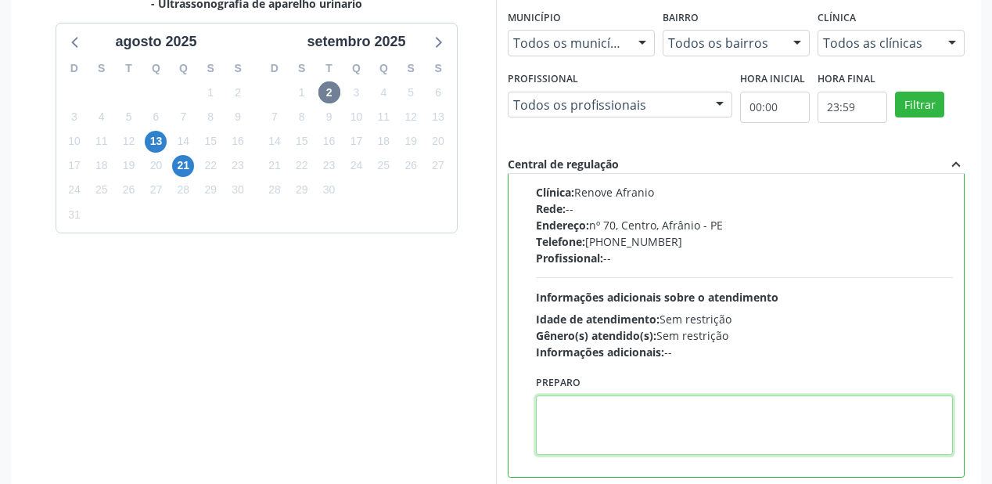
click at [664, 407] on textarea at bounding box center [744, 424] width 417 height 59
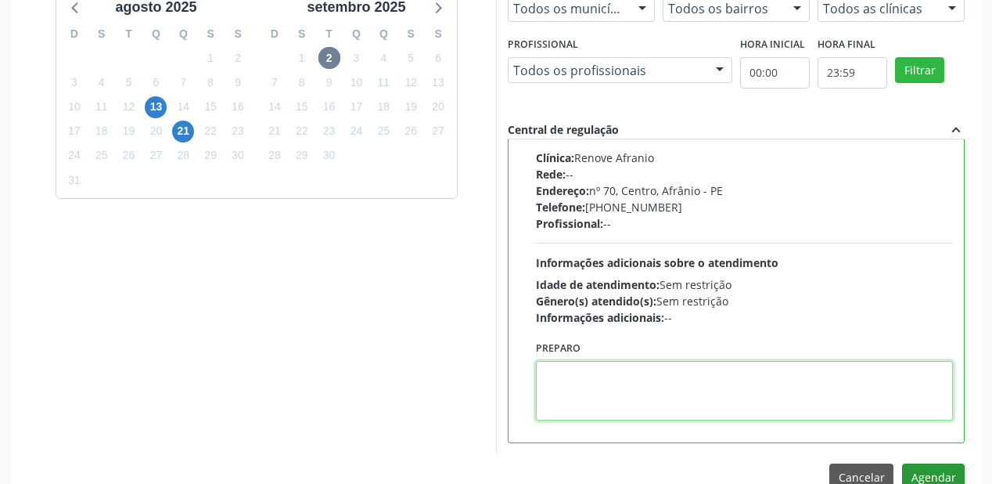
scroll to position [584, 0]
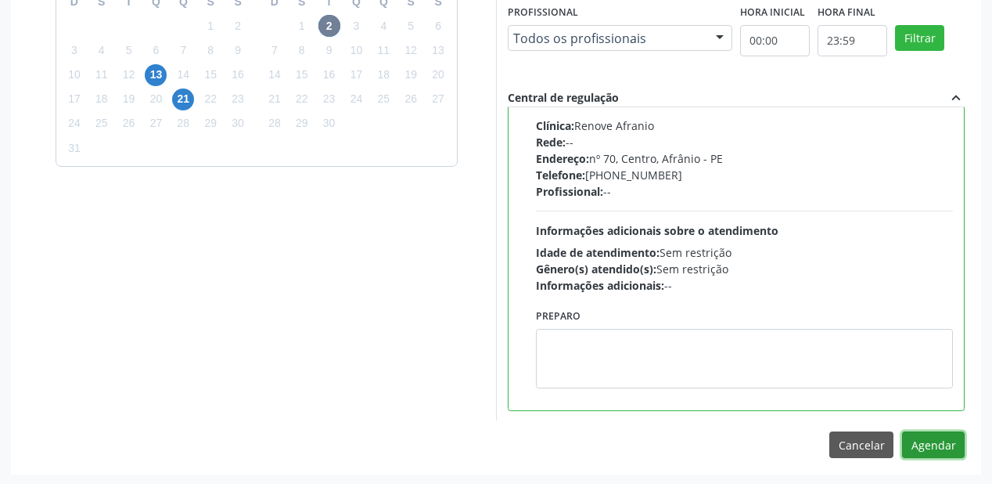
click at [944, 442] on button "Agendar" at bounding box center [933, 444] width 63 height 27
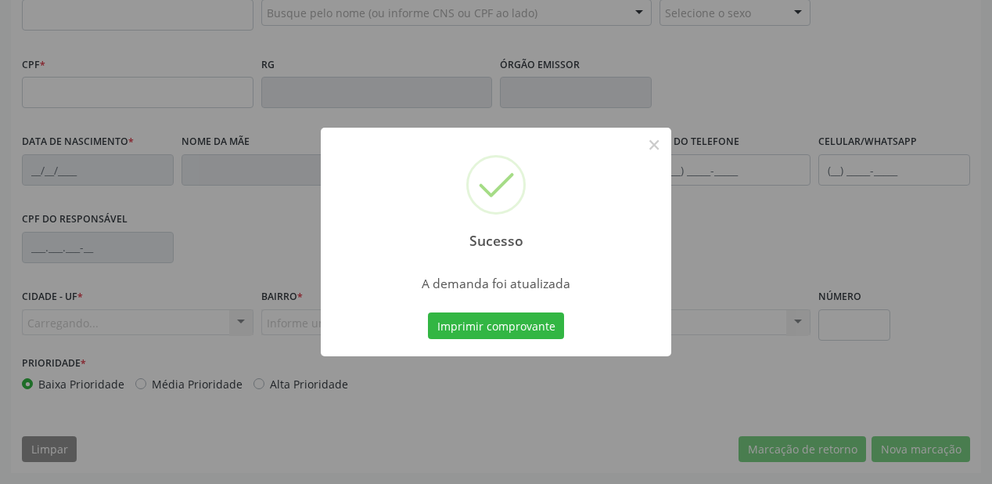
scroll to position [409, 0]
click at [508, 322] on button "Imprimir comprovante" at bounding box center [496, 325] width 136 height 27
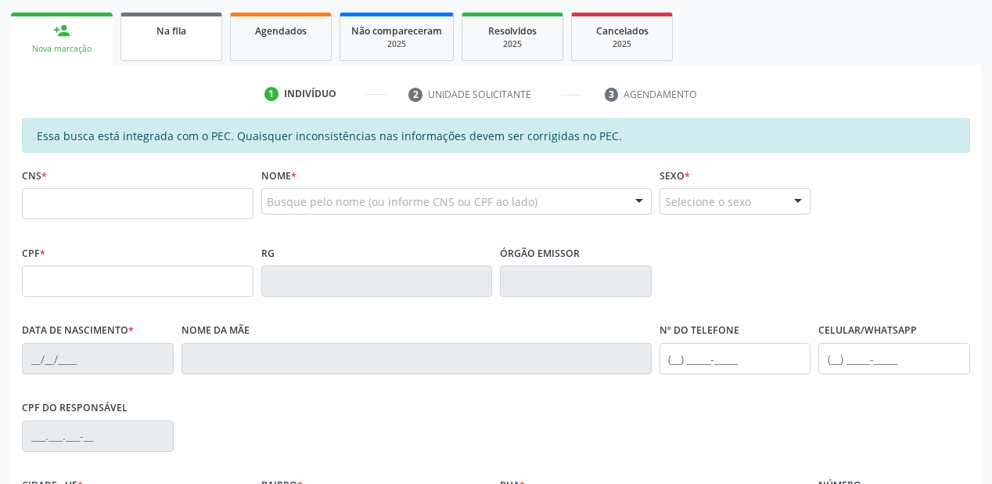
click at [178, 38] on link "Na fila" at bounding box center [172, 37] width 102 height 49
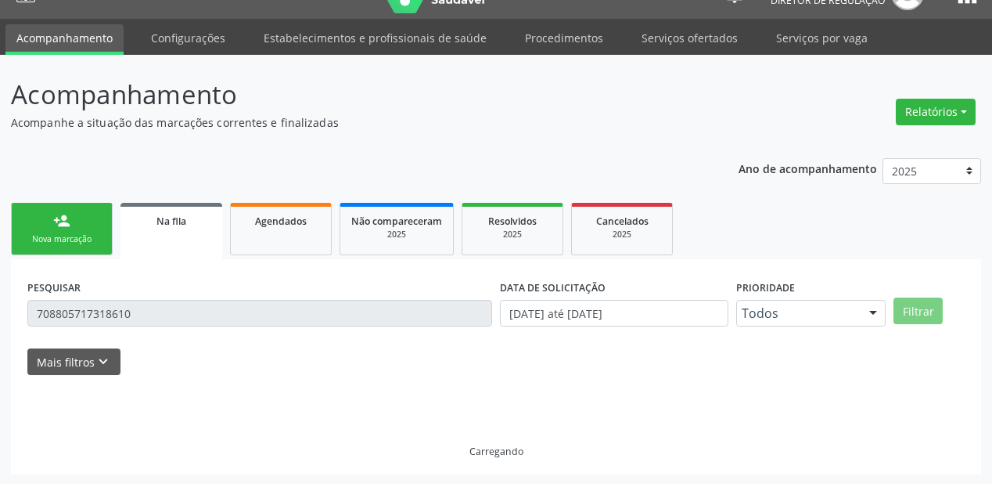
scroll to position [0, 0]
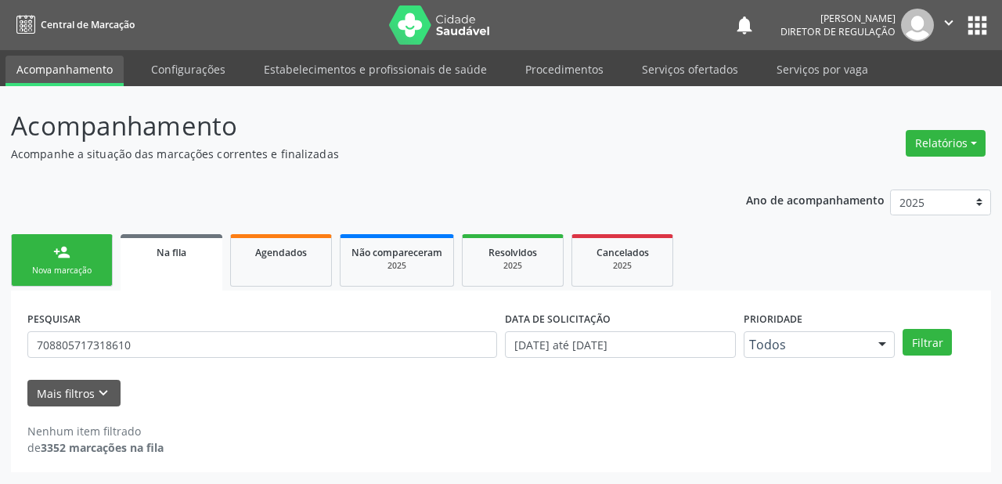
click at [149, 311] on div "PESQUISAR 708805717318610" at bounding box center [261, 337] width 477 height 61
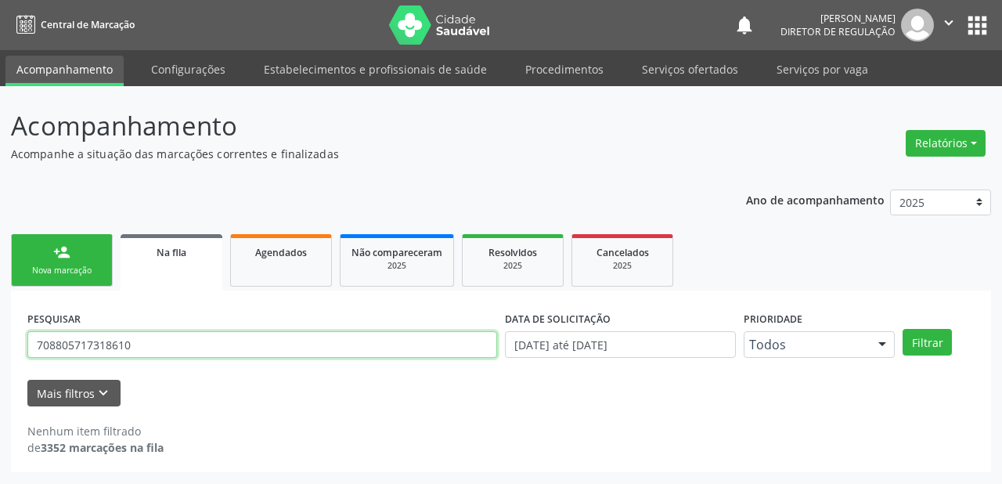
click at [150, 340] on input "708805717318610" at bounding box center [262, 344] width 470 height 27
type input "7"
type input "700005133214604"
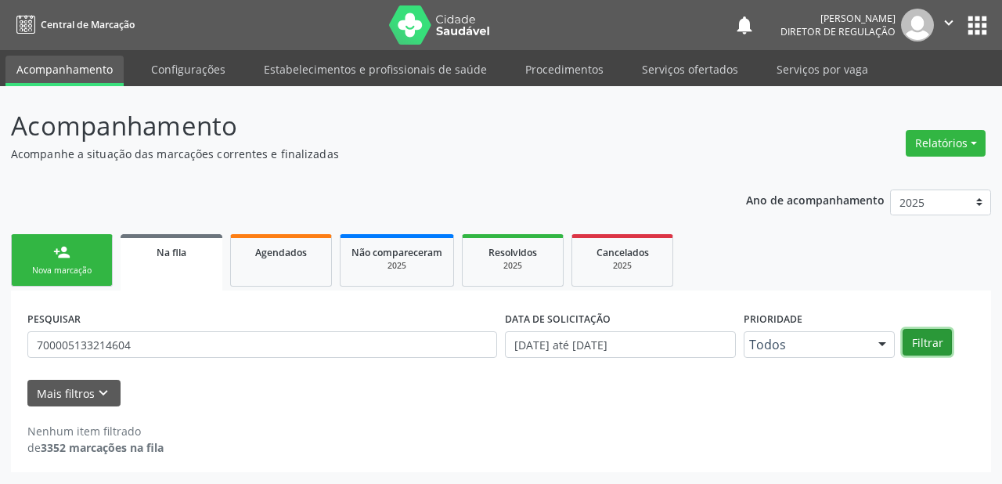
click at [933, 344] on button "Filtrar" at bounding box center [926, 342] width 49 height 27
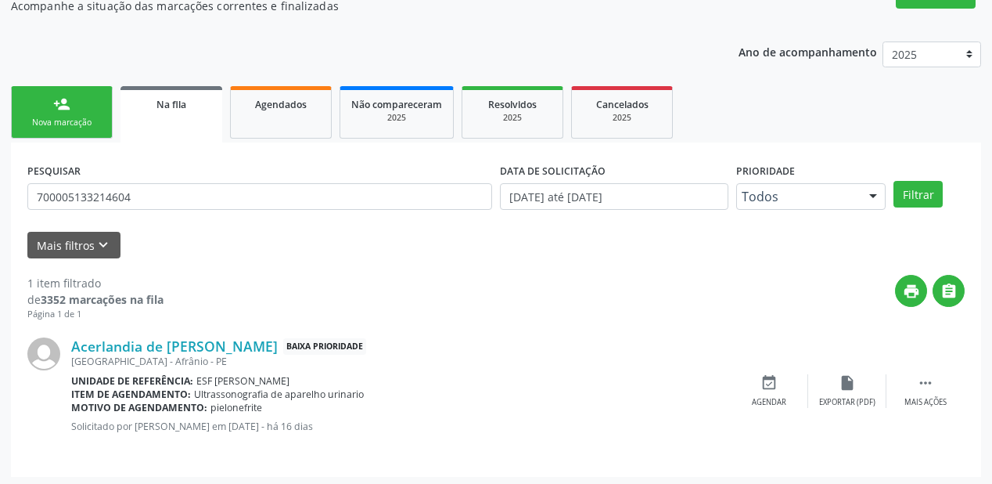
scroll to position [150, 0]
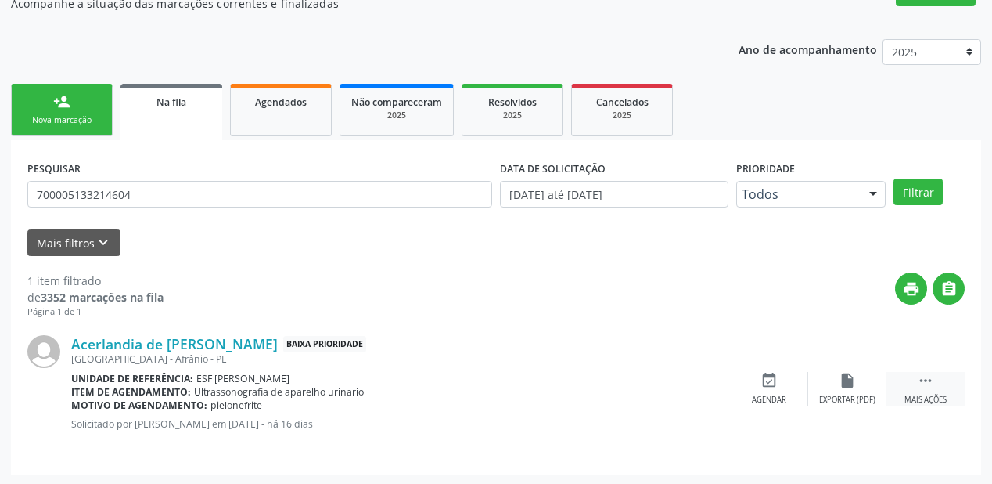
click at [922, 380] on icon "" at bounding box center [925, 380] width 17 height 17
click at [531, 387] on div "event_available Agendar" at bounding box center [534, 389] width 78 height 34
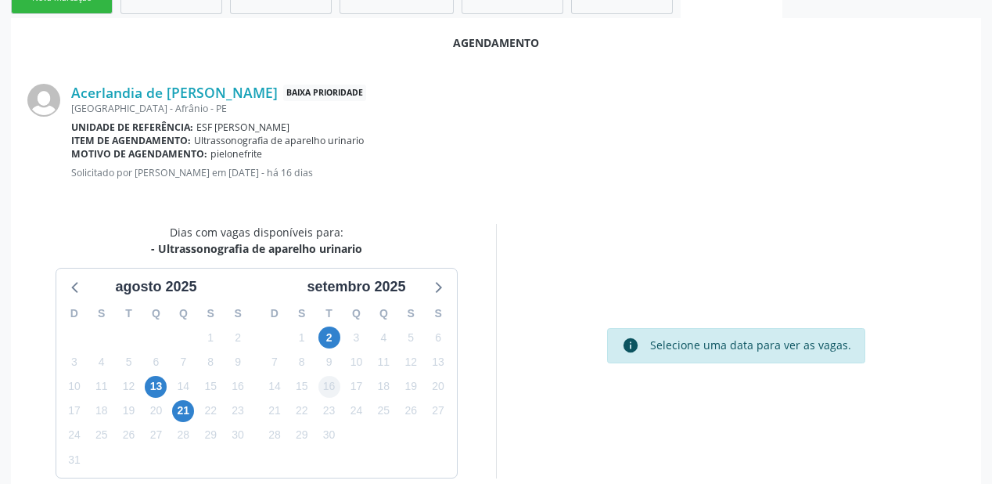
scroll to position [275, 0]
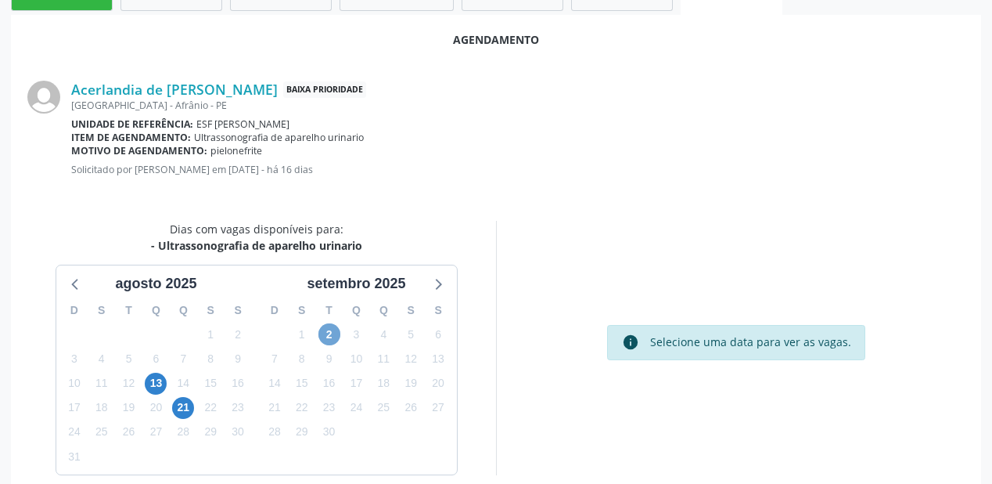
click at [326, 327] on span "2" at bounding box center [330, 334] width 22 height 22
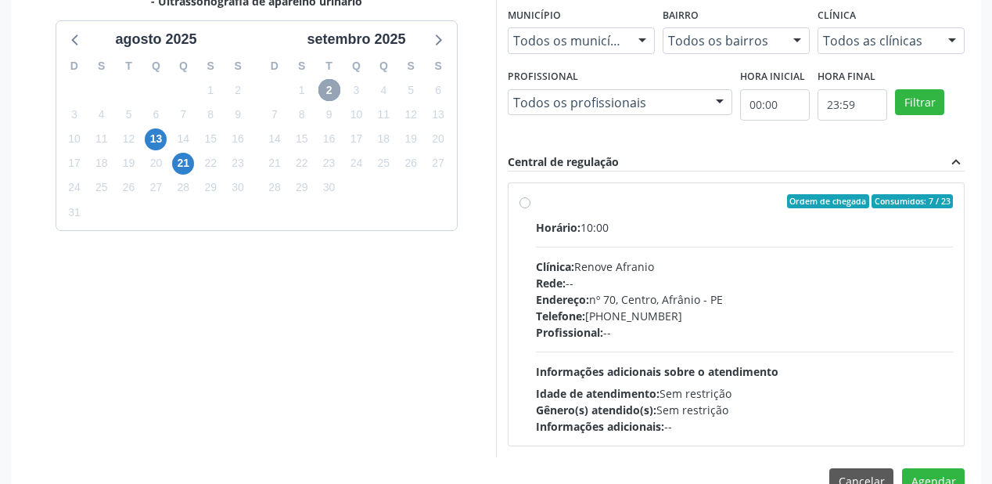
scroll to position [555, 0]
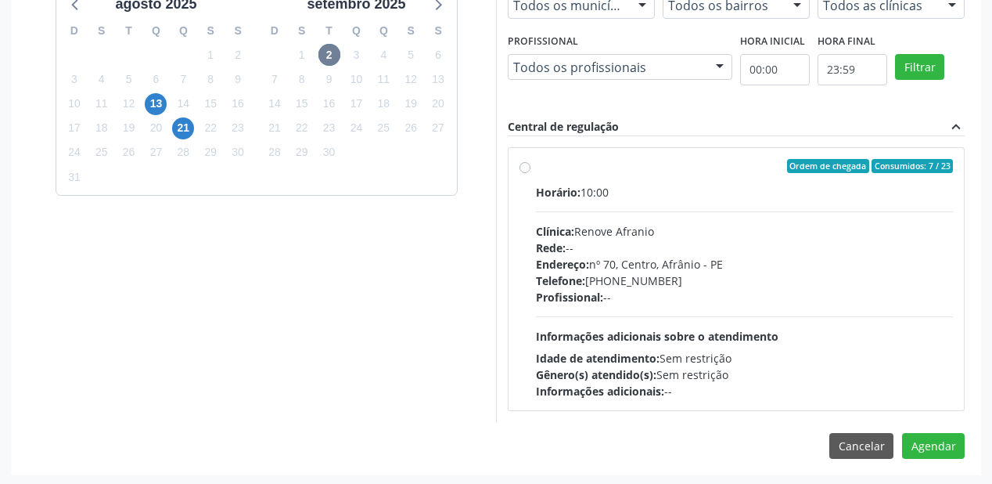
click at [632, 318] on div "Horário: 10:00 Clínica: Renove Afranio Rede: -- Endereço: [STREET_ADDRESS] Tele…" at bounding box center [744, 291] width 417 height 215
click at [531, 173] on input "Ordem de chegada Consumidos: 7 / 23 Horário: 10:00 Clínica: Renove Afranio Rede…" at bounding box center [525, 166] width 11 height 14
radio input "true"
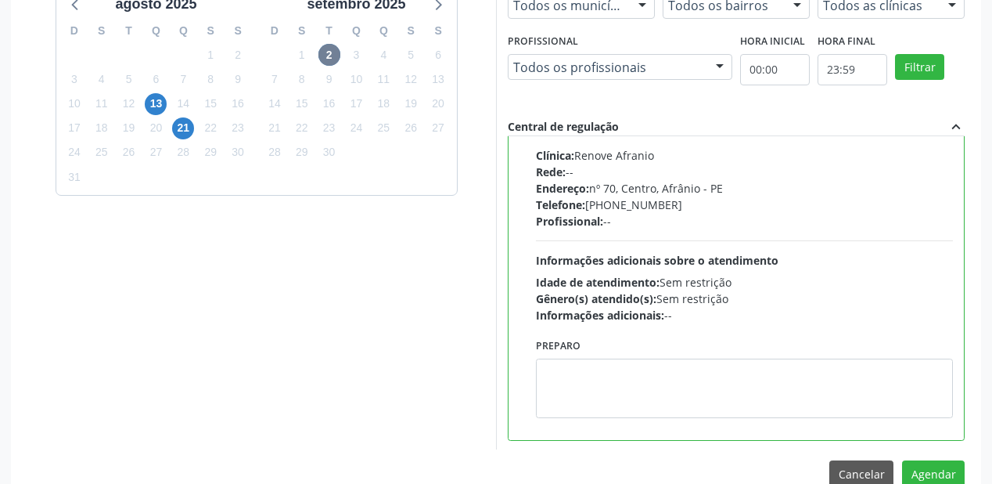
scroll to position [77, 0]
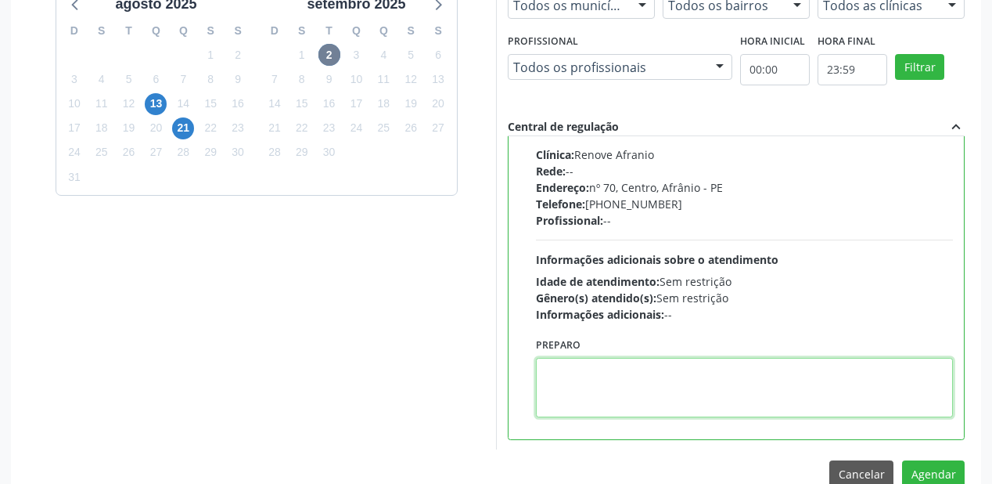
click at [629, 399] on textarea at bounding box center [744, 387] width 417 height 59
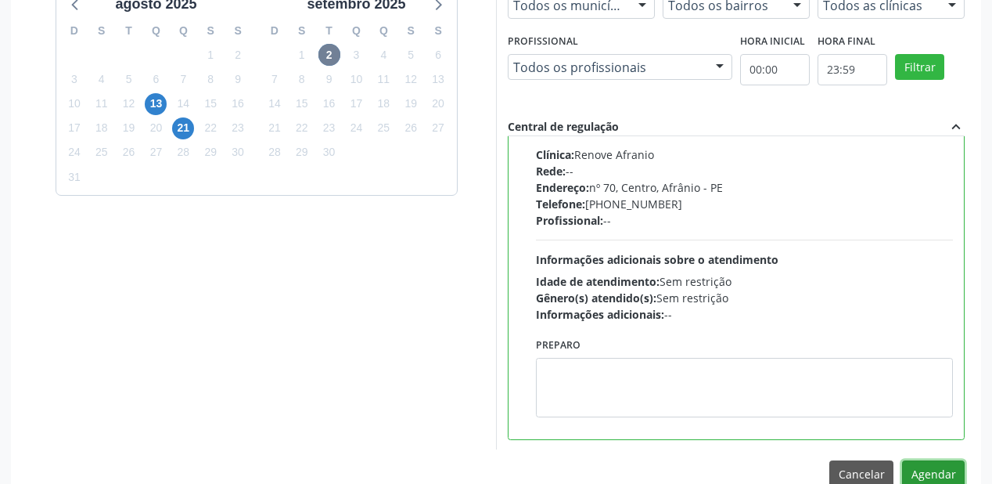
click at [927, 479] on button "Agendar" at bounding box center [933, 473] width 63 height 27
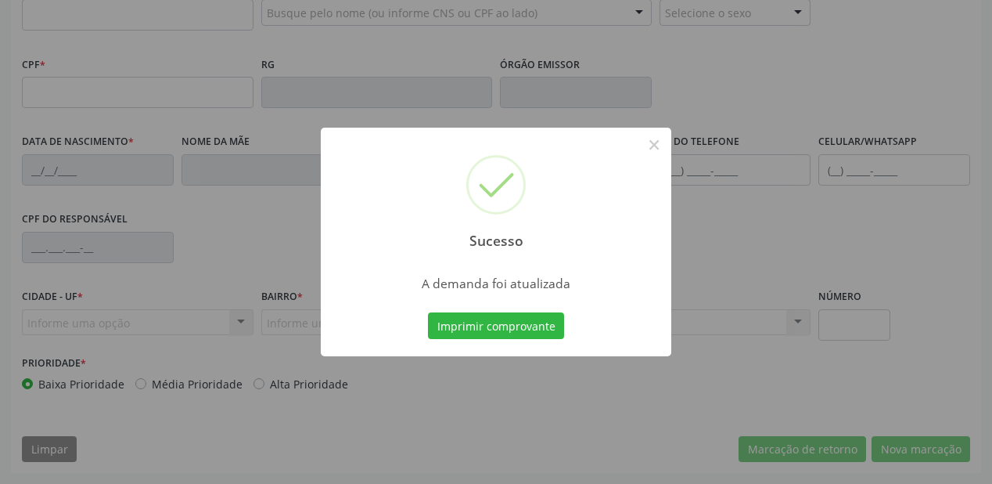
scroll to position [409, 0]
click at [495, 329] on button "Imprimir comprovante" at bounding box center [496, 325] width 136 height 27
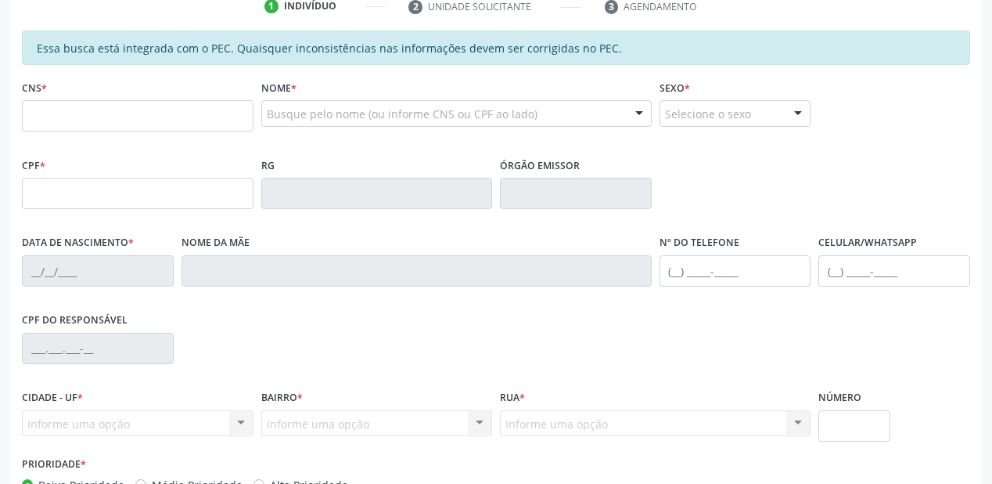
scroll to position [159, 0]
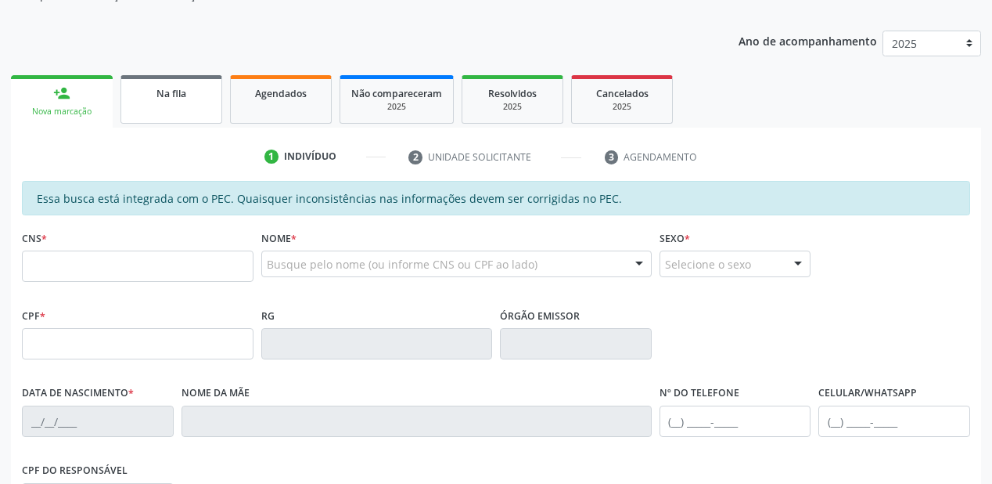
click at [188, 97] on div "Na fila" at bounding box center [171, 93] width 78 height 16
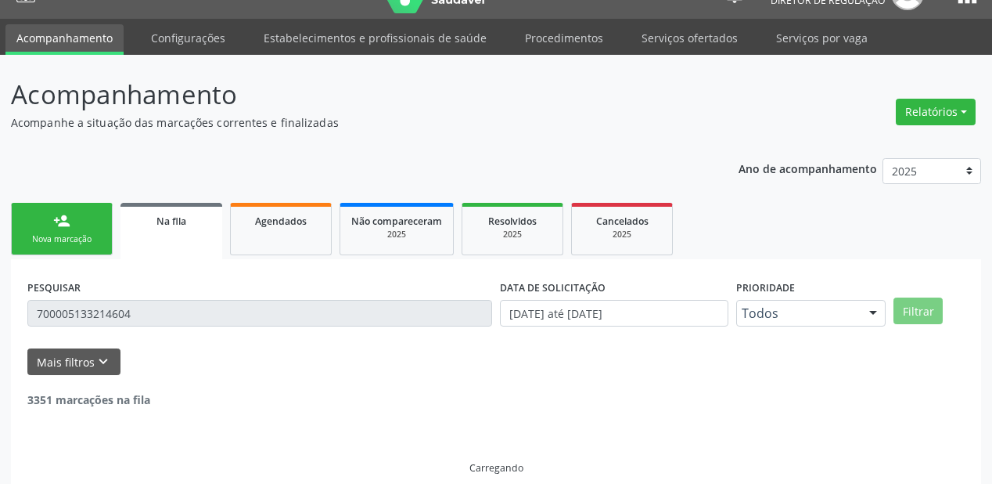
scroll to position [0, 0]
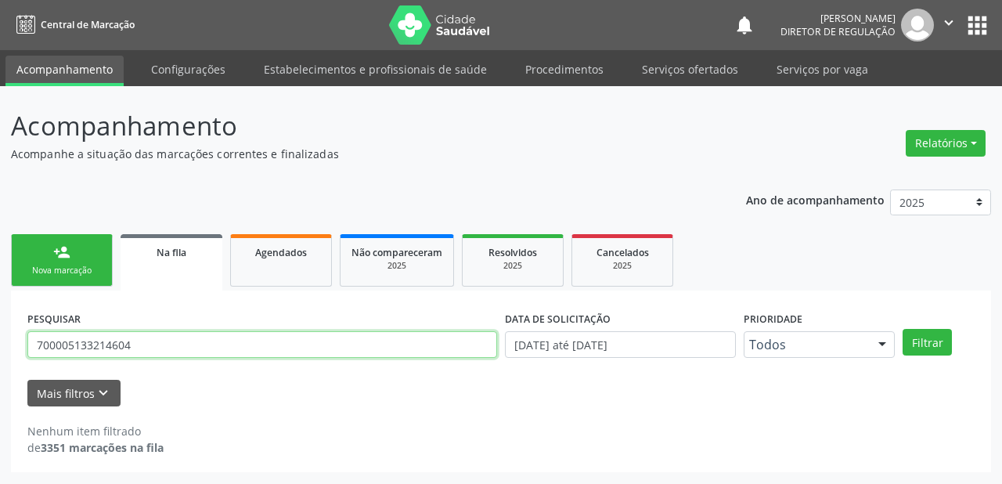
click at [163, 347] on input "700005133214604" at bounding box center [262, 344] width 470 height 27
type input "7"
type input "700403592170350"
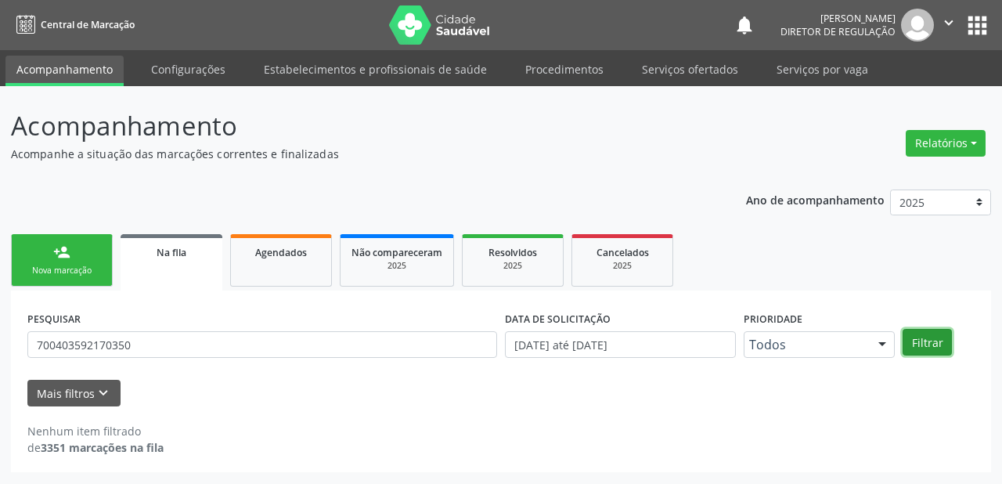
click at [933, 347] on button "Filtrar" at bounding box center [926, 342] width 49 height 27
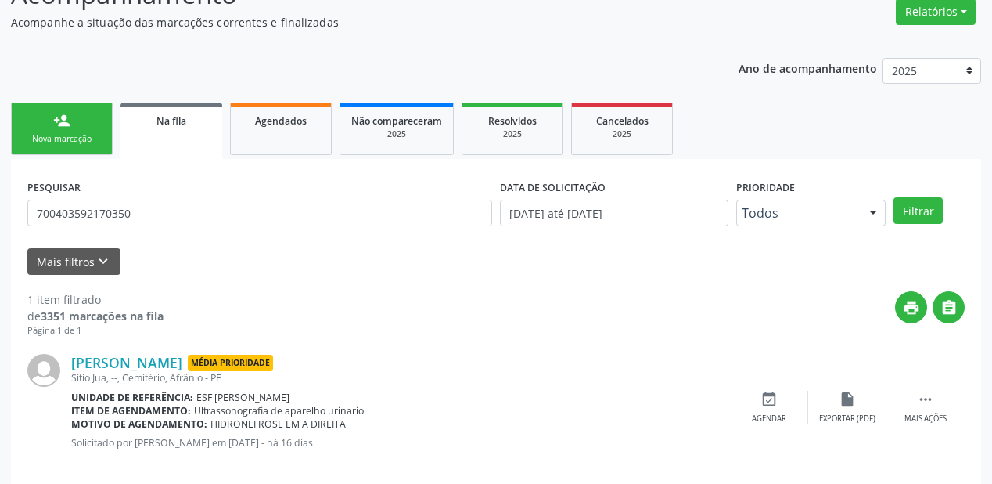
scroll to position [150, 0]
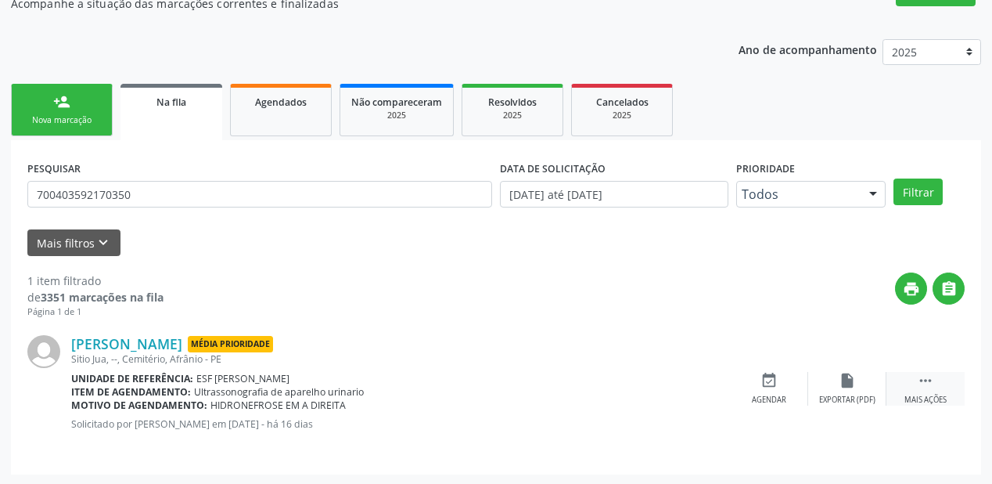
click at [920, 378] on icon "" at bounding box center [925, 380] width 17 height 17
click at [556, 387] on div "event_available Agendar" at bounding box center [534, 389] width 78 height 34
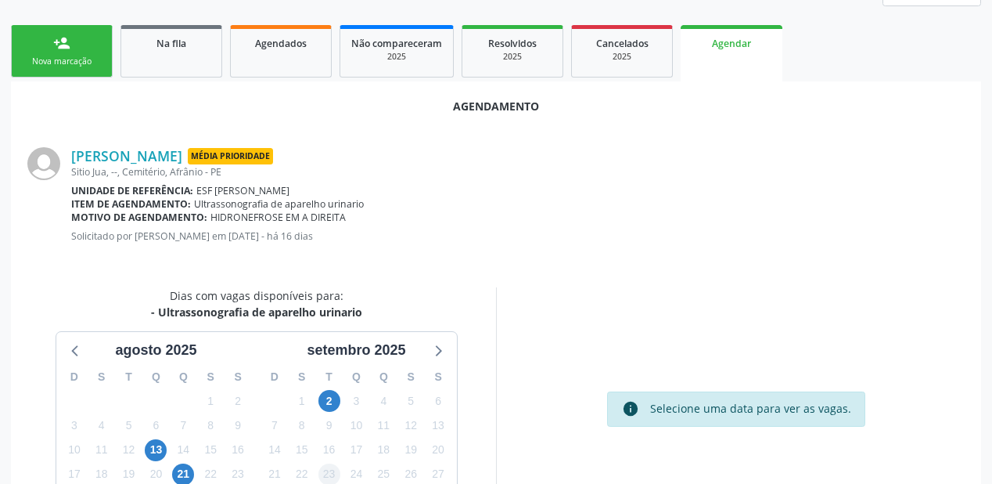
scroll to position [275, 0]
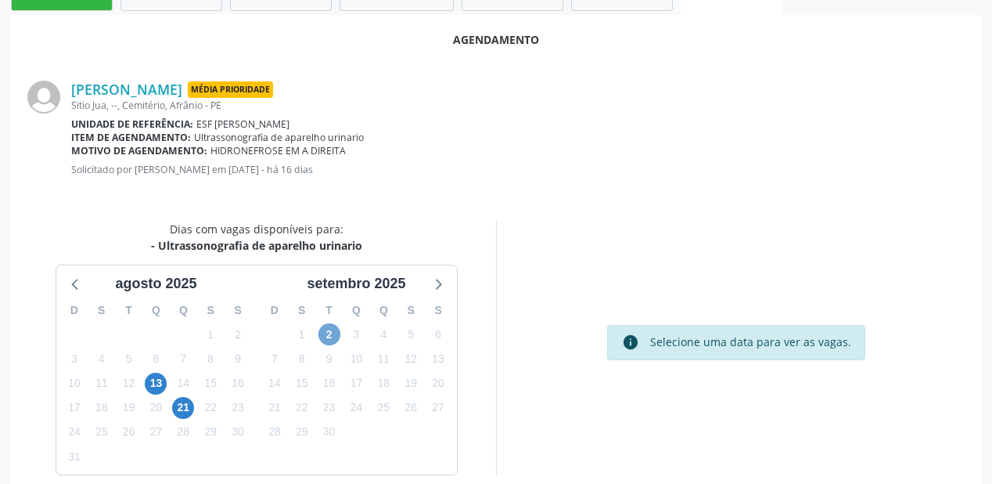
click at [326, 332] on span "2" at bounding box center [330, 334] width 22 height 22
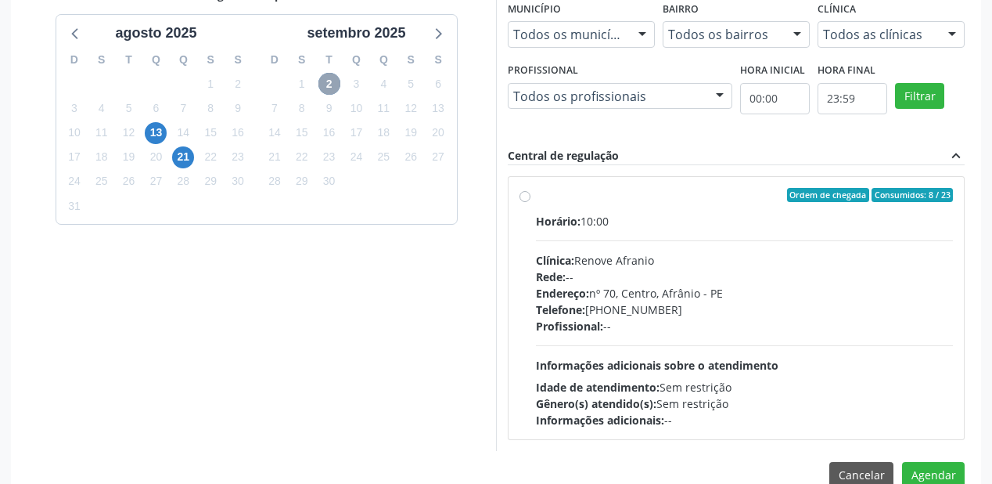
scroll to position [526, 0]
click at [642, 326] on div "Profissional: --" at bounding box center [744, 326] width 417 height 16
click at [531, 202] on input "Ordem de chegada Consumidos: 8 / 23 Horário: 10:00 Clínica: Renove Afranio Rede…" at bounding box center [525, 195] width 11 height 14
radio input "true"
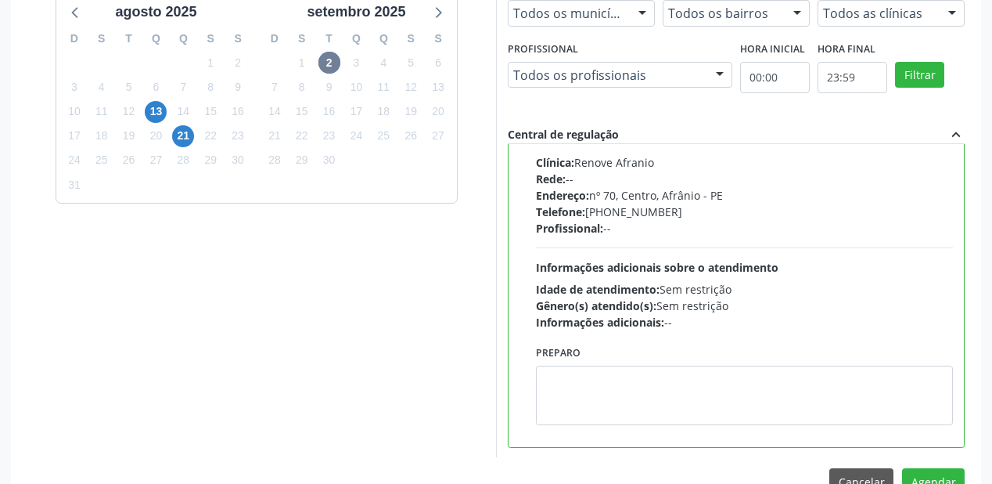
scroll to position [584, 0]
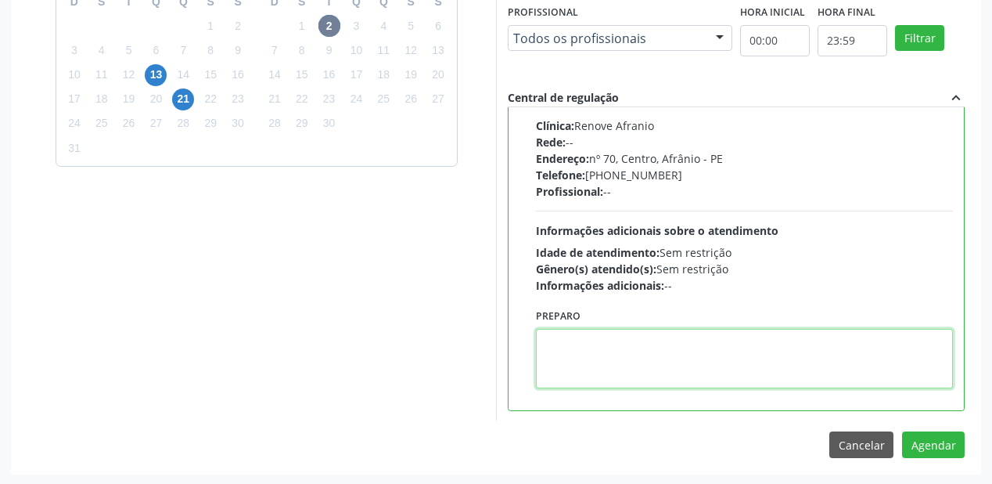
drag, startPoint x: 607, startPoint y: 352, endPoint x: 751, endPoint y: 385, distance: 146.9
click at [607, 351] on textarea at bounding box center [744, 358] width 417 height 59
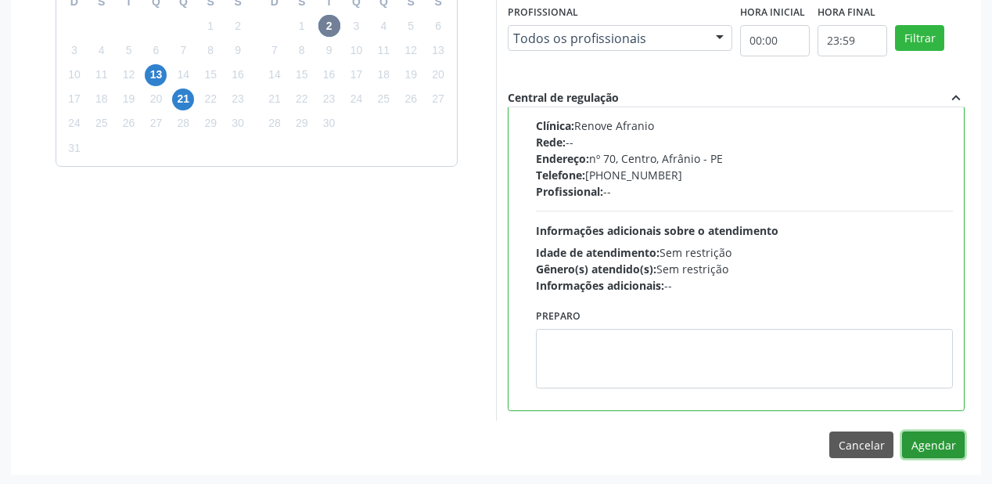
click at [938, 436] on button "Agendar" at bounding box center [933, 444] width 63 height 27
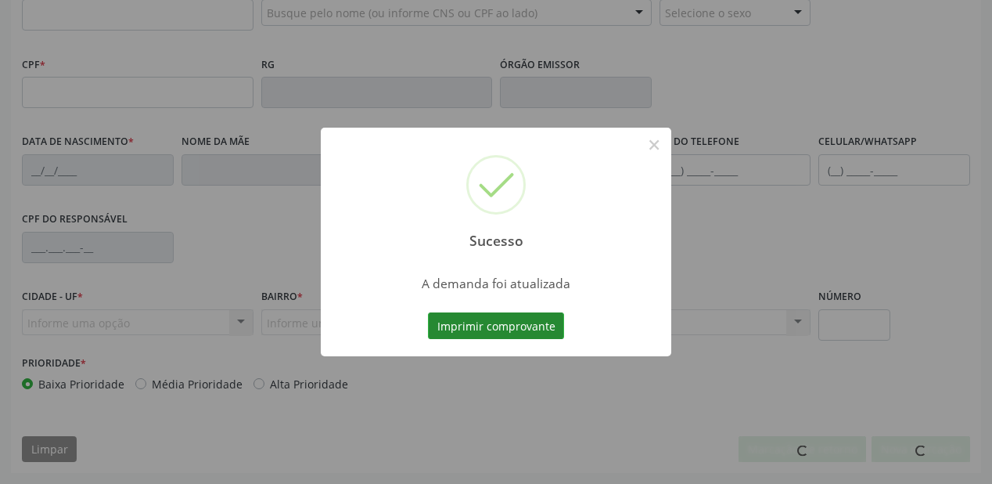
scroll to position [409, 0]
click at [487, 319] on button "Imprimir comprovante" at bounding box center [496, 325] width 136 height 27
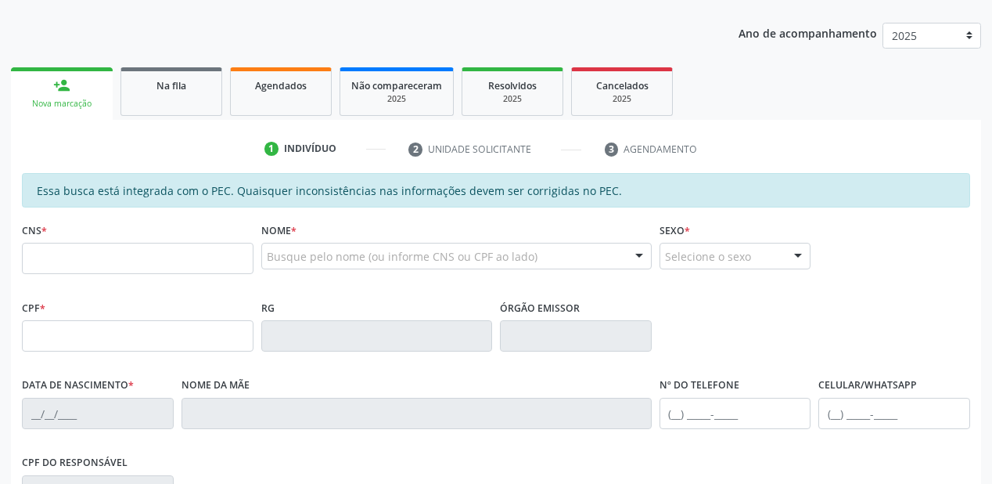
scroll to position [159, 0]
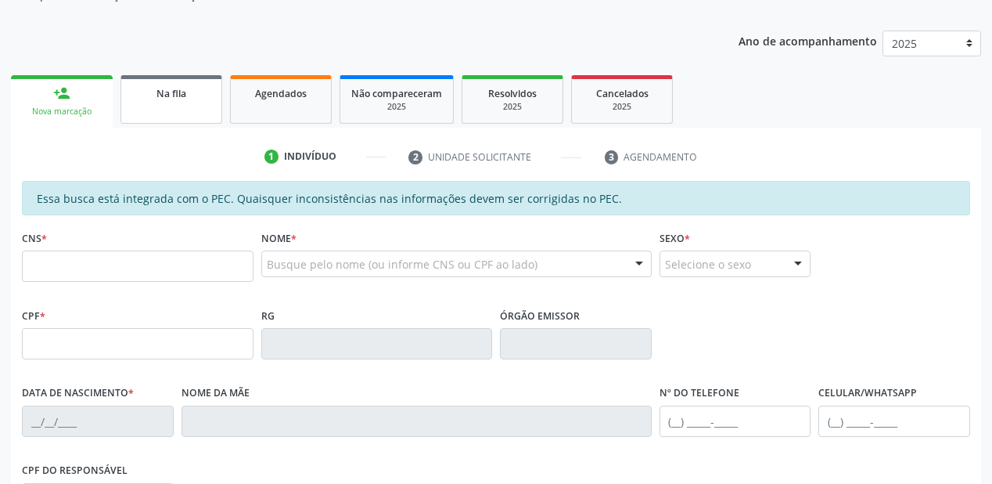
click at [175, 97] on span "Na fila" at bounding box center [172, 93] width 30 height 13
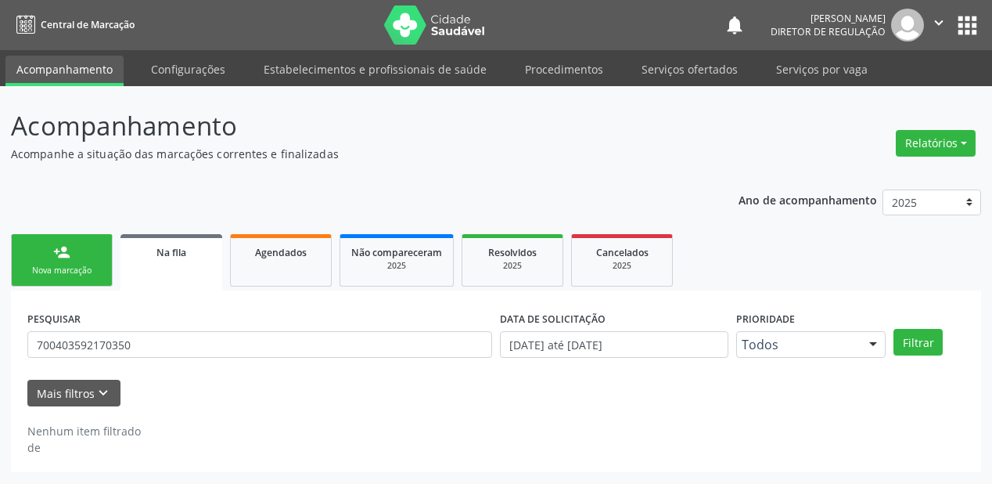
scroll to position [0, 0]
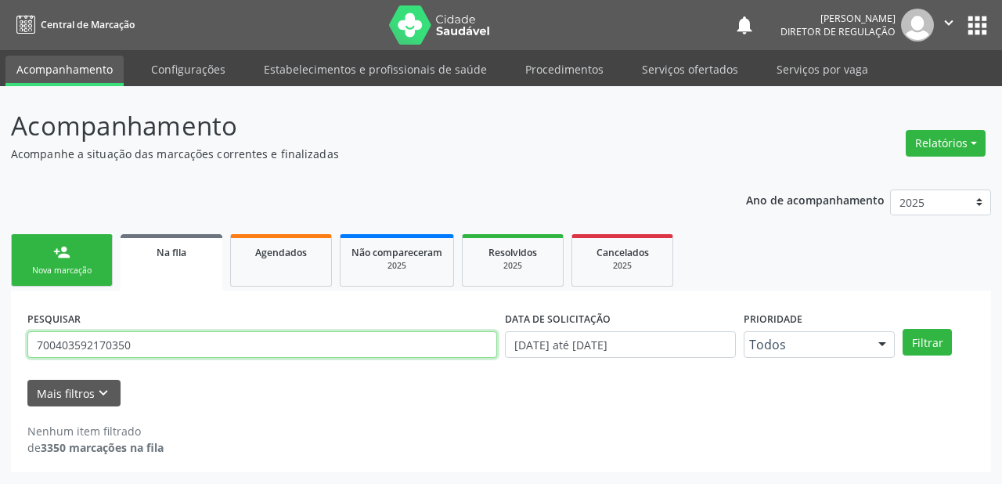
click at [131, 344] on input "700403592170350" at bounding box center [262, 344] width 470 height 27
type input "7"
type input "700006237979500"
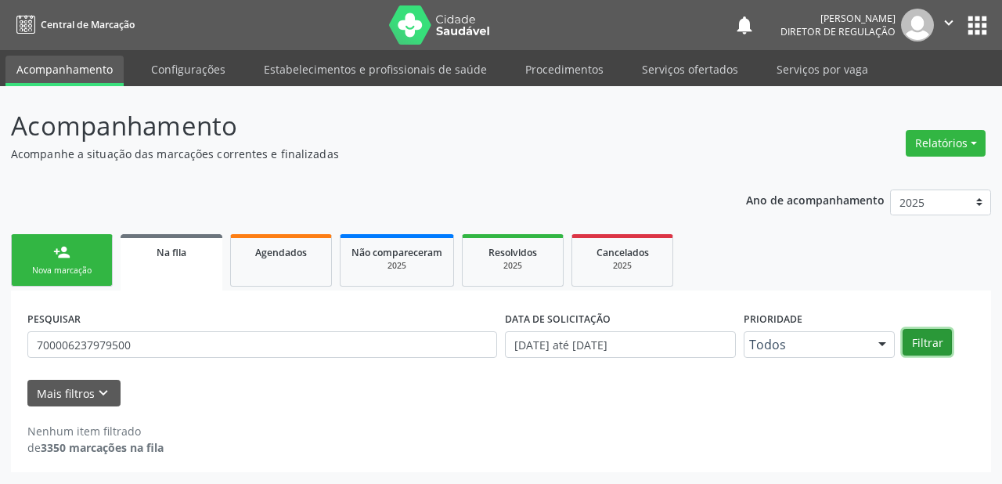
click at [912, 345] on button "Filtrar" at bounding box center [926, 342] width 49 height 27
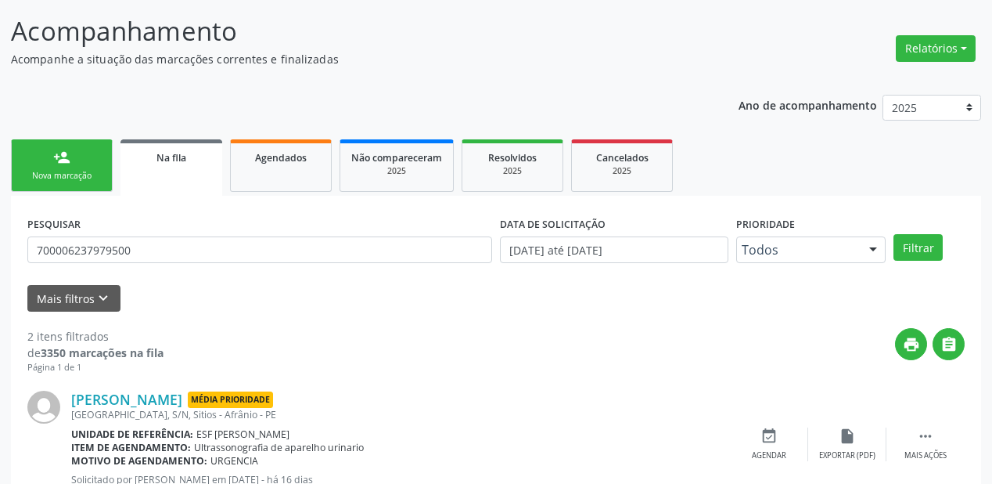
scroll to position [290, 0]
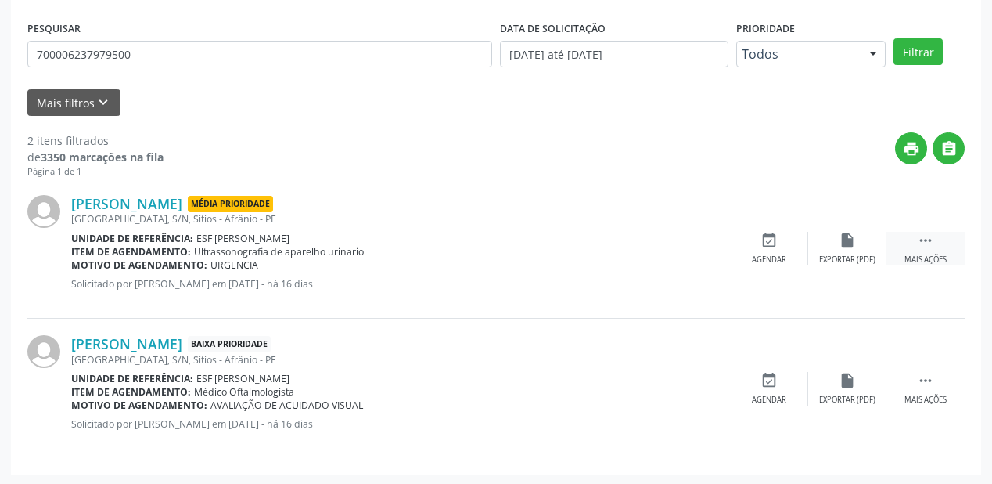
click at [920, 241] on icon "" at bounding box center [925, 240] width 17 height 17
click at [531, 257] on div "Agendar" at bounding box center [534, 259] width 34 height 11
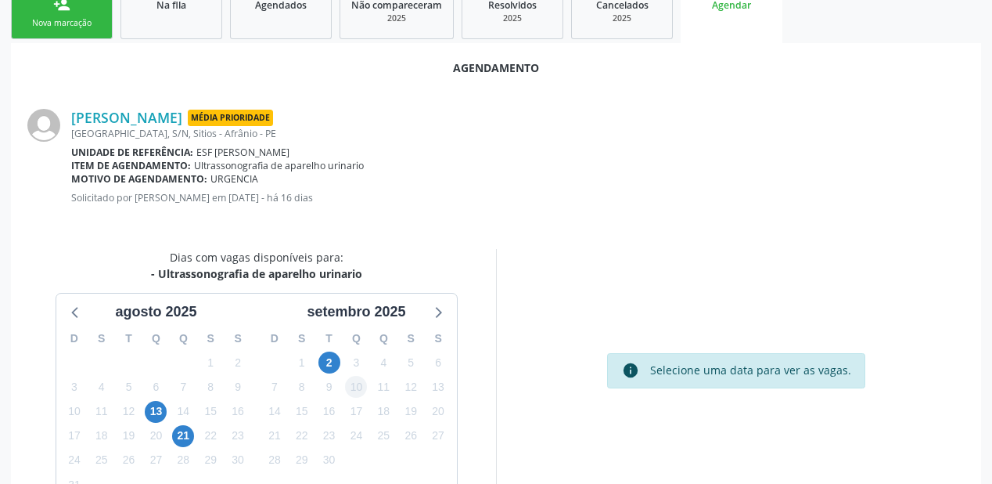
scroll to position [250, 0]
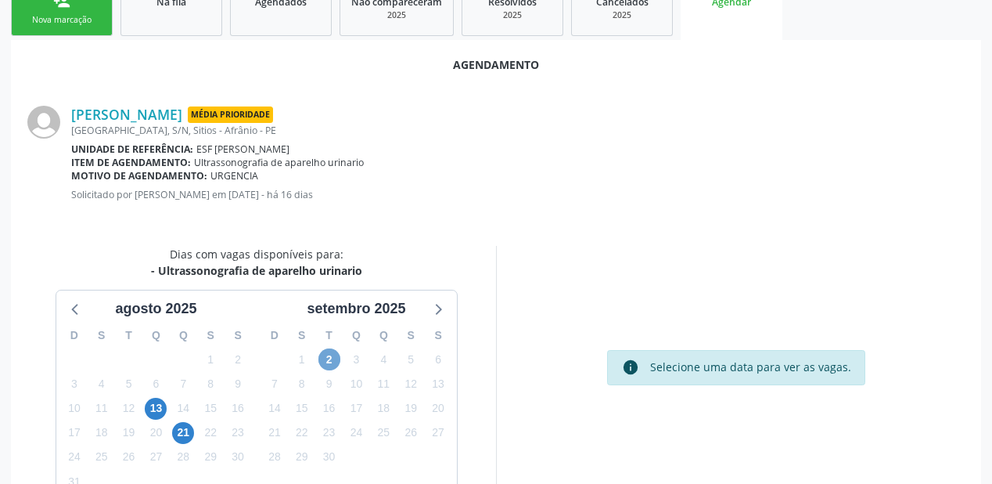
click at [326, 355] on span "2" at bounding box center [330, 359] width 22 height 22
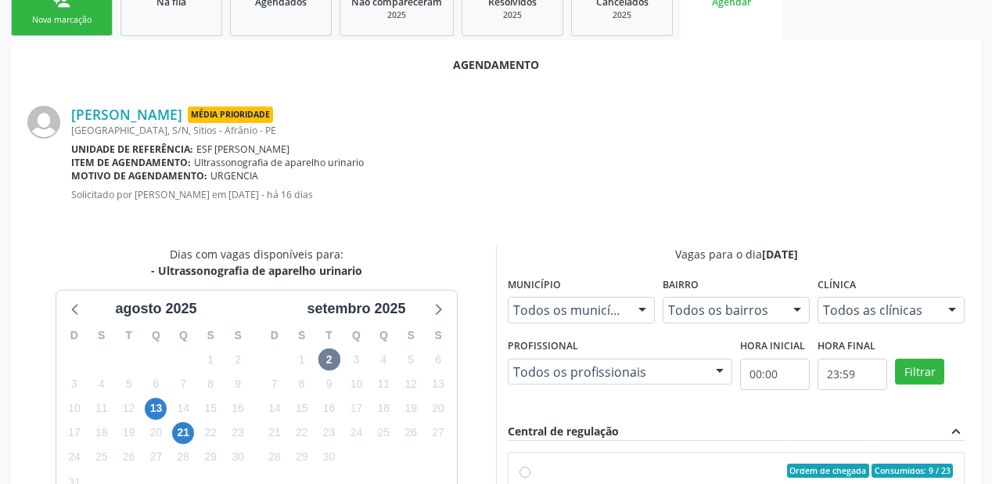
click at [639, 468] on div "Ordem de chegada Consumidos: 9 / 23" at bounding box center [744, 470] width 417 height 14
click at [531, 468] on input "Ordem de chegada Consumidos: 9 / 23 Horário: 10:00 Clínica: Renove Afranio Rede…" at bounding box center [525, 470] width 11 height 14
radio input "true"
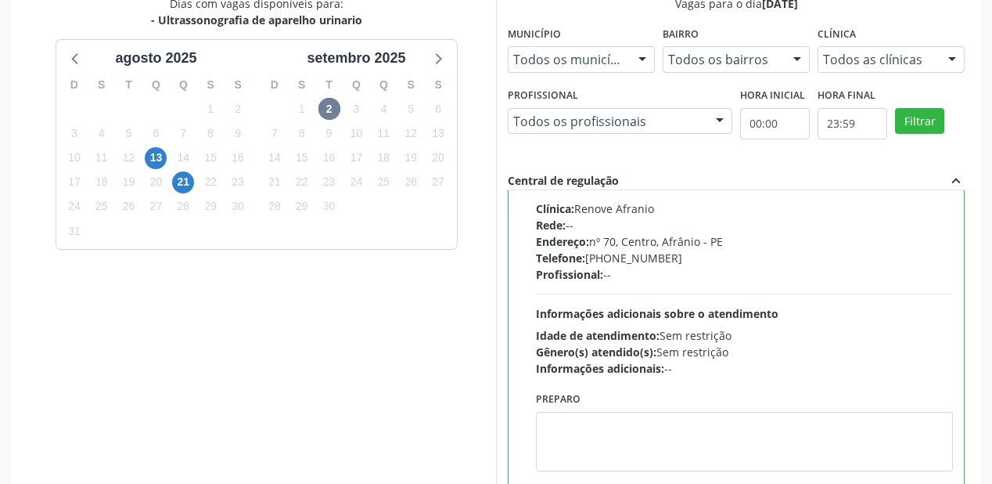
scroll to position [584, 0]
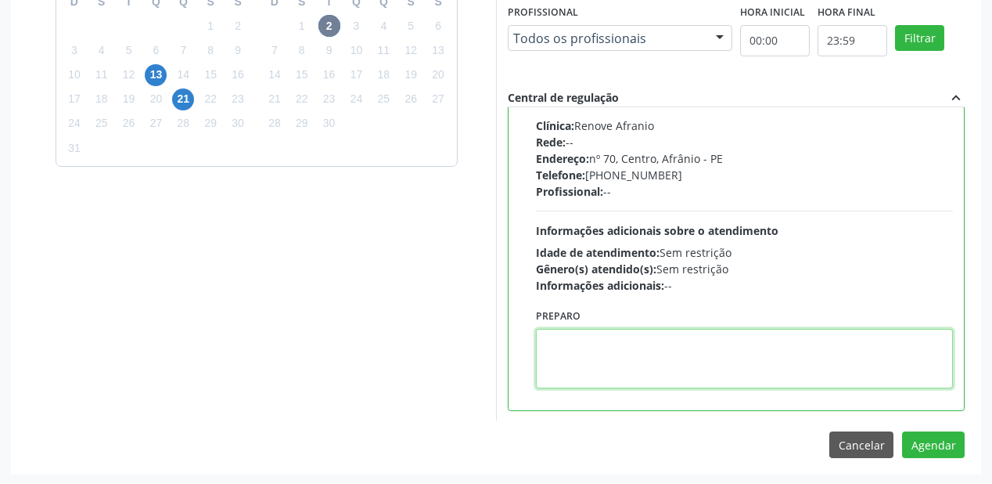
click at [653, 380] on textarea at bounding box center [744, 358] width 417 height 59
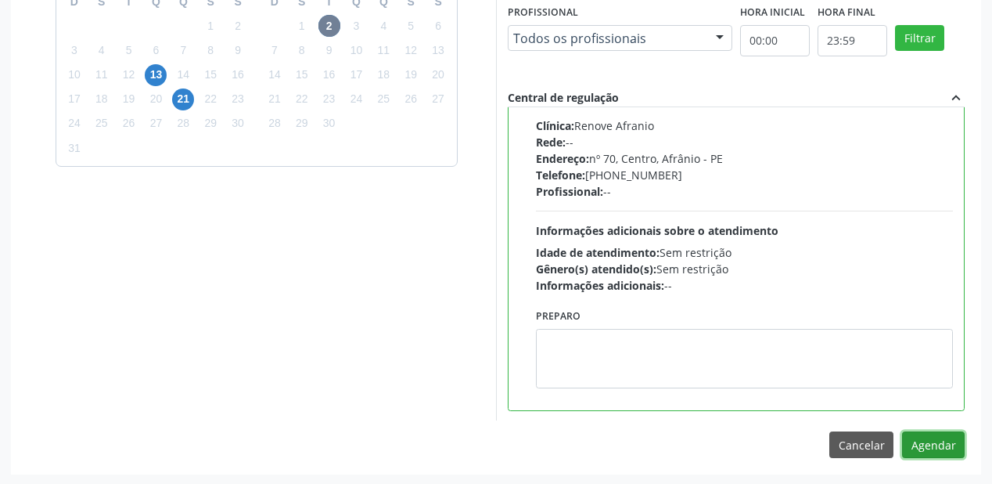
click at [923, 447] on button "Agendar" at bounding box center [933, 444] width 63 height 27
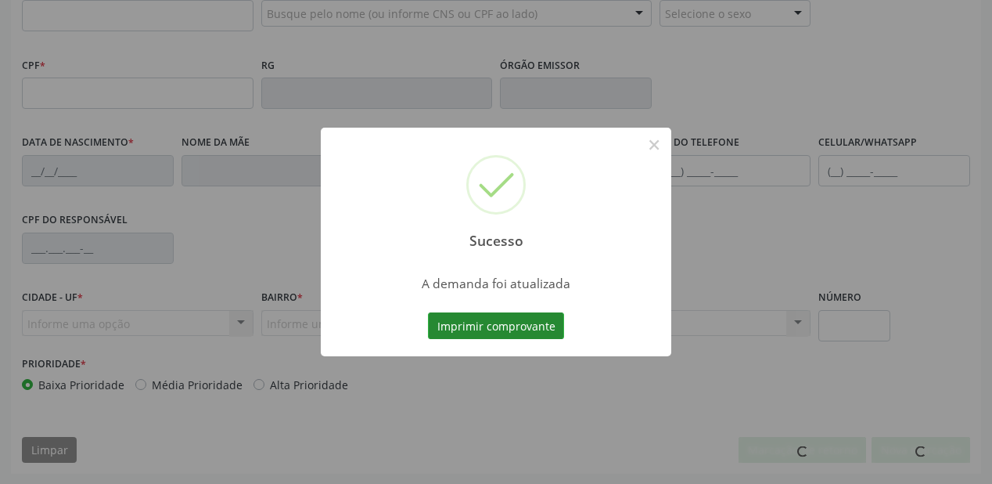
click at [499, 326] on button "Imprimir comprovante" at bounding box center [496, 325] width 136 height 27
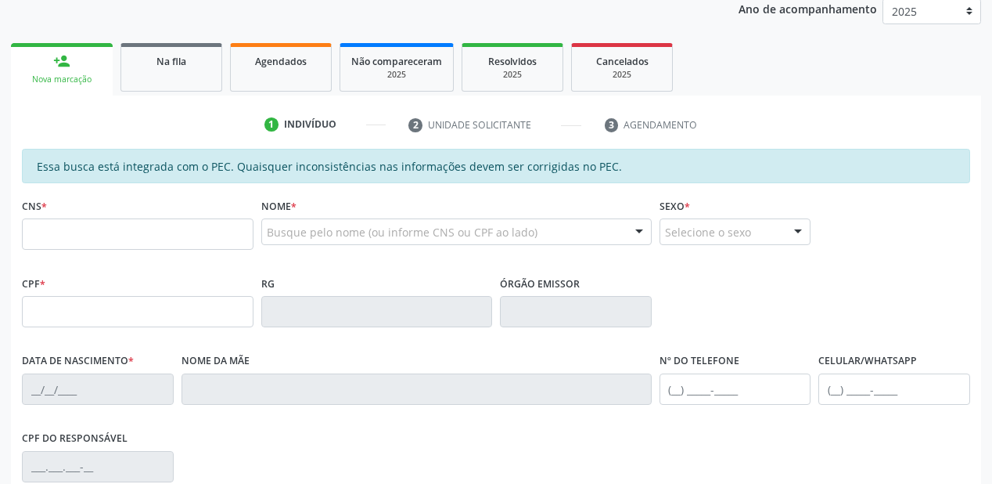
scroll to position [34, 0]
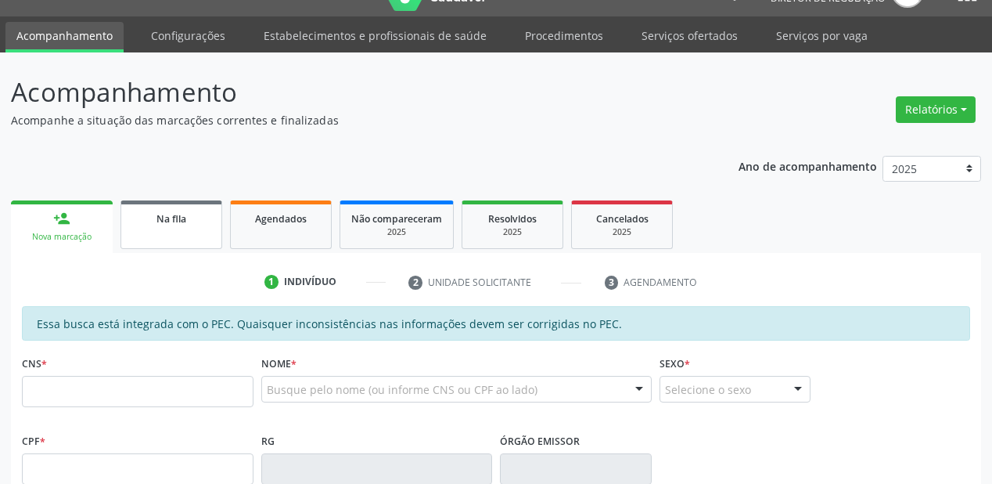
click at [181, 221] on span "Na fila" at bounding box center [172, 218] width 30 height 13
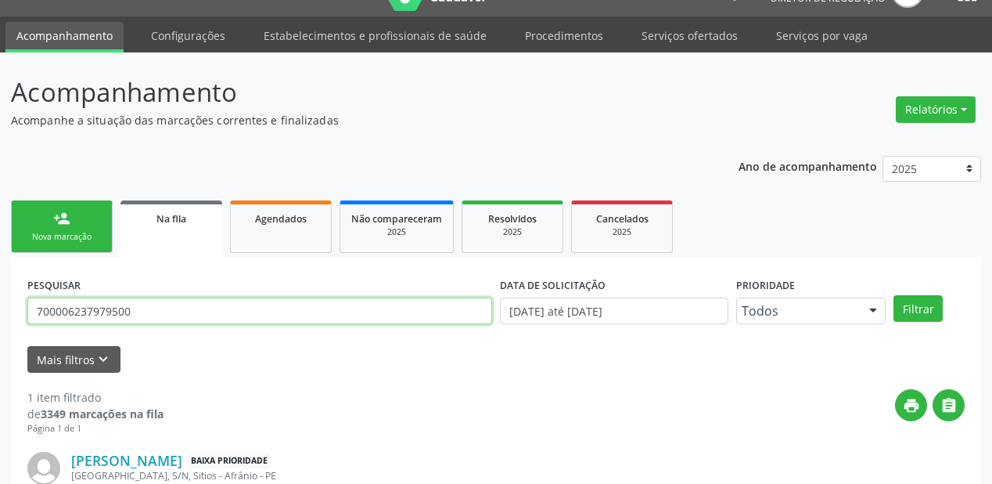
click at [147, 314] on input "700006237979500" at bounding box center [259, 310] width 465 height 27
type input "7"
type input "702603292819046"
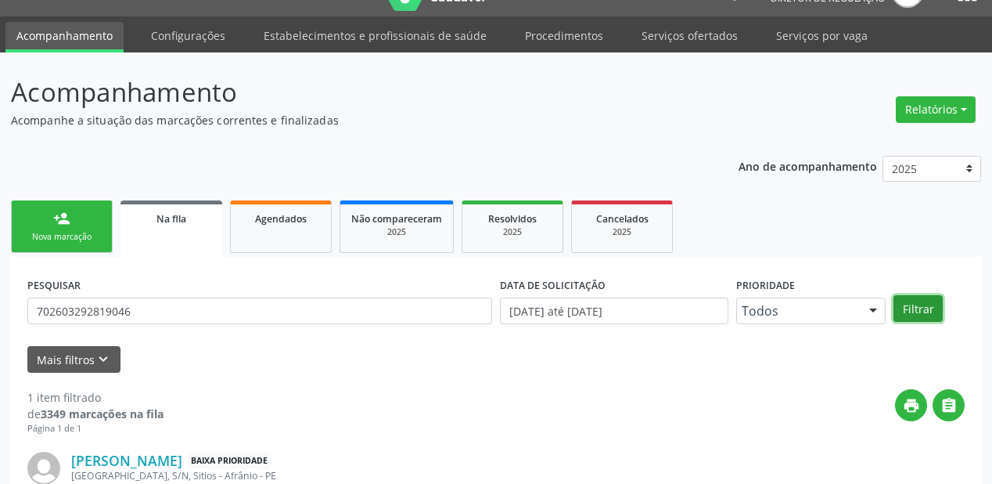
click at [911, 304] on button "Filtrar" at bounding box center [918, 308] width 49 height 27
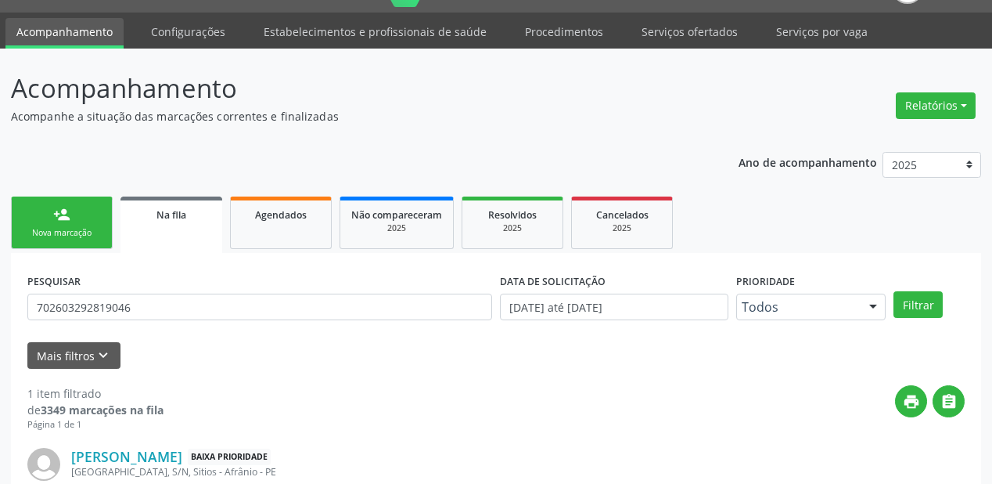
scroll to position [150, 0]
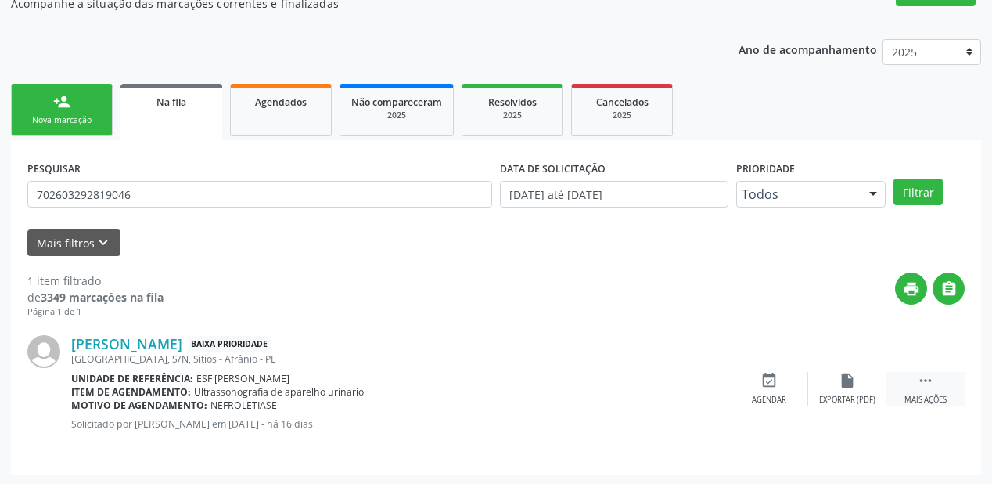
click at [923, 381] on icon "" at bounding box center [925, 380] width 17 height 17
click at [534, 387] on icon "event_available" at bounding box center [534, 380] width 17 height 17
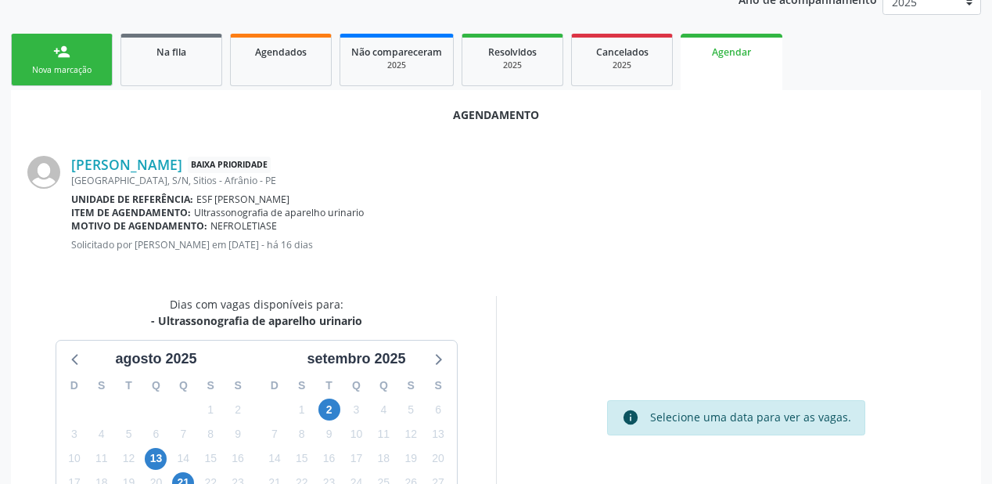
scroll to position [275, 0]
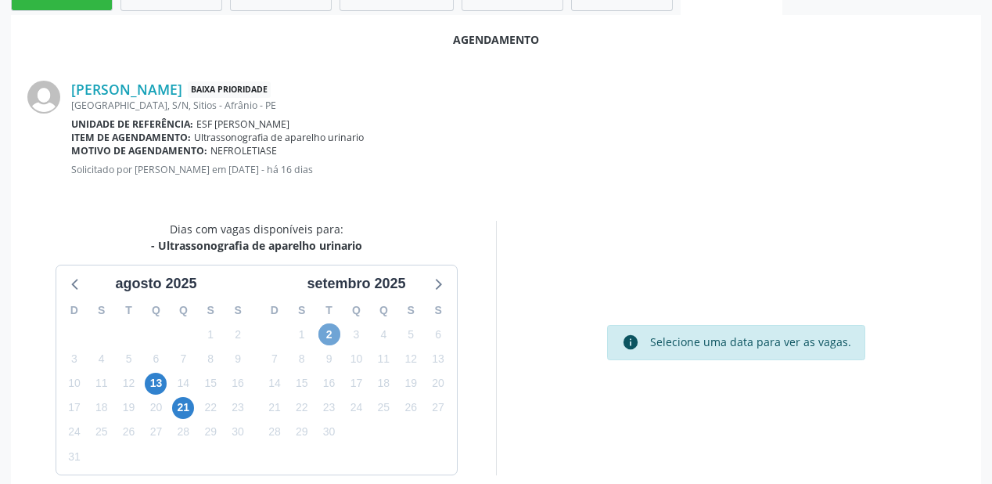
click at [332, 332] on span "2" at bounding box center [330, 334] width 22 height 22
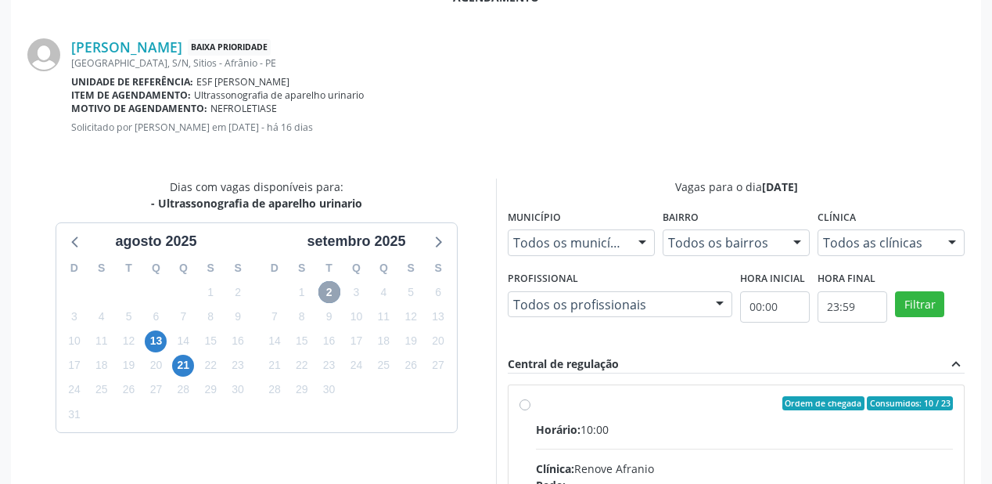
scroll to position [401, 0]
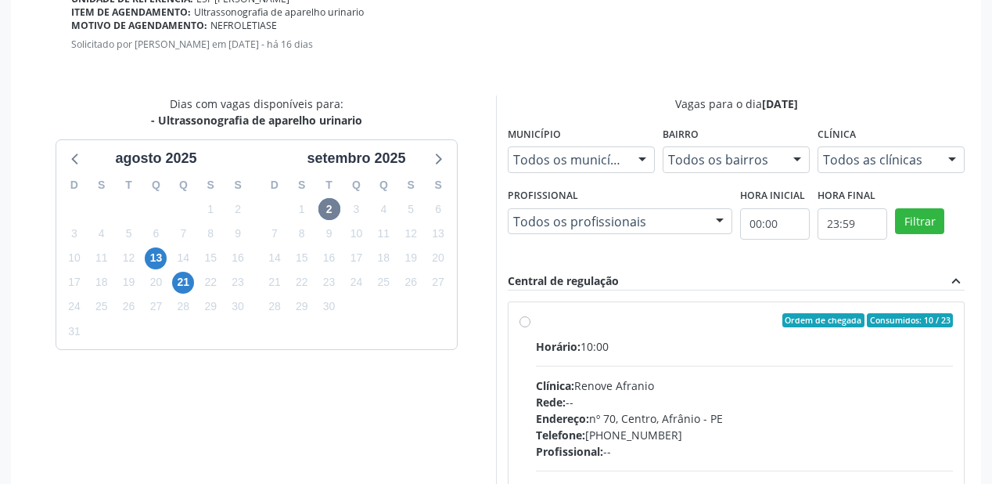
click at [621, 416] on div "Endereço: [STREET_ADDRESS]" at bounding box center [744, 418] width 417 height 16
click at [531, 327] on input "Ordem de chegada Consumidos: 10 / 23 Horário: 10:00 Clínica: Renove Afranio Red…" at bounding box center [525, 320] width 11 height 14
radio input "true"
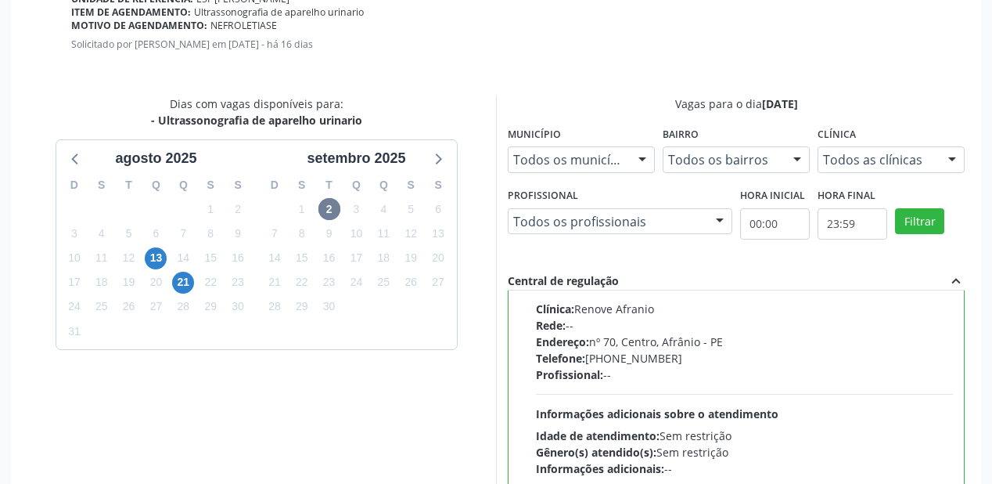
scroll to position [584, 0]
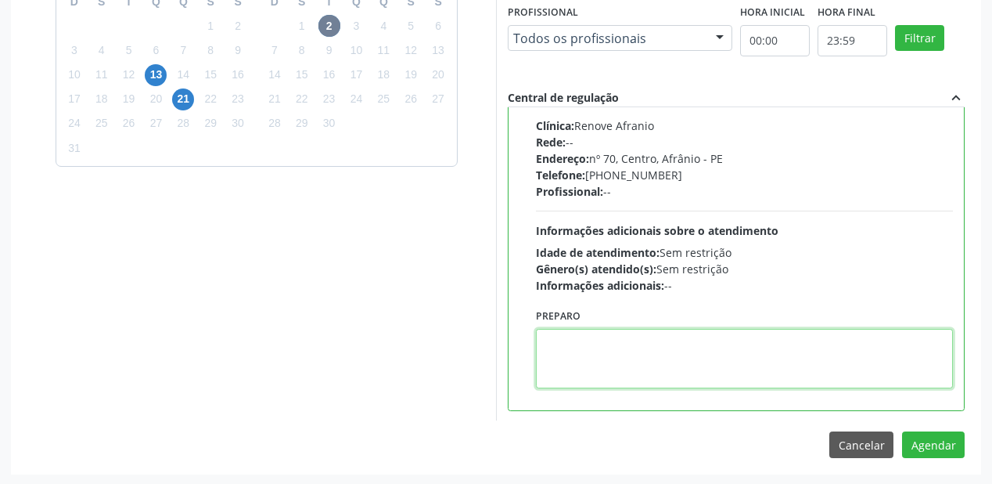
click at [592, 354] on textarea at bounding box center [744, 358] width 417 height 59
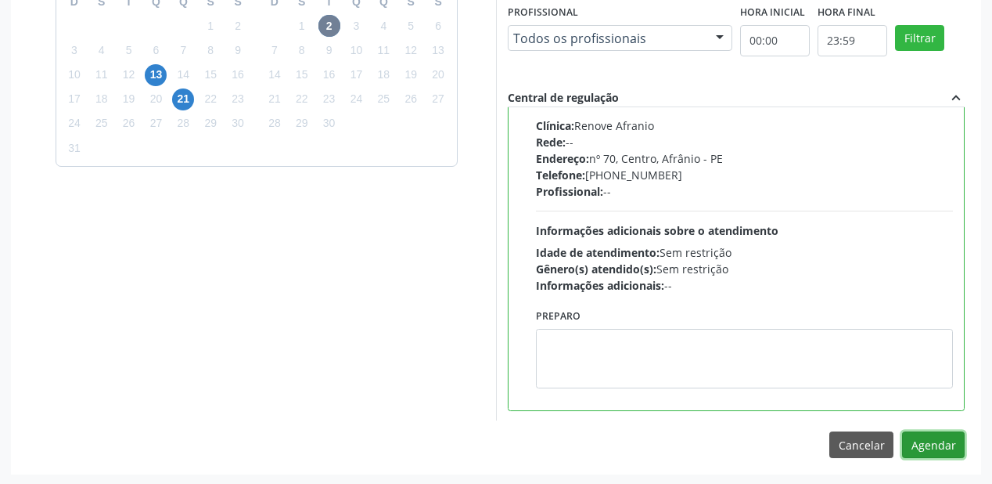
click at [908, 448] on button "Agendar" at bounding box center [933, 444] width 63 height 27
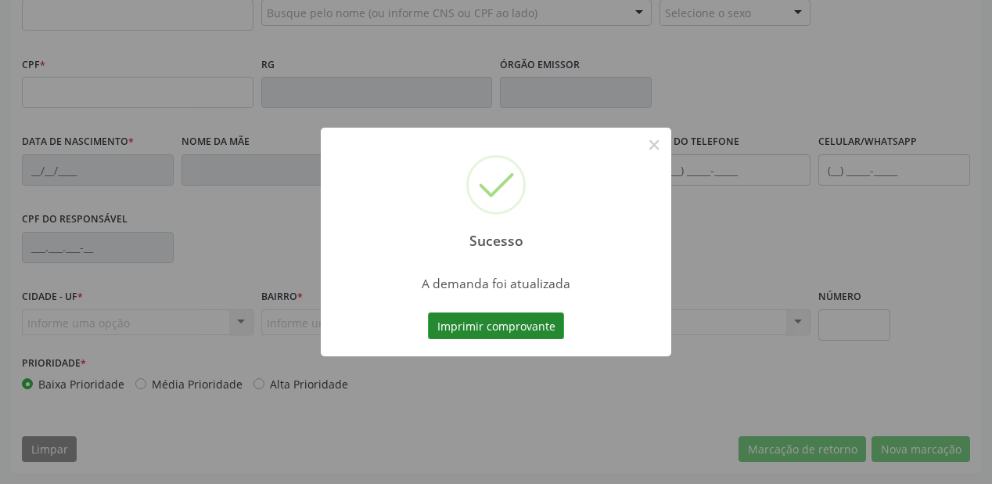
scroll to position [409, 0]
click at [489, 323] on button "Imprimir comprovante" at bounding box center [496, 325] width 136 height 27
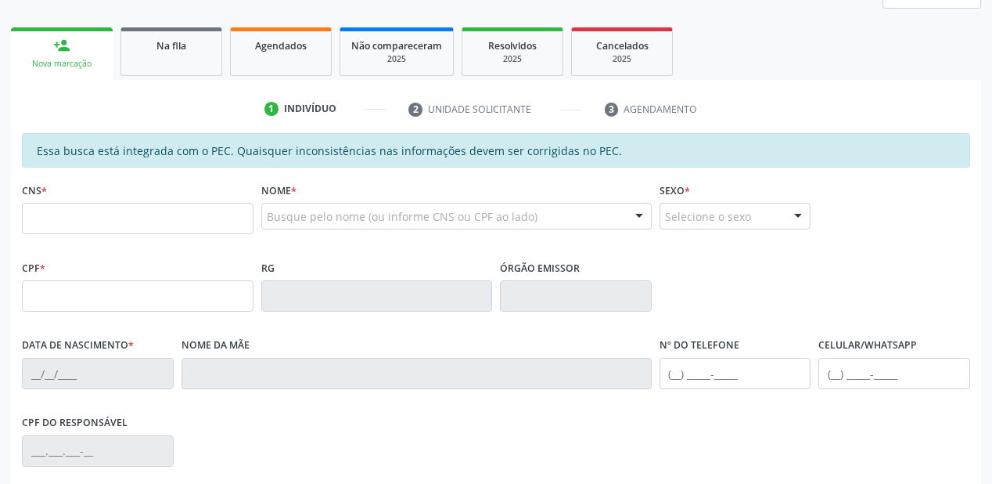
scroll to position [96, 0]
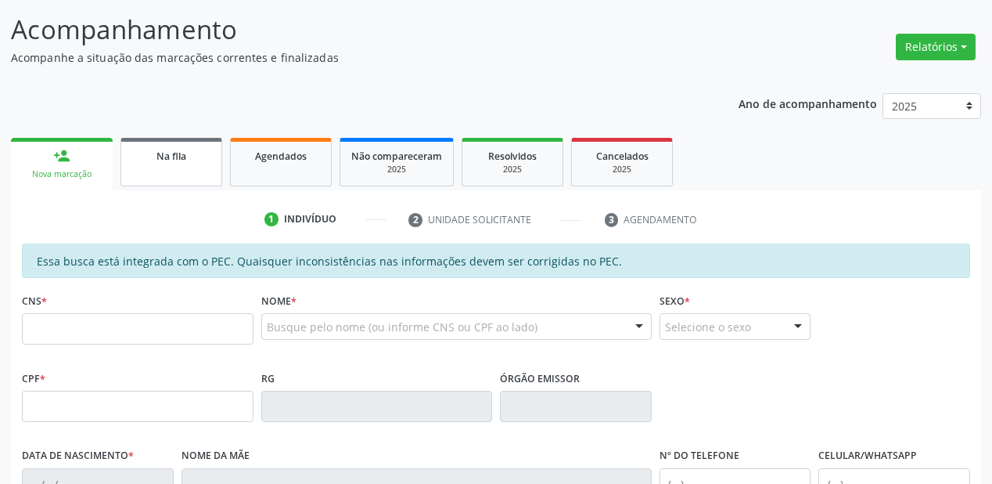
click at [189, 169] on link "Na fila" at bounding box center [172, 162] width 102 height 49
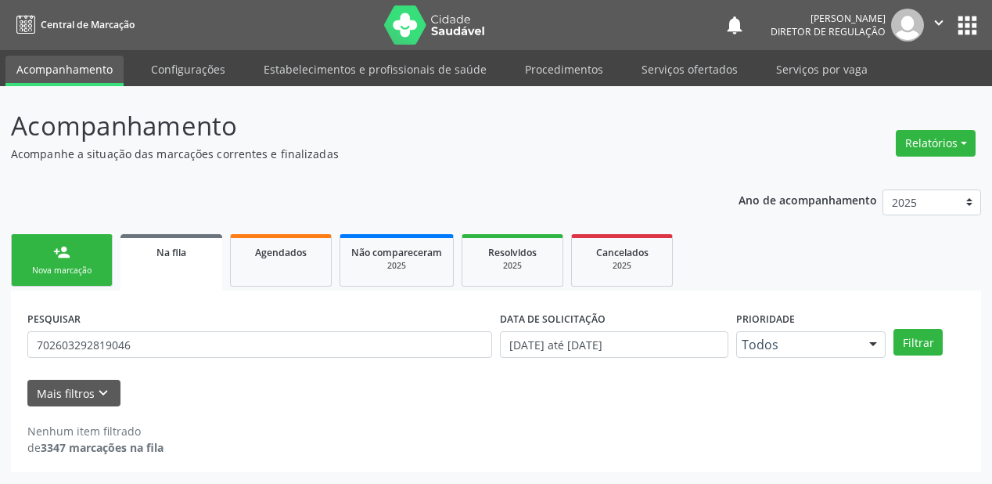
scroll to position [0, 0]
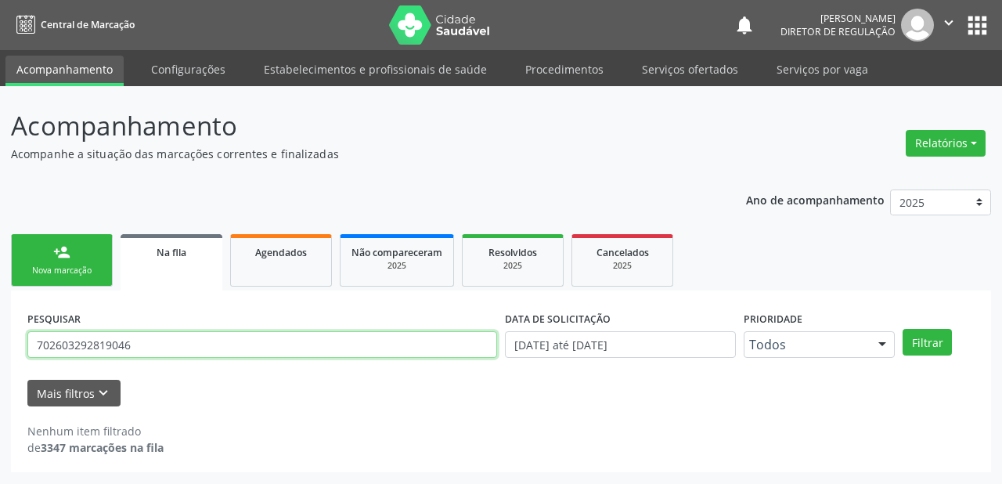
click at [132, 345] on input "702603292819046" at bounding box center [262, 344] width 470 height 27
type input "7"
type input "706705565700016"
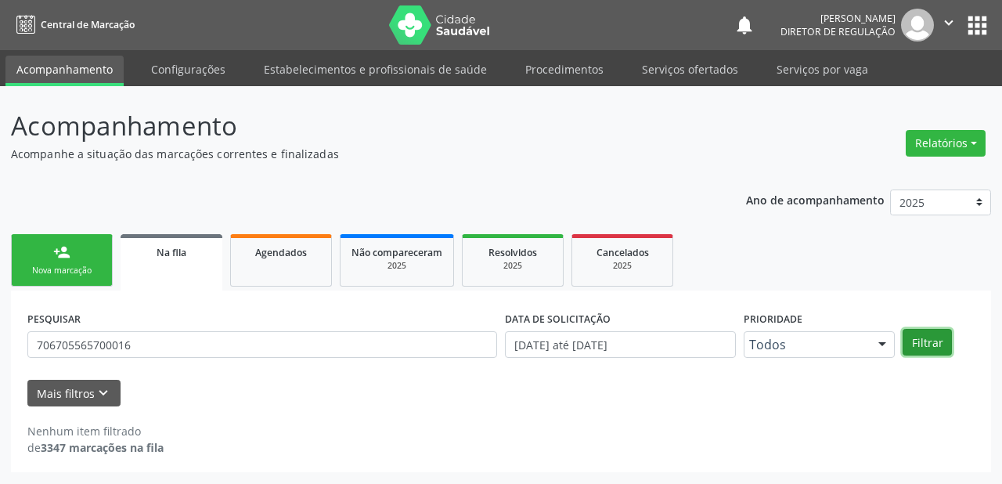
click at [922, 336] on button "Filtrar" at bounding box center [926, 342] width 49 height 27
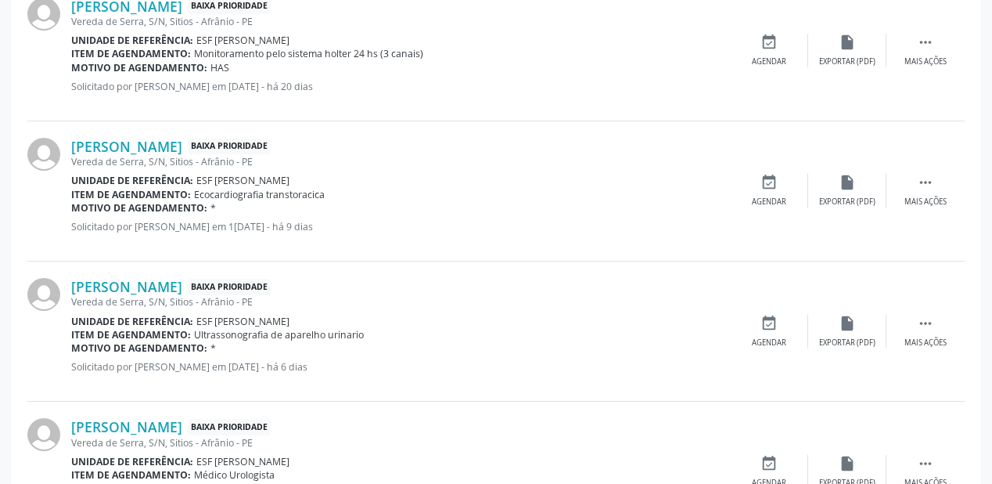
scroll to position [939, 0]
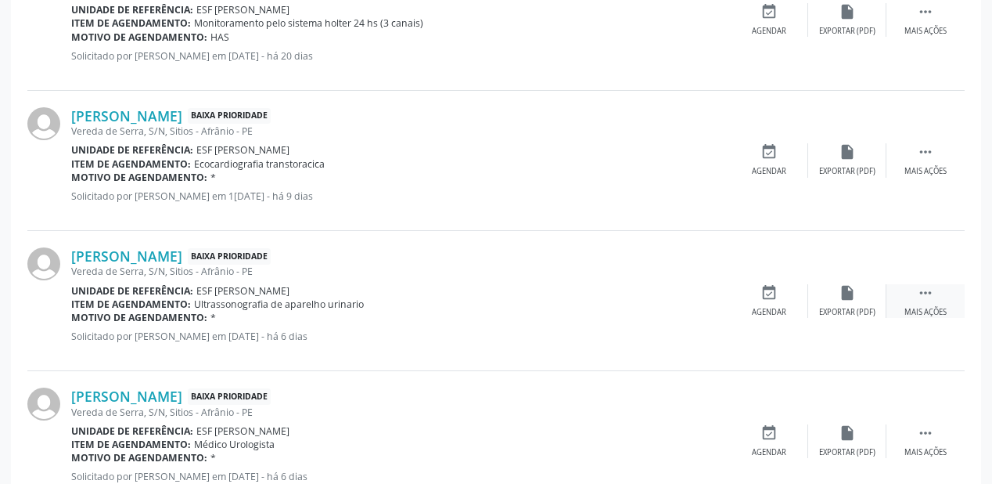
click at [919, 288] on icon "" at bounding box center [925, 292] width 17 height 17
click at [552, 302] on div "event_available Agendar" at bounding box center [534, 301] width 78 height 34
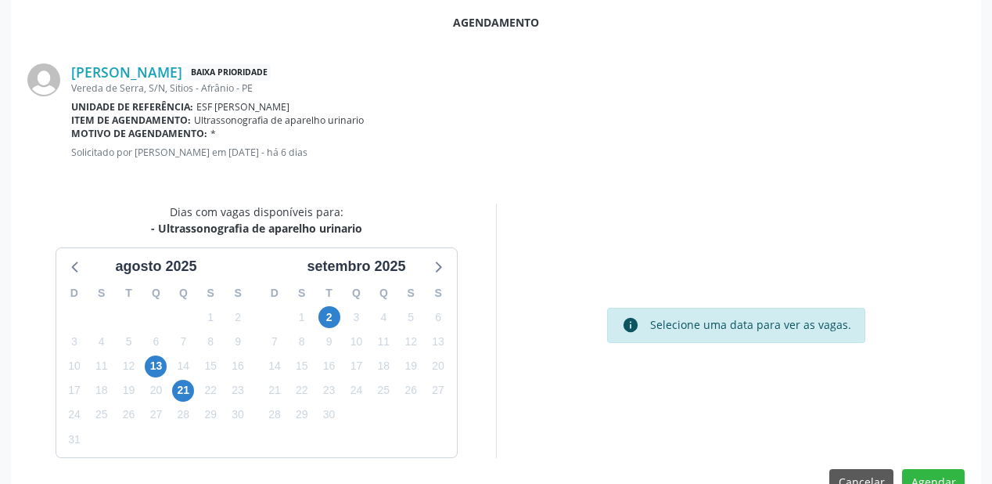
scroll to position [329, 0]
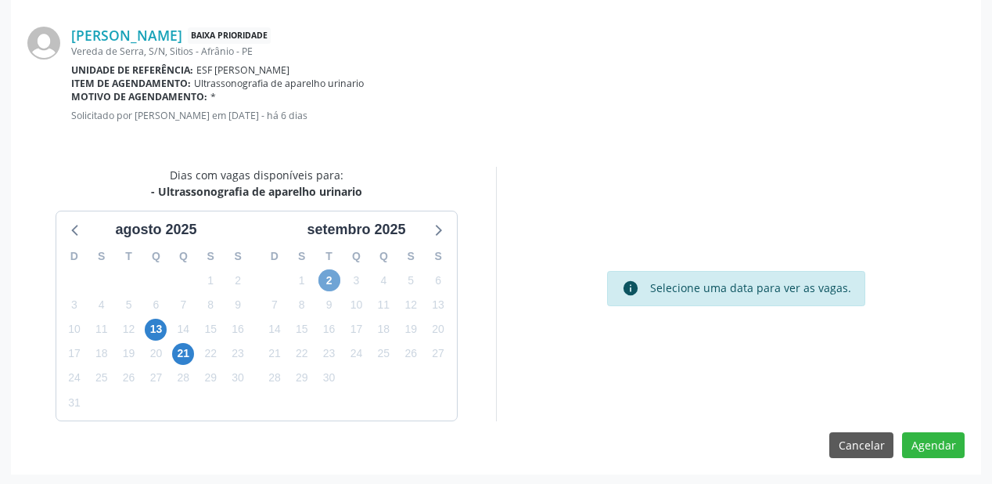
click at [326, 282] on span "2" at bounding box center [330, 280] width 22 height 22
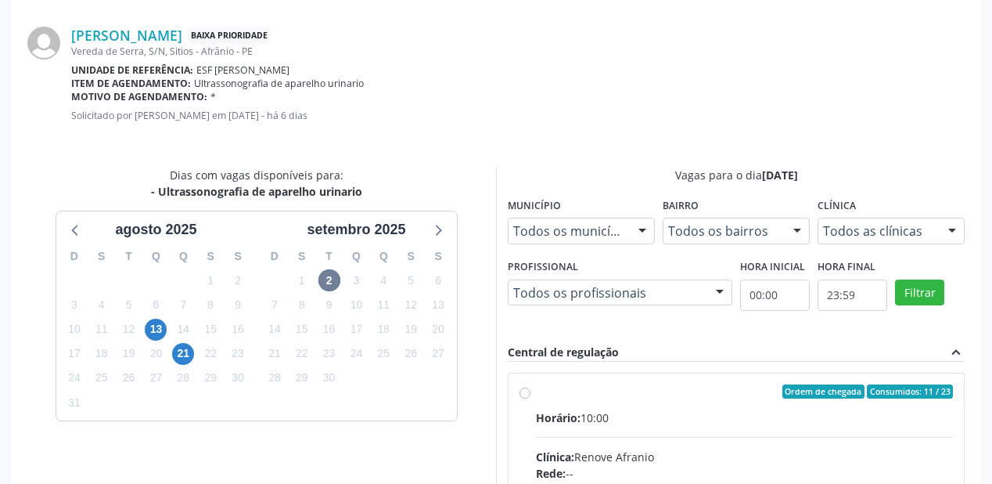
click at [754, 423] on div "Horário: 10:00" at bounding box center [744, 417] width 417 height 16
click at [531, 398] on input "Ordem de chegada Consumidos: 11 / 23 Horário: 10:00 Clínica: Renove Afranio Red…" at bounding box center [525, 391] width 11 height 14
radio input "true"
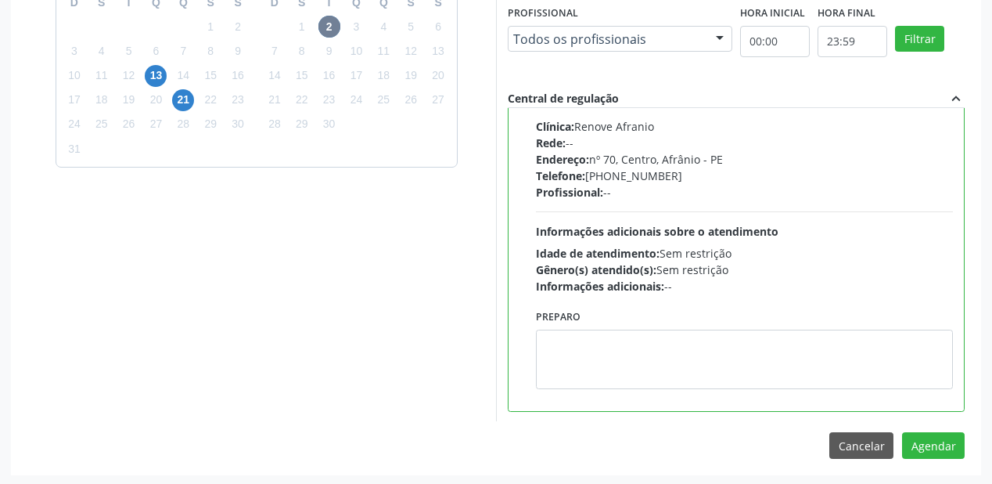
scroll to position [584, 0]
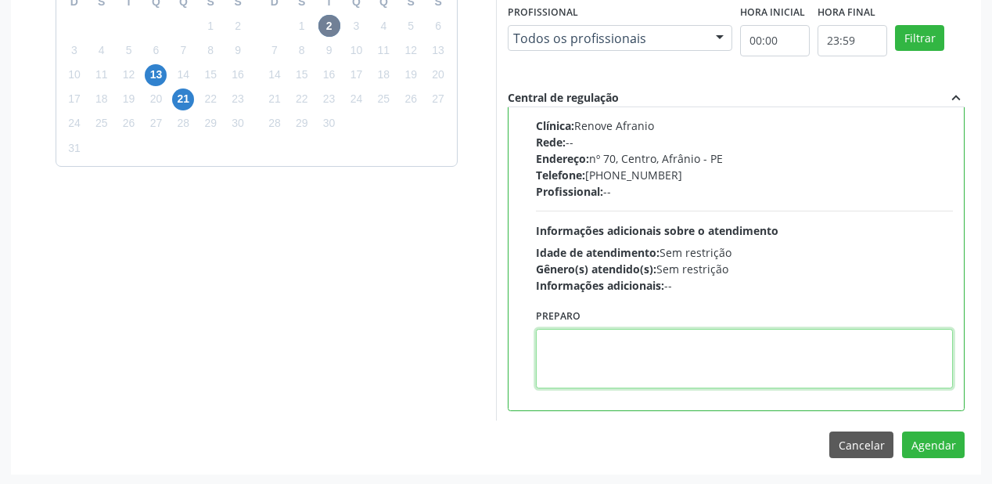
click at [711, 360] on textarea at bounding box center [744, 358] width 417 height 59
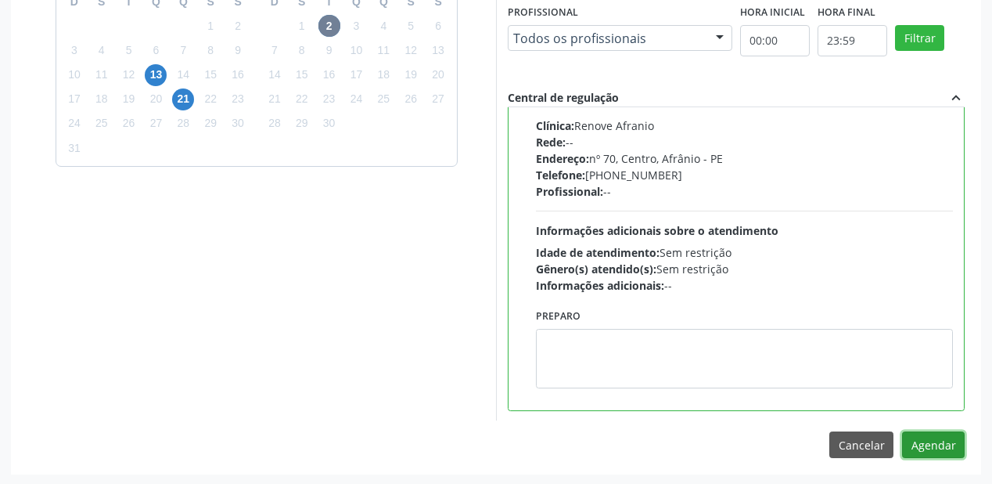
click at [921, 445] on button "Agendar" at bounding box center [933, 444] width 63 height 27
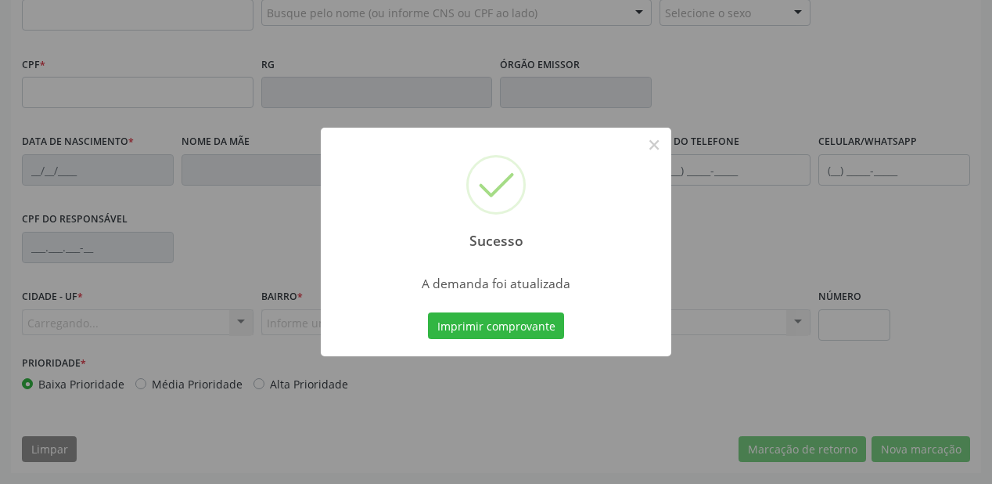
scroll to position [409, 0]
click at [495, 323] on button "Imprimir comprovante" at bounding box center [496, 325] width 136 height 27
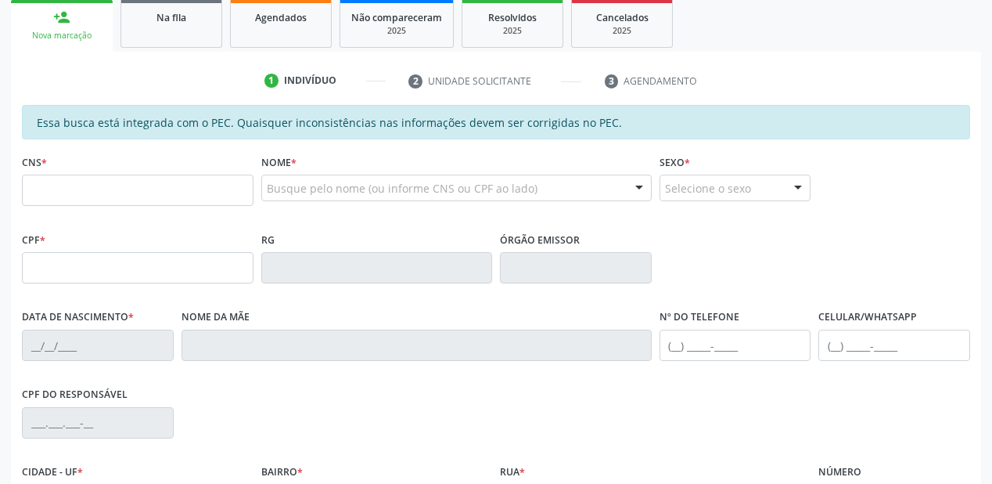
scroll to position [221, 0]
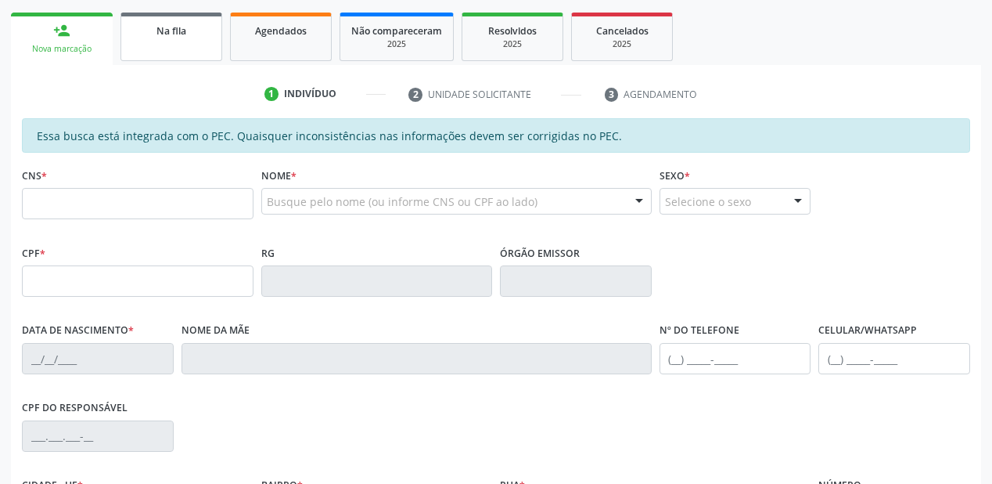
click at [194, 44] on link "Na fila" at bounding box center [172, 37] width 102 height 49
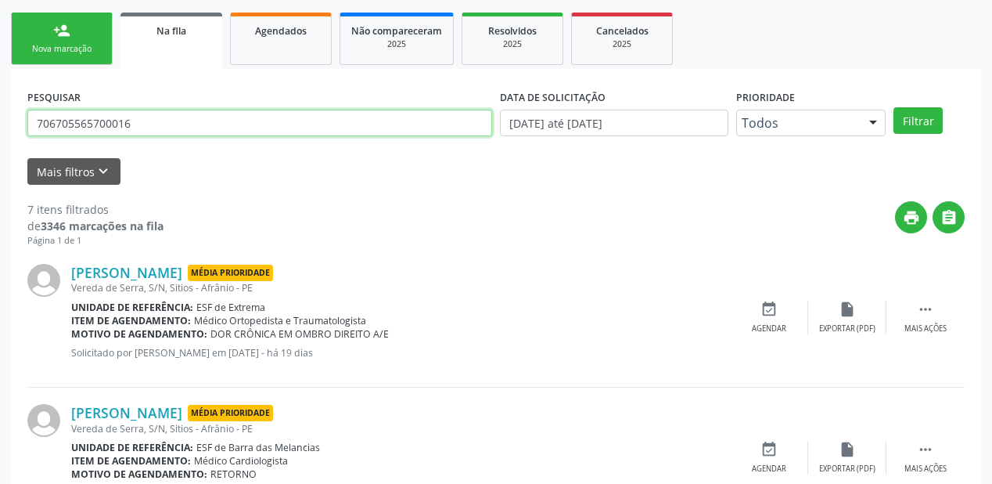
click at [162, 123] on input "706705565700016" at bounding box center [259, 123] width 465 height 27
type input "7"
type input "708405705375561"
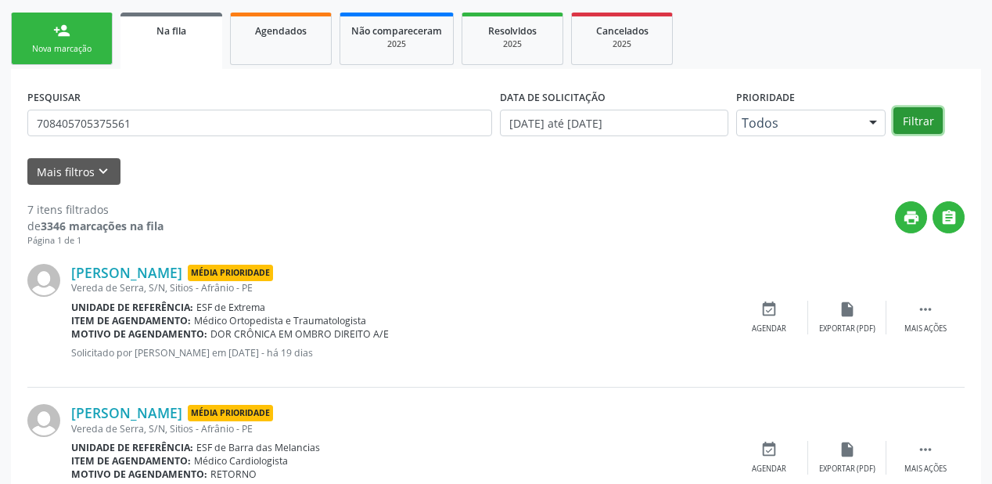
click at [922, 121] on button "Filtrar" at bounding box center [918, 120] width 49 height 27
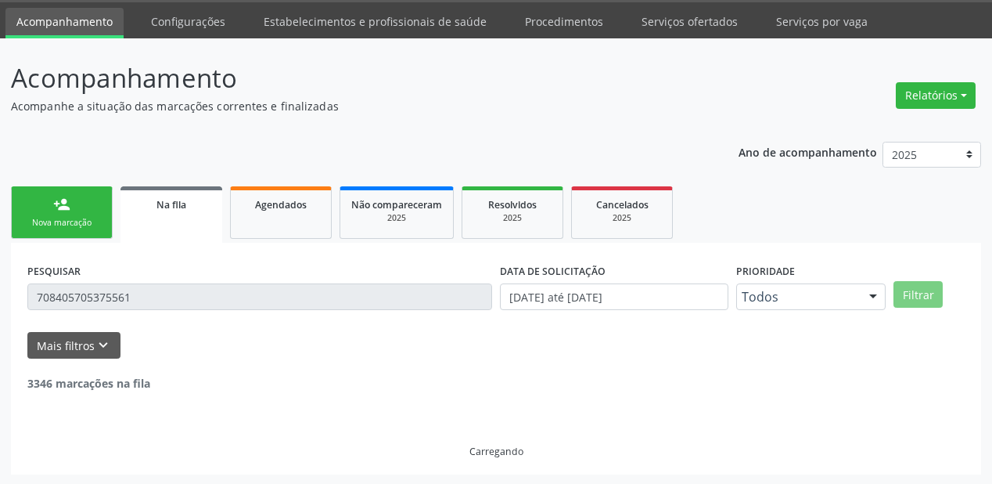
scroll to position [150, 0]
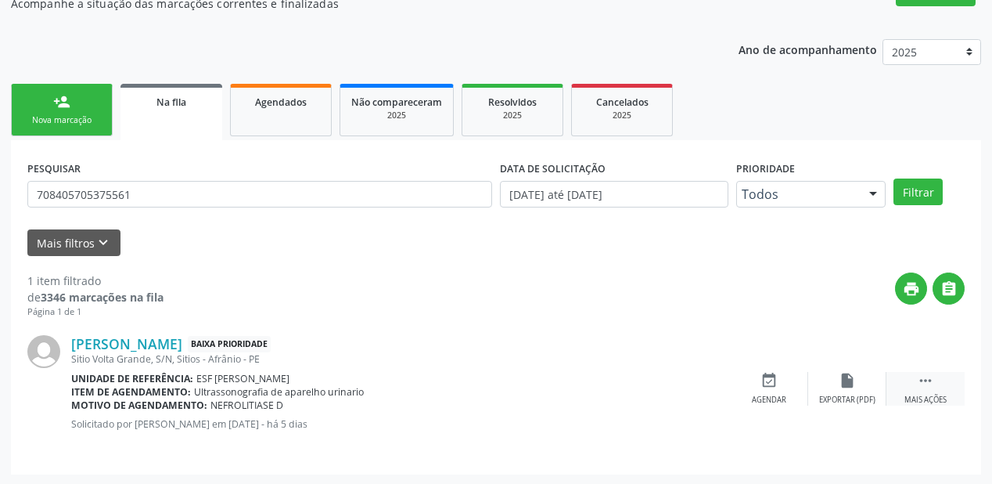
click at [927, 378] on icon "" at bounding box center [925, 380] width 17 height 17
click at [549, 394] on div "Agendar" at bounding box center [534, 399] width 34 height 11
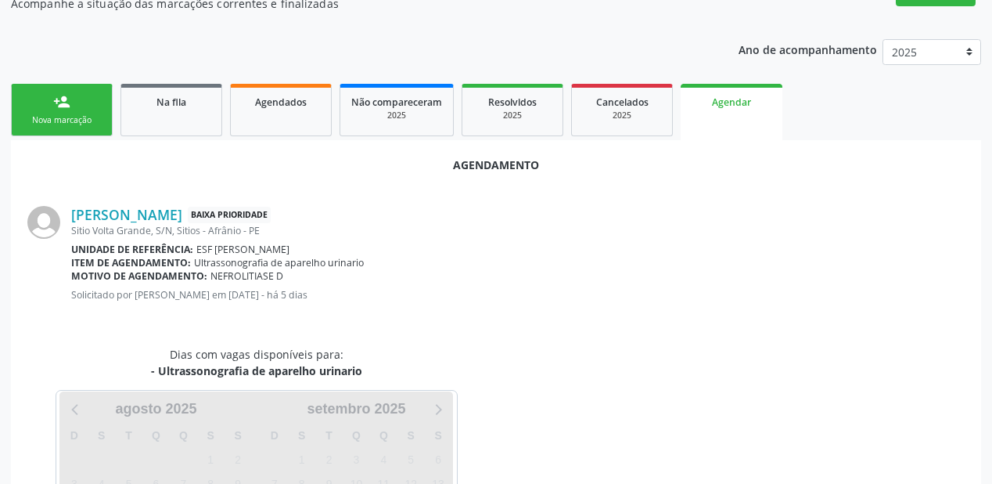
scroll to position [221, 0]
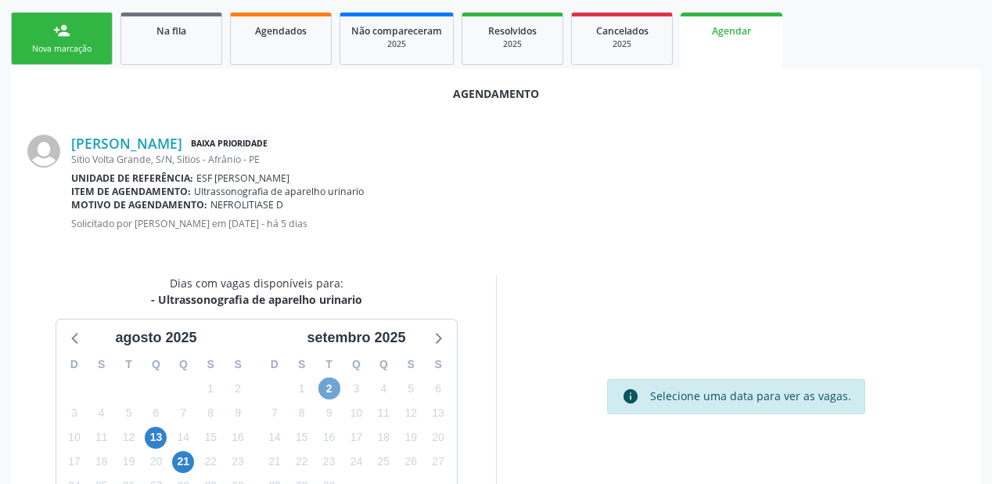
click at [332, 383] on span "2" at bounding box center [330, 388] width 22 height 22
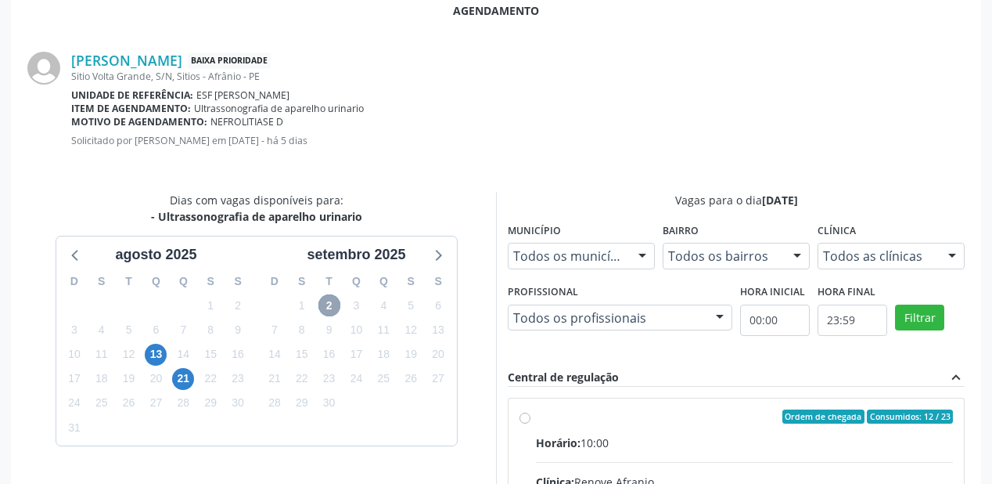
scroll to position [535, 0]
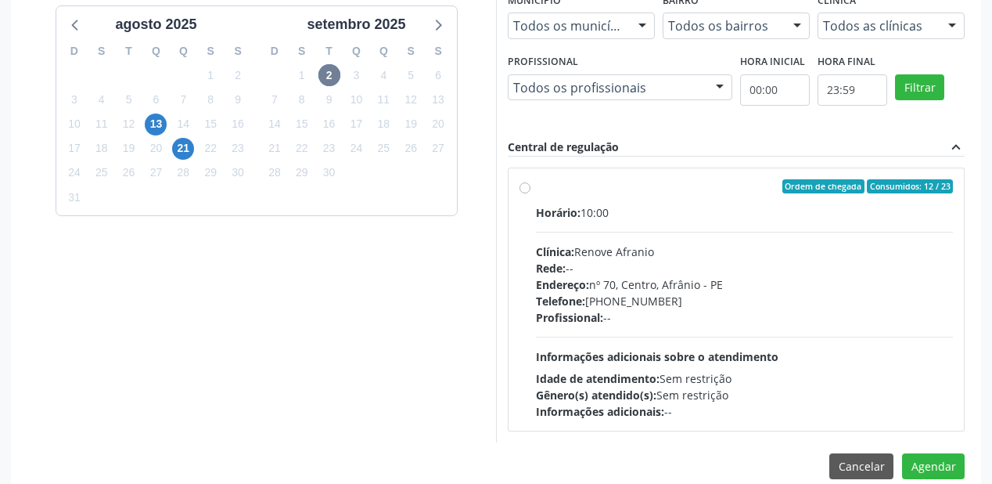
click at [692, 340] on div "Horário: 10:00 Clínica: Renove Afranio Rede: -- Endereço: [STREET_ADDRESS] Tele…" at bounding box center [744, 311] width 417 height 215
radio input "true"
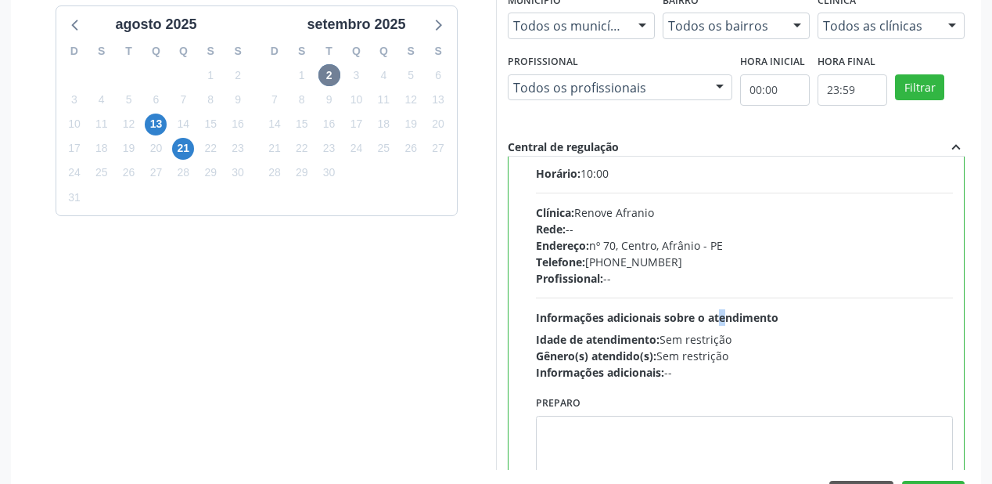
scroll to position [77, 0]
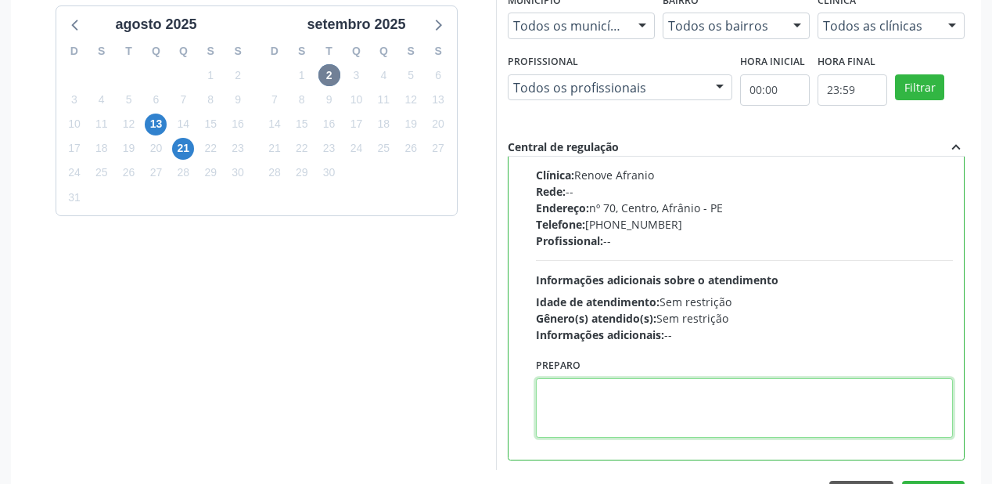
click at [614, 403] on textarea at bounding box center [744, 407] width 417 height 59
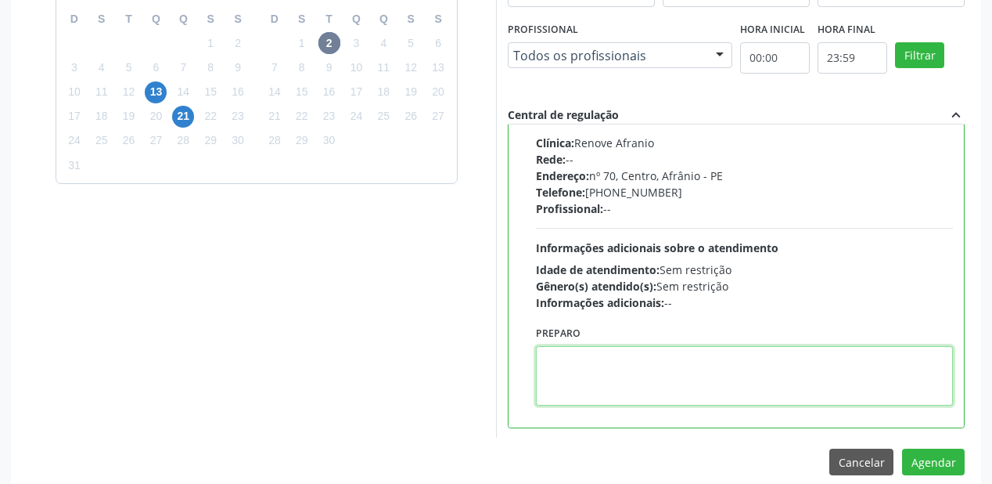
scroll to position [584, 0]
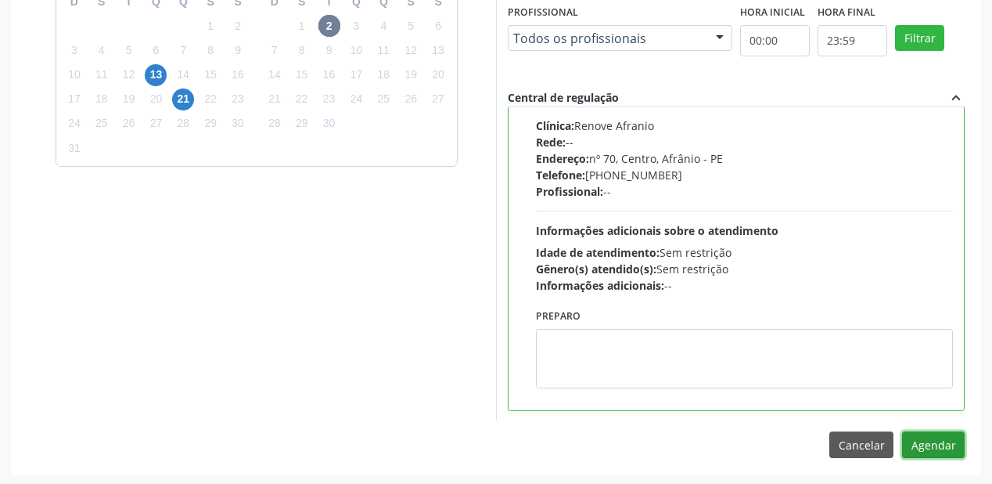
click at [918, 445] on button "Agendar" at bounding box center [933, 444] width 63 height 27
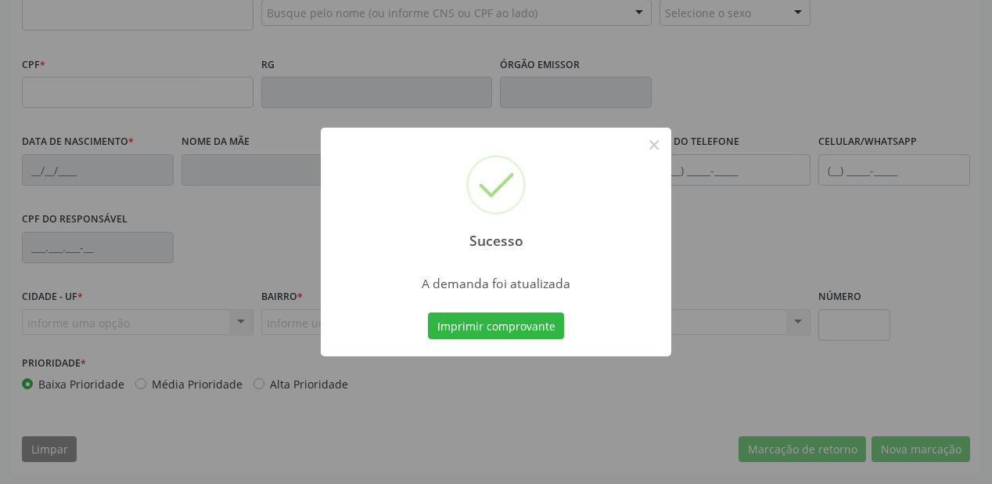
scroll to position [409, 0]
click at [486, 325] on button "Imprimir comprovante" at bounding box center [496, 325] width 136 height 27
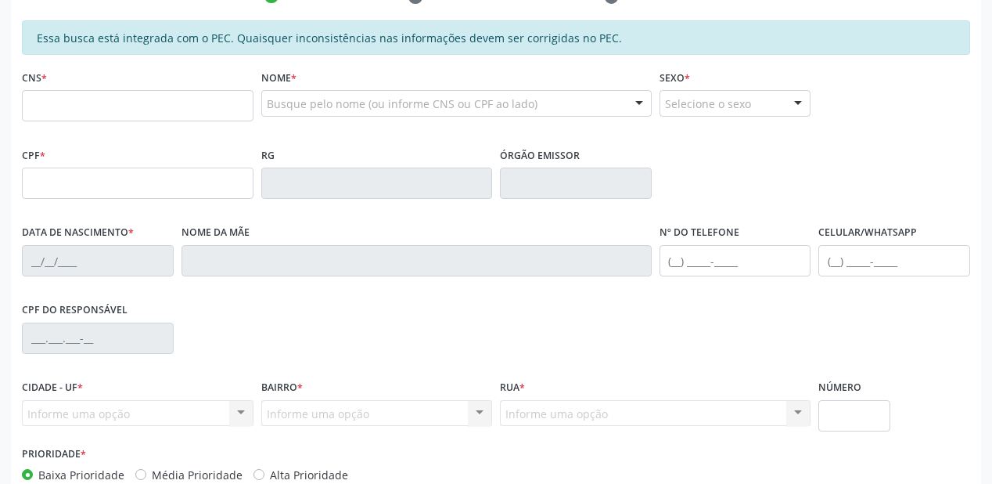
scroll to position [159, 0]
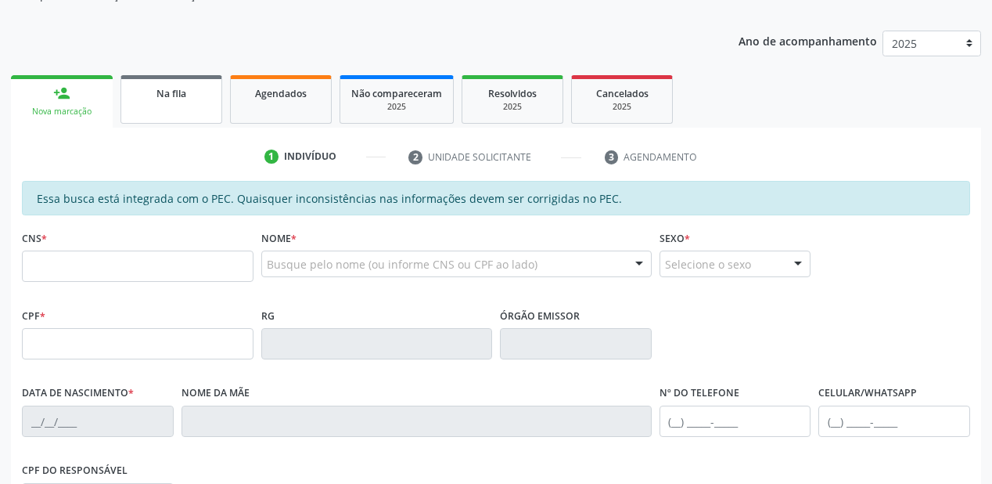
click at [179, 102] on link "Na fila" at bounding box center [172, 99] width 102 height 49
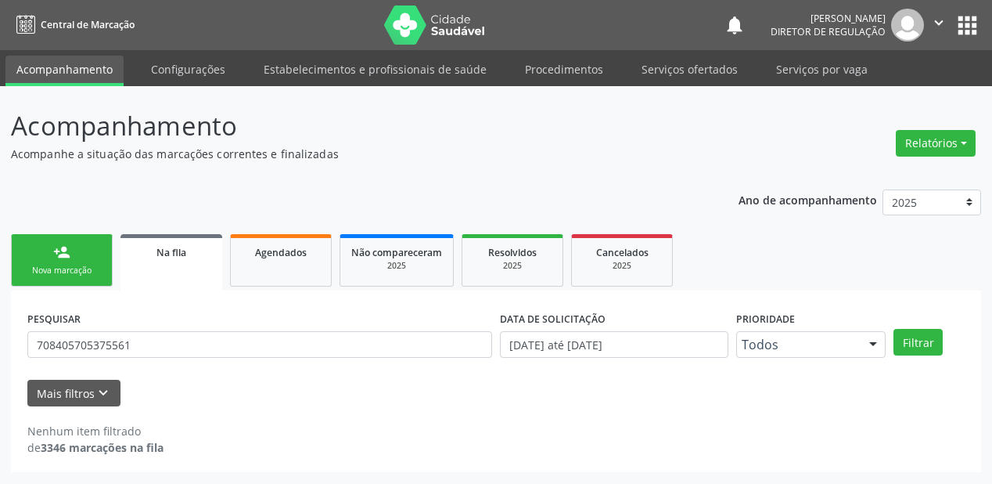
scroll to position [0, 0]
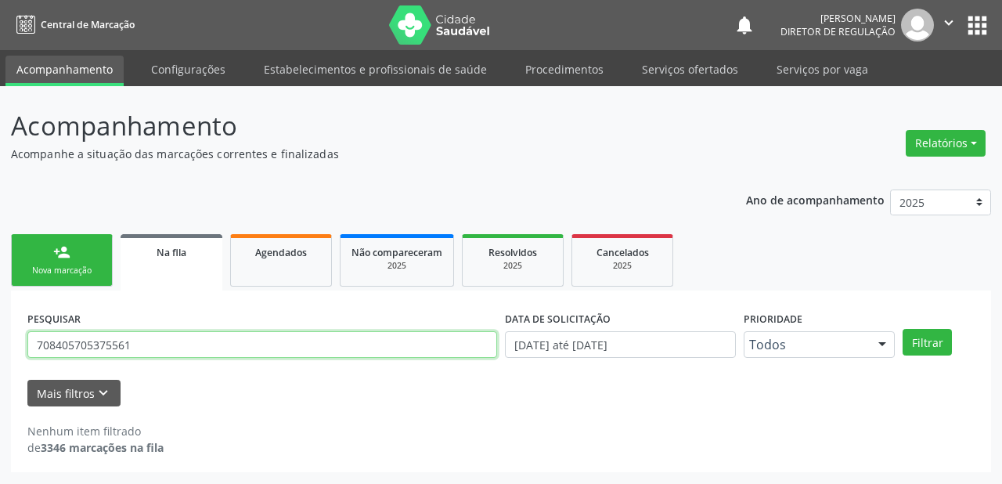
click at [150, 346] on input "708405705375561" at bounding box center [262, 344] width 470 height 27
type input "7"
type input "703402044405100"
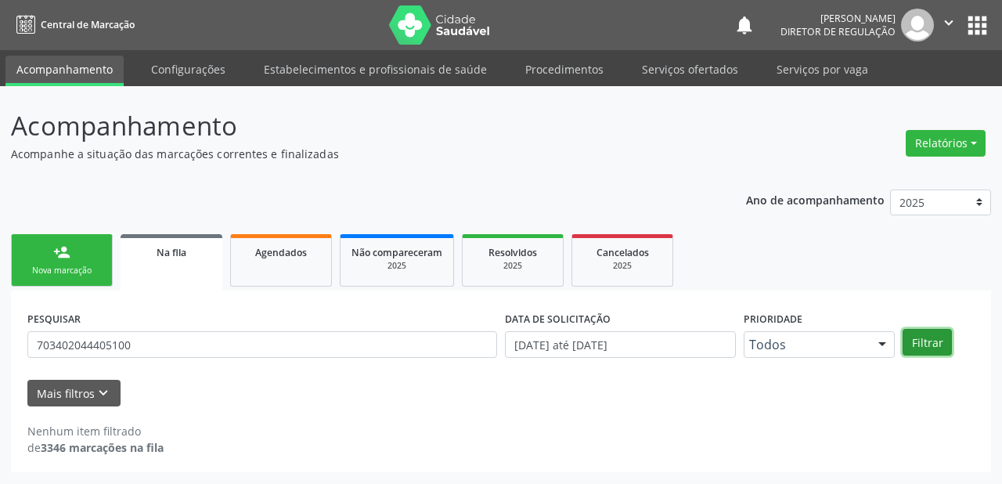
click at [918, 344] on button "Filtrar" at bounding box center [926, 342] width 49 height 27
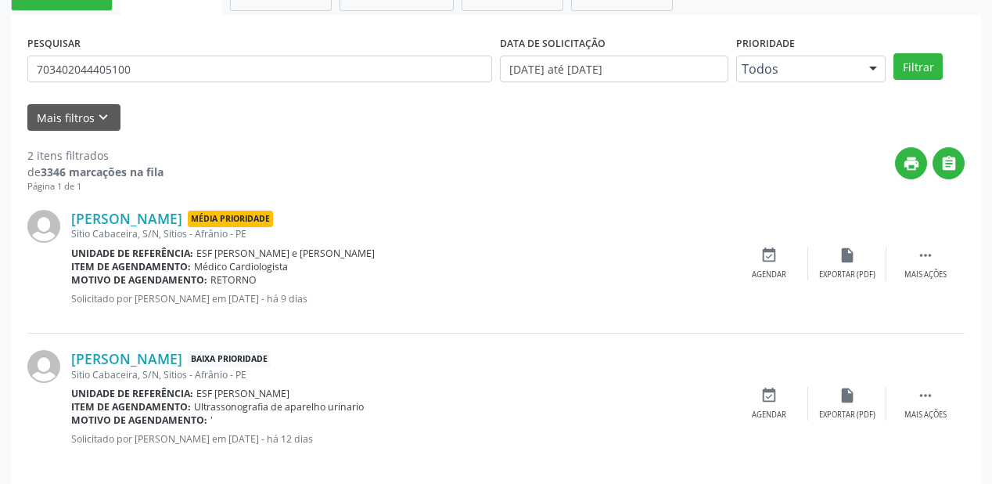
scroll to position [290, 0]
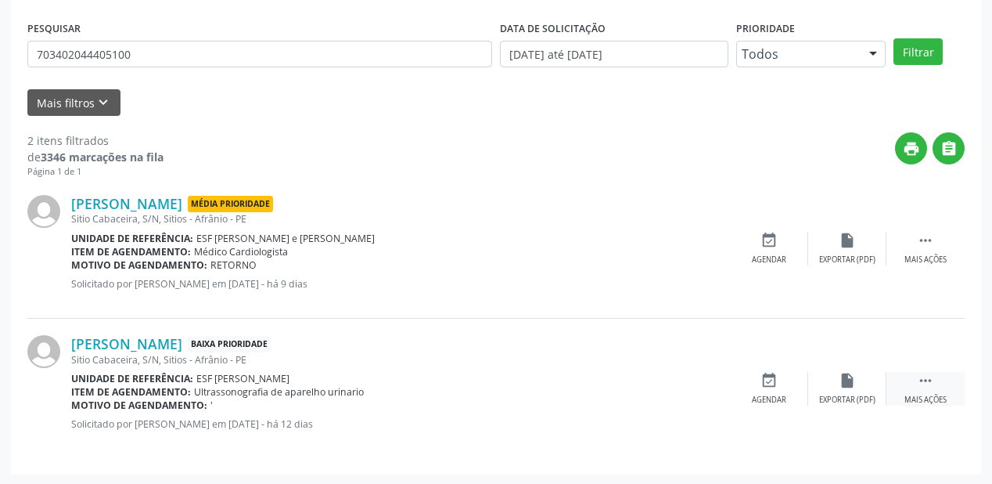
click at [920, 381] on icon "" at bounding box center [925, 380] width 17 height 17
click at [545, 388] on div "event_available Agendar" at bounding box center [534, 389] width 78 height 34
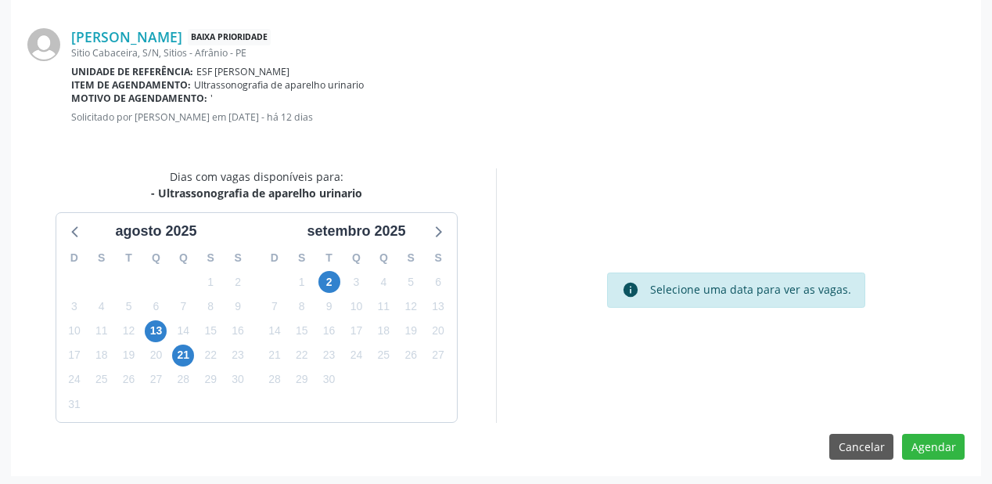
scroll to position [329, 0]
click at [332, 279] on span "2" at bounding box center [330, 280] width 22 height 22
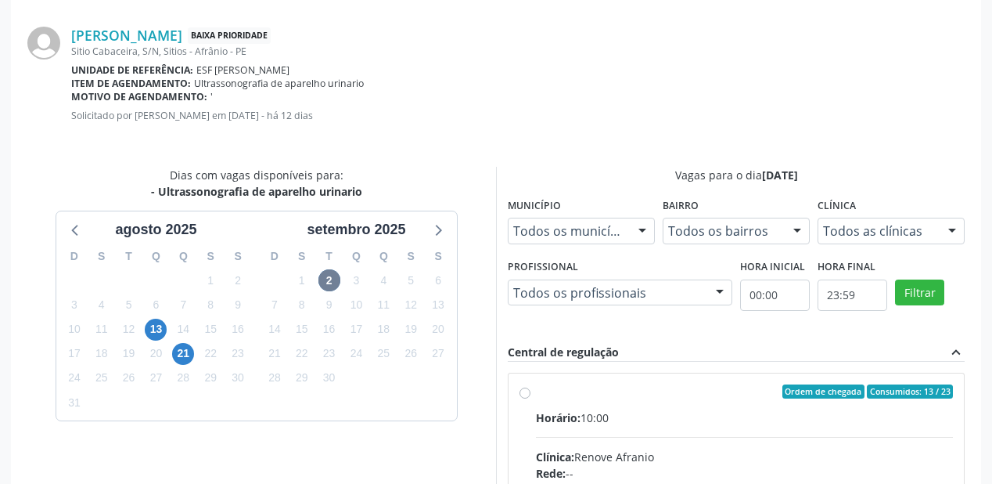
click at [531, 398] on input "Ordem de chegada Consumidos: 13 / 23 Horário: 10:00 Clínica: Renove Afranio Red…" at bounding box center [525, 391] width 11 height 14
radio input "true"
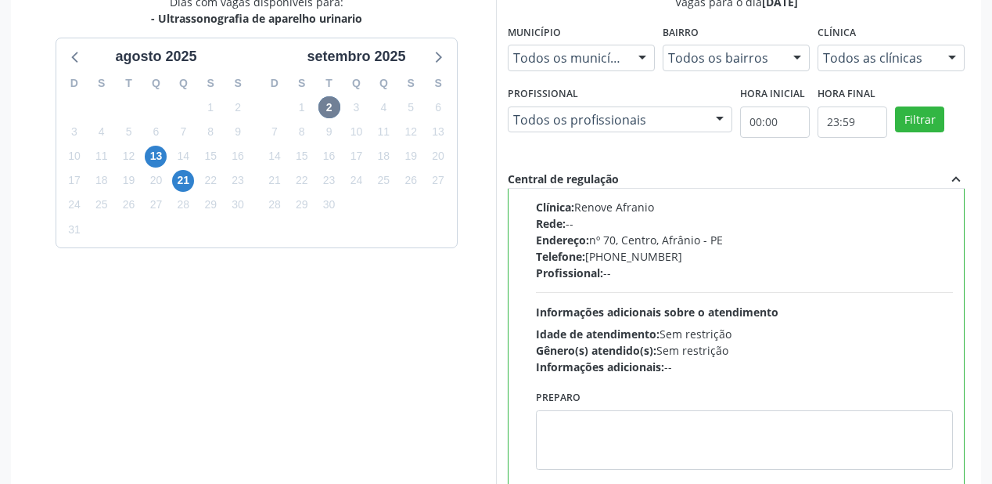
scroll to position [584, 0]
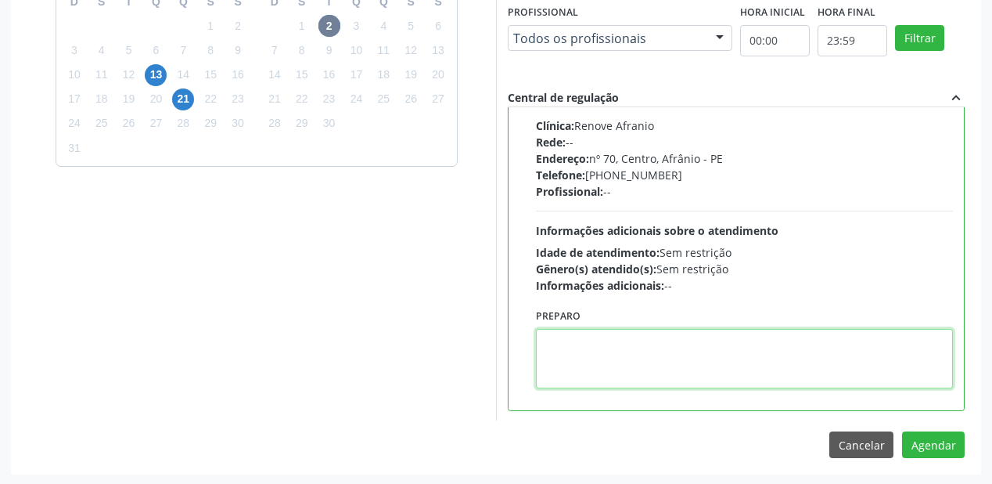
click at [726, 375] on textarea at bounding box center [744, 358] width 417 height 59
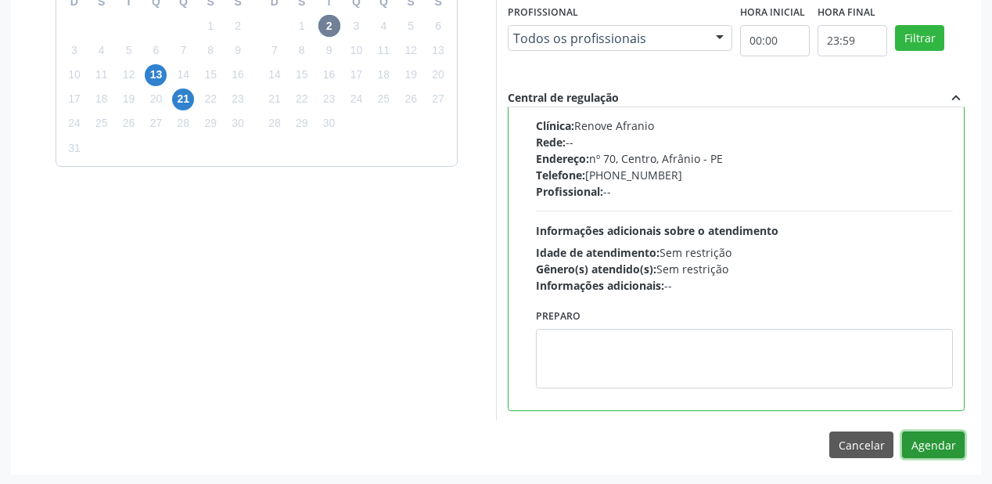
click at [923, 439] on button "Agendar" at bounding box center [933, 444] width 63 height 27
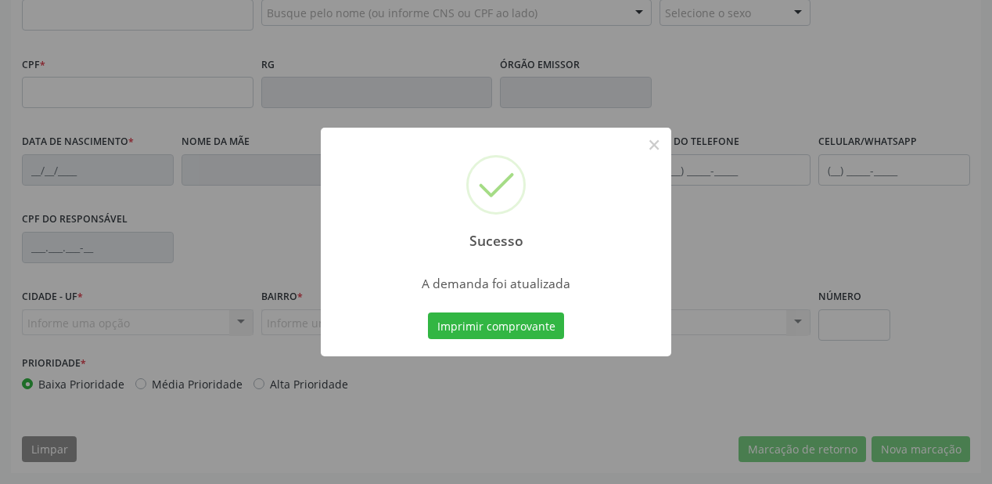
scroll to position [409, 0]
click at [480, 324] on button "Imprimir comprovante" at bounding box center [496, 325] width 136 height 27
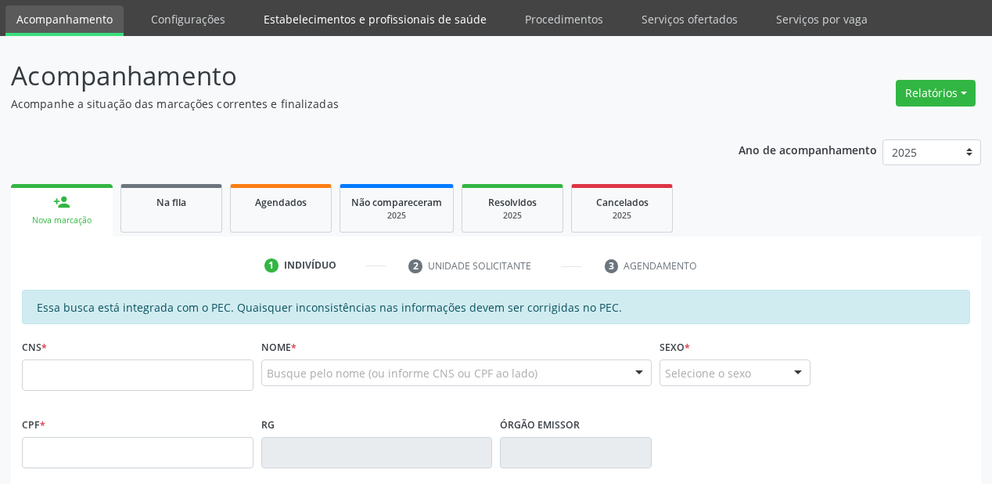
scroll to position [96, 0]
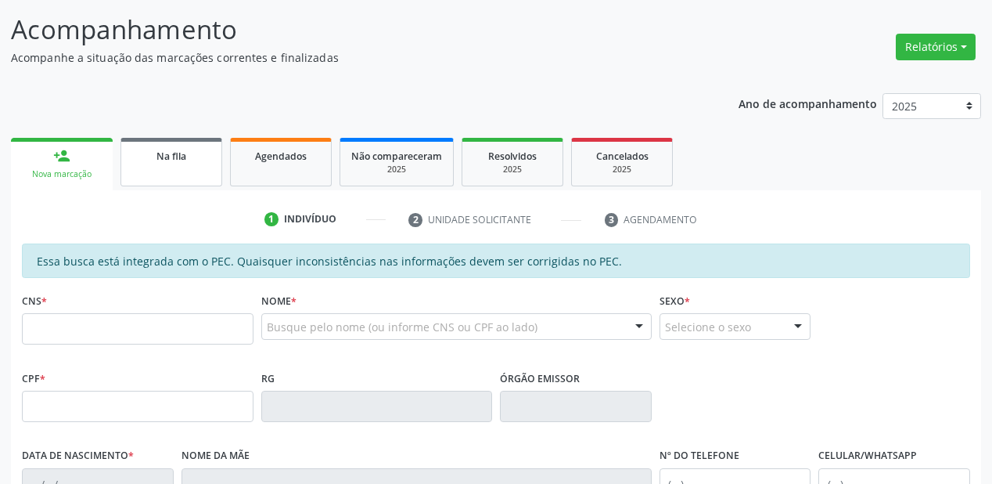
click at [183, 155] on span "Na fila" at bounding box center [172, 155] width 30 height 13
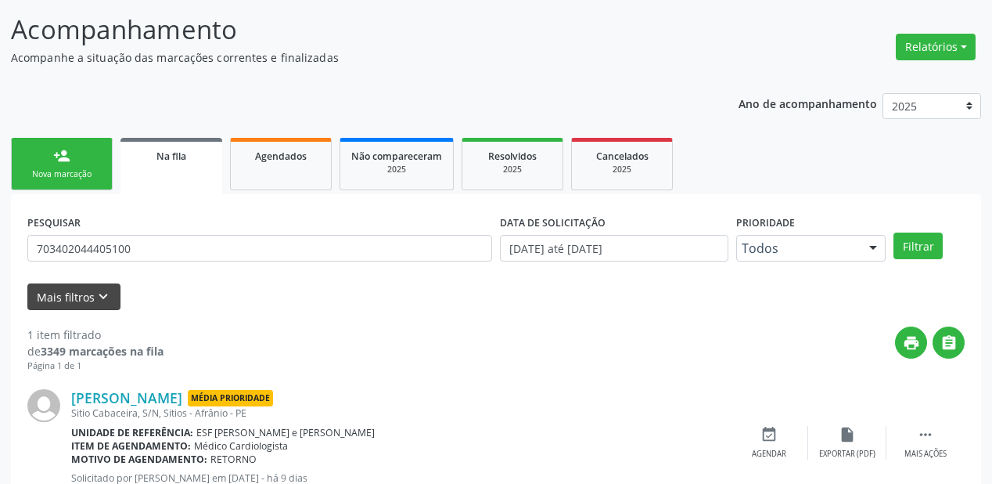
drag, startPoint x: 162, startPoint y: 286, endPoint x: 78, endPoint y: 286, distance: 83.7
click at [25, 308] on div "Mais filtros keyboard_arrow_down" at bounding box center [495, 296] width 945 height 27
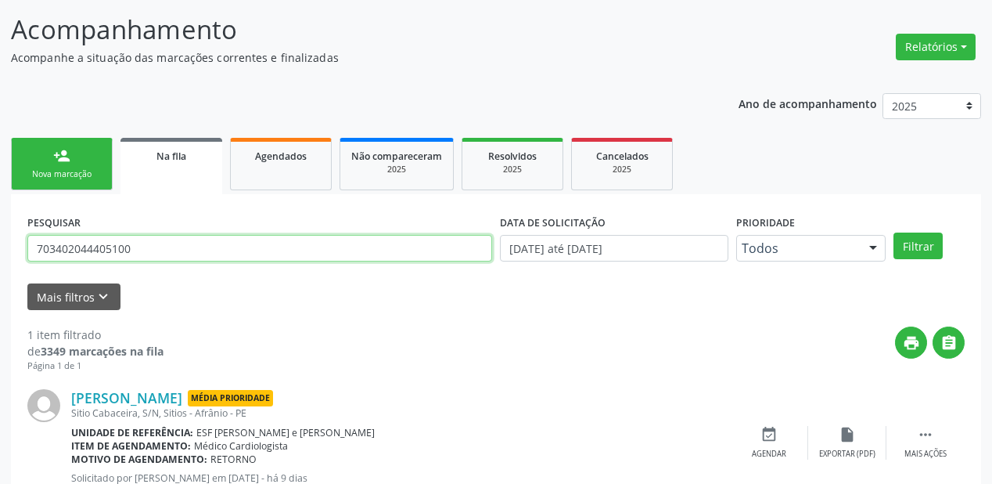
click at [0, 277] on div "Acompanhamento Acompanhe a situação das marcações correntes e finalizadas Relat…" at bounding box center [496, 264] width 992 height 549
click at [122, 247] on input "text" at bounding box center [259, 248] width 465 height 27
type input "700202970667626"
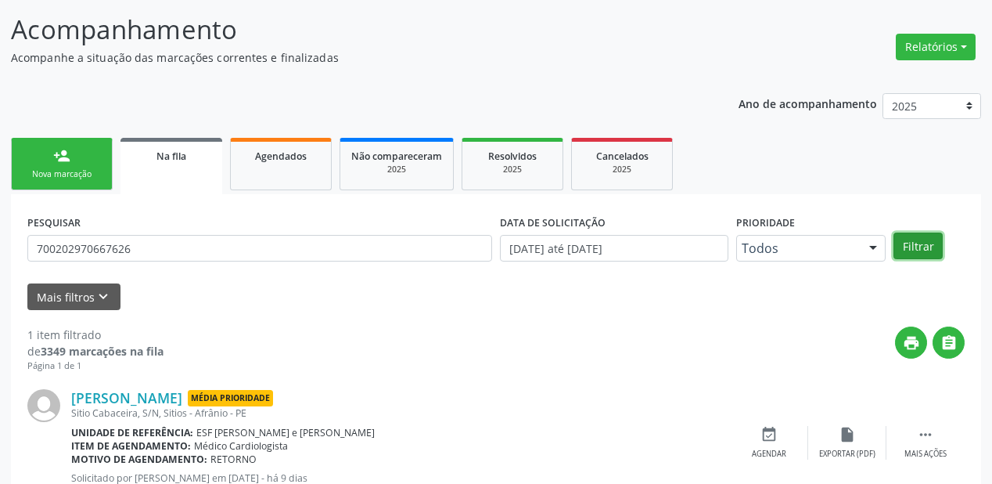
click at [917, 246] on button "Filtrar" at bounding box center [918, 245] width 49 height 27
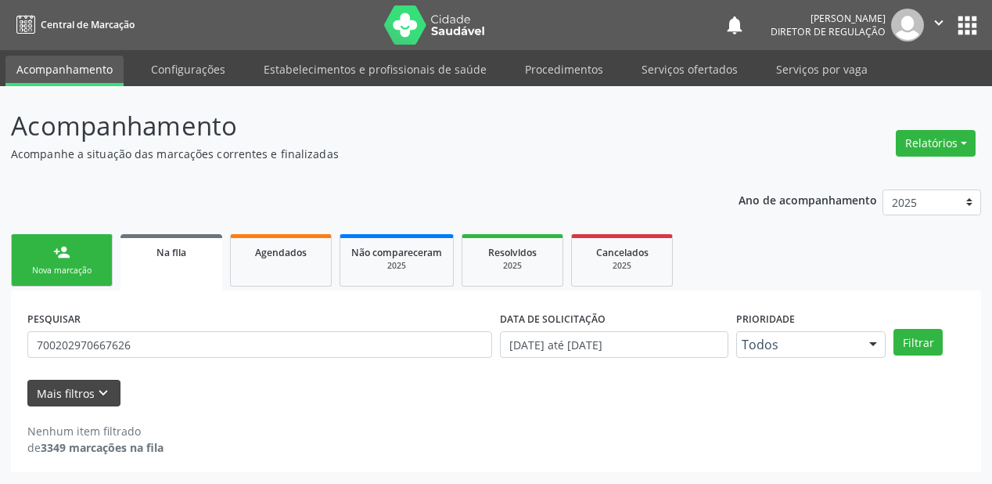
scroll to position [0, 0]
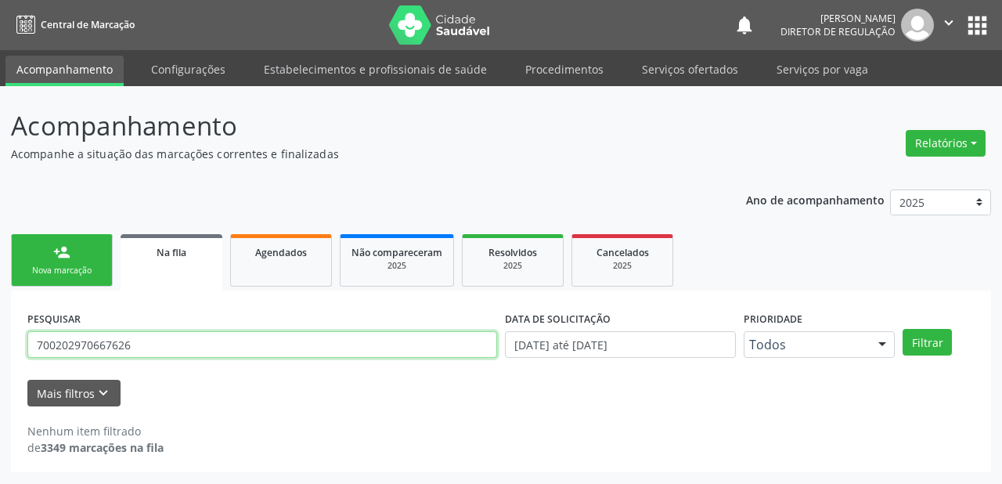
drag, startPoint x: 144, startPoint y: 347, endPoint x: 0, endPoint y: 370, distance: 145.8
click at [0, 370] on div "Acompanhamento Acompanhe a situação das marcações correntes e finalizadas Relat…" at bounding box center [501, 285] width 1002 height 398
click at [121, 343] on input "text" at bounding box center [262, 344] width 470 height 27
type input "JARLEANDRO"
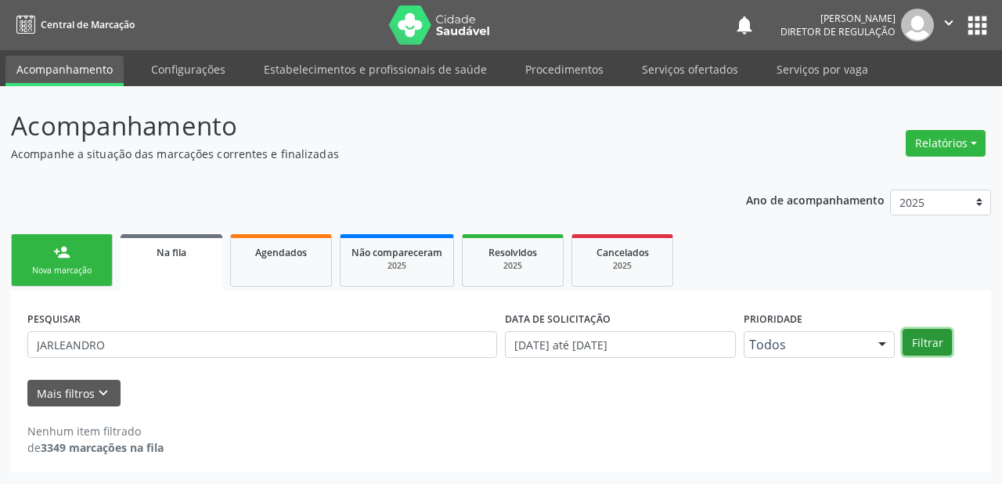
click at [922, 339] on button "Filtrar" at bounding box center [926, 342] width 49 height 27
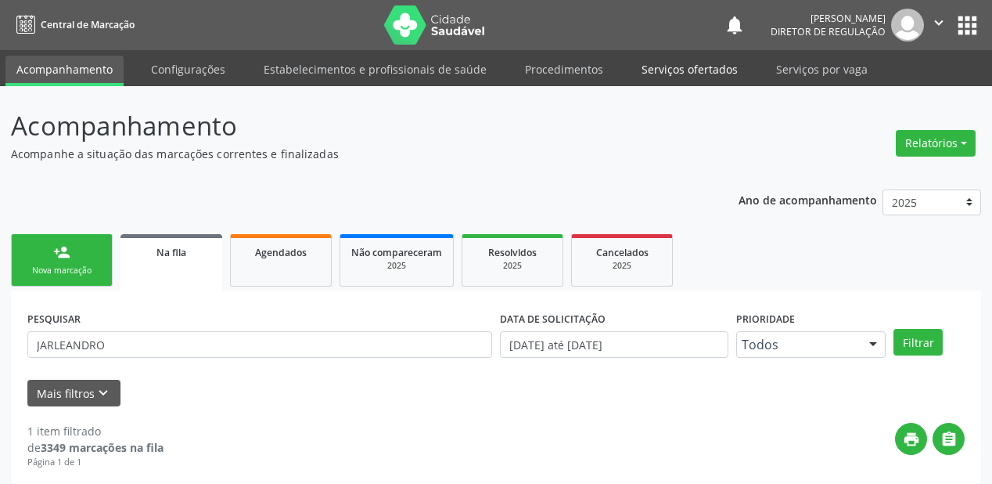
click at [687, 66] on link "Serviços ofertados" at bounding box center [690, 69] width 118 height 27
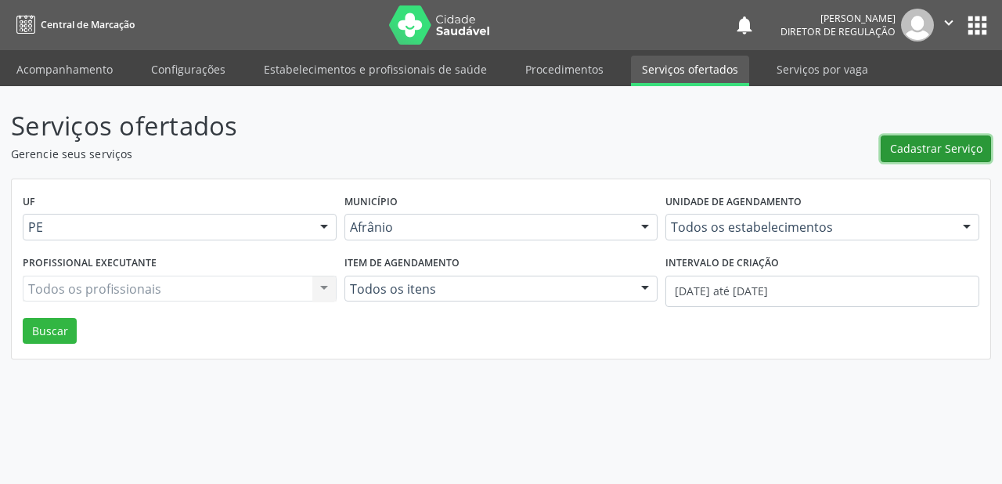
click at [941, 149] on span "Cadastrar Serviço" at bounding box center [936, 148] width 92 height 16
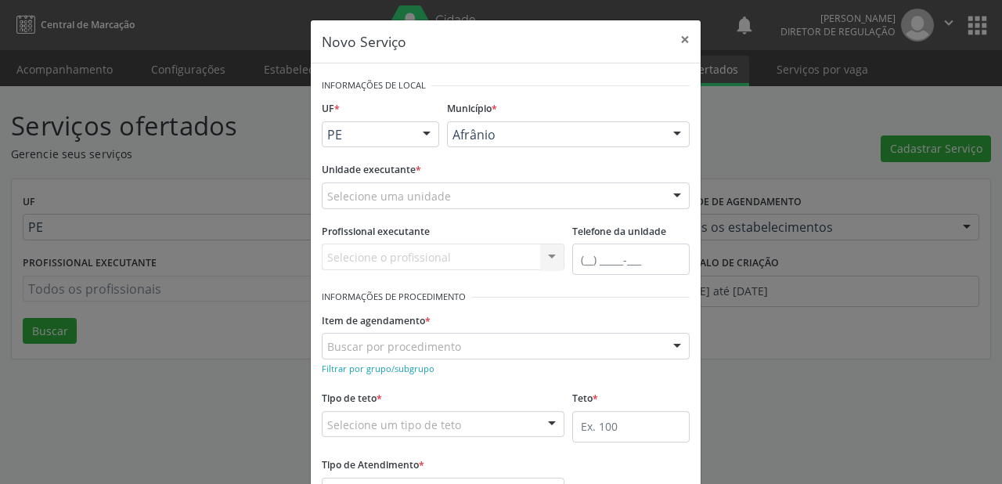
click at [467, 191] on div "Selecione uma unidade" at bounding box center [506, 195] width 368 height 27
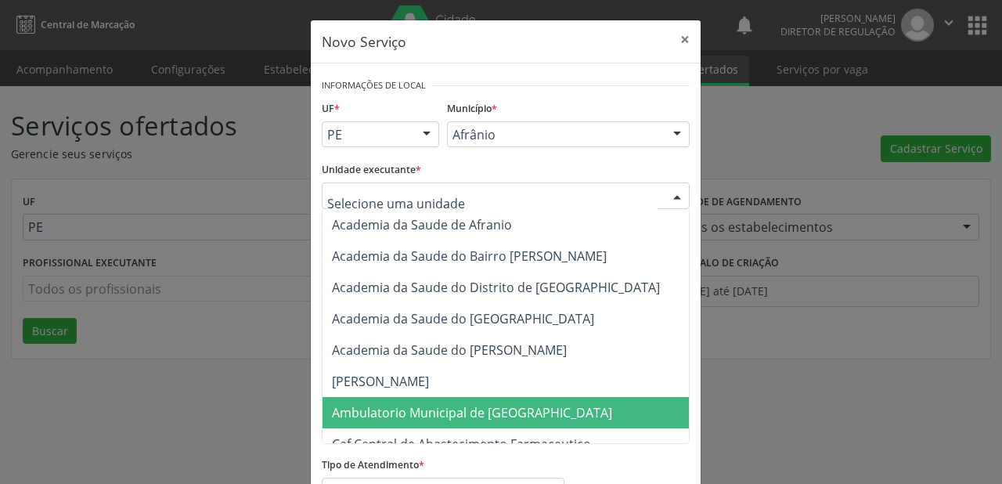
click at [455, 410] on span "Ambulatorio Municipal de [GEOGRAPHIC_DATA]" at bounding box center [472, 412] width 280 height 17
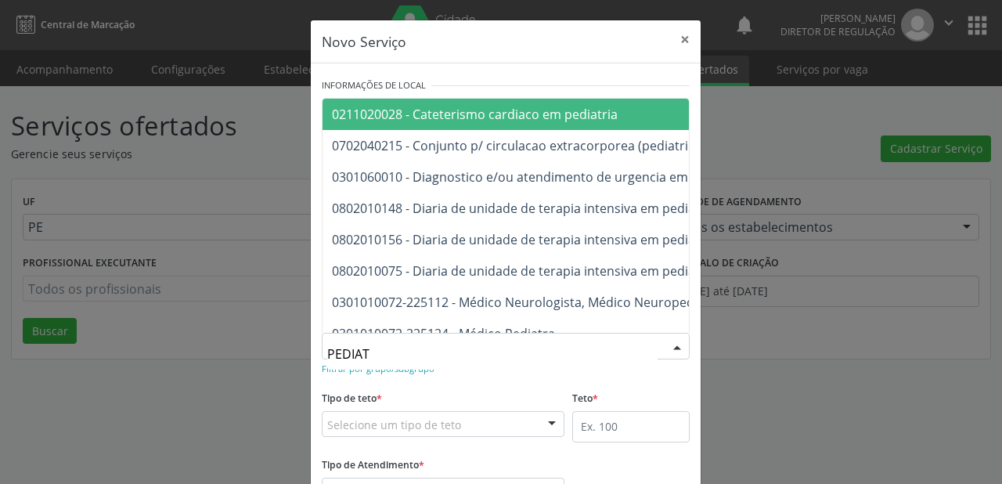
type input "PEDIATR"
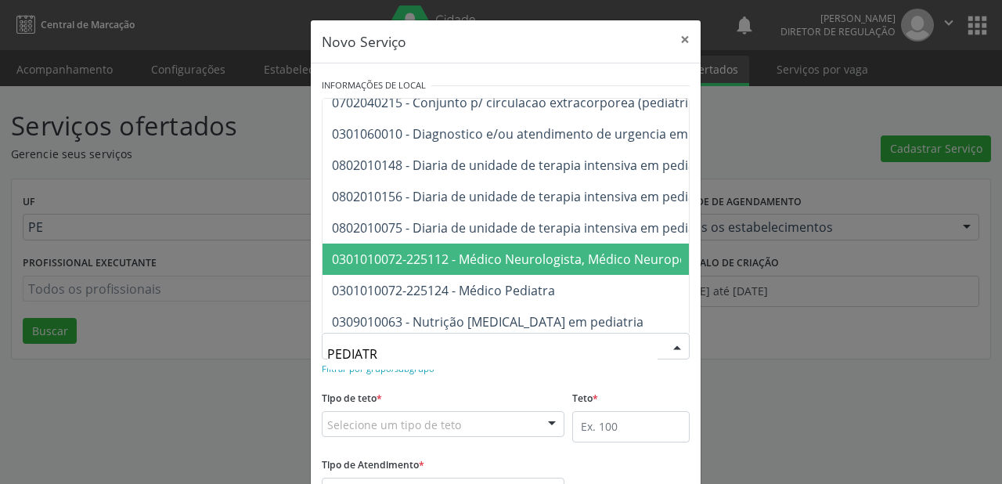
scroll to position [50, 0]
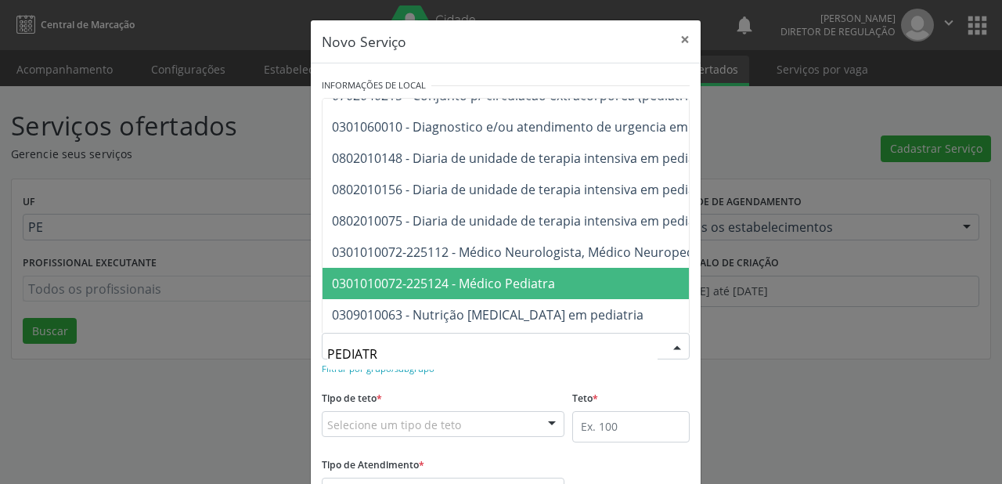
click at [491, 283] on span "0301010072-225124 - Médico Pediatra" at bounding box center [443, 283] width 223 height 17
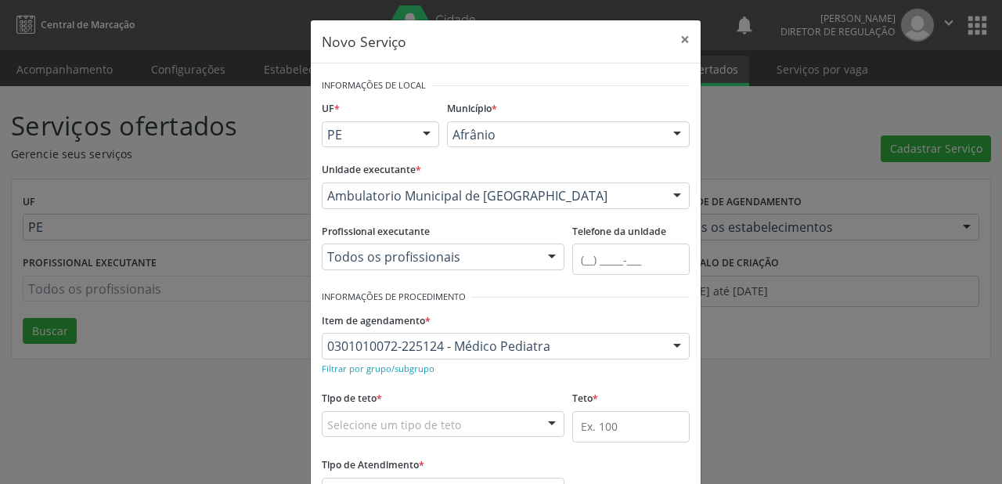
click at [470, 420] on div "Selecione um tipo de teto" at bounding box center [443, 424] width 243 height 27
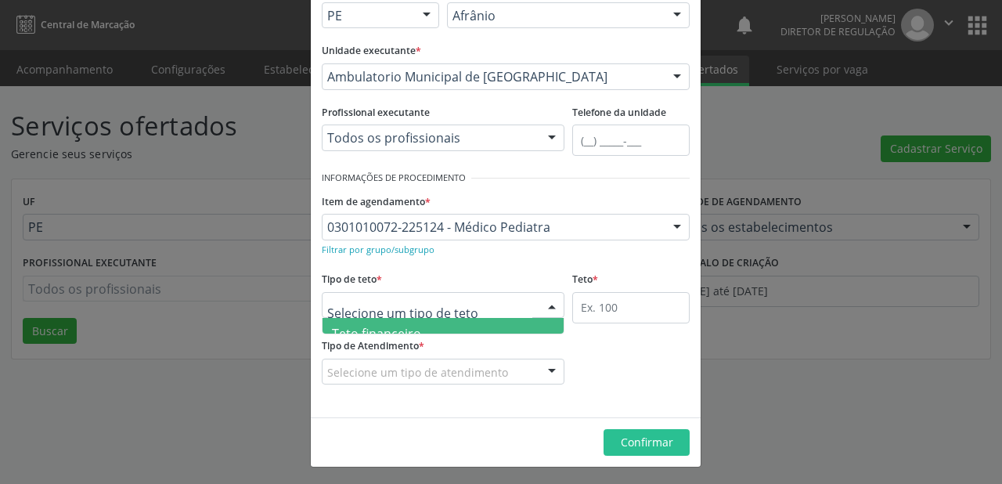
scroll to position [47, 0]
click at [452, 329] on span "Teto físico" at bounding box center [442, 317] width 241 height 31
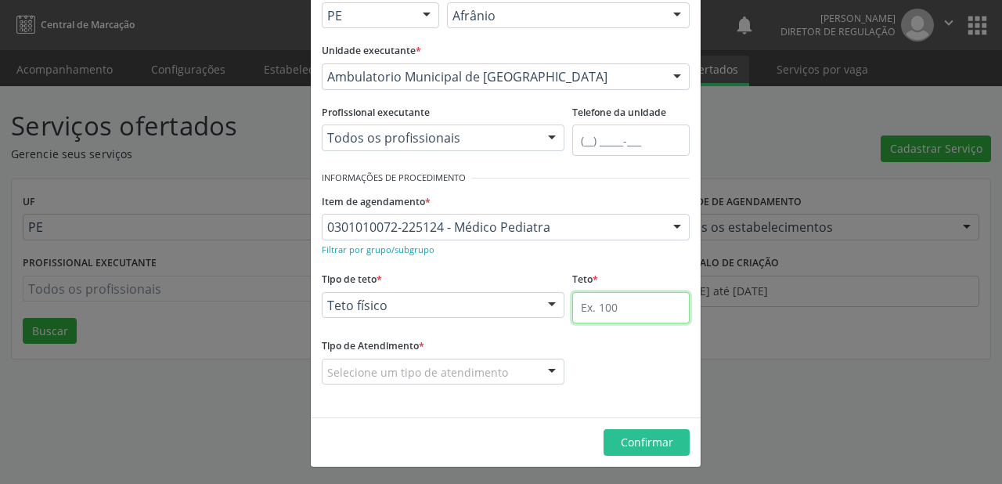
click at [648, 305] on input "text" at bounding box center [630, 307] width 117 height 31
type input "50"
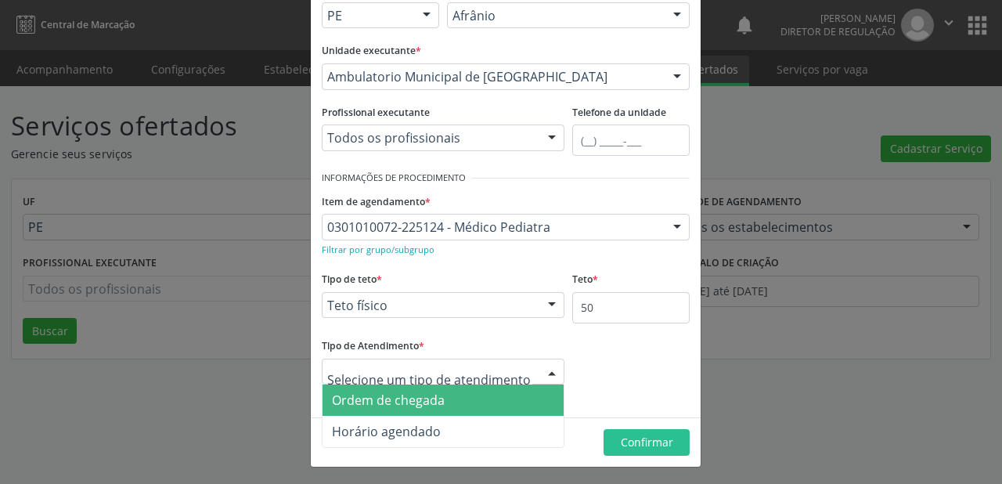
click at [430, 398] on span "Ordem de chegada" at bounding box center [388, 399] width 113 height 17
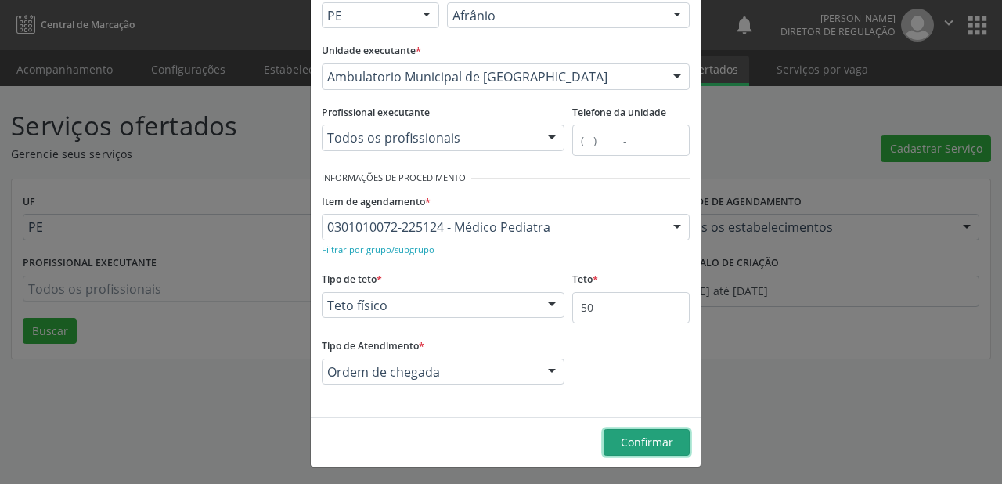
click at [635, 438] on span "Confirmar" at bounding box center [647, 441] width 52 height 15
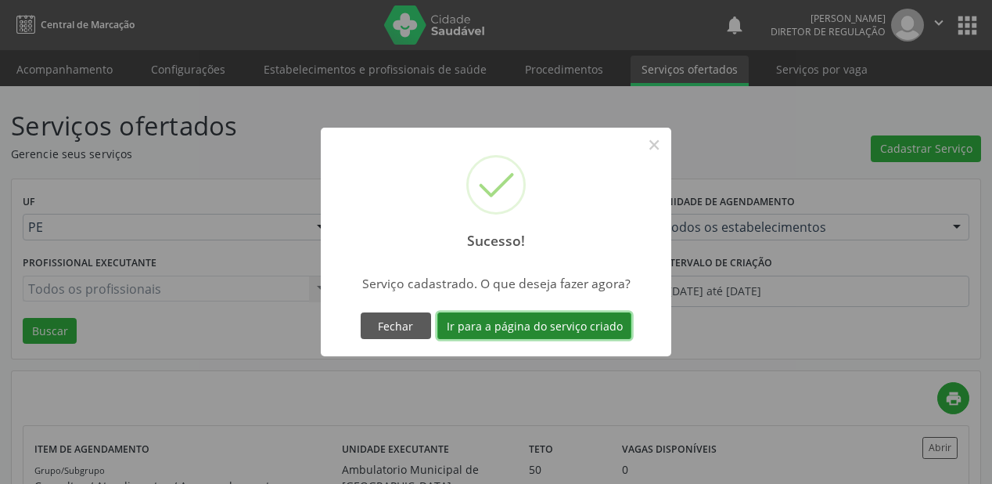
click at [592, 322] on button "Ir para a página do serviço criado" at bounding box center [534, 325] width 194 height 27
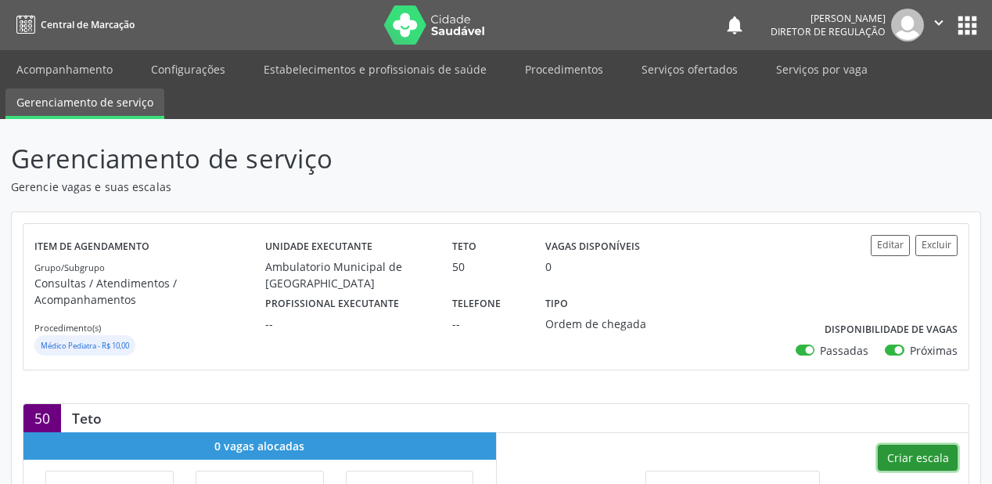
click at [933, 454] on button "Criar escala" at bounding box center [918, 458] width 80 height 27
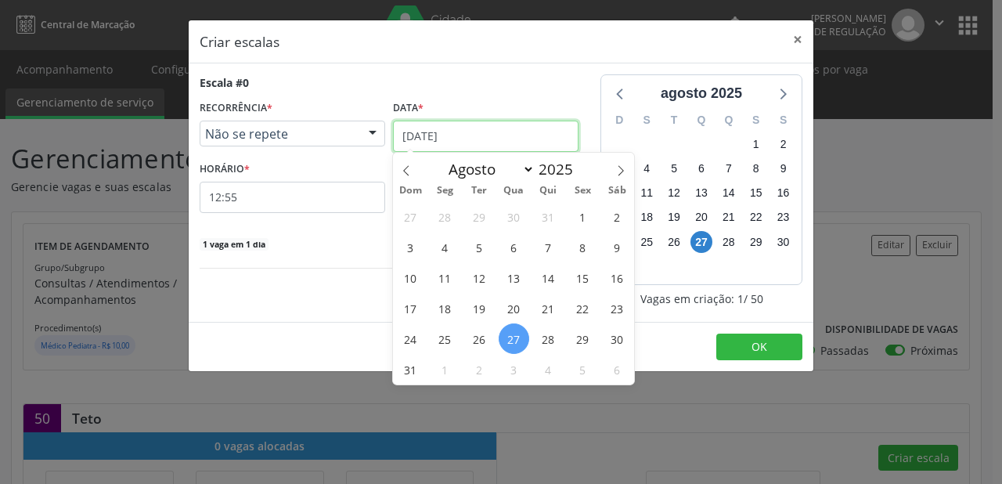
click at [481, 138] on input "[DATE]" at bounding box center [485, 136] width 185 height 31
click at [621, 341] on span "30" at bounding box center [616, 338] width 31 height 31
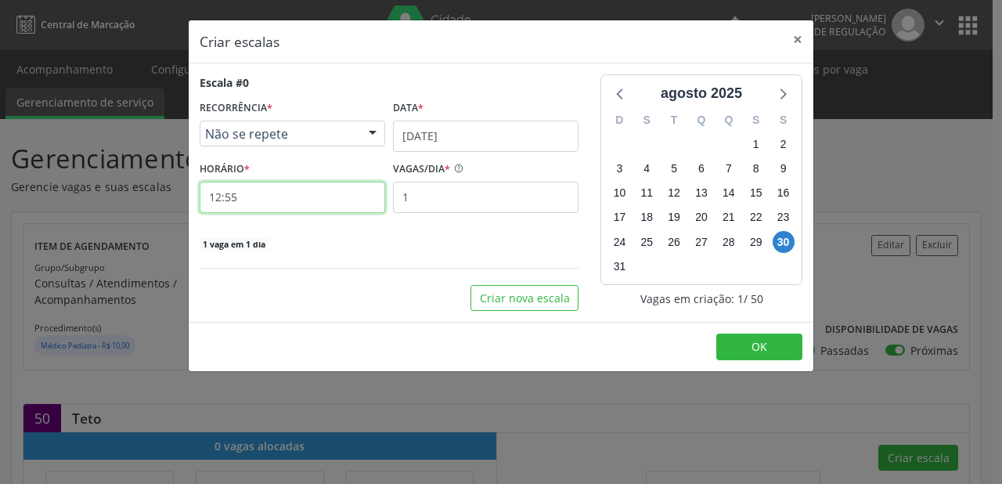
click at [256, 197] on input "12:55" at bounding box center [292, 197] width 185 height 31
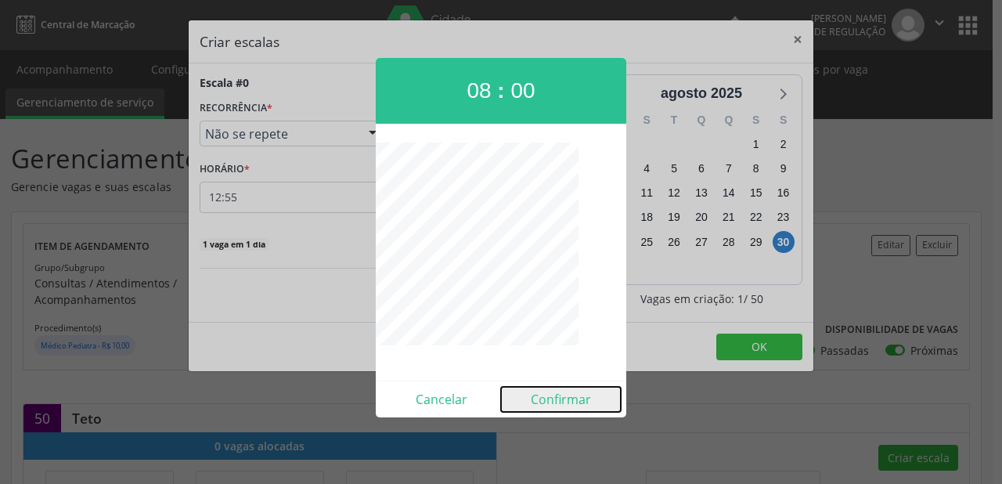
click at [549, 398] on button "Confirmar" at bounding box center [561, 399] width 120 height 25
type input "08:00"
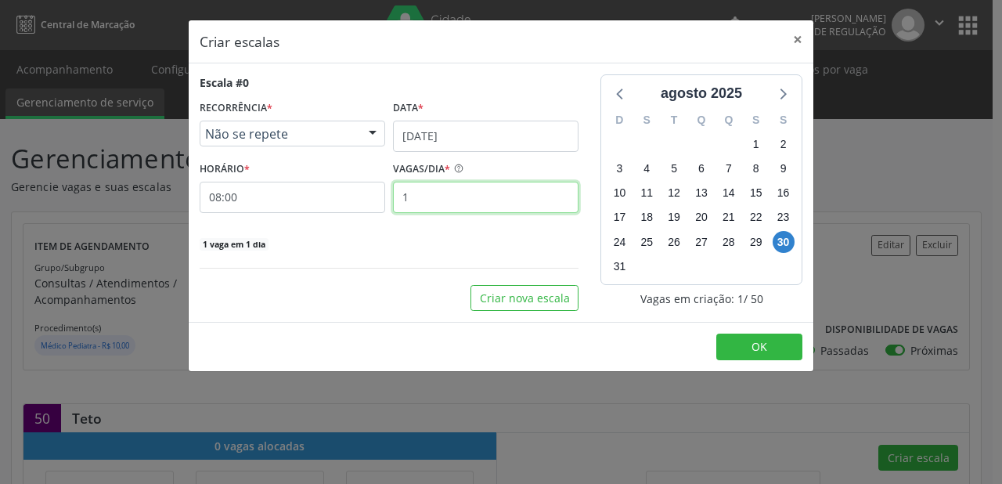
click at [423, 194] on input "1" at bounding box center [485, 197] width 185 height 31
type input "20"
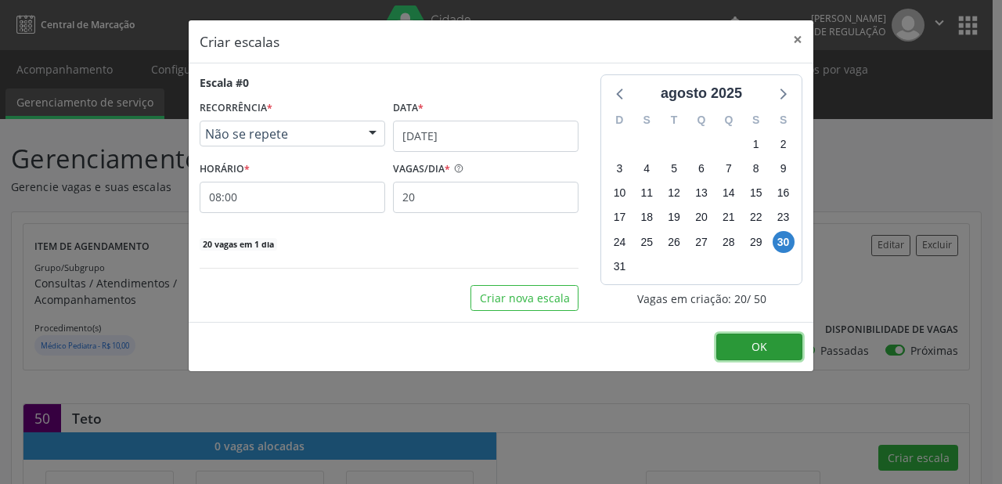
click at [758, 349] on span "OK" at bounding box center [759, 346] width 16 height 15
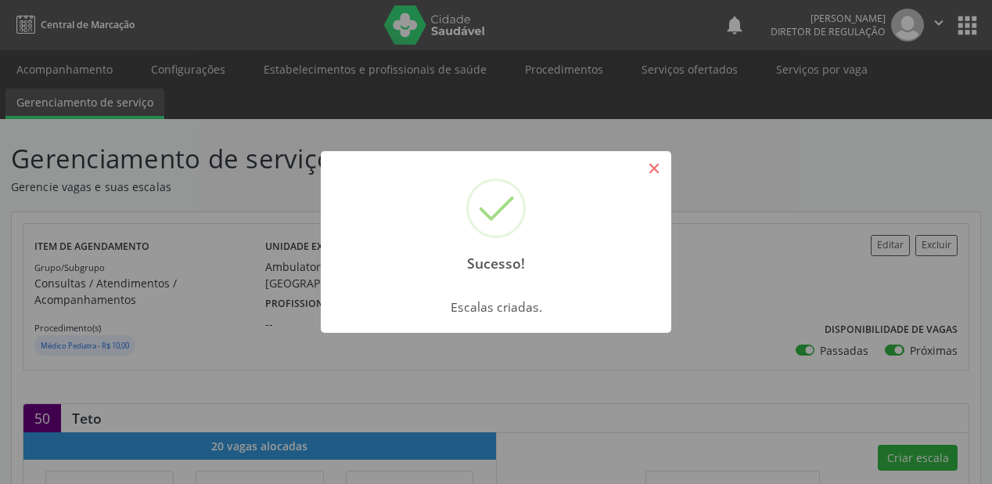
click at [659, 172] on button "×" at bounding box center [654, 168] width 27 height 27
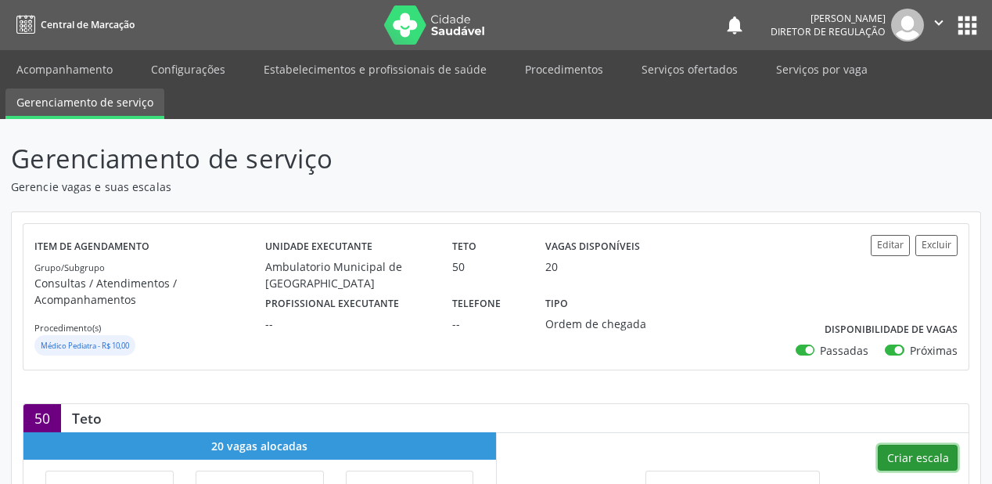
click at [914, 457] on button "Criar escala" at bounding box center [918, 458] width 80 height 27
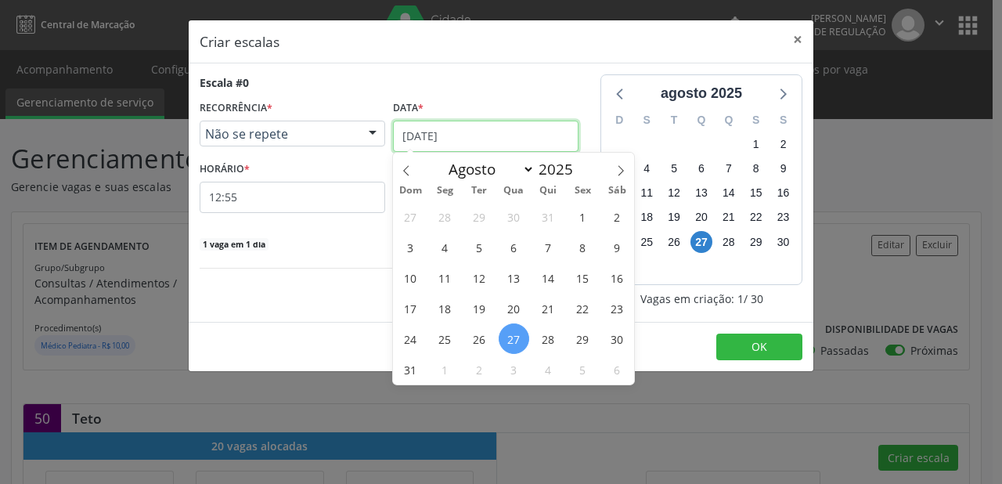
click at [523, 138] on input "[DATE]" at bounding box center [485, 136] width 185 height 31
click at [621, 339] on span "30" at bounding box center [616, 338] width 31 height 31
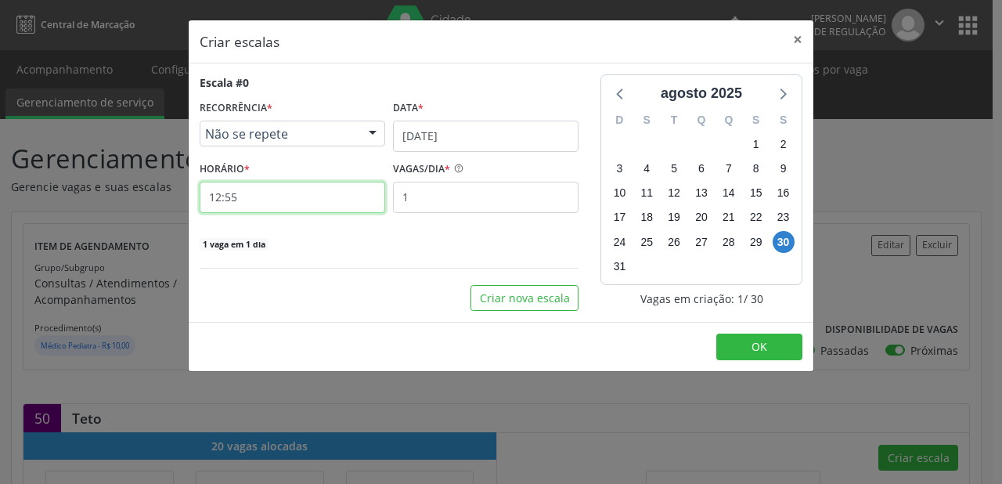
click at [251, 191] on input "12:55" at bounding box center [292, 197] width 185 height 31
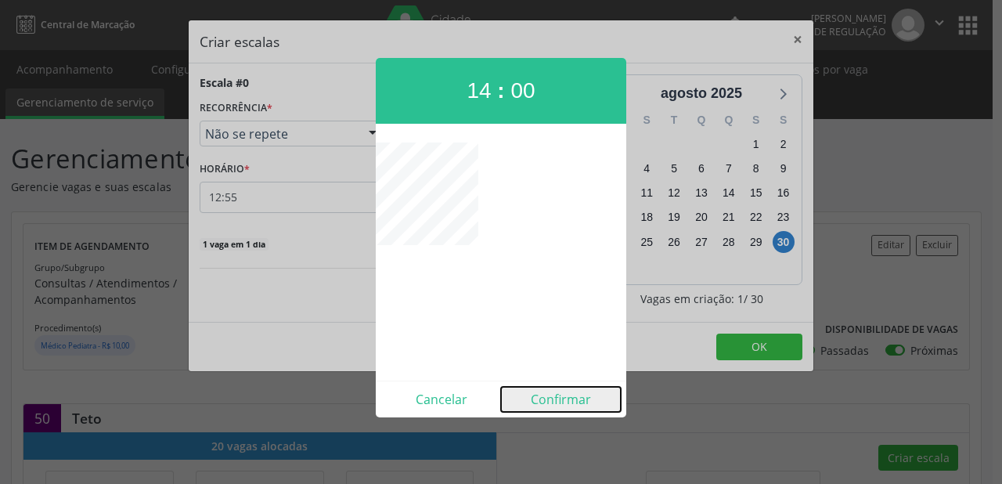
click at [556, 400] on button "Confirmar" at bounding box center [561, 399] width 120 height 25
type input "14:00"
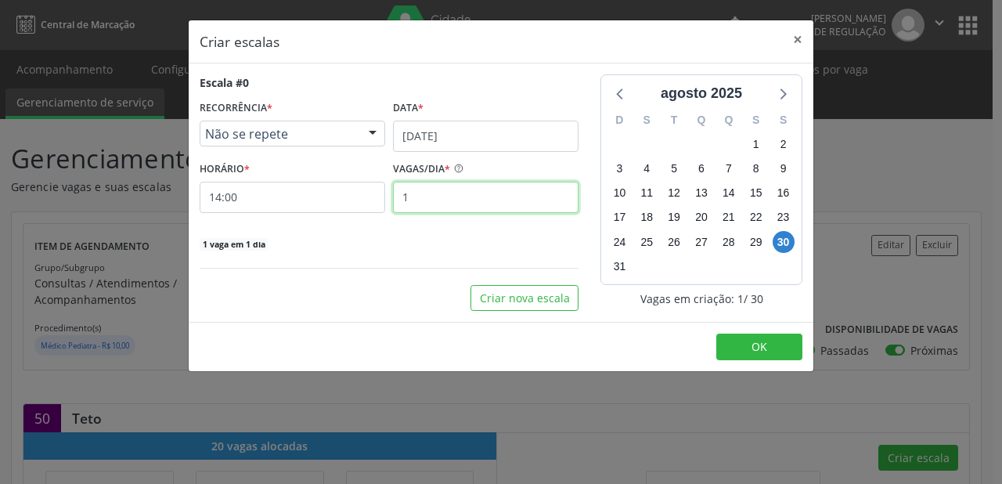
click at [423, 205] on input "1" at bounding box center [485, 197] width 185 height 31
type input "10"
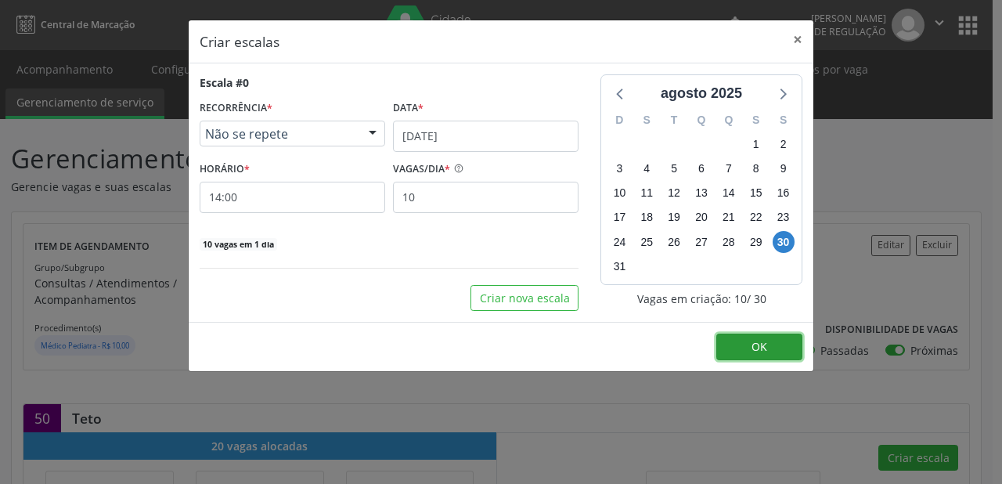
click at [751, 346] on span "OK" at bounding box center [759, 346] width 16 height 15
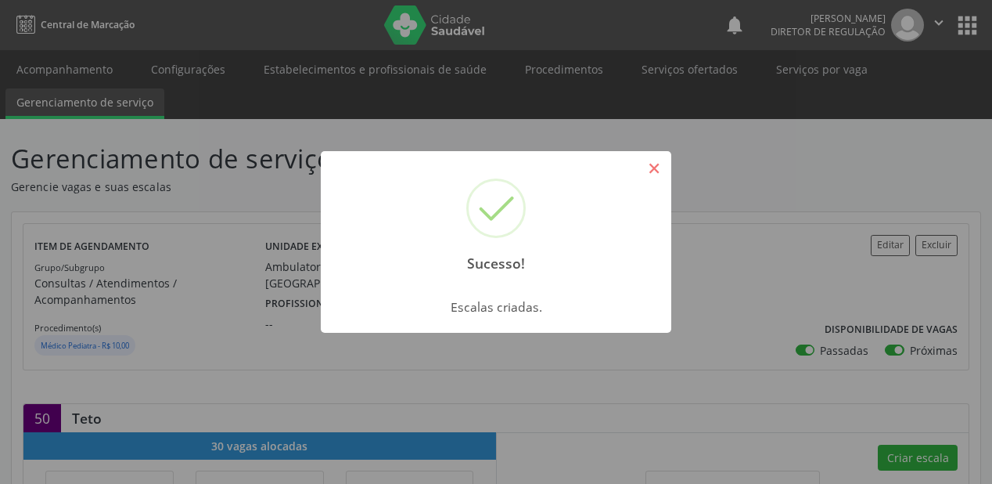
click at [652, 172] on button "×" at bounding box center [654, 168] width 27 height 27
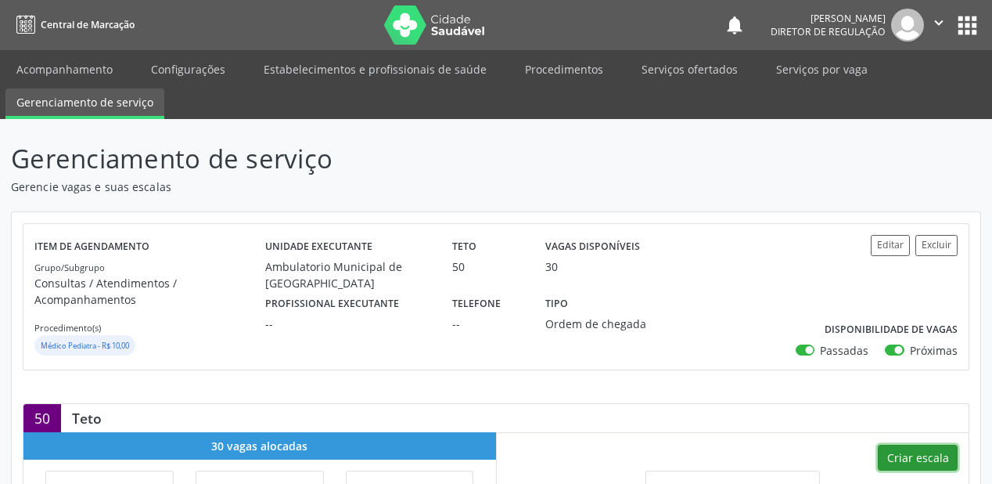
click at [914, 453] on button "Criar escala" at bounding box center [918, 458] width 80 height 27
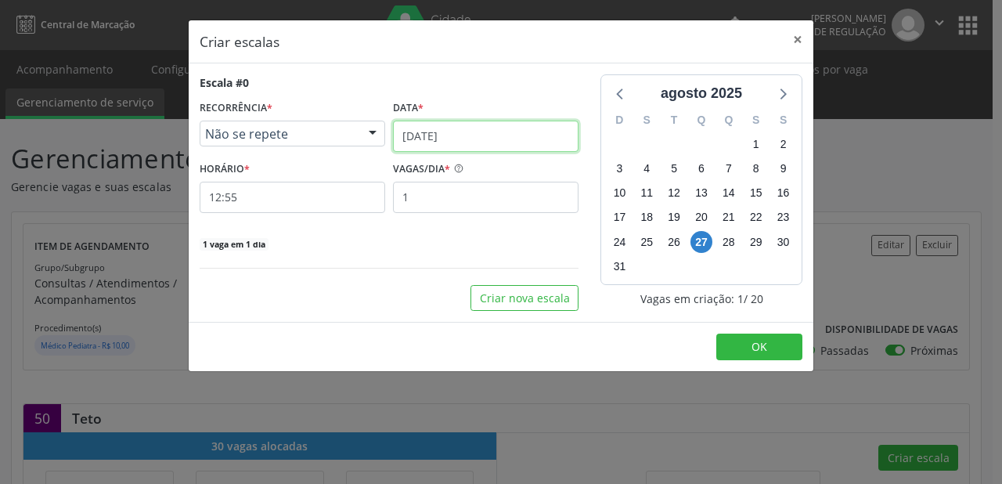
click at [472, 131] on input "[DATE]" at bounding box center [485, 136] width 185 height 31
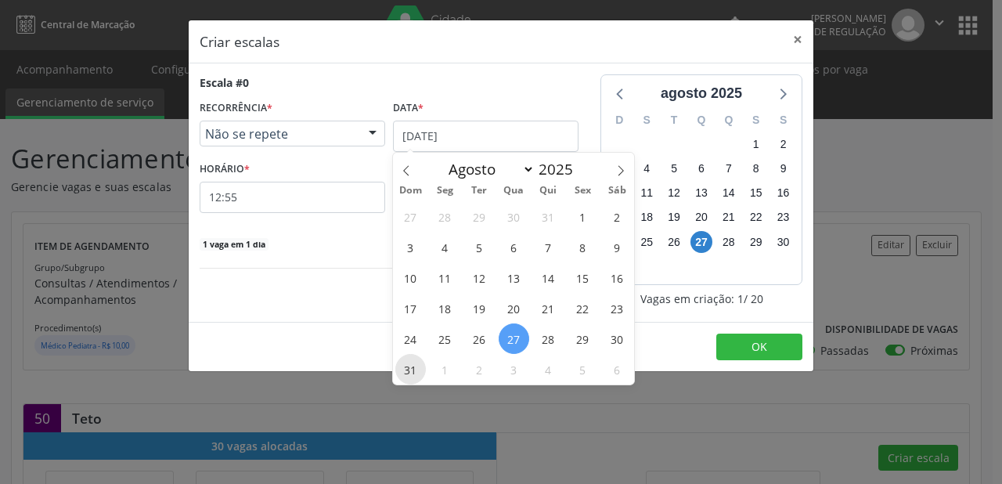
click at [412, 371] on span "31" at bounding box center [410, 369] width 31 height 31
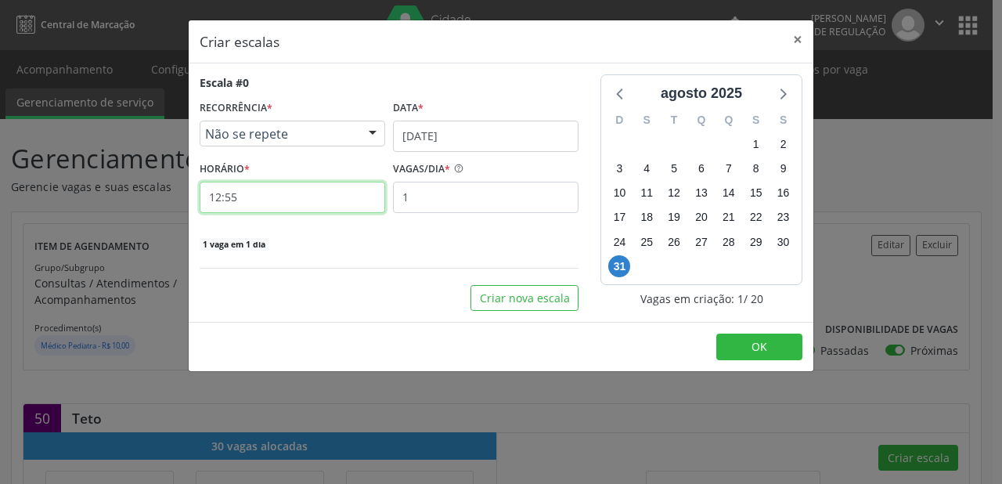
click at [310, 195] on input "12:55" at bounding box center [292, 197] width 185 height 31
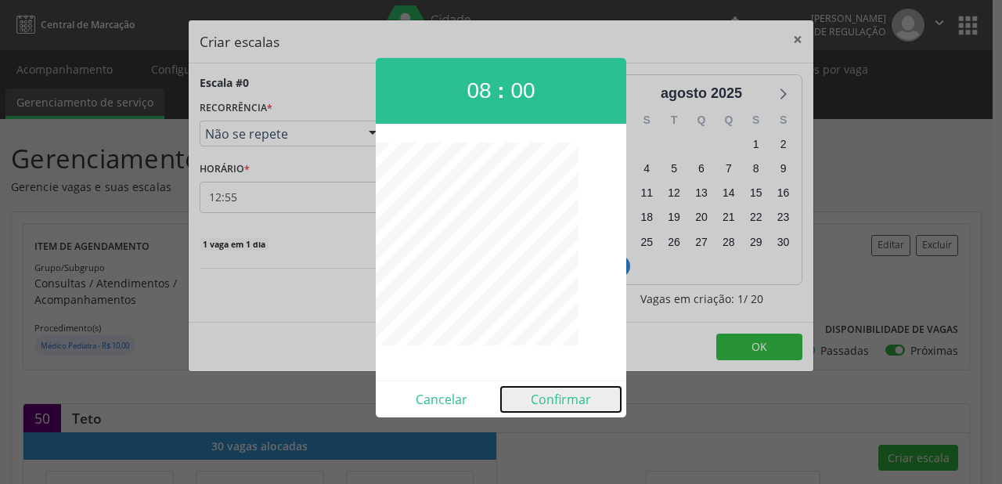
click at [551, 402] on button "Confirmar" at bounding box center [561, 399] width 120 height 25
type input "08:00"
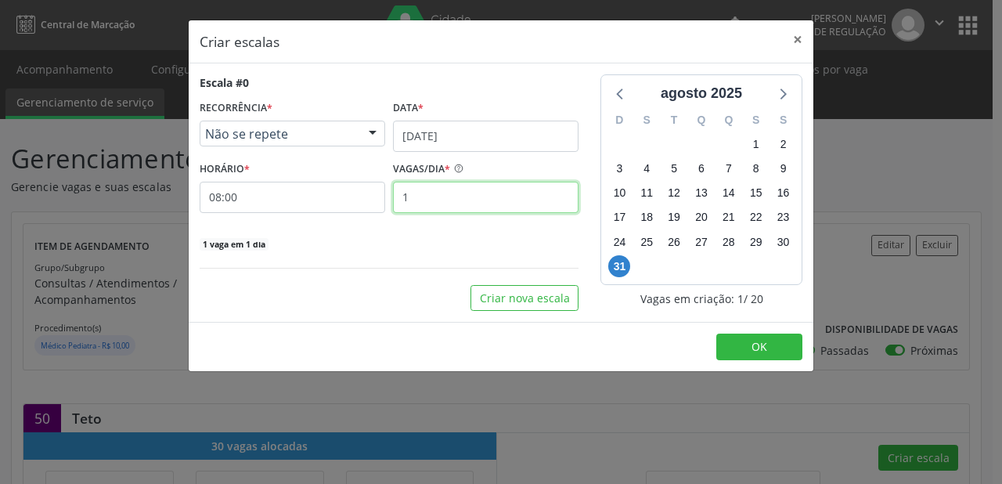
click at [441, 195] on input "1" at bounding box center [485, 197] width 185 height 31
type input "20"
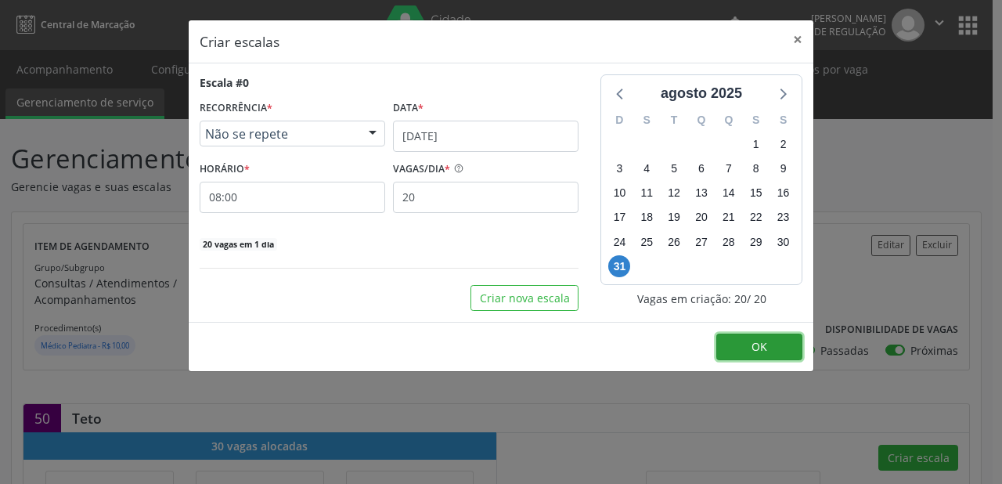
click at [779, 347] on button "OK" at bounding box center [759, 346] width 86 height 27
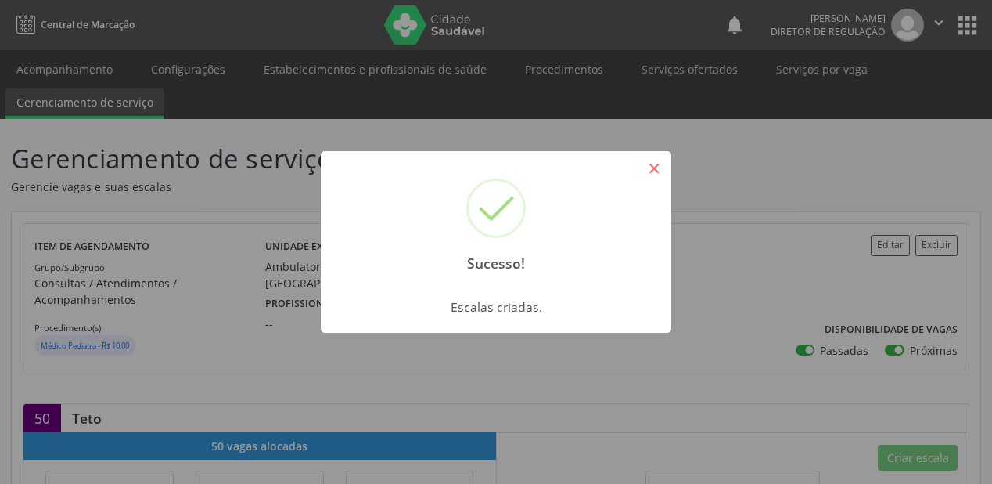
click at [658, 173] on button "×" at bounding box center [654, 168] width 27 height 27
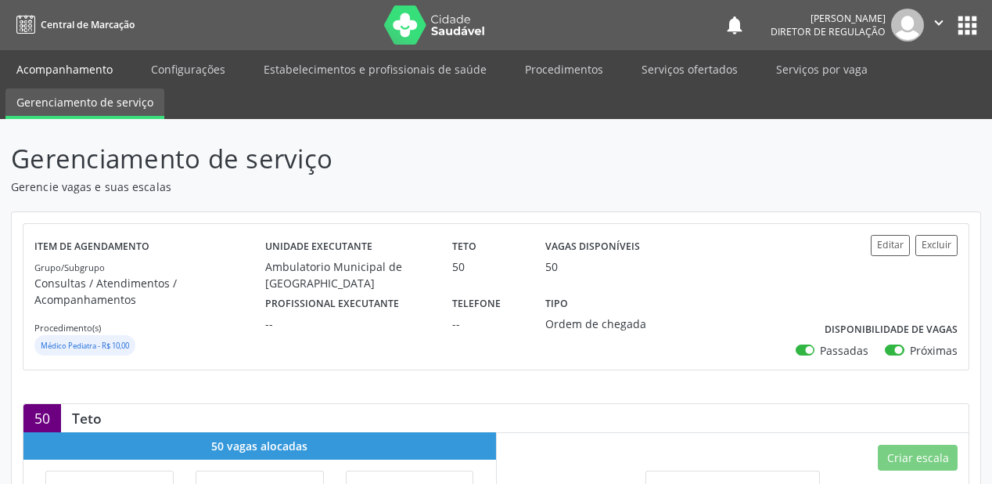
click at [64, 70] on link "Acompanhamento" at bounding box center [64, 69] width 118 height 27
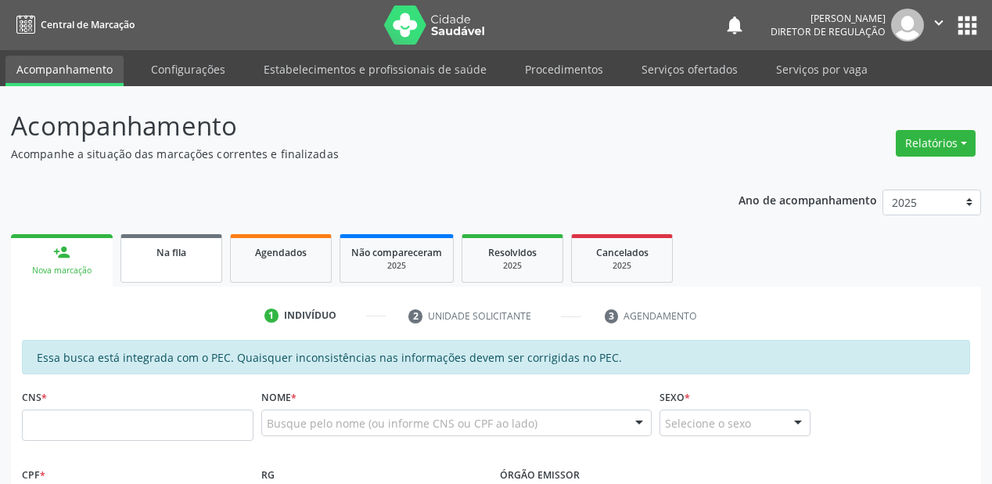
click at [178, 261] on link "Na fila" at bounding box center [172, 258] width 102 height 49
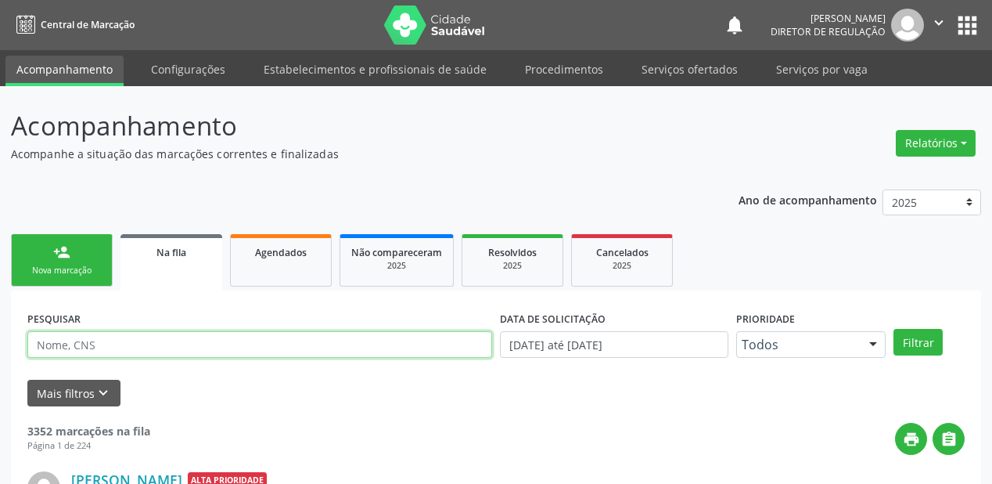
click at [163, 344] on input "text" at bounding box center [259, 344] width 465 height 27
type input "700001872288701"
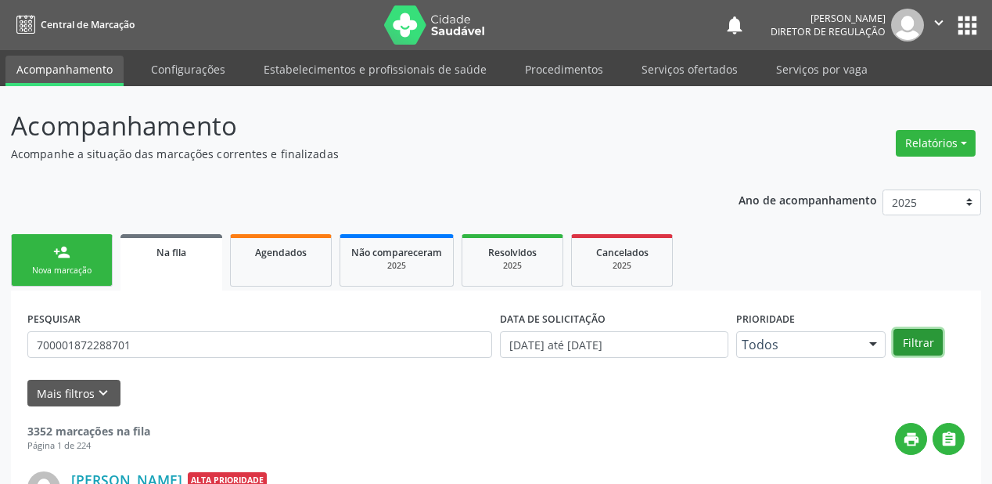
click at [917, 340] on button "Filtrar" at bounding box center [918, 342] width 49 height 27
